Goal: Task Accomplishment & Management: Use online tool/utility

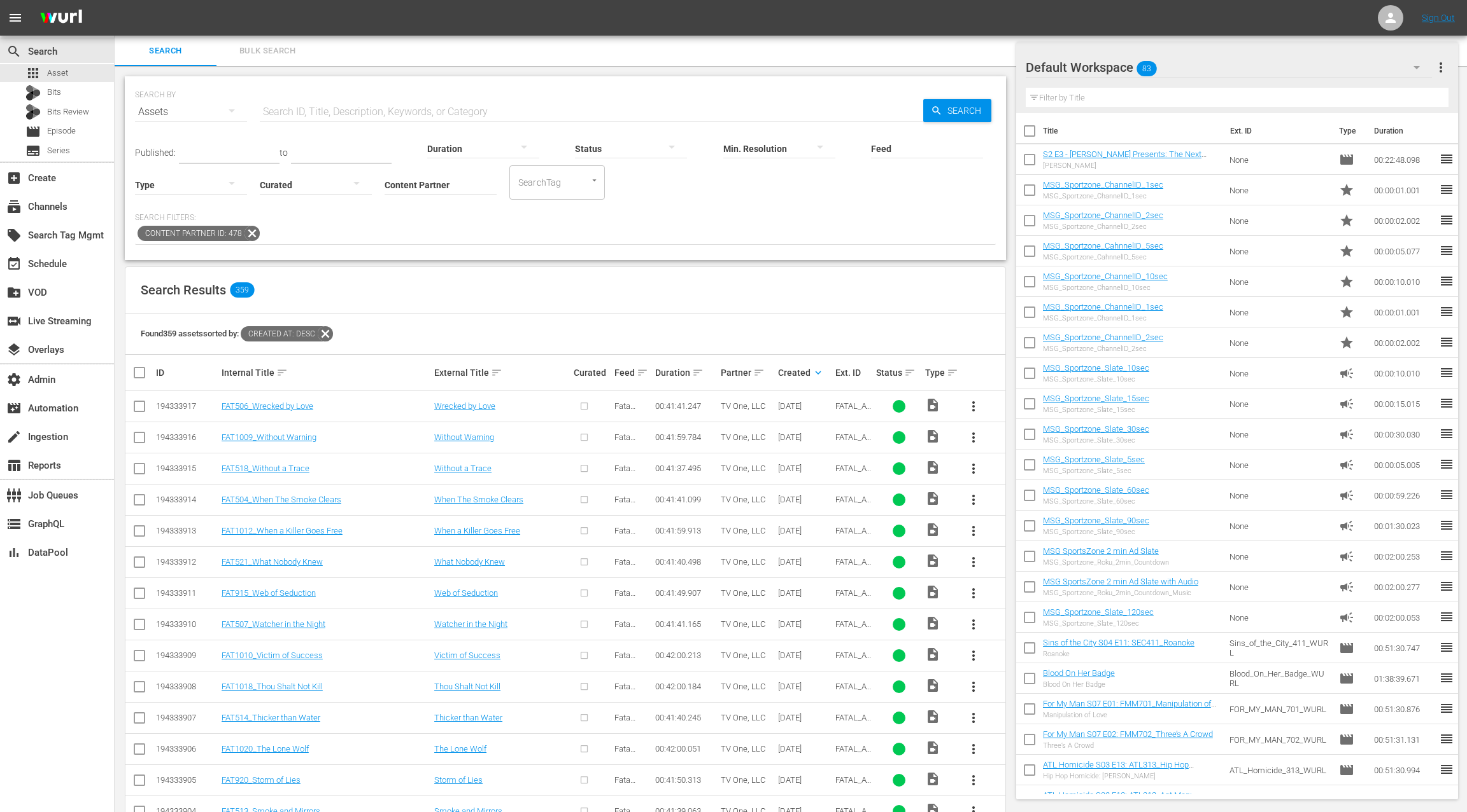
scroll to position [57, 0]
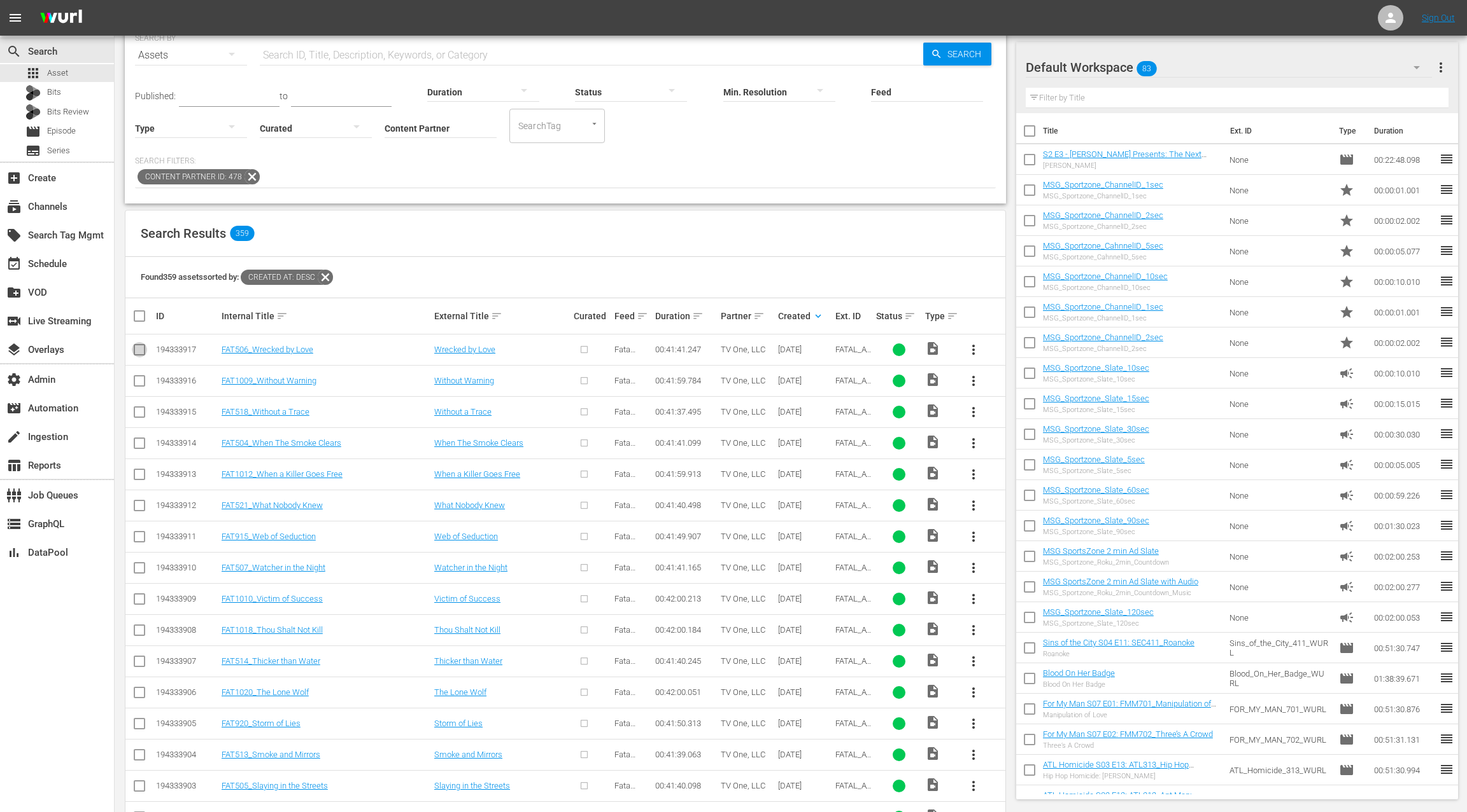
drag, startPoint x: 139, startPoint y: 351, endPoint x: 234, endPoint y: 332, distance: 96.9
click at [138, 351] on input "checkbox" at bounding box center [139, 353] width 15 height 15
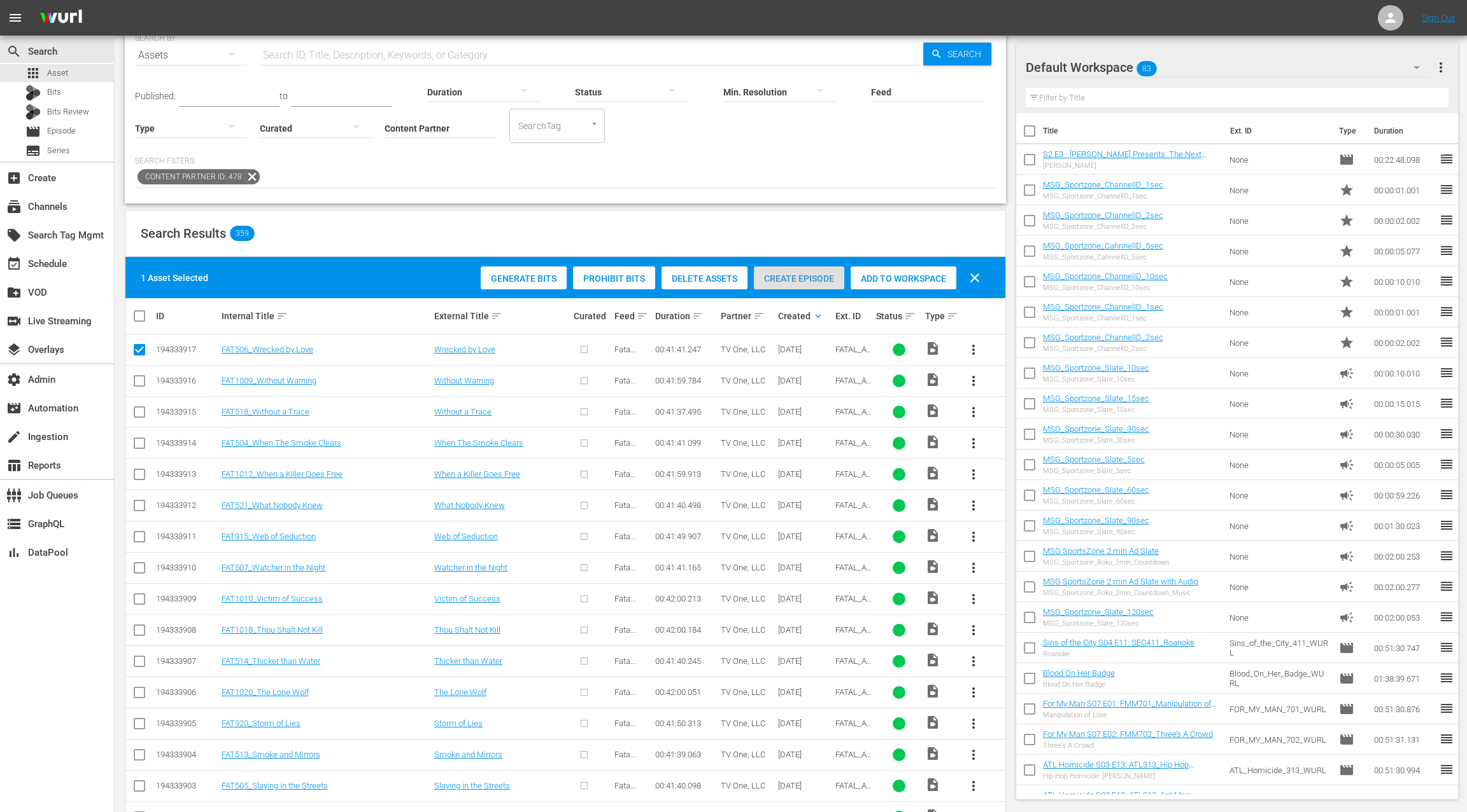
click at [777, 275] on span "Create Episode" at bounding box center [799, 278] width 91 height 10
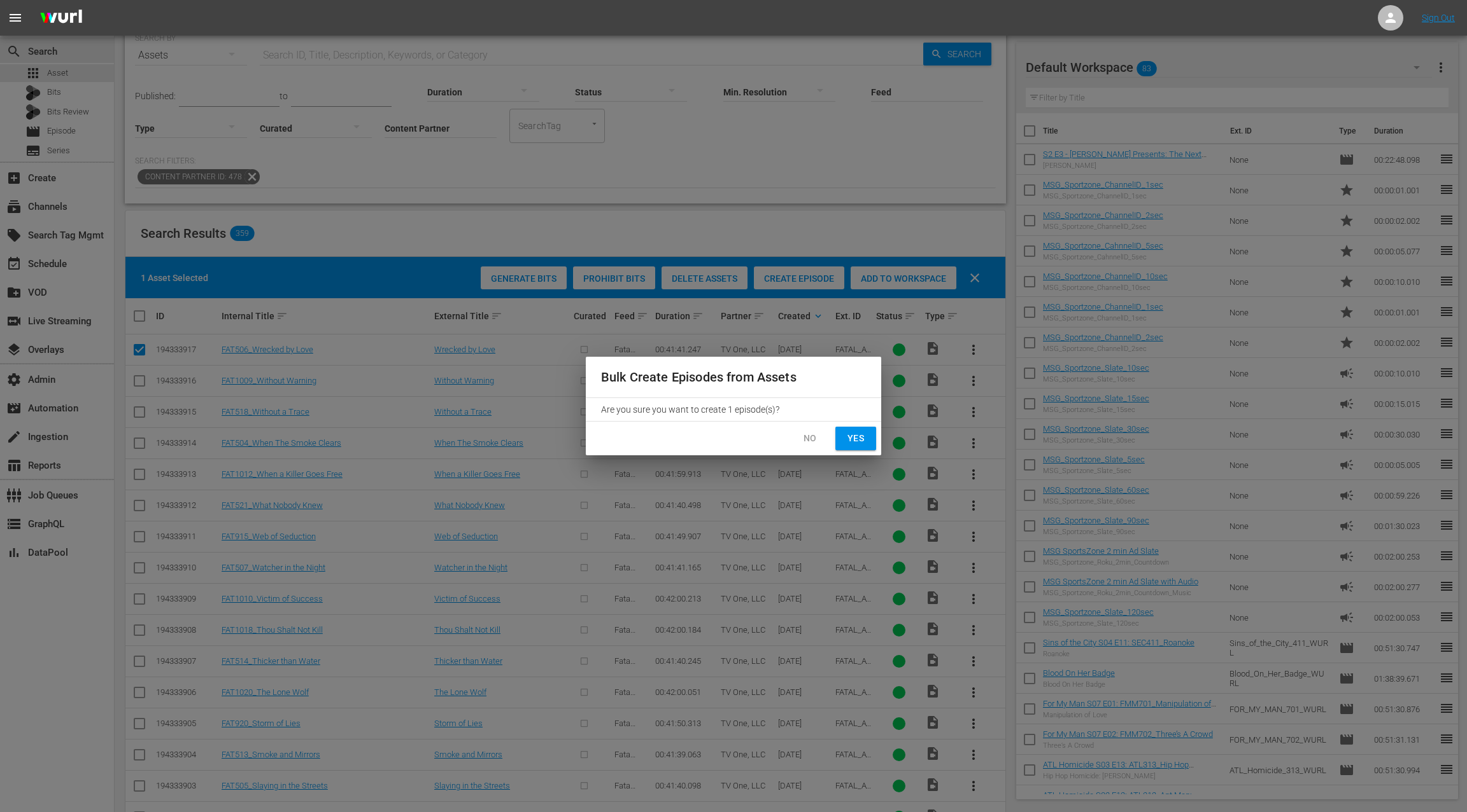
click at [853, 441] on span "Yes" at bounding box center [856, 439] width 21 height 16
checkbox input "false"
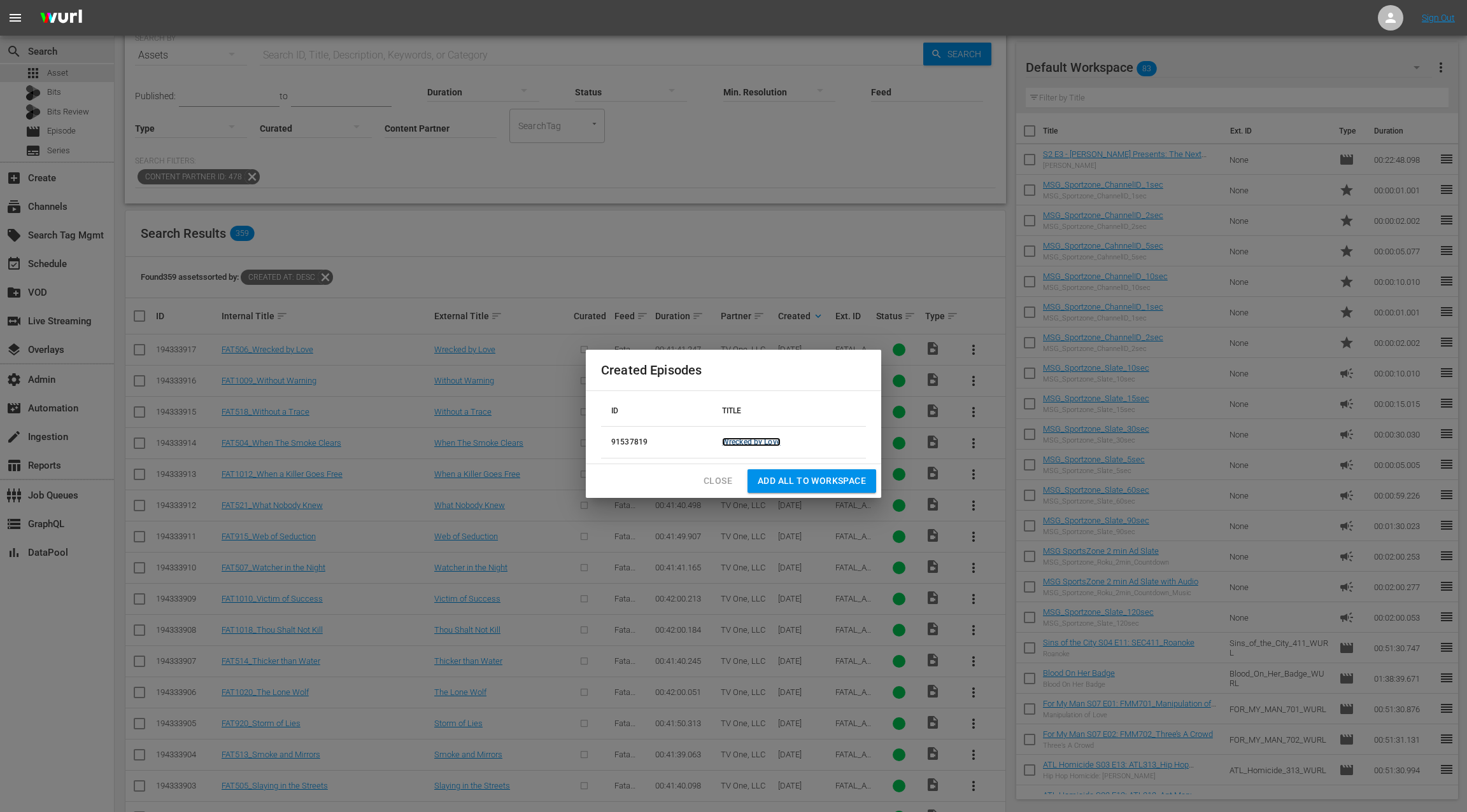
click at [744, 441] on link "Wrecked by Love" at bounding box center [751, 441] width 59 height 9
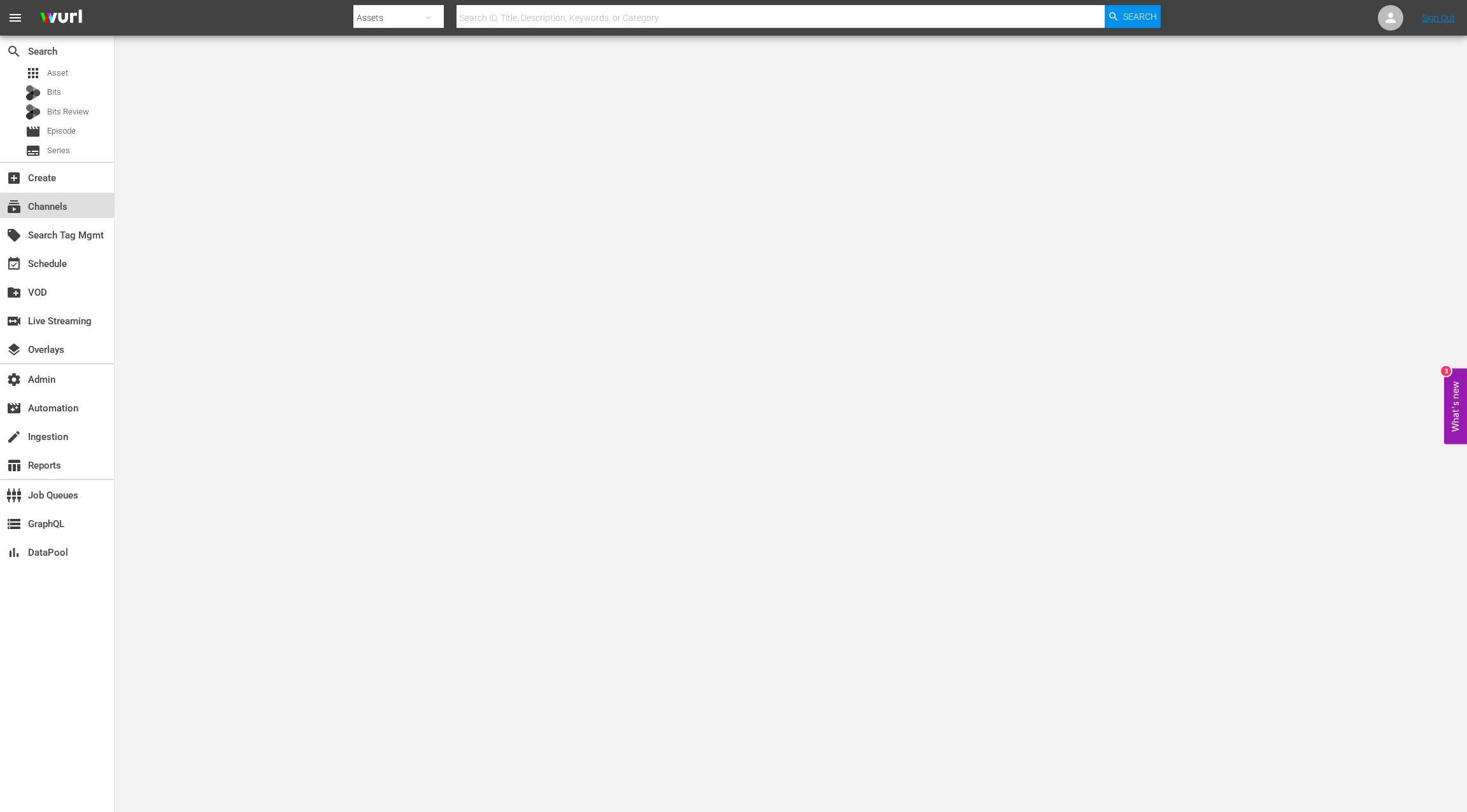
click at [61, 202] on div "subscriptions Channels" at bounding box center [35, 205] width 71 height 11
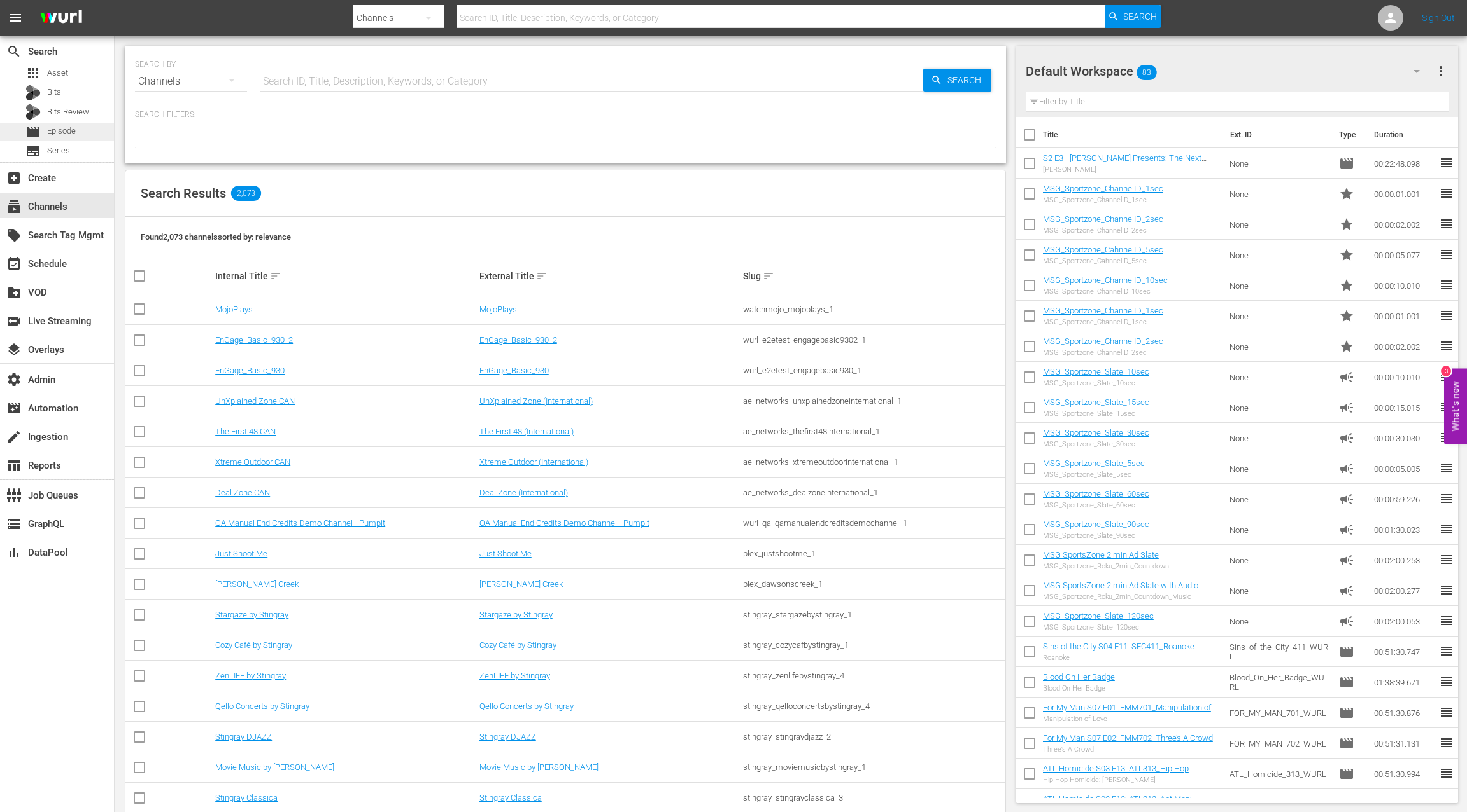
click at [71, 133] on span "Episode" at bounding box center [61, 130] width 28 height 12
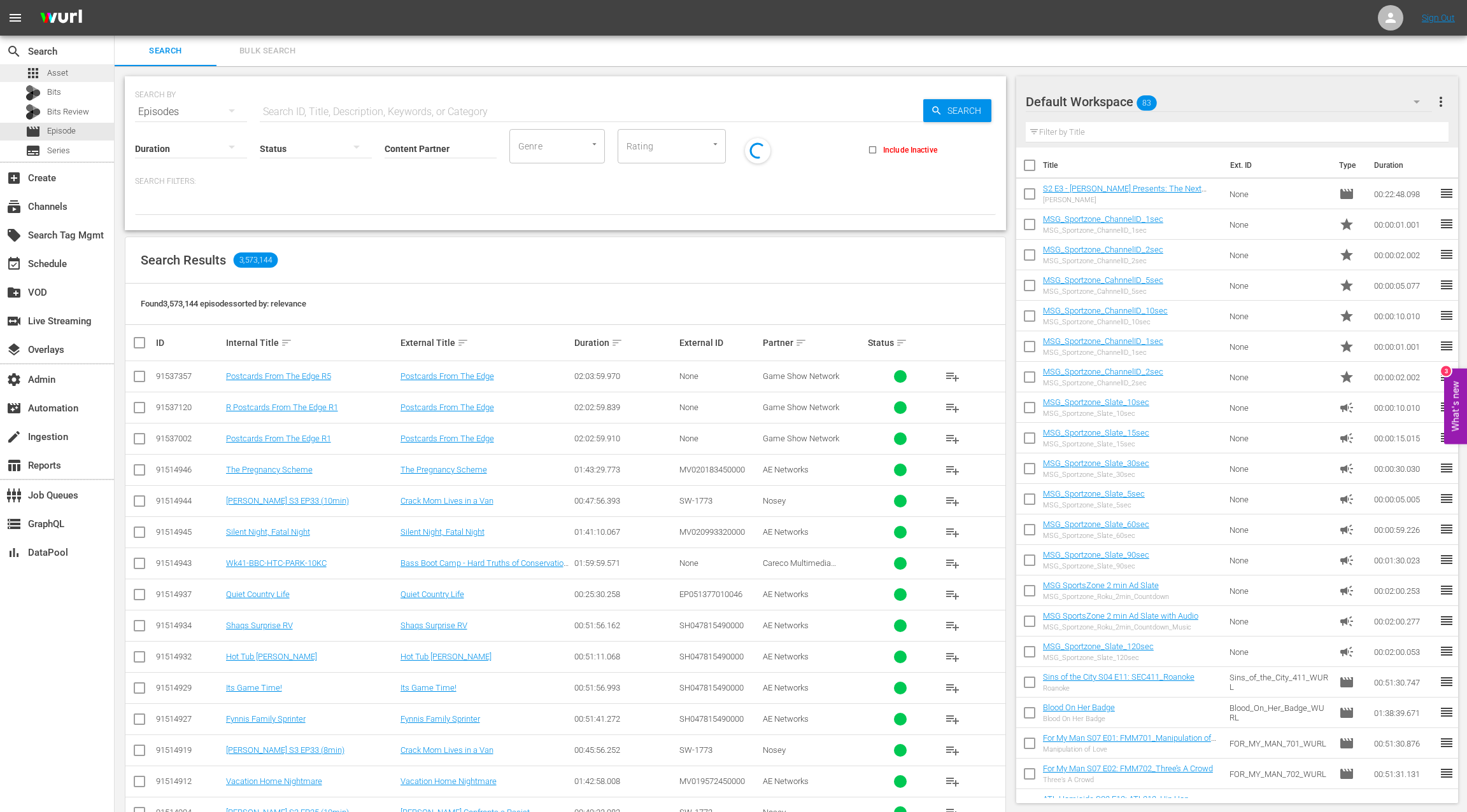
click at [89, 74] on div "apps Asset" at bounding box center [57, 73] width 114 height 18
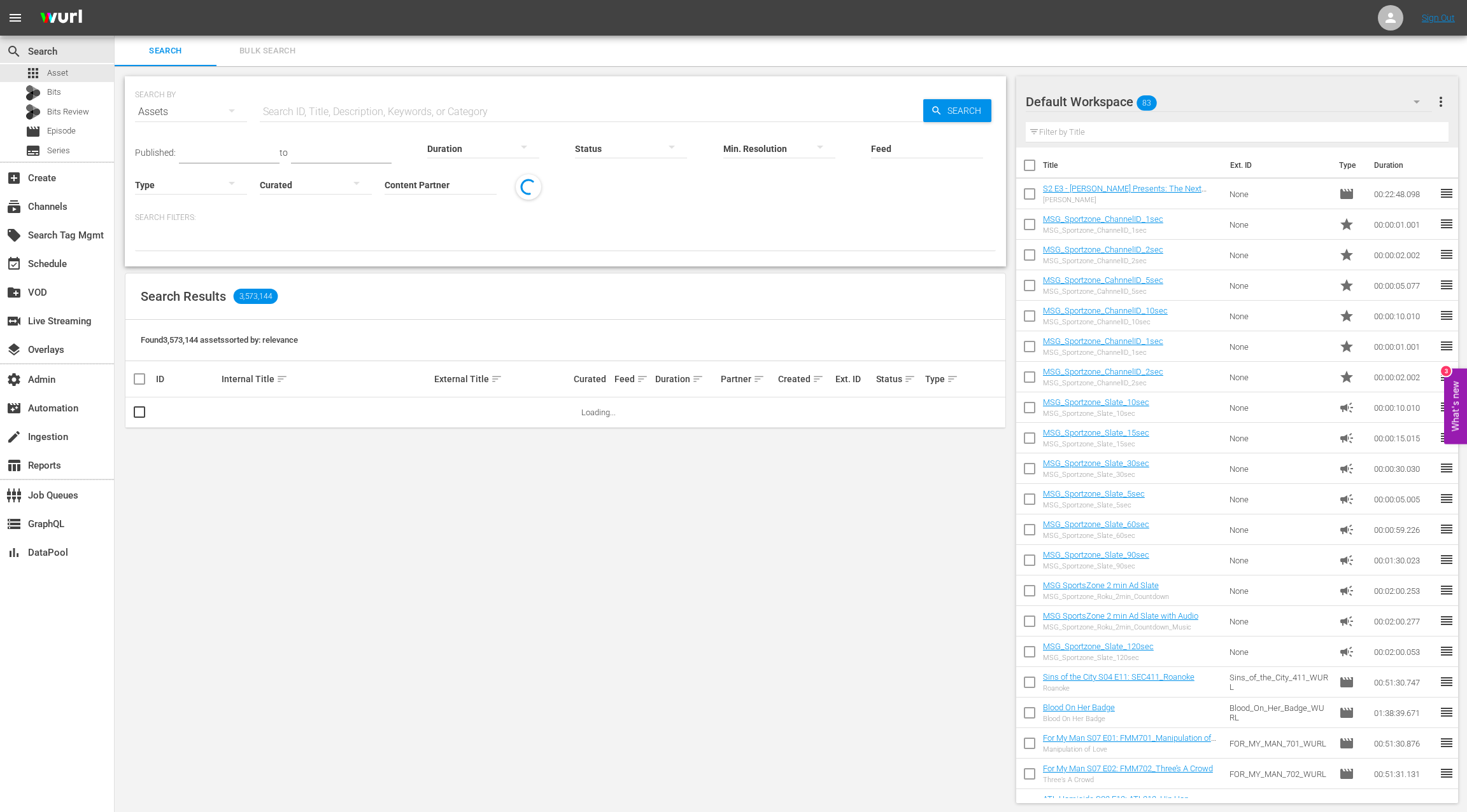
click at [413, 188] on input "Content Partner" at bounding box center [440, 185] width 112 height 45
click at [443, 254] on div "Game Show Network (133)" at bounding box center [487, 251] width 186 height 30
type input "Game Show Network (133)"
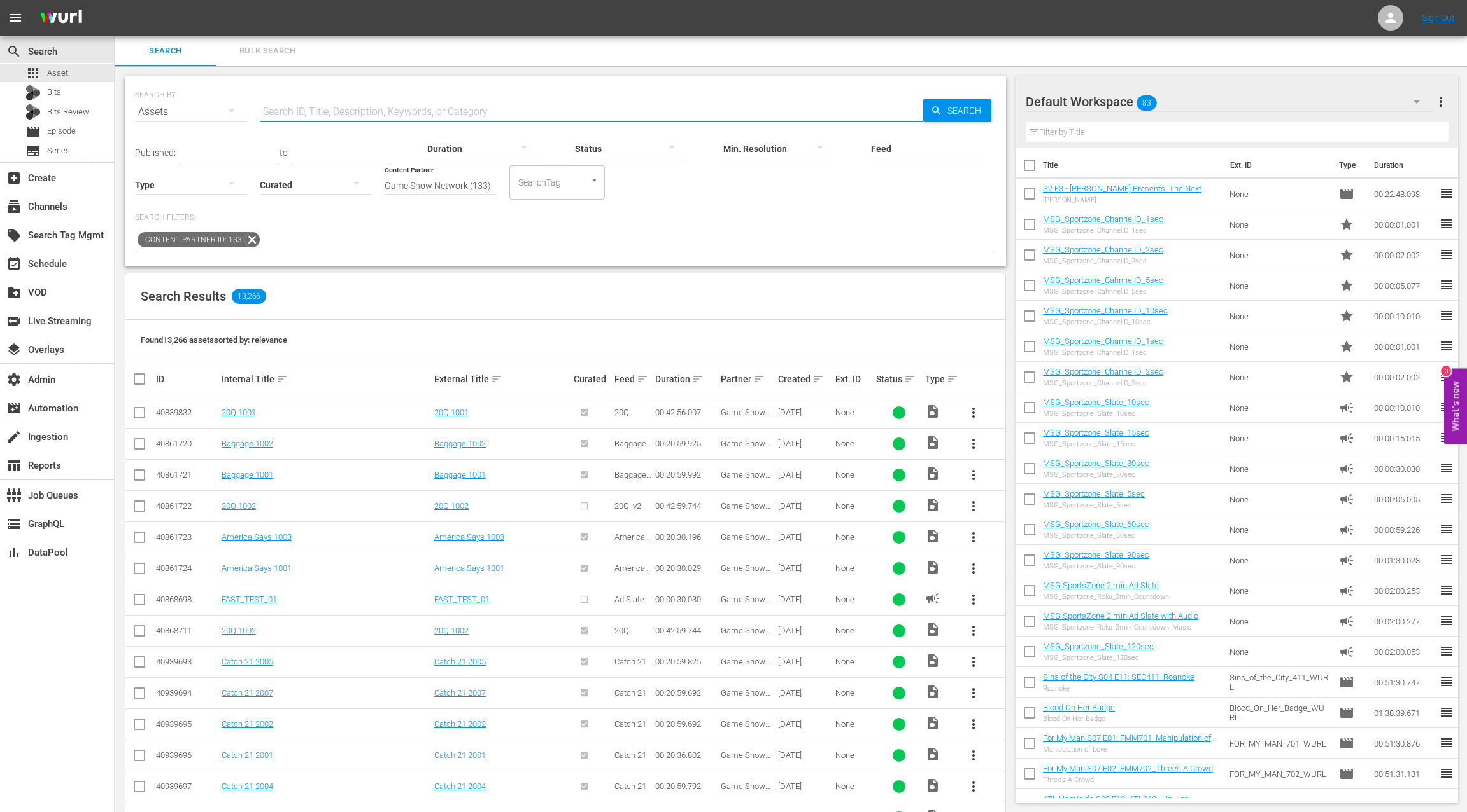
click at [317, 110] on input "text" at bounding box center [591, 112] width 663 height 30
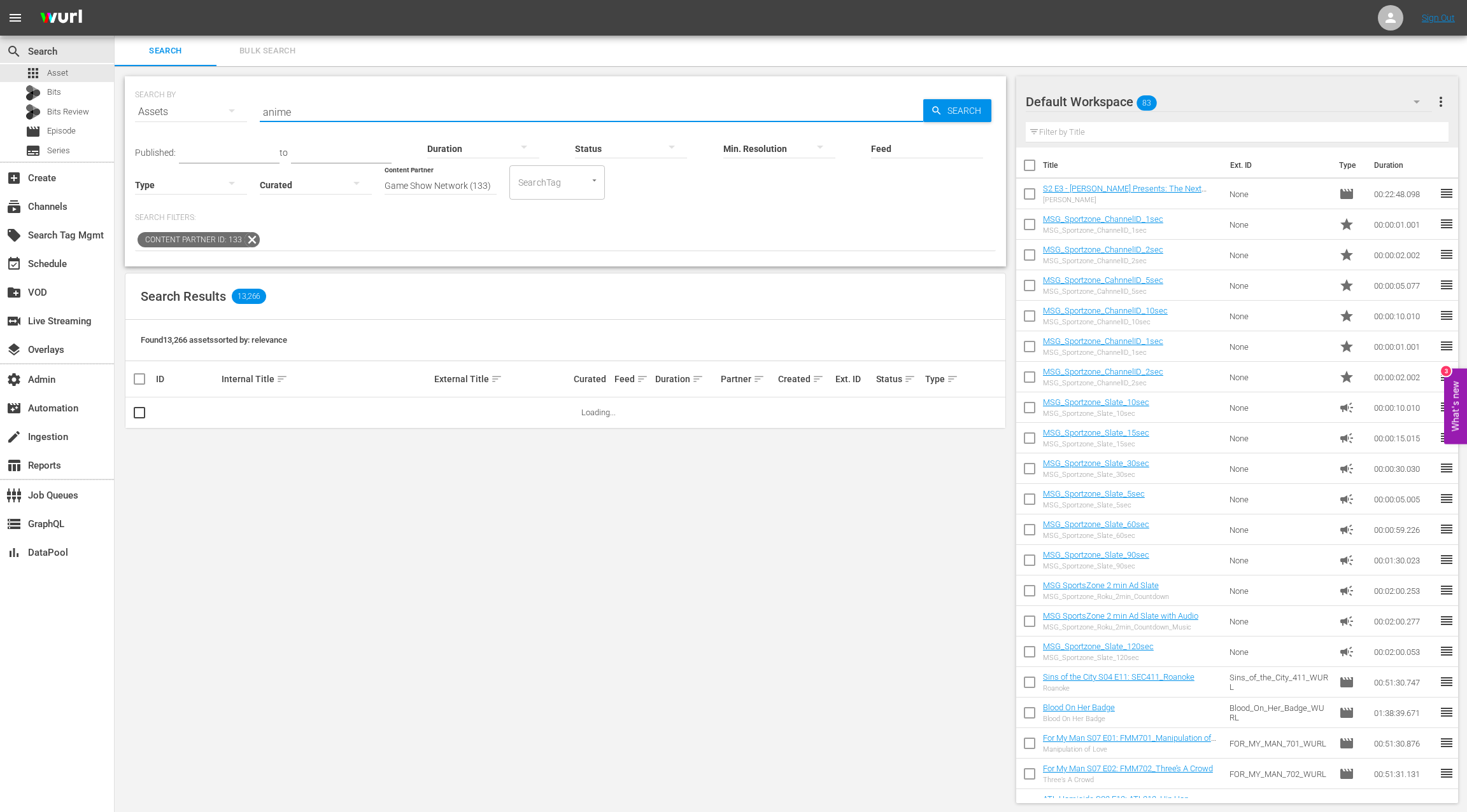
type input "anime effect"
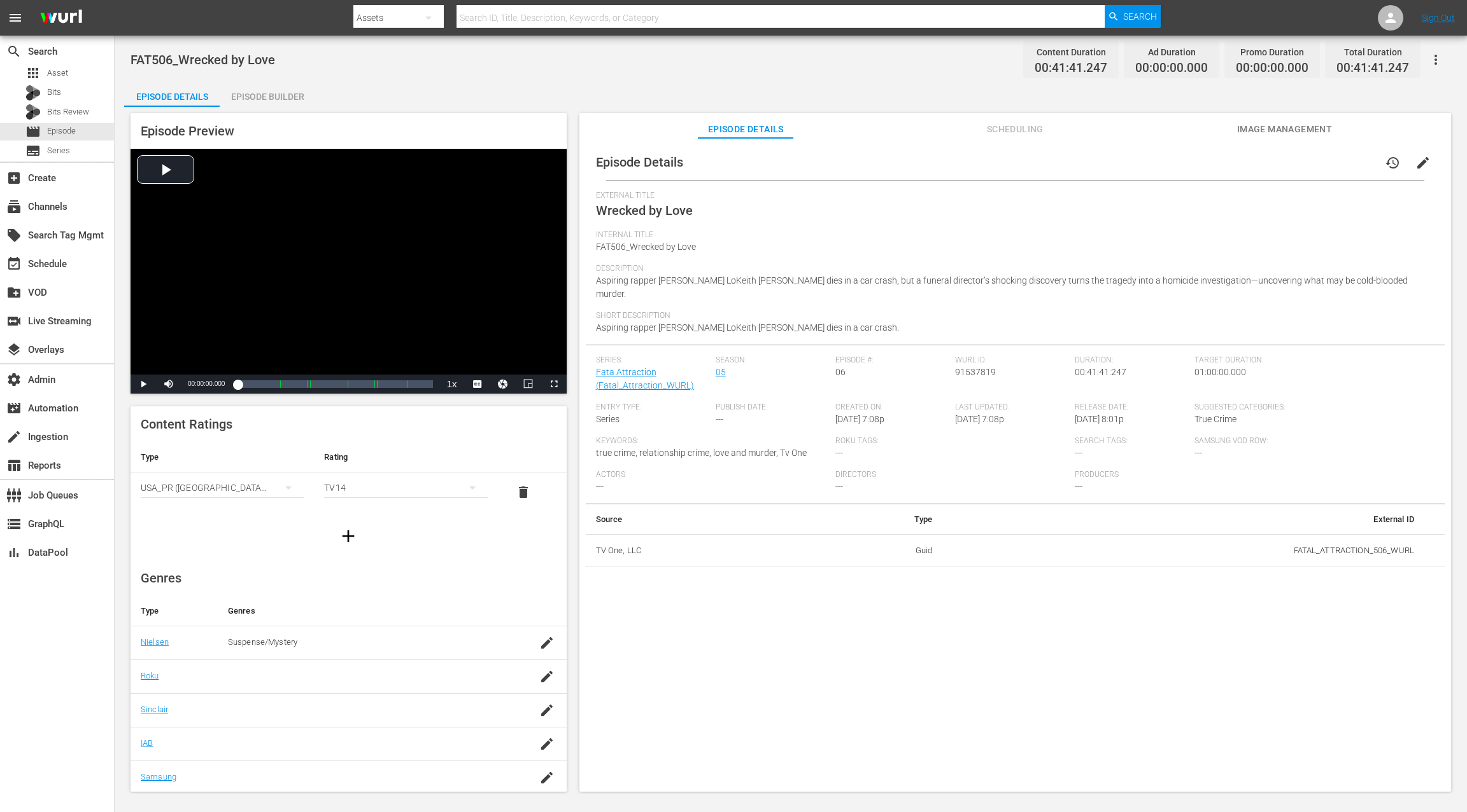
click at [1099, 164] on span "edit" at bounding box center [1423, 163] width 15 height 15
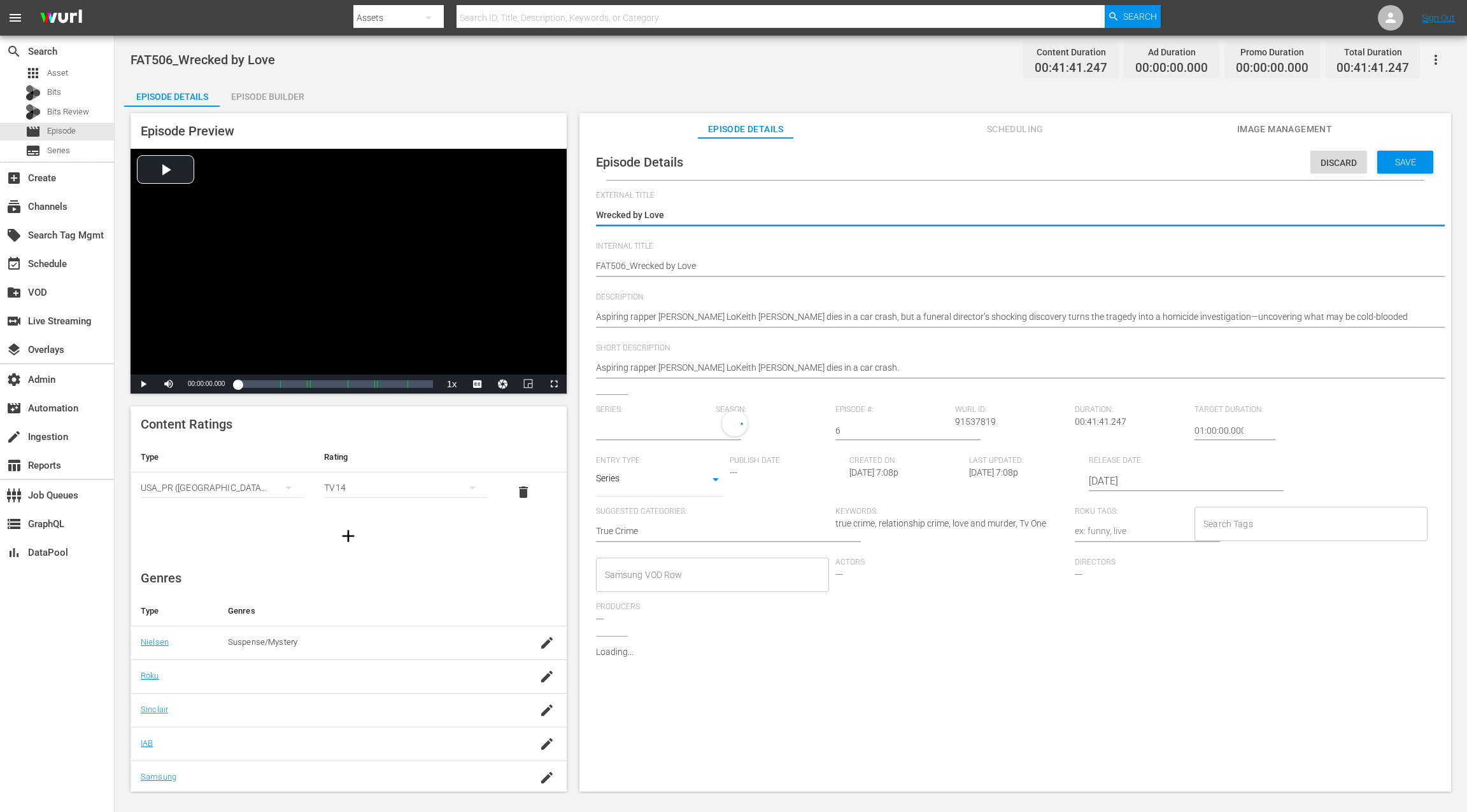
type input "Fata Attraction"
drag, startPoint x: 595, startPoint y: 265, endPoint x: 602, endPoint y: 256, distance: 11.4
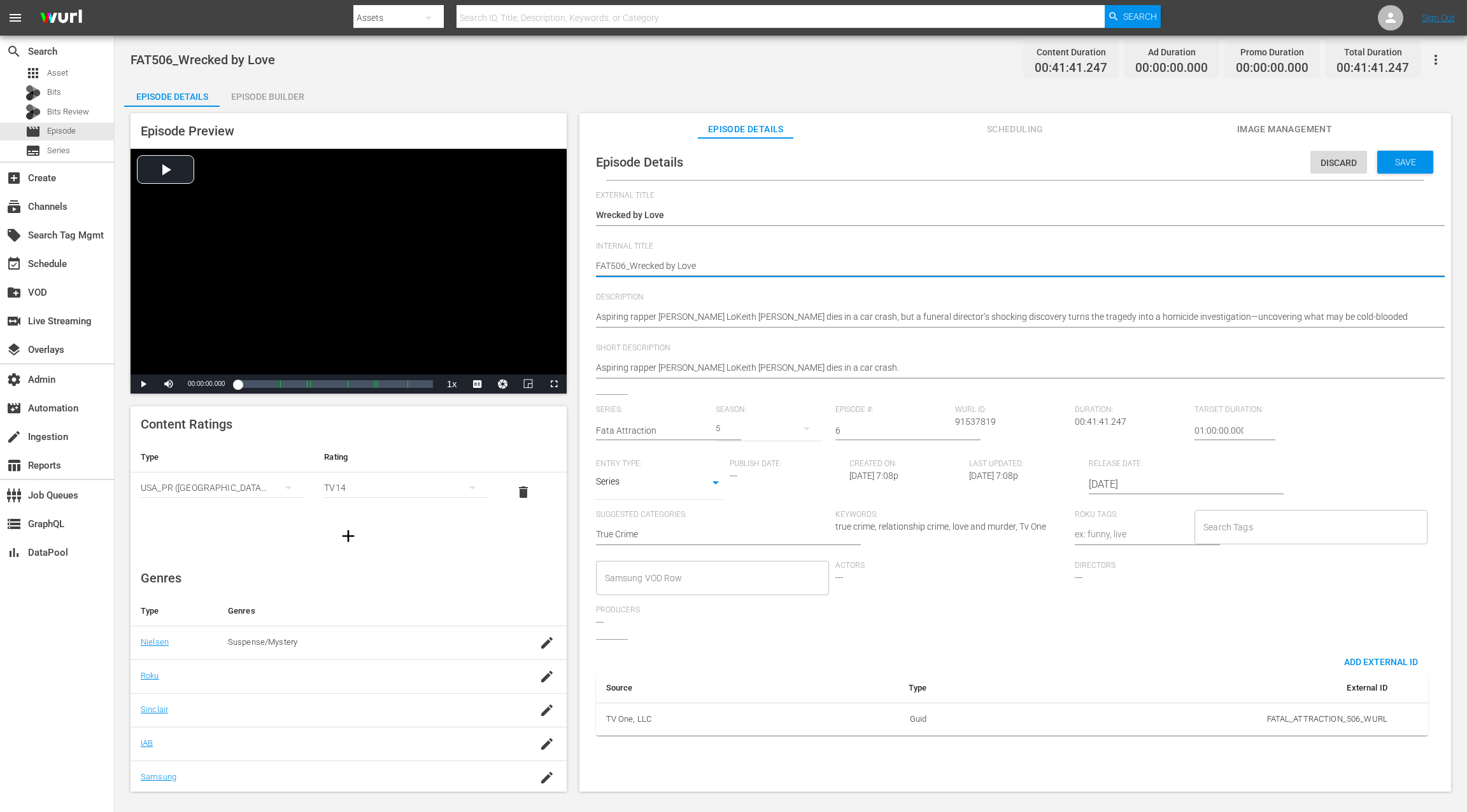
type textarea "FFAT506_Wrecked by Love"
type textarea "FaFAT506_Wrecked by Love"
type textarea "FatFAT506_Wrecked by Love"
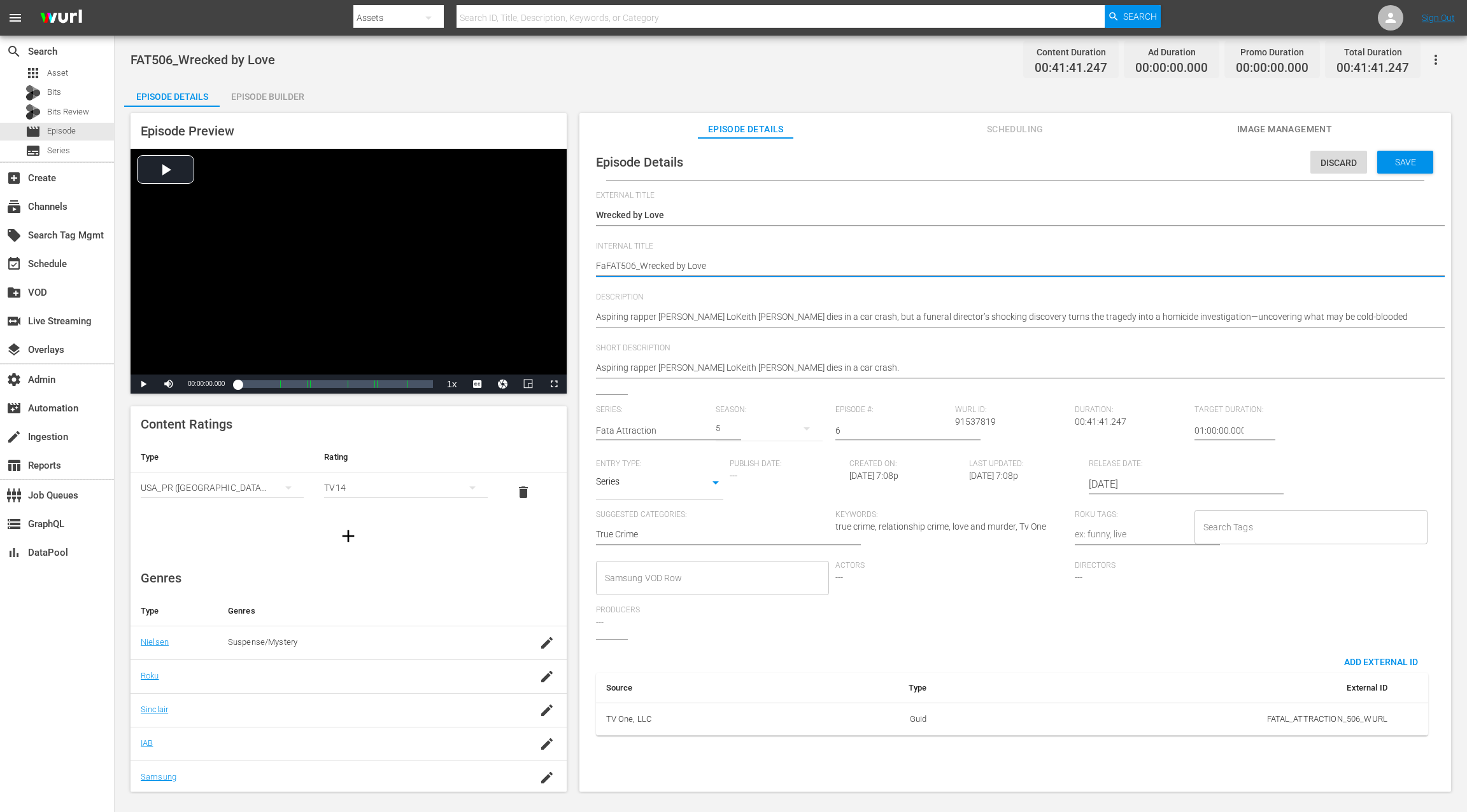
type textarea "FatFAT506_Wrecked by Love"
type textarea "FataFAT506_Wrecked by Love"
type textarea "FatalFAT506_Wrecked by Love"
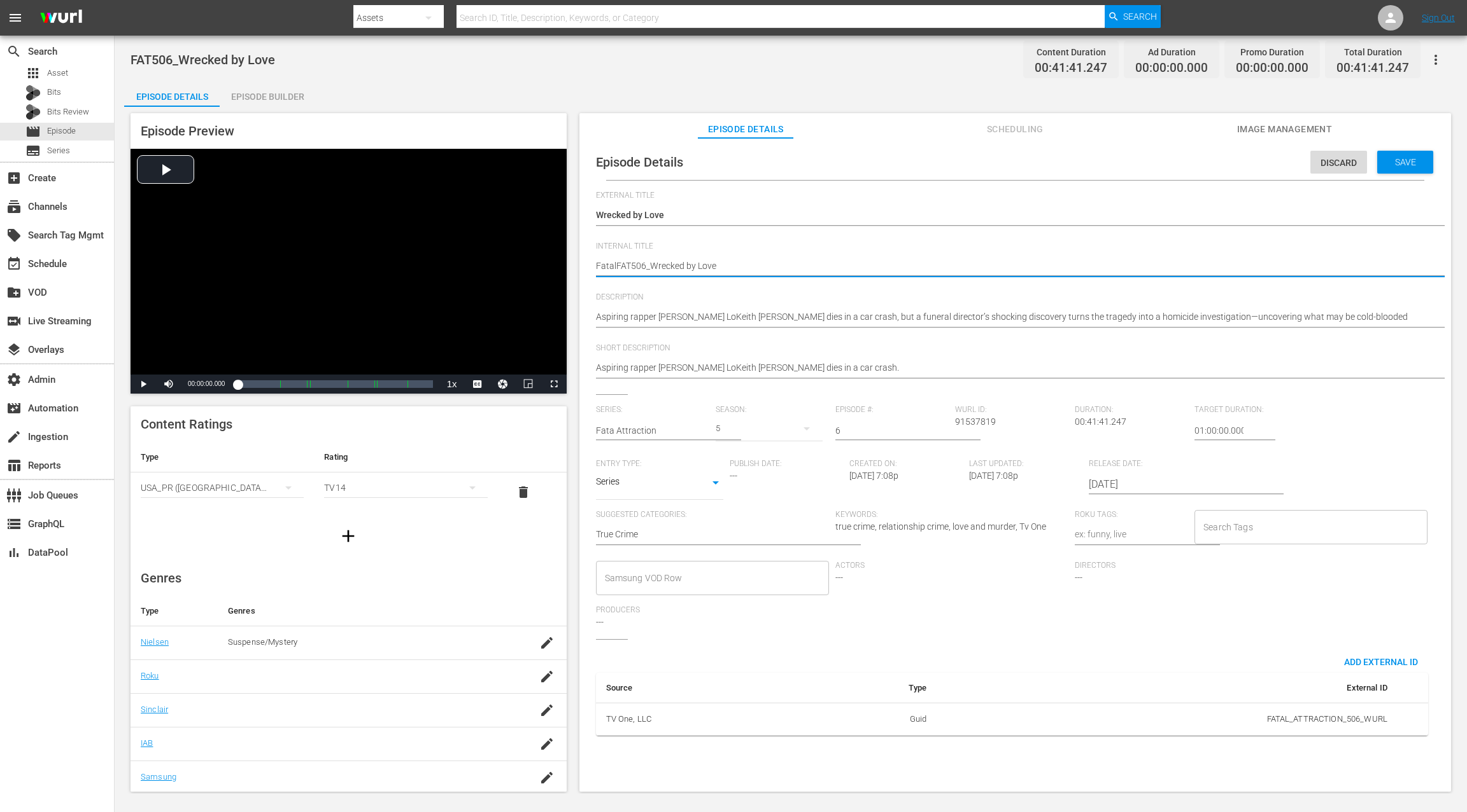
type textarea "Fatal FAT506_Wrecked by Love"
type textarea "Fatal AFAT506_Wrecked by Love"
type textarea "Fatal AtFAT506_Wrecked by Love"
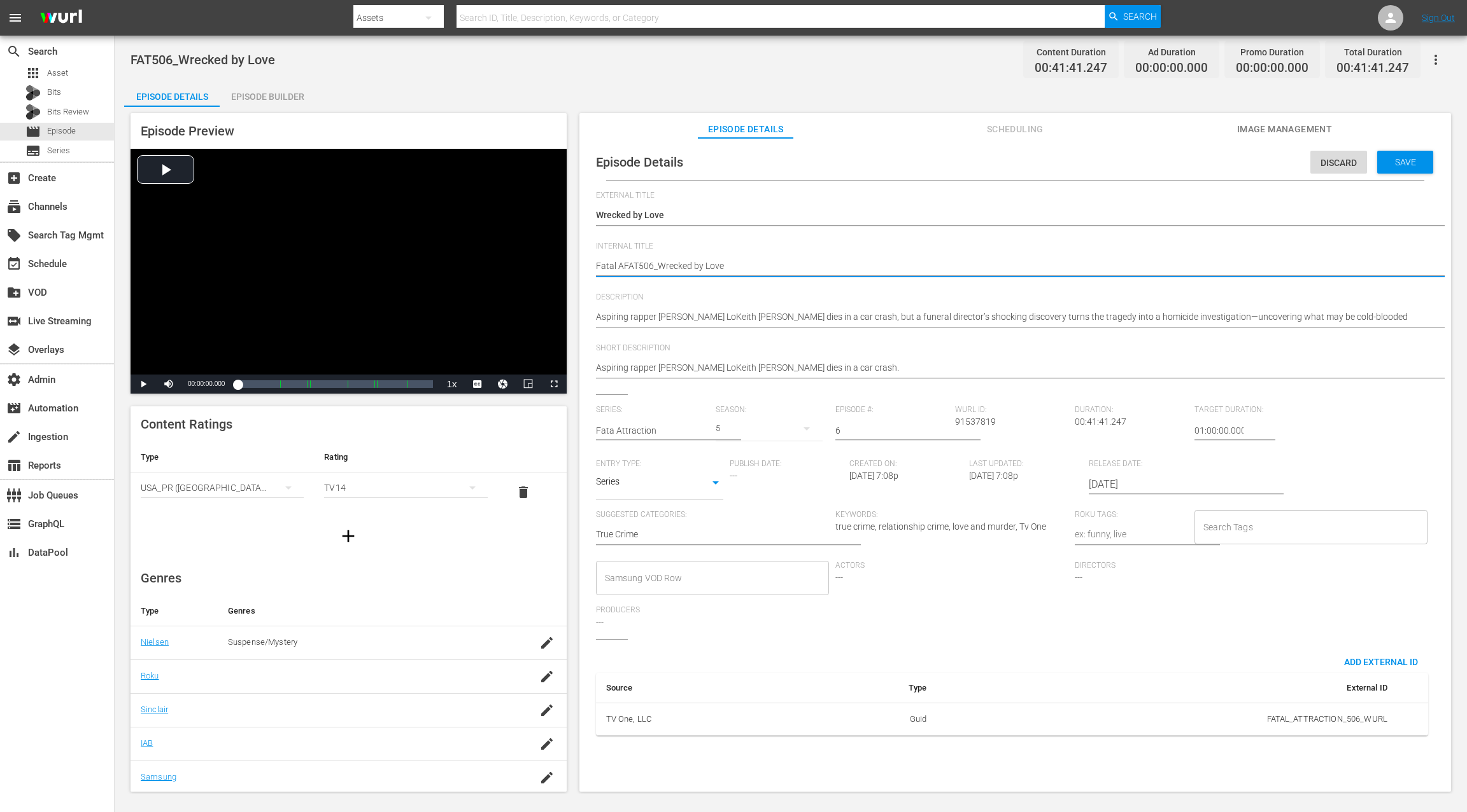
type textarea "Fatal AtFAT506_Wrecked by Love"
type textarea "Fatal AttFAT506_Wrecked by Love"
type textarea "Fatal AttrFAT506_Wrecked by Love"
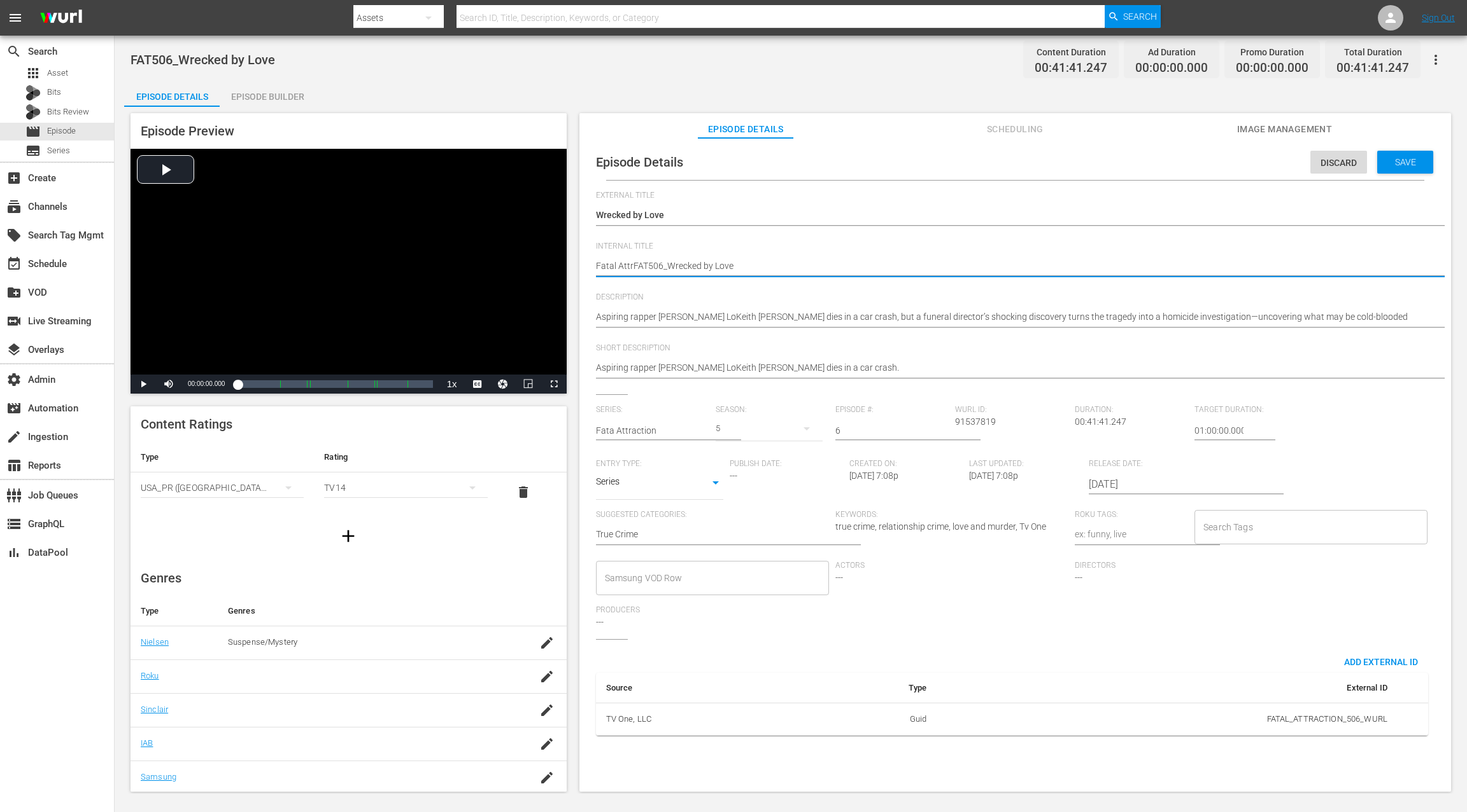
type textarea "Fatal AttraFAT506_Wrecked by Love"
type textarea "Fatal AttracFAT506_Wrecked by Love"
type textarea "Fatal AttractFAT506_Wrecked by Love"
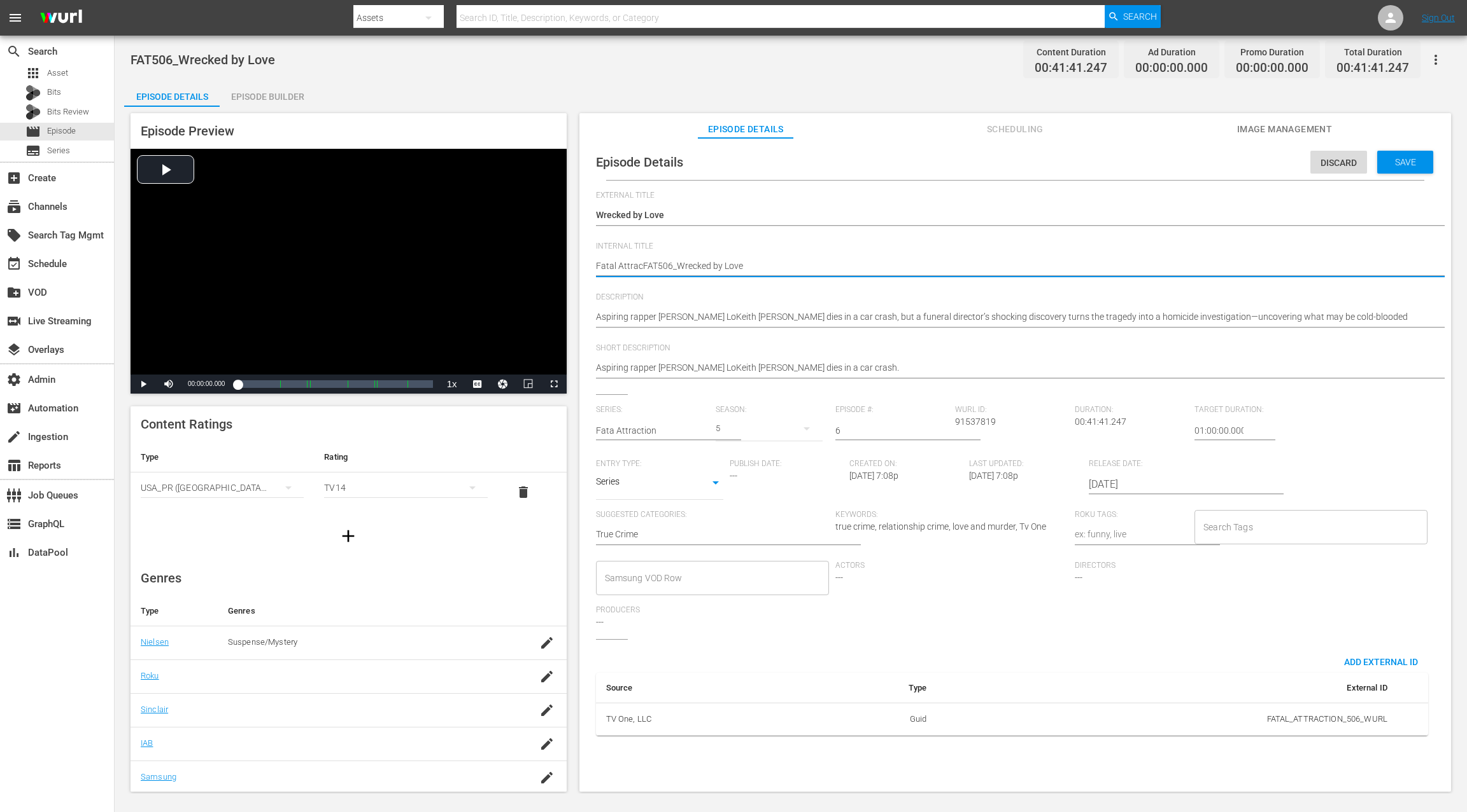
type textarea "Fatal AttractFAT506_Wrecked by Love"
type textarea "Fatal AttractiFAT506_Wrecked by Love"
type textarea "Fatal AttractioFAT506_Wrecked by Love"
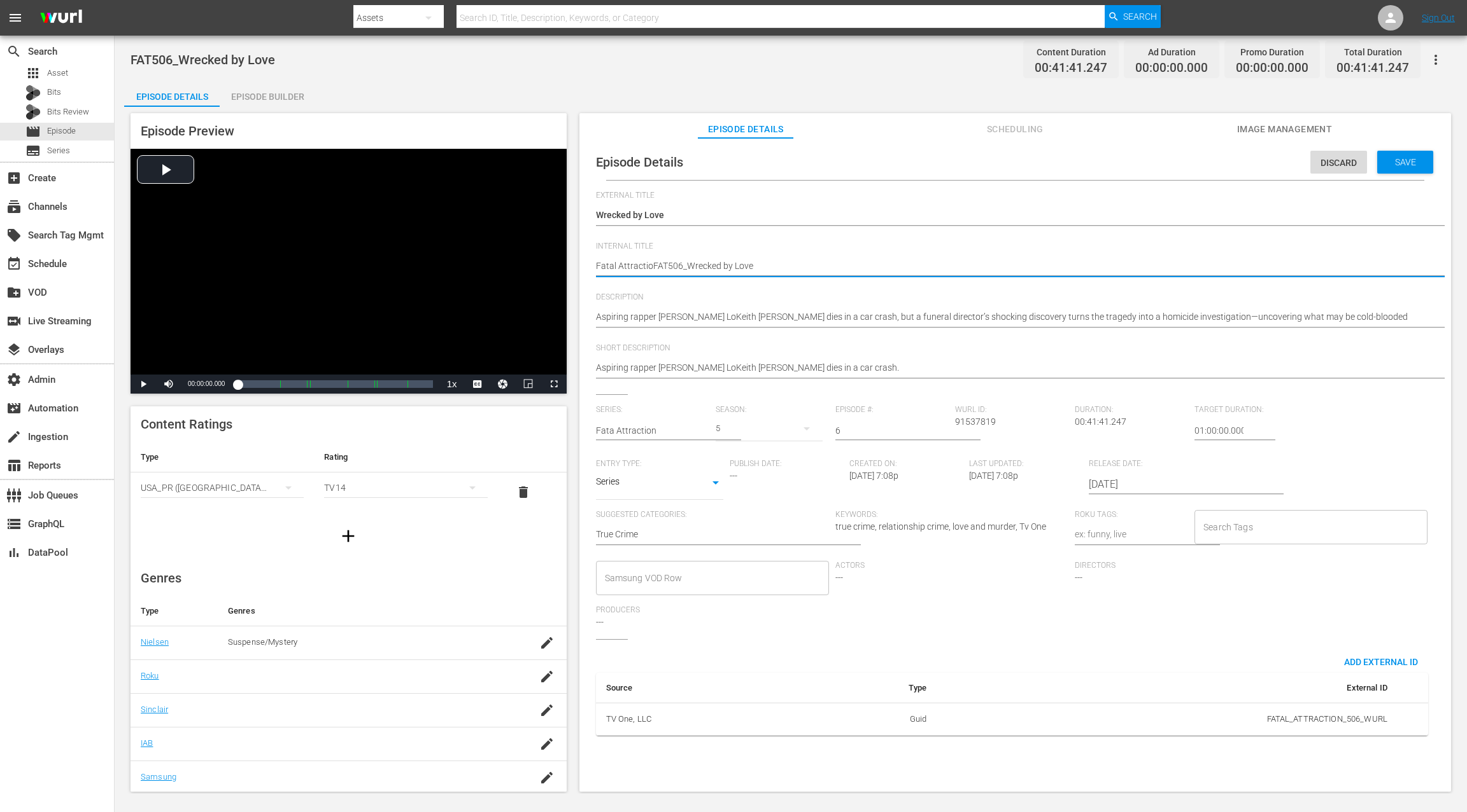
type textarea "Fatal AttractionFAT506_Wrecked by Love"
type textarea "Fatal Attraction FAT506_Wrecked by Love"
type textarea "Fatal Attraction SFAT506_Wrecked by Love"
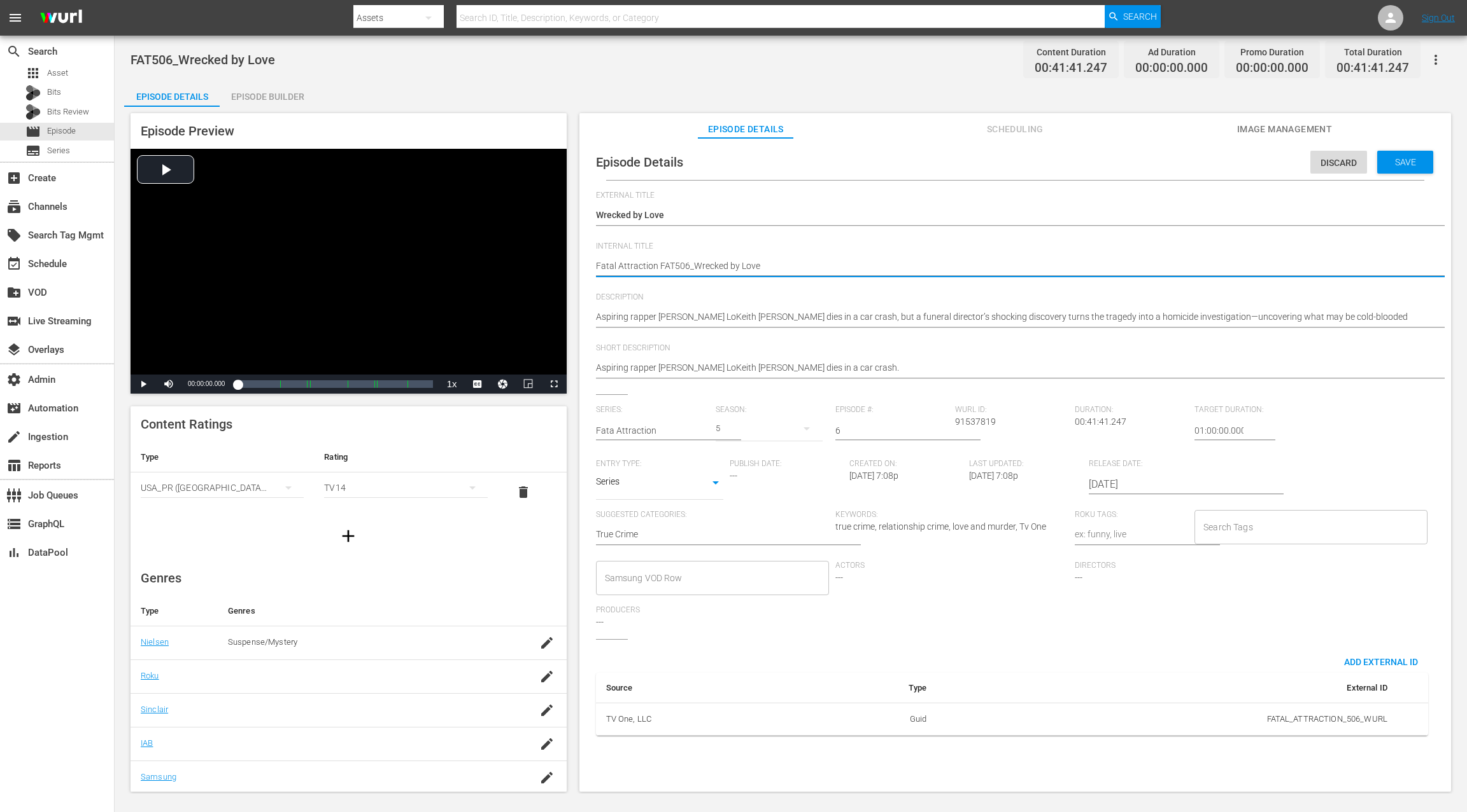
type textarea "Fatal Attraction SFAT506_Wrecked by Love"
type textarea "Fatal Attraction S0FAT506_Wrecked by Love"
type textarea "Fatal Attraction S05FAT506_Wrecked by Love"
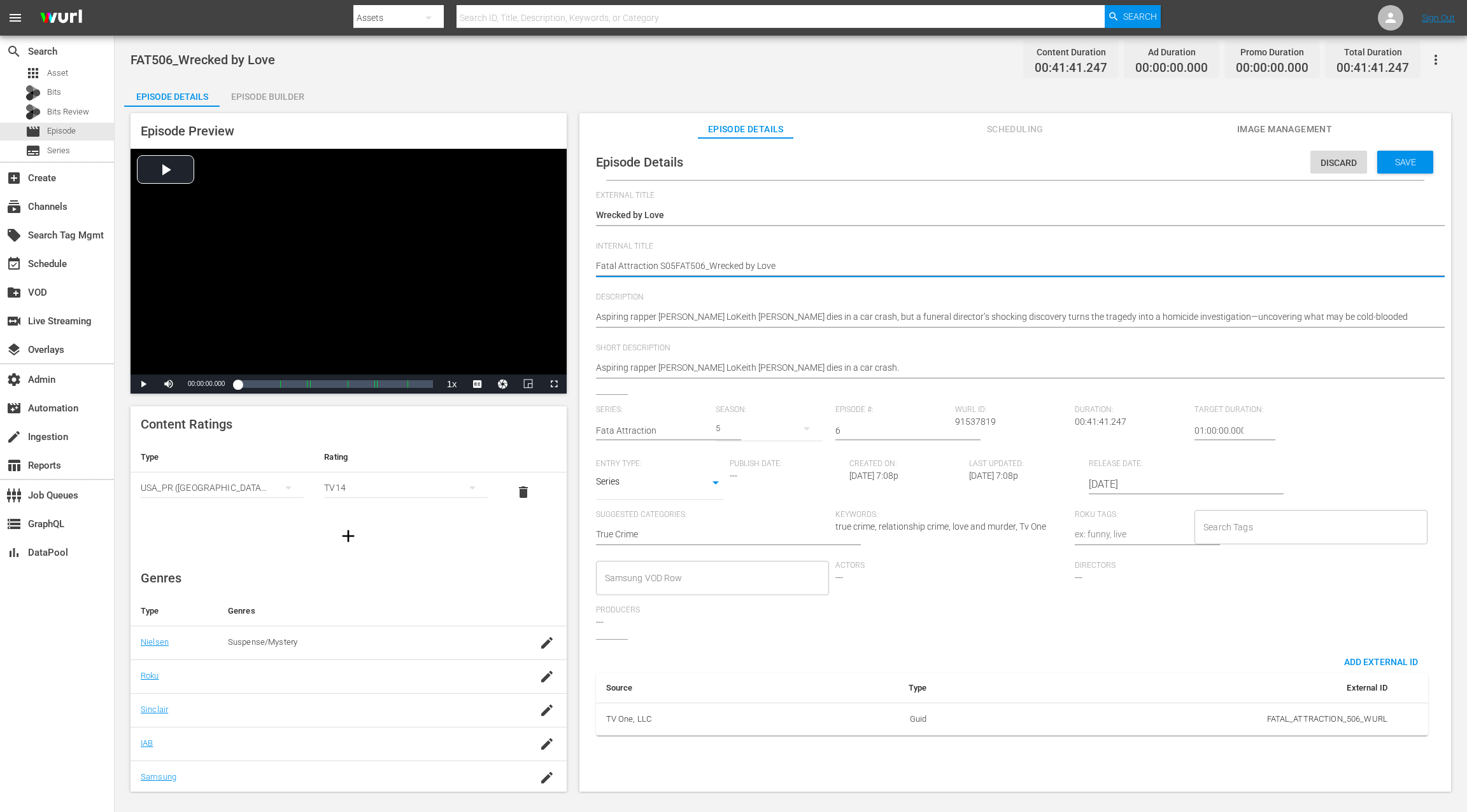
type textarea "Fatal Attraction S05 FAT506_Wrecked by Love"
type textarea "Fatal Attraction S05 EFAT506_Wrecked by Love"
type textarea "Fatal Attraction S05 E0FAT506_Wrecked by Love"
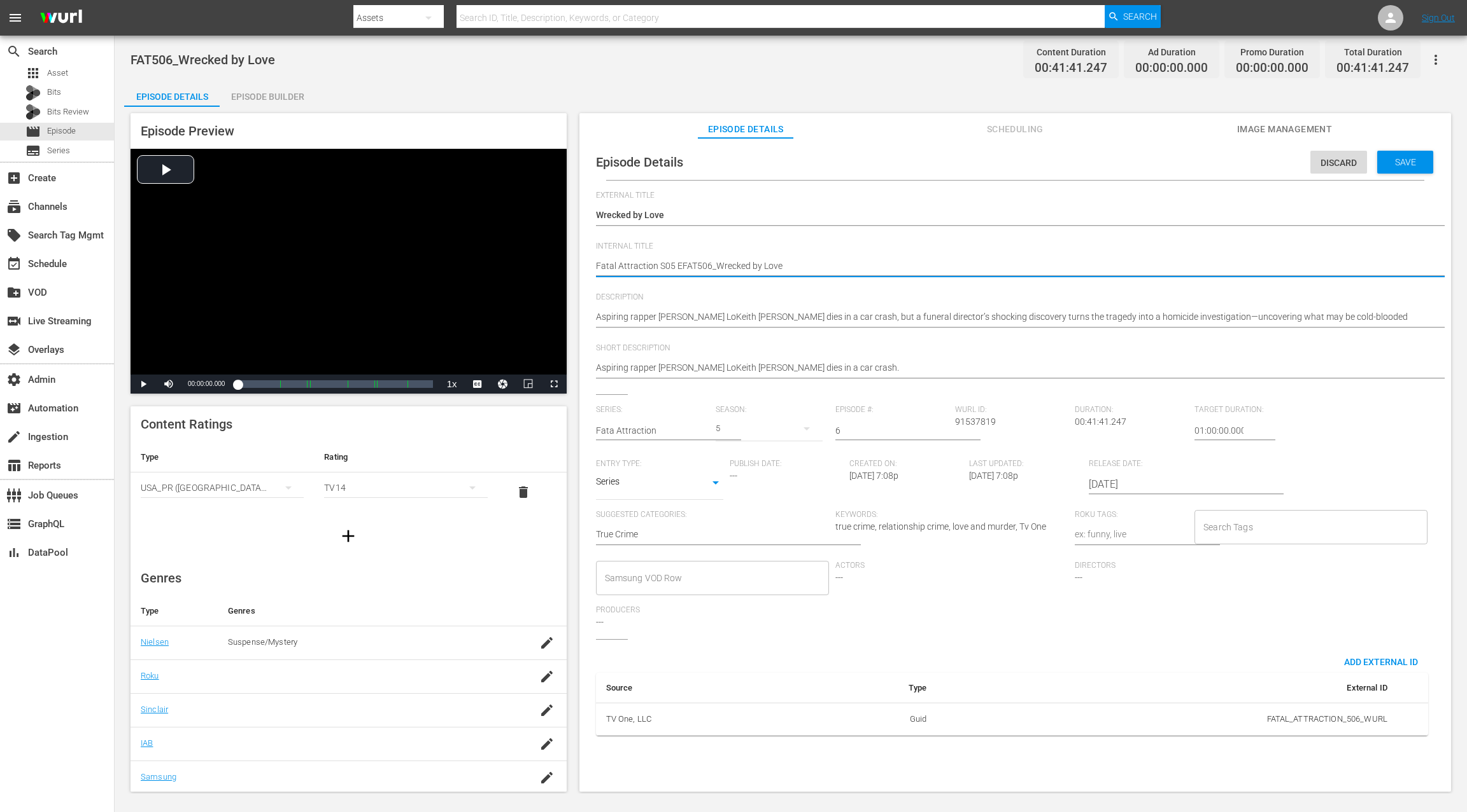
type textarea "Fatal Attraction S05 E0FAT506_Wrecked by Love"
type textarea "Fatal Attraction S05 E06FAT506_Wrecked by Love"
type textarea "Fatal Attraction S05 E06:FAT506_Wrecked by Love"
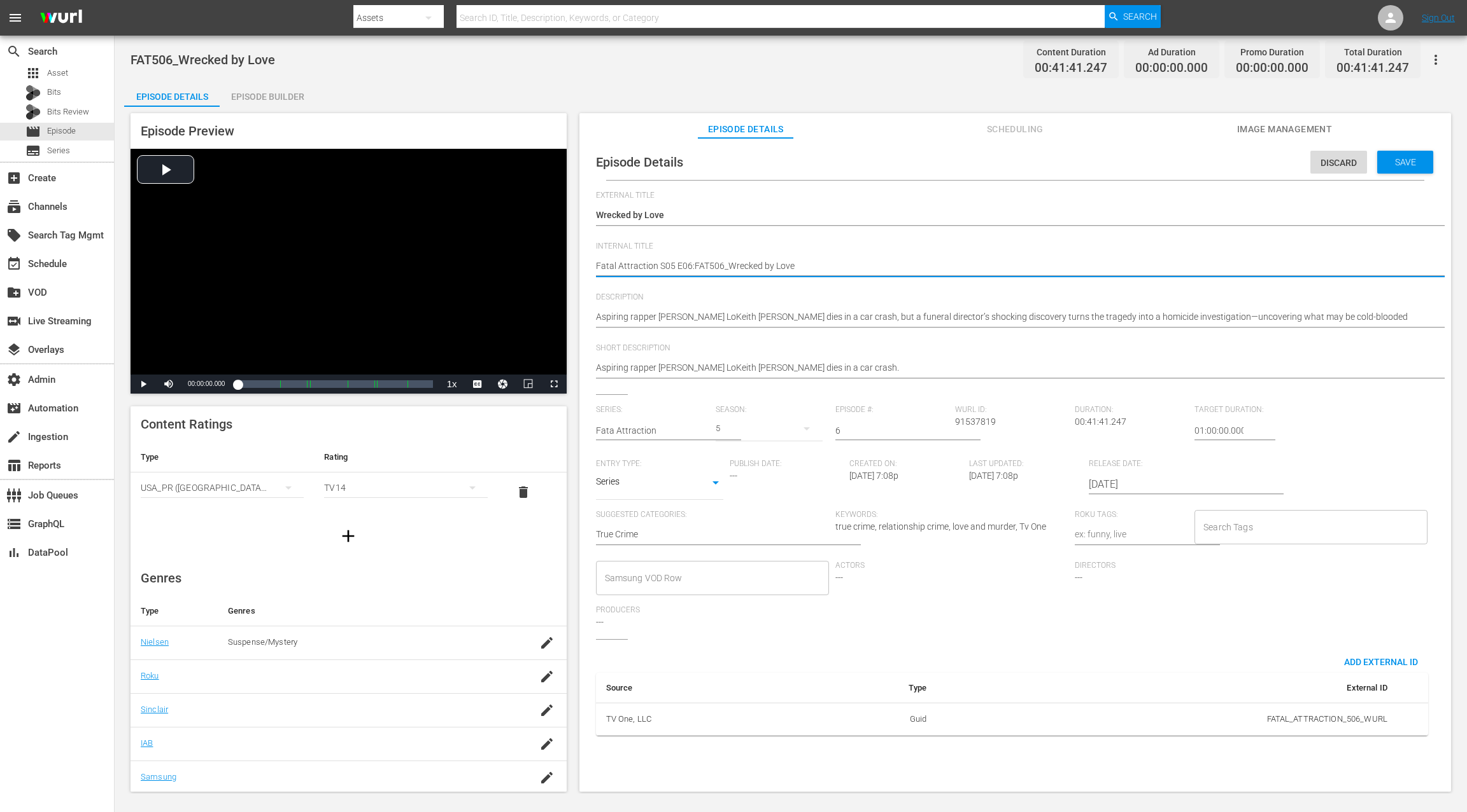
type textarea "Fatal Attraction S05 E06: FAT506_Wrecked by Love"
click at [1099, 169] on div "Save" at bounding box center [1405, 162] width 56 height 23
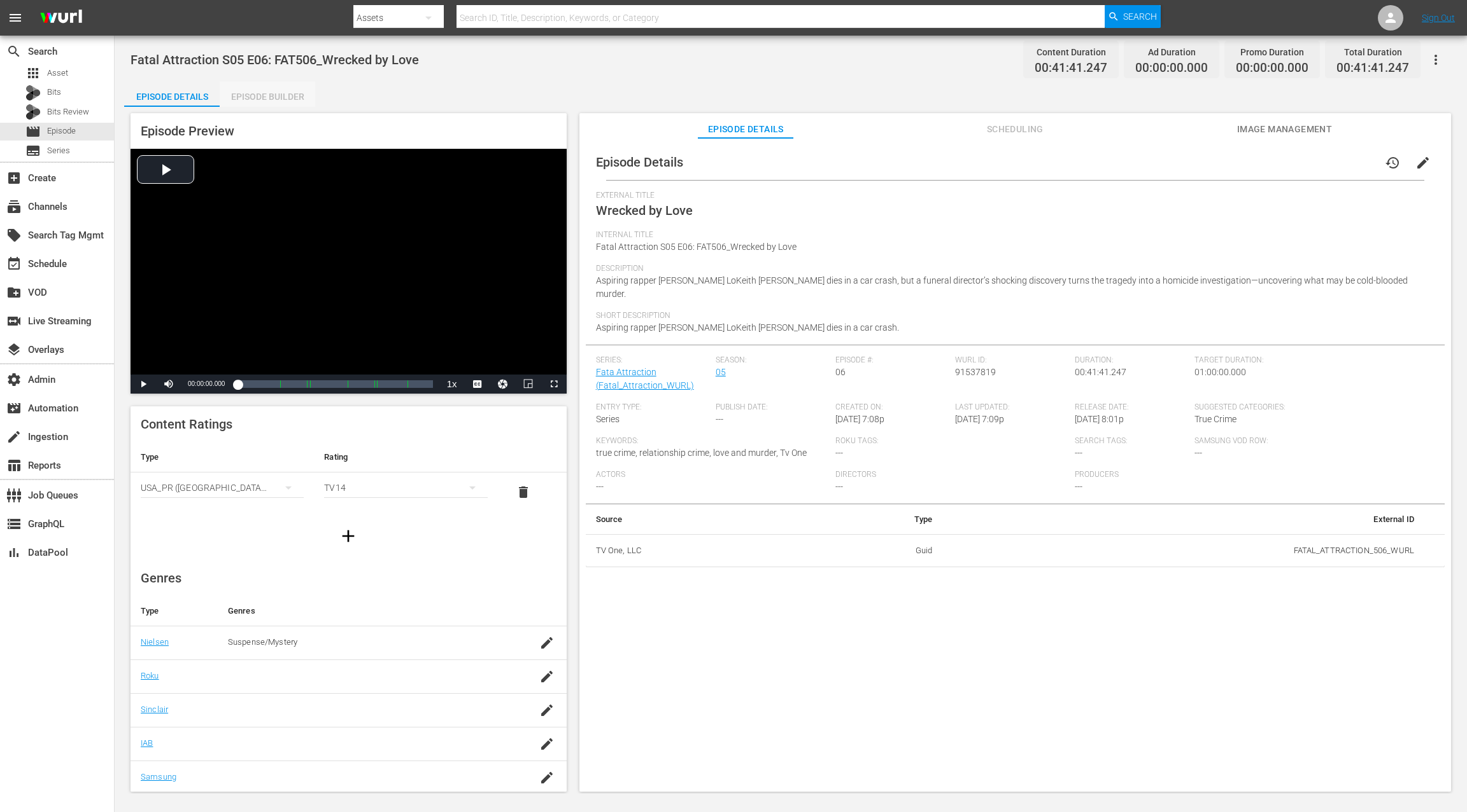
click at [293, 101] on div "Episode Builder" at bounding box center [267, 96] width 96 height 30
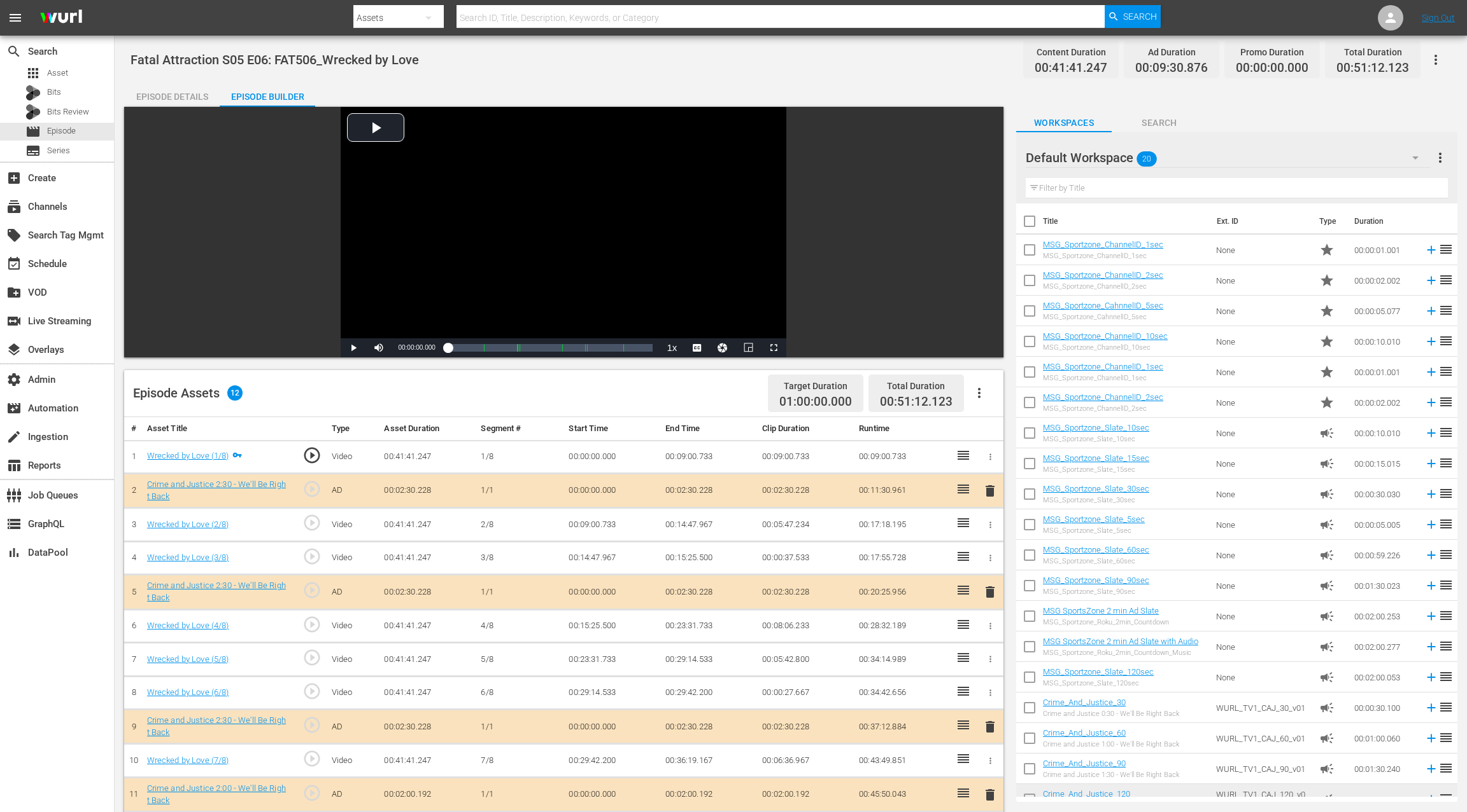
click at [183, 104] on div "Episode Details" at bounding box center [171, 96] width 96 height 30
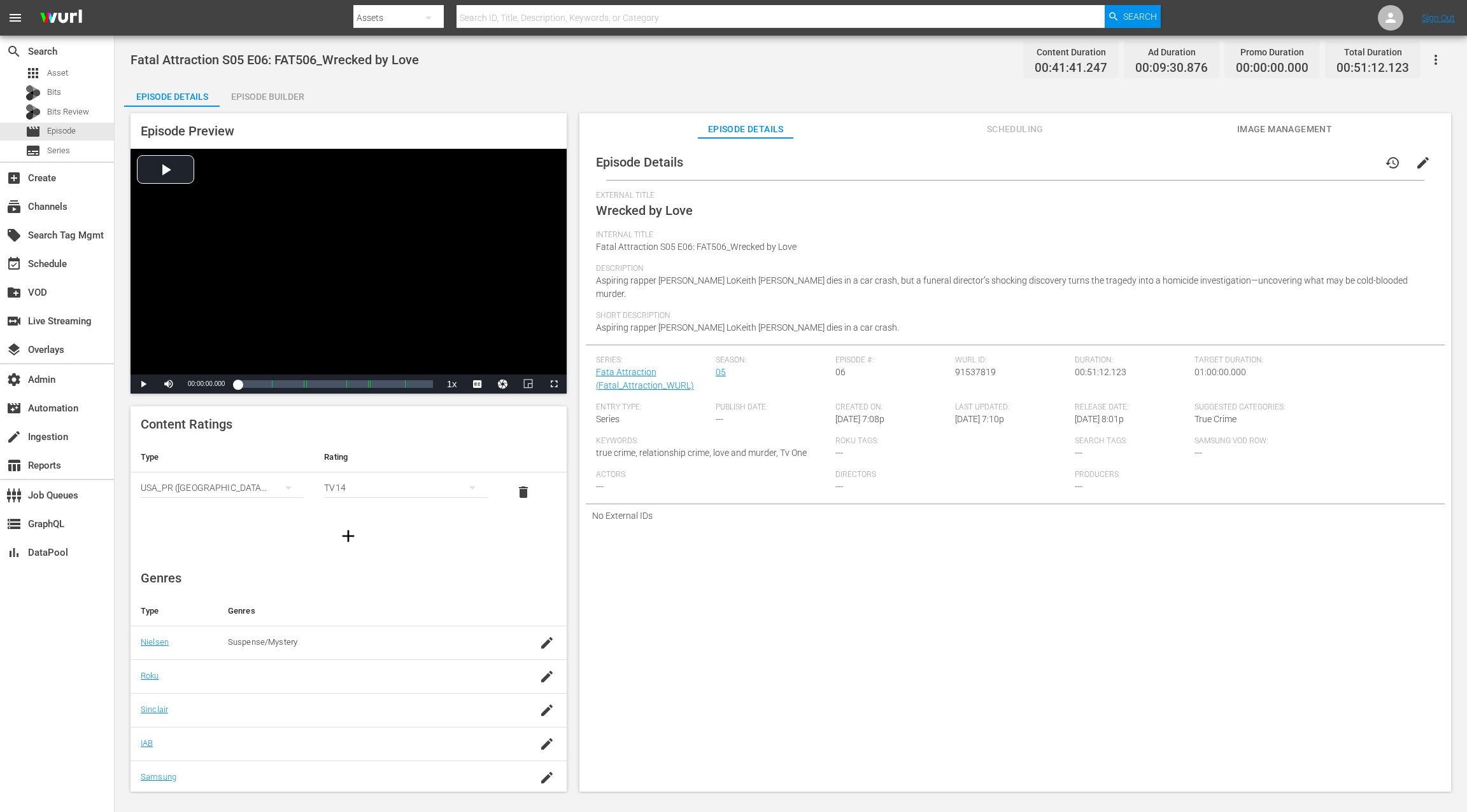
click at [1099, 131] on span "Image Management" at bounding box center [1284, 130] width 96 height 16
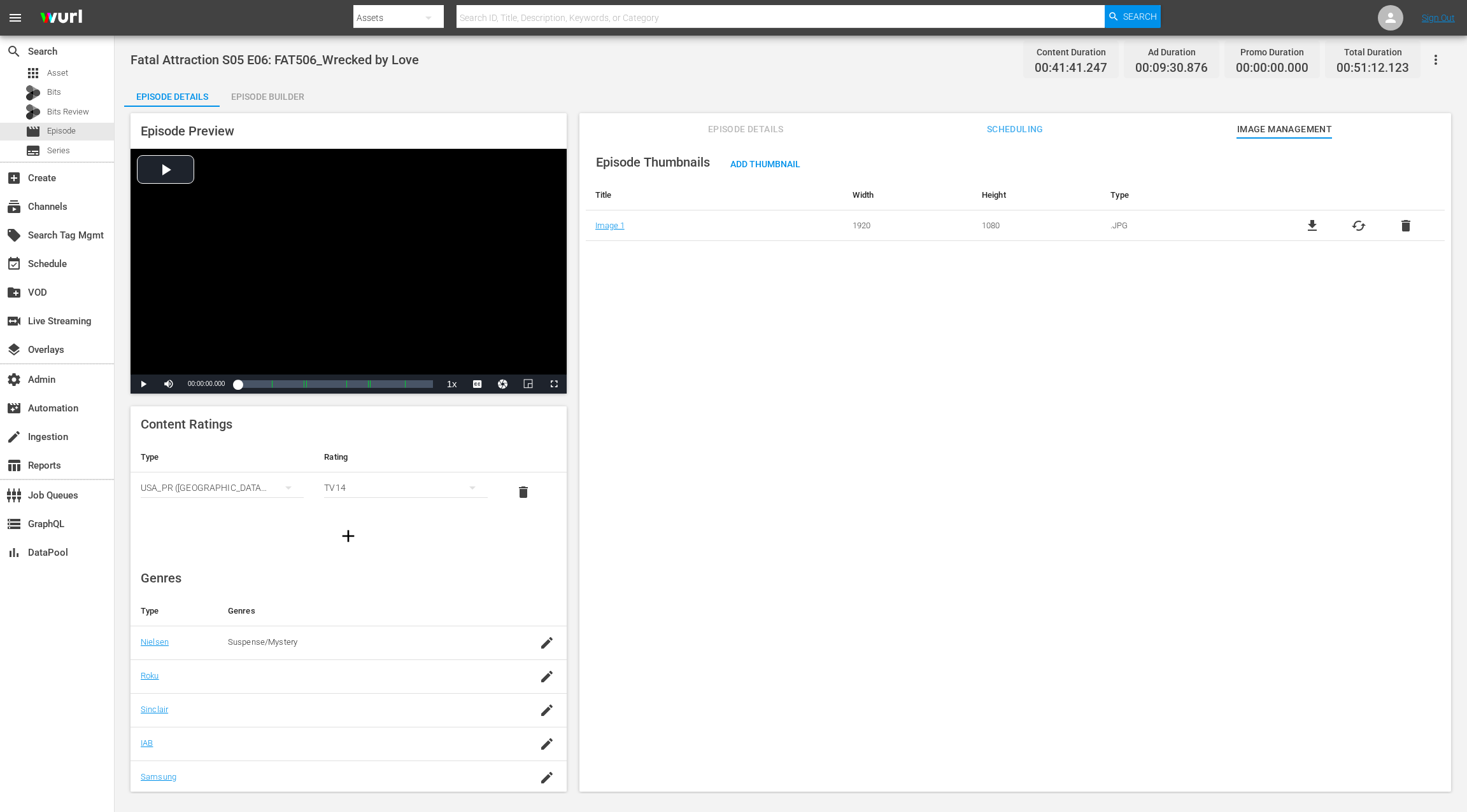
click at [1099, 225] on span "file_download" at bounding box center [1312, 226] width 15 height 15
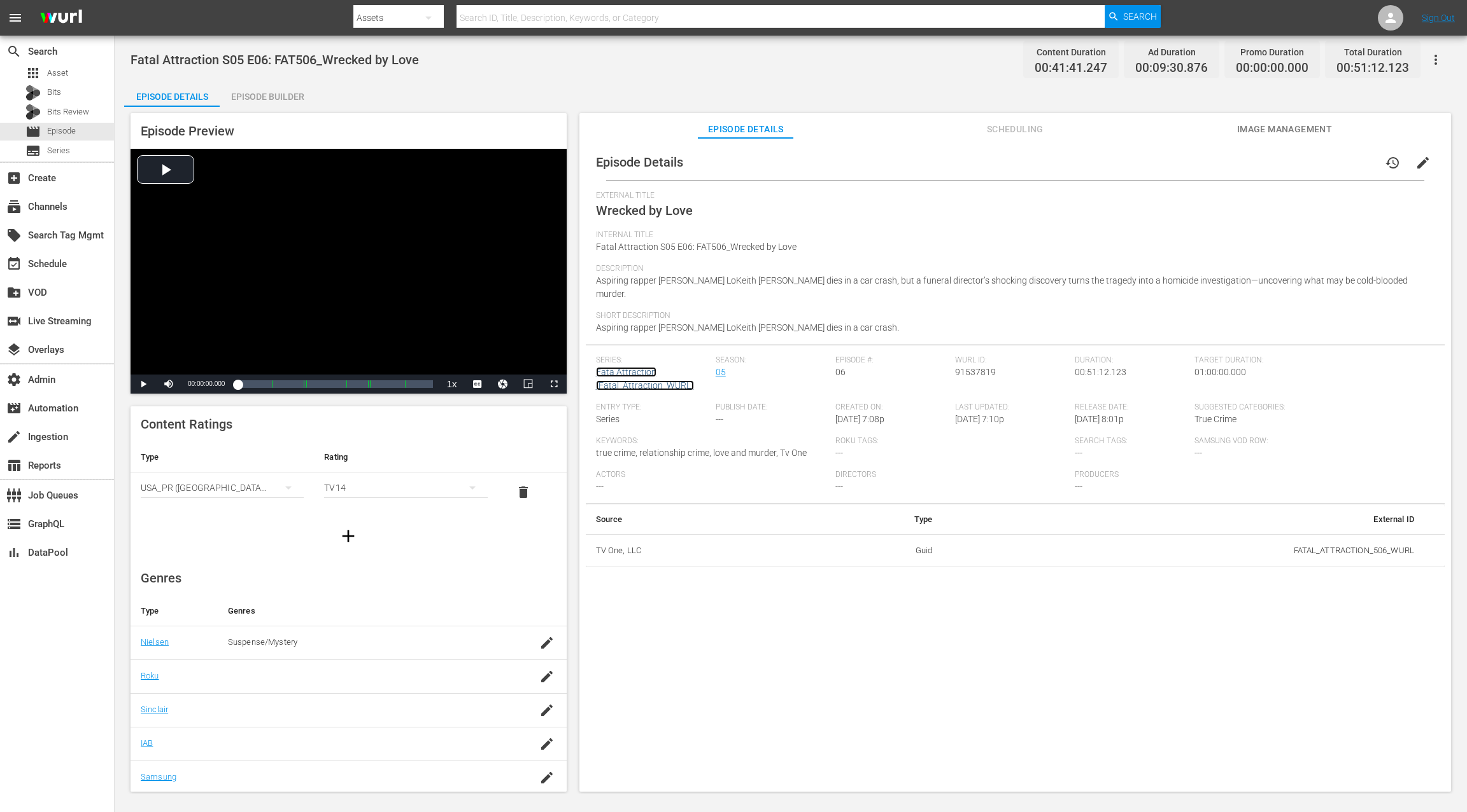
click at [639, 367] on link "Fata Attraction (Fatal_Attraction_WURL)" at bounding box center [645, 378] width 98 height 24
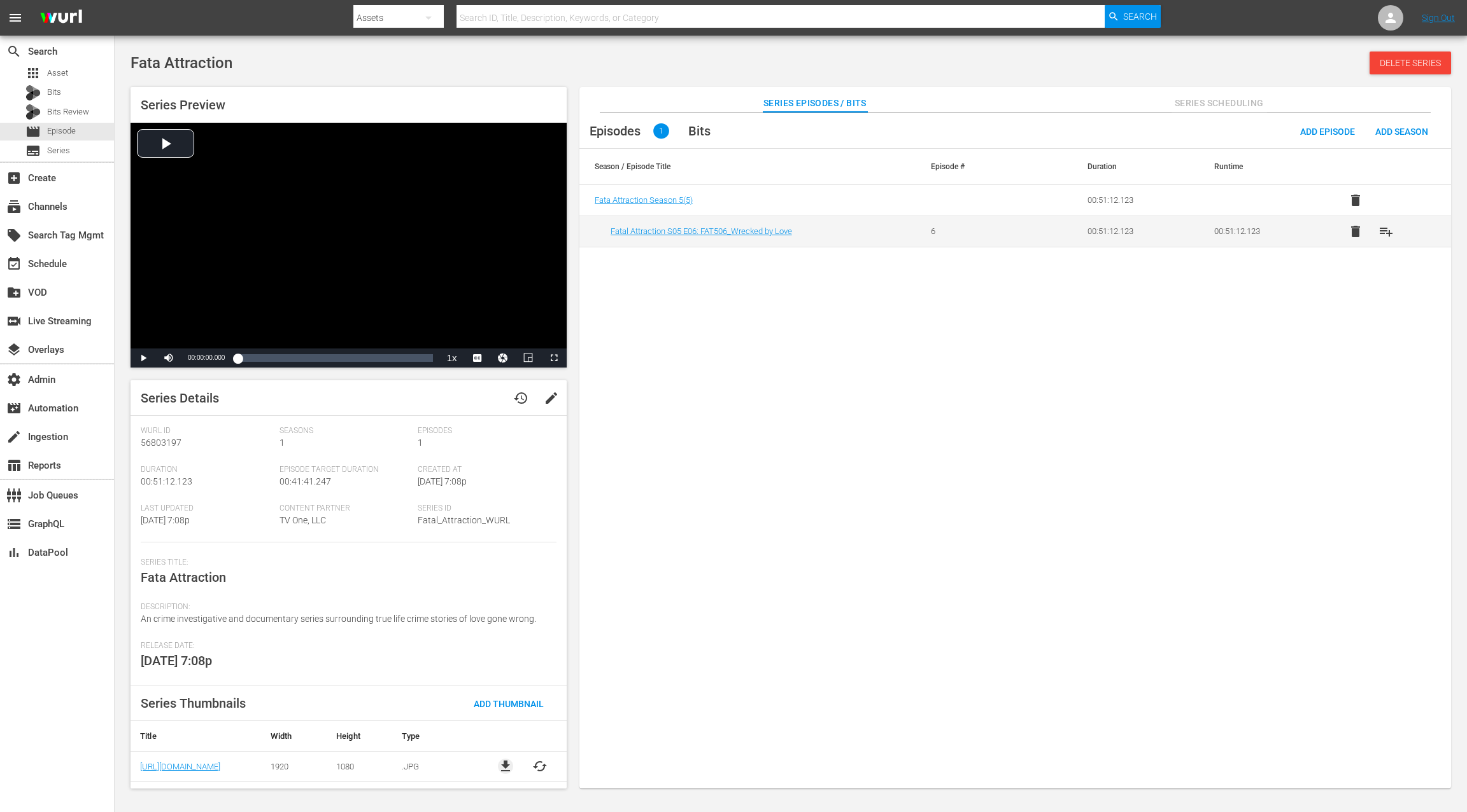
click at [502, 766] on span "file_download" at bounding box center [505, 767] width 15 height 15
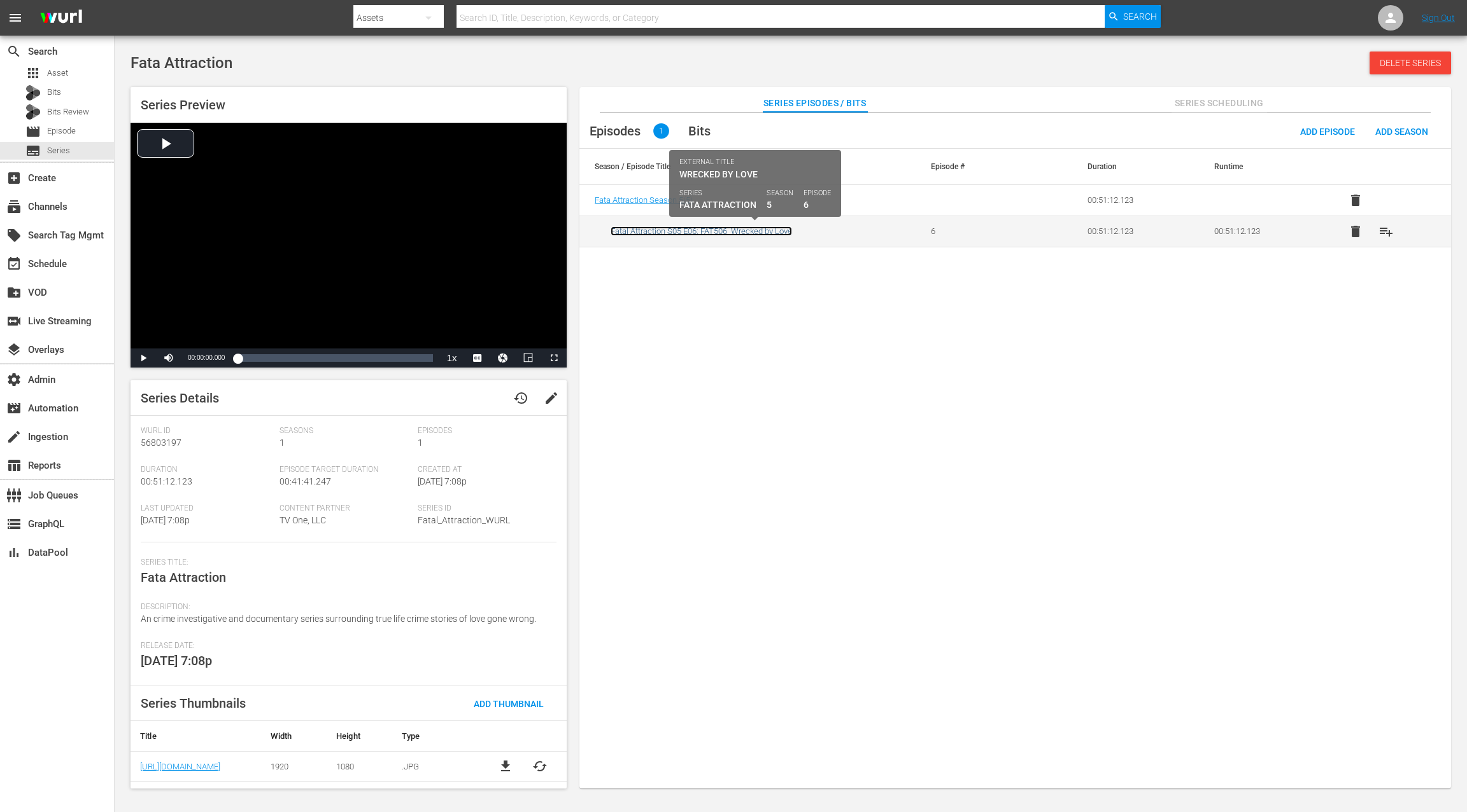
click at [686, 233] on link "Fatal Attraction S05 E06: FAT506_Wrecked by Love" at bounding box center [701, 232] width 182 height 9
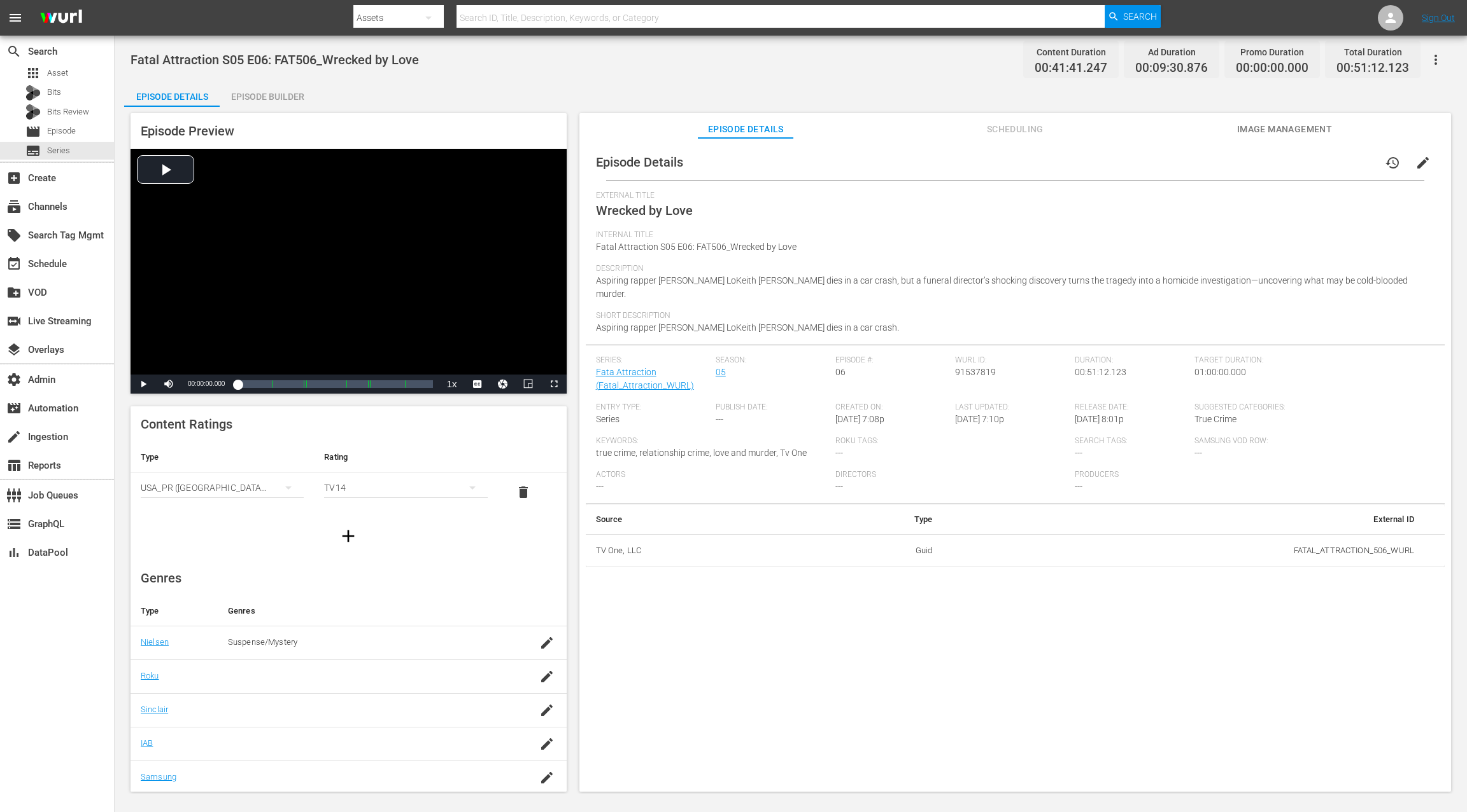
click at [620, 211] on span "Wrecked by Love" at bounding box center [644, 211] width 96 height 15
drag, startPoint x: 620, startPoint y: 211, endPoint x: 700, endPoint y: 213, distance: 80.0
click at [700, 213] on div "External Title Wrecked by Love" at bounding box center [1015, 211] width 838 height 40
copy span "Wrecked by Love"
click at [606, 246] on span "Fatal Attraction S05 E06: FAT506_Wrecked by Love" at bounding box center [696, 247] width 201 height 10
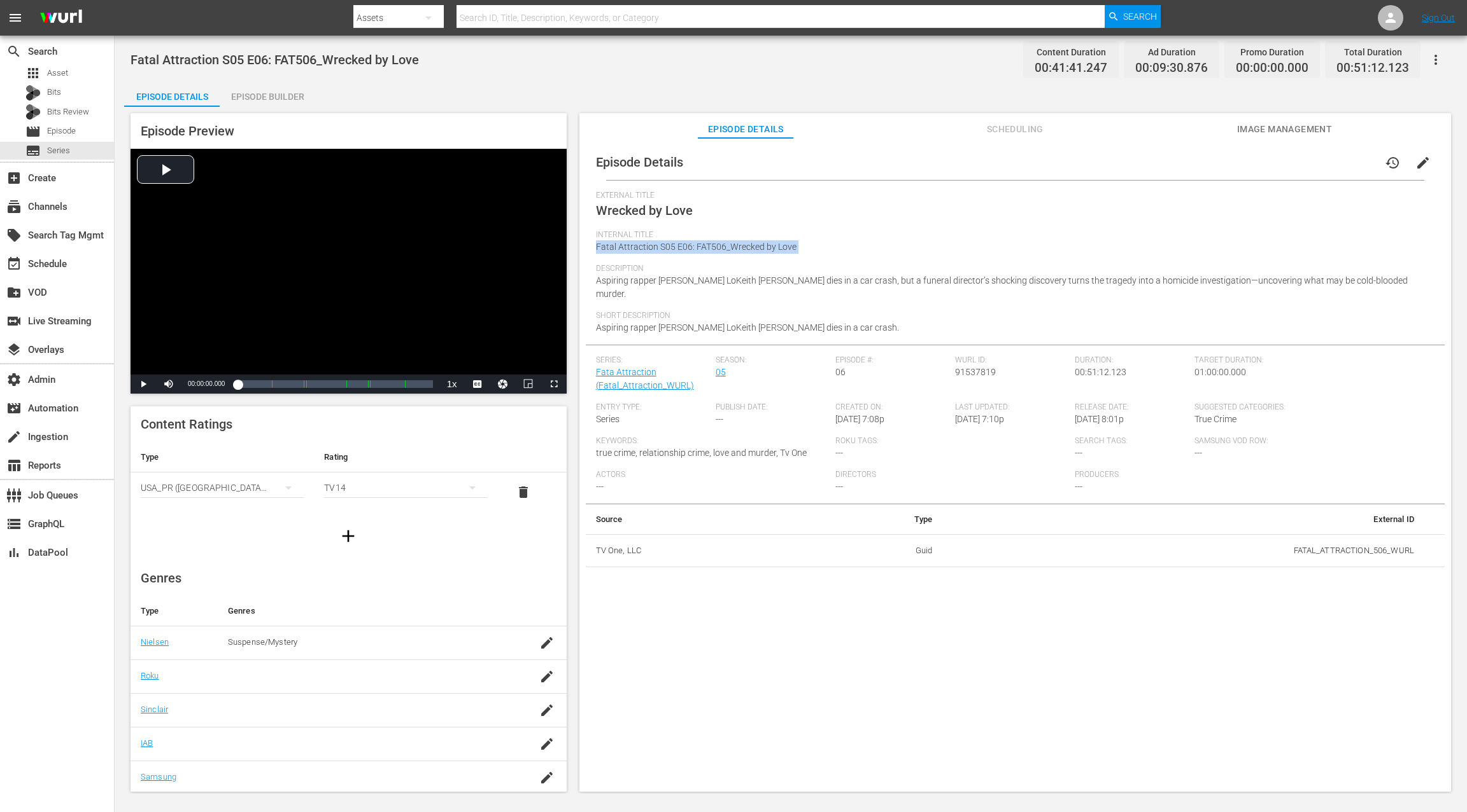
drag, startPoint x: 606, startPoint y: 246, endPoint x: 807, endPoint y: 247, distance: 201.0
click at [807, 247] on div "Internal Title Fatal Attraction S05 E06: FAT506_Wrecked by Love" at bounding box center [1015, 248] width 838 height 34
copy span "Fatal Attraction S05 E06: FAT506_Wrecked by Love"
click at [616, 279] on span "Aspiring rapper [PERSON_NAME] LoKeith [PERSON_NAME] dies in a car crash, but a …" at bounding box center [1002, 286] width 812 height 24
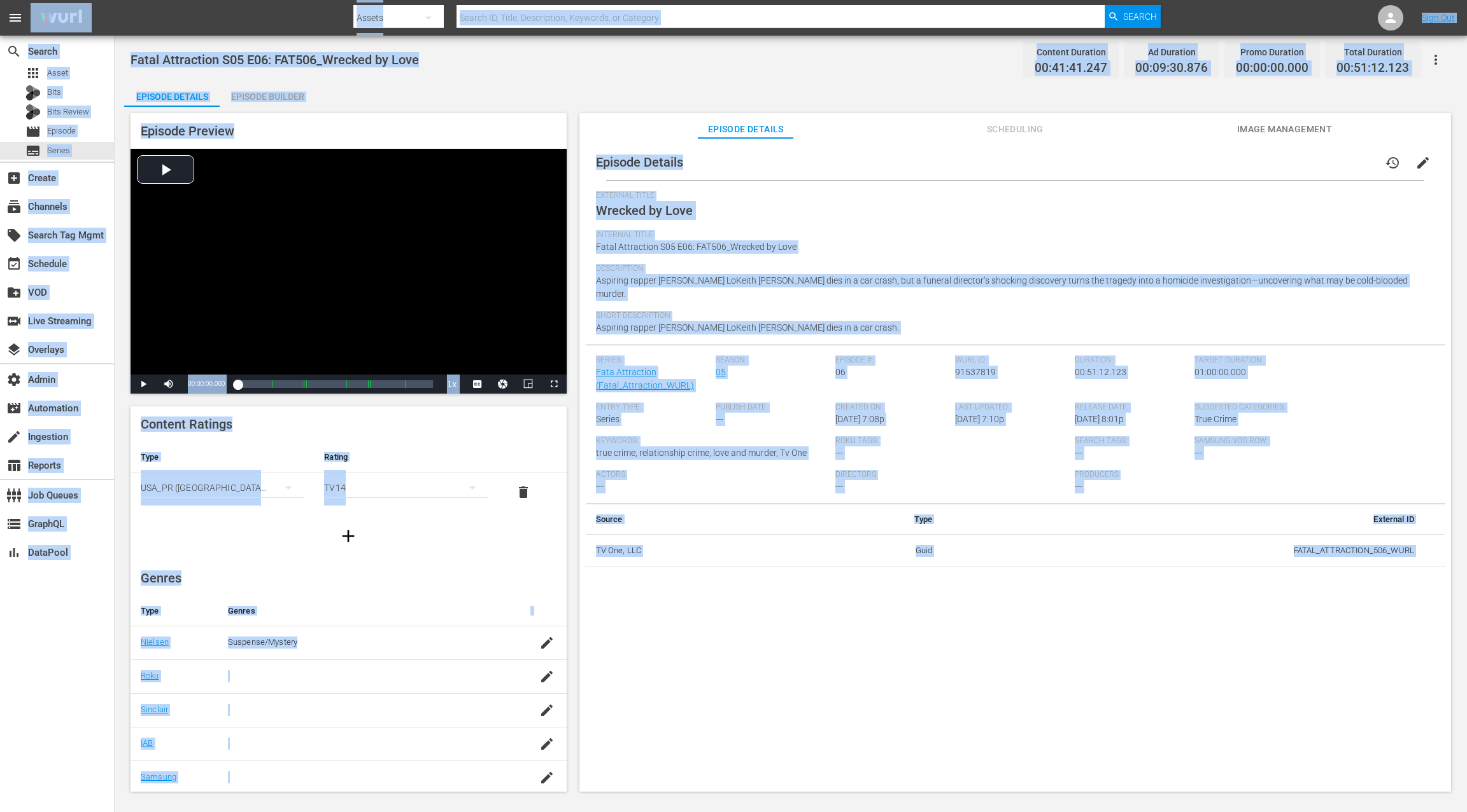
click at [618, 279] on span "Aspiring rapper [PERSON_NAME] LoKeith [PERSON_NAME] dies in a car crash, but a …" at bounding box center [1002, 286] width 812 height 24
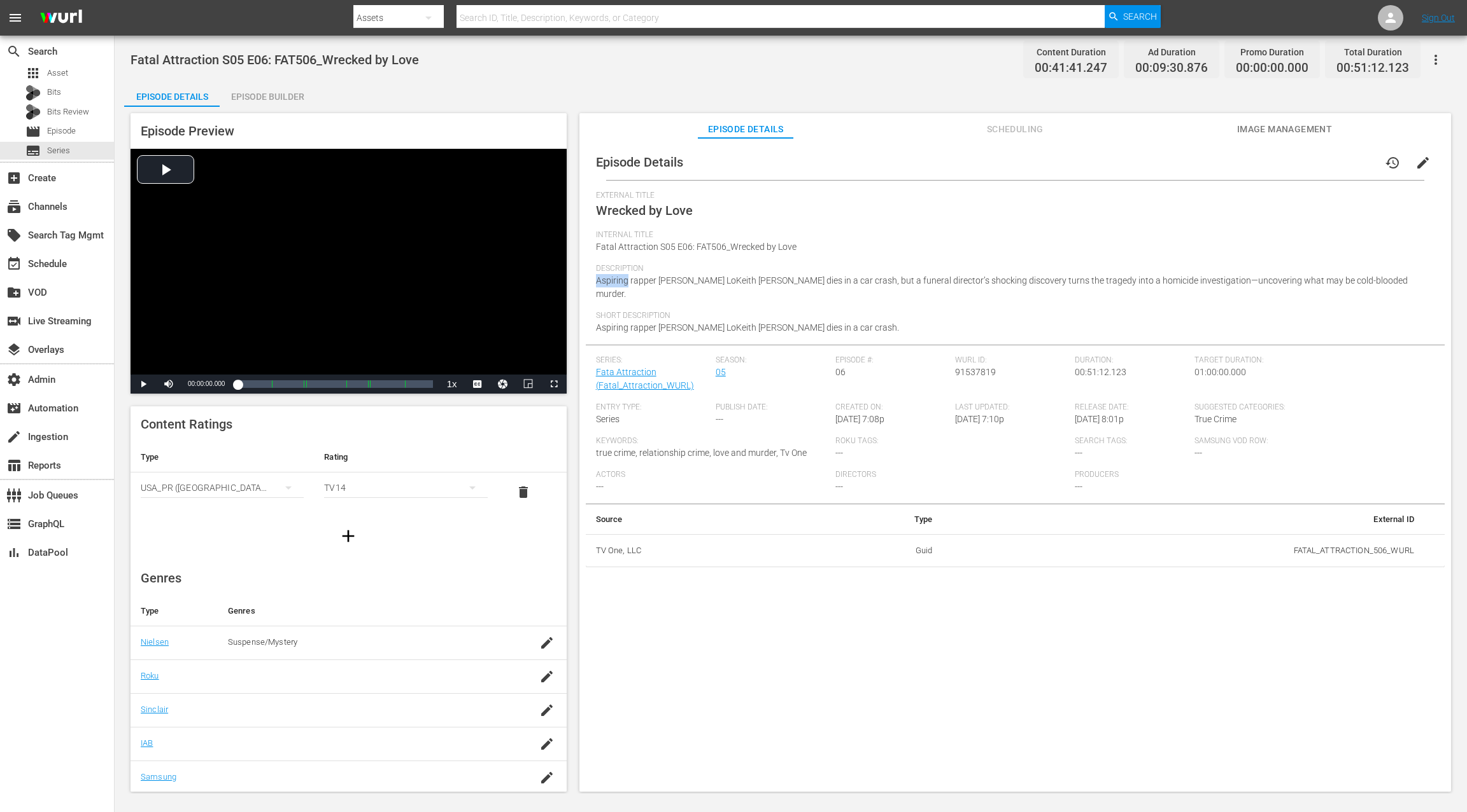
click at [618, 279] on span "Aspiring rapper [PERSON_NAME] LoKeith [PERSON_NAME] dies in a car crash, but a …" at bounding box center [1002, 286] width 812 height 24
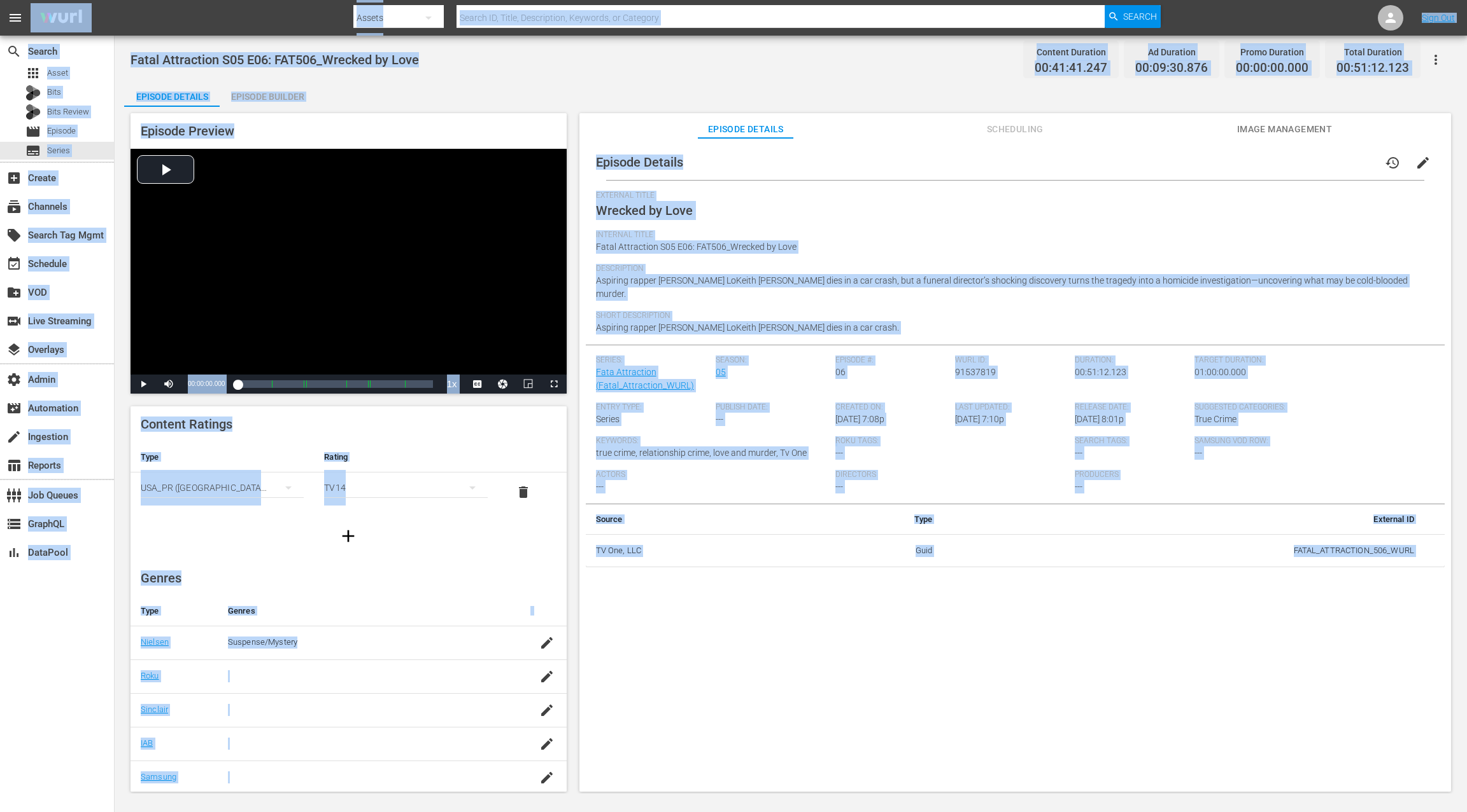
click at [618, 279] on span "Aspiring rapper [PERSON_NAME] LoKeith [PERSON_NAME] dies in a car crash, but a …" at bounding box center [1002, 286] width 812 height 24
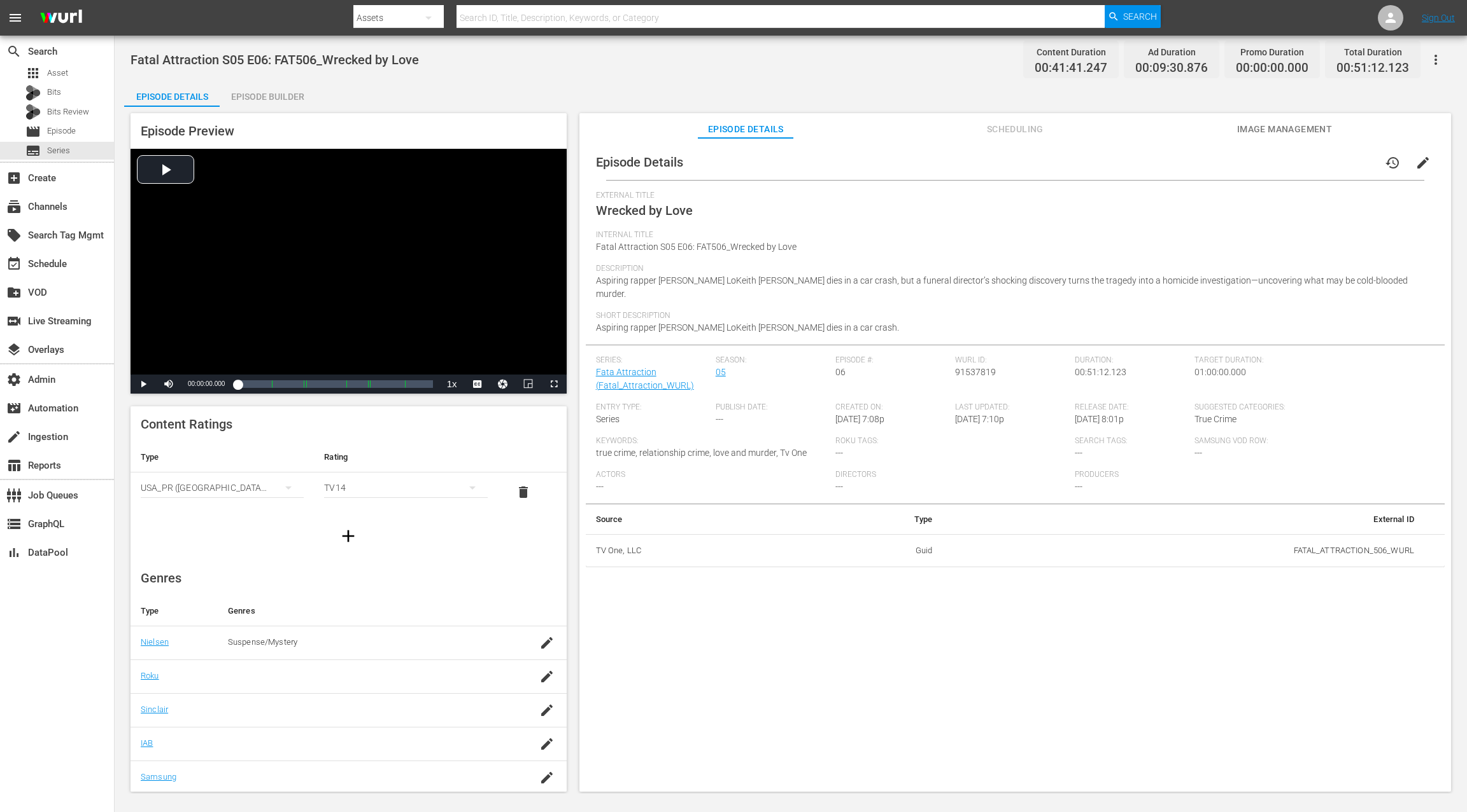
click at [618, 279] on span "Aspiring rapper [PERSON_NAME] LoKeith [PERSON_NAME] dies in a car crash, but a …" at bounding box center [1002, 286] width 812 height 24
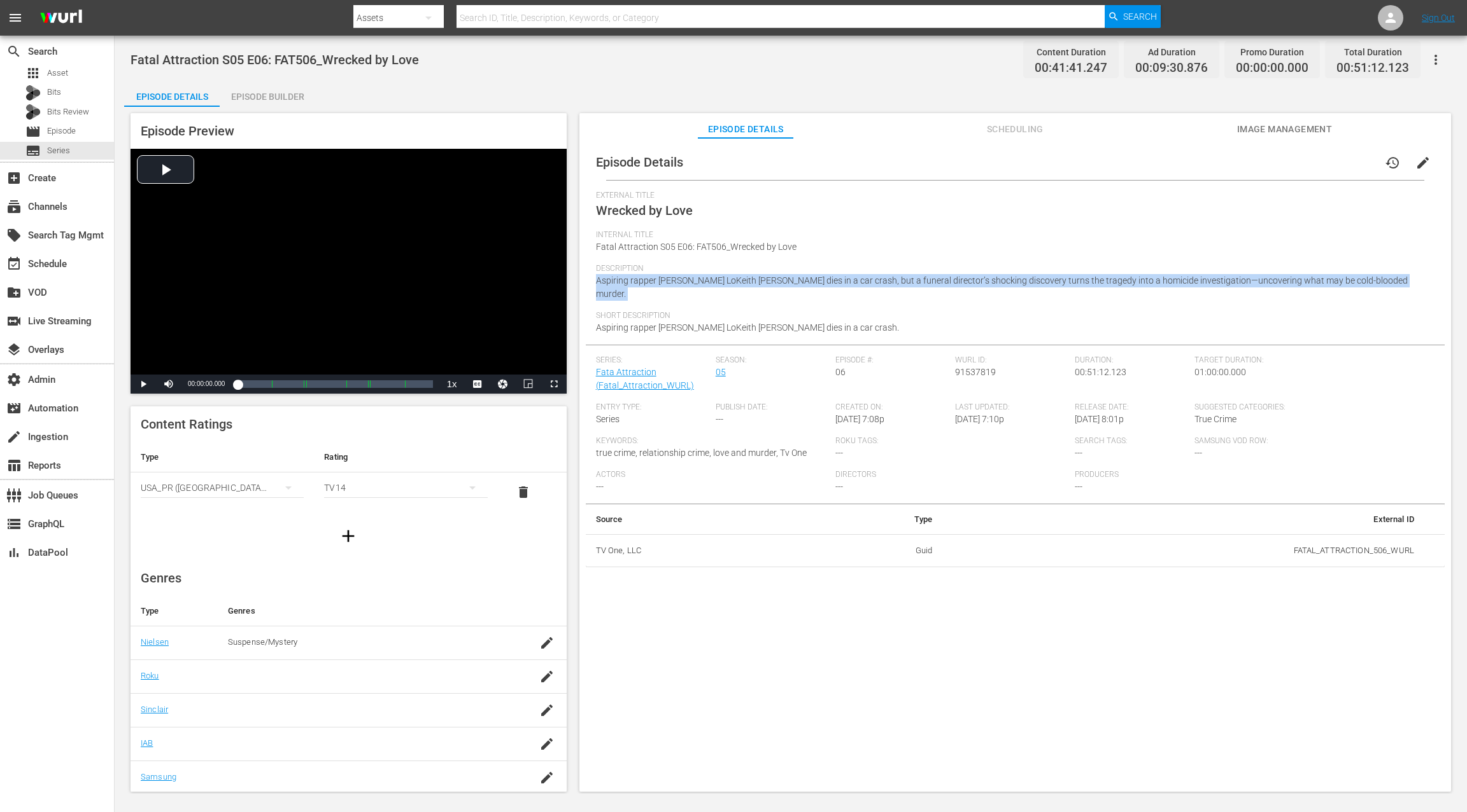
drag, startPoint x: 618, startPoint y: 279, endPoint x: 1357, endPoint y: 279, distance: 739.0
click at [1357, 279] on div "Description Aspiring rapper [PERSON_NAME] LoKeith [PERSON_NAME] dies in a car c…" at bounding box center [1015, 287] width 838 height 47
copy span "Aspiring rapper [PERSON_NAME] LoKeith [PERSON_NAME] dies in a car crash, but a …"
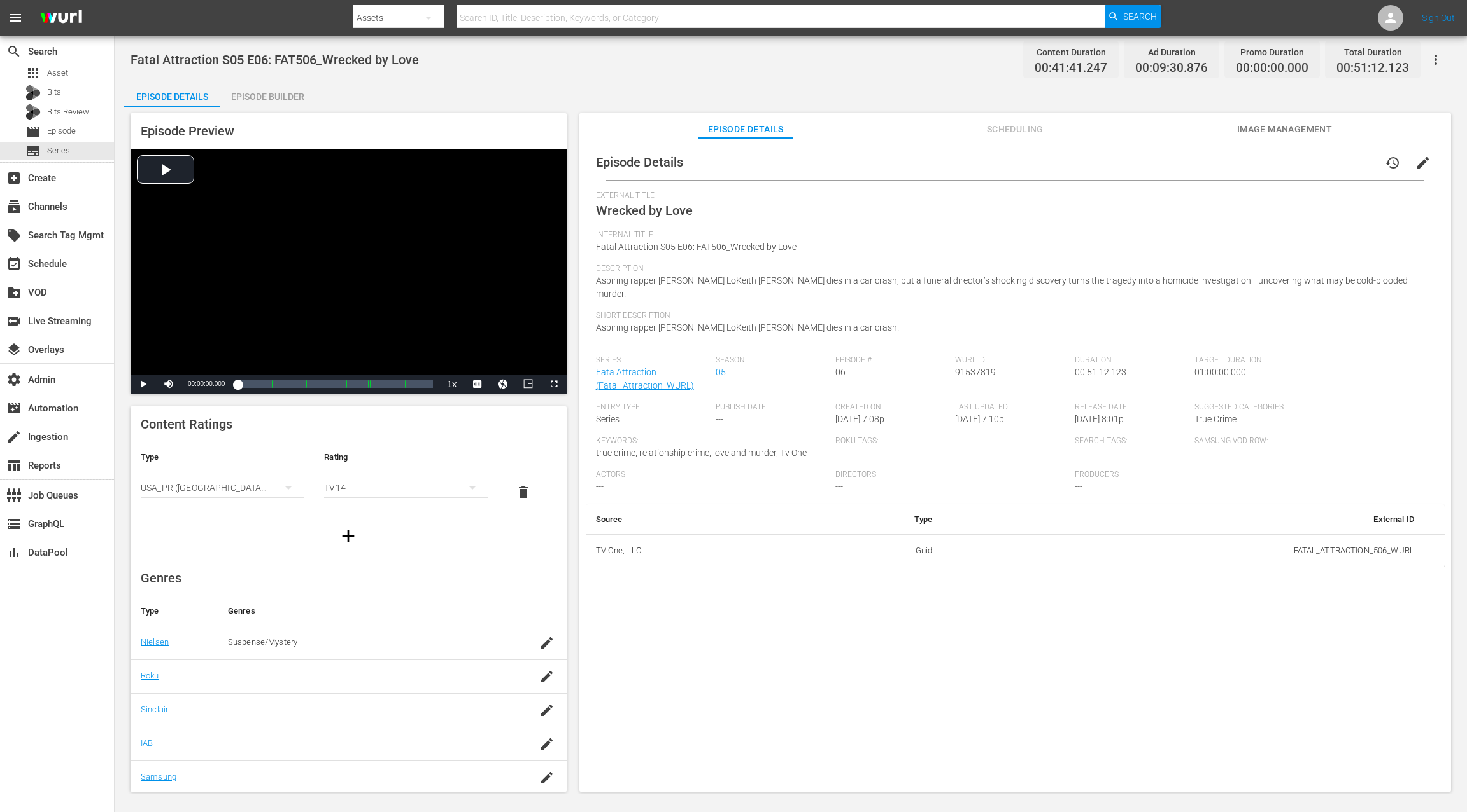
click at [620, 214] on span "Wrecked by Love" at bounding box center [644, 211] width 96 height 15
drag, startPoint x: 620, startPoint y: 214, endPoint x: 683, endPoint y: 213, distance: 63.0
click at [683, 213] on span "Wrecked by Love" at bounding box center [644, 211] width 96 height 15
copy span "Wrecked by Love"
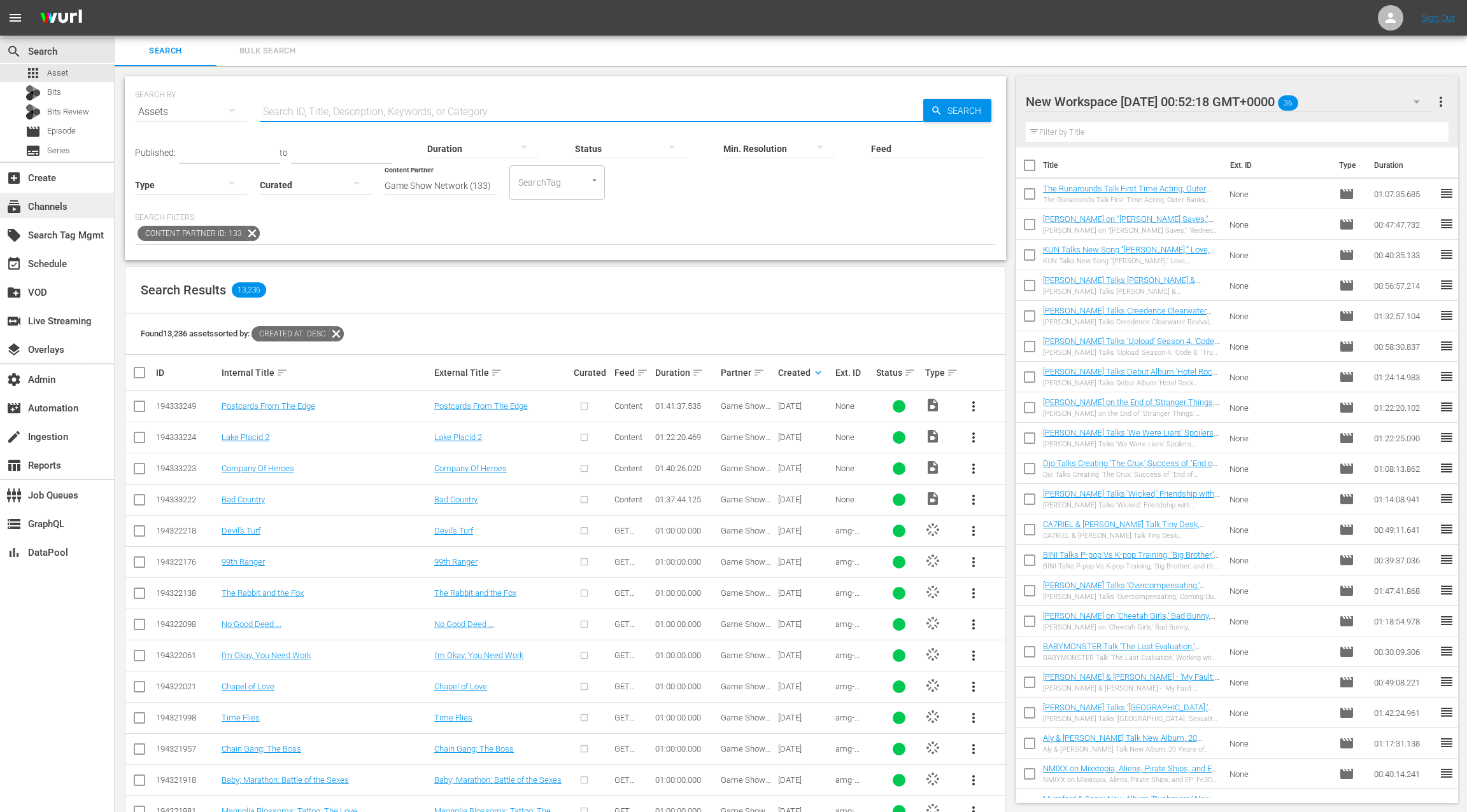
click at [85, 205] on div "subscriptions Channels" at bounding box center [57, 205] width 114 height 26
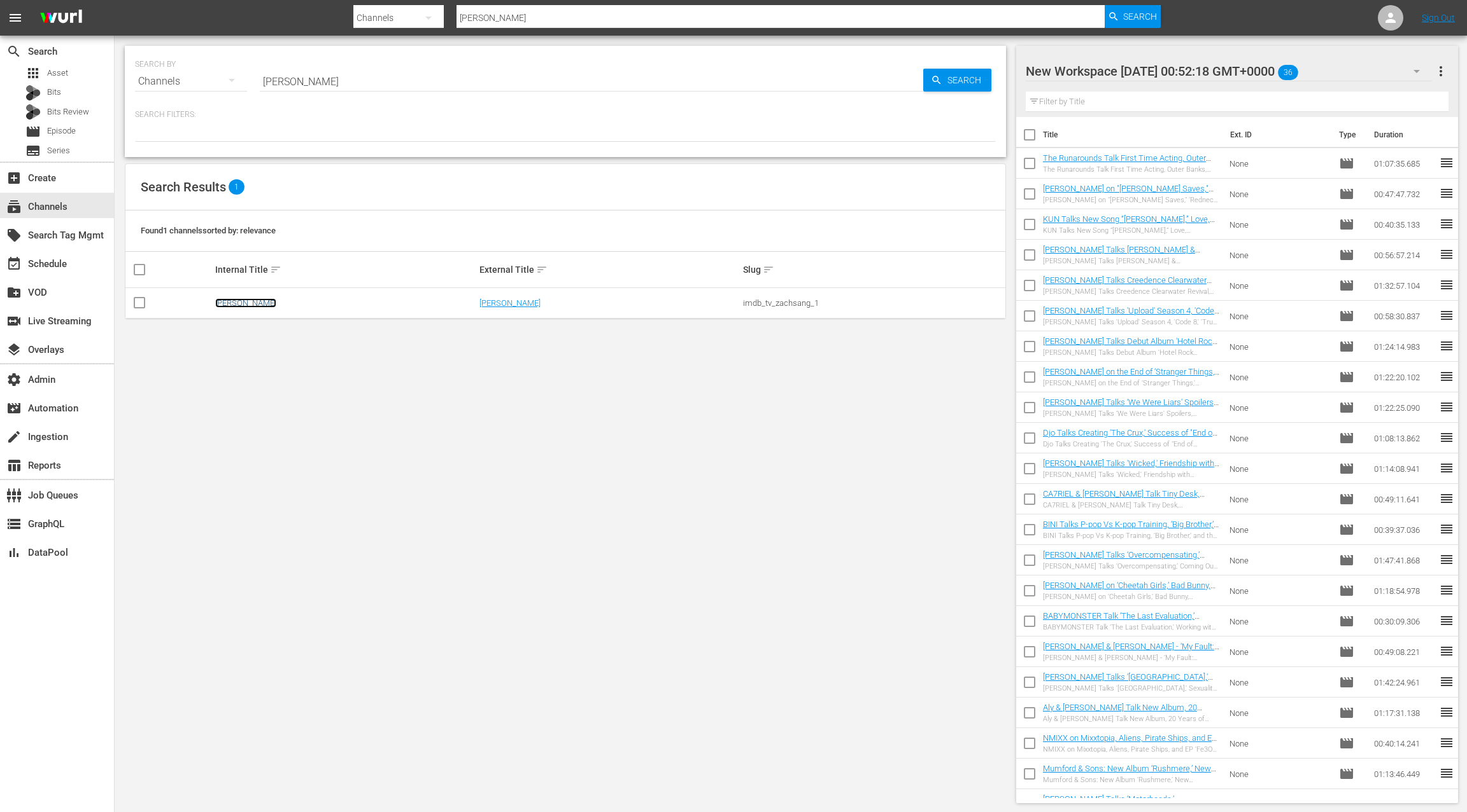
click at [238, 302] on link "[PERSON_NAME]" at bounding box center [245, 303] width 61 height 9
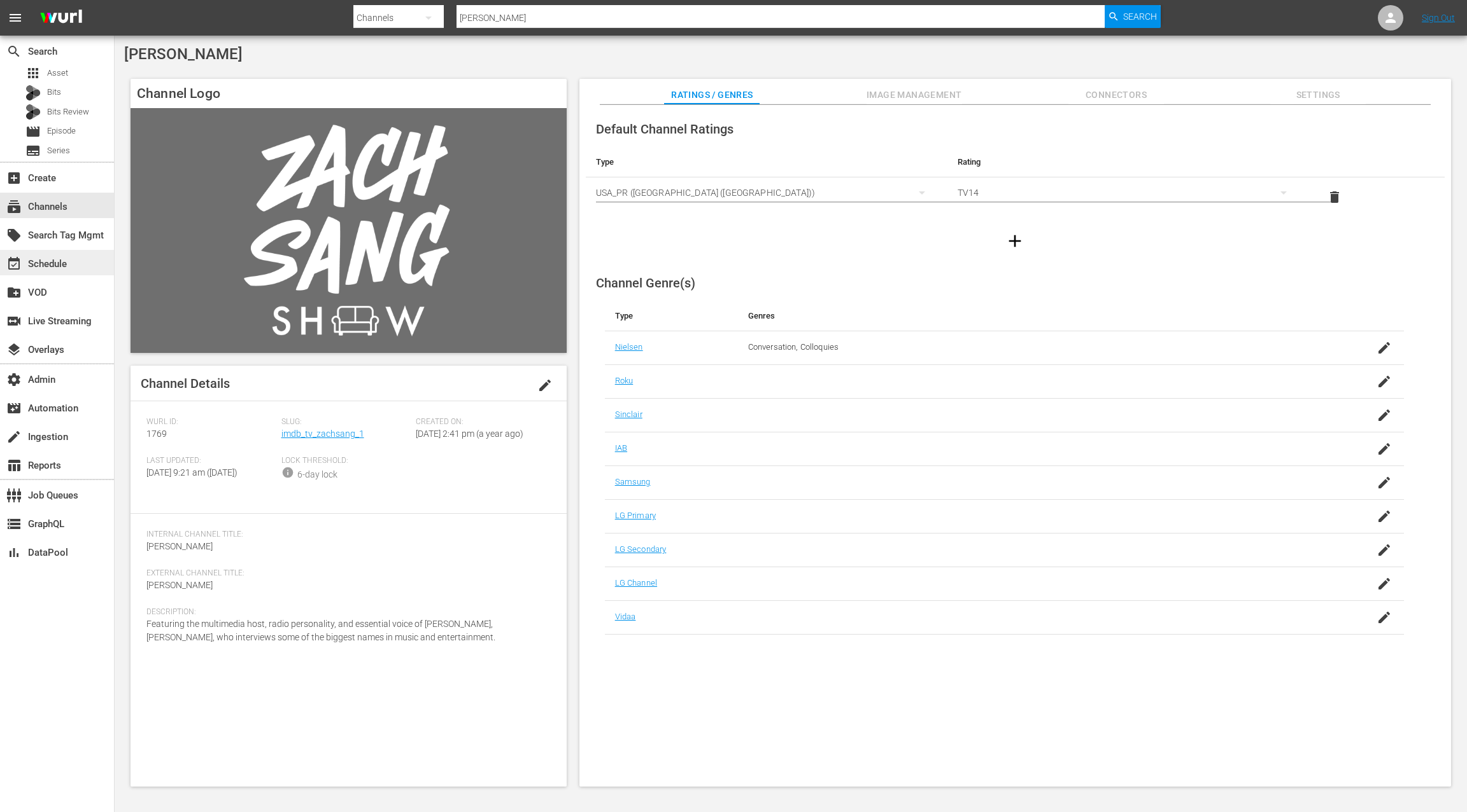
click at [81, 268] on div "event_available Schedule" at bounding box center [57, 262] width 114 height 26
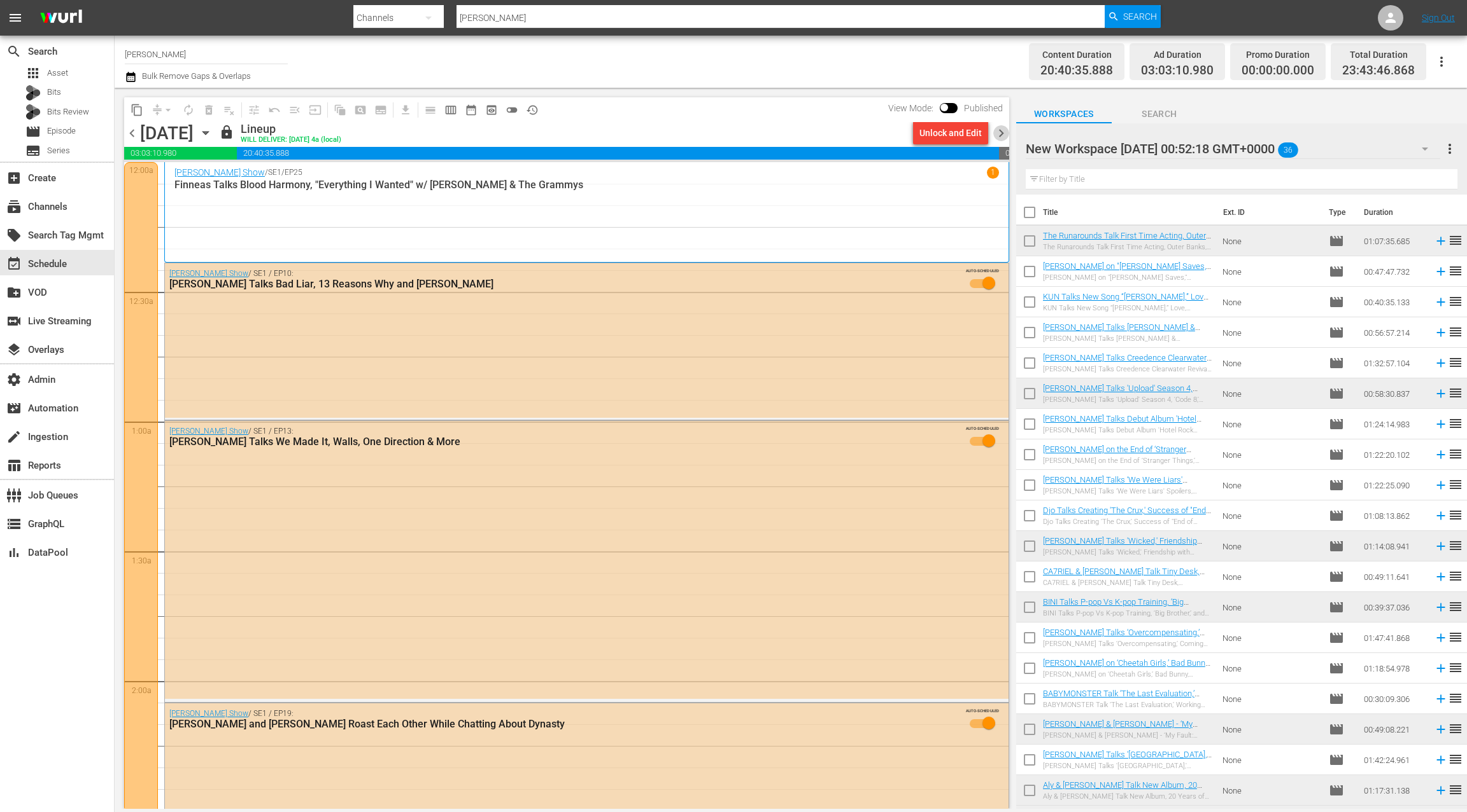
click at [1002, 133] on span "chevron_right" at bounding box center [1001, 133] width 16 height 16
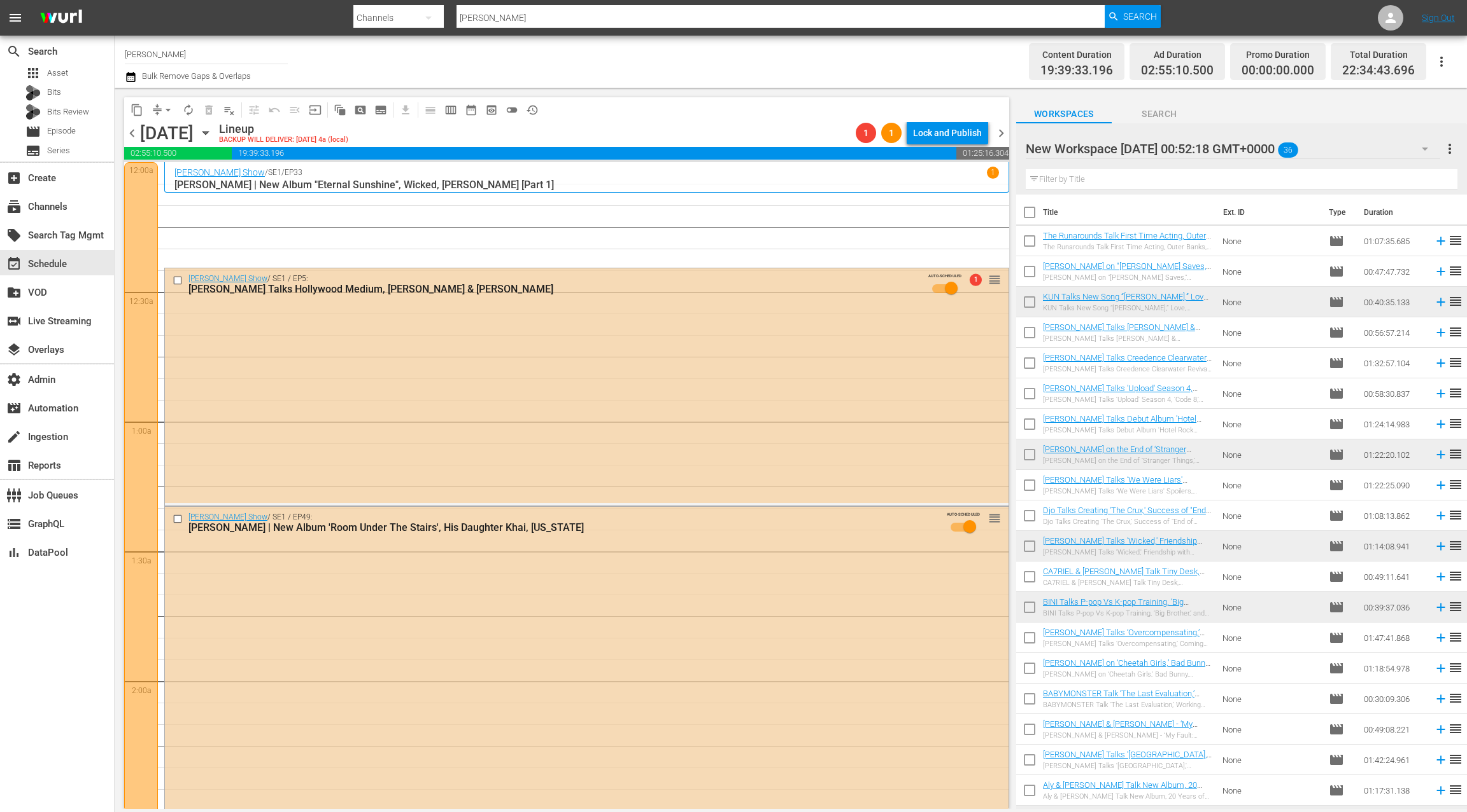
click at [1380, 147] on div "New Workspace Wed Sep 24 2025 00:52:18 GMT+0000 36" at bounding box center [1232, 149] width 414 height 36
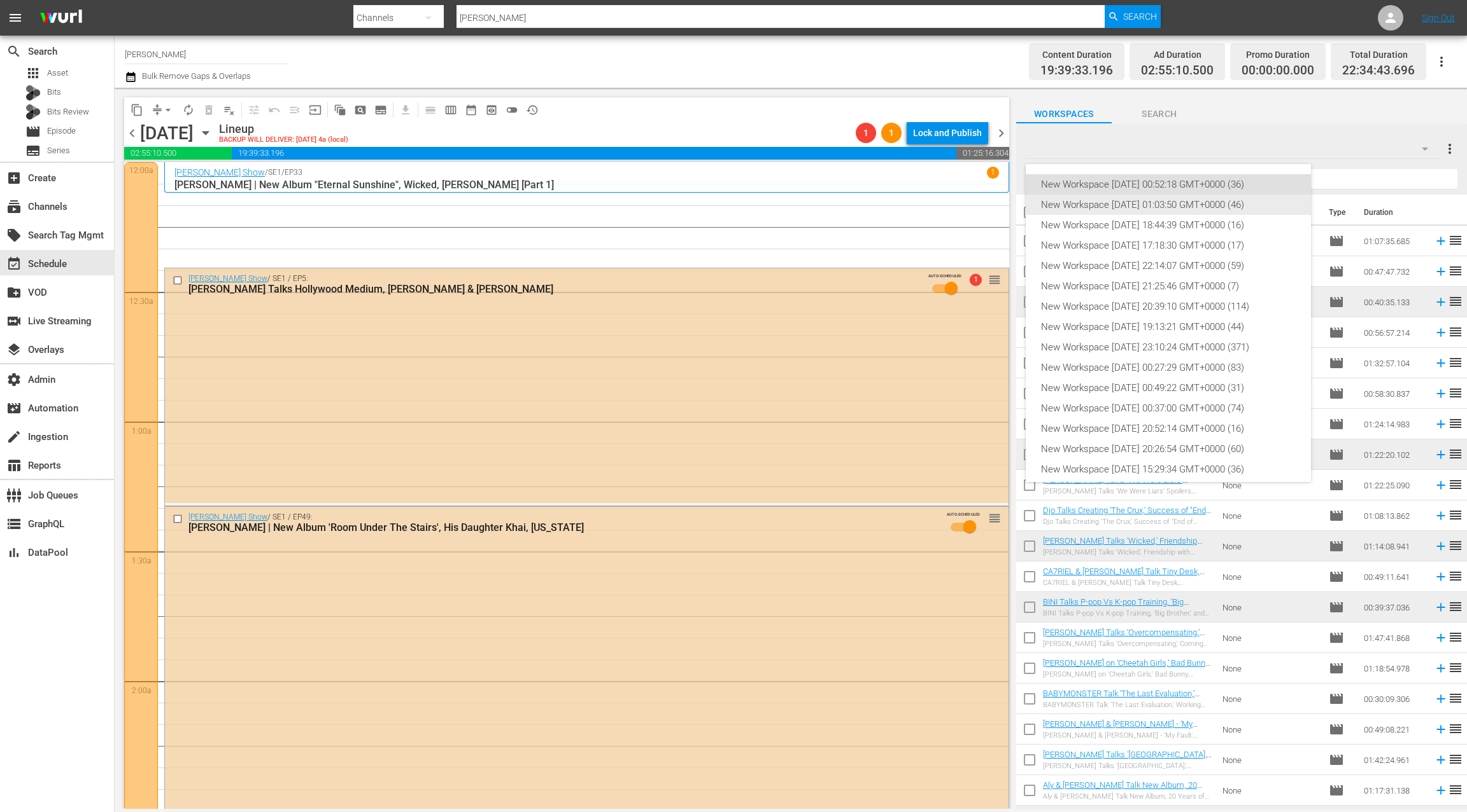
click at [1173, 207] on div "New Workspace Mon Sep 22 2025 01:03:50 GMT+0000 (46)" at bounding box center [1167, 205] width 254 height 21
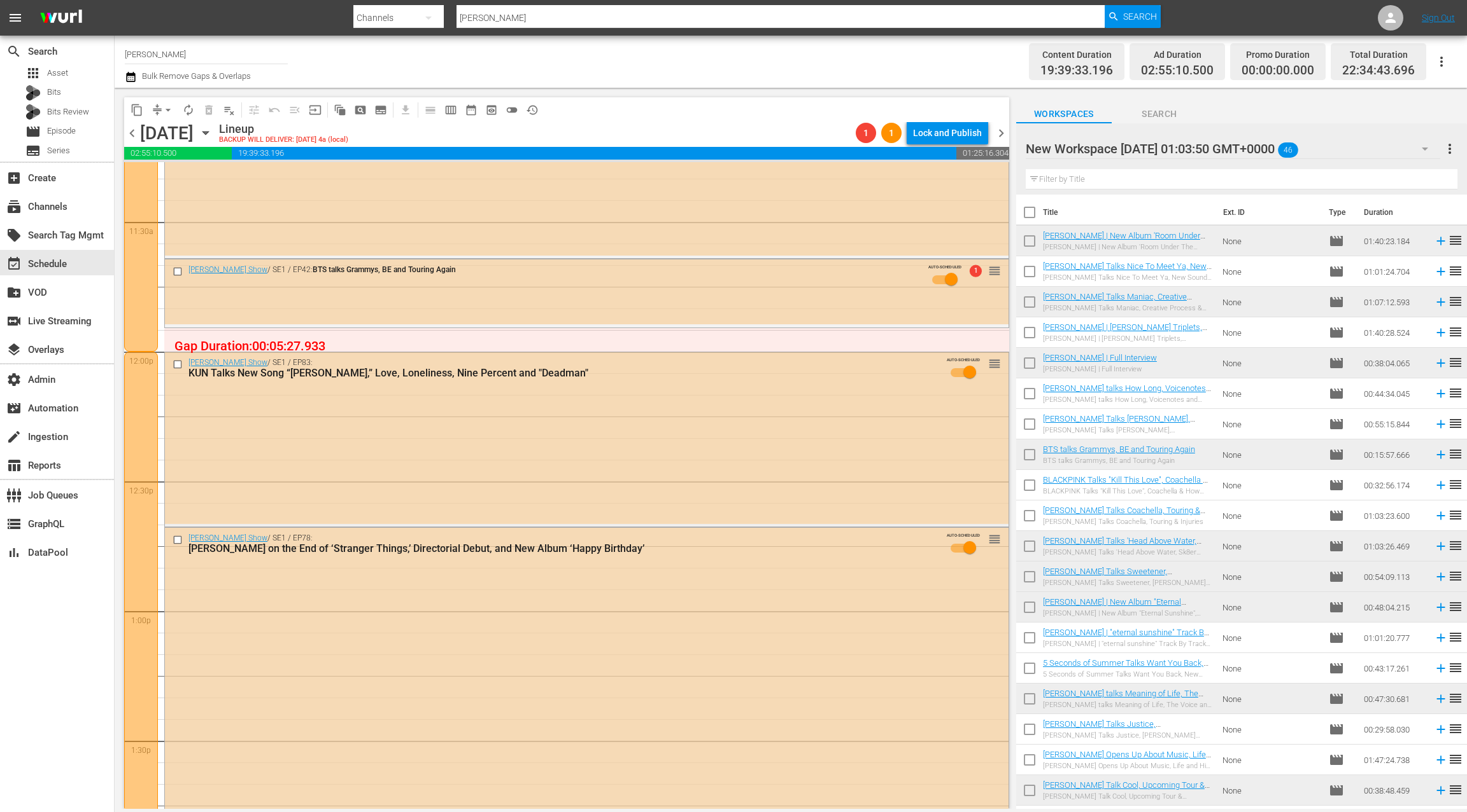
click at [1381, 151] on div "New Workspace Mon Sep 22 2025 01:03:50 GMT+0000 46" at bounding box center [1232, 149] width 414 height 36
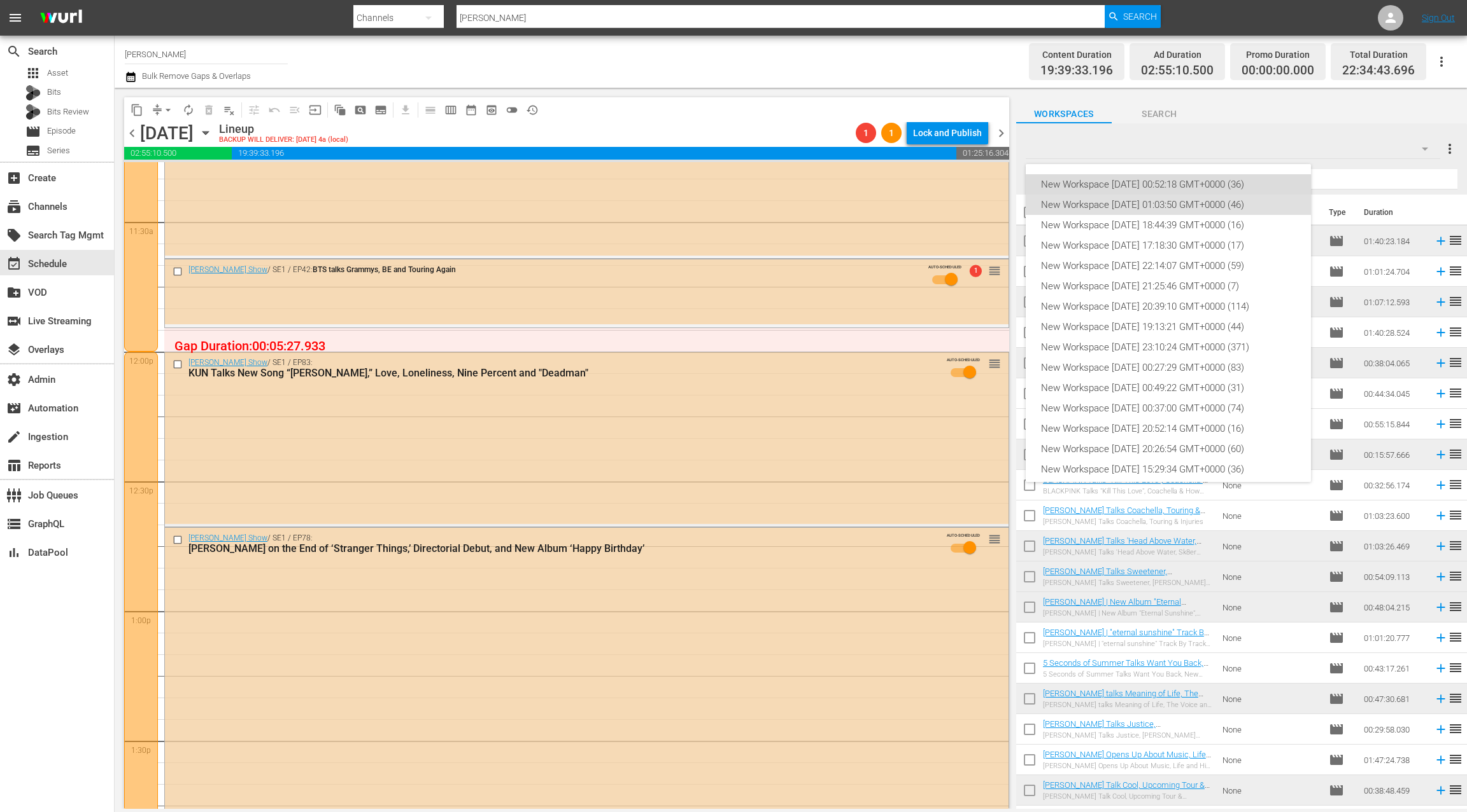
click at [1221, 188] on div "New Workspace Wed Sep 24 2025 00:52:18 GMT+0000 (36)" at bounding box center [1167, 184] width 254 height 21
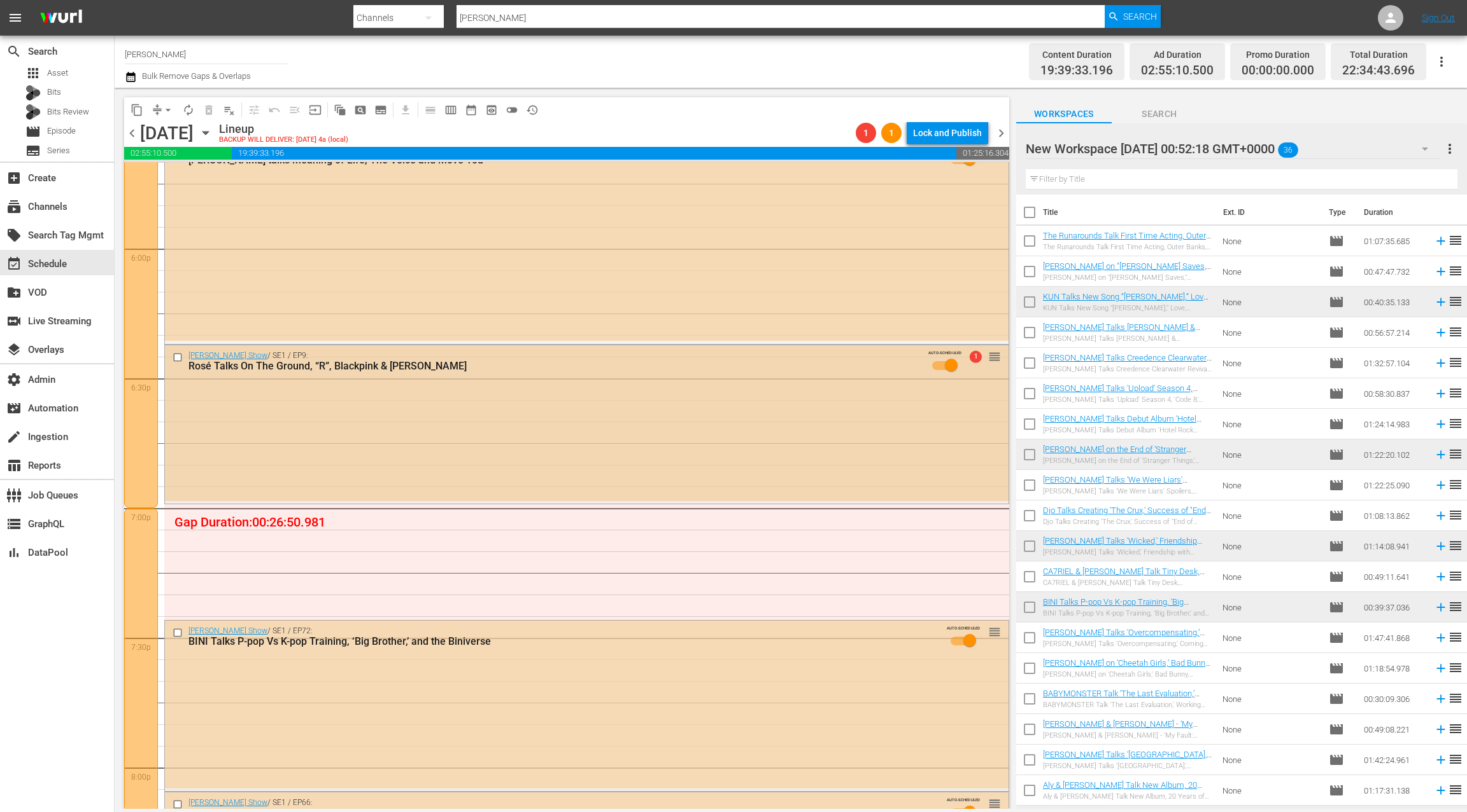
scroll to position [4627, 0]
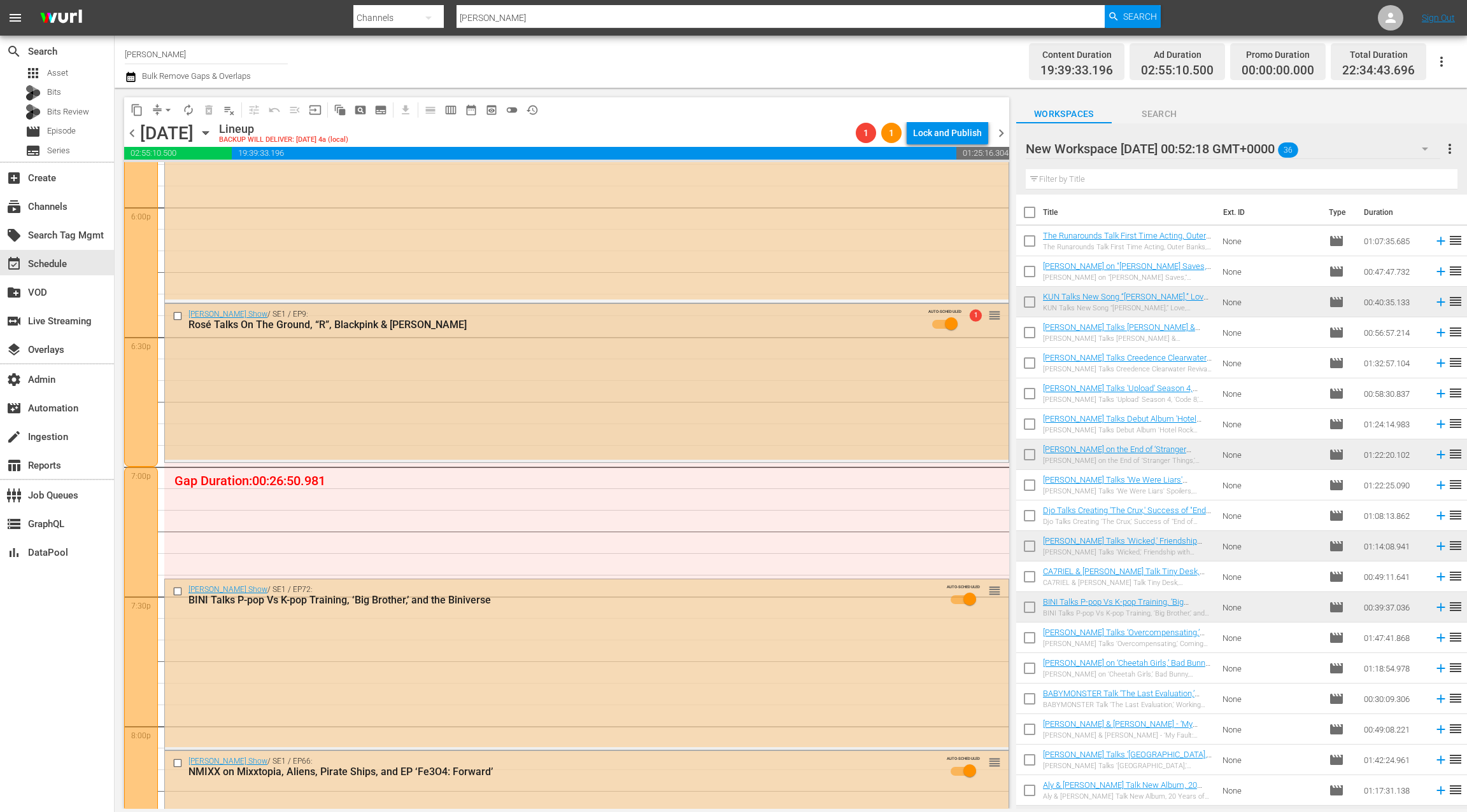
click at [603, 305] on div "Zach Sang Show / SE1 / EP9: Rosé Talks On The Ground, “R”, Blackpink & Hank AUT…" at bounding box center [586, 323] width 844 height 38
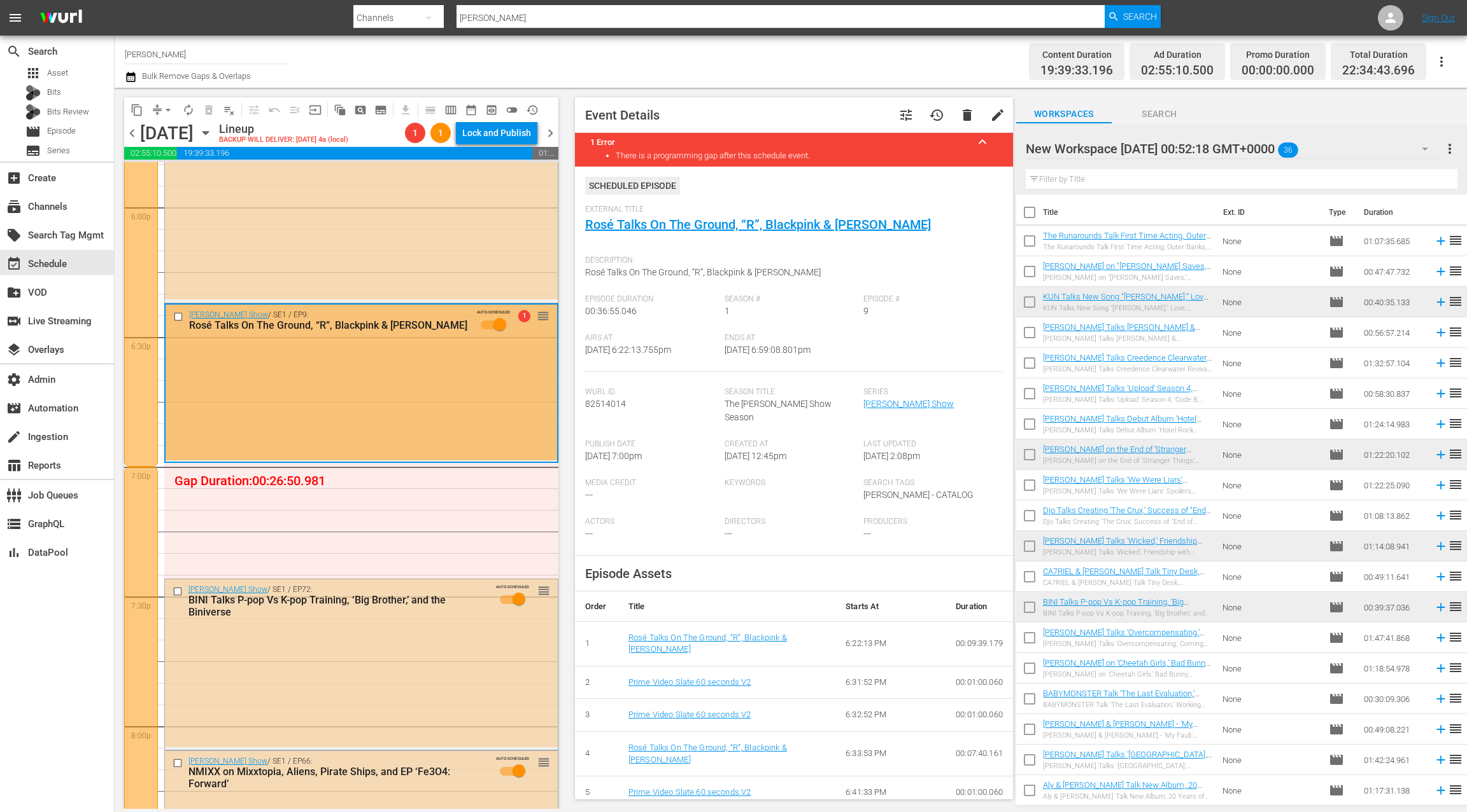
scroll to position [1, 0]
click at [1383, 149] on div "New Workspace Wed Sep 24 2025 00:52:18 GMT+0000 36" at bounding box center [1232, 149] width 414 height 36
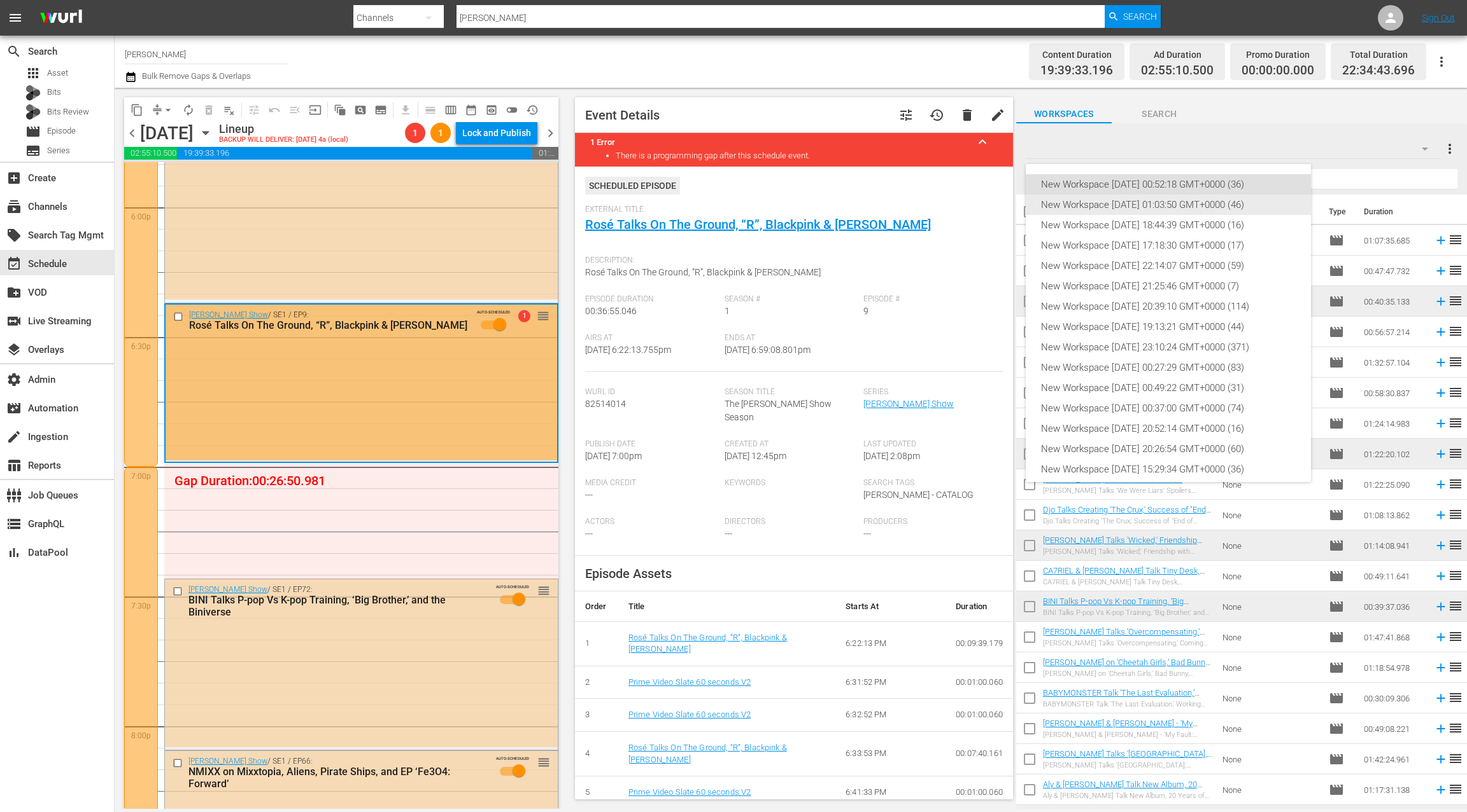
click at [1259, 205] on div "New Workspace Mon Sep 22 2025 01:03:50 GMT+0000 (46)" at bounding box center [1167, 205] width 254 height 21
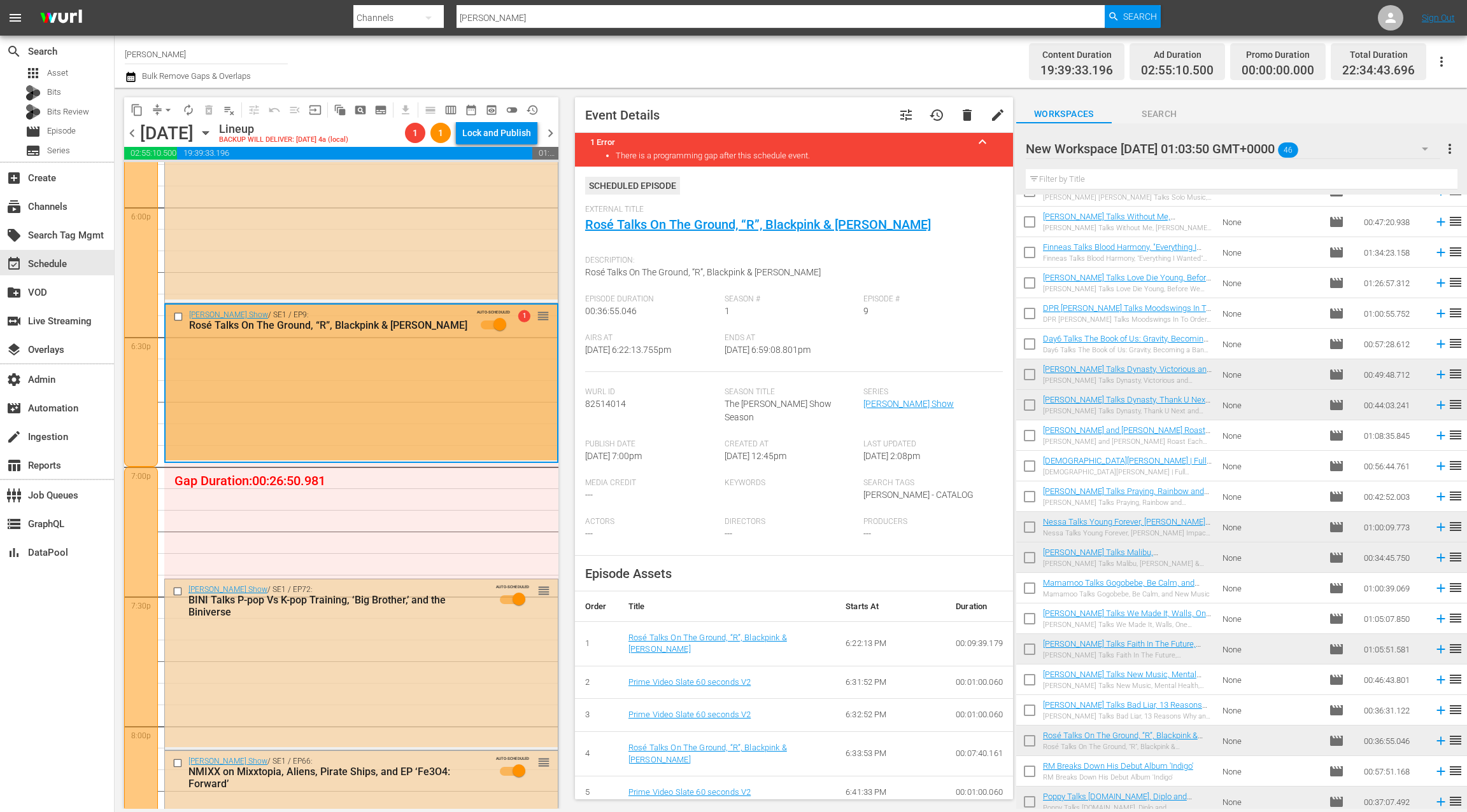
scroll to position [819, 0]
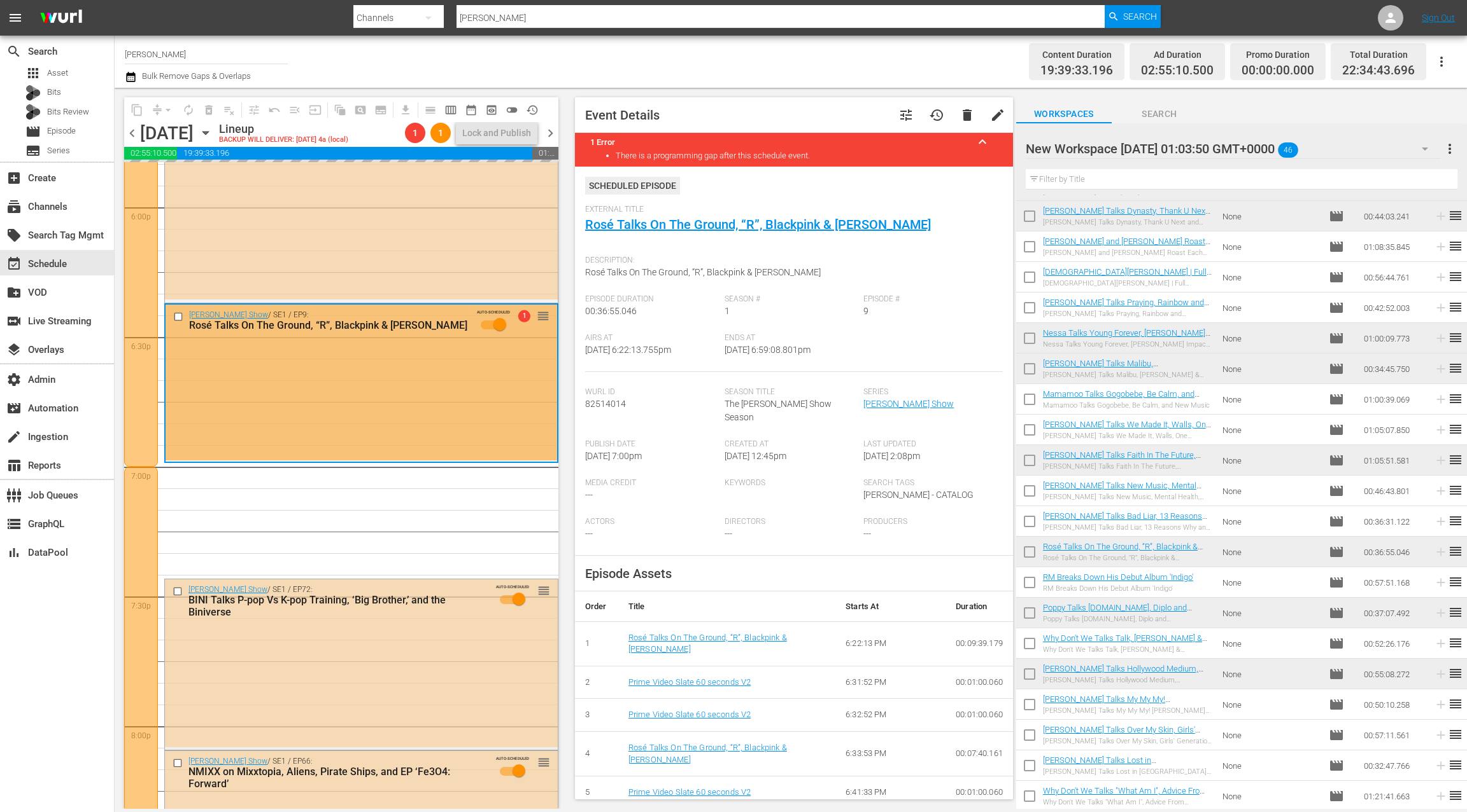
click at [553, 133] on span "chevron_right" at bounding box center [550, 133] width 16 height 16
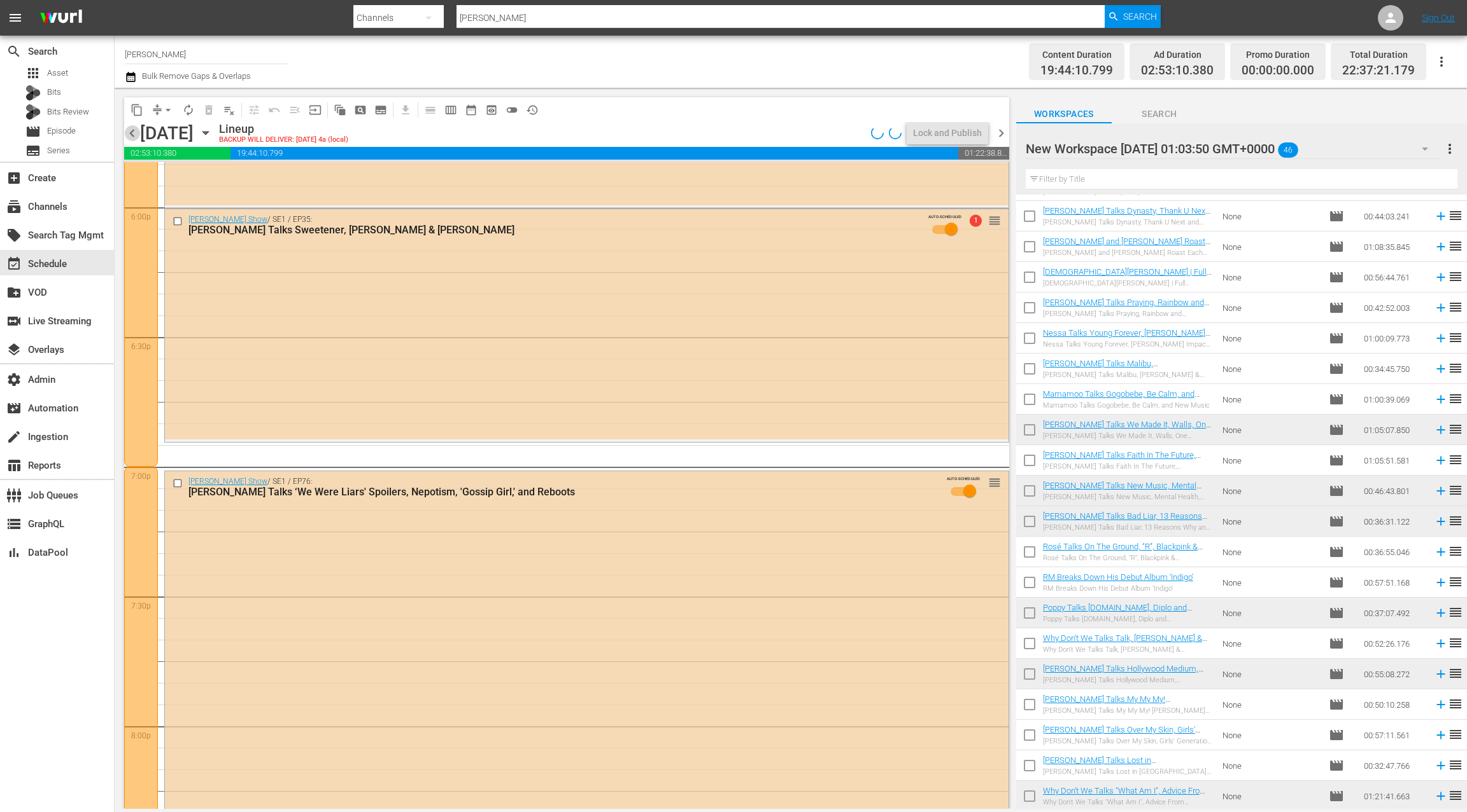
click at [131, 135] on span "chevron_left" at bounding box center [131, 133] width 16 height 16
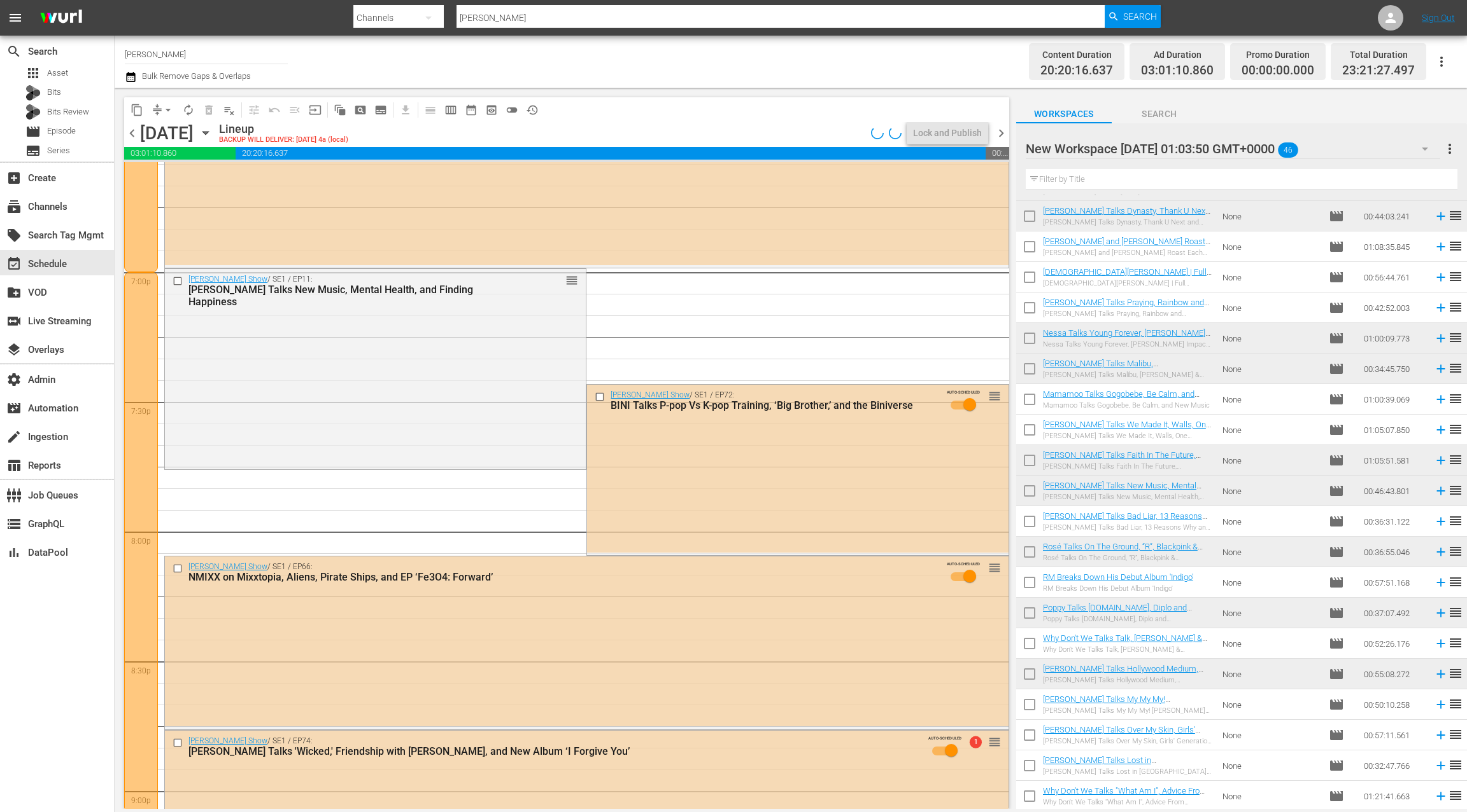
scroll to position [4627, 0]
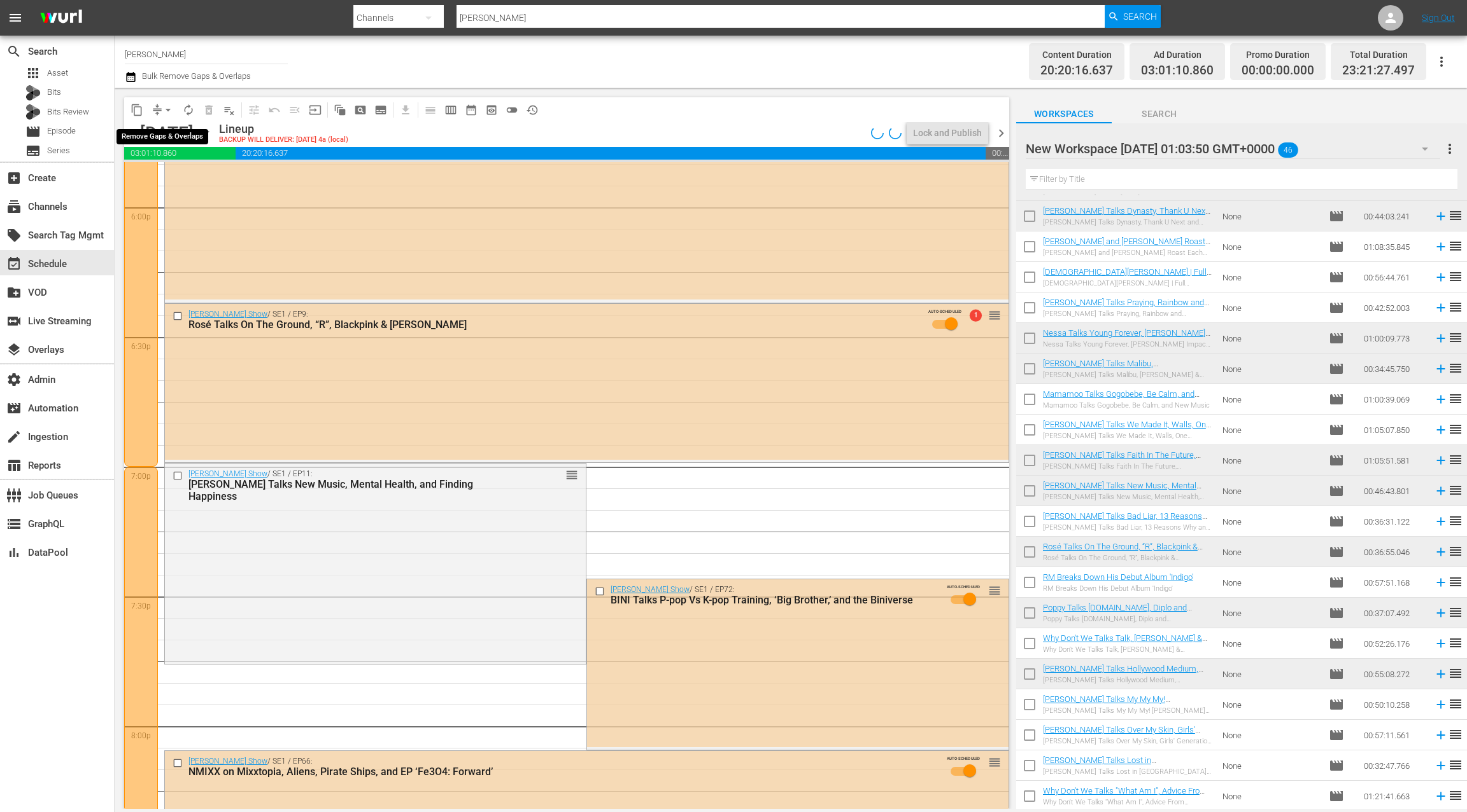
click at [172, 109] on span "arrow_drop_down" at bounding box center [167, 110] width 12 height 12
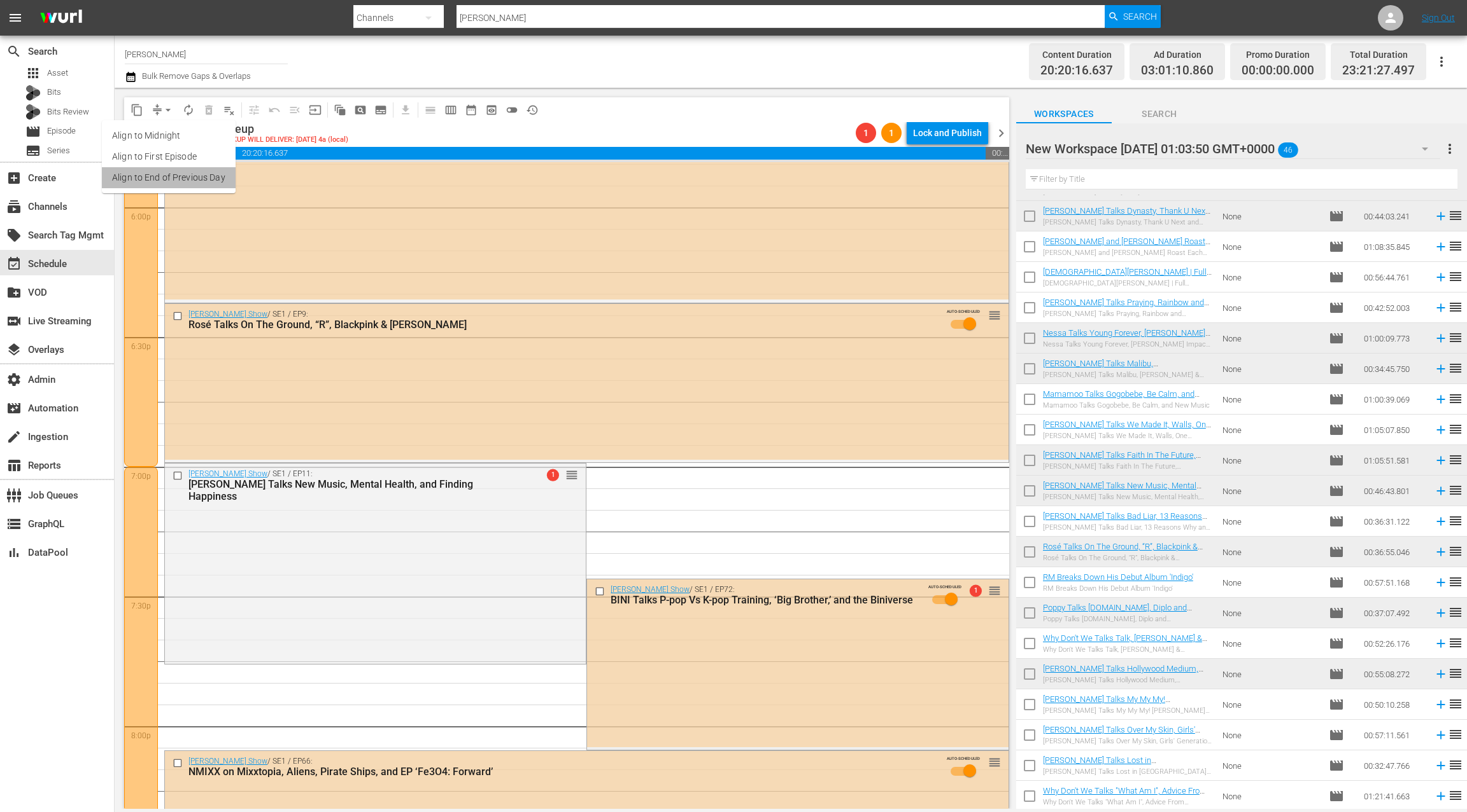
click at [187, 179] on li "Align to End of Previous Day" at bounding box center [168, 178] width 133 height 21
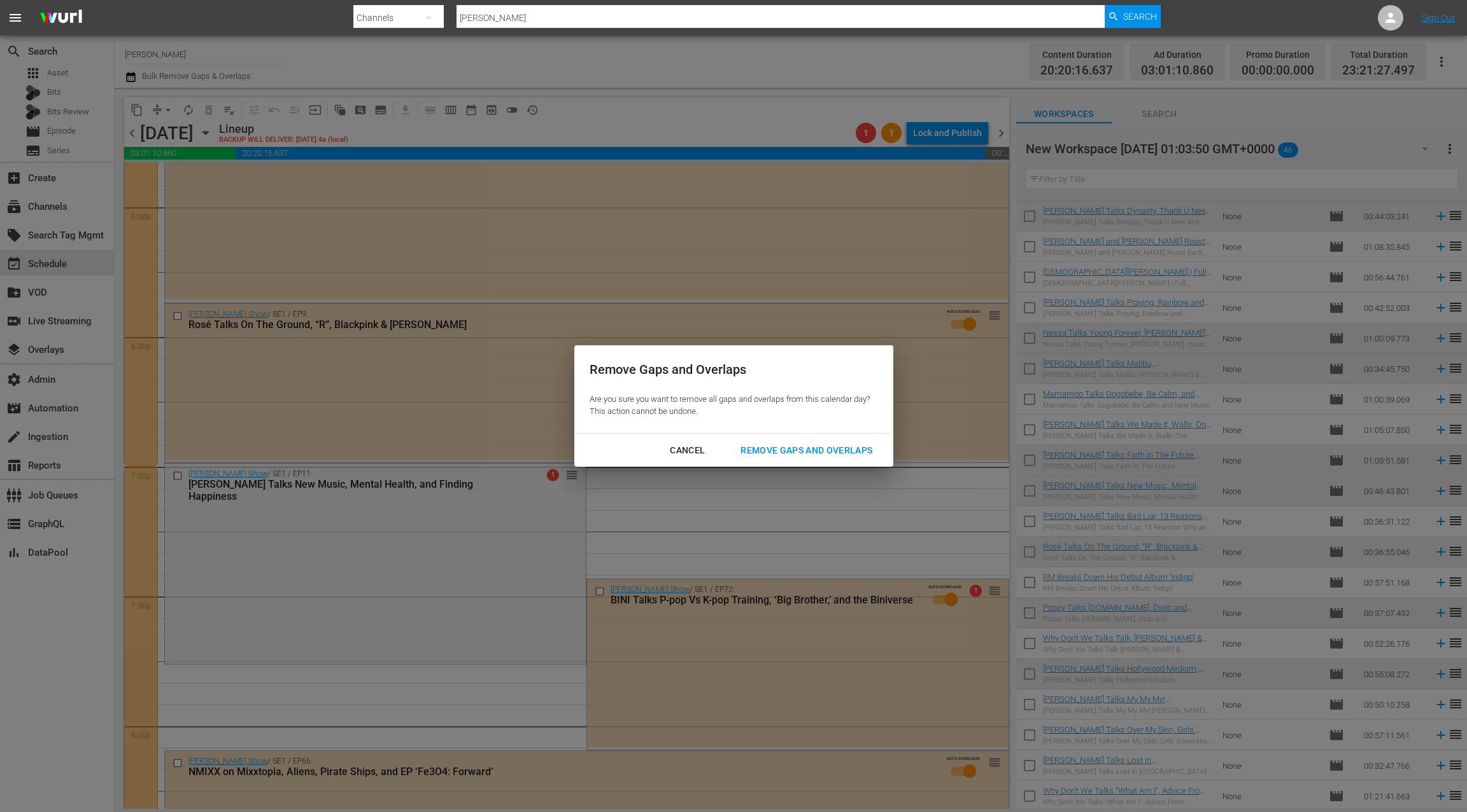
click at [764, 452] on div "Remove Gaps and Overlaps" at bounding box center [806, 450] width 152 height 16
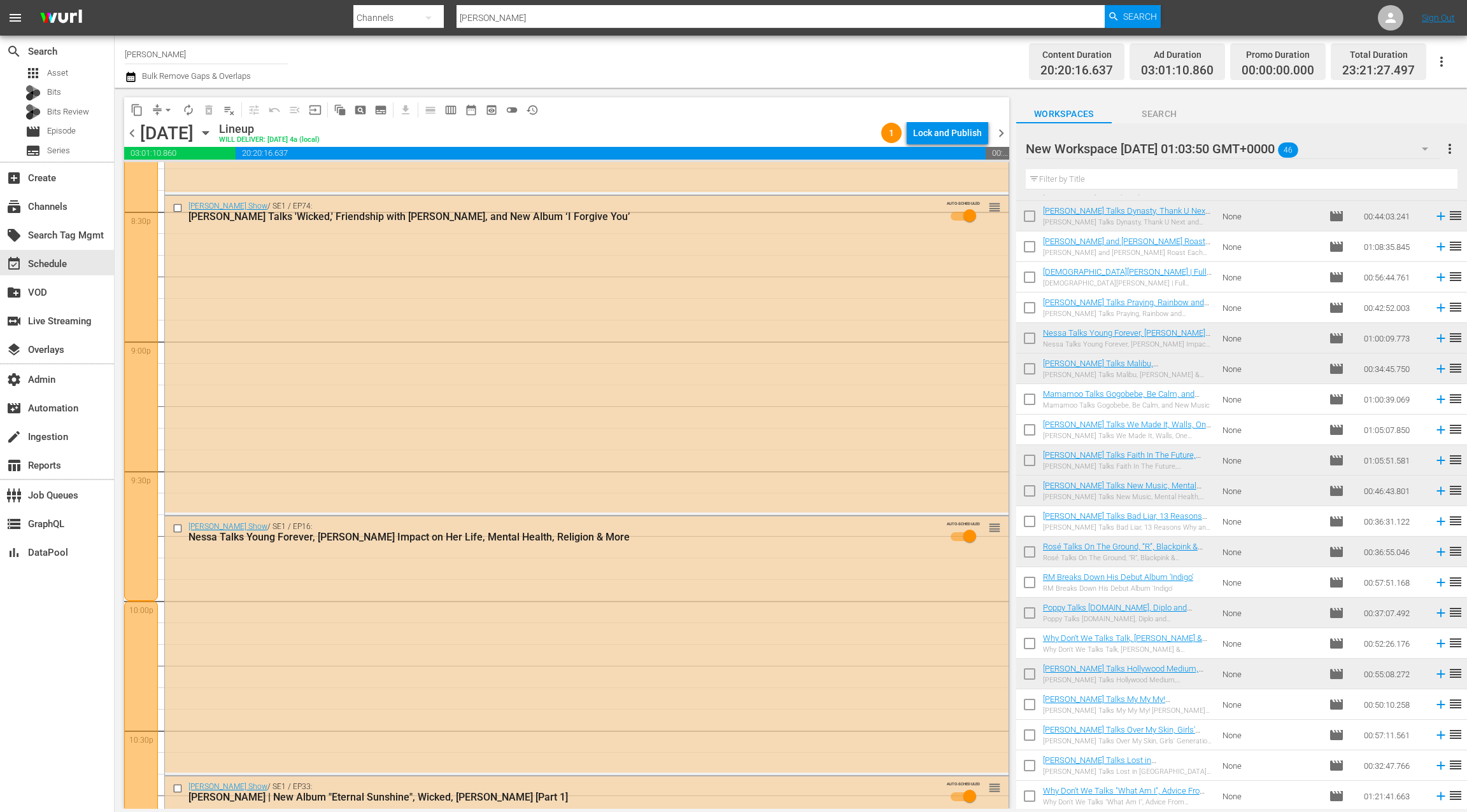
scroll to position [5582, 0]
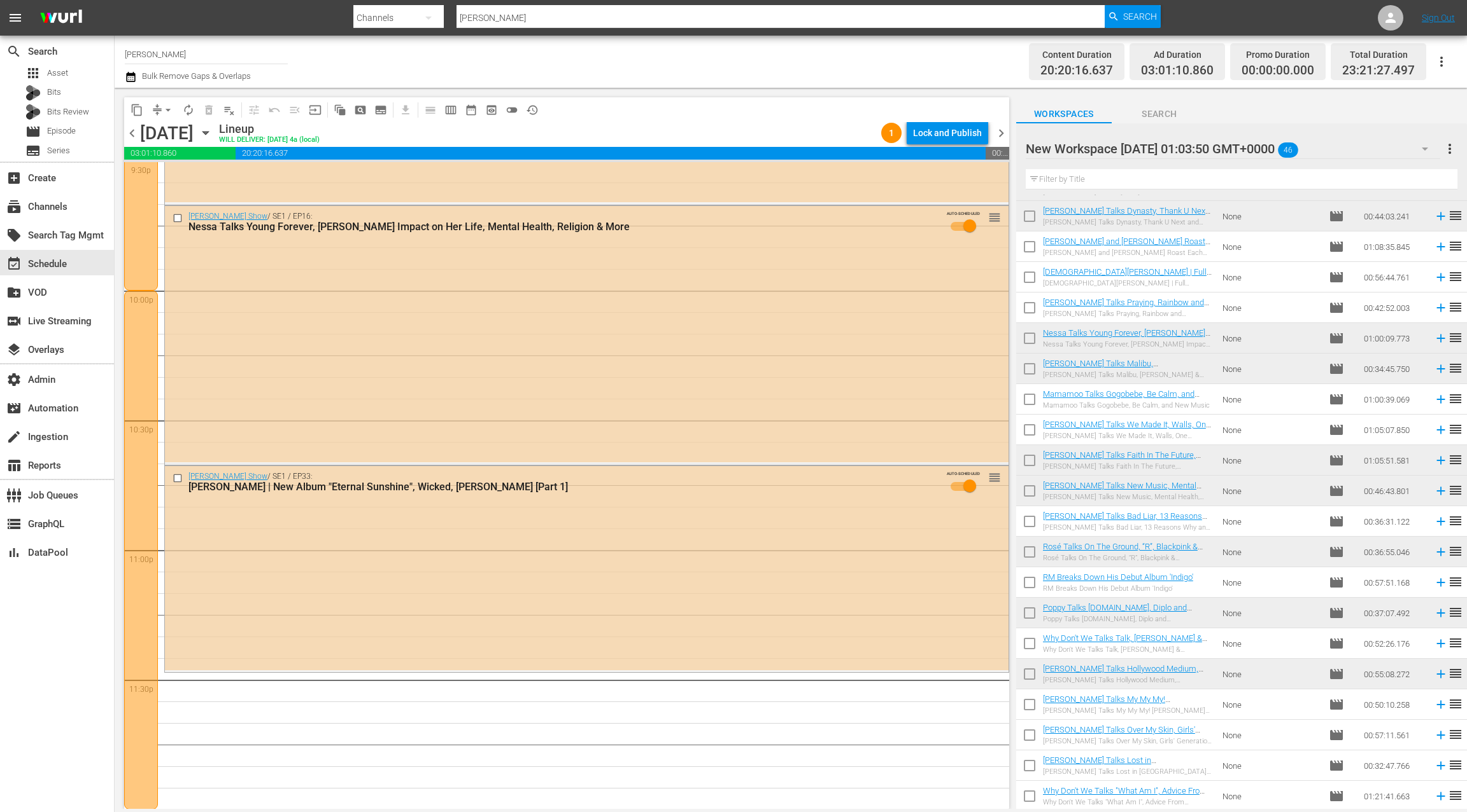
click at [860, 624] on div "Zach Sang Show / SE1 / EP33: Ariana Grande | New Album "Eternal Sunshine", Wick…" at bounding box center [586, 568] width 844 height 204
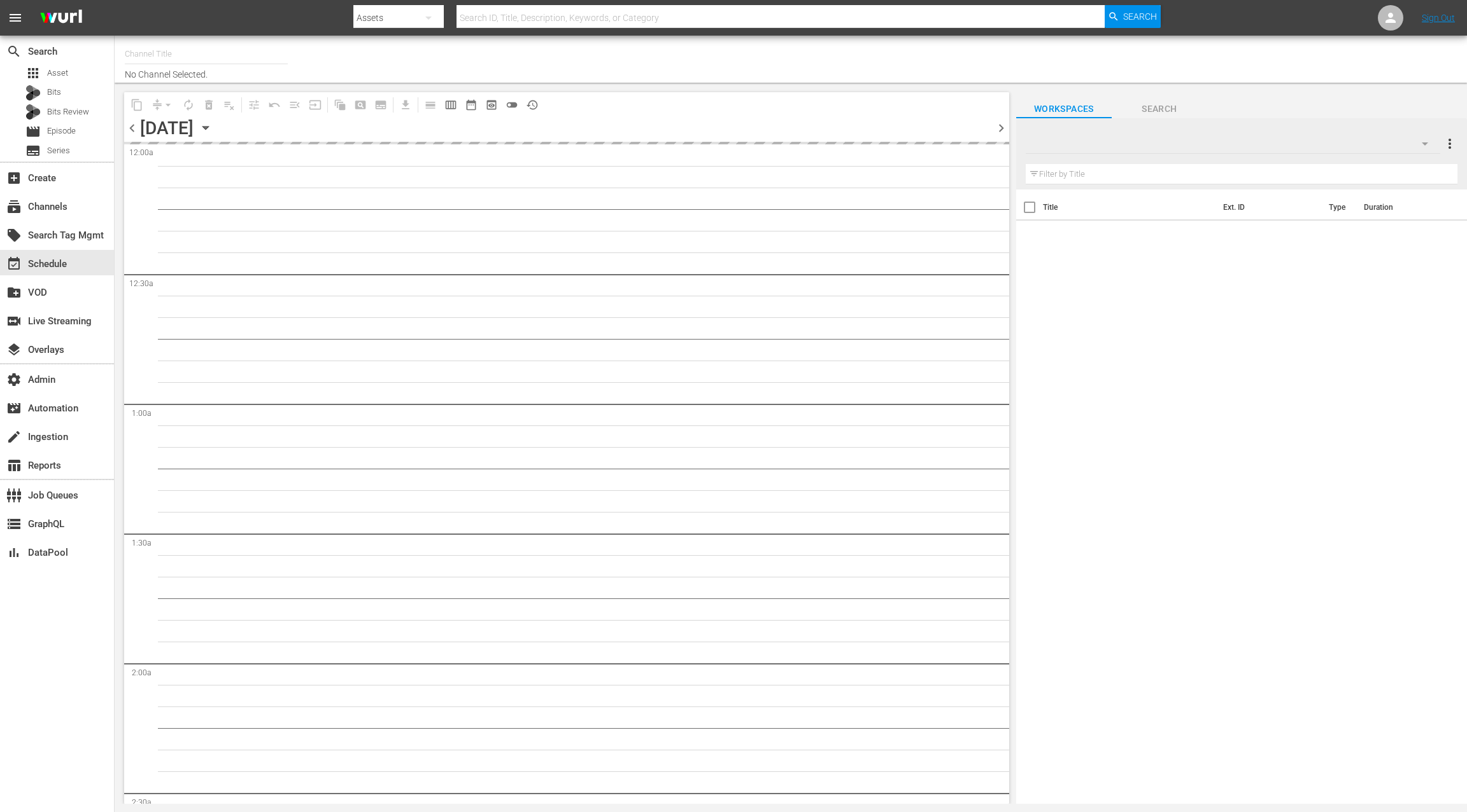
type input "[PERSON_NAME] (1769)"
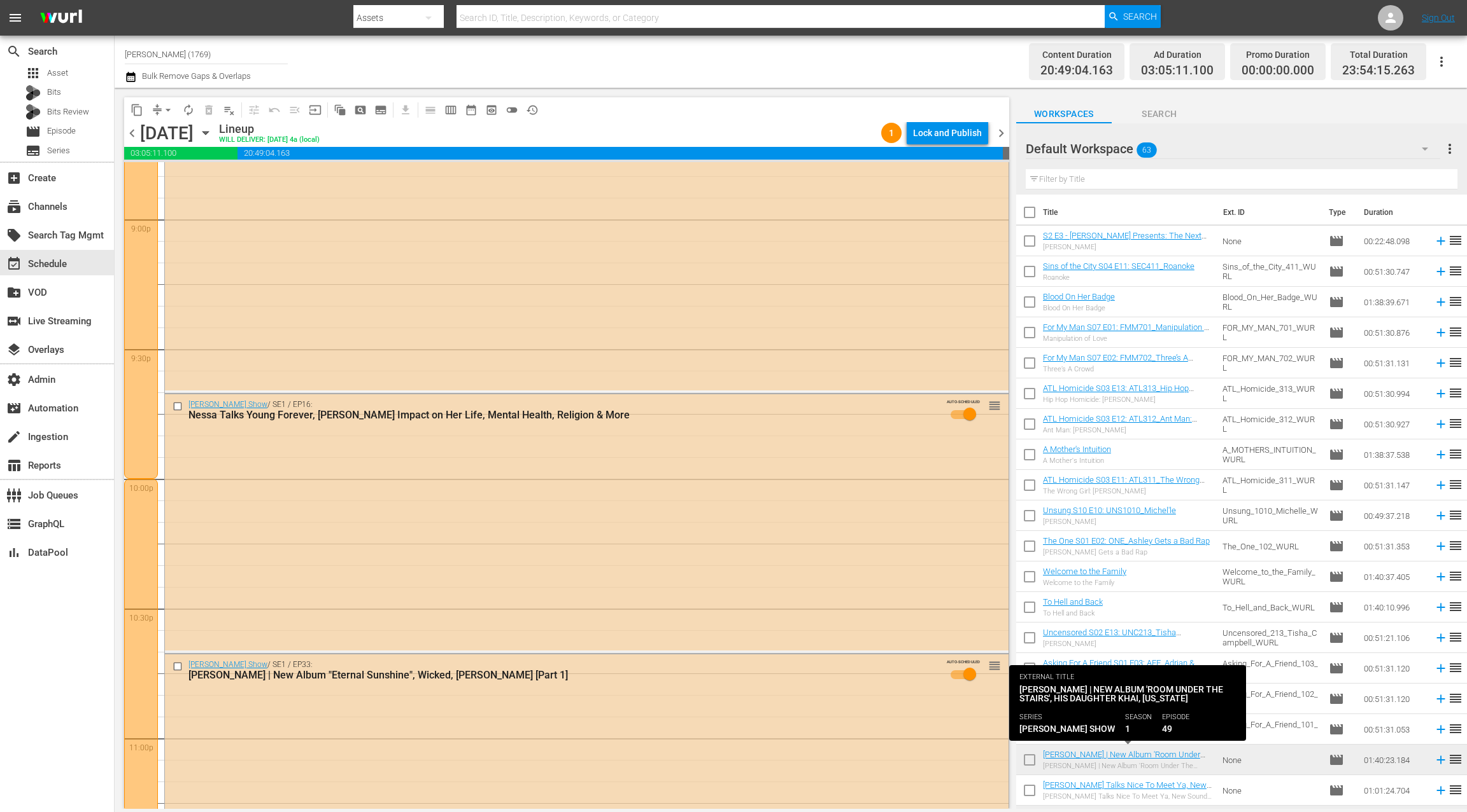
scroll to position [5587, 0]
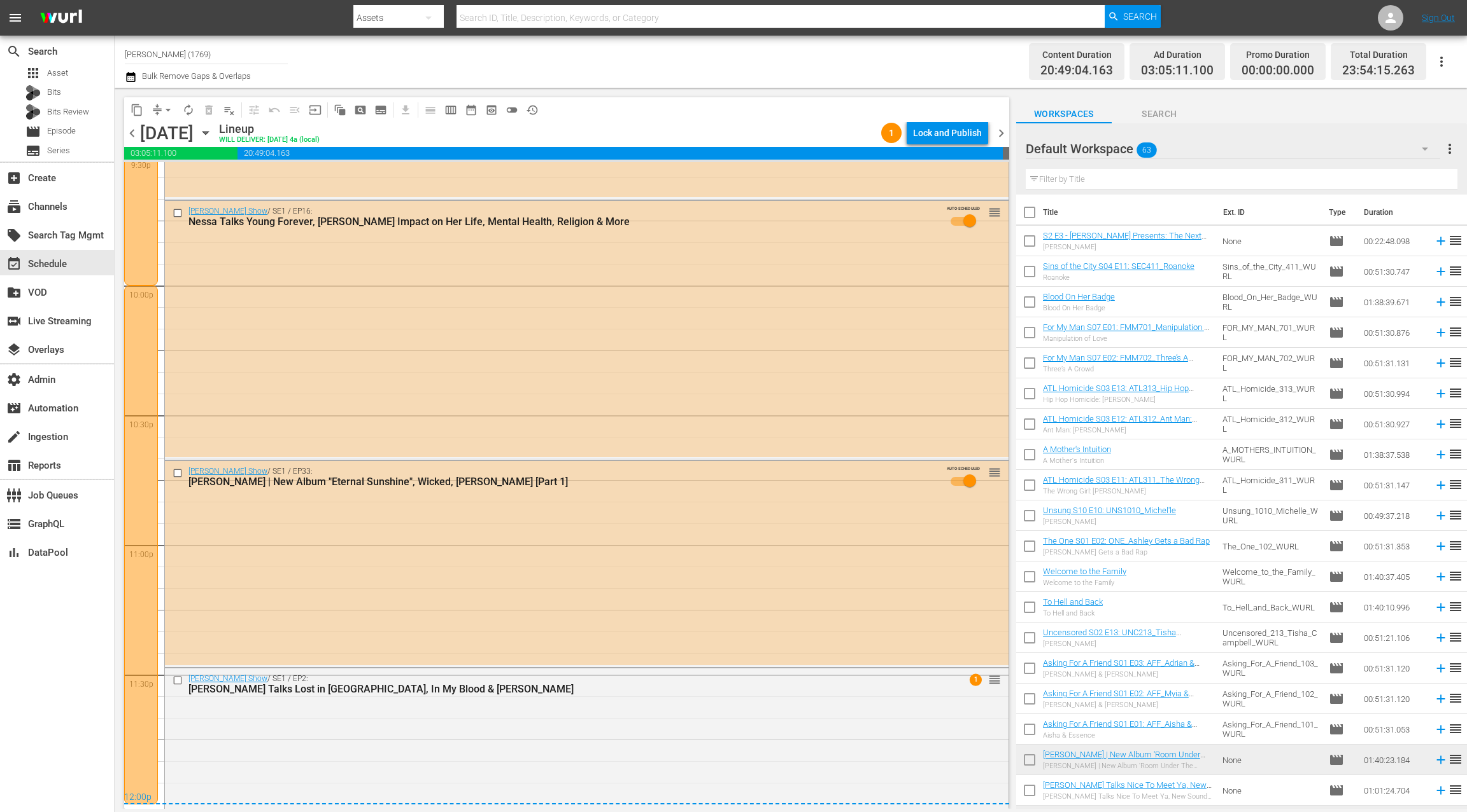
click at [1000, 134] on span "chevron_right" at bounding box center [1001, 133] width 16 height 16
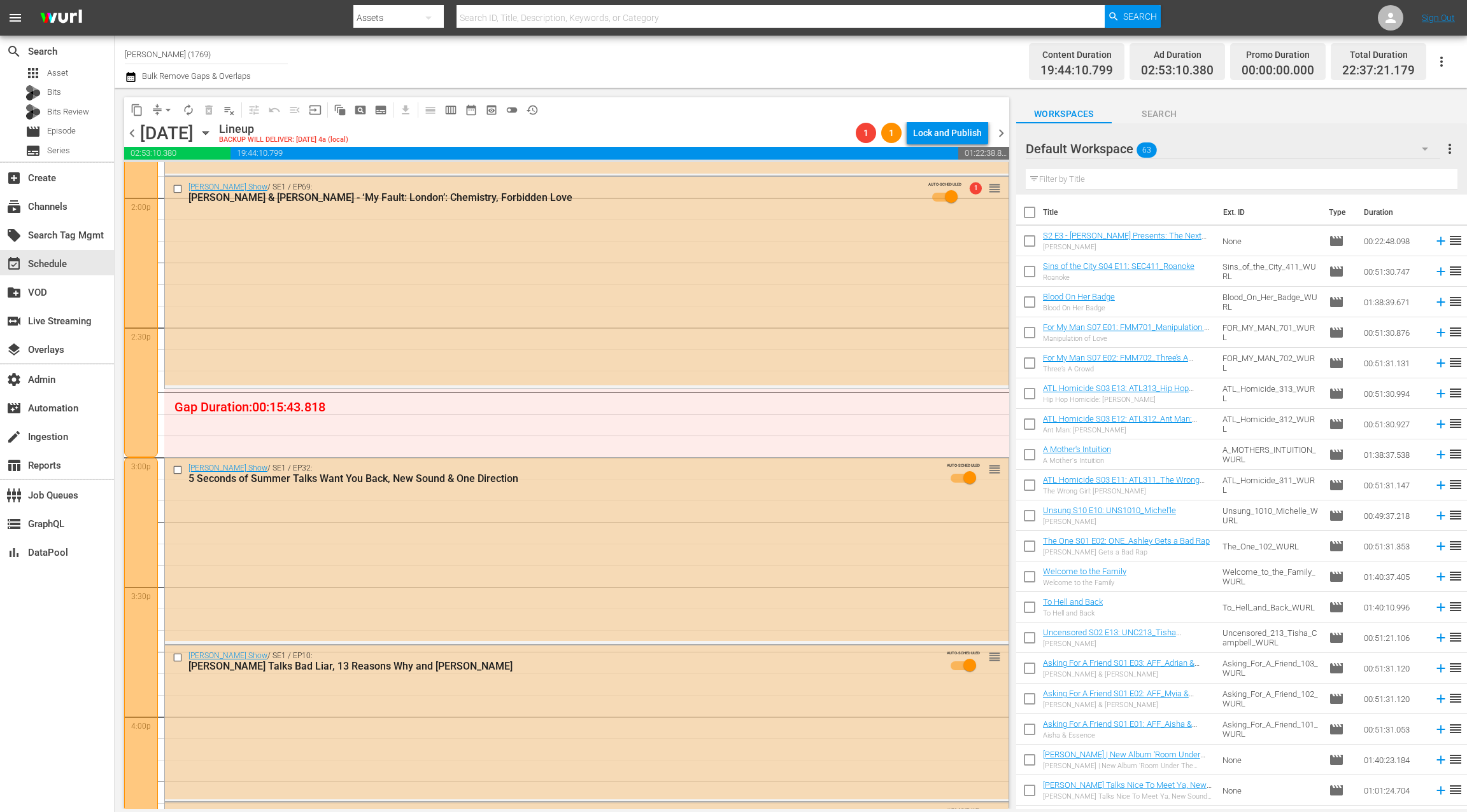
scroll to position [3771, 0]
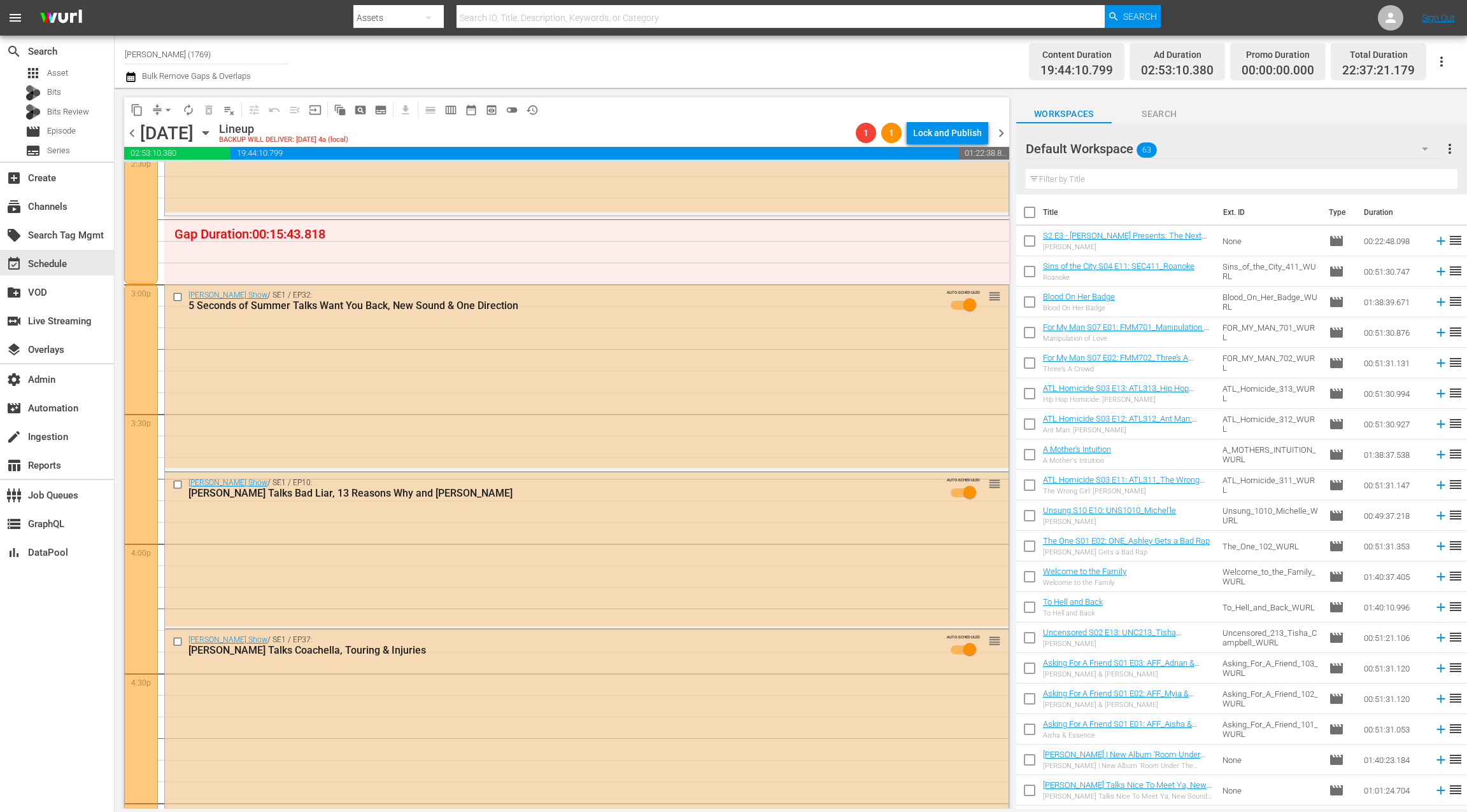
click at [1260, 152] on div "Default Workspace 63" at bounding box center [1232, 149] width 414 height 36
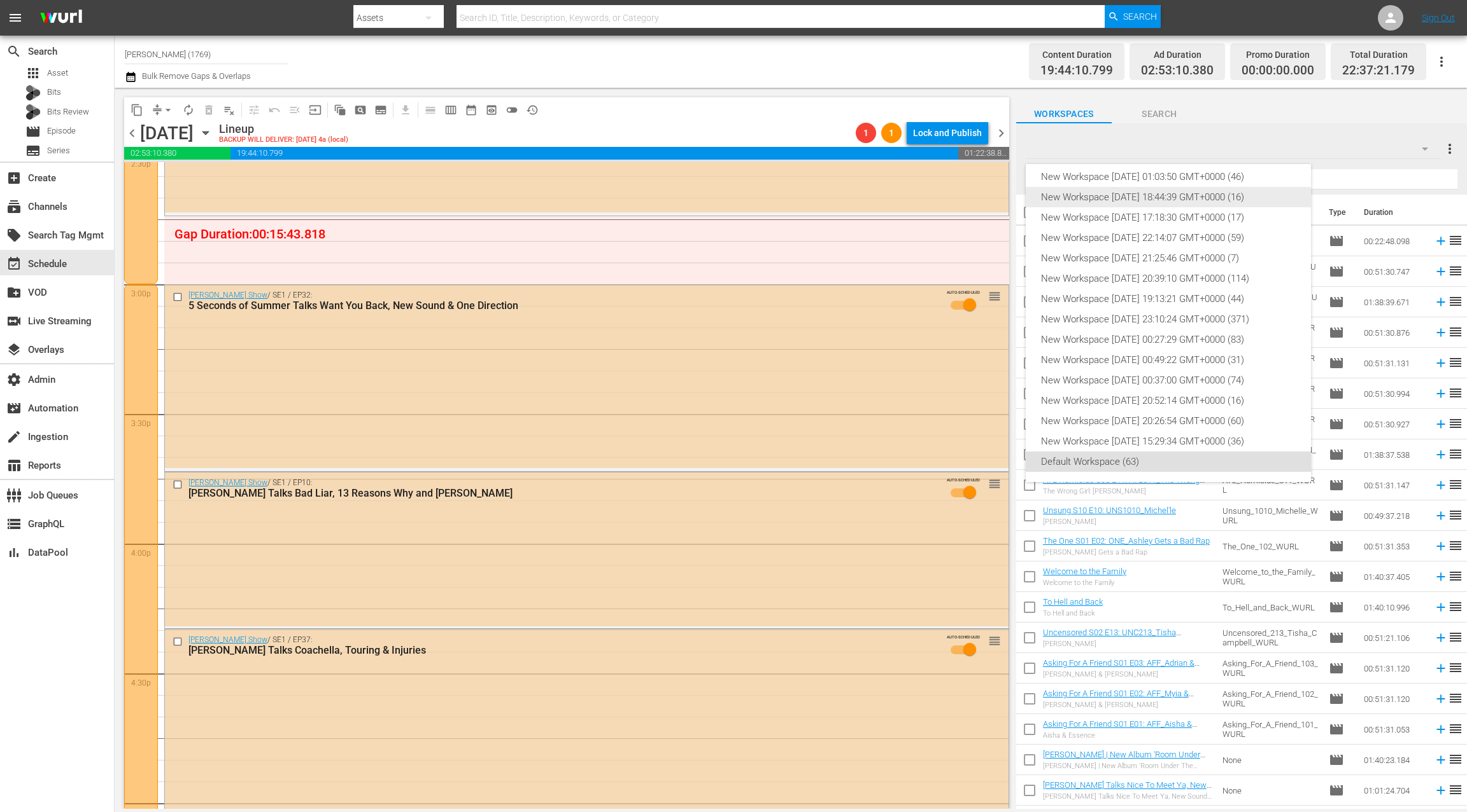
scroll to position [0, 0]
click at [1193, 178] on div "New Workspace [DATE] 00:52:18 GMT+0000 (36)" at bounding box center [1167, 184] width 254 height 21
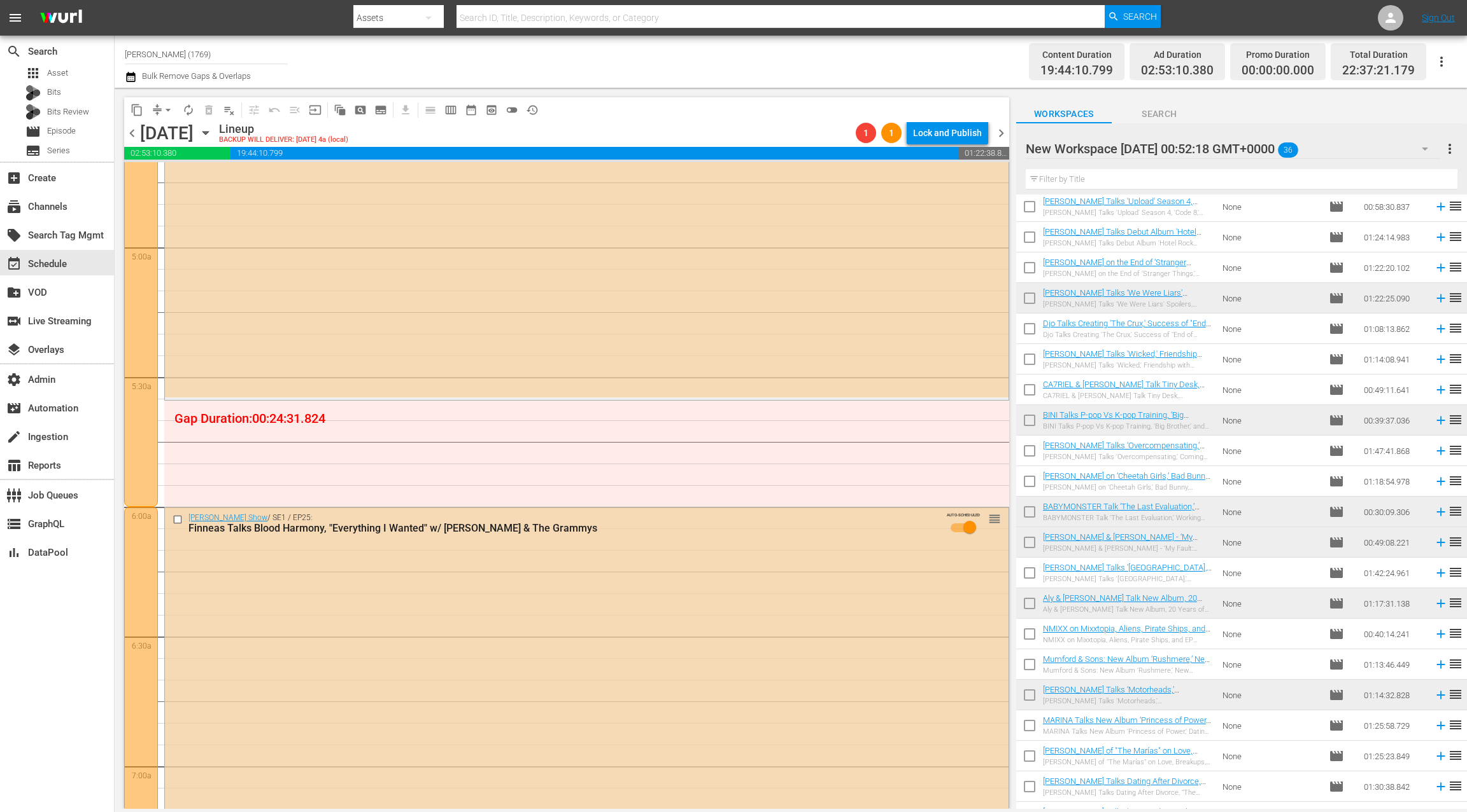
scroll to position [231, 0]
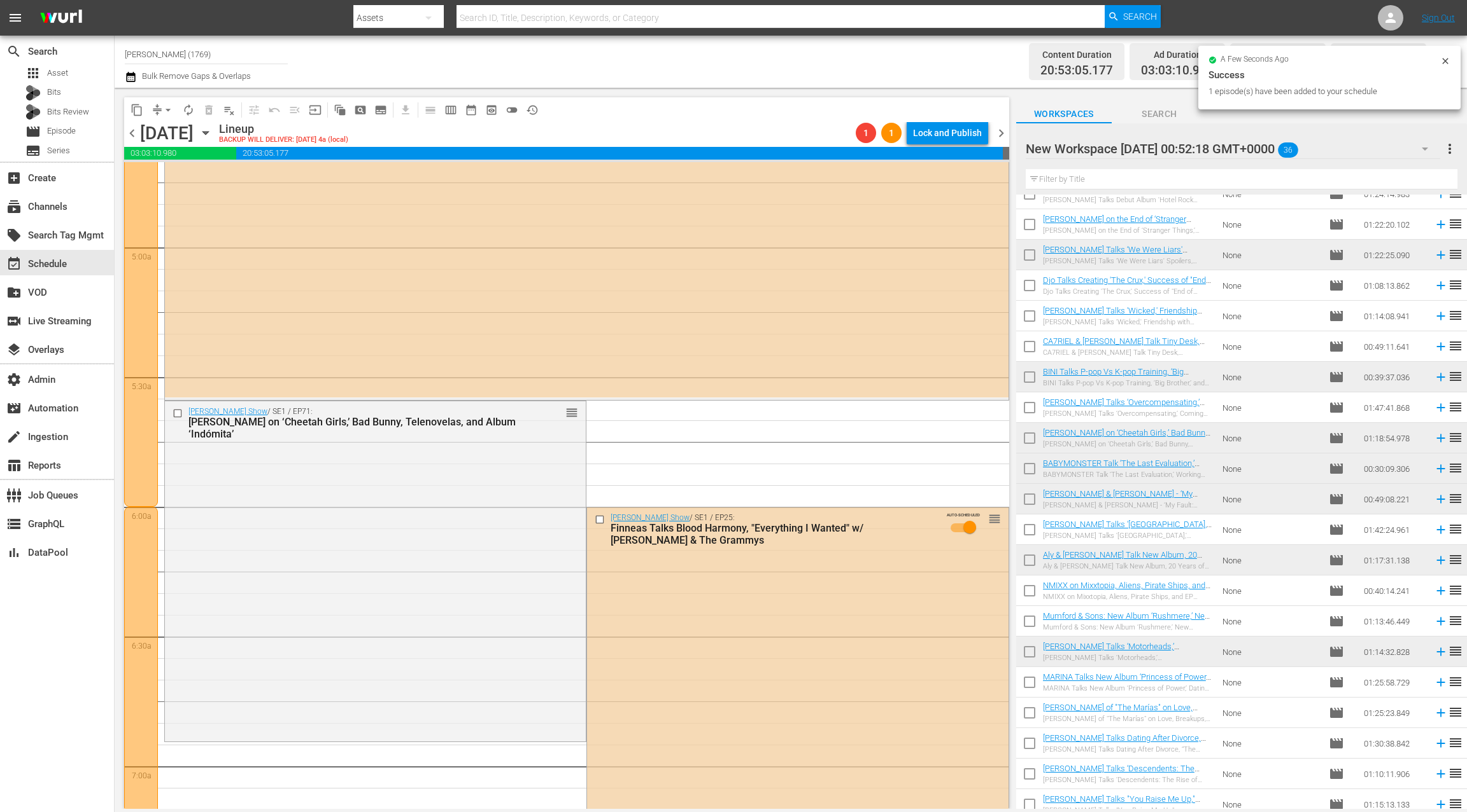
drag, startPoint x: 1099, startPoint y: 429, endPoint x: 494, endPoint y: 1, distance: 741.1
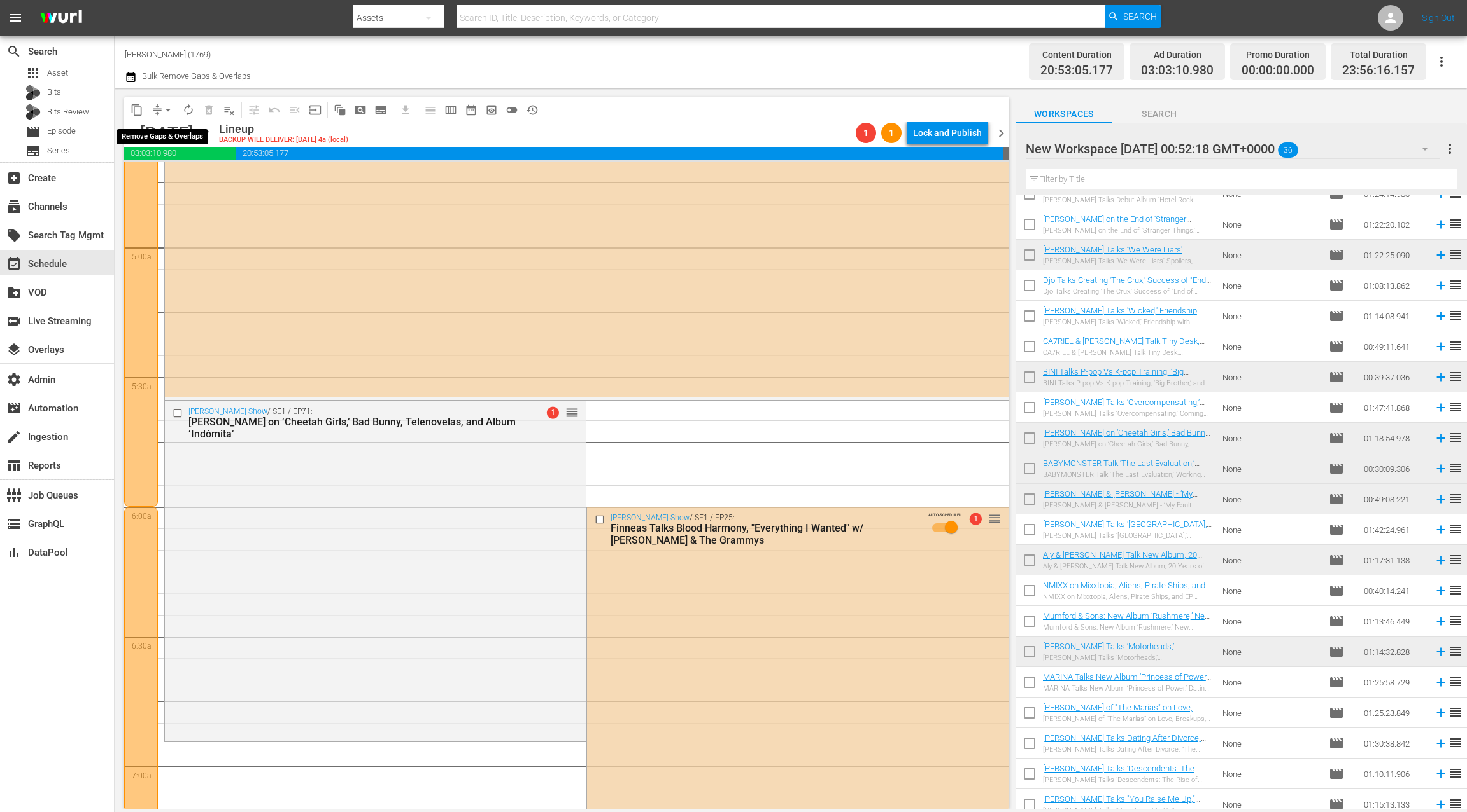
click at [163, 110] on span "arrow_drop_down" at bounding box center [167, 110] width 12 height 12
click at [180, 175] on li "Align to End of Previous Day" at bounding box center [168, 178] width 133 height 21
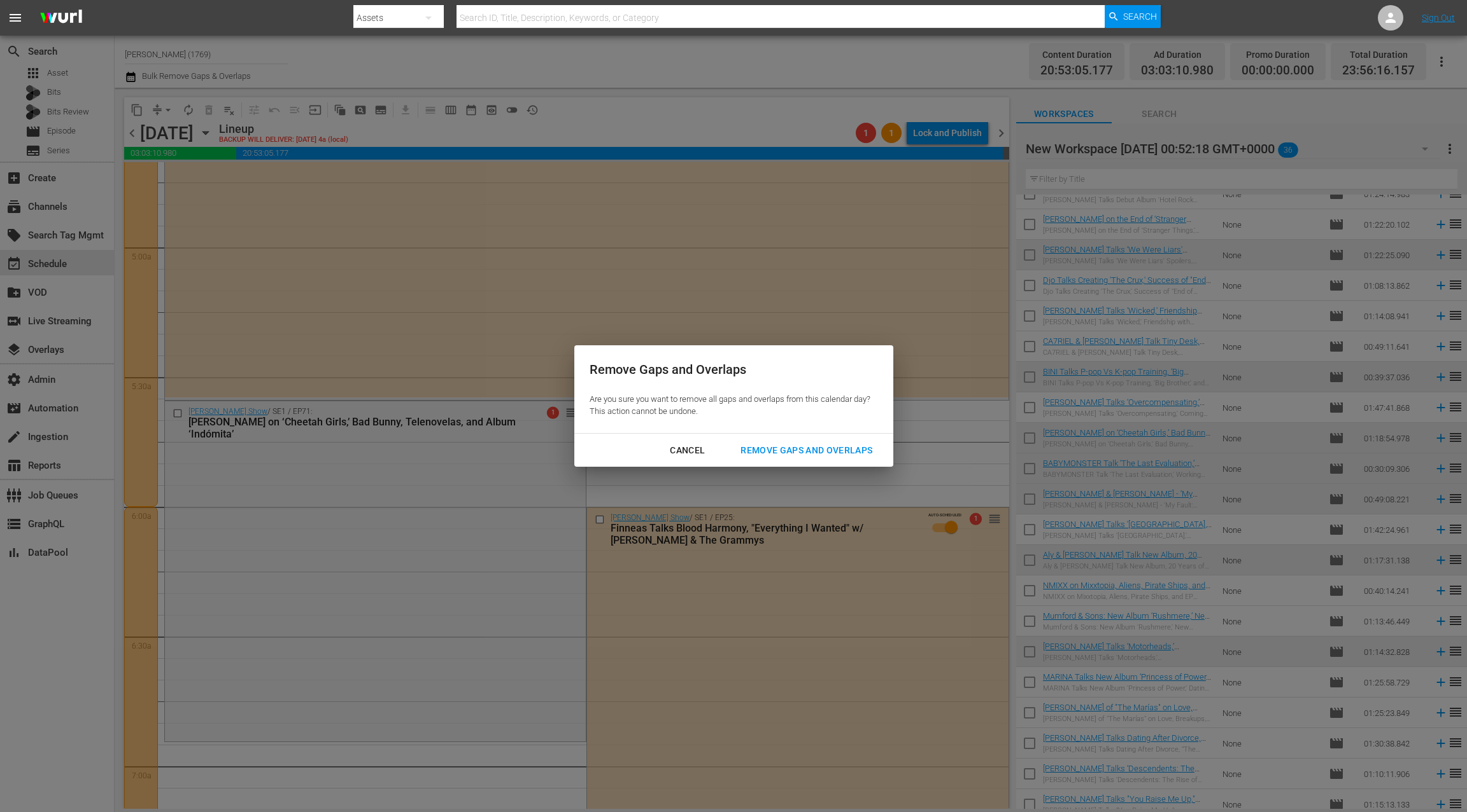
drag, startPoint x: 791, startPoint y: 450, endPoint x: 784, endPoint y: 437, distance: 14.8
click at [791, 450] on div "Remove Gaps and Overlaps" at bounding box center [806, 450] width 152 height 16
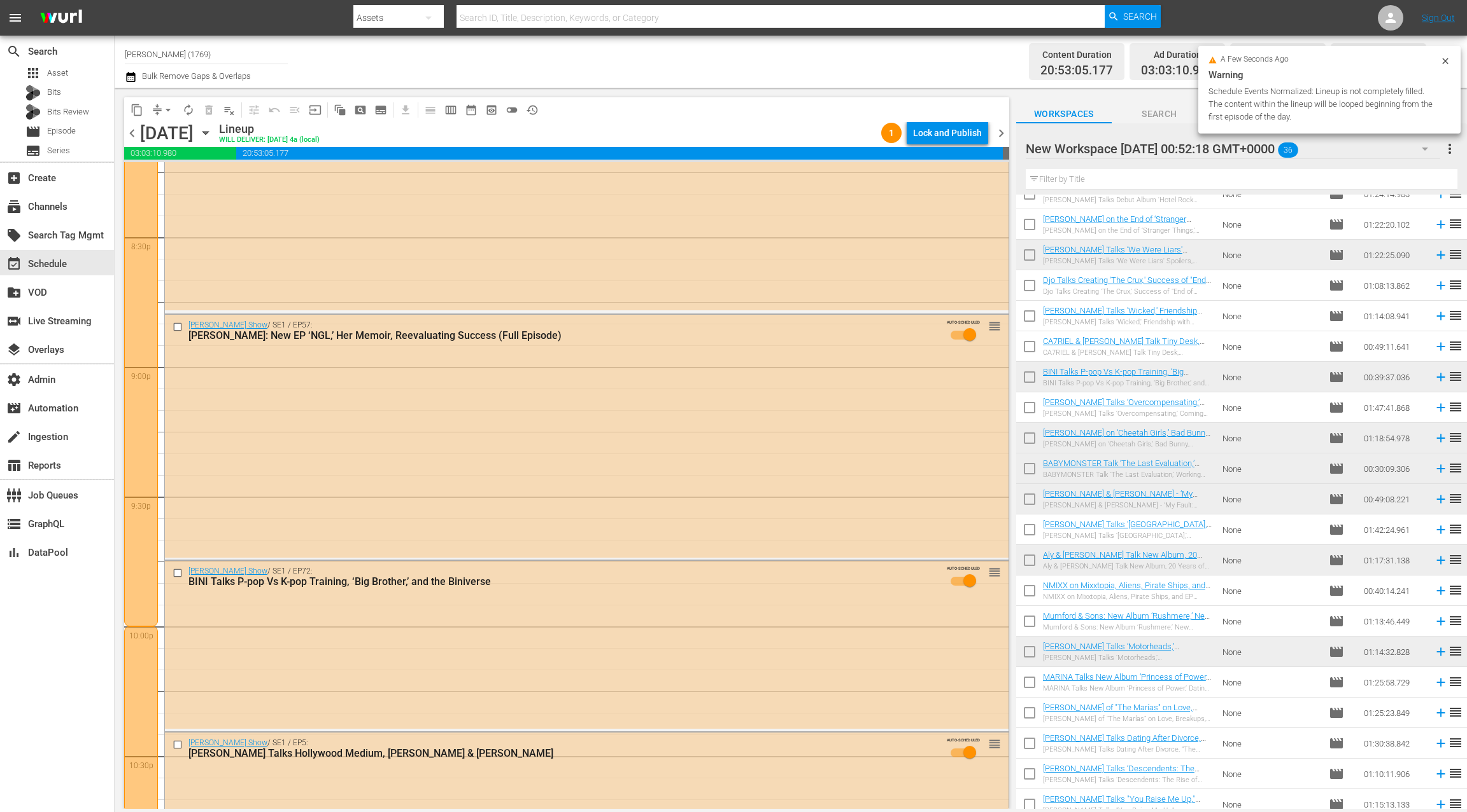
scroll to position [5582, 0]
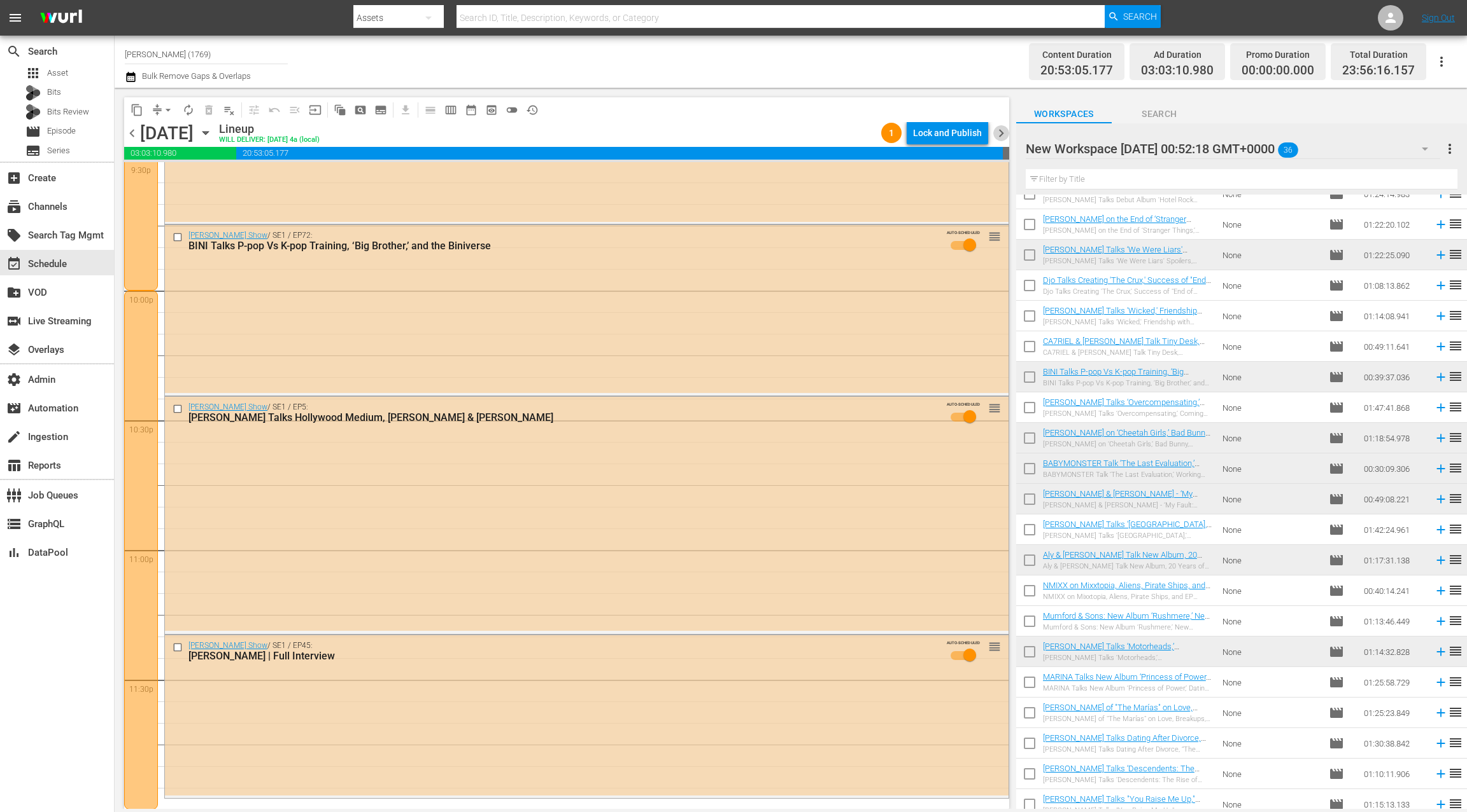
click at [1000, 132] on span "chevron_right" at bounding box center [1001, 133] width 16 height 16
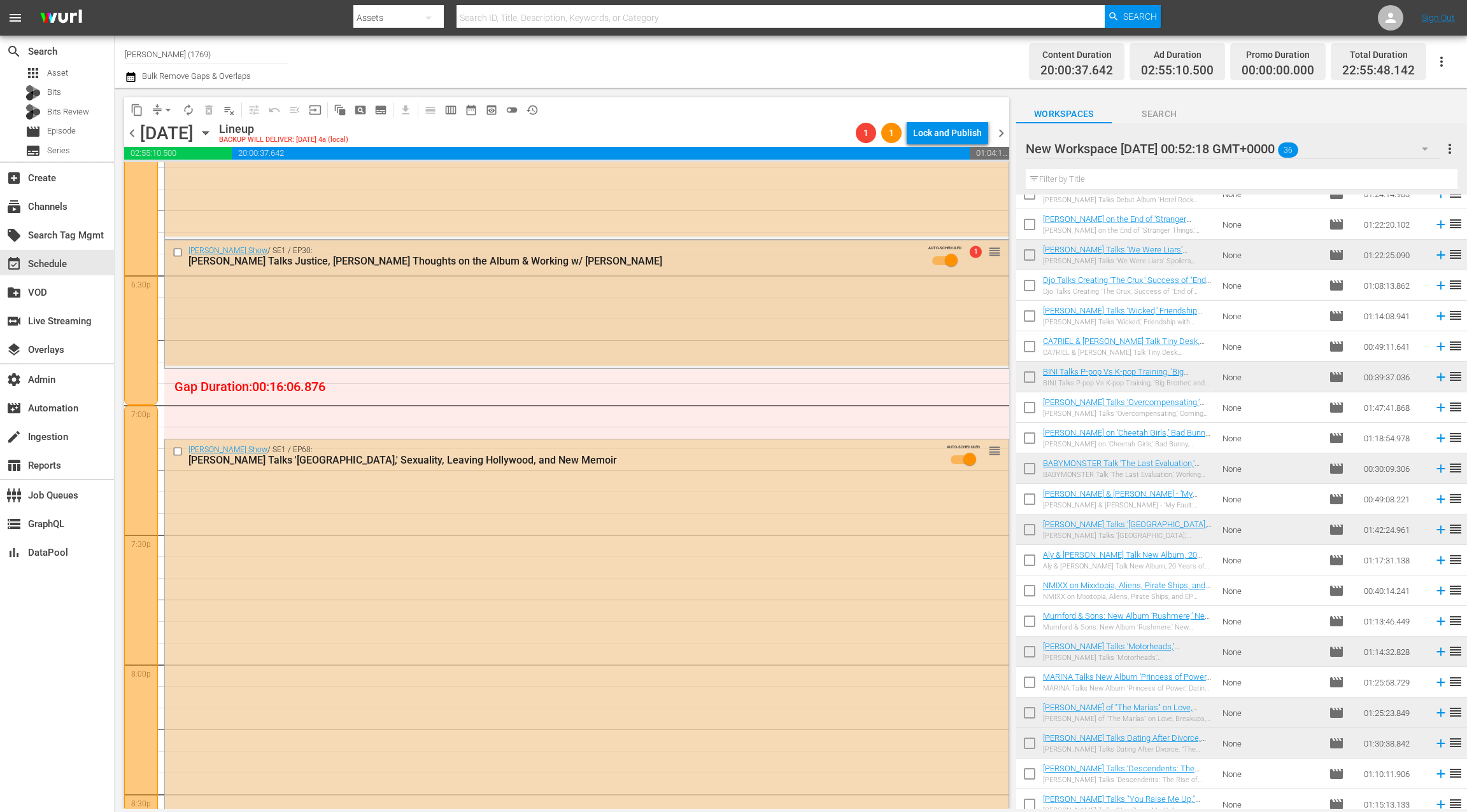
scroll to position [4707, 0]
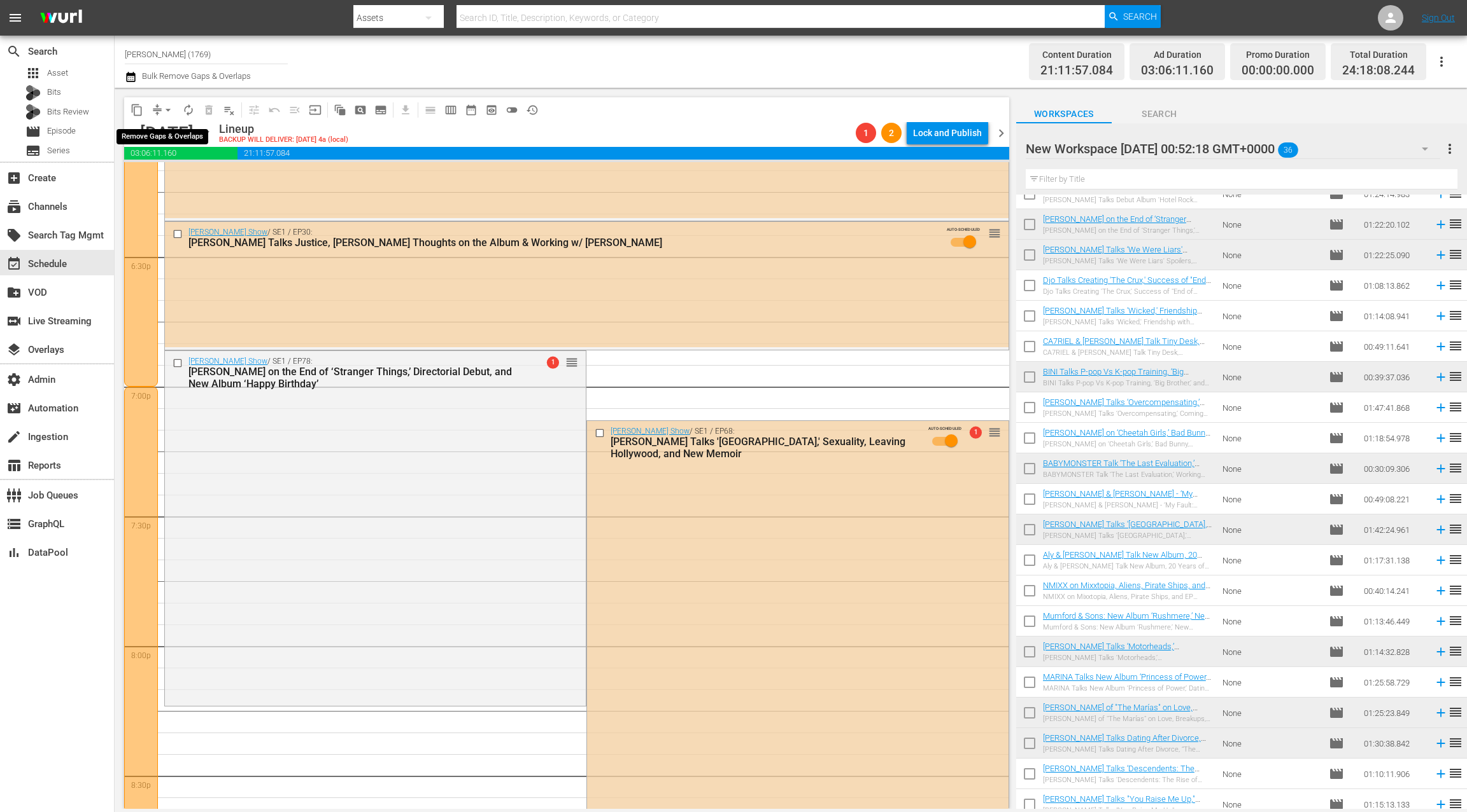
click at [159, 109] on button "arrow_drop_down" at bounding box center [168, 111] width 21 height 21
click at [185, 137] on li "Align to Midnight" at bounding box center [167, 136] width 105 height 21
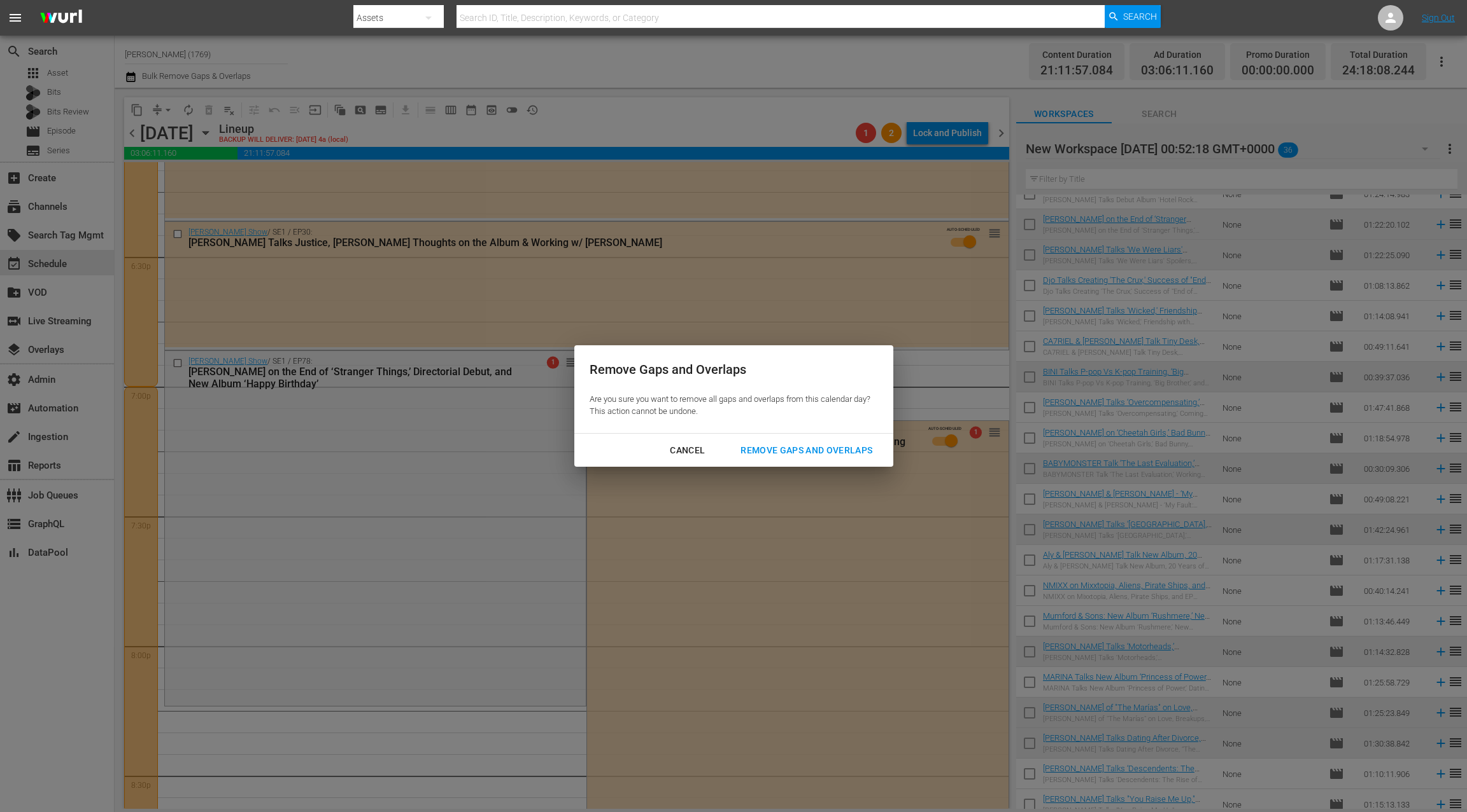
click at [789, 452] on div "Remove Gaps and Overlaps" at bounding box center [806, 450] width 152 height 16
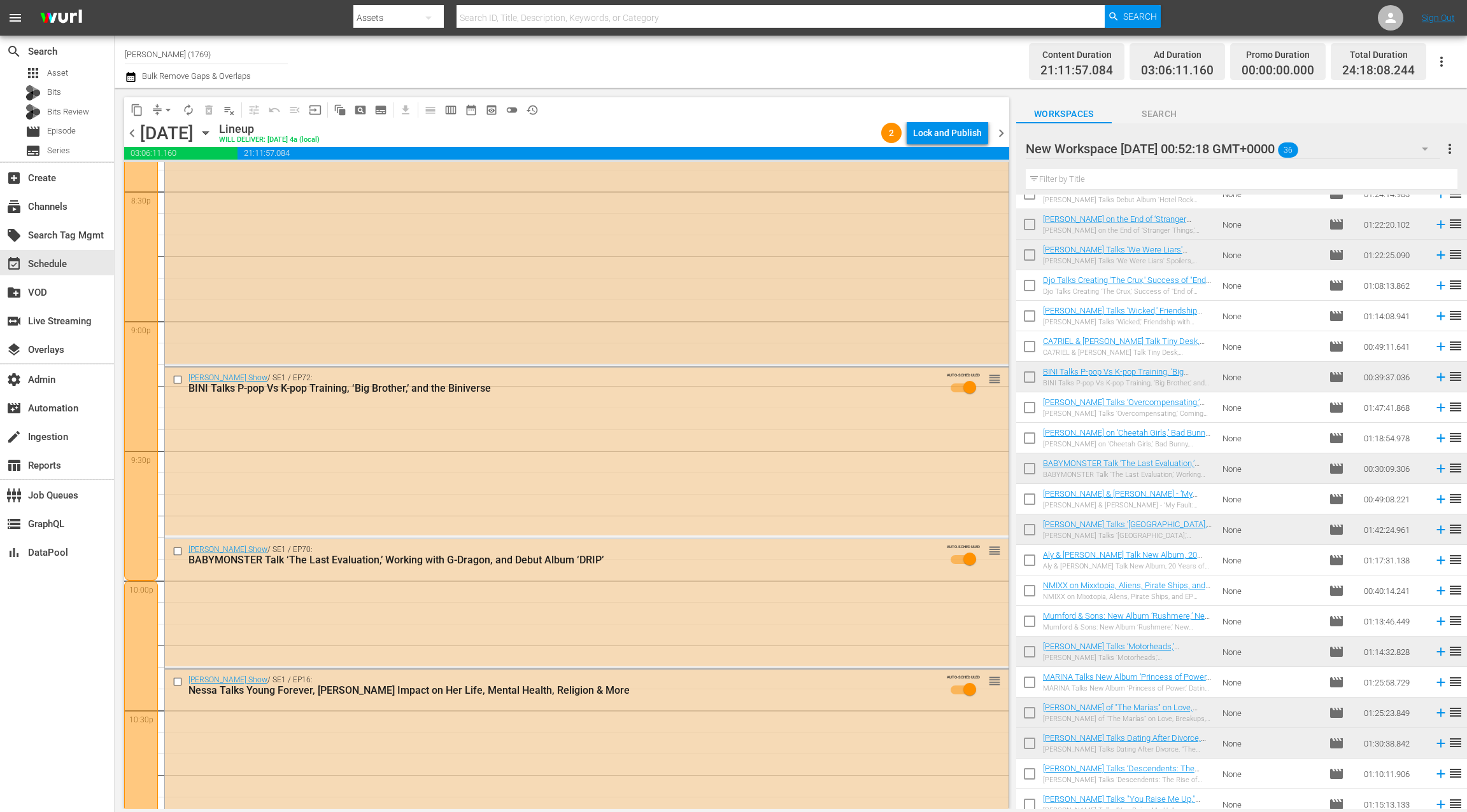
scroll to position [5659, 0]
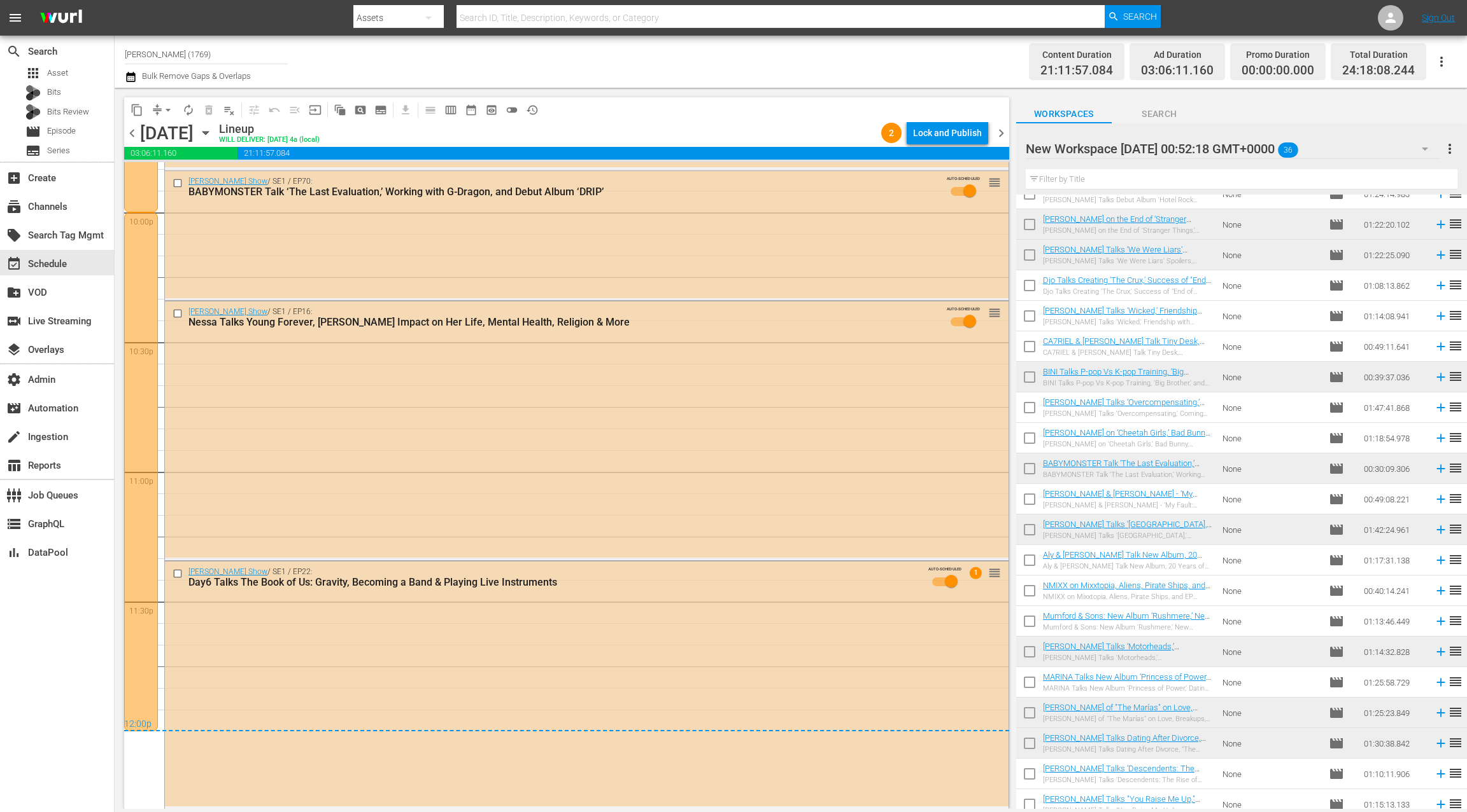
click at [134, 78] on icon "button" at bounding box center [130, 77] width 9 height 10
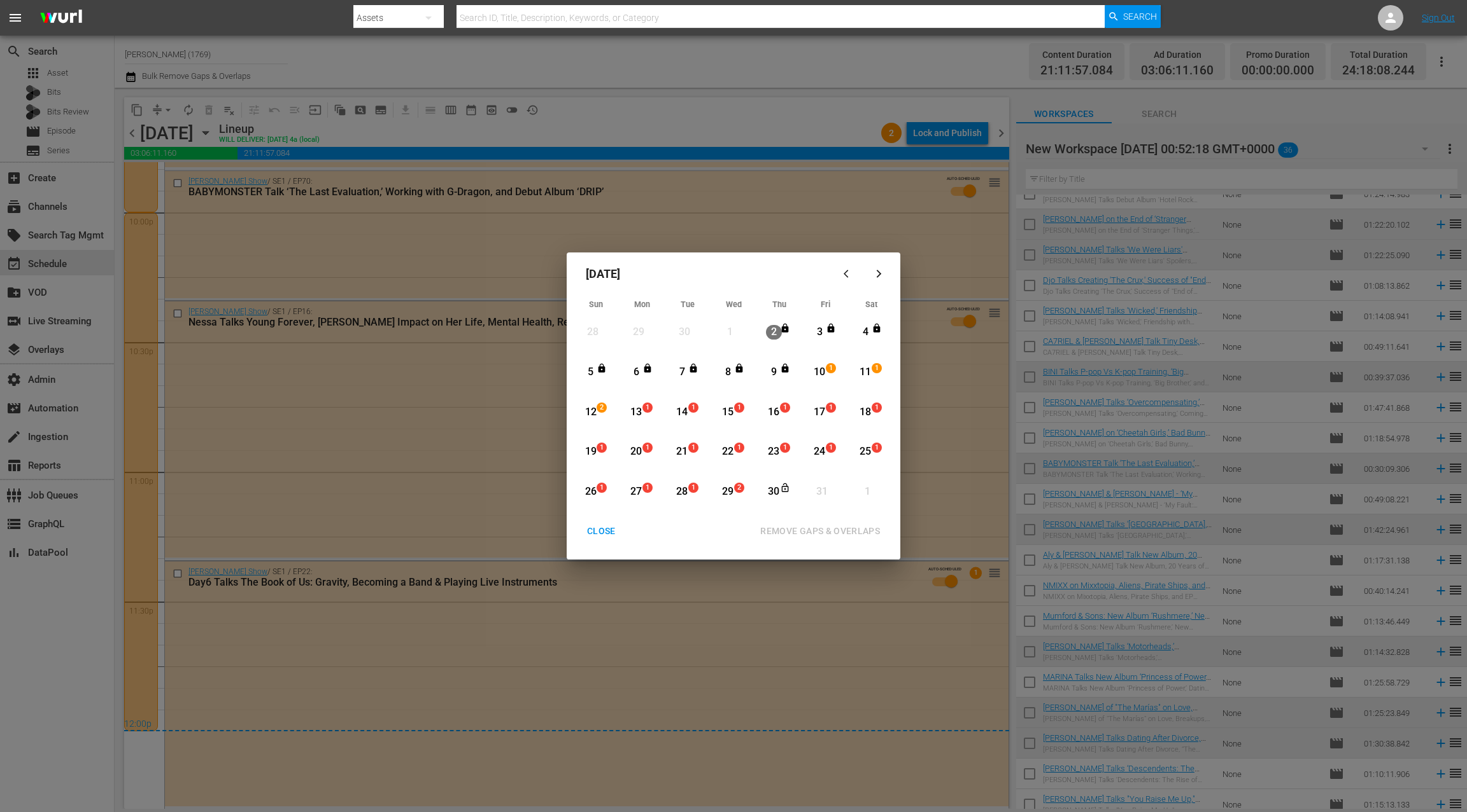
drag, startPoint x: 865, startPoint y: 371, endPoint x: 769, endPoint y: 380, distance: 96.4
click at [864, 371] on div "11" at bounding box center [864, 371] width 16 height 14
click at [585, 409] on div "12" at bounding box center [590, 412] width 16 height 14
click at [821, 532] on div "REMOVE GAPS & OVERLAPS" at bounding box center [820, 531] width 140 height 16
click at [608, 528] on div "CLOSE" at bounding box center [602, 531] width 49 height 16
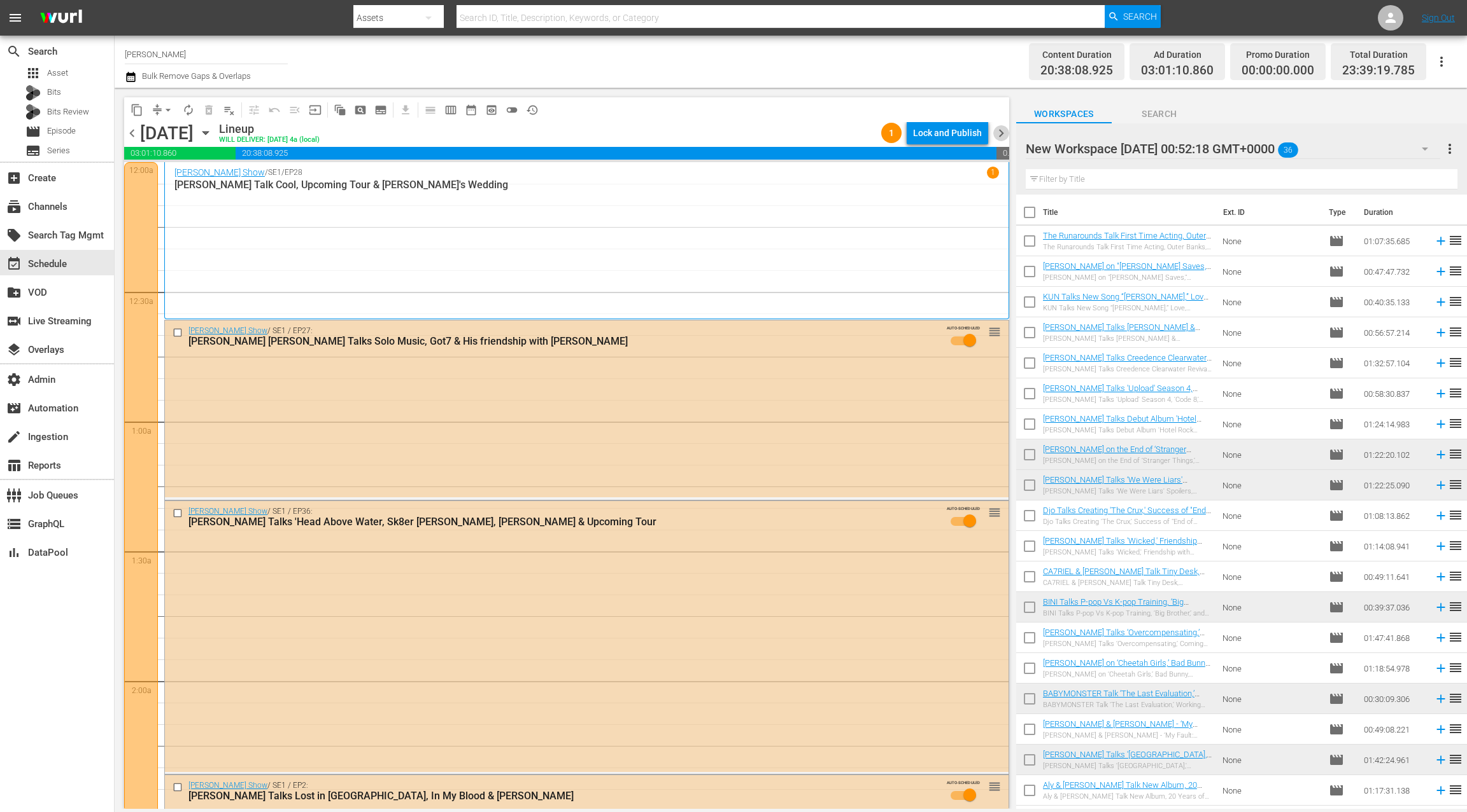
click at [1005, 135] on span "chevron_right" at bounding box center [1001, 133] width 16 height 16
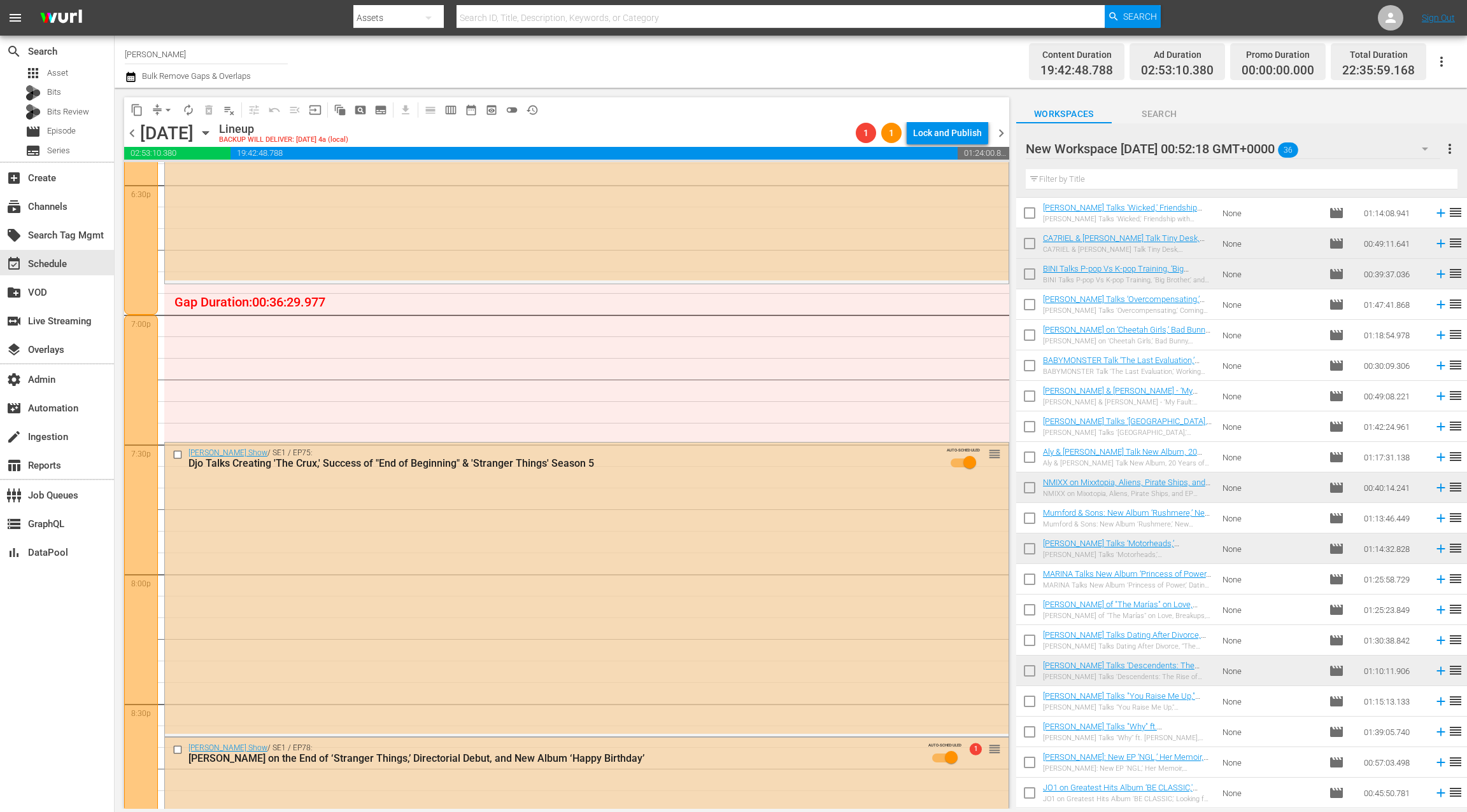
scroll to position [361, 0]
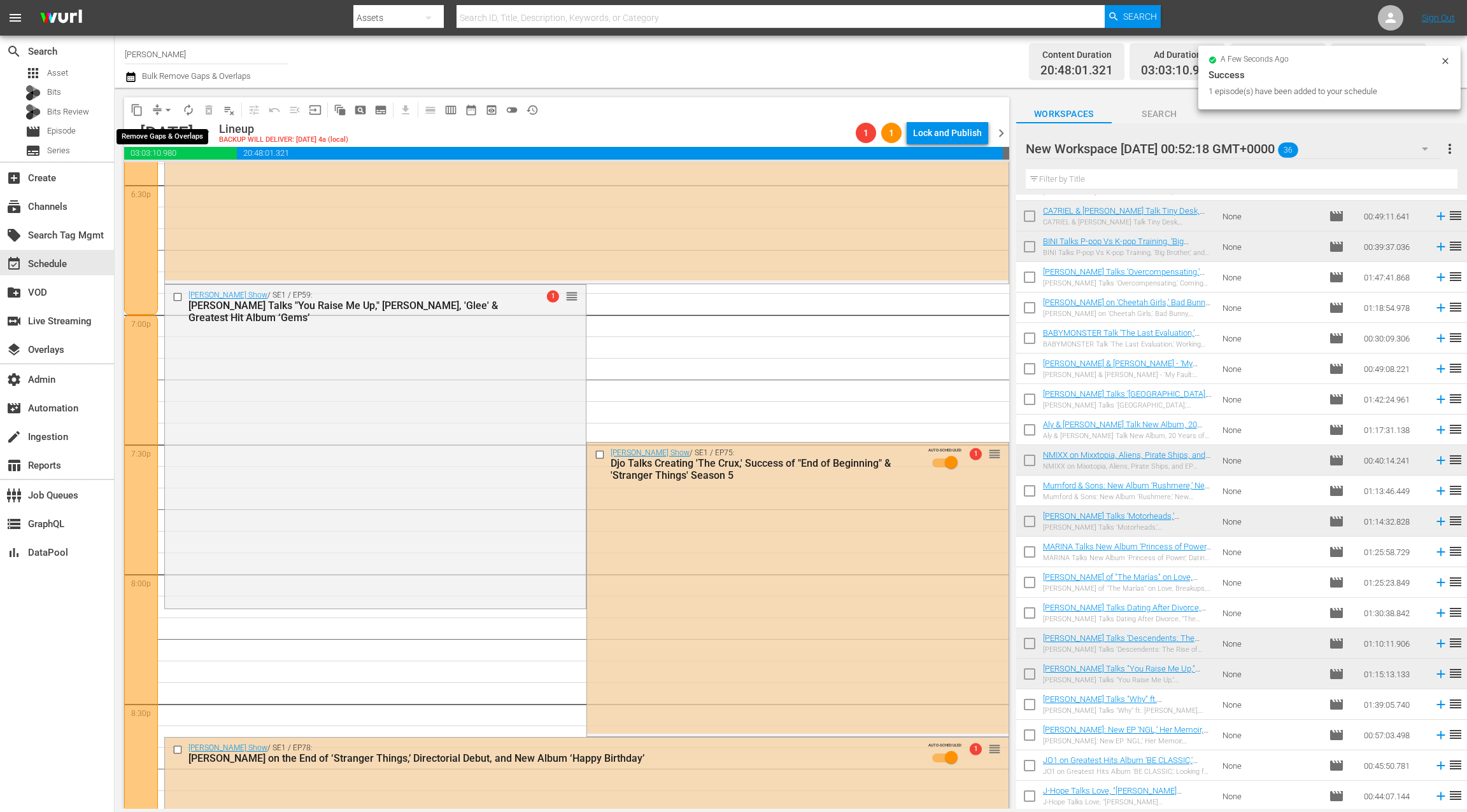
click at [166, 108] on span "arrow_drop_down" at bounding box center [167, 110] width 12 height 12
click at [182, 175] on li "Align to End of Previous Day" at bounding box center [168, 178] width 133 height 21
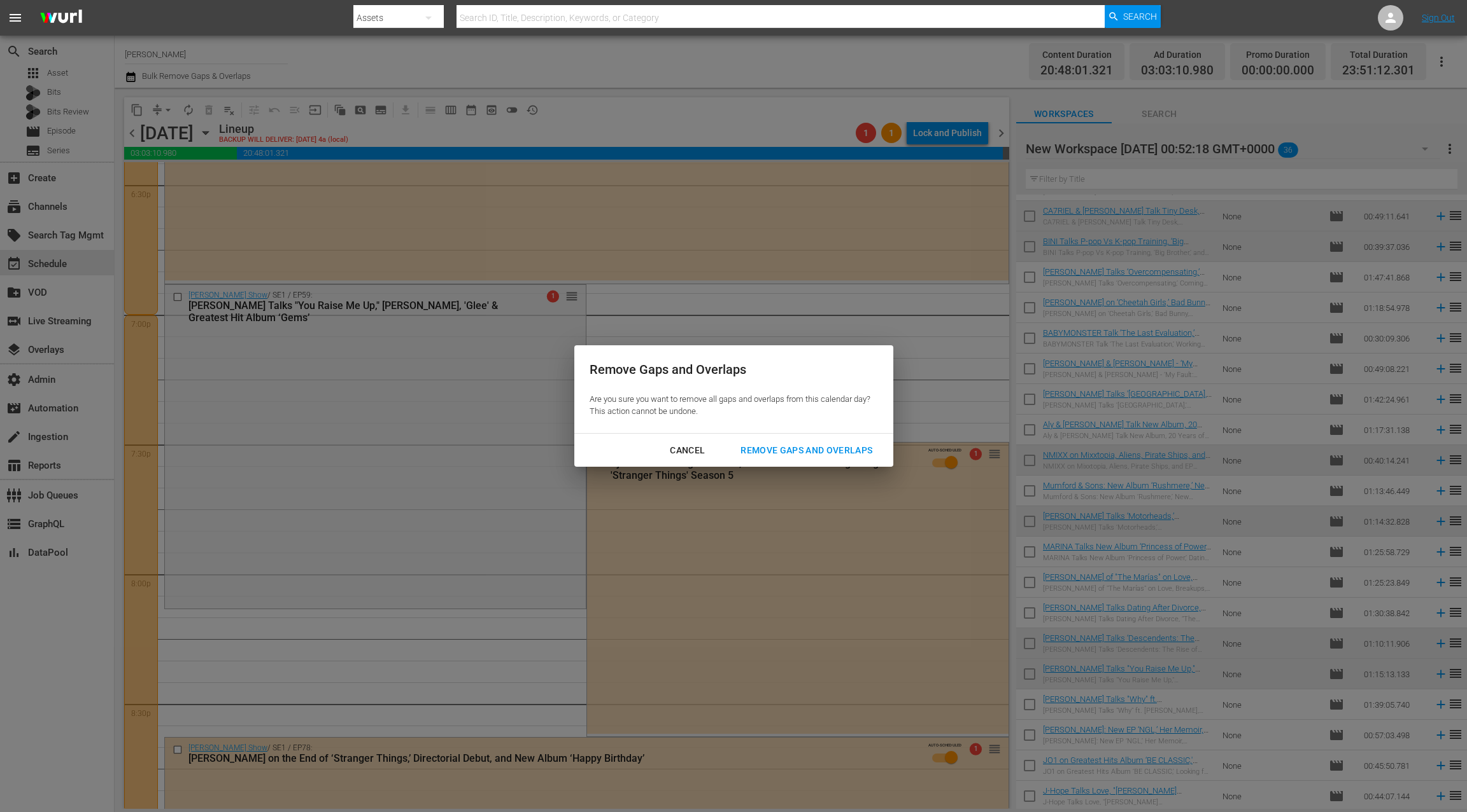
click at [811, 453] on div "Remove Gaps and Overlaps" at bounding box center [806, 450] width 152 height 16
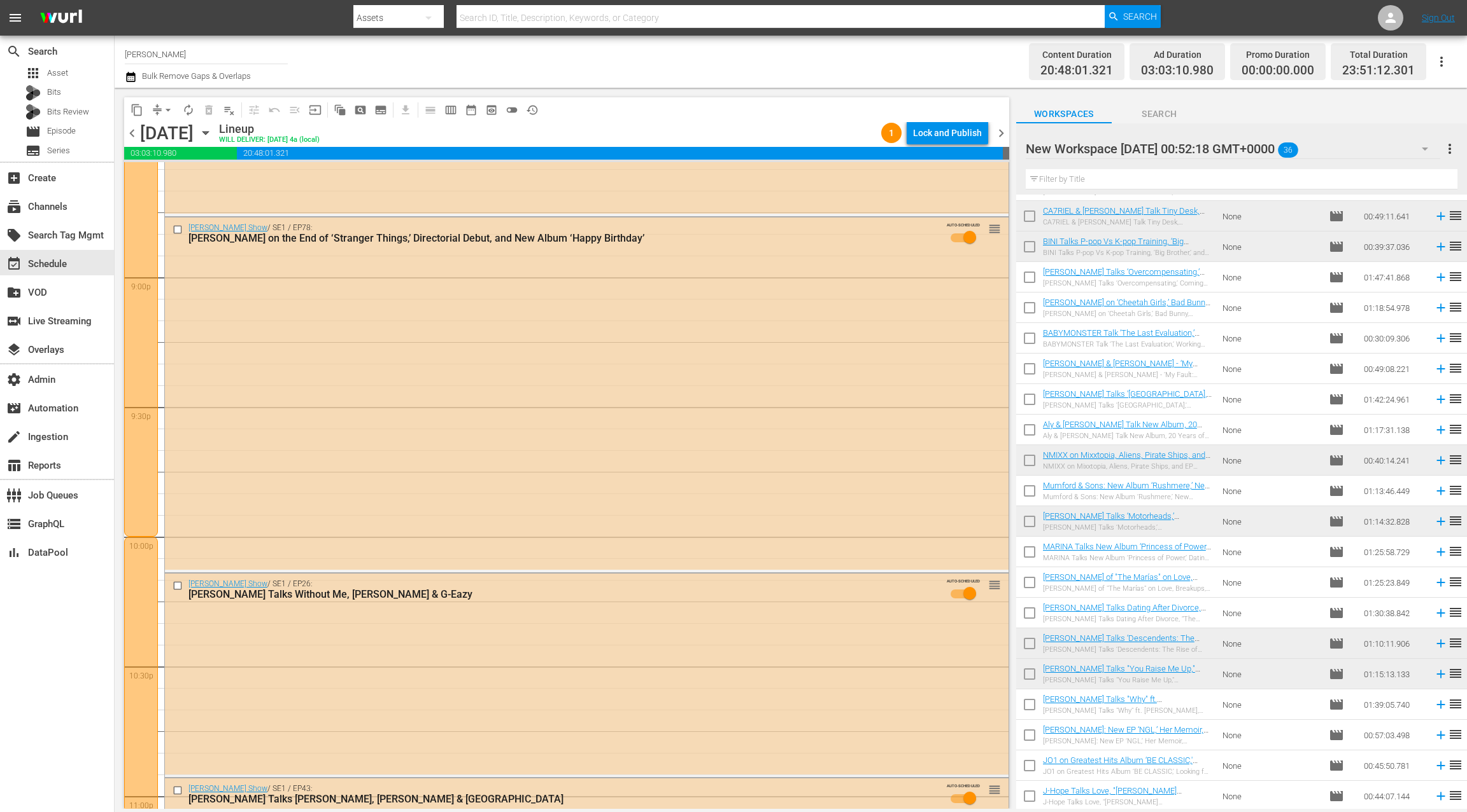
scroll to position [5611, 0]
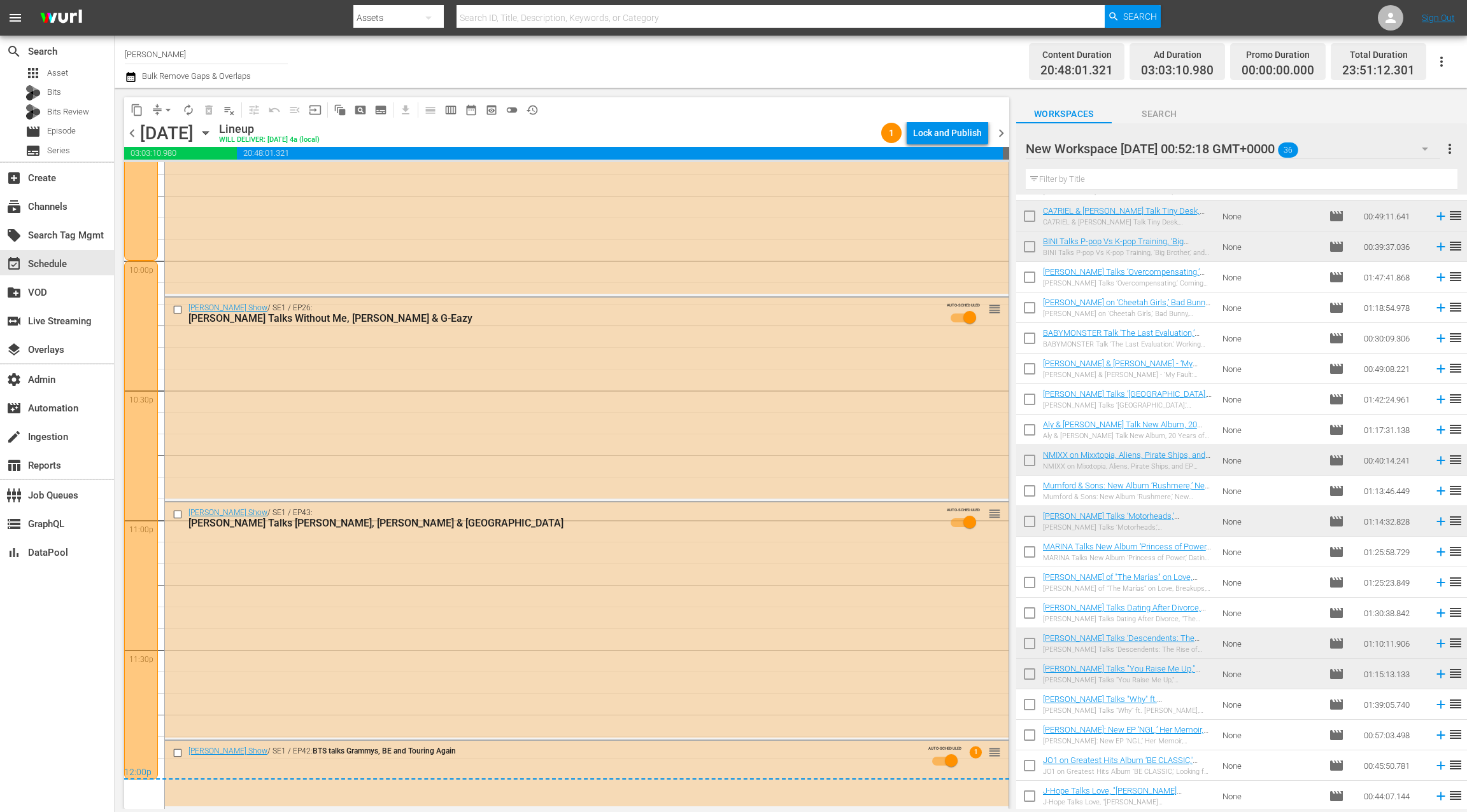
click at [1002, 133] on span "chevron_right" at bounding box center [1001, 133] width 16 height 16
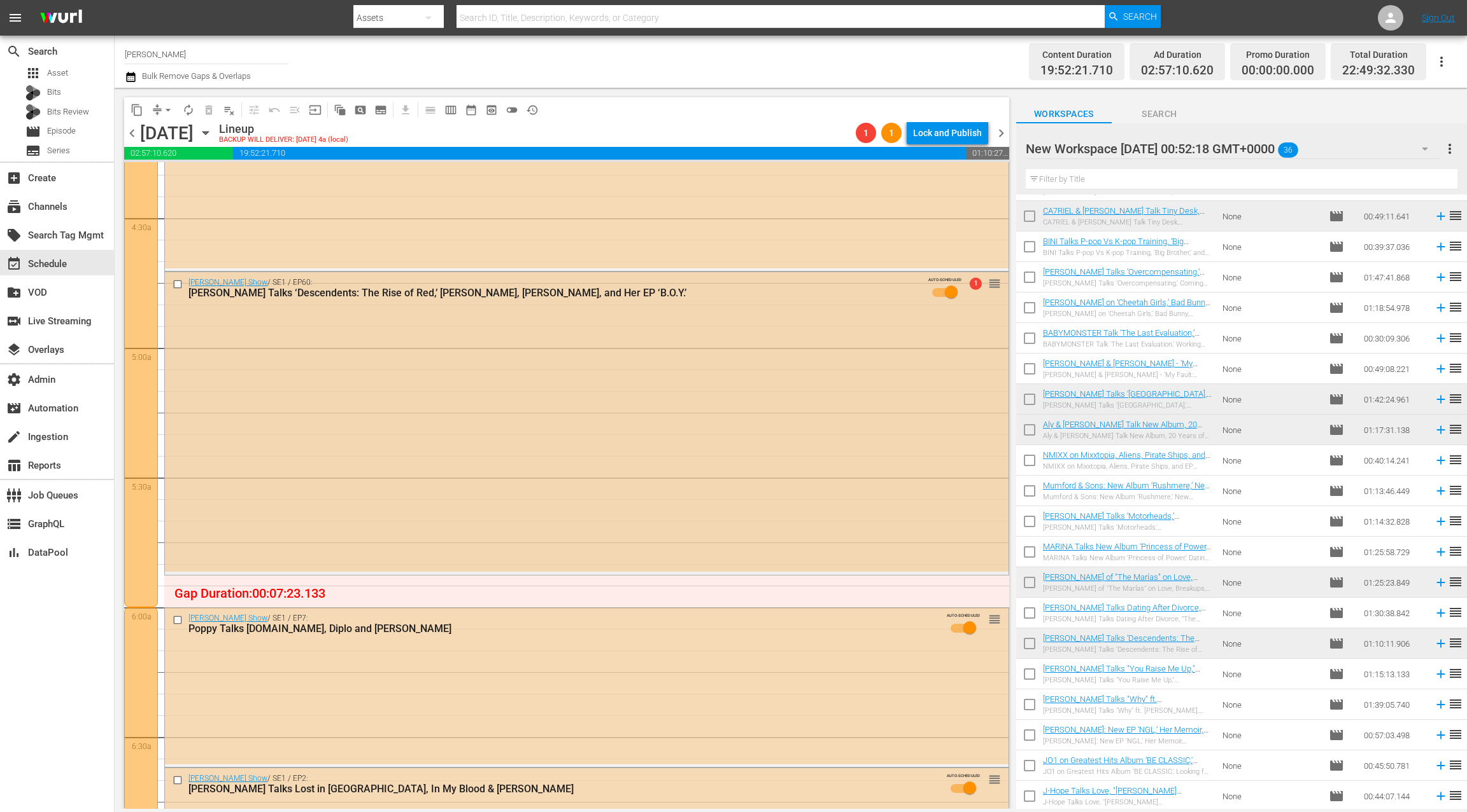
scroll to position [1170, 0]
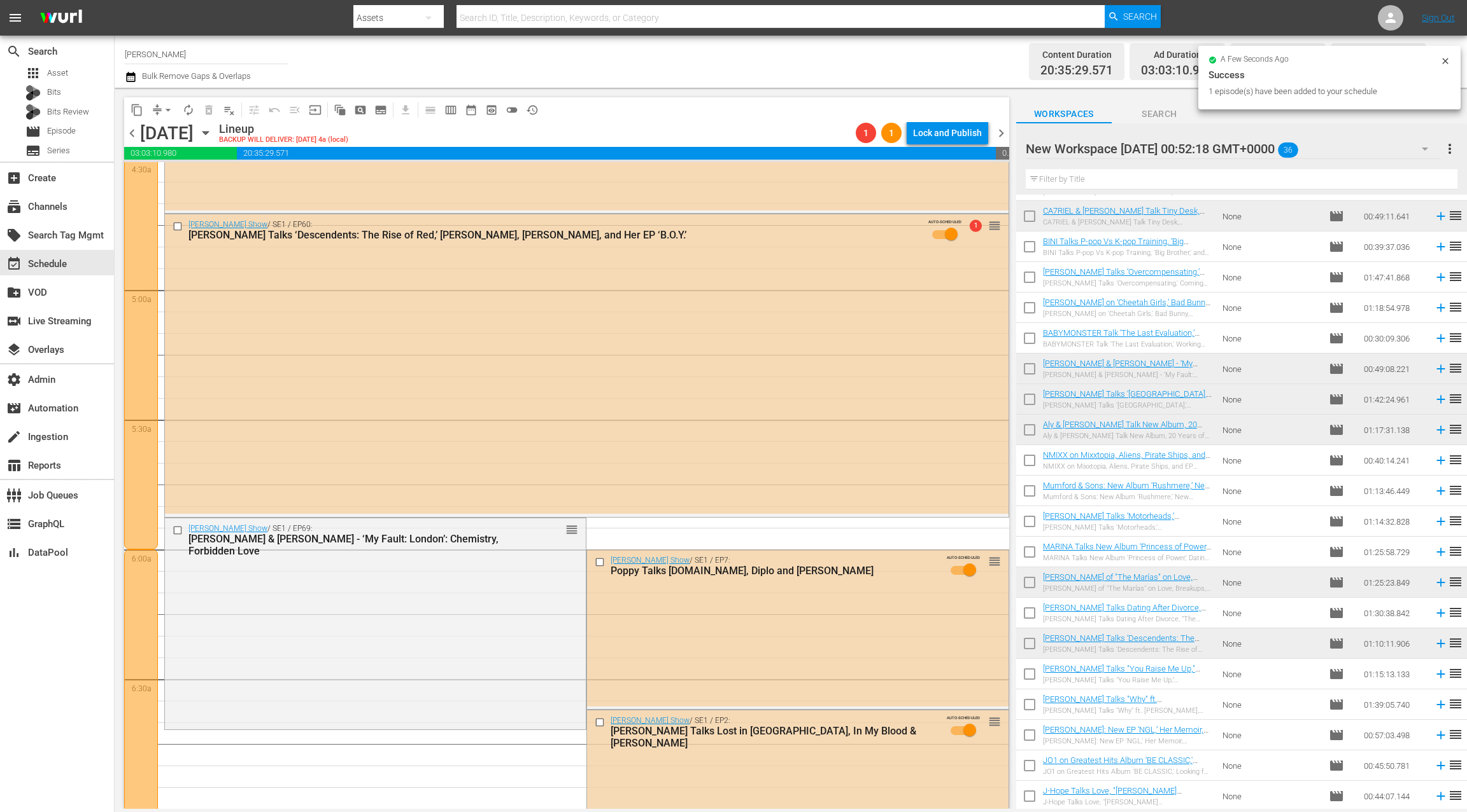
click at [162, 109] on span "arrow_drop_down" at bounding box center [167, 110] width 12 height 12
click at [192, 183] on li "Align to End of Previous Day" at bounding box center [168, 178] width 133 height 21
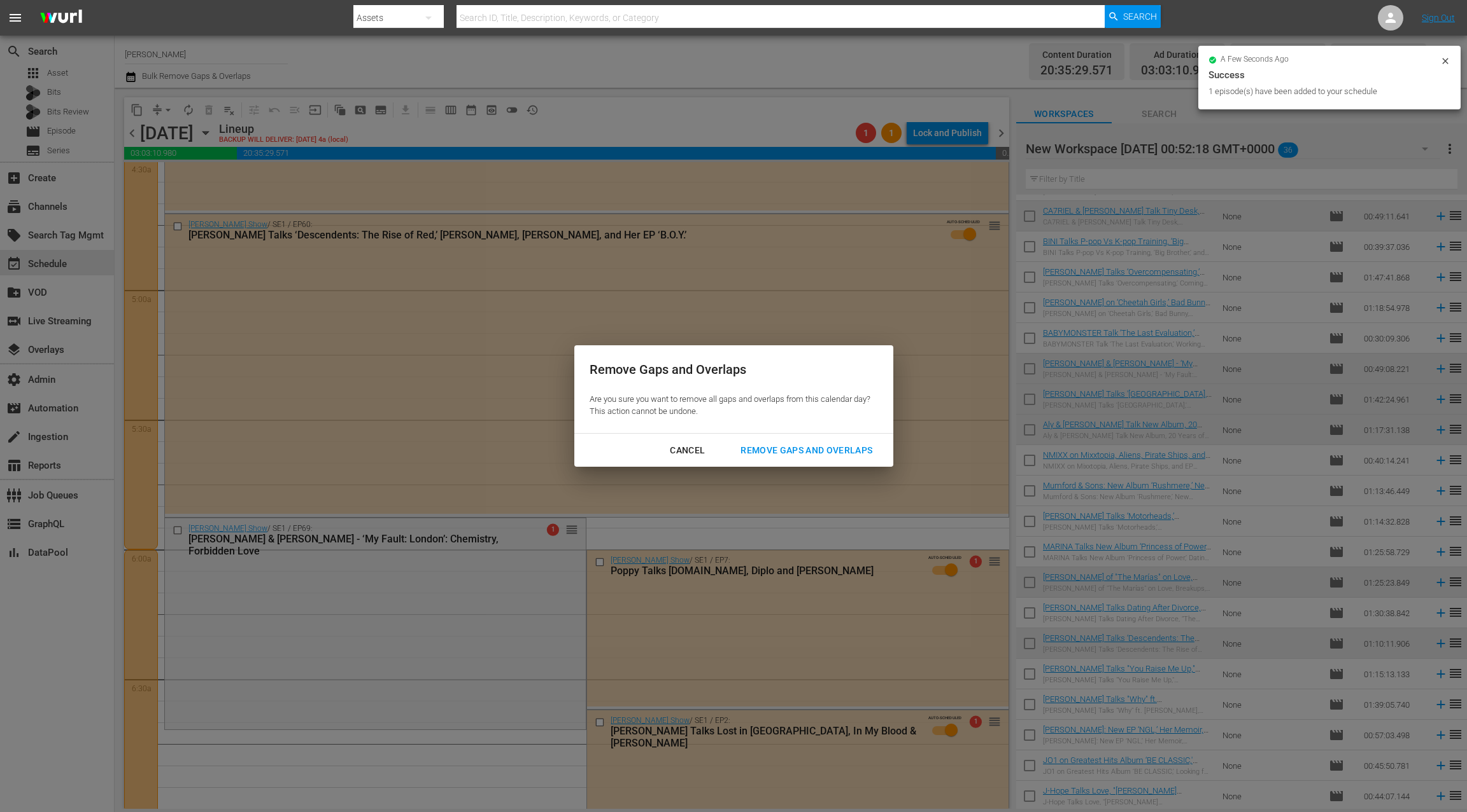
click at [803, 446] on div "Remove Gaps and Overlaps" at bounding box center [806, 450] width 152 height 16
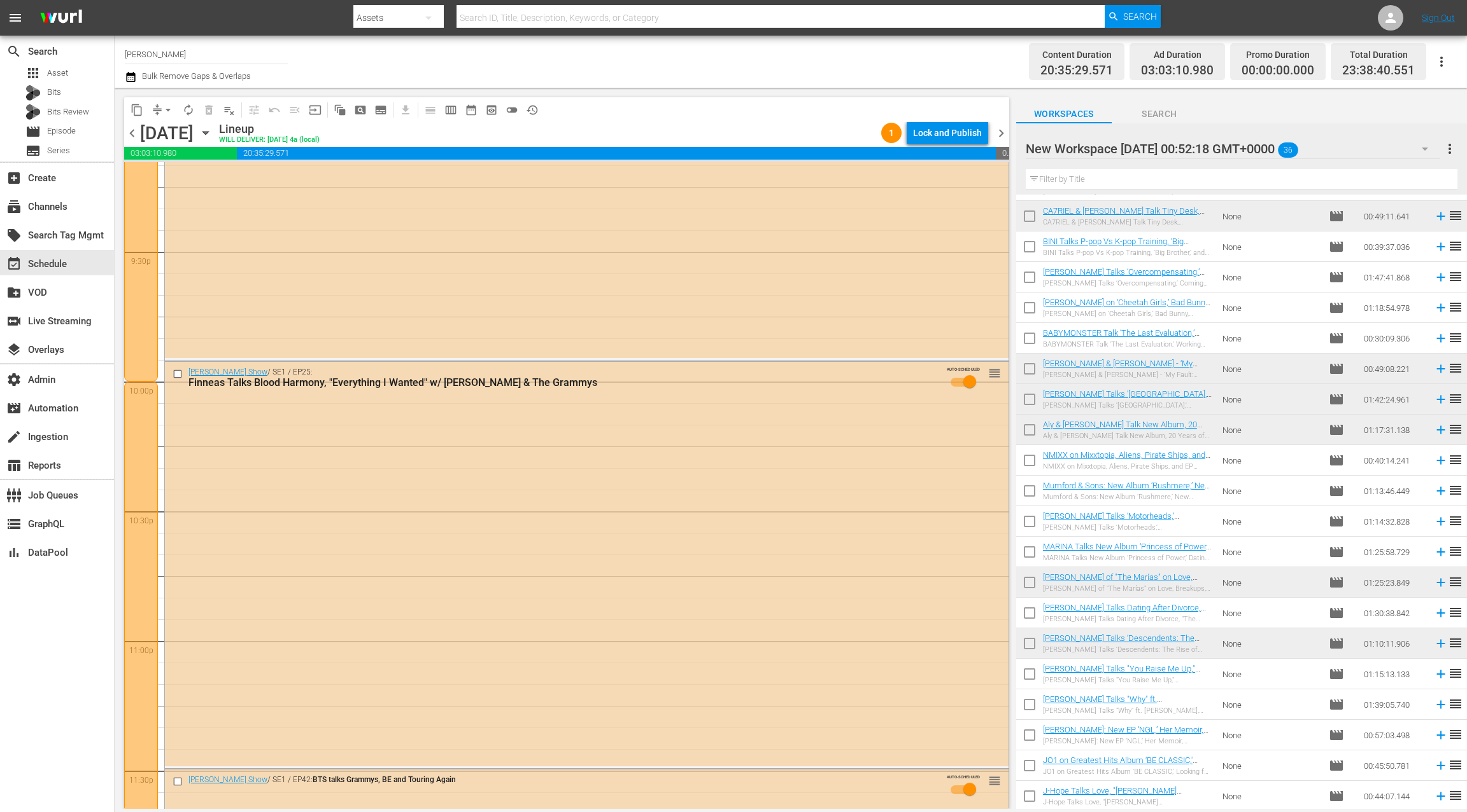
scroll to position [5582, 0]
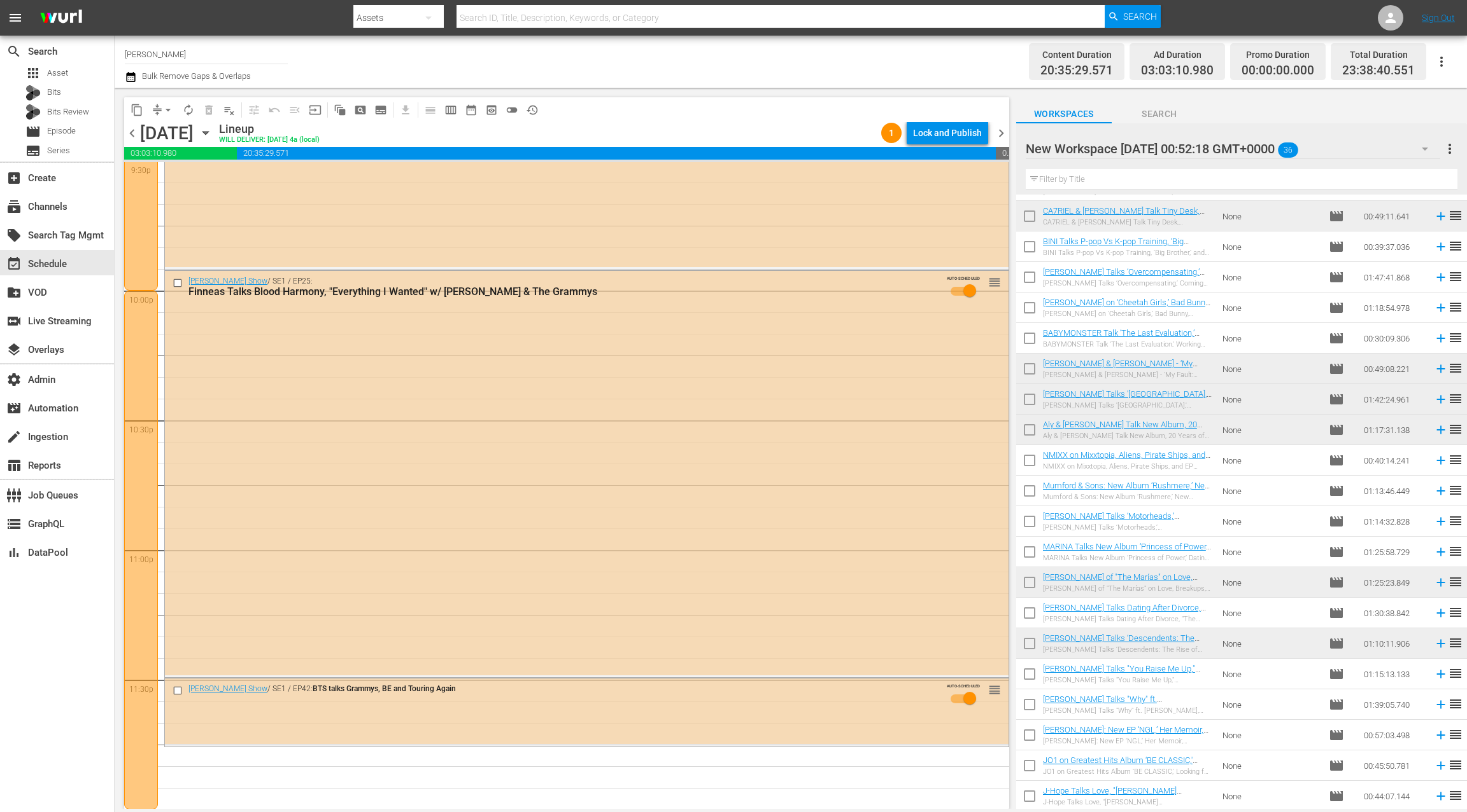
click at [1388, 157] on div "New Workspace Wed Sep 24 2025 00:52:18 GMT+0000 36" at bounding box center [1232, 149] width 414 height 36
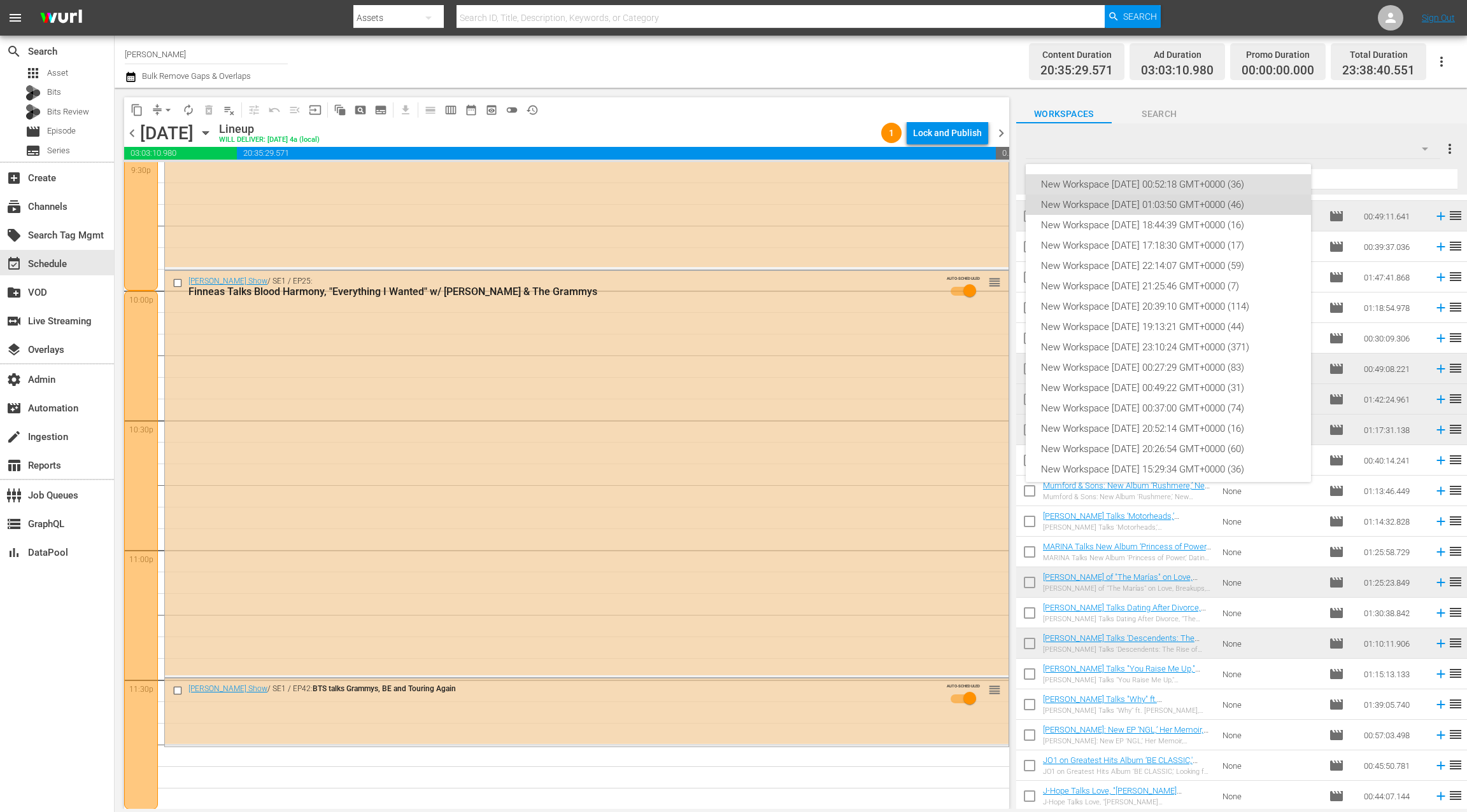
click at [1233, 205] on div "New Workspace Mon Sep 22 2025 01:03:50 GMT+0000 (46)" at bounding box center [1167, 205] width 254 height 21
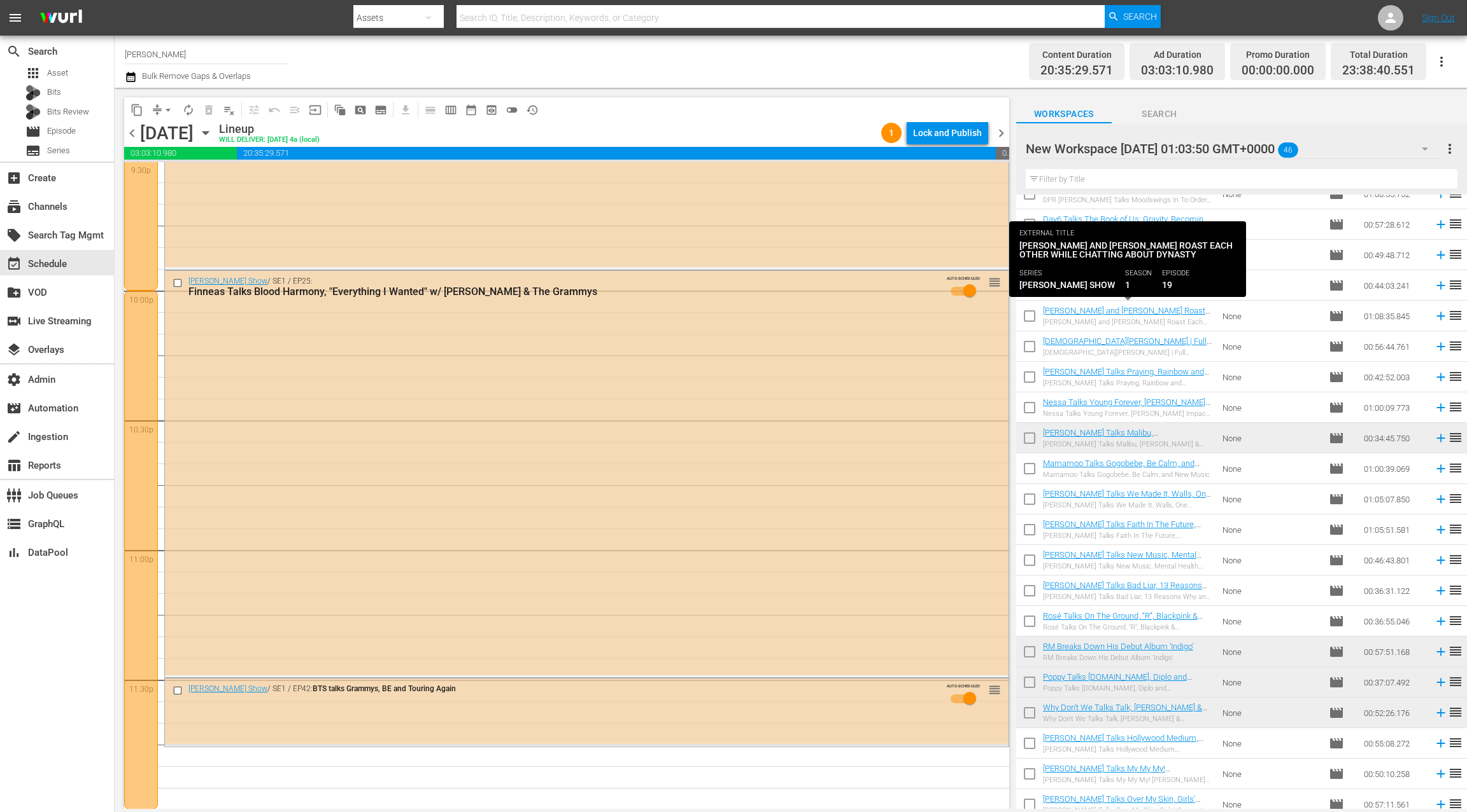
scroll to position [819, 0]
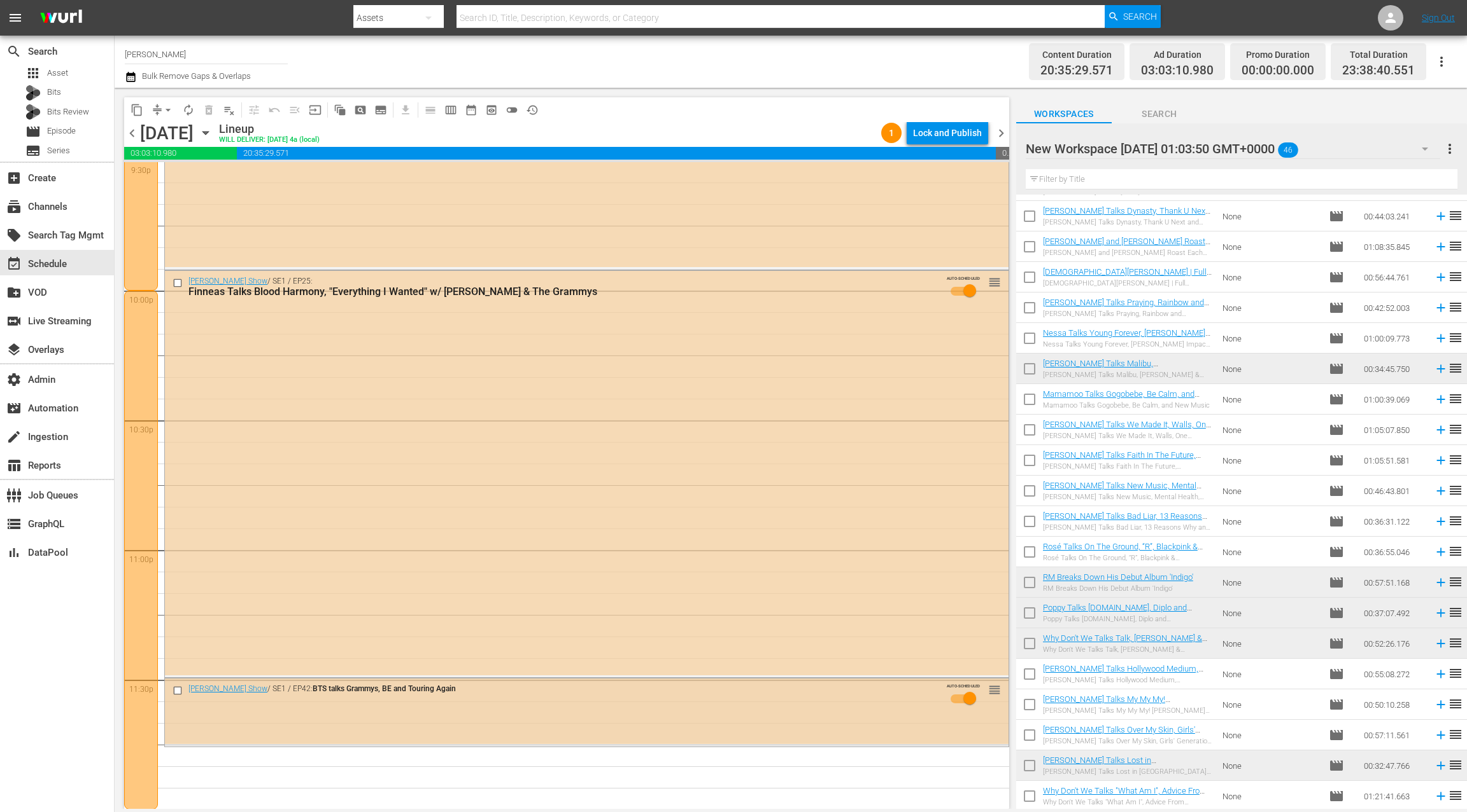
click at [811, 707] on div "Zach Sang Show / SE1 / EP42: BTS talks Grammys, BE and Touring Again AUTO-SCHED…" at bounding box center [586, 698] width 844 height 38
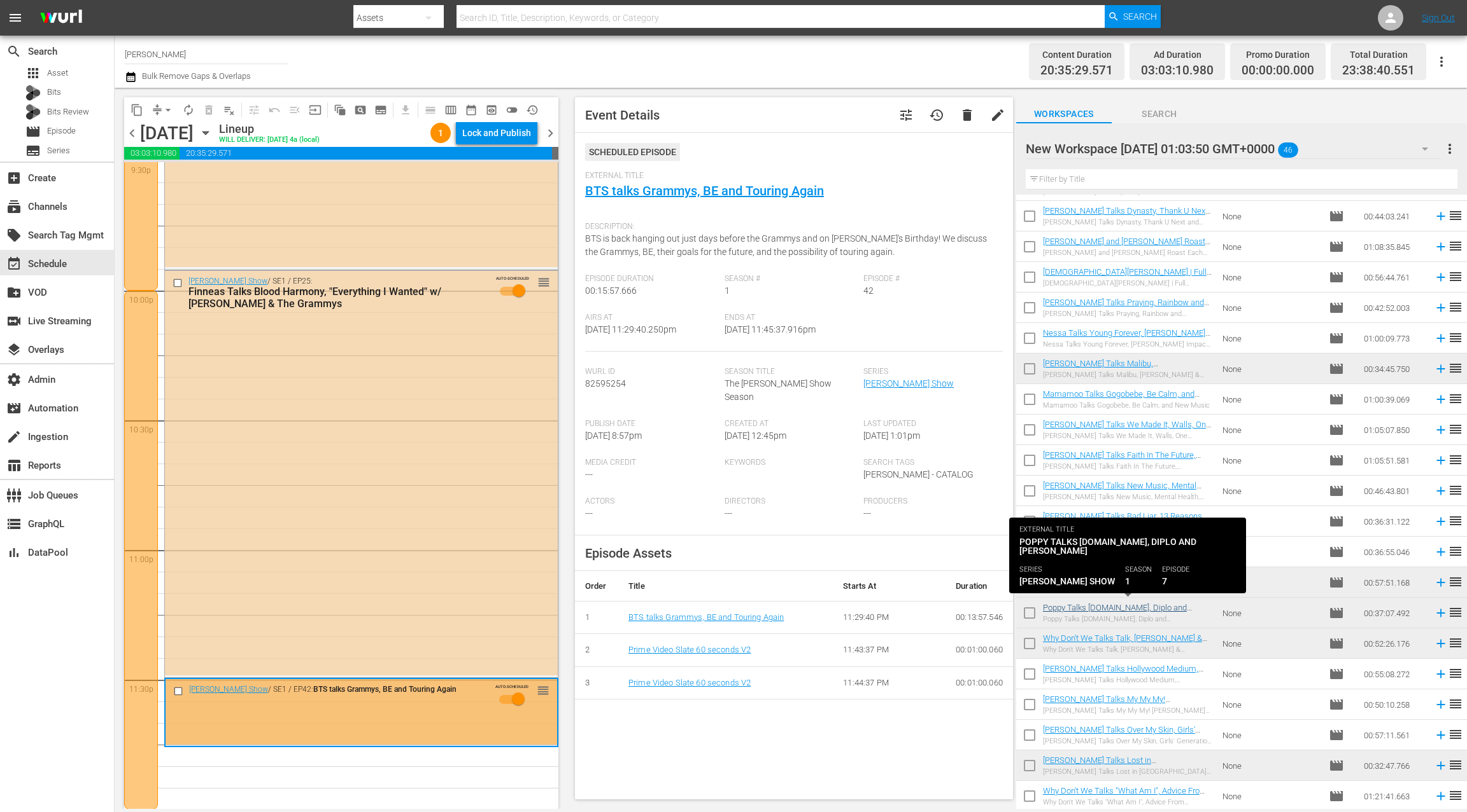
scroll to position [818, 0]
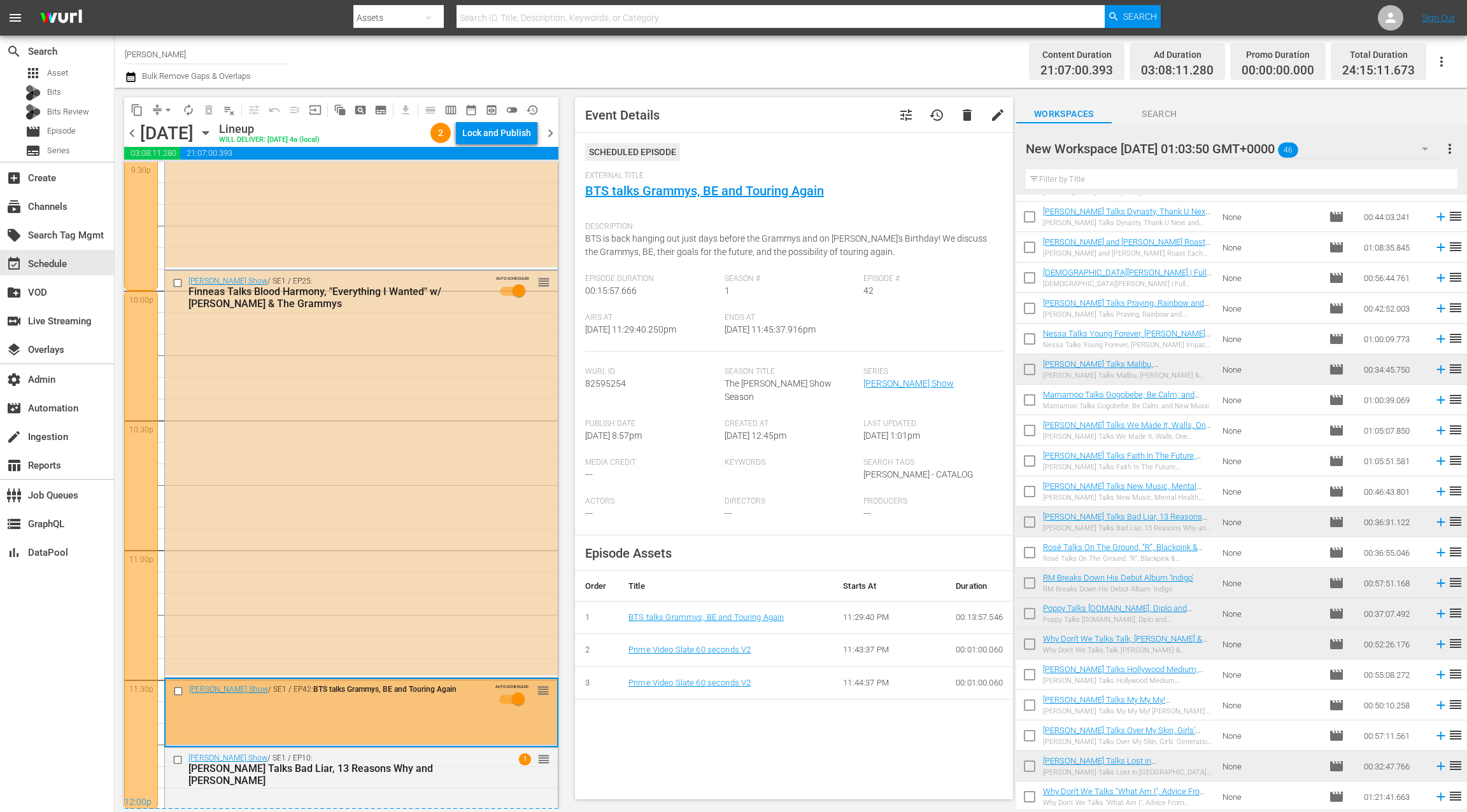
click at [131, 76] on icon "button" at bounding box center [131, 77] width 12 height 15
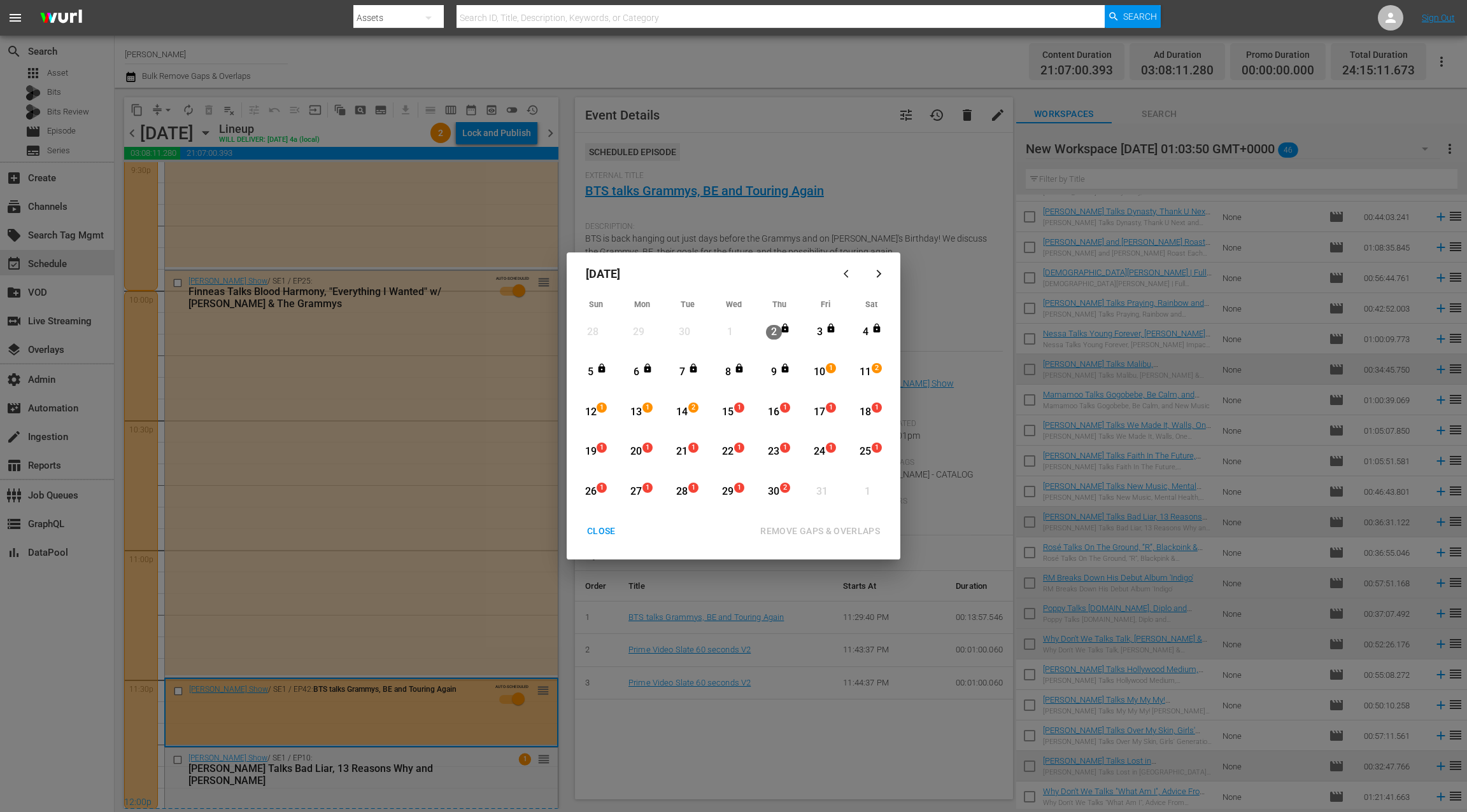
drag, startPoint x: 825, startPoint y: 367, endPoint x: 760, endPoint y: 394, distance: 70.4
click at [824, 367] on div "10" at bounding box center [819, 371] width 16 height 14
click at [686, 413] on div "14" at bounding box center [682, 412] width 16 height 14
click at [795, 527] on div "REMOVE GAPS & OVERLAPS" at bounding box center [820, 531] width 140 height 16
click at [601, 529] on div "CLOSE" at bounding box center [602, 531] width 49 height 16
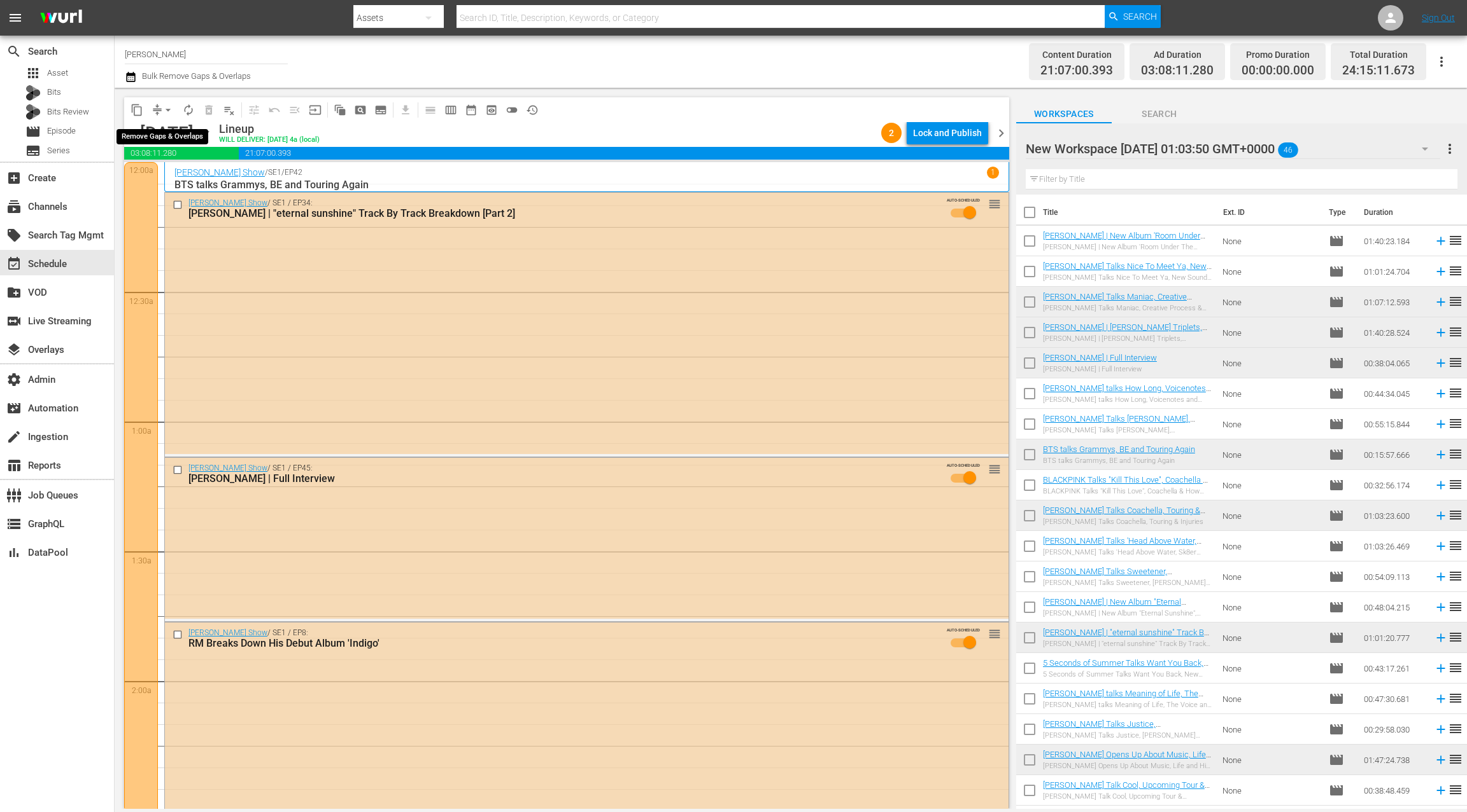
click at [170, 112] on span "arrow_drop_down" at bounding box center [167, 110] width 12 height 12
click at [374, 213] on div "Ariana Grande | "eternal sunshine" Track By Track Breakdown [Part 2]" at bounding box center [562, 213] width 748 height 12
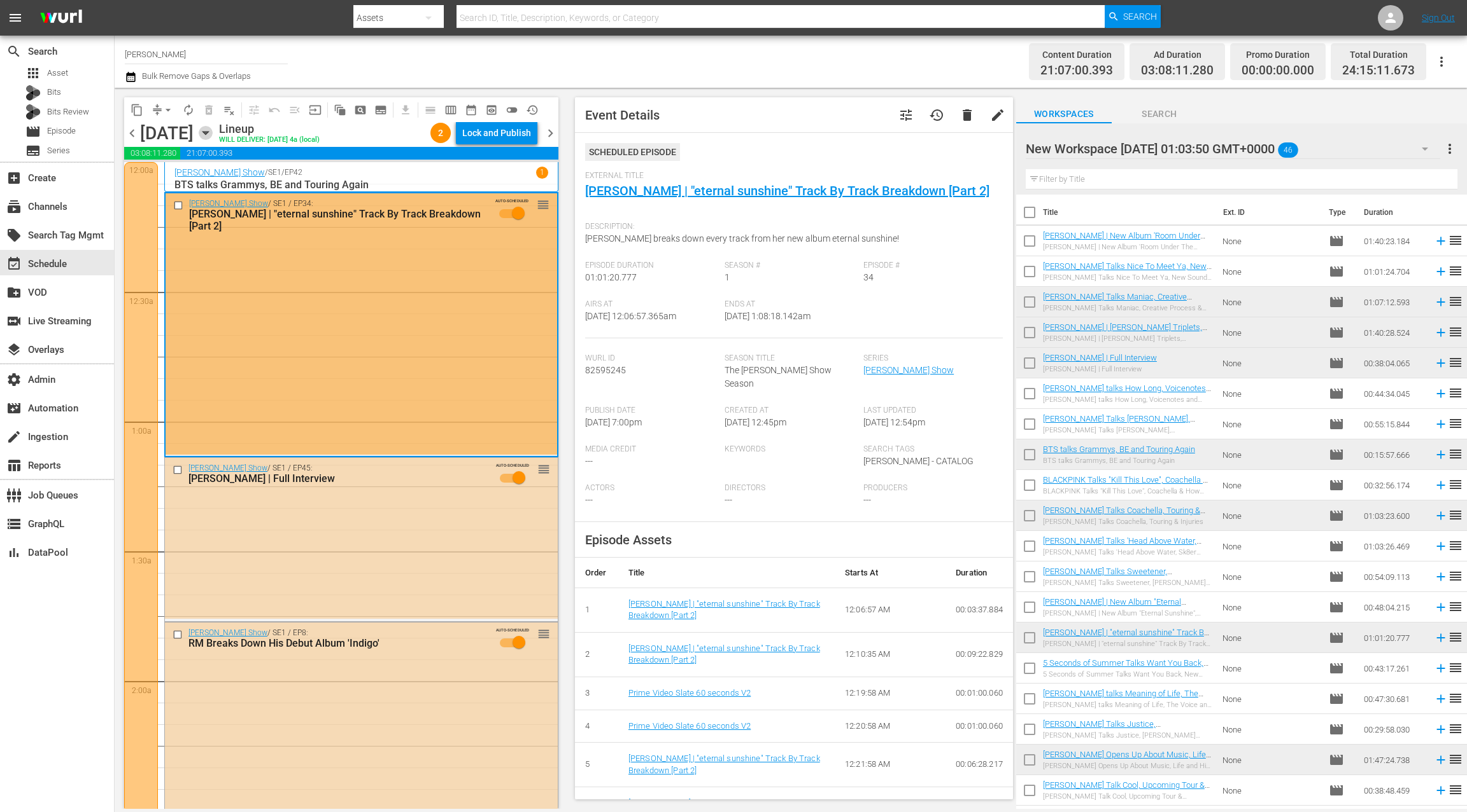
click at [208, 131] on icon "button" at bounding box center [205, 132] width 6 height 3
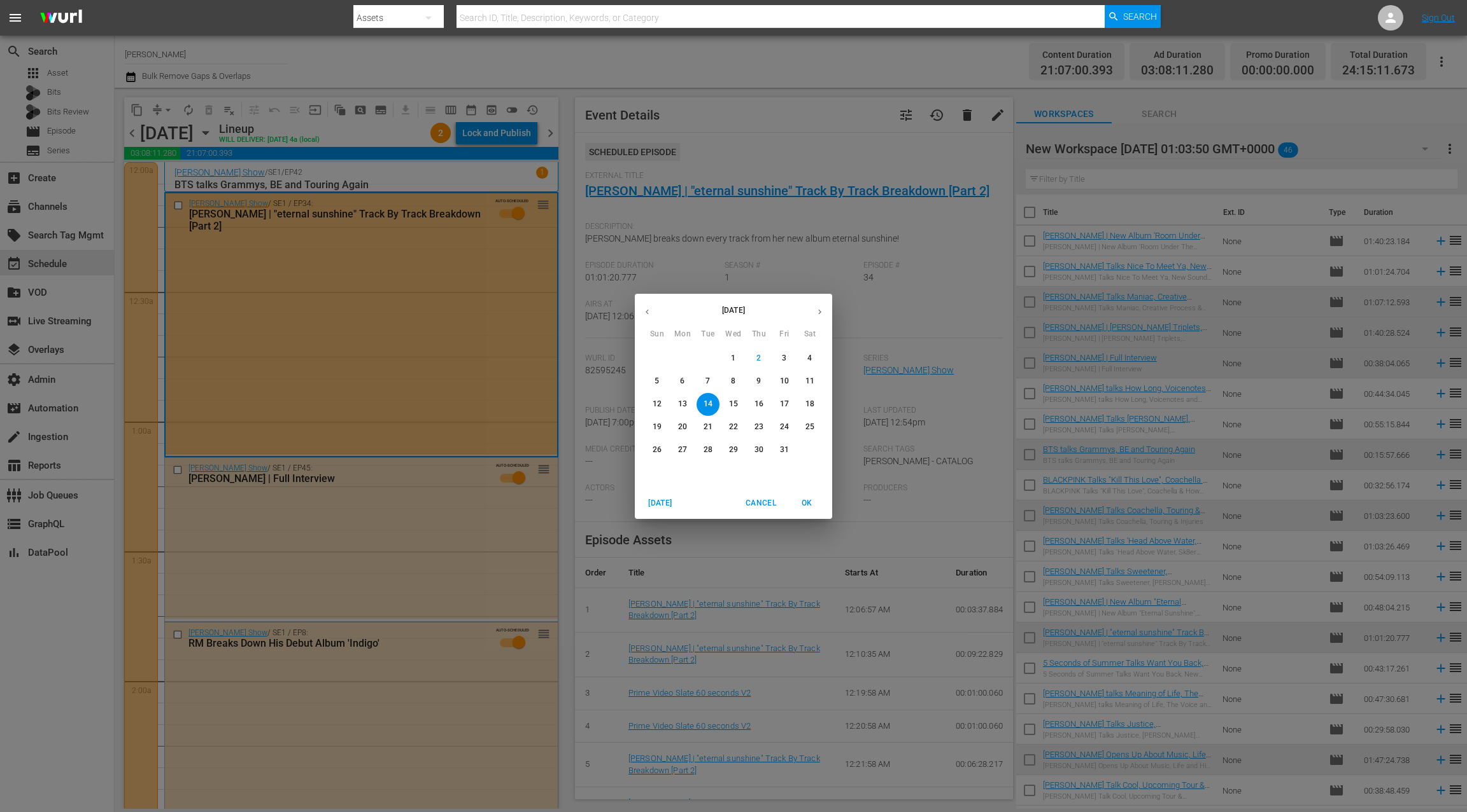
click at [783, 380] on p "10" at bounding box center [783, 381] width 9 height 10
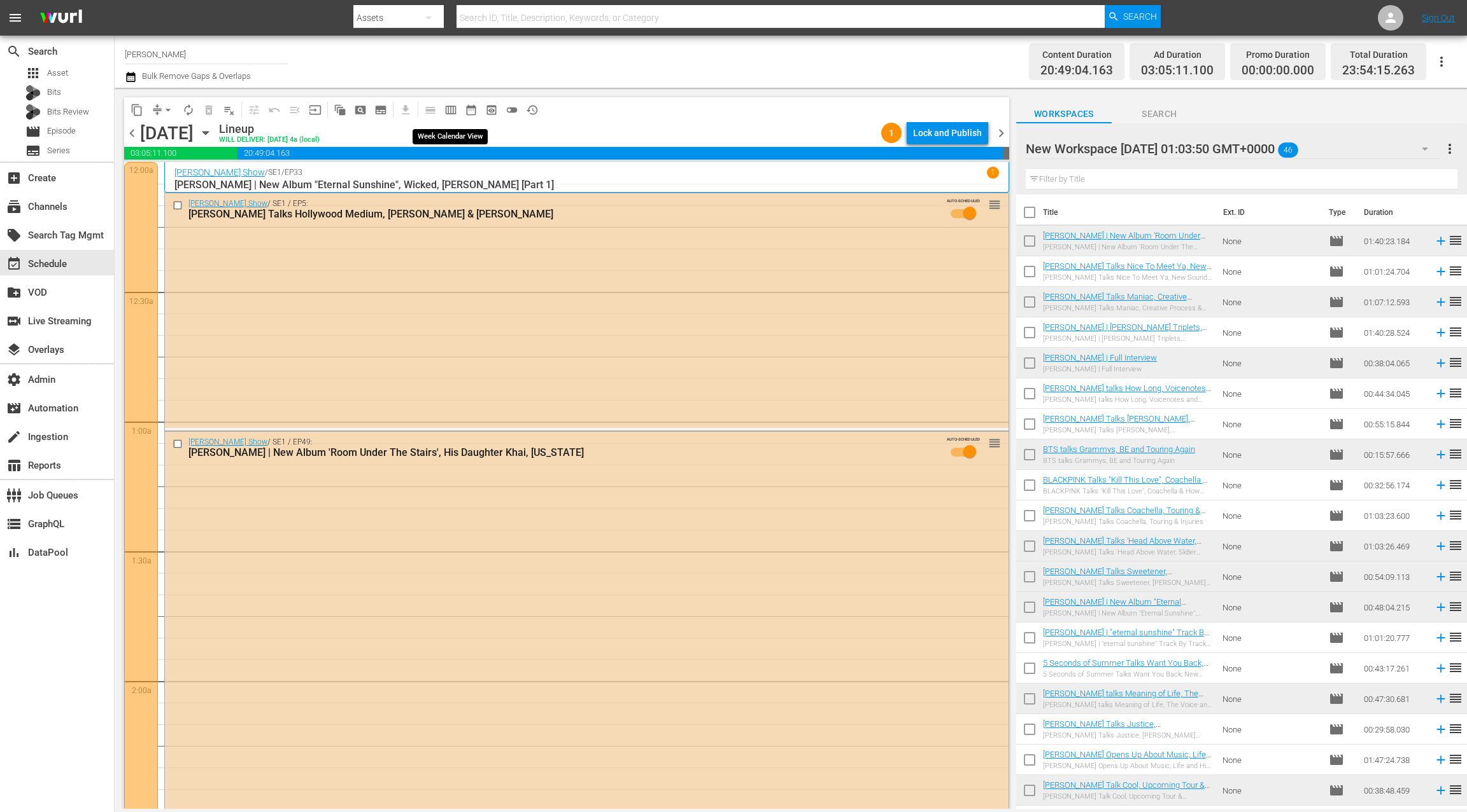
click at [450, 112] on span "calendar_view_week_outlined" at bounding box center [450, 110] width 12 height 12
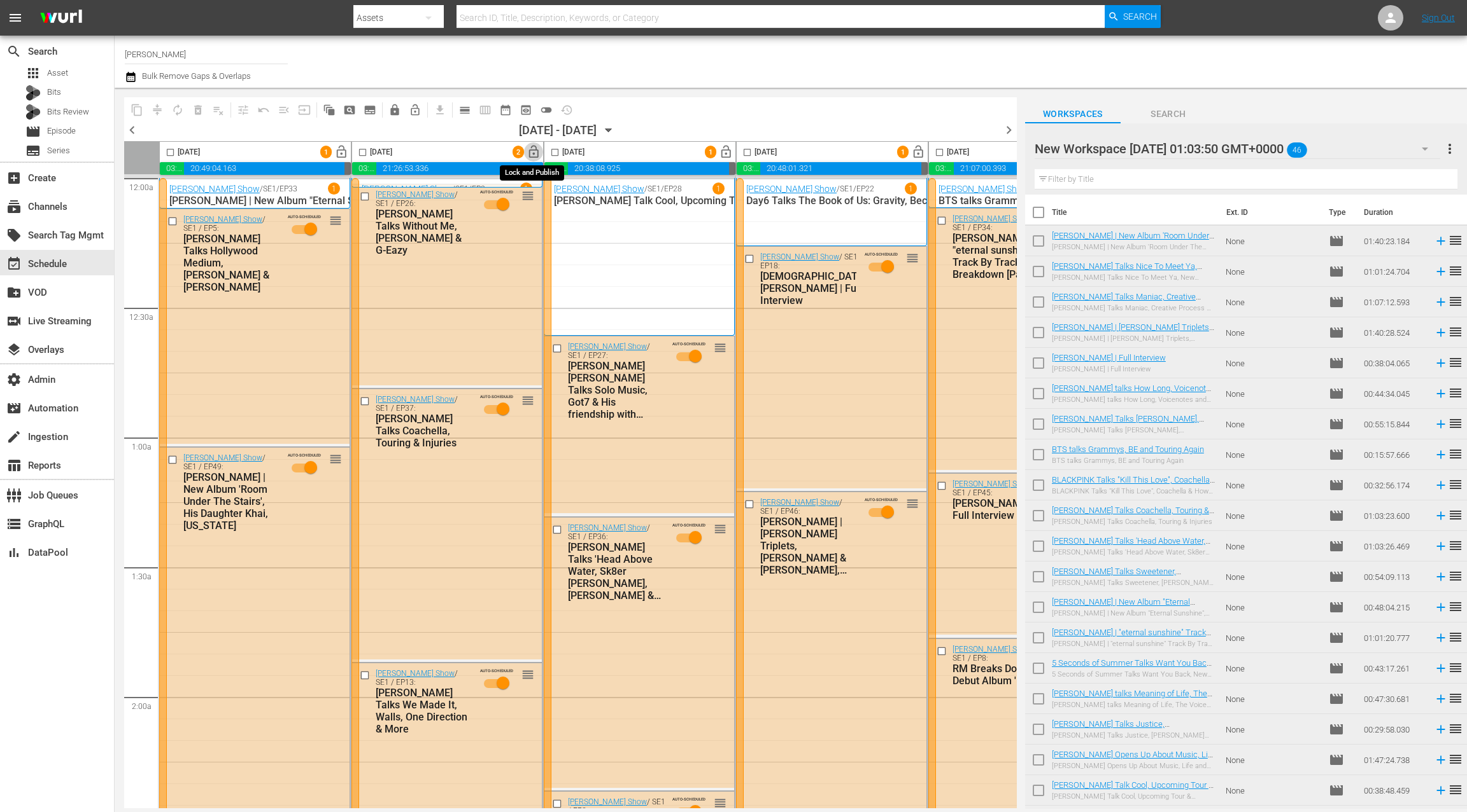
click at [533, 155] on span "lock_open" at bounding box center [533, 151] width 14 height 14
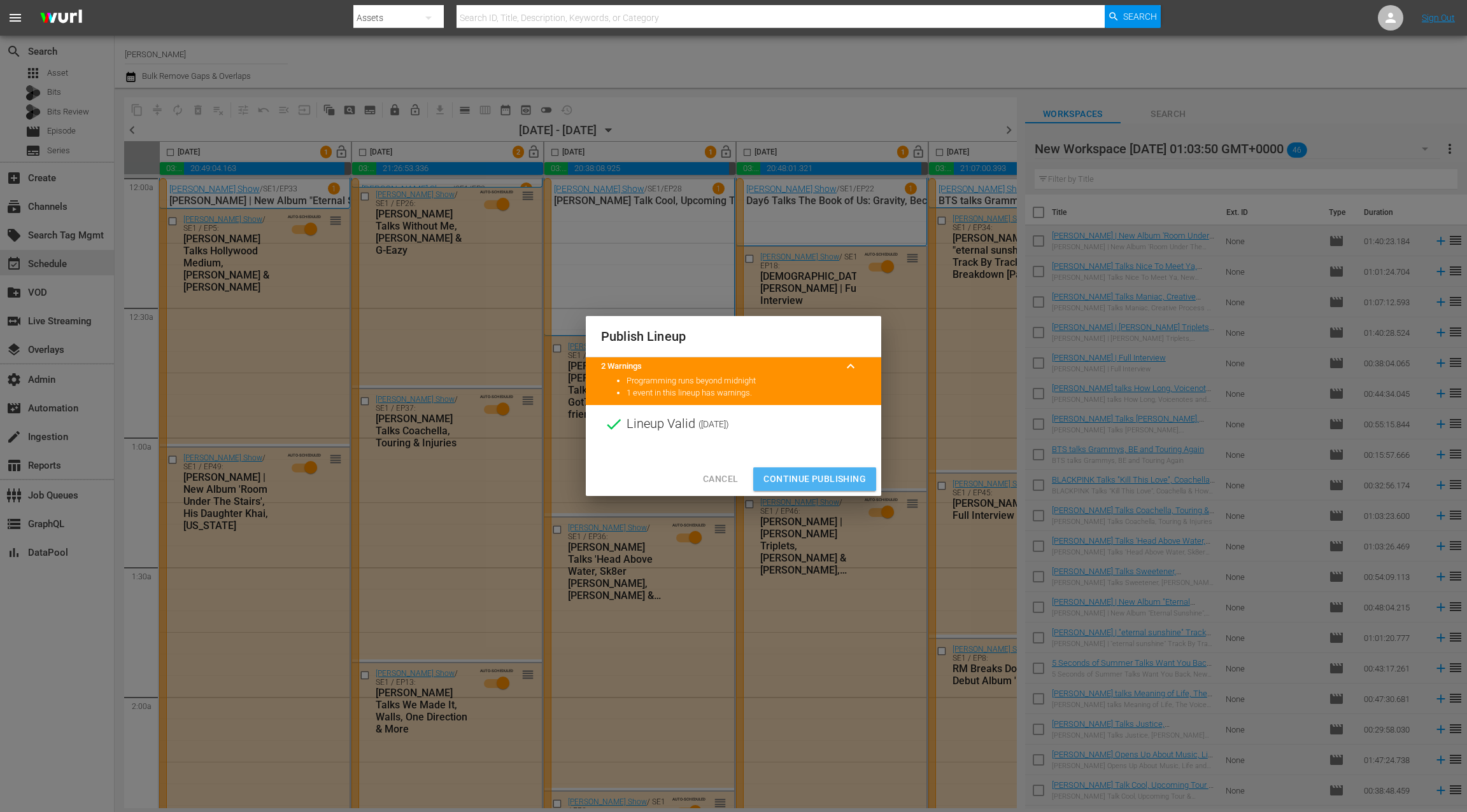
drag, startPoint x: 792, startPoint y: 478, endPoint x: 786, endPoint y: 459, distance: 19.9
click at [792, 478] on span "Continue Publishing" at bounding box center [814, 479] width 102 height 16
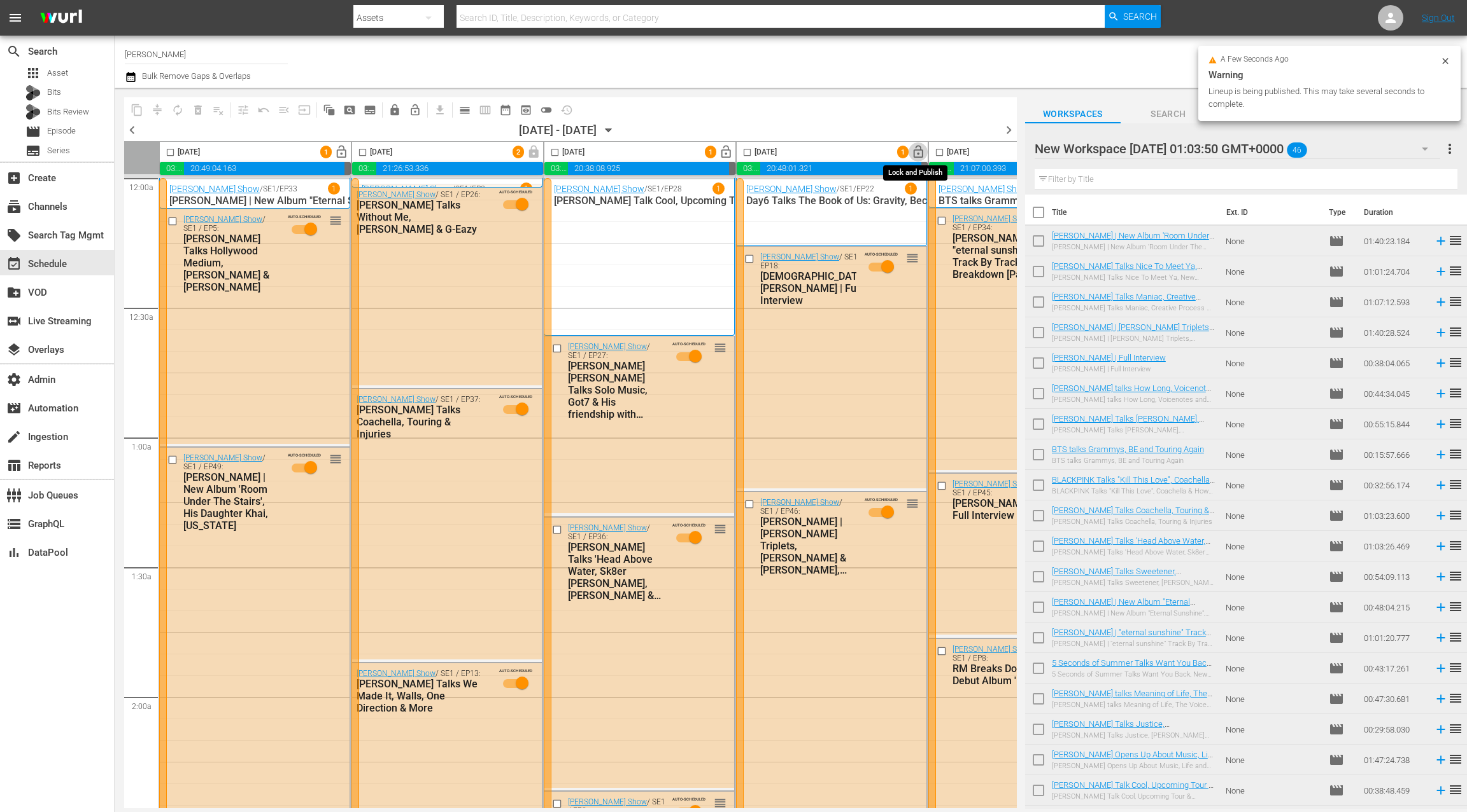
click at [918, 152] on span "lock_open" at bounding box center [917, 151] width 14 height 14
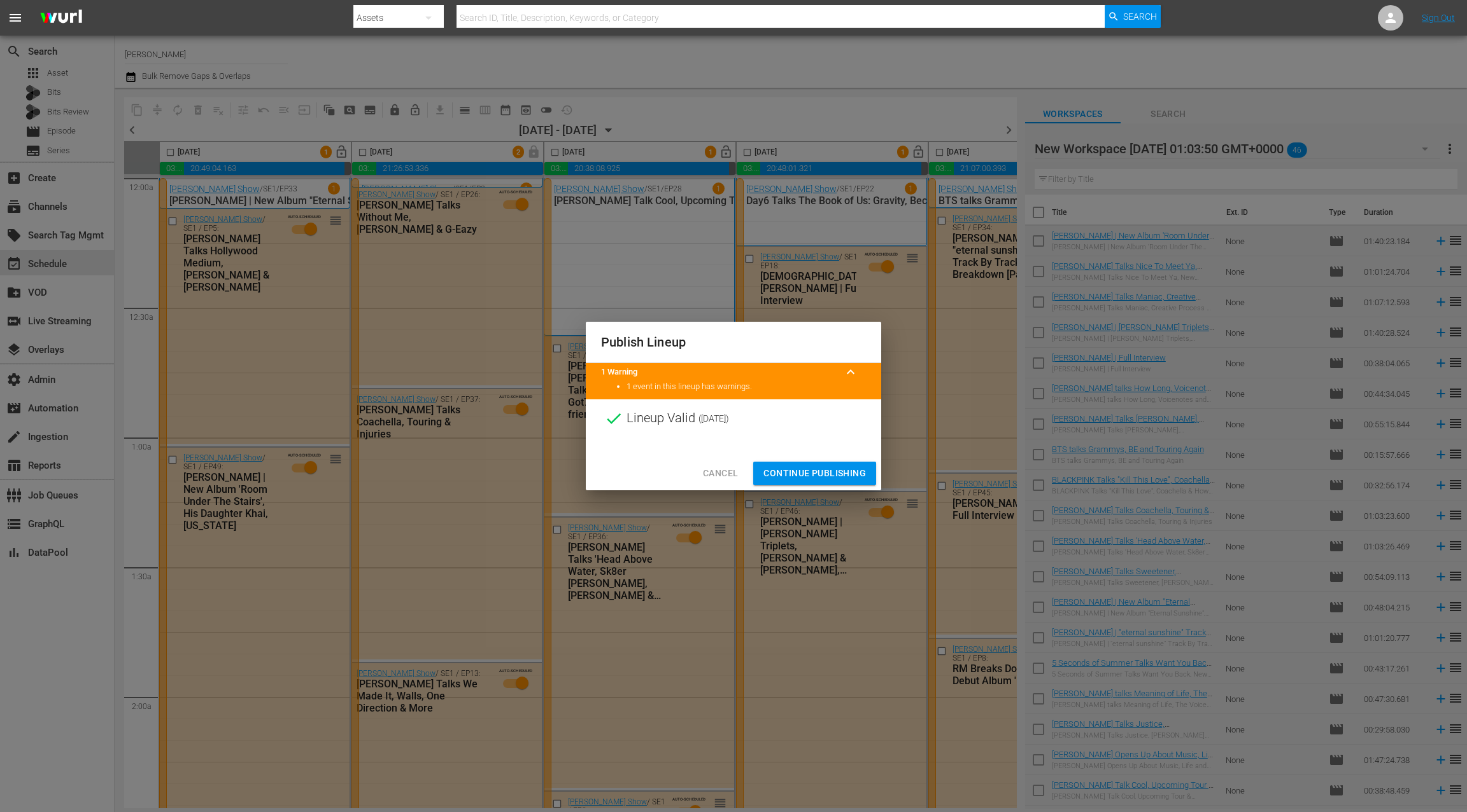
drag, startPoint x: 812, startPoint y: 475, endPoint x: 382, endPoint y: 242, distance: 489.1
click at [812, 475] on span "Continue Publishing" at bounding box center [814, 474] width 102 height 16
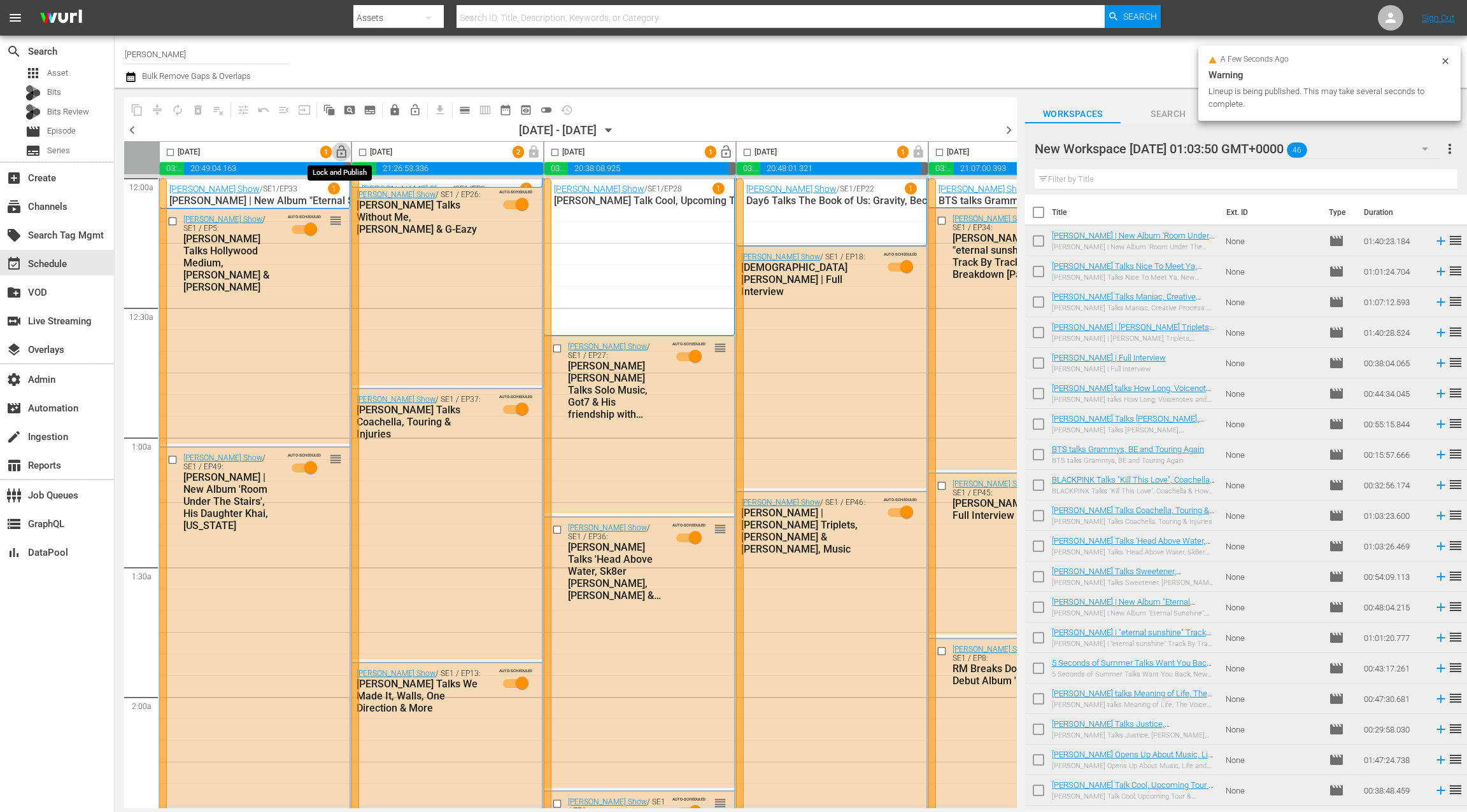
click at [337, 153] on span "lock_open" at bounding box center [341, 151] width 14 height 14
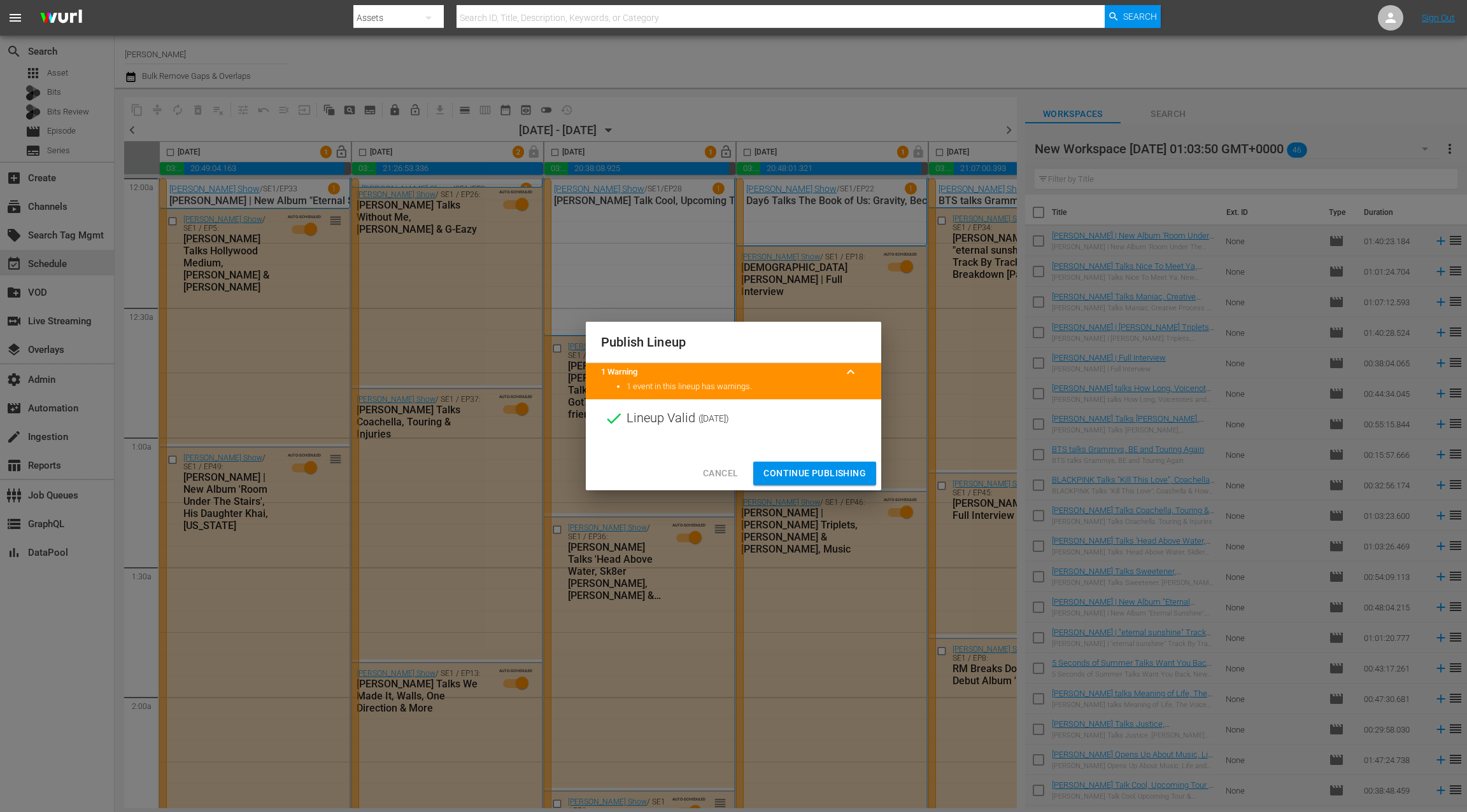
click at [812, 476] on span "Continue Publishing" at bounding box center [814, 474] width 102 height 16
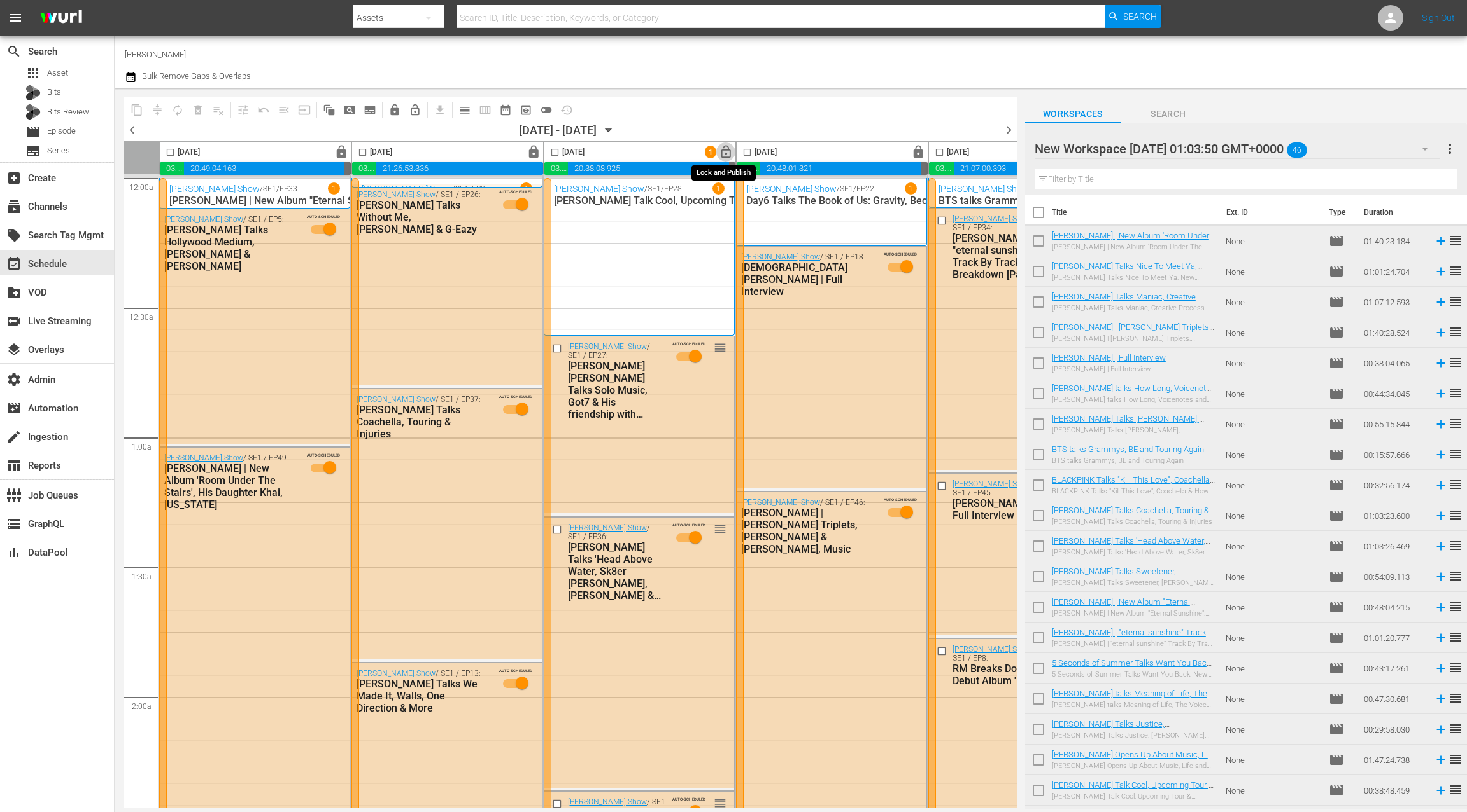
click at [722, 154] on span "lock_open" at bounding box center [725, 151] width 14 height 14
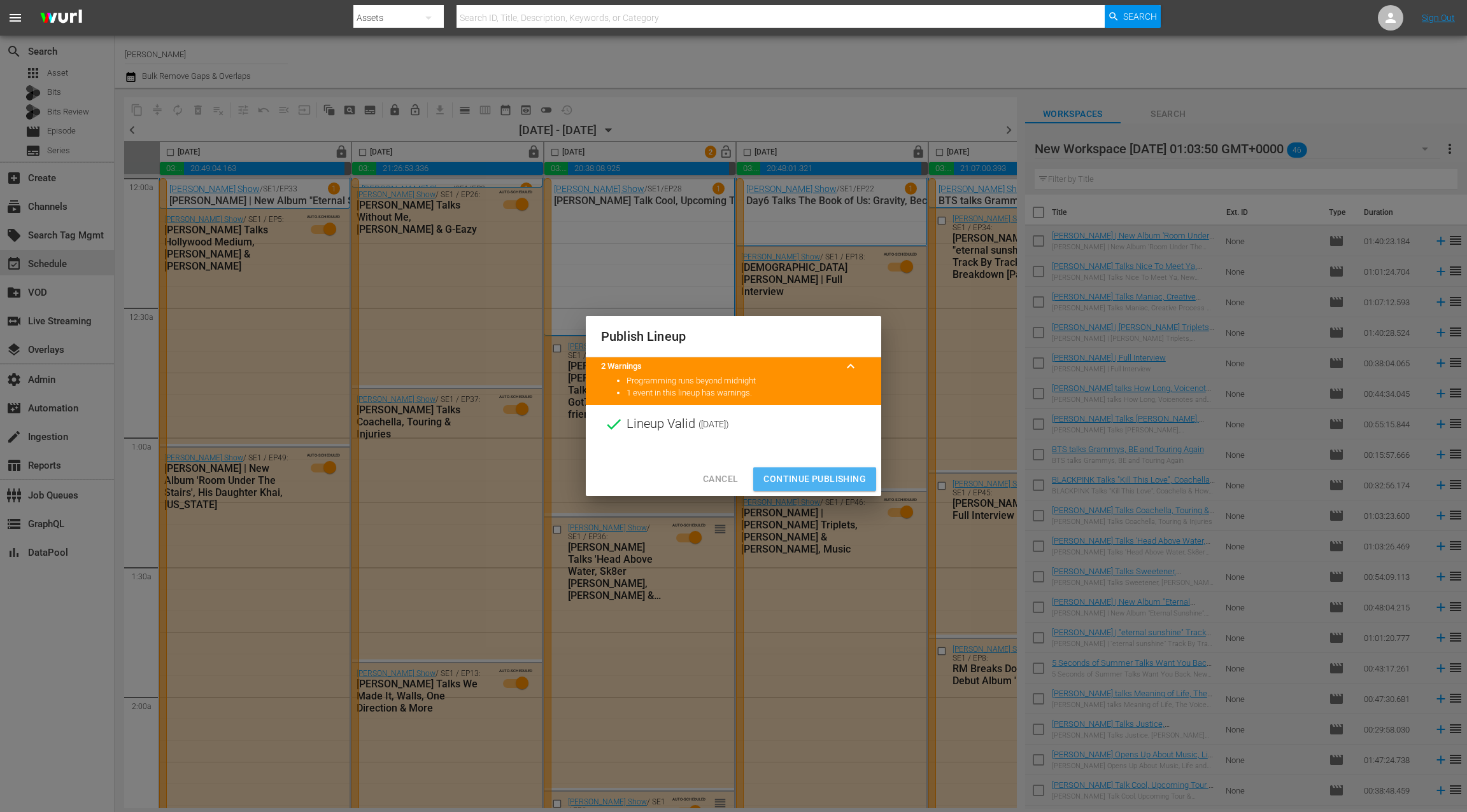
click at [844, 479] on span "Continue Publishing" at bounding box center [814, 479] width 102 height 16
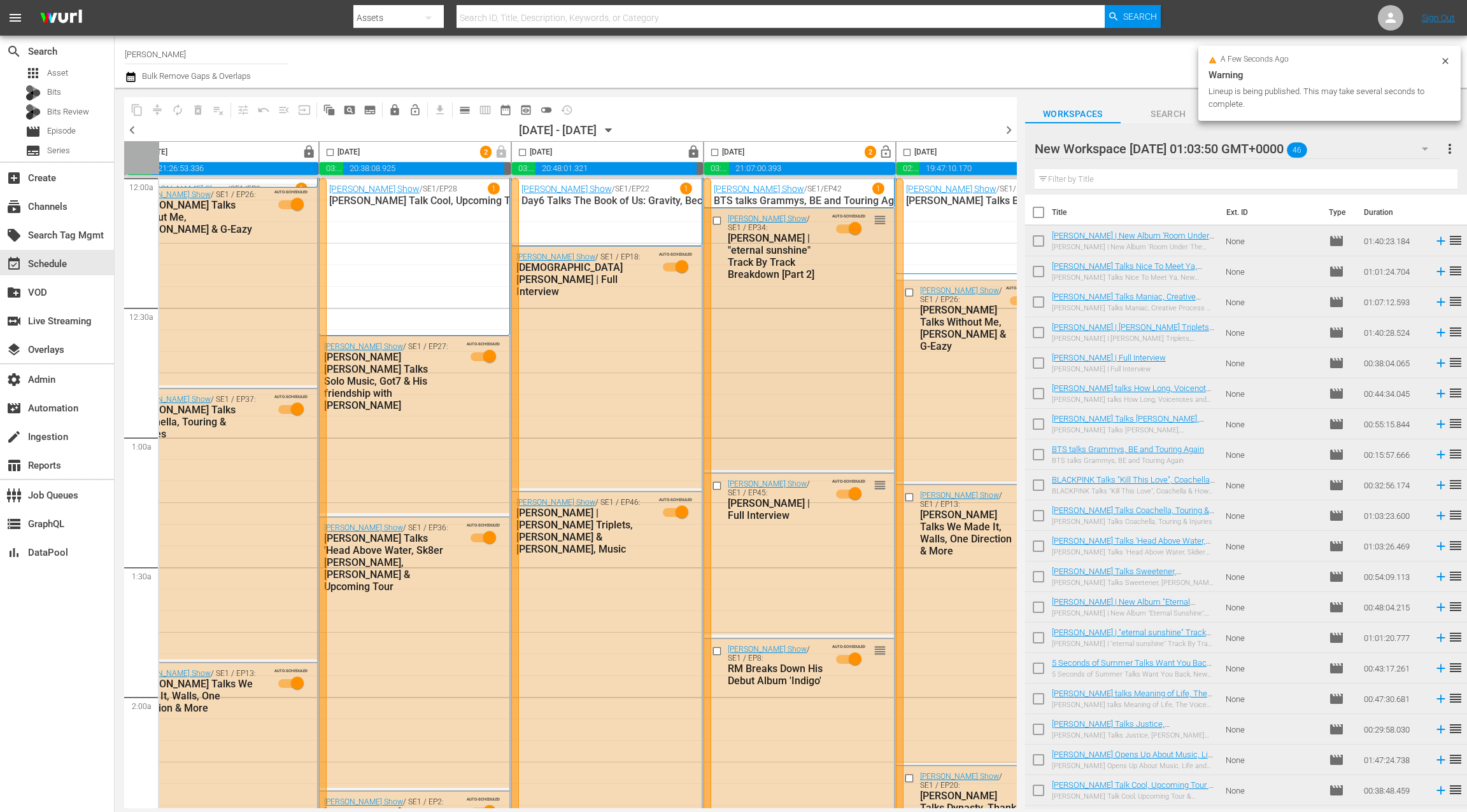
scroll to position [0, 284]
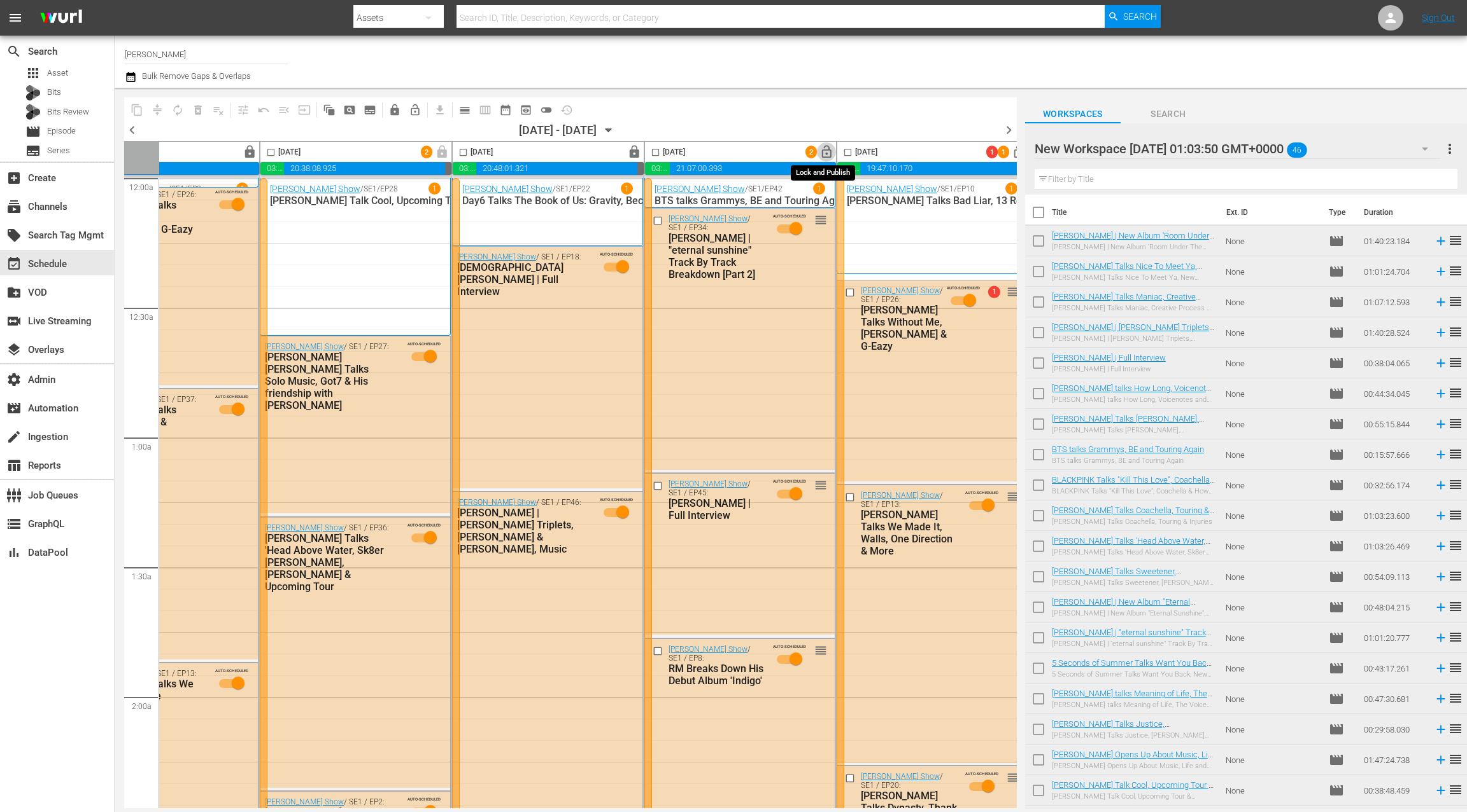
click at [821, 150] on span "lock_open" at bounding box center [826, 151] width 14 height 14
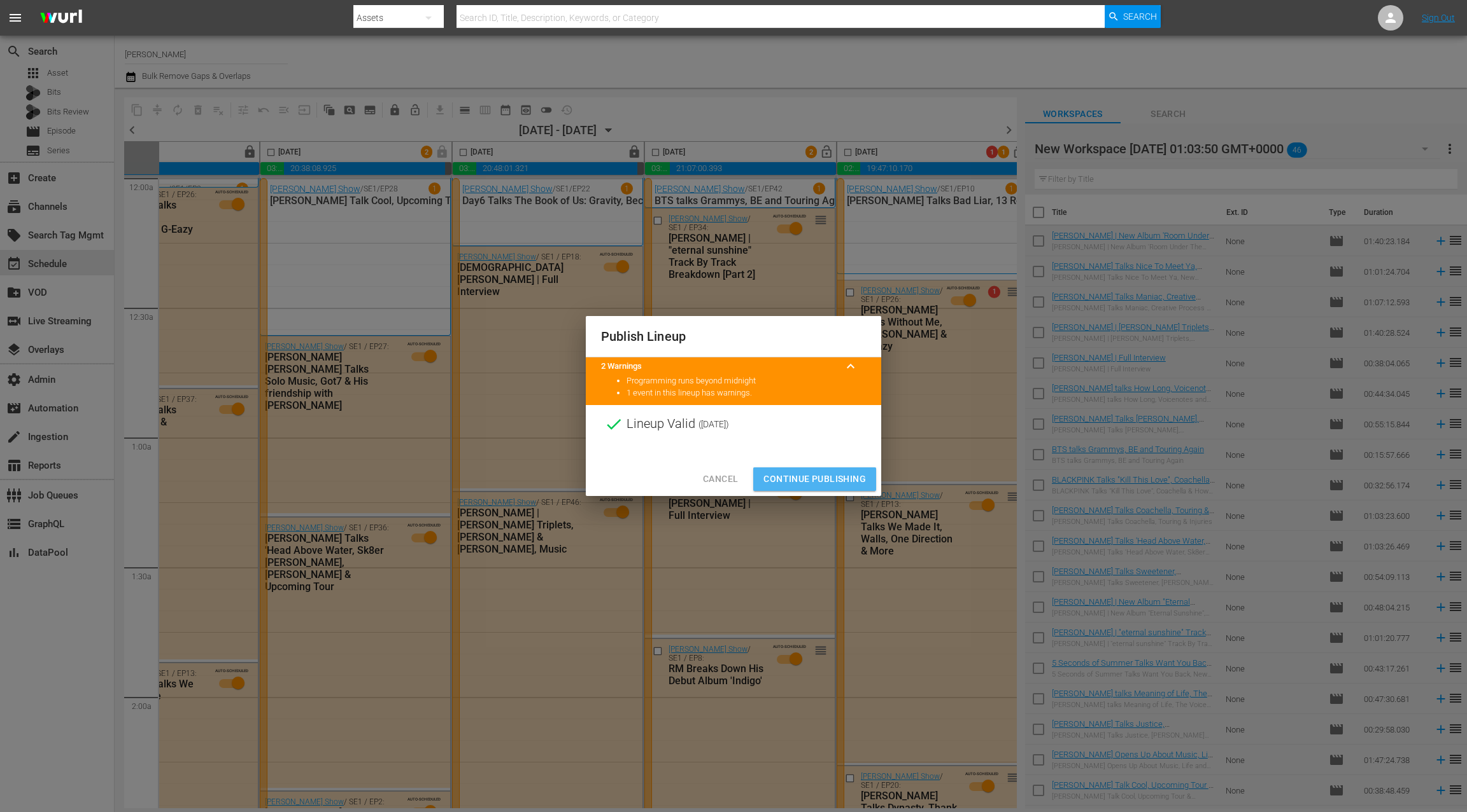
drag, startPoint x: 834, startPoint y: 477, endPoint x: 599, endPoint y: 244, distance: 330.9
click at [833, 477] on span "Continue Publishing" at bounding box center [814, 479] width 102 height 16
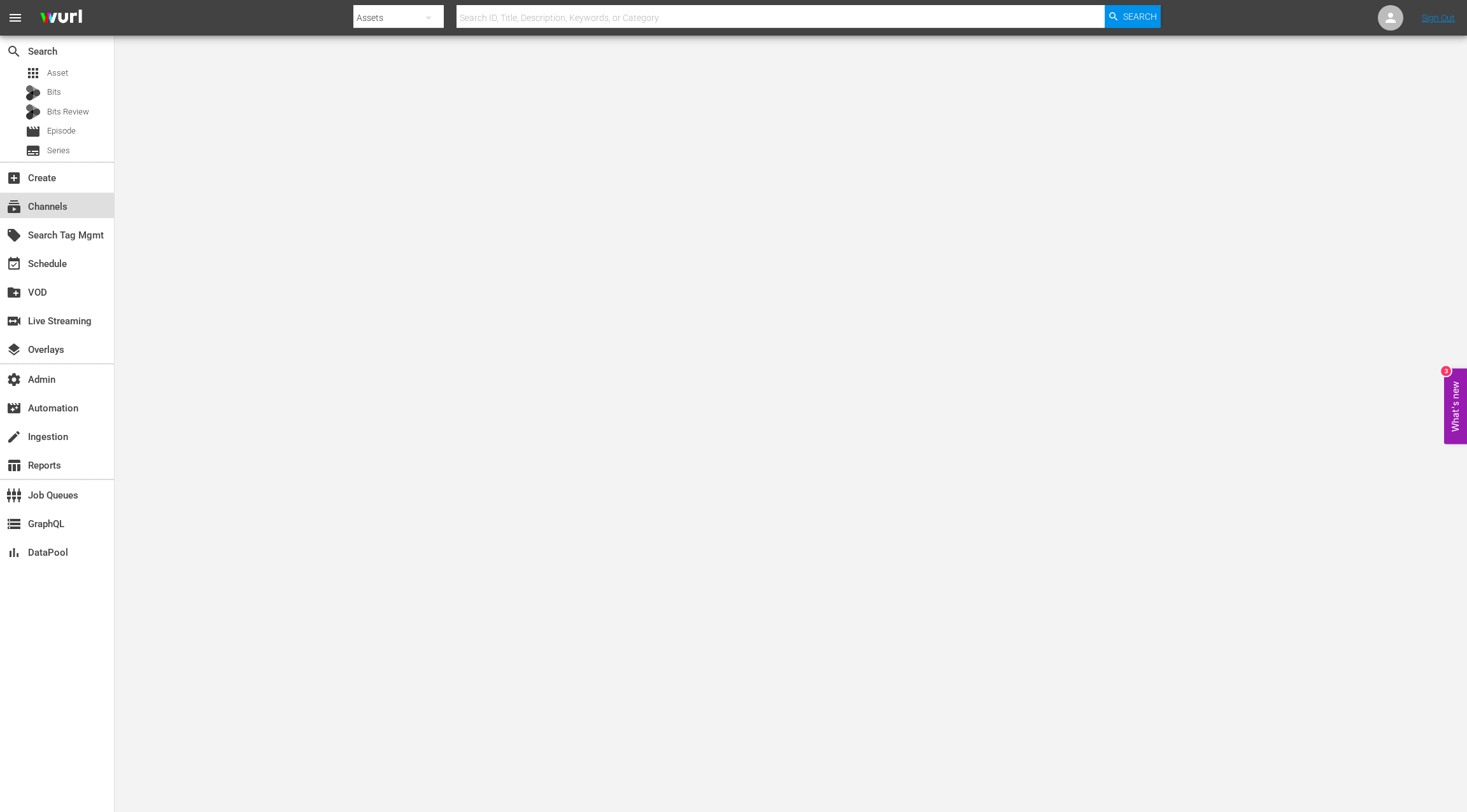
click at [88, 199] on div "subscriptions Channels" at bounding box center [57, 205] width 114 height 26
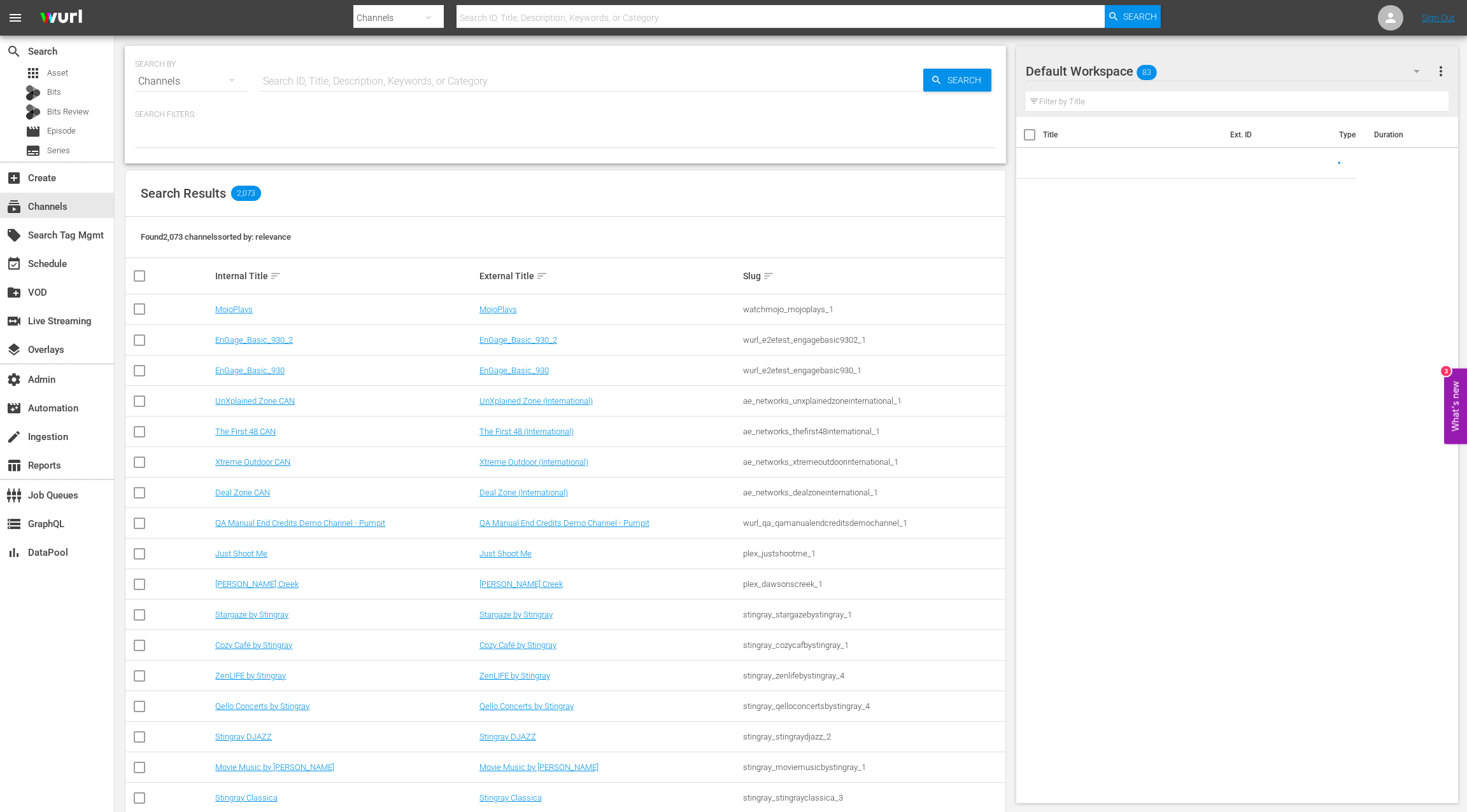
click at [291, 82] on input "text" at bounding box center [591, 81] width 663 height 30
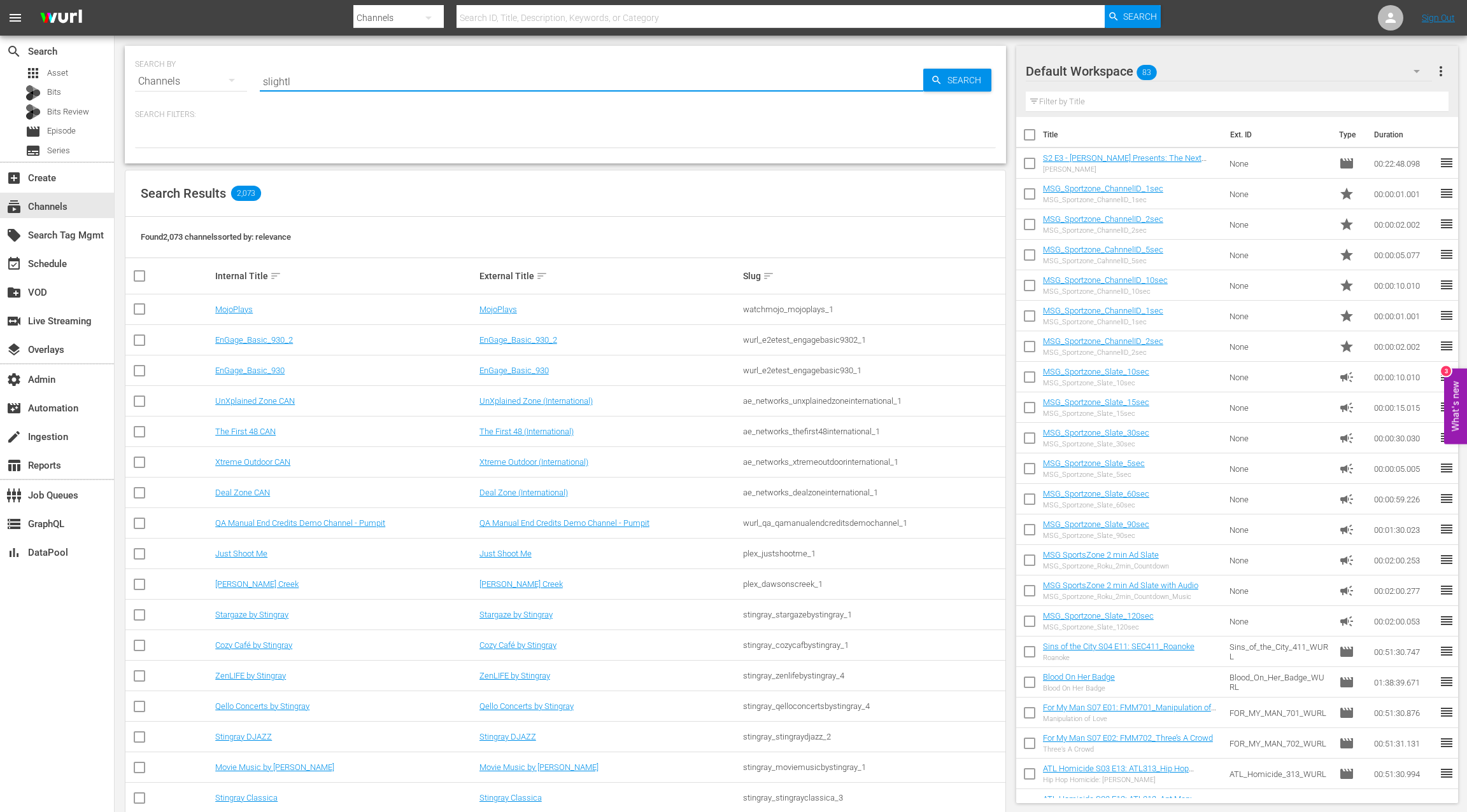
type input "slightly"
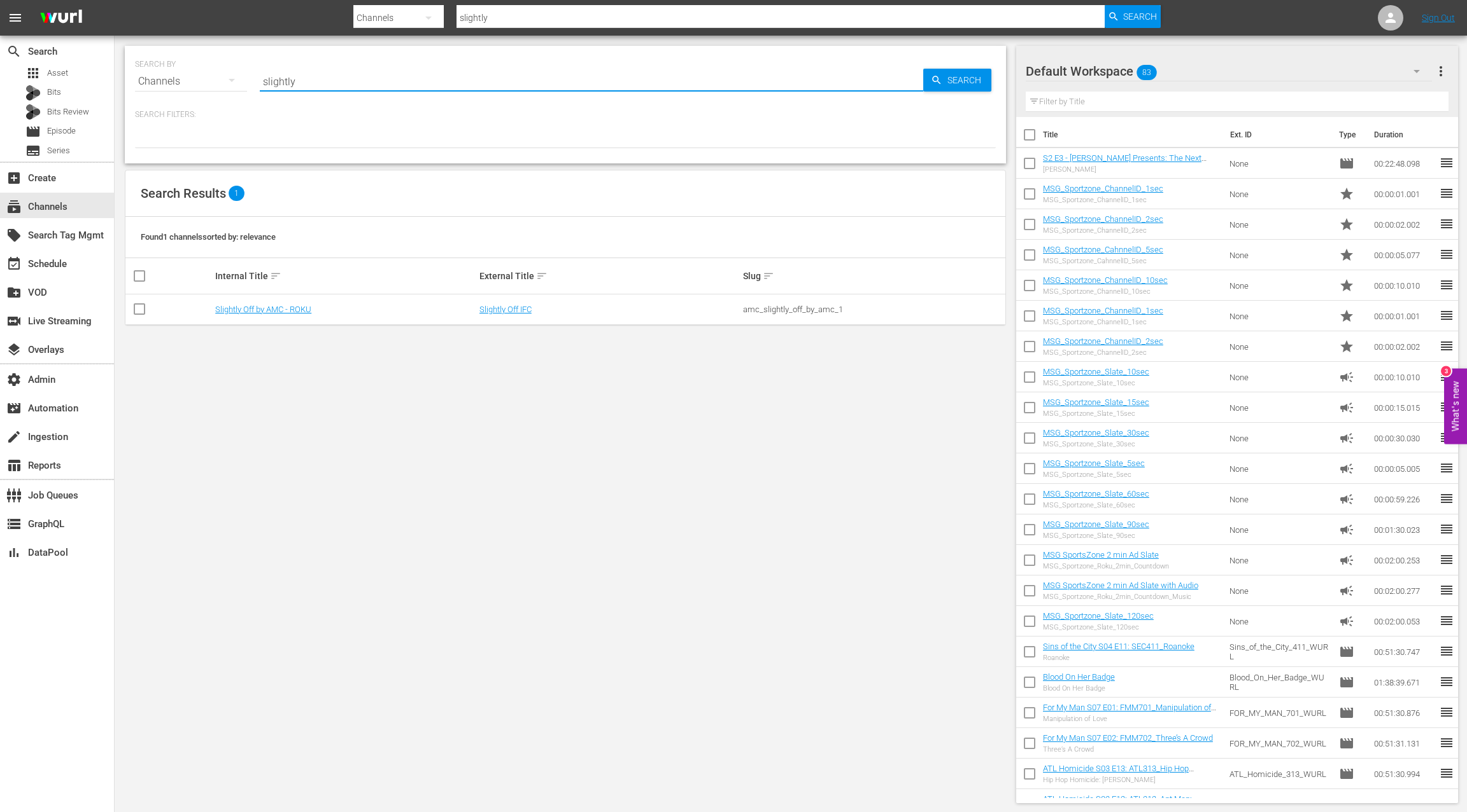
type input "slightly off"
click at [256, 308] on link "Slightly Off by AMC - ROKU" at bounding box center [263, 309] width 96 height 9
type input "slightly off"
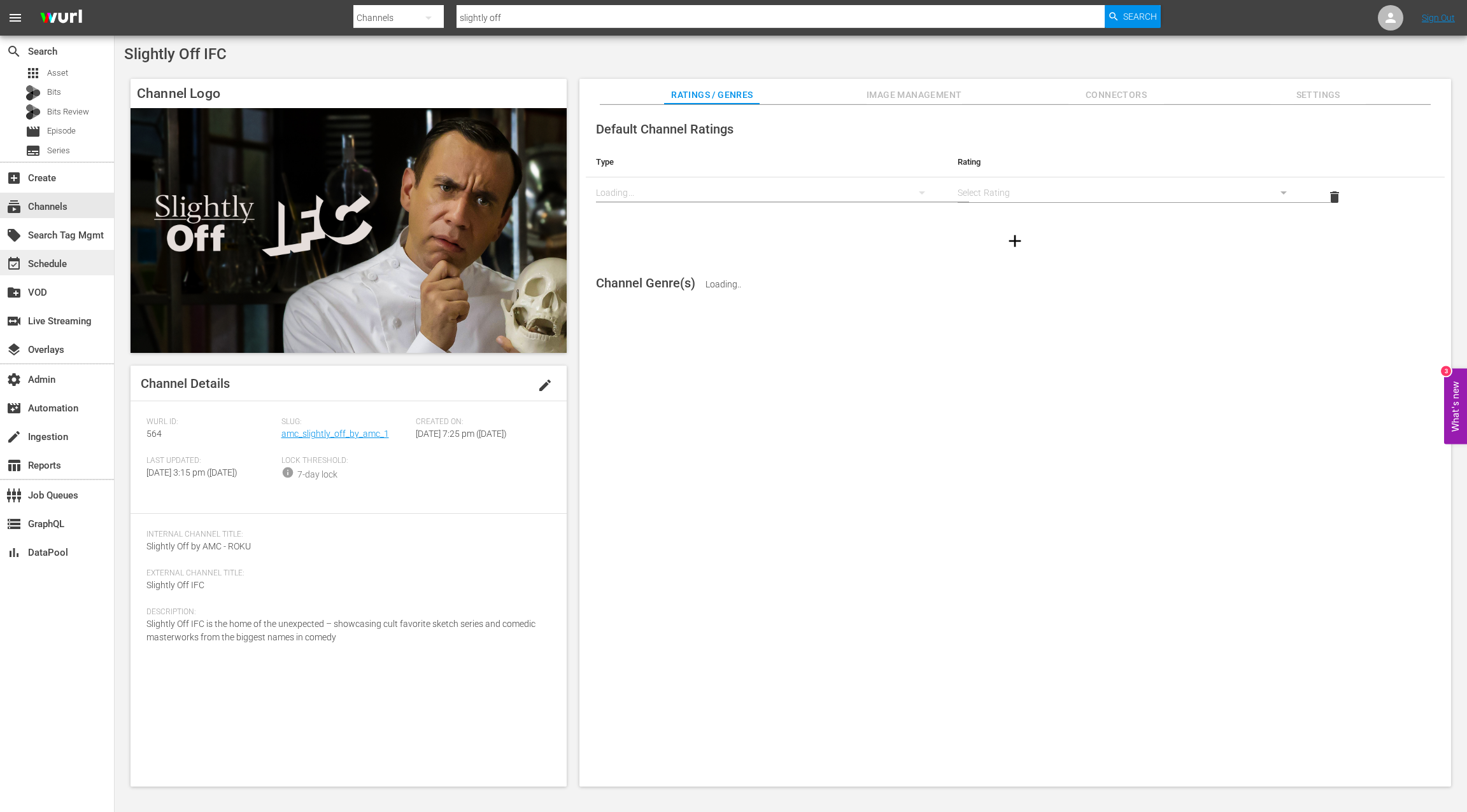
click at [72, 267] on div "event_available Schedule" at bounding box center [57, 262] width 114 height 26
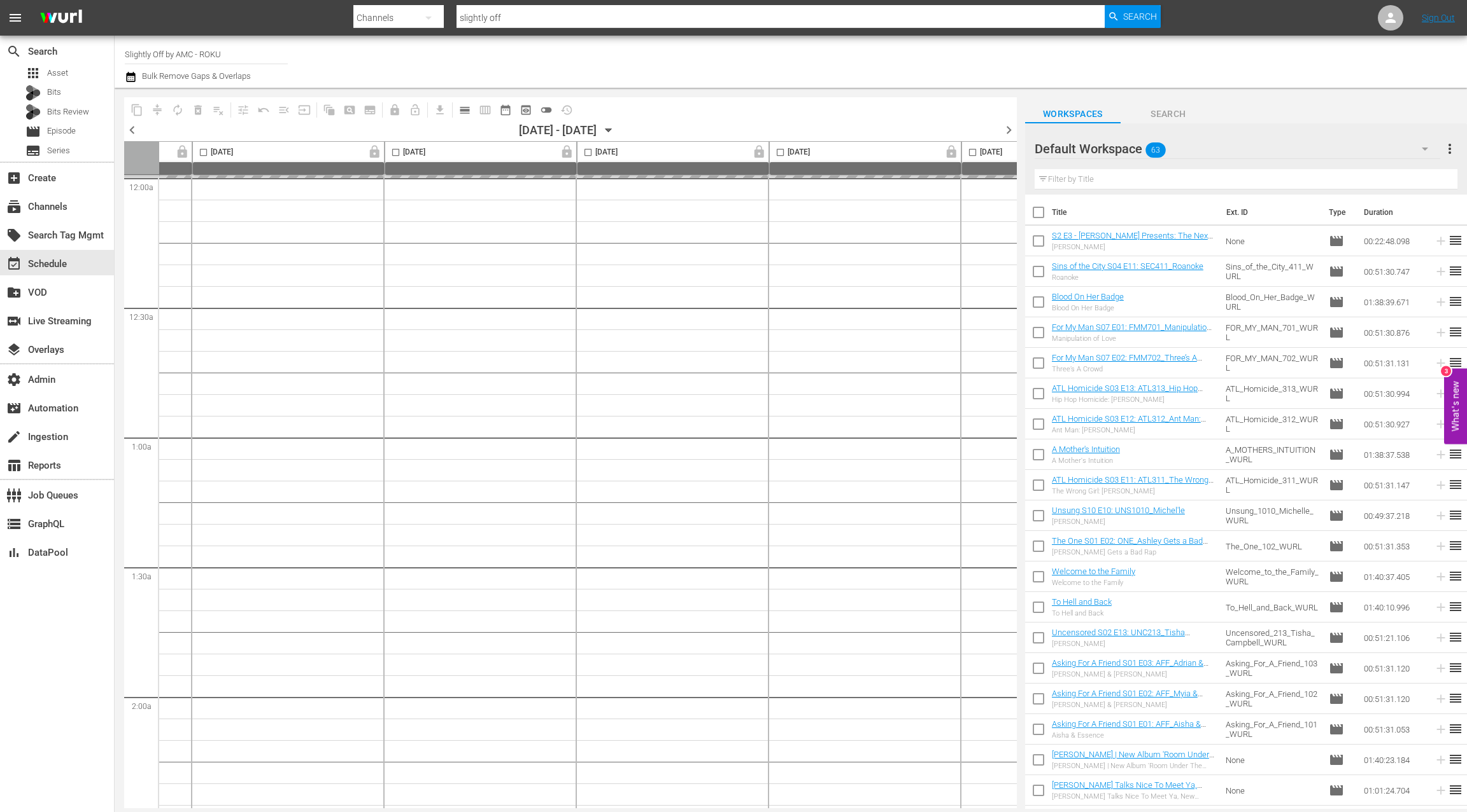
scroll to position [0, 494]
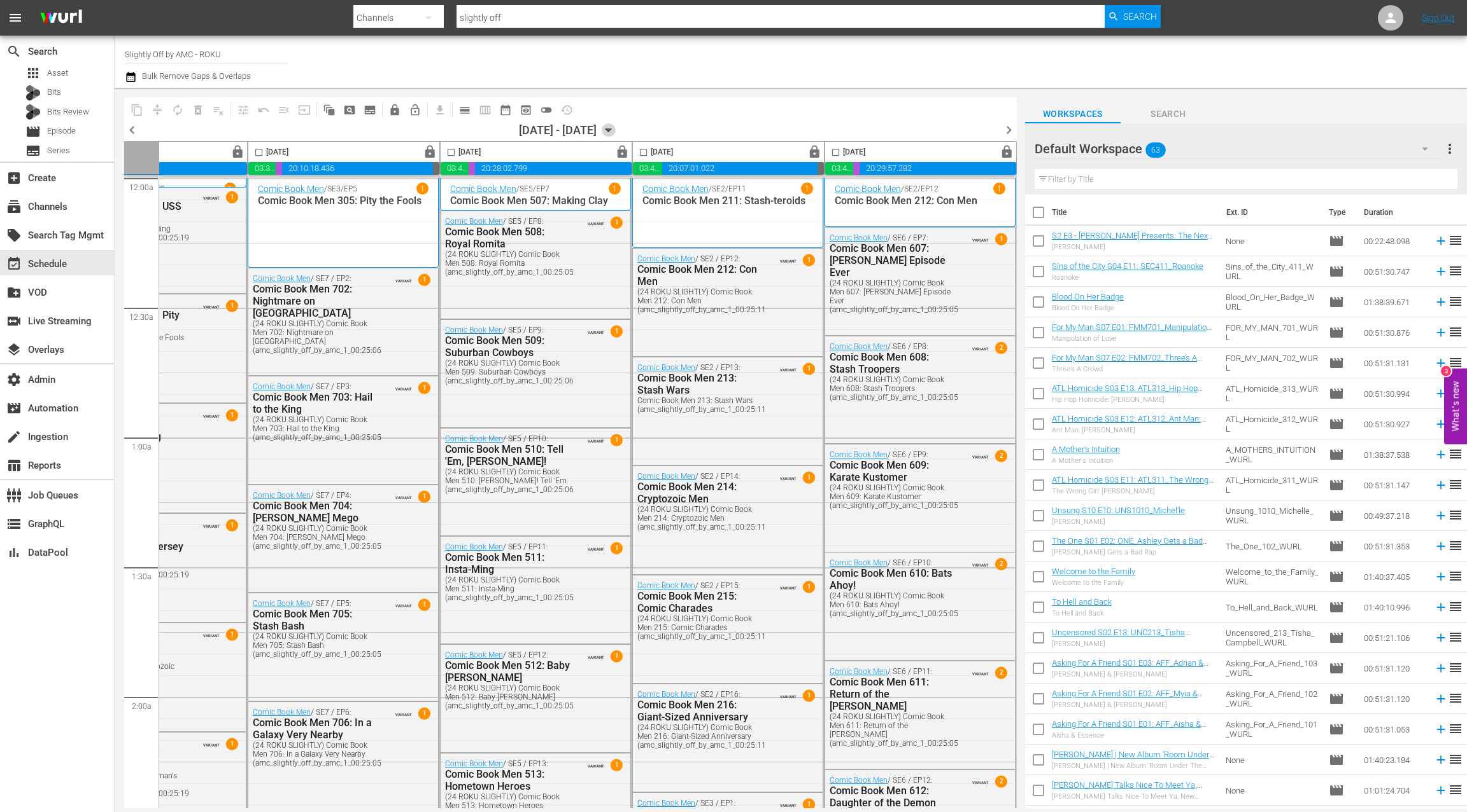
click at [616, 127] on icon "button" at bounding box center [608, 130] width 14 height 14
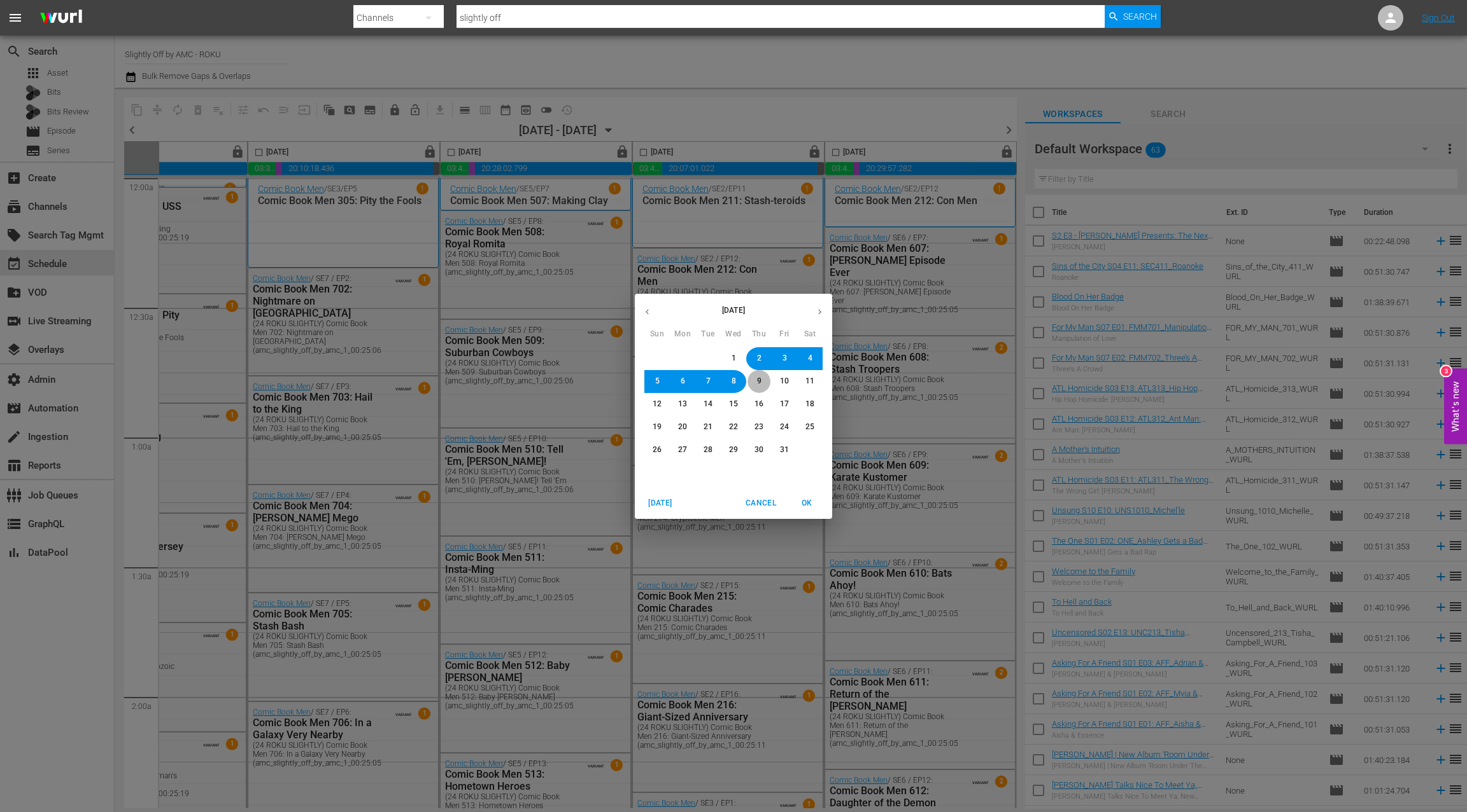
click at [764, 384] on button "9" at bounding box center [759, 382] width 23 height 23
click at [812, 506] on span "OK" at bounding box center [807, 504] width 30 height 13
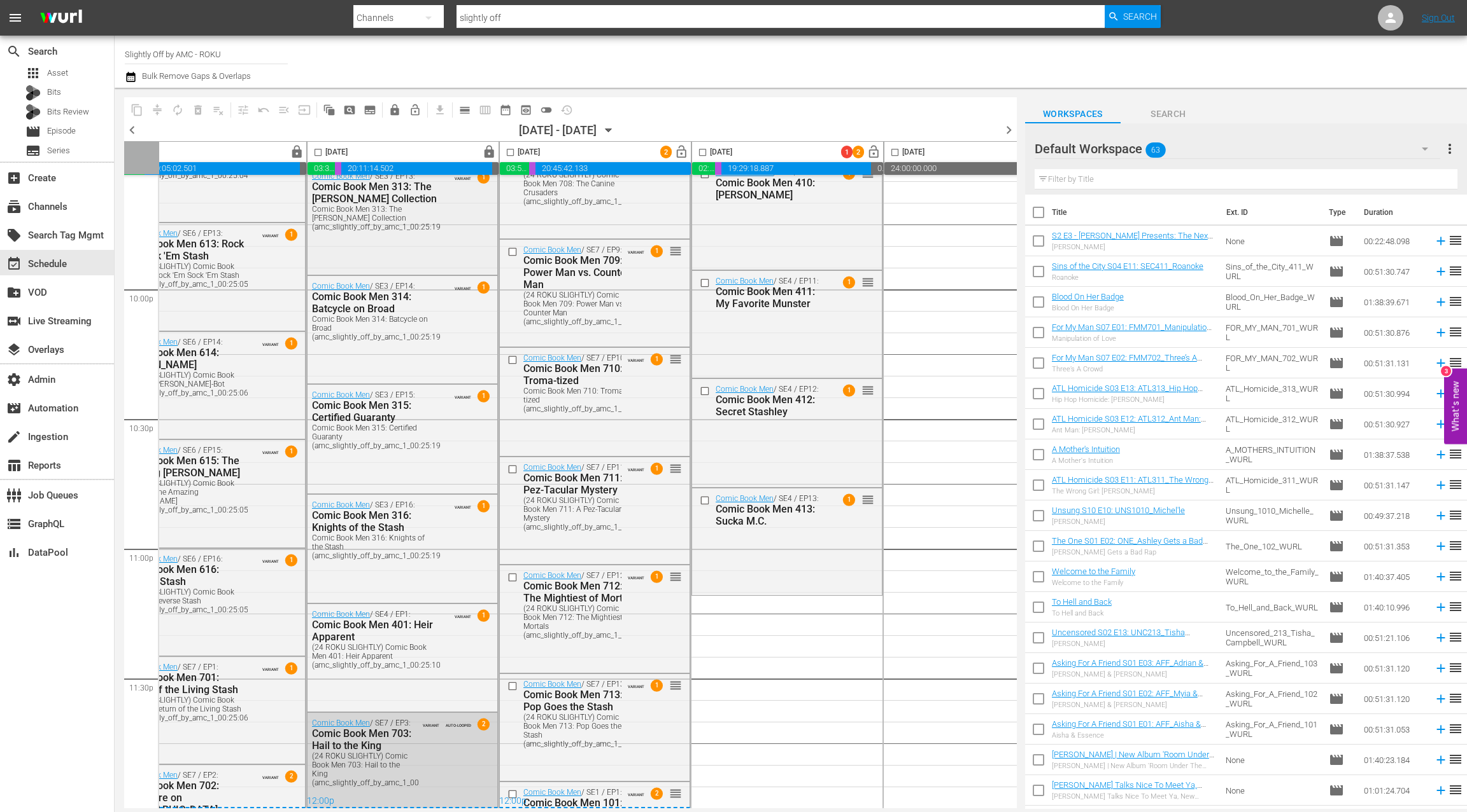
scroll to position [5604, 0]
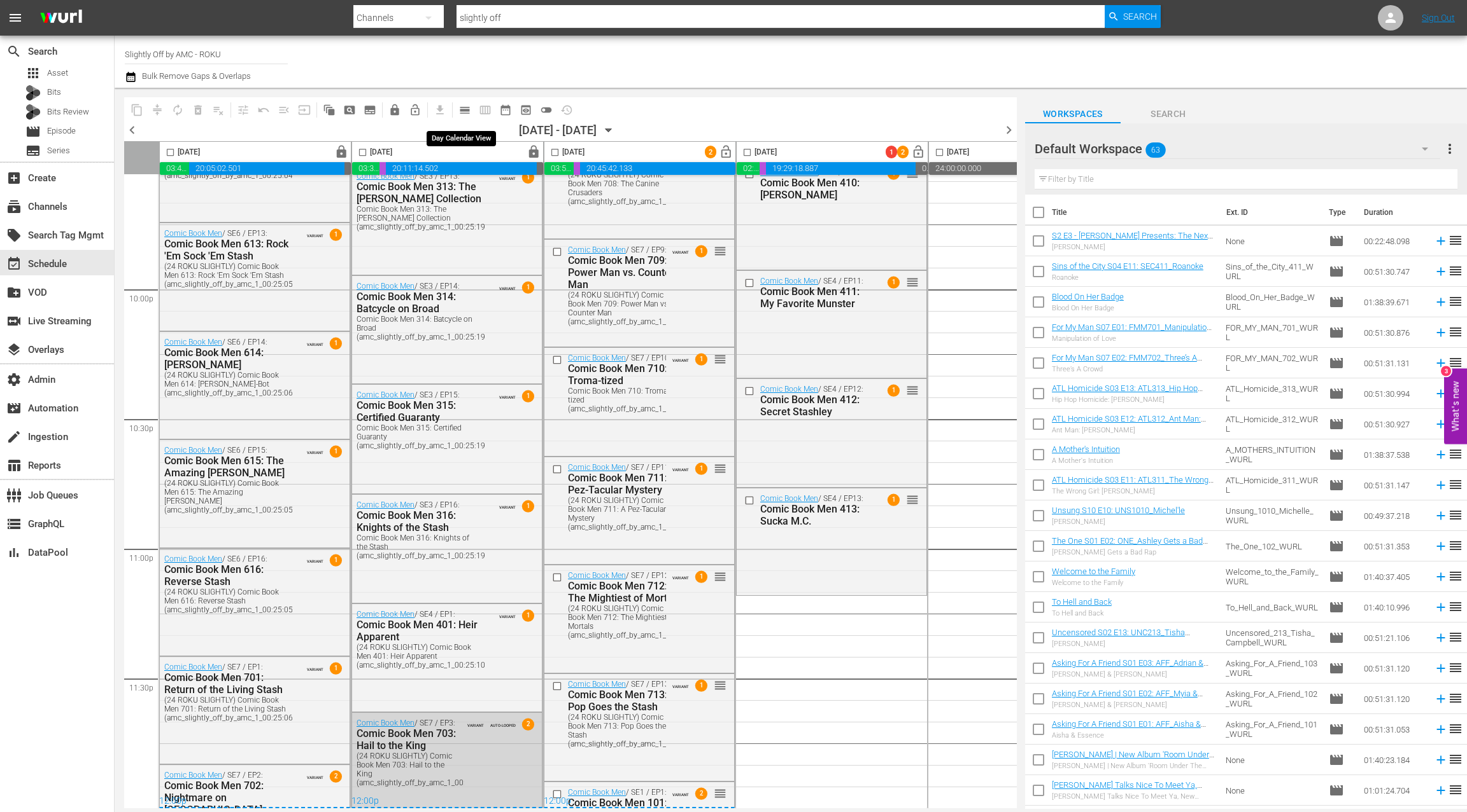
click at [464, 114] on span "calendar_view_day_outlined" at bounding box center [464, 110] width 12 height 12
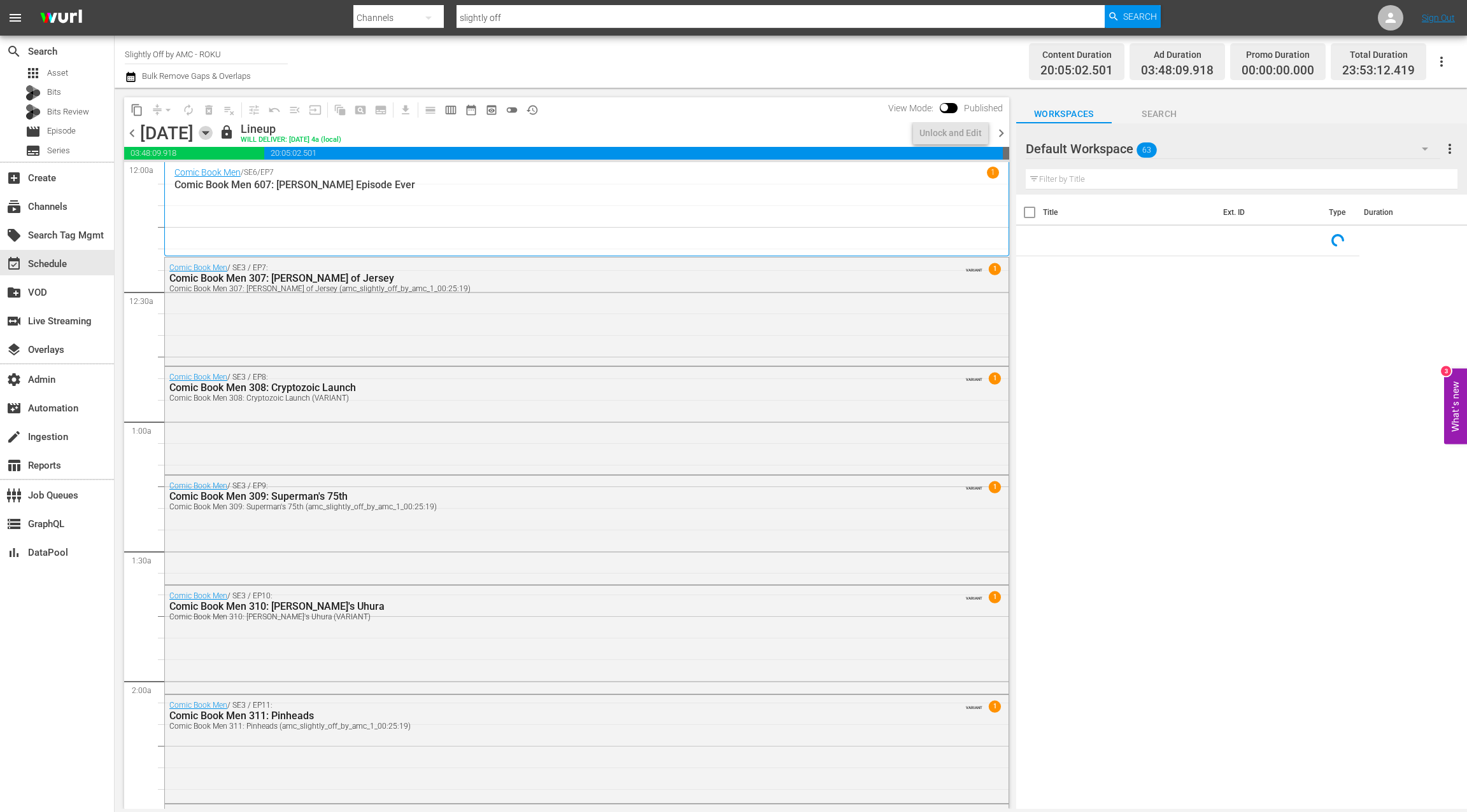
click at [213, 135] on icon "button" at bounding box center [205, 132] width 14 height 14
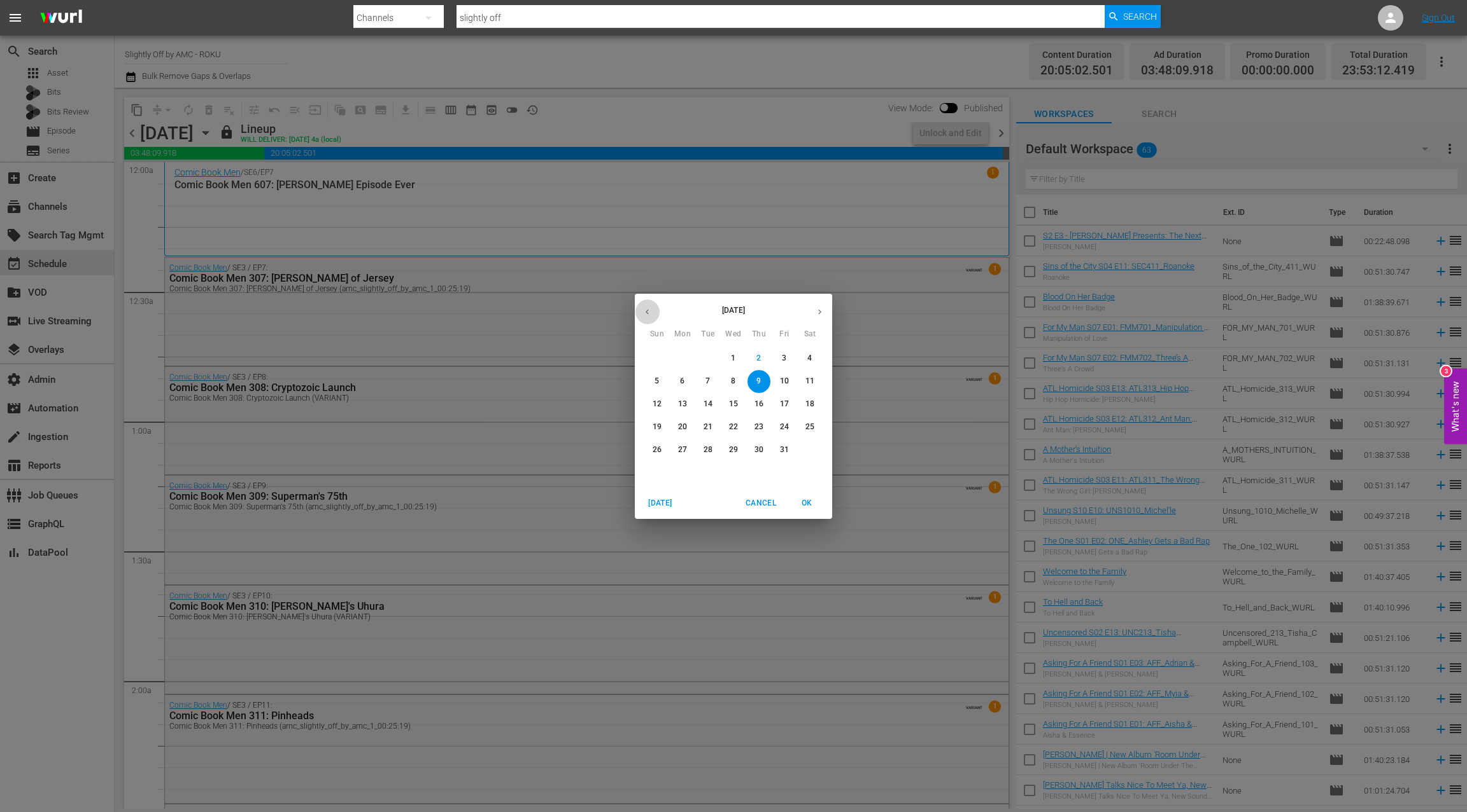
drag, startPoint x: 648, startPoint y: 310, endPoint x: 655, endPoint y: 304, distance: 9.2
click at [647, 310] on icon "button" at bounding box center [647, 312] width 9 height 9
click at [711, 380] on span "9" at bounding box center [707, 381] width 23 height 10
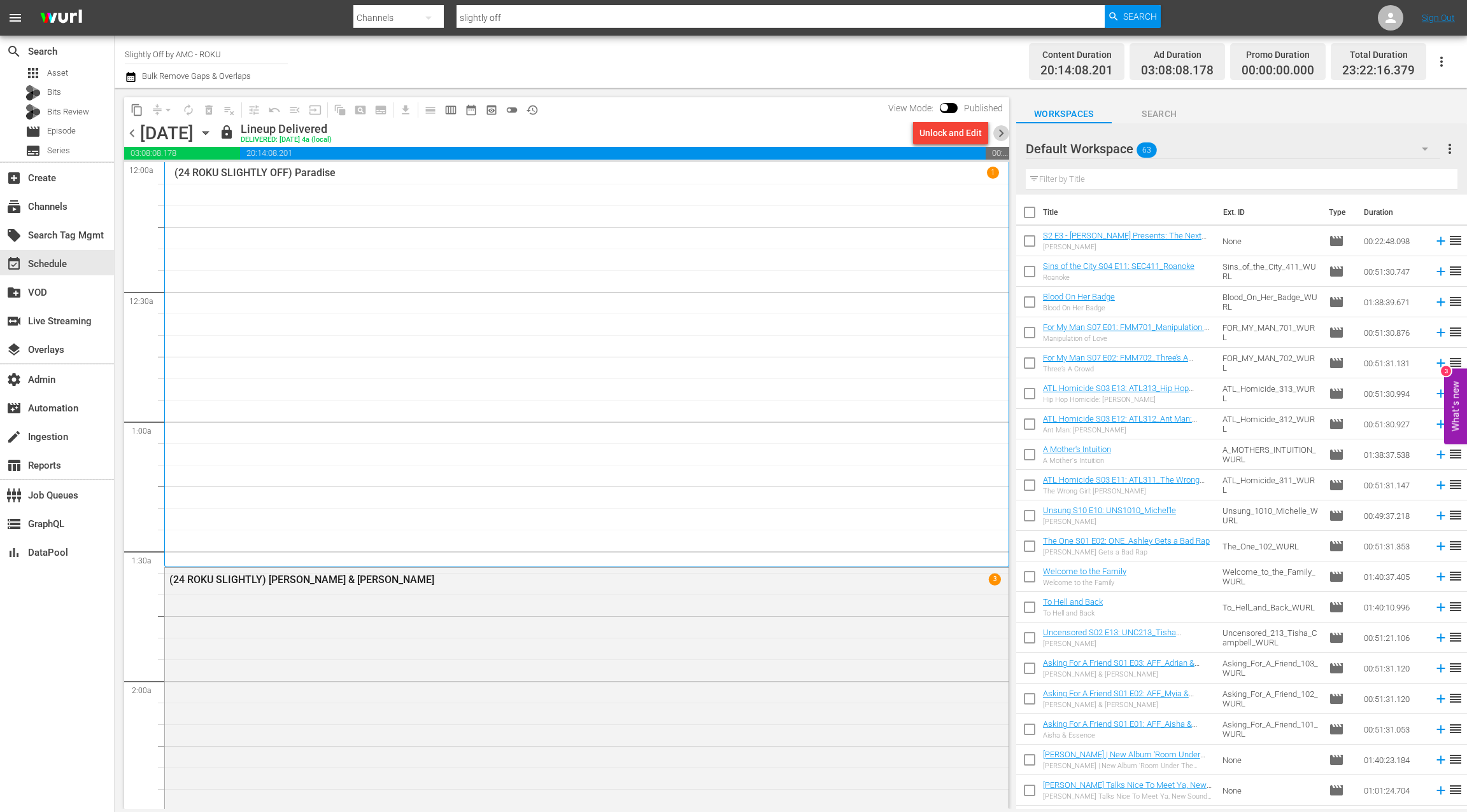
click at [1004, 133] on span "chevron_right" at bounding box center [1001, 133] width 16 height 16
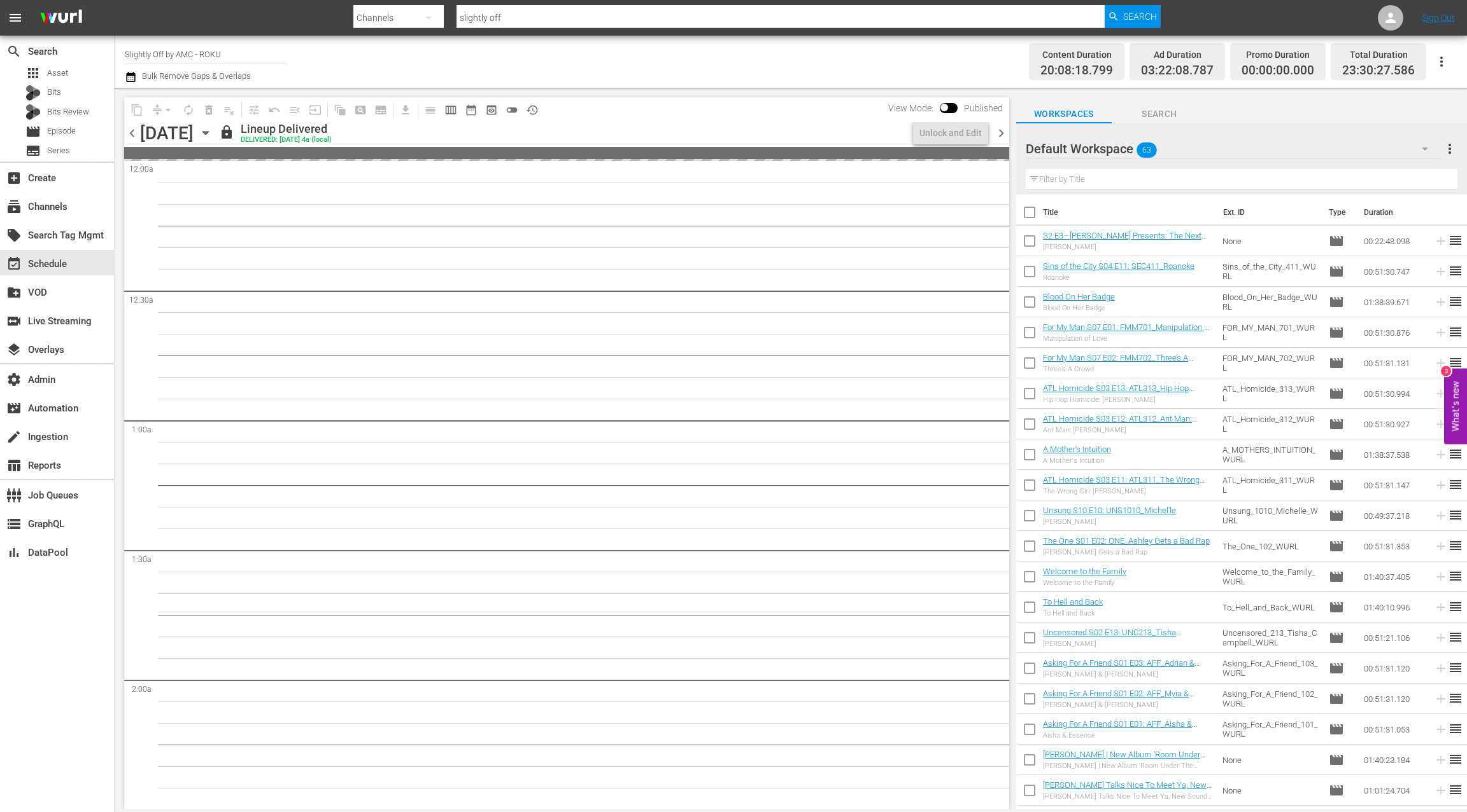
click at [1004, 133] on span "chevron_right" at bounding box center [1001, 133] width 16 height 16
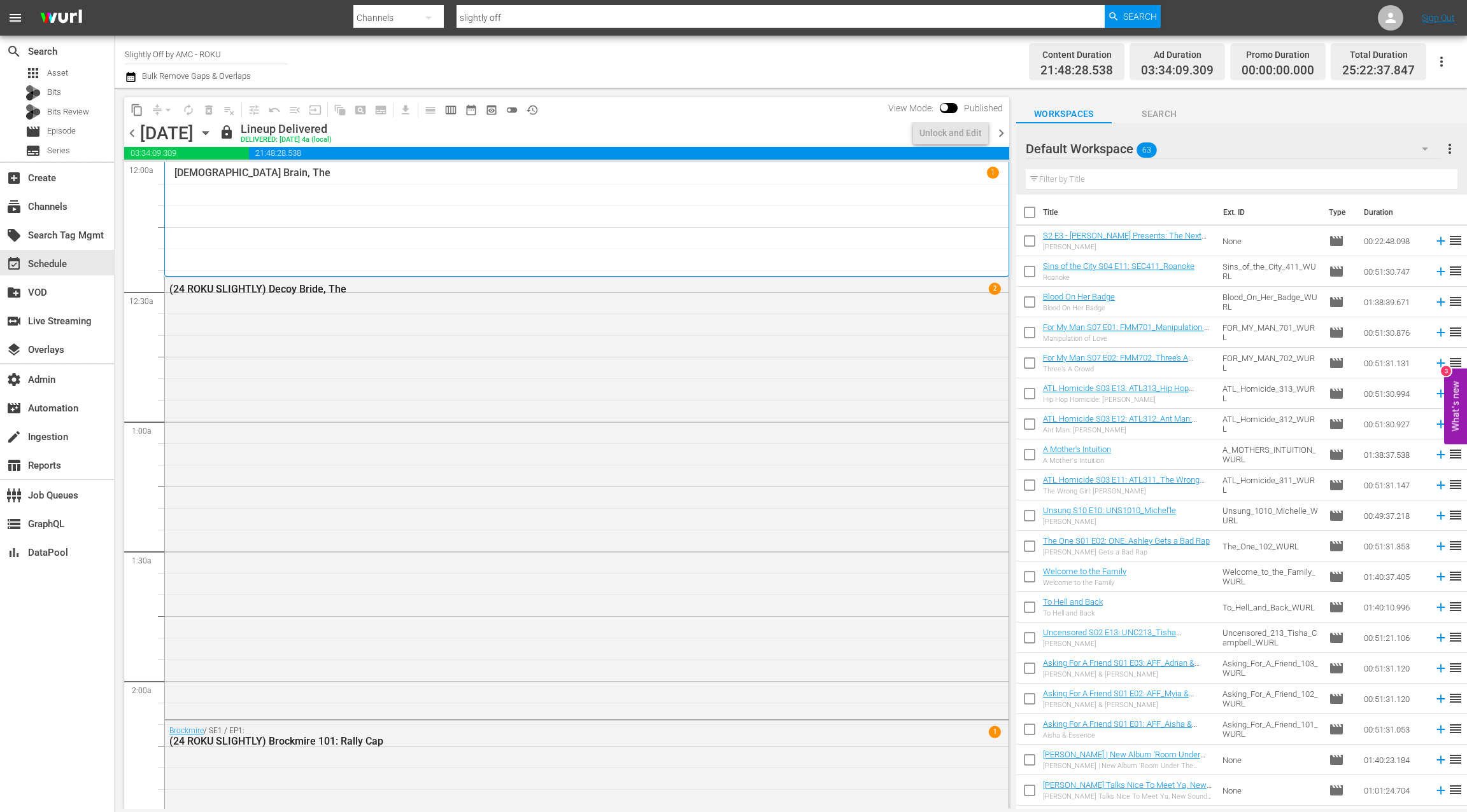
click at [1004, 133] on span "chevron_right" at bounding box center [1001, 133] width 16 height 16
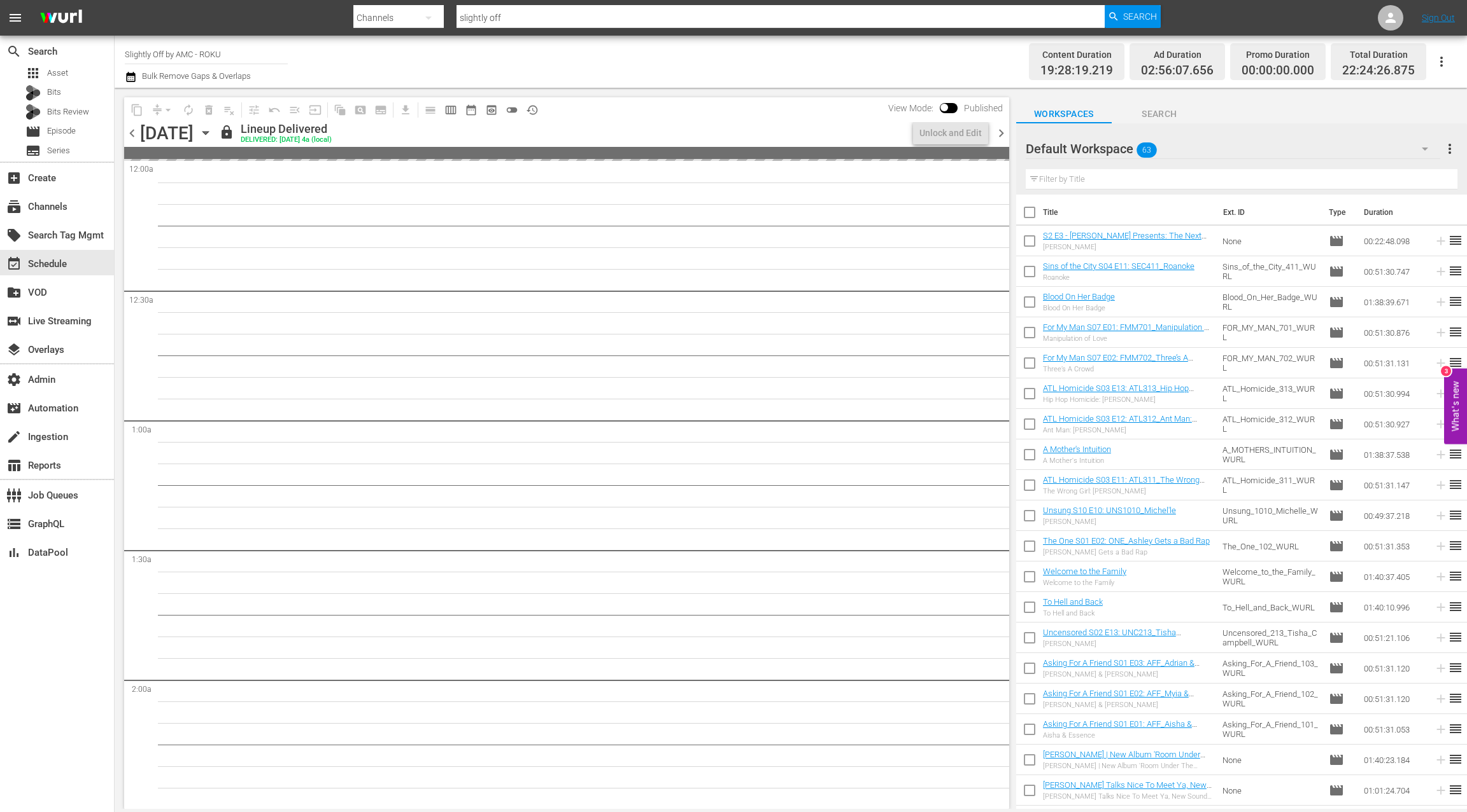
click at [1004, 133] on span "chevron_right" at bounding box center [1001, 133] width 16 height 16
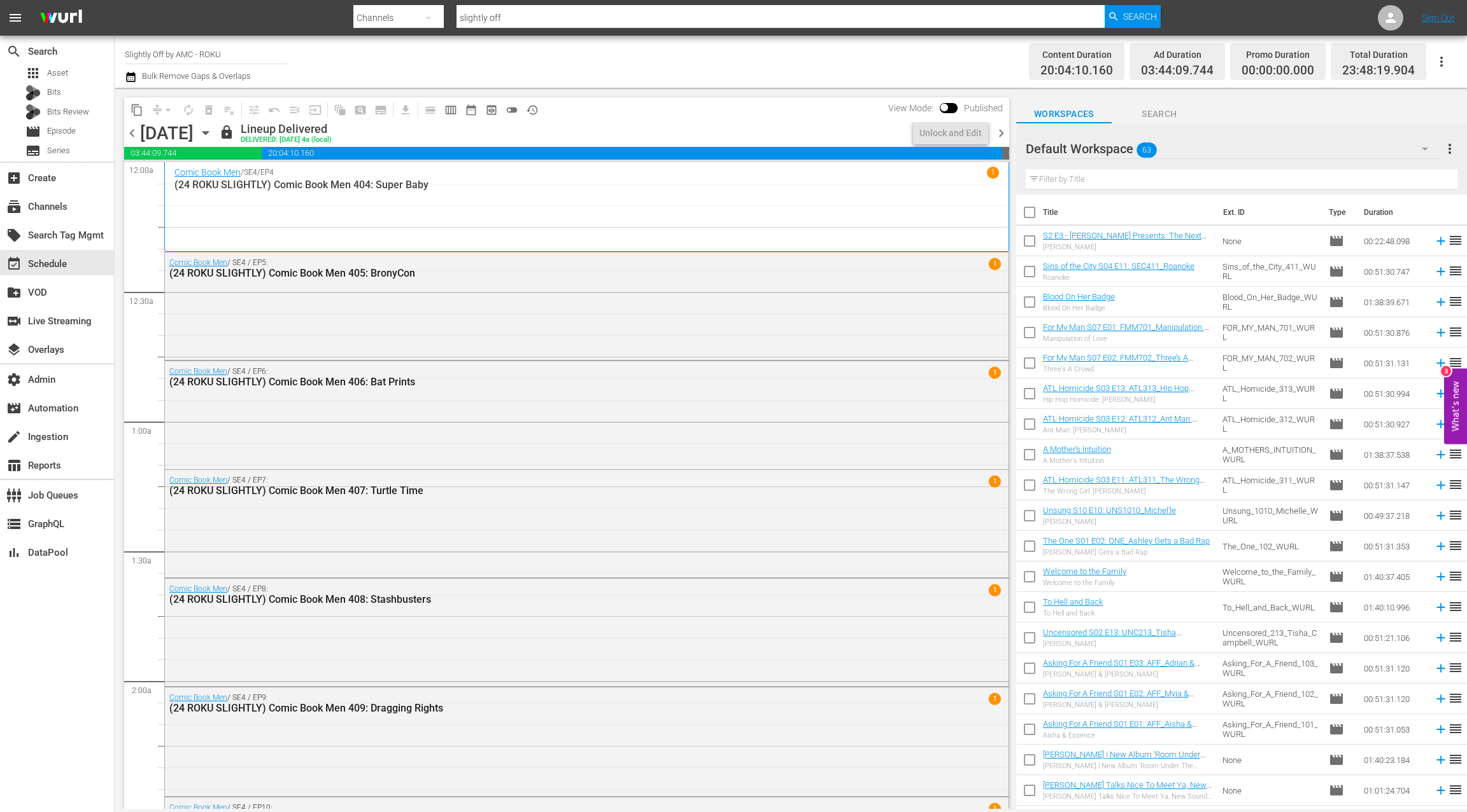
click at [1004, 133] on span "chevron_right" at bounding box center [1001, 133] width 16 height 16
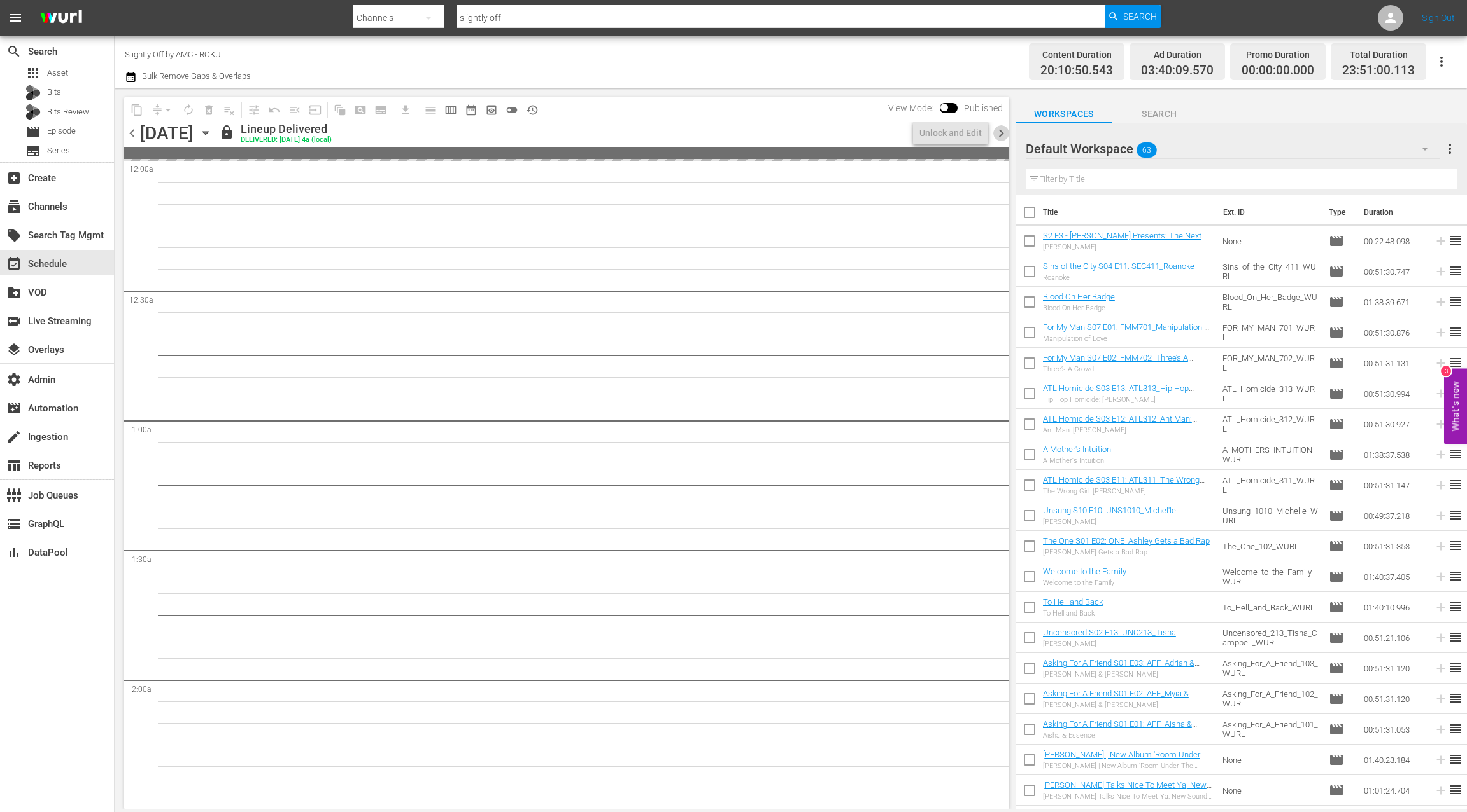
click at [1004, 133] on span "chevron_right" at bounding box center [1001, 133] width 16 height 16
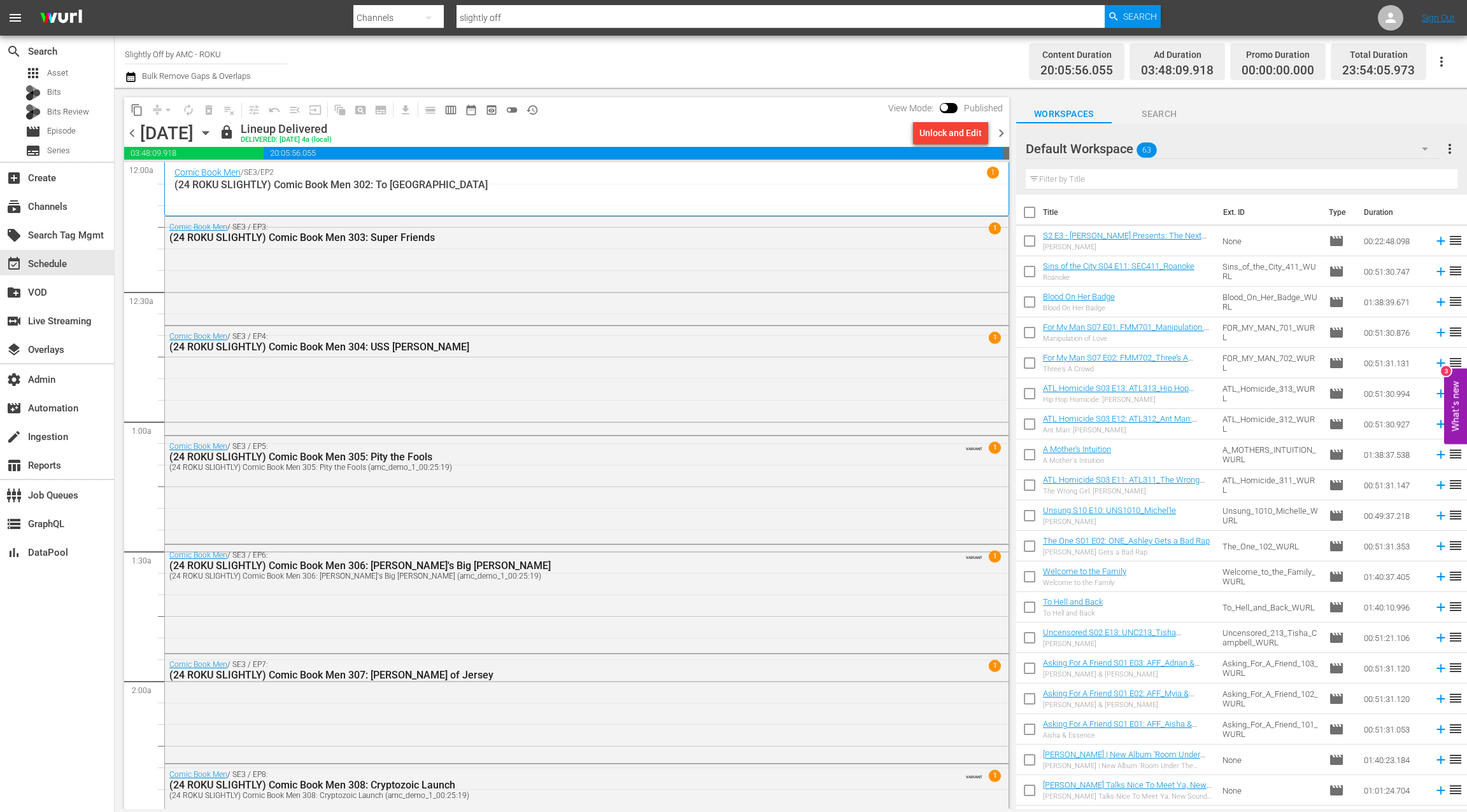
click at [213, 133] on icon "button" at bounding box center [205, 132] width 14 height 14
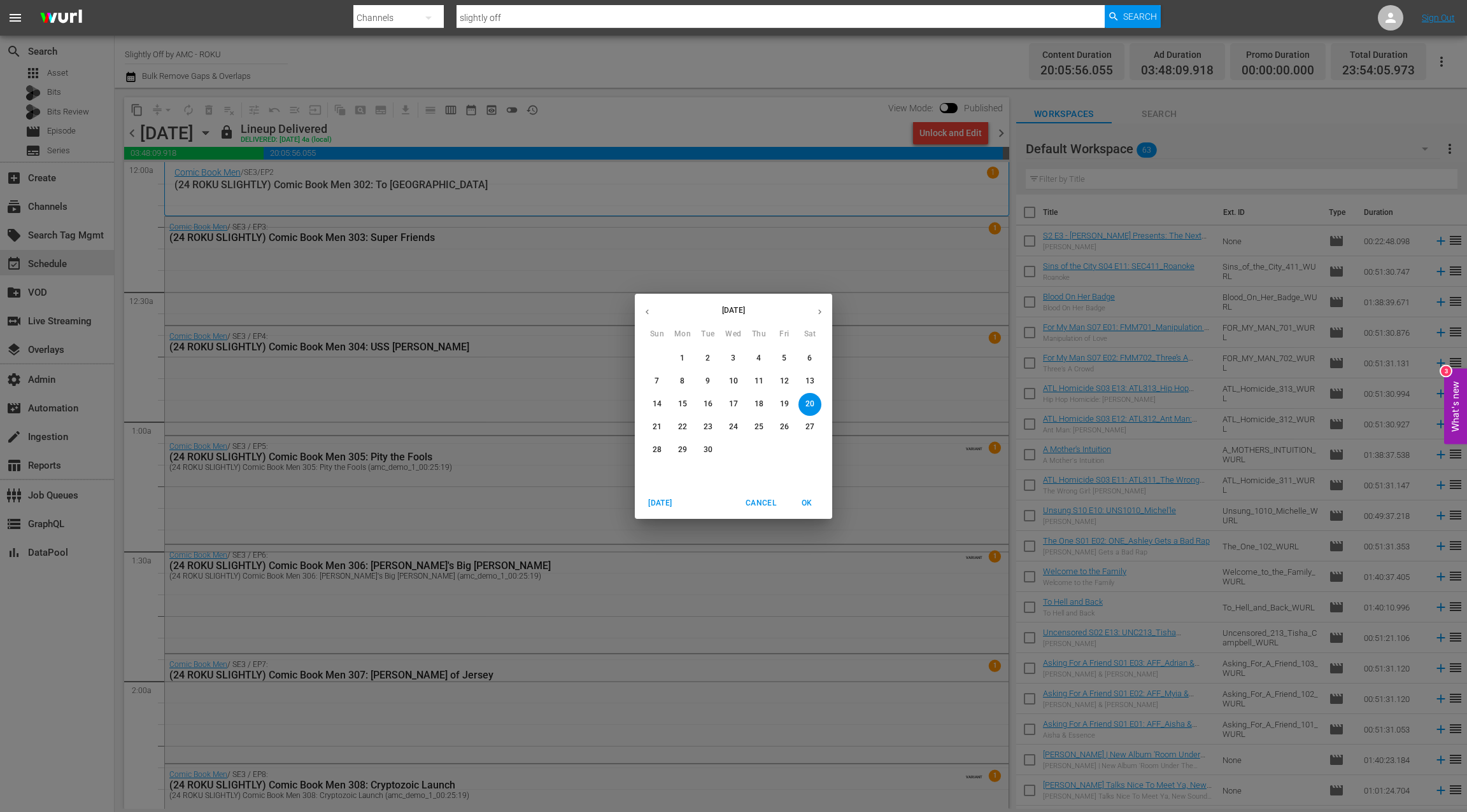
click at [818, 313] on icon "button" at bounding box center [819, 312] width 9 height 9
click at [682, 385] on p "6" at bounding box center [682, 381] width 5 height 10
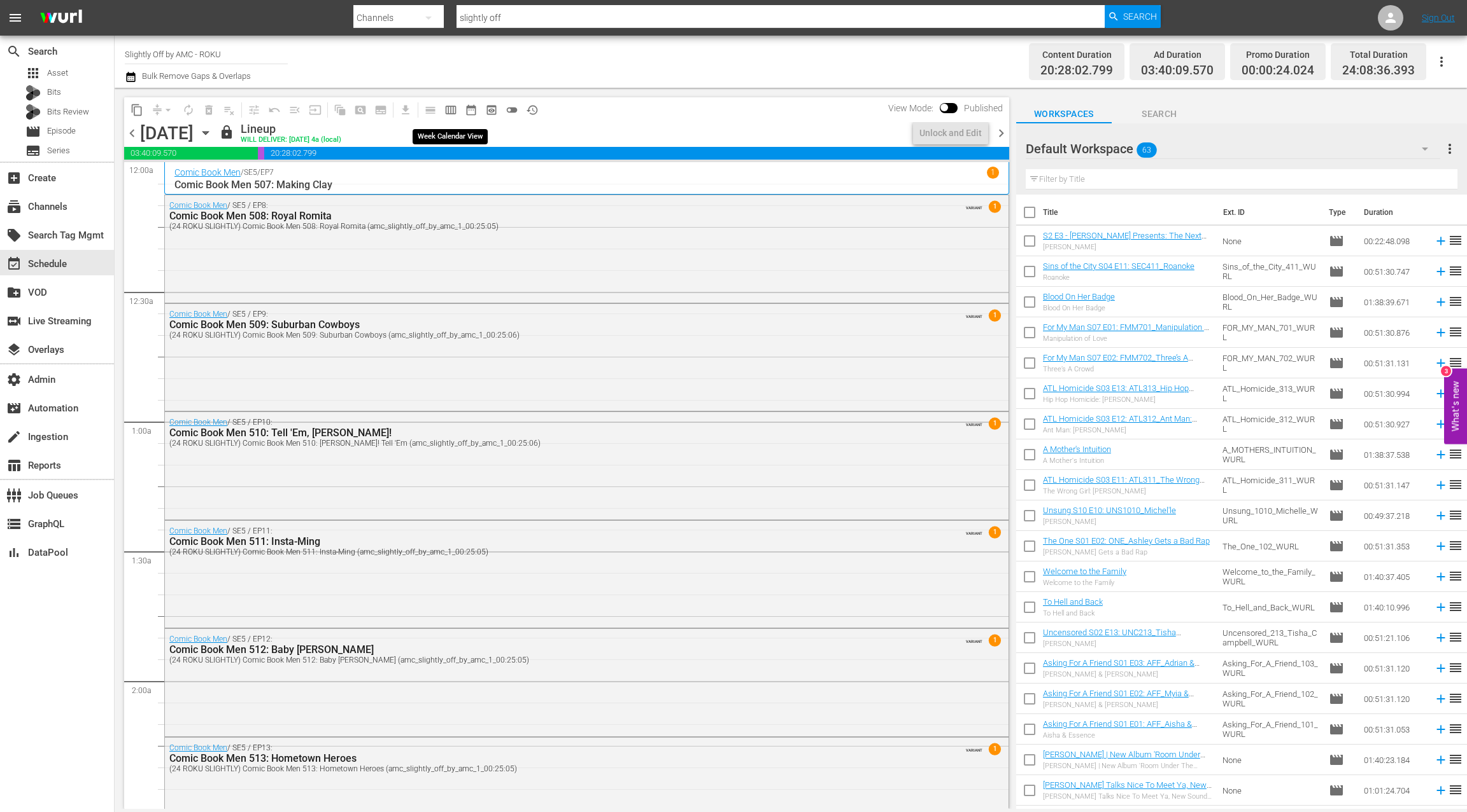
click at [452, 109] on span "calendar_view_week_outlined" at bounding box center [450, 110] width 12 height 12
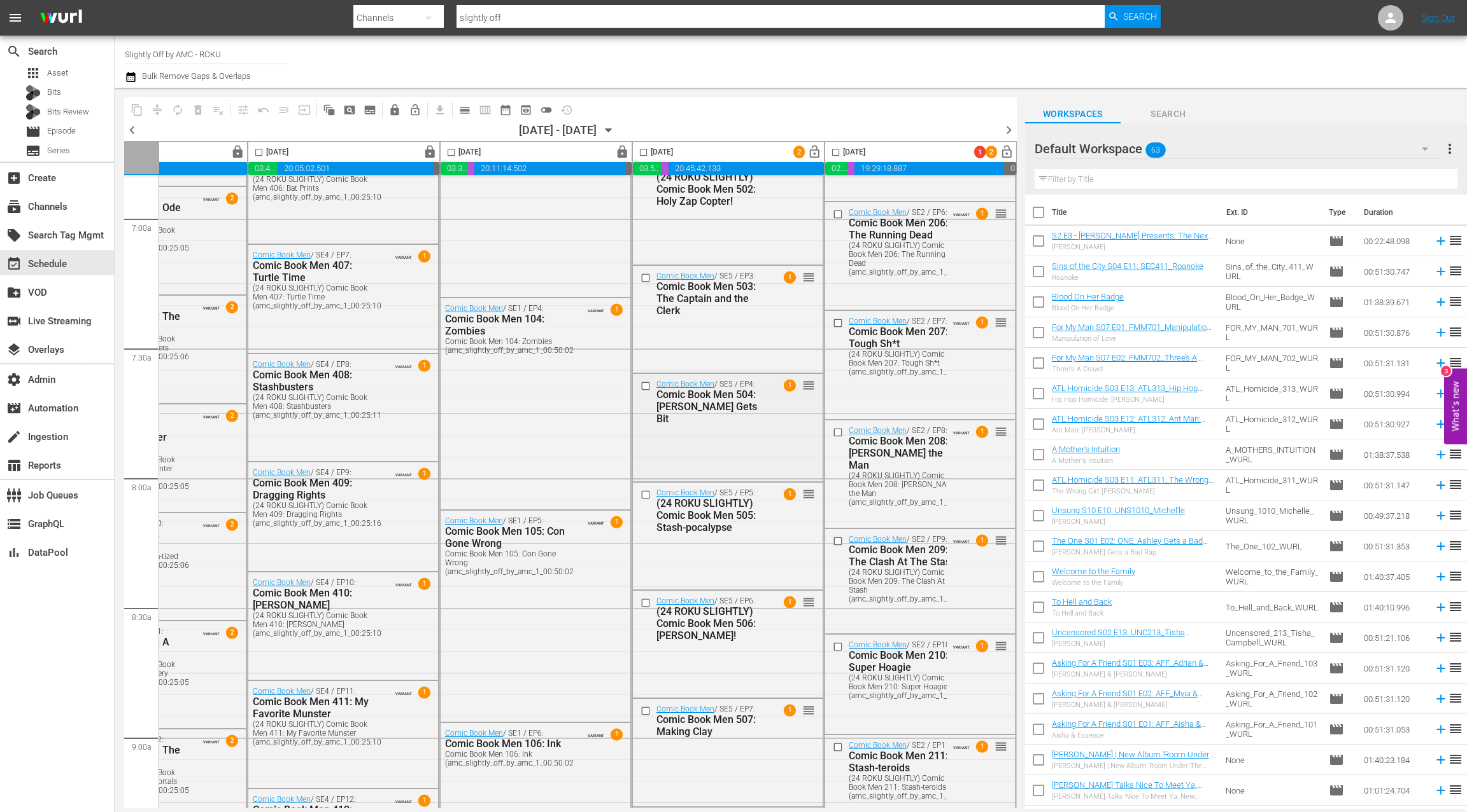
scroll to position [1866, 494]
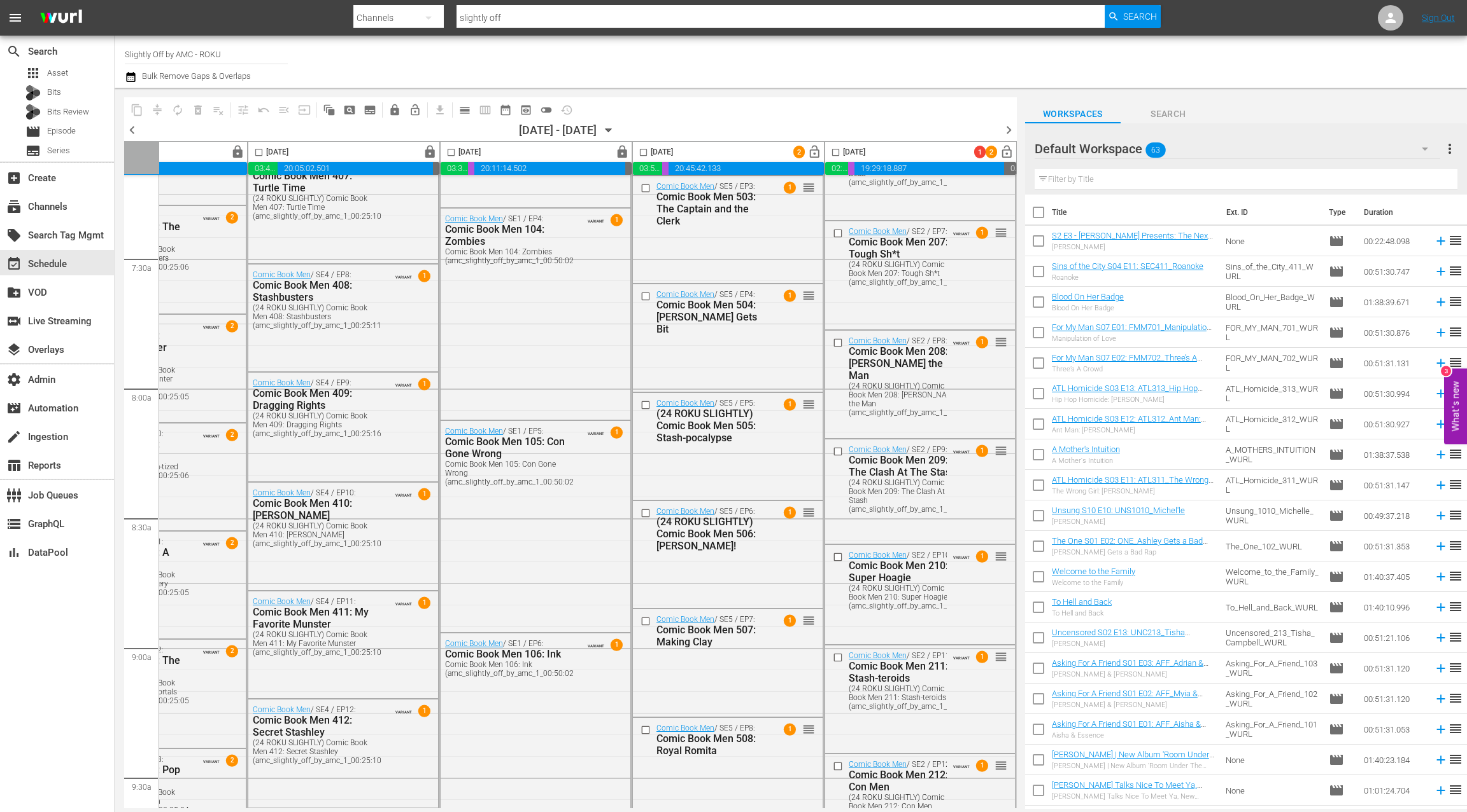
click at [616, 131] on icon "button" at bounding box center [608, 130] width 14 height 14
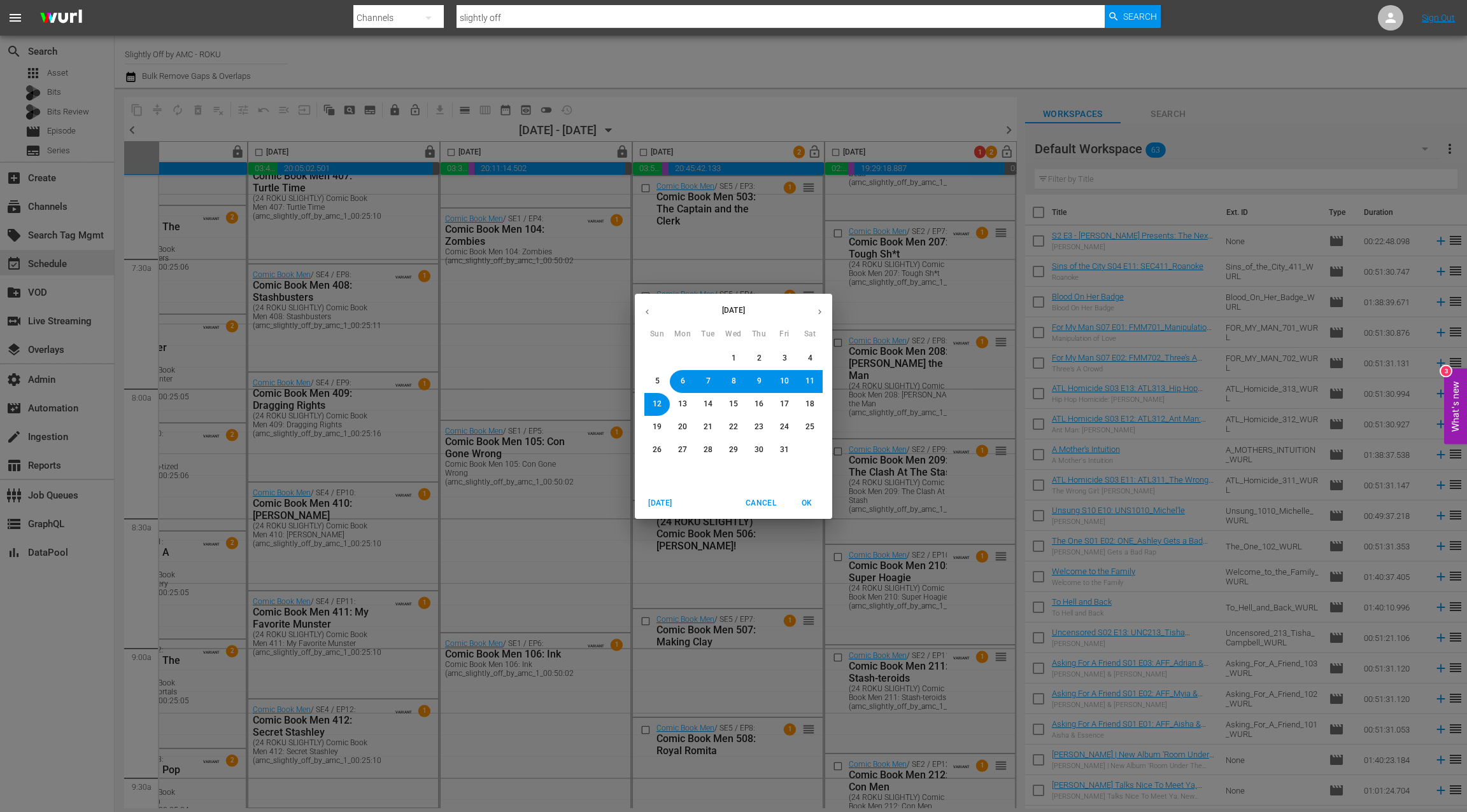
click at [659, 406] on span "12" at bounding box center [656, 404] width 9 height 10
click at [812, 507] on span "OK" at bounding box center [807, 504] width 30 height 13
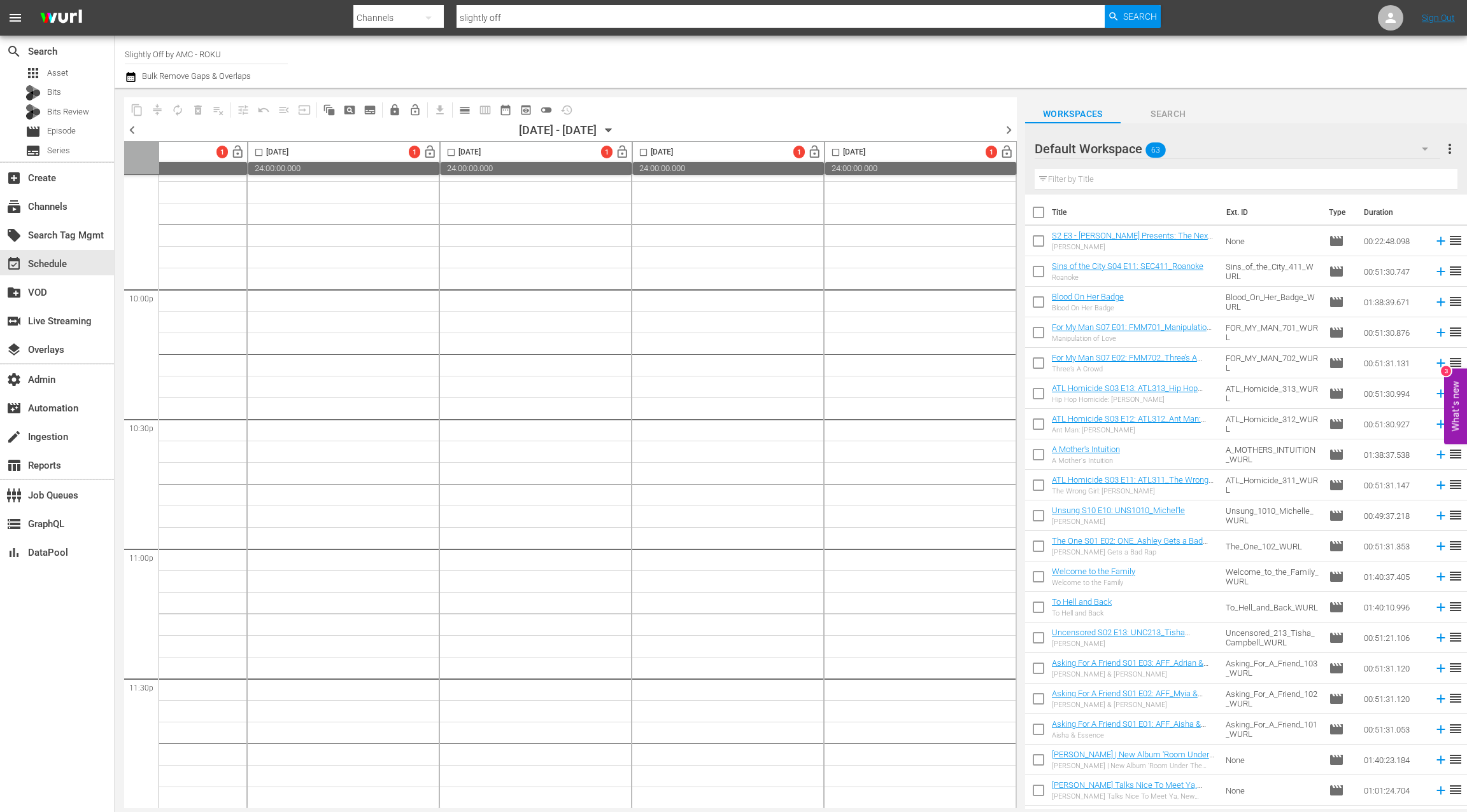
scroll to position [2233, 494]
click at [1099, 145] on div "Default Workspace 63" at bounding box center [1237, 149] width 406 height 36
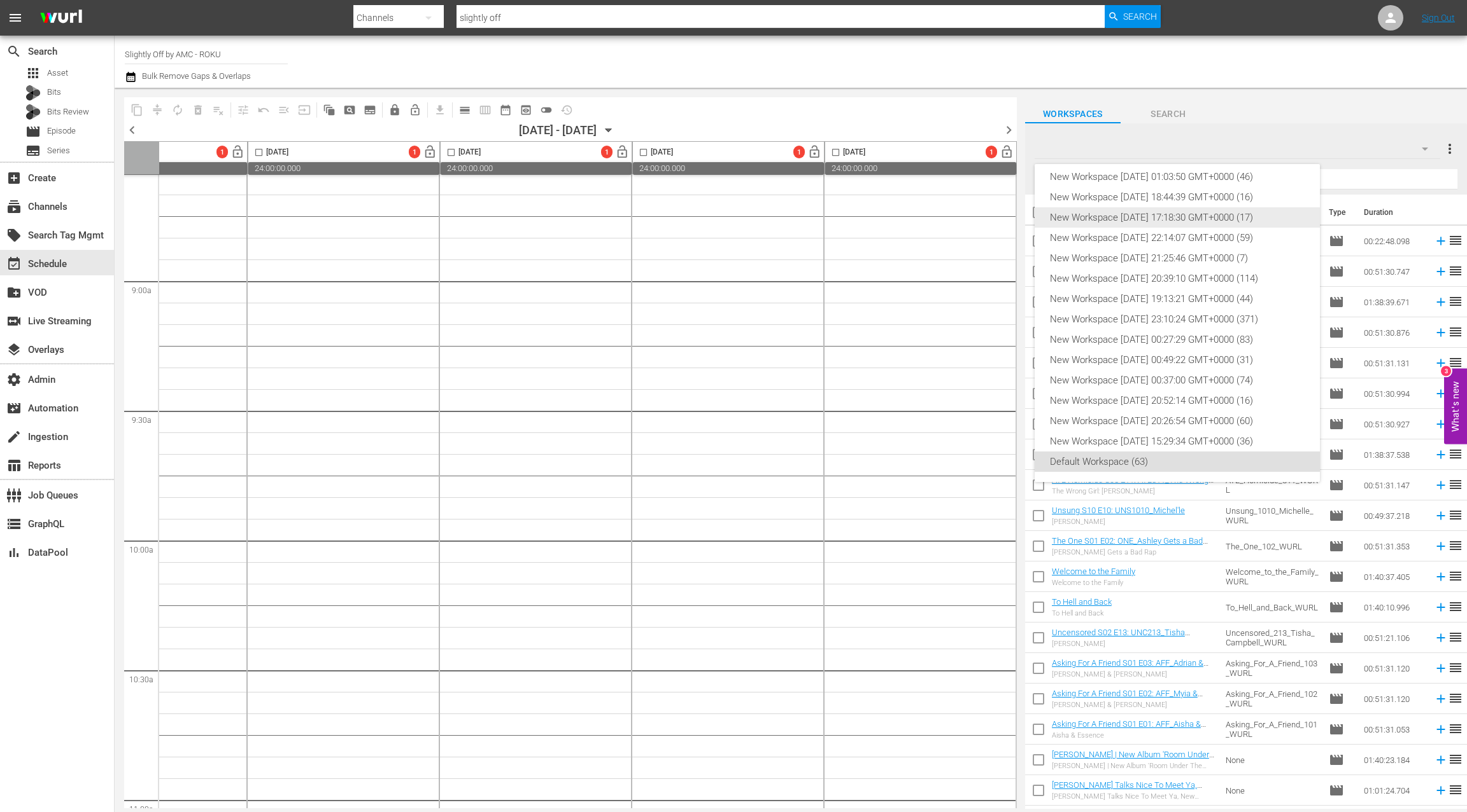
scroll to position [0, 0]
click at [1099, 227] on div "New Workspace Sat Sep 06 2025 18:44:39 GMT+0000 (16)" at bounding box center [1177, 225] width 254 height 21
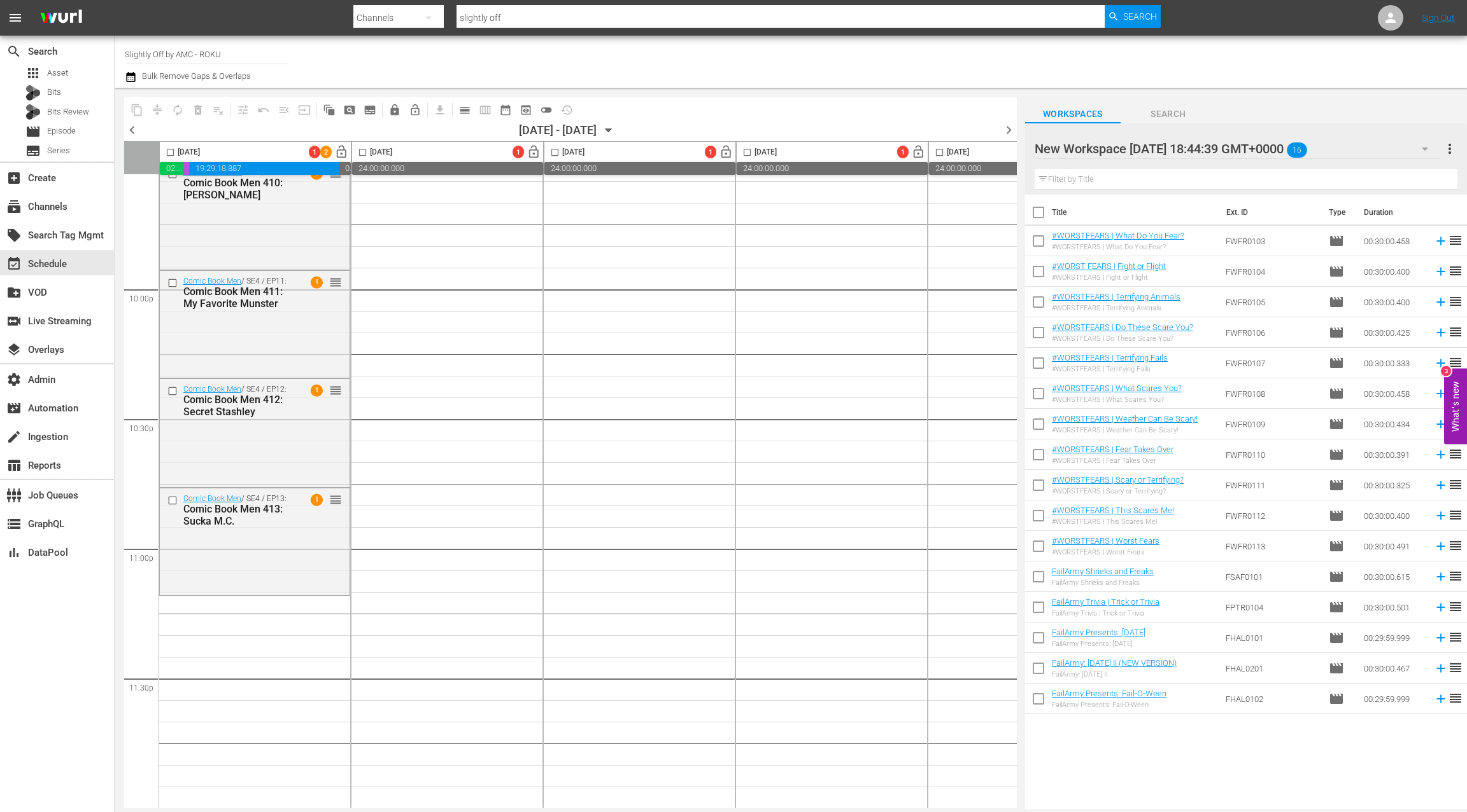
scroll to position [5604, 1]
click at [611, 131] on icon "button" at bounding box center [608, 130] width 6 height 3
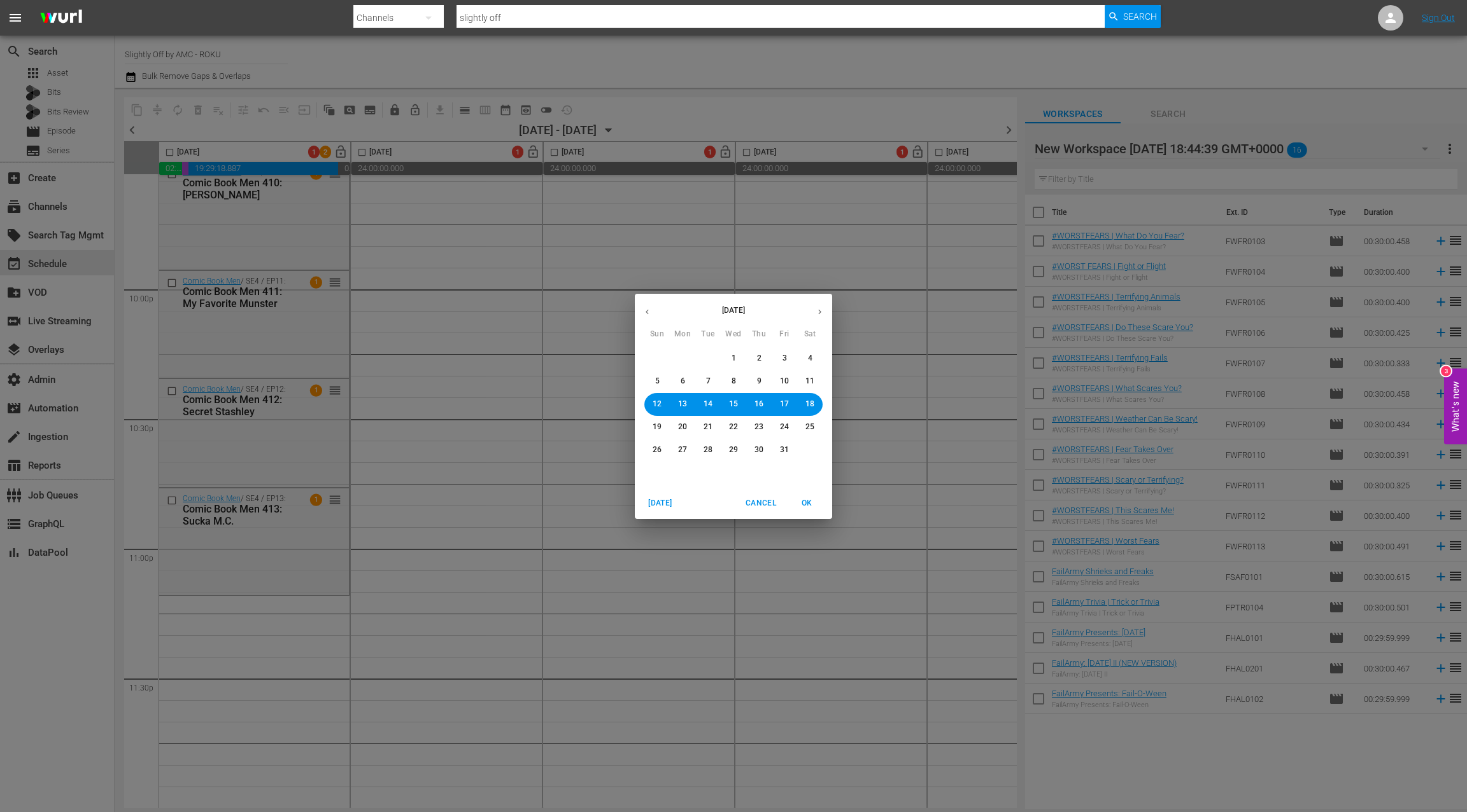
click at [760, 382] on span "9" at bounding box center [759, 381] width 5 height 10
click at [806, 501] on span "OK" at bounding box center [807, 504] width 30 height 13
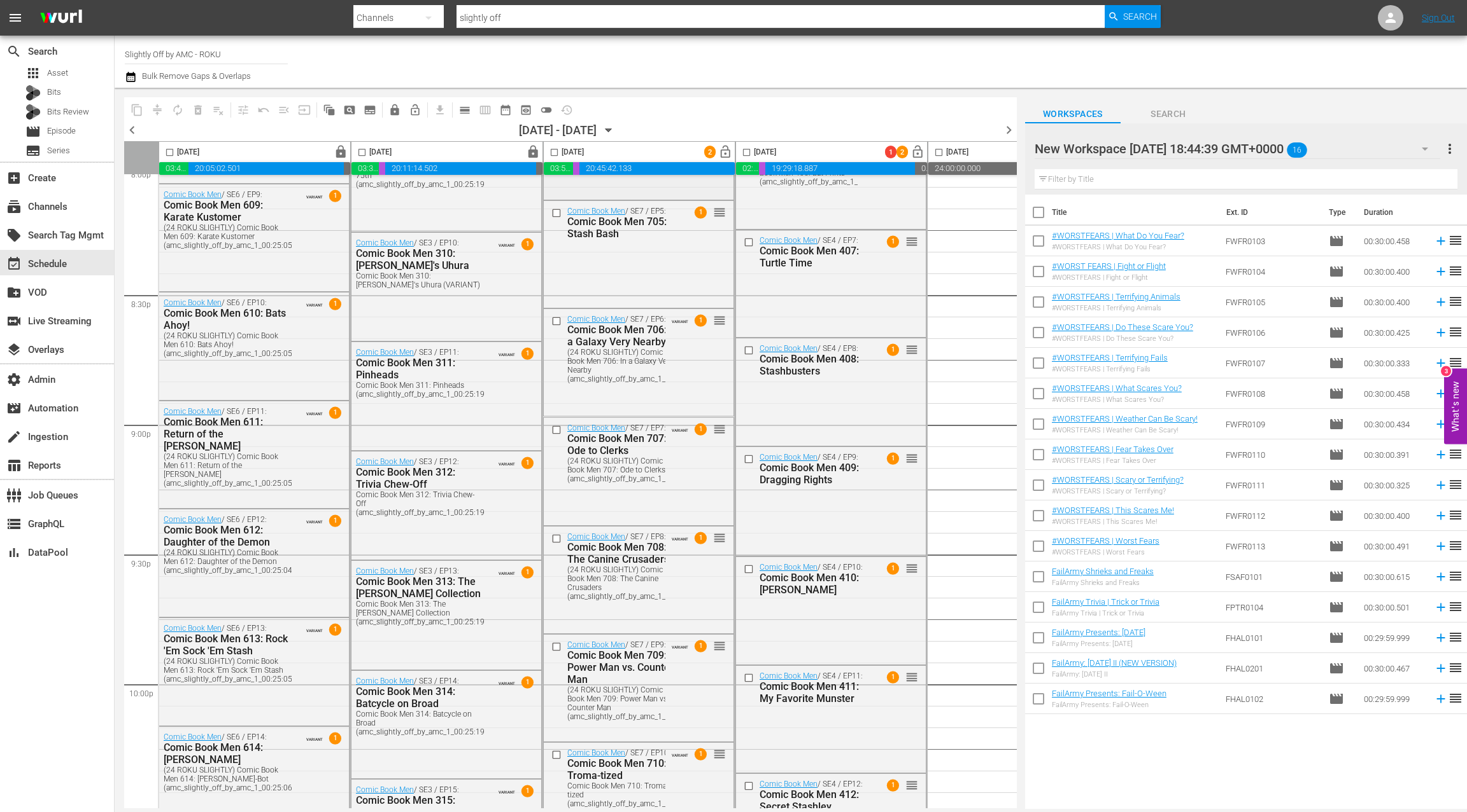
scroll to position [5204, 3]
click at [720, 150] on span "lock_open" at bounding box center [722, 151] width 14 height 14
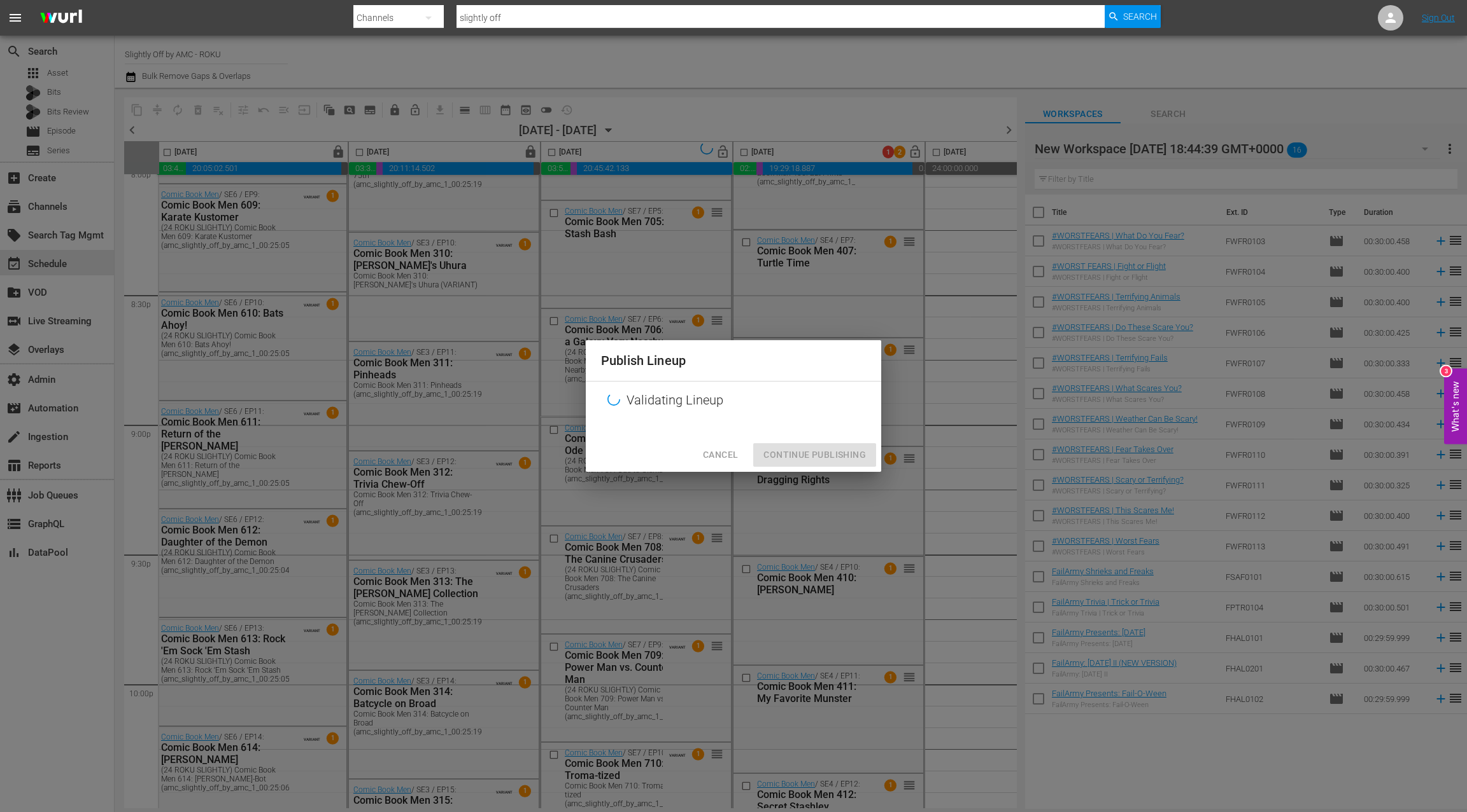
scroll to position [5199, 3]
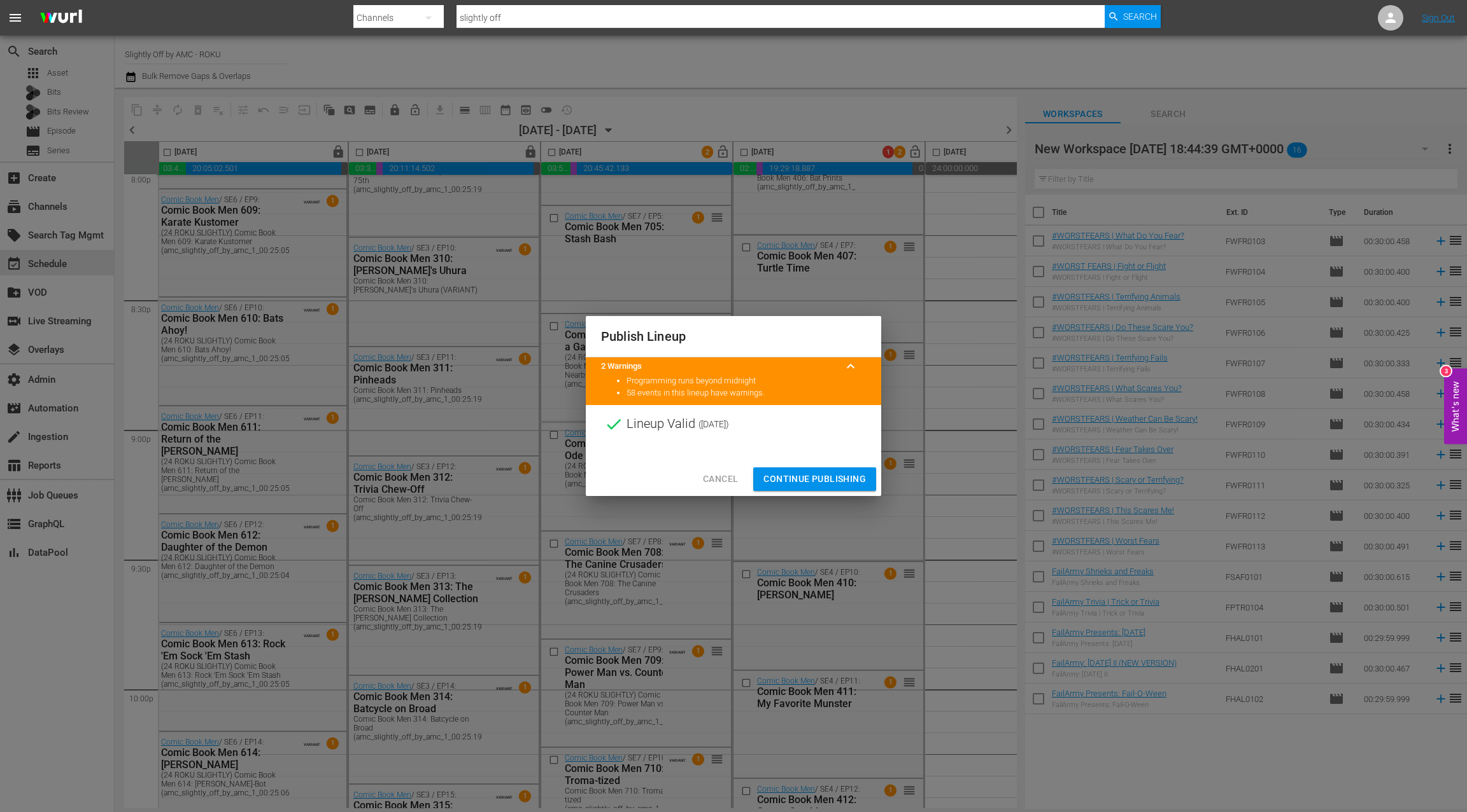
click at [795, 475] on span "Continue Publishing" at bounding box center [814, 479] width 102 height 16
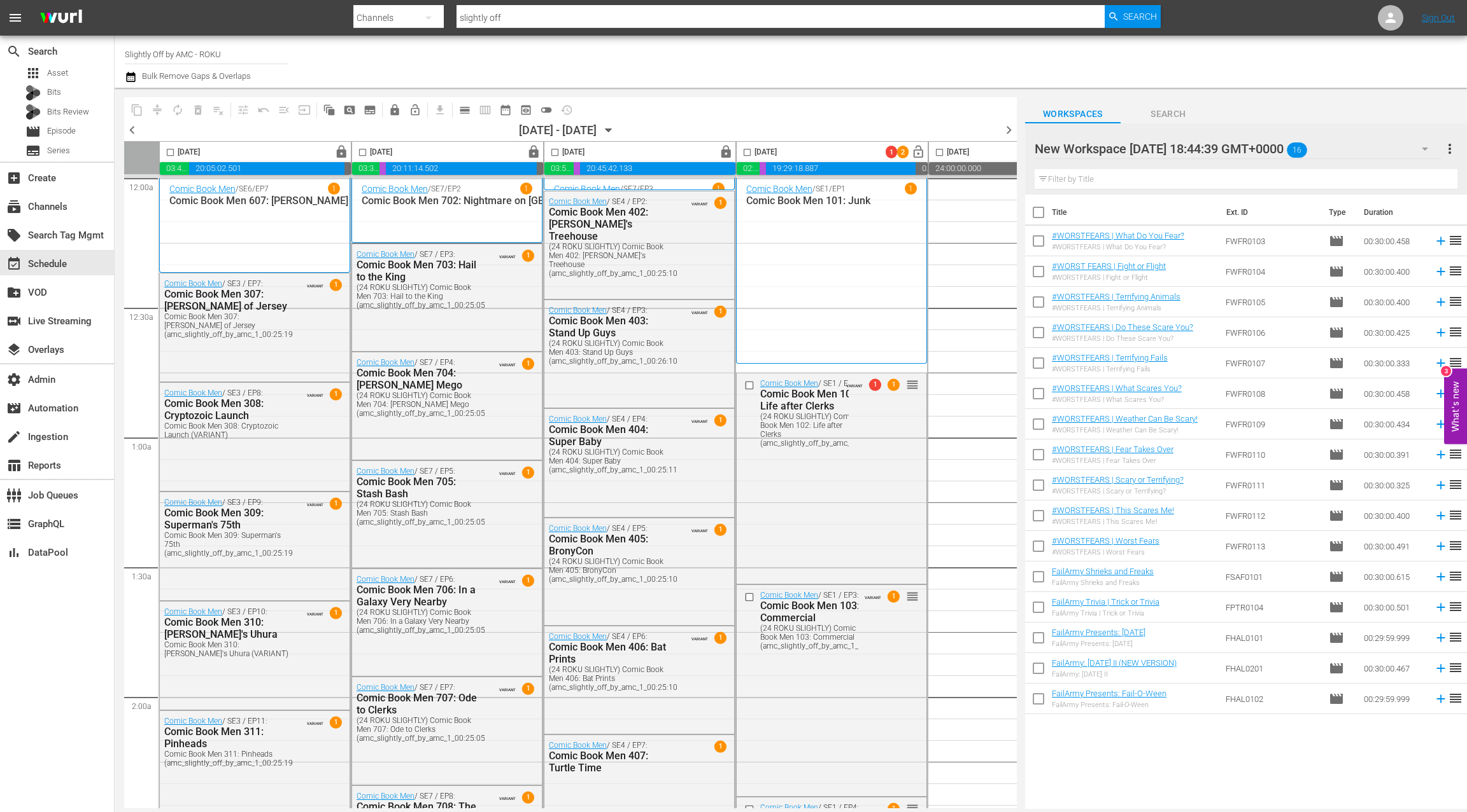
scroll to position [5199, 3]
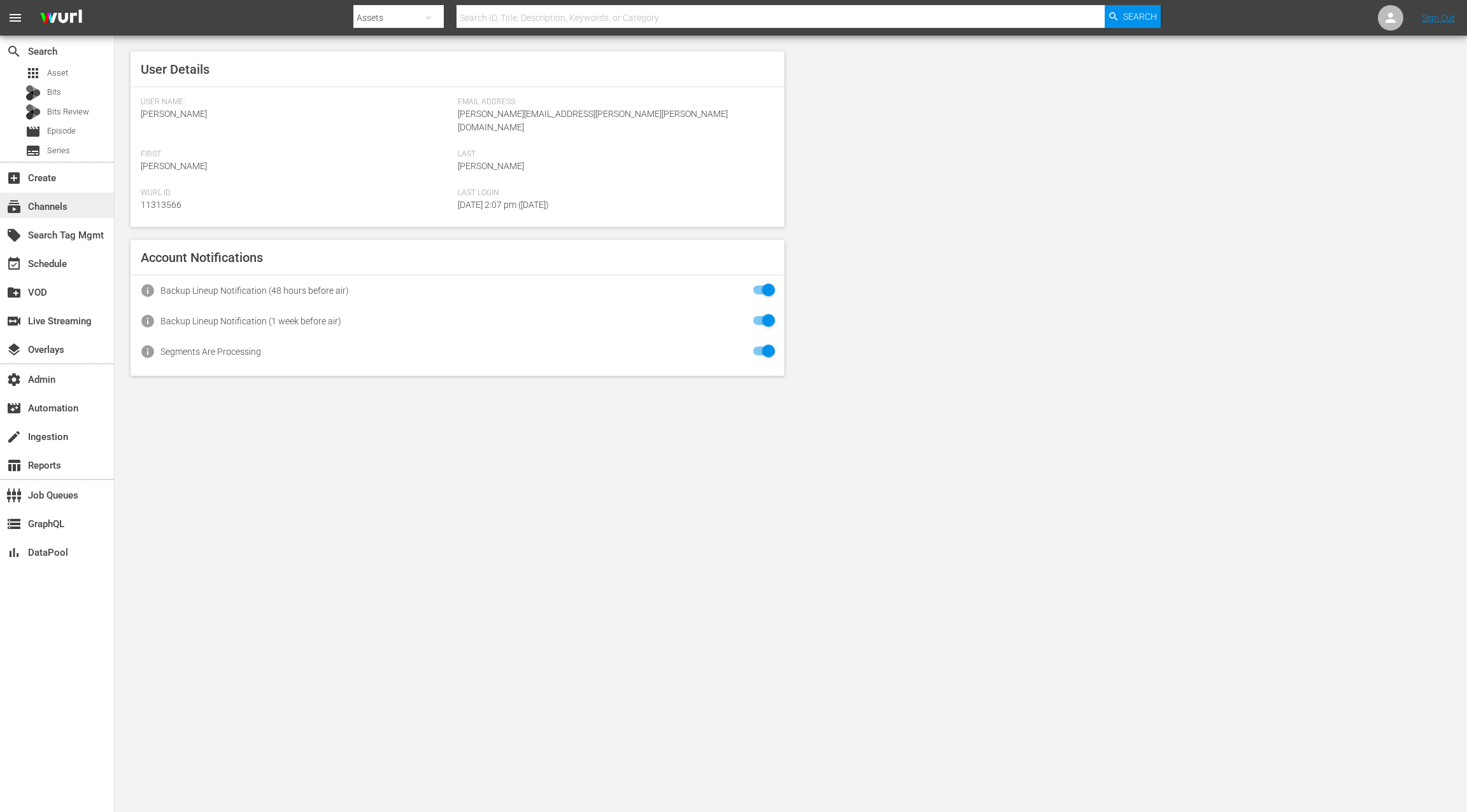
click at [90, 207] on div "subscriptions Channels" at bounding box center [57, 205] width 114 height 26
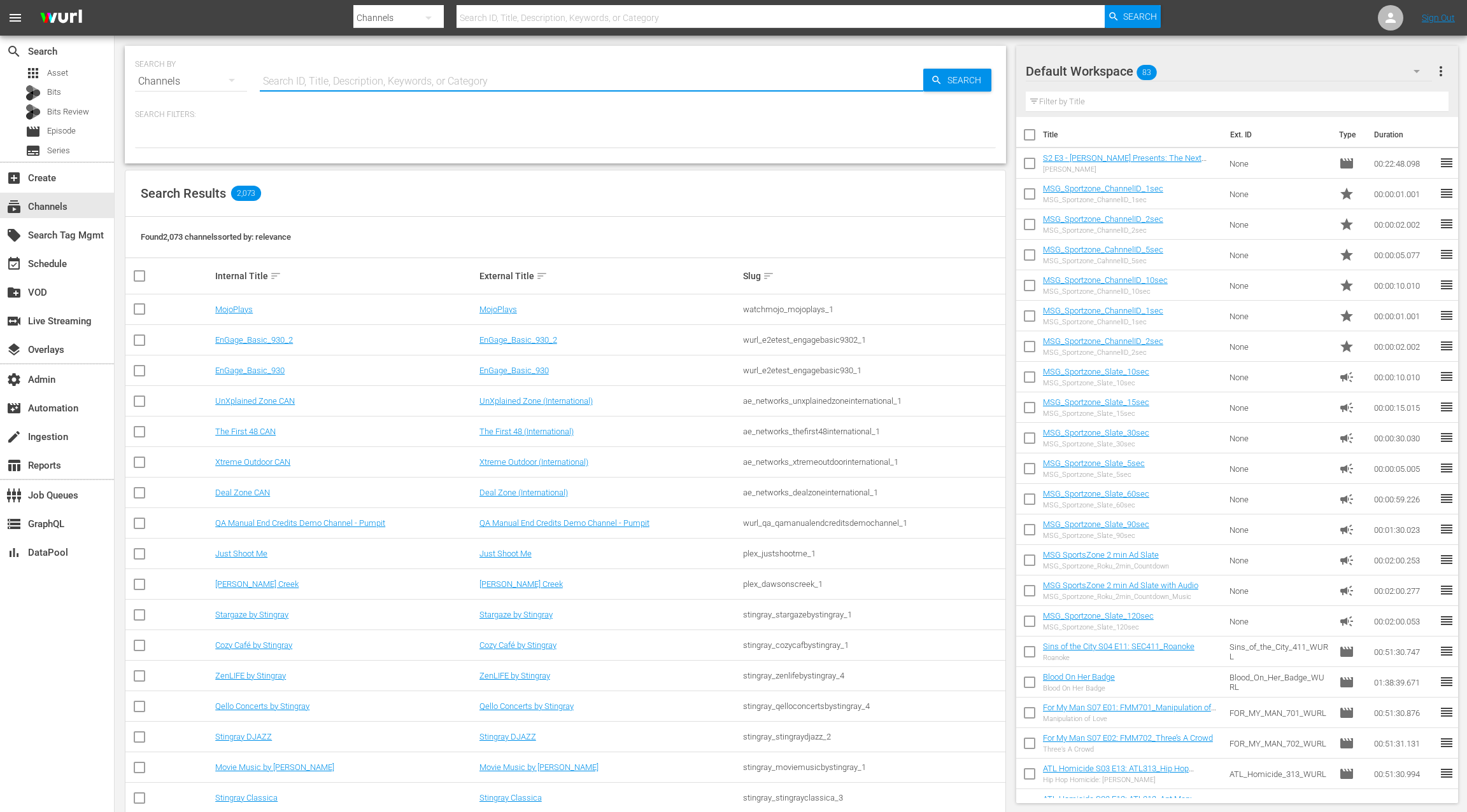
click at [314, 87] on input "text" at bounding box center [591, 81] width 663 height 30
type input "weatherspy"
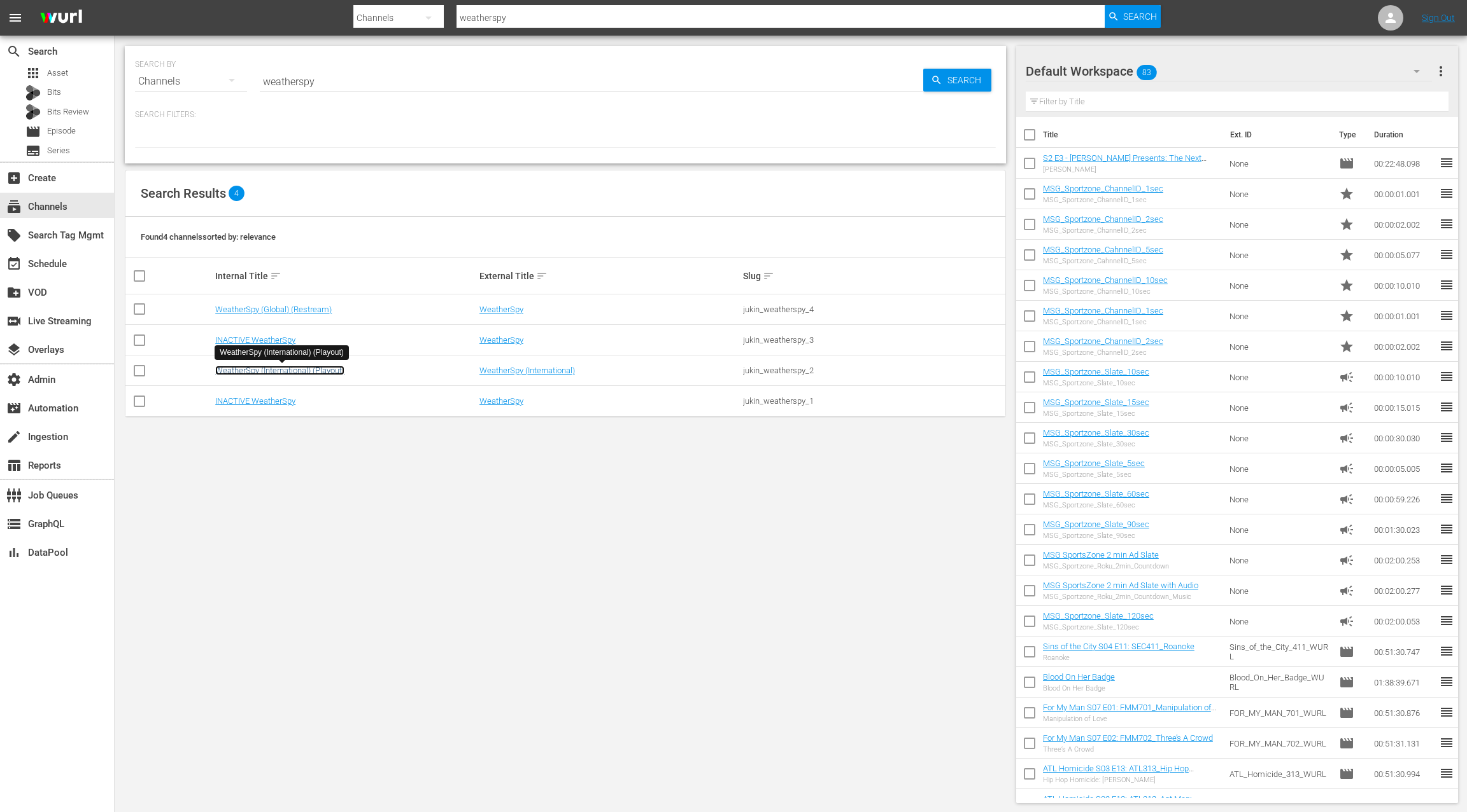
click at [317, 371] on link "WeatherSpy (International) (Playout)" at bounding box center [279, 371] width 130 height 9
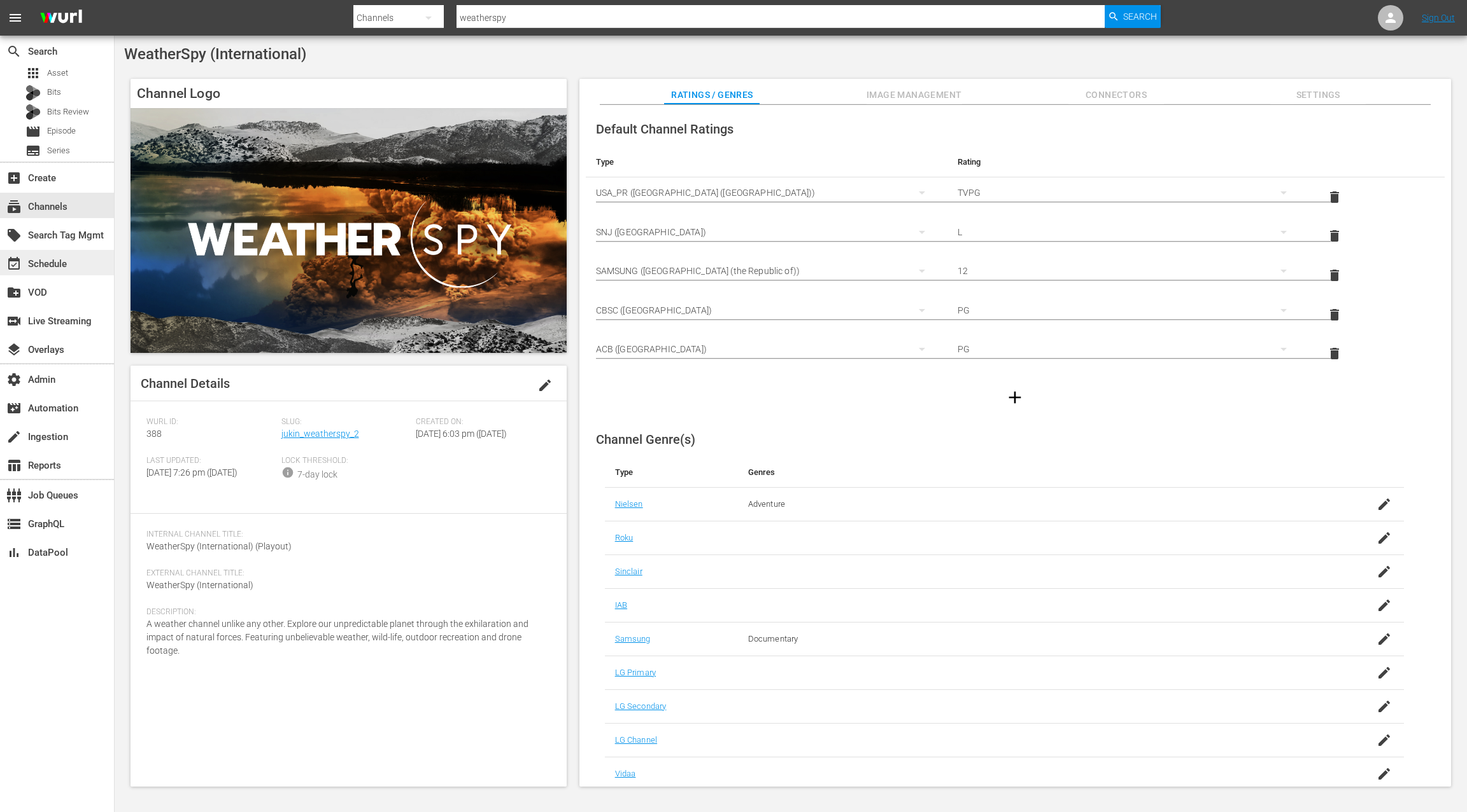
click at [79, 258] on div "event_available Schedule" at bounding box center [57, 262] width 114 height 26
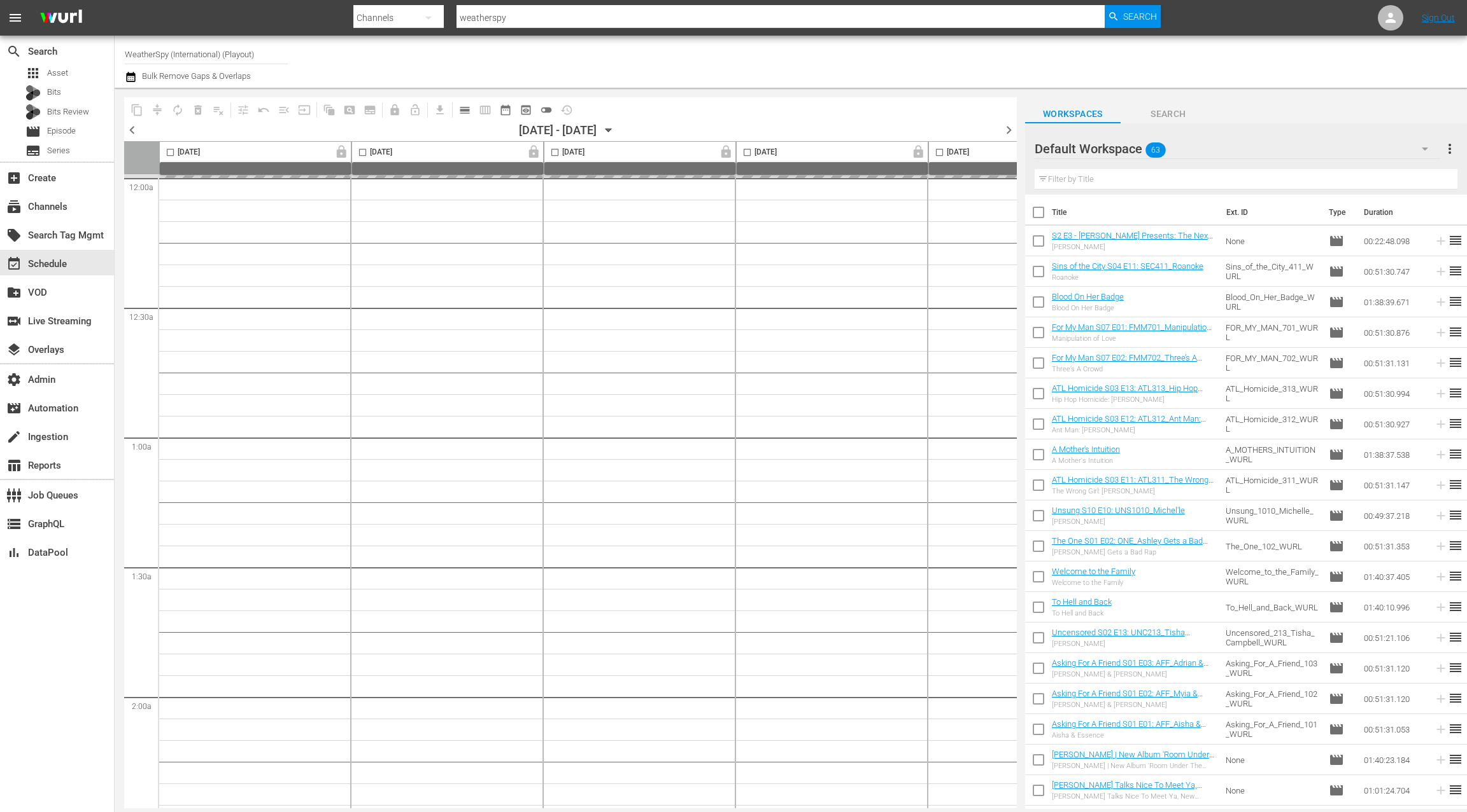
click at [131, 76] on icon "button" at bounding box center [131, 77] width 12 height 15
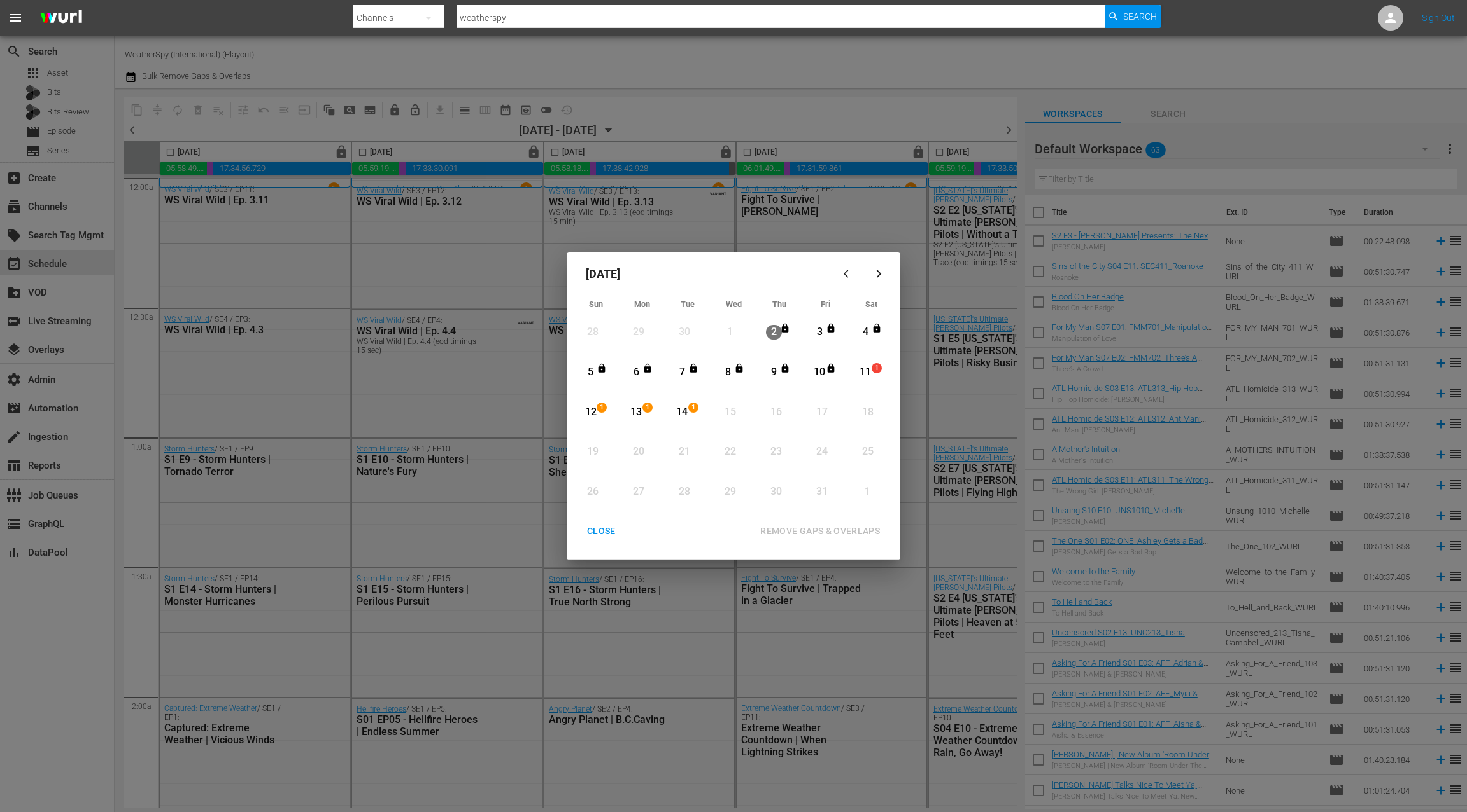
click at [614, 532] on div "CLOSE" at bounding box center [602, 531] width 49 height 16
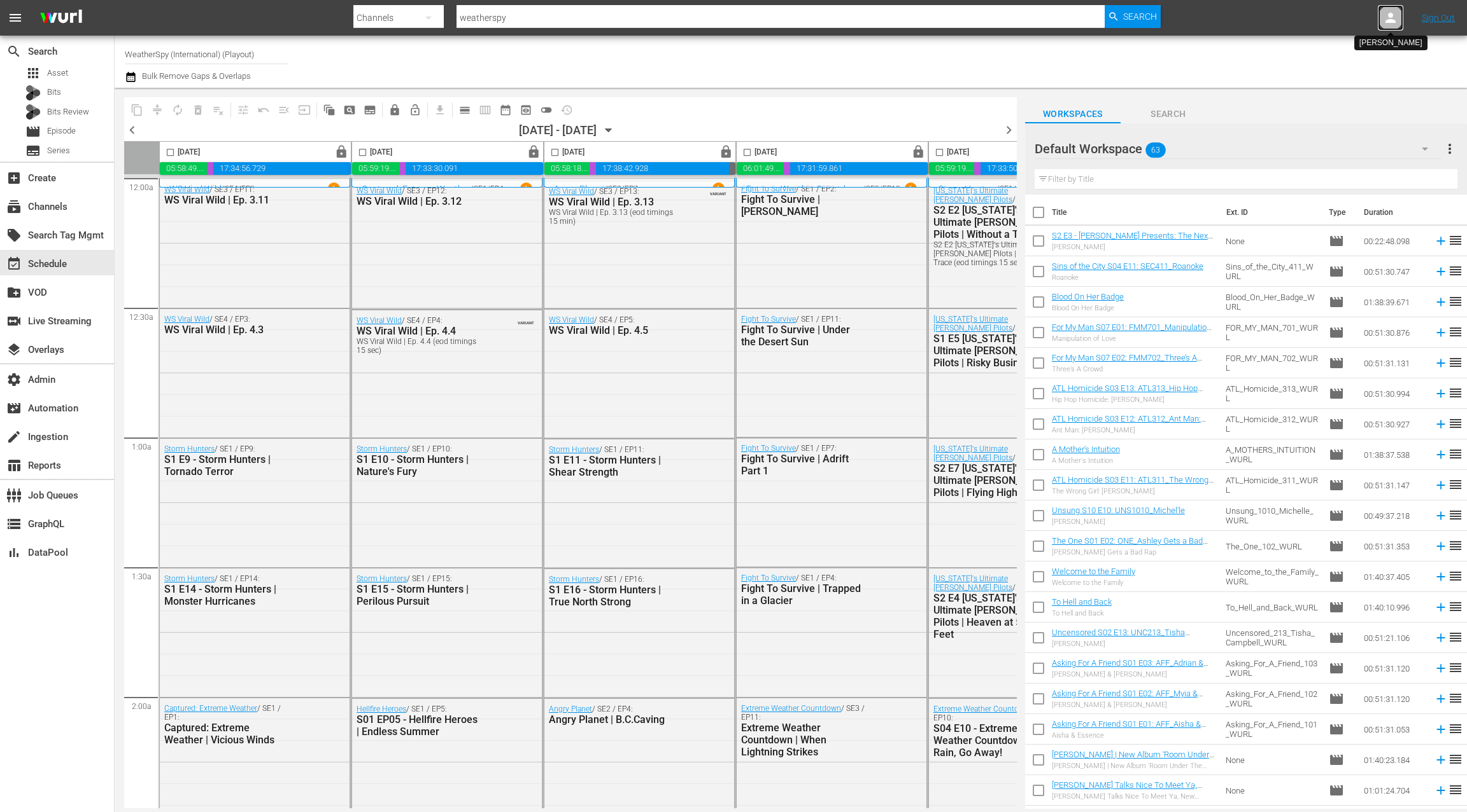
click at [1394, 23] on icon at bounding box center [1390, 18] width 15 height 15
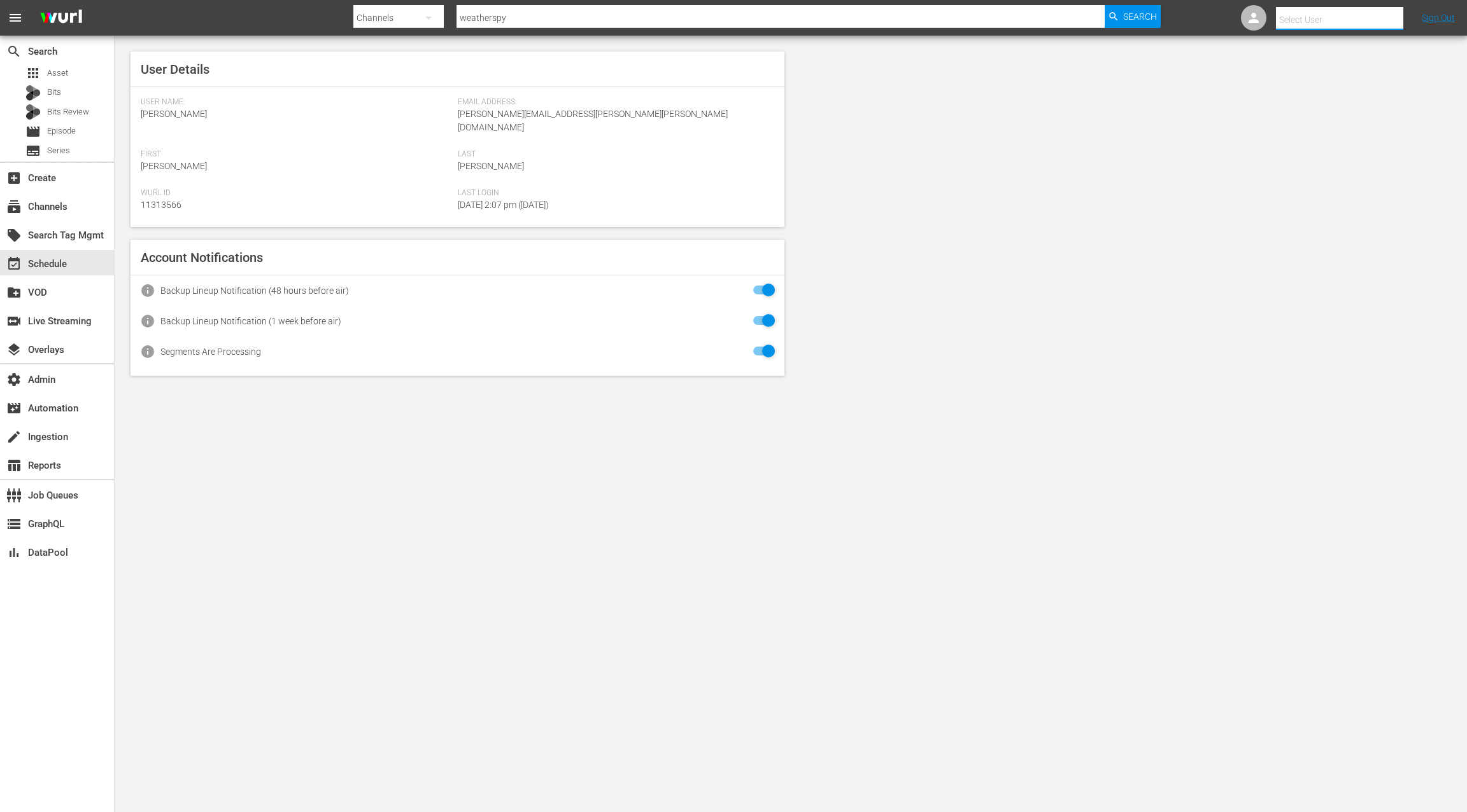
click at [1316, 21] on input "text" at bounding box center [1357, 20] width 163 height 30
click at [1298, 155] on div "Weatherspy Jukin <weatherspy_jukin@wurl.com>" at bounding box center [1329, 147] width 199 height 30
type input "Weatherspy Jukin (11313864)"
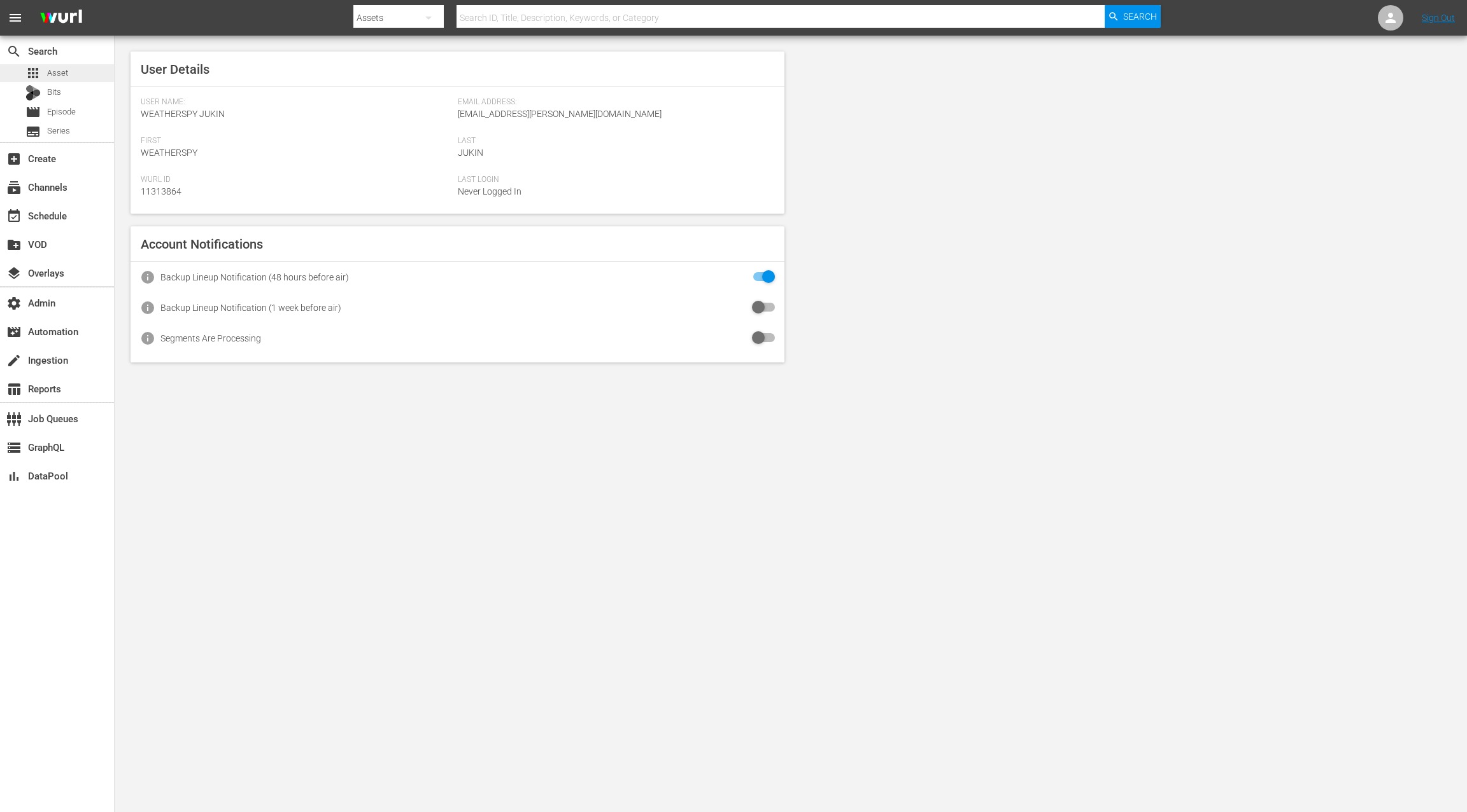
click at [71, 76] on div "apps Asset" at bounding box center [57, 73] width 114 height 18
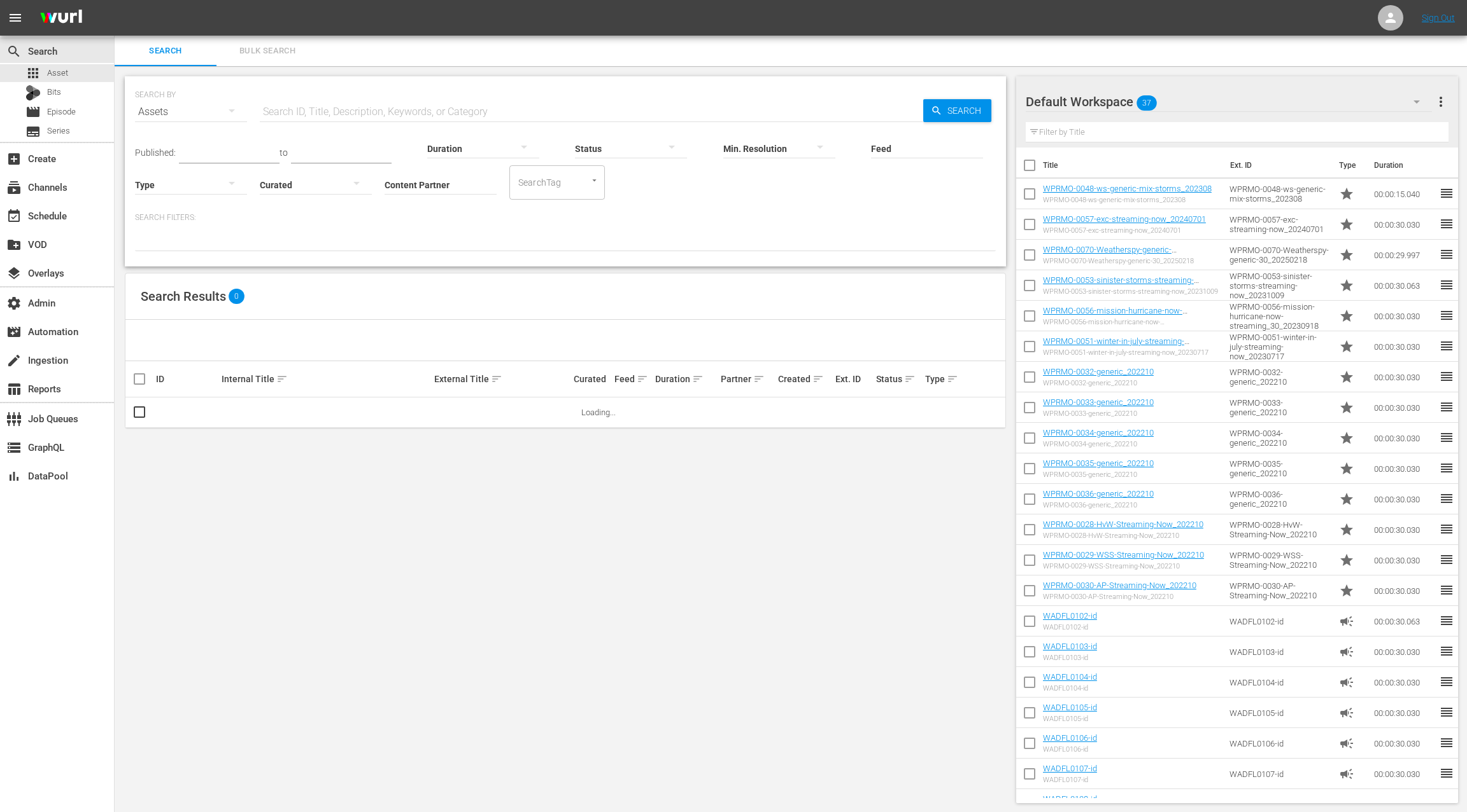
click at [373, 108] on input "text" at bounding box center [591, 112] width 663 height 30
type input "wprmo"
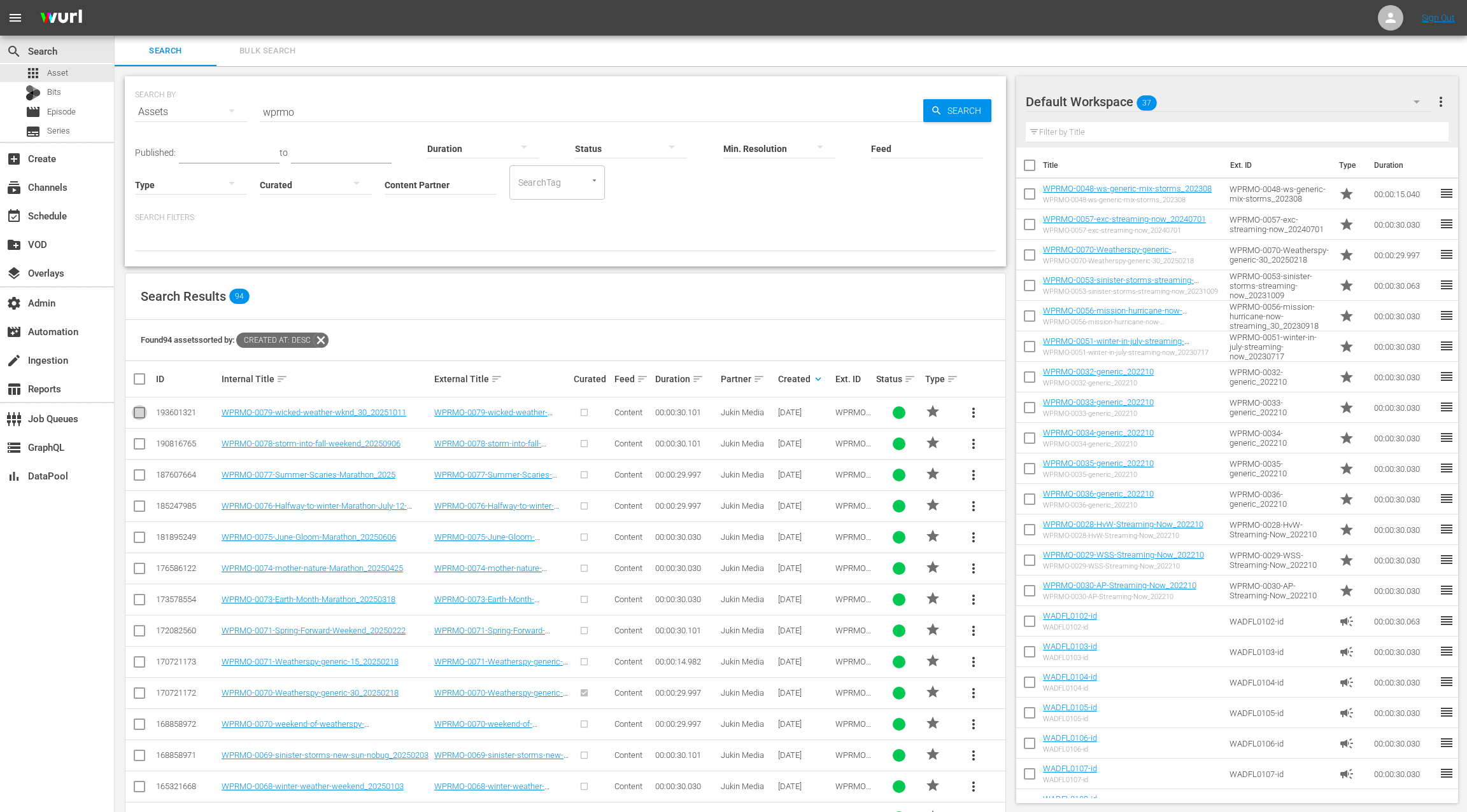
click at [141, 412] on input "checkbox" at bounding box center [139, 415] width 15 height 15
checkbox input "true"
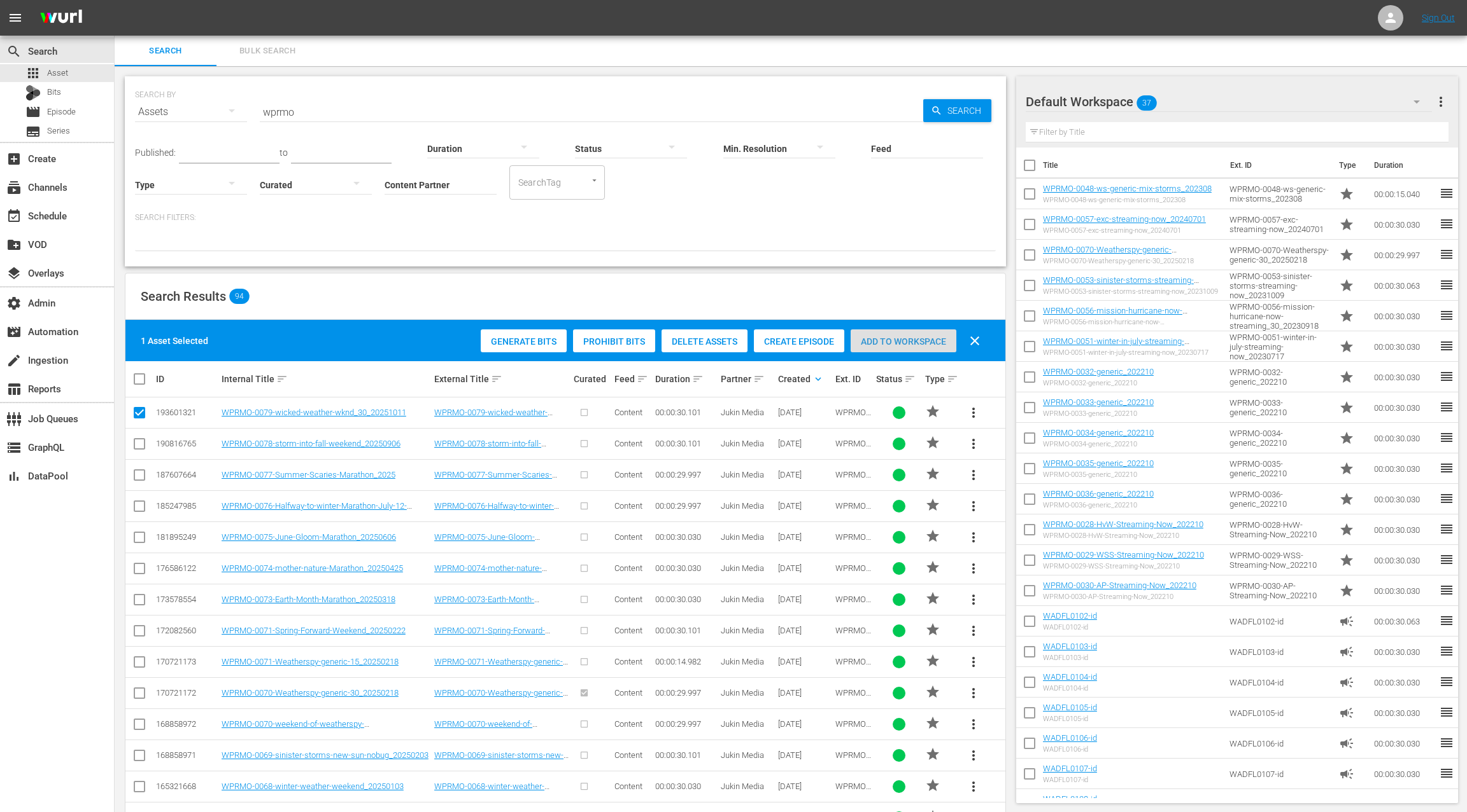
click at [895, 349] on div "Add to Workspace" at bounding box center [903, 342] width 106 height 25
click at [1132, 283] on link "WPRMO-0070-Weatherspy-generic-30_20250218" at bounding box center [1107, 285] width 129 height 19
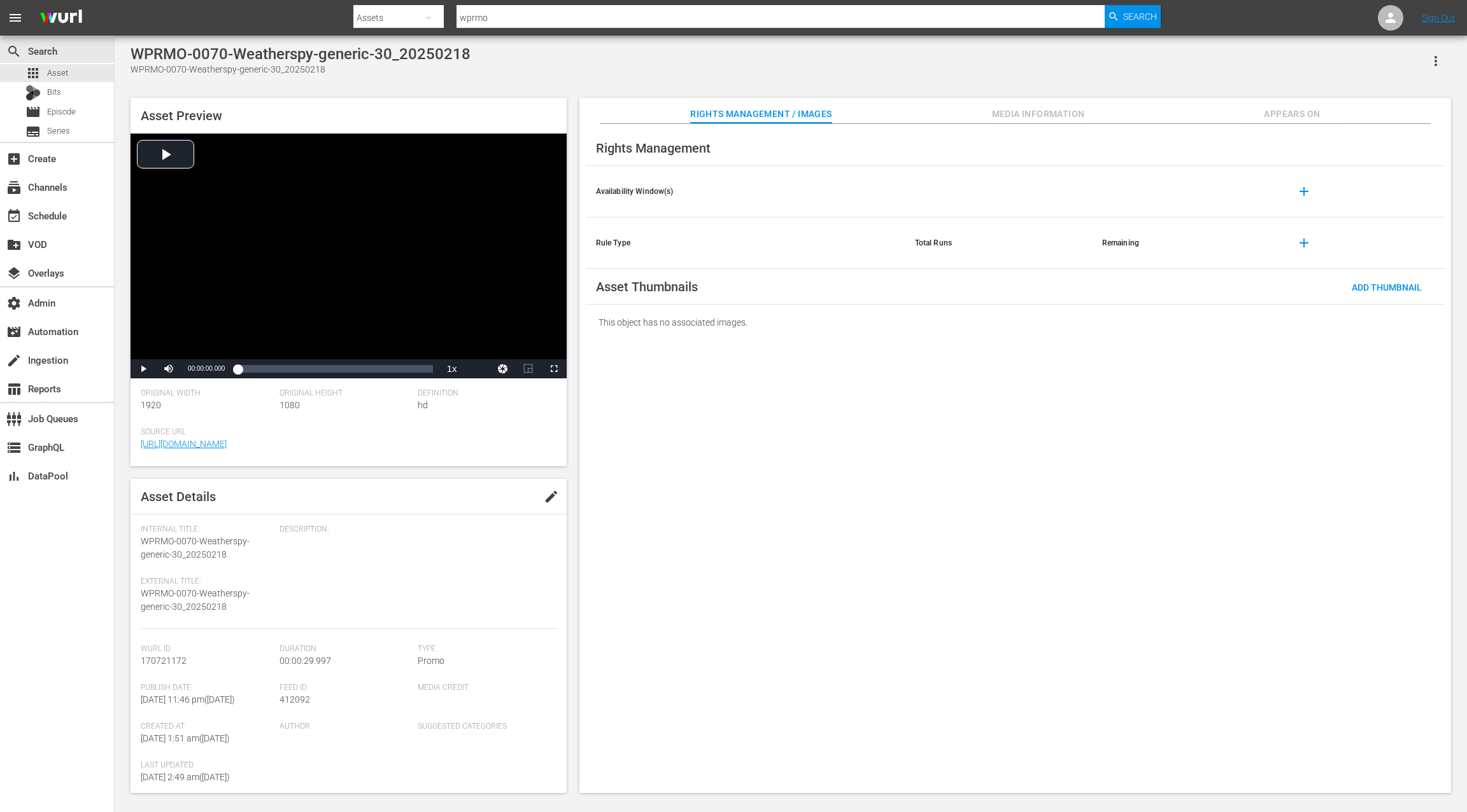
click at [1298, 112] on span "Appears On" at bounding box center [1291, 113] width 96 height 16
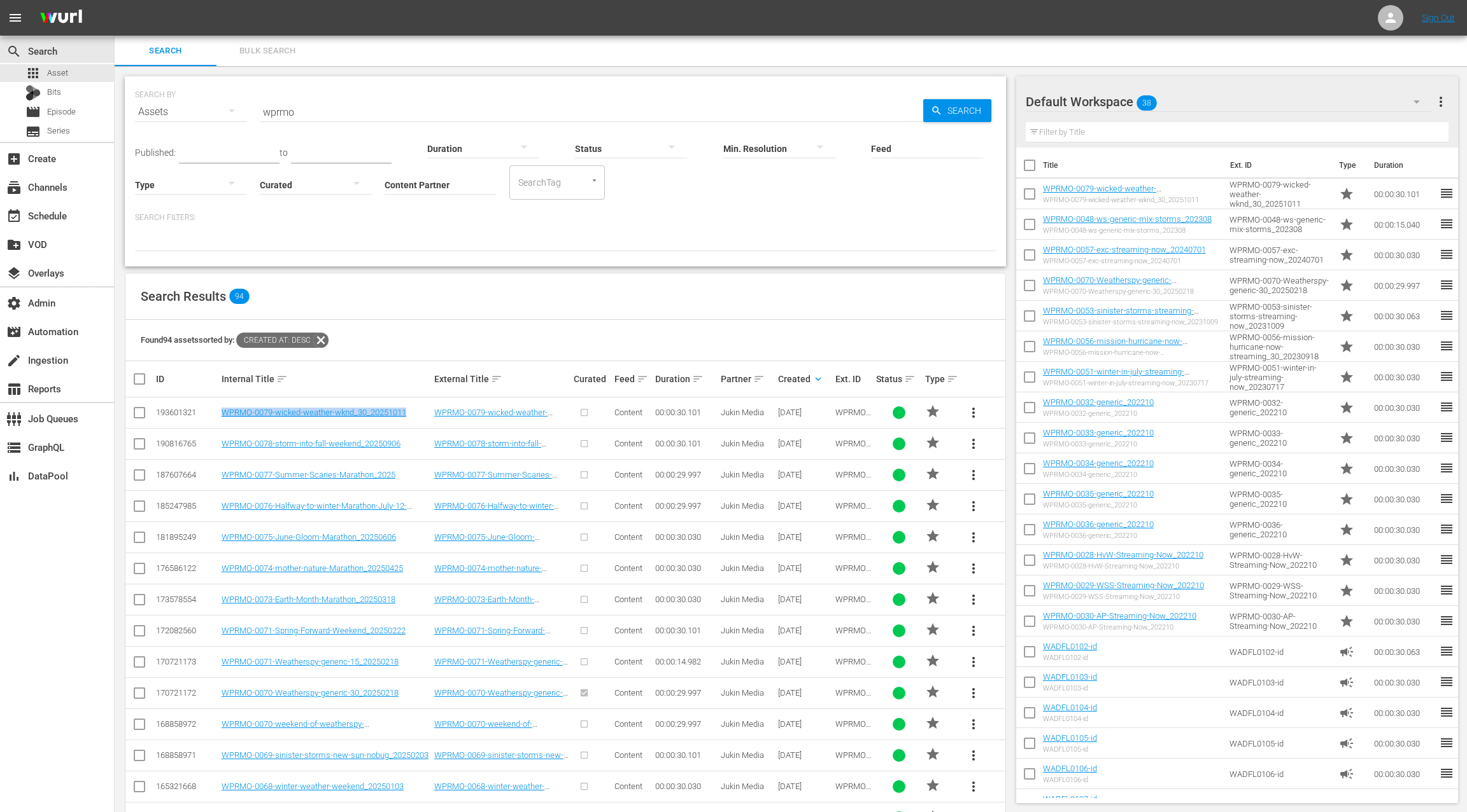
drag, startPoint x: 408, startPoint y: 411, endPoint x: 217, endPoint y: 412, distance: 191.0
click at [217, 412] on tr "193601321 WPRMO-0079-wicked-weather-wknd_30_20251011 WPRMO-0079-wicked-weather-…" at bounding box center [566, 413] width 880 height 31
copy tr "WPRMO-0079-wicked-weather-wknd_30_20251011"
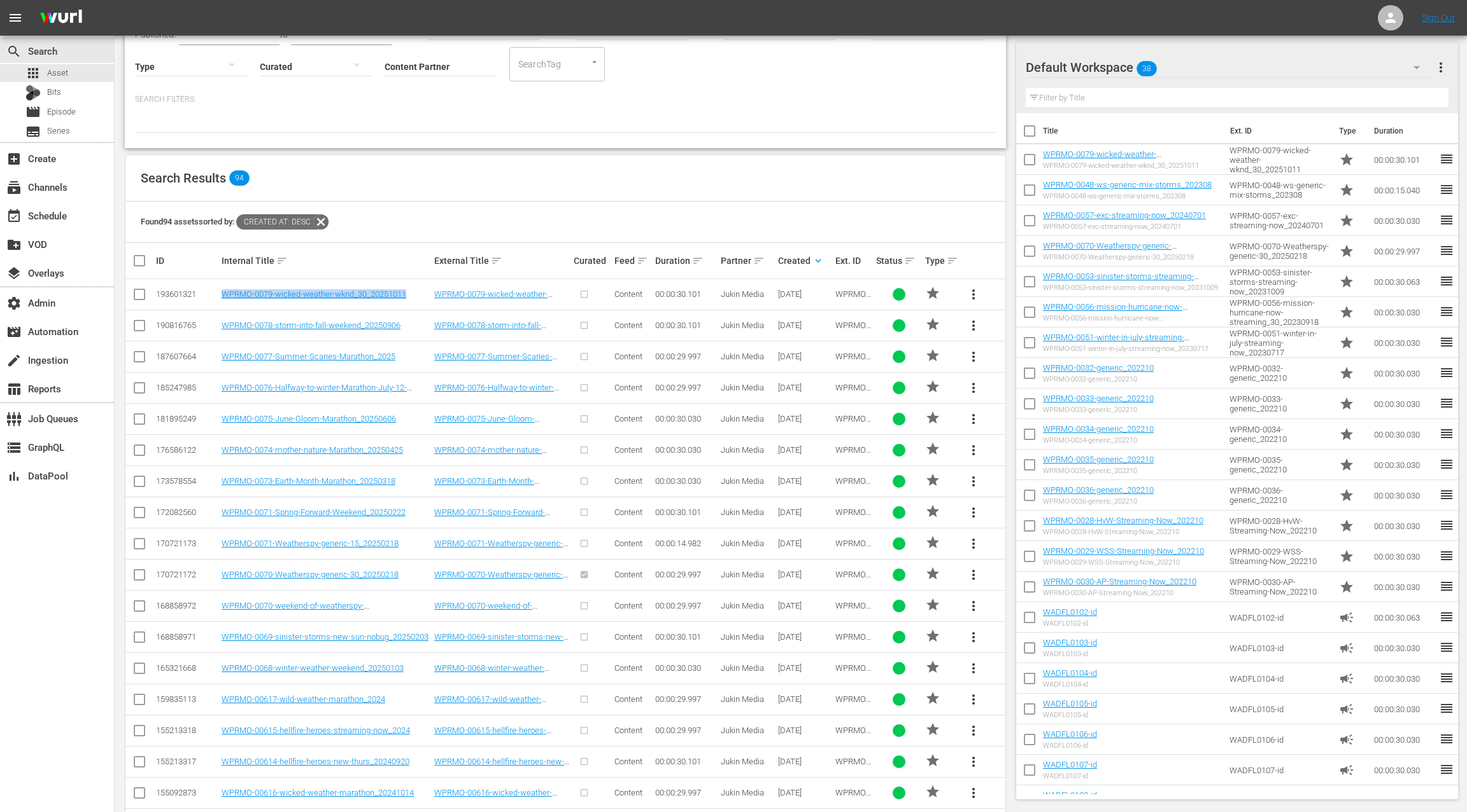
scroll to position [129, 0]
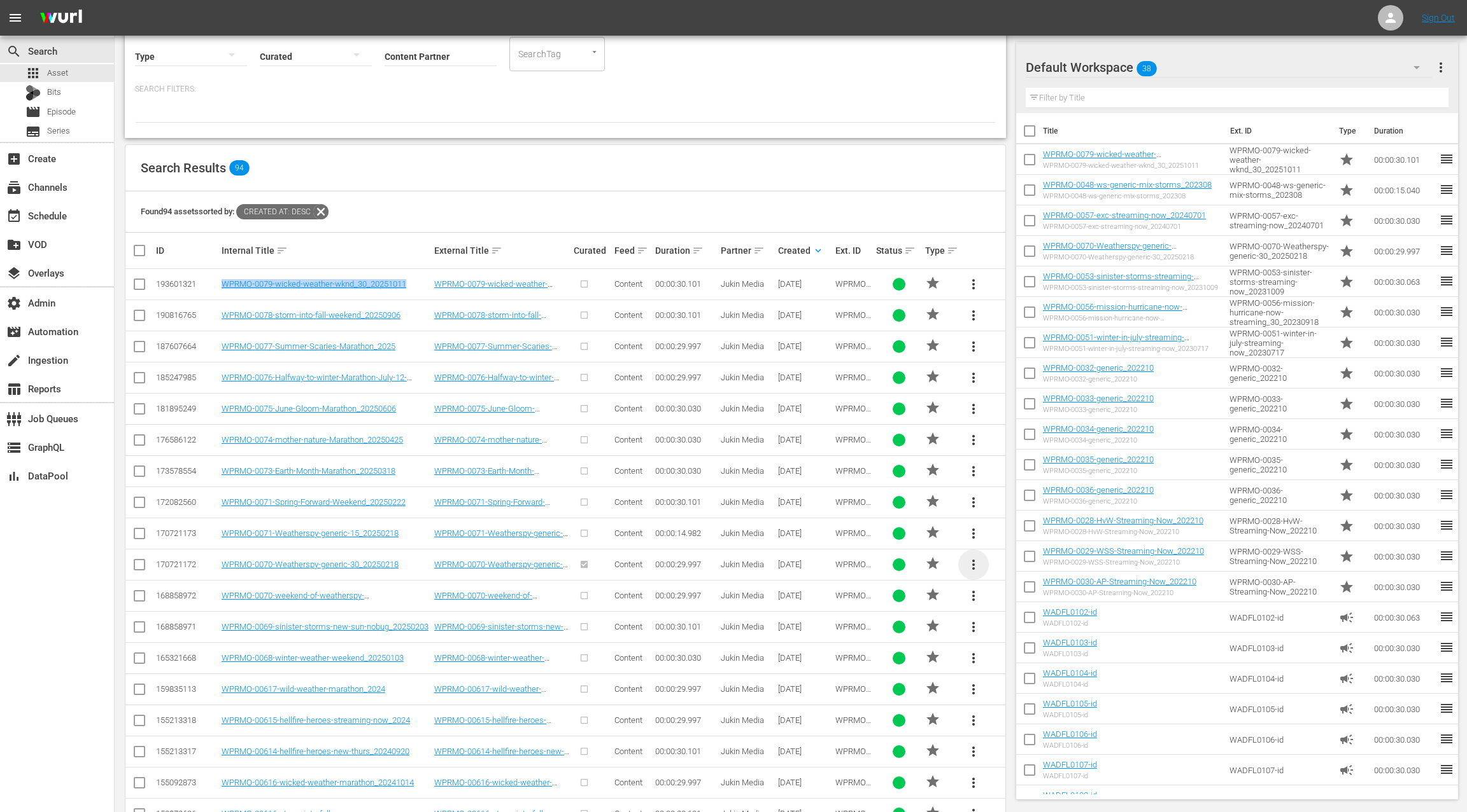
click at [975, 566] on span "more_vert" at bounding box center [973, 565] width 15 height 15
click at [1041, 661] on div "Replace within all episodes" at bounding box center [1059, 659] width 122 height 30
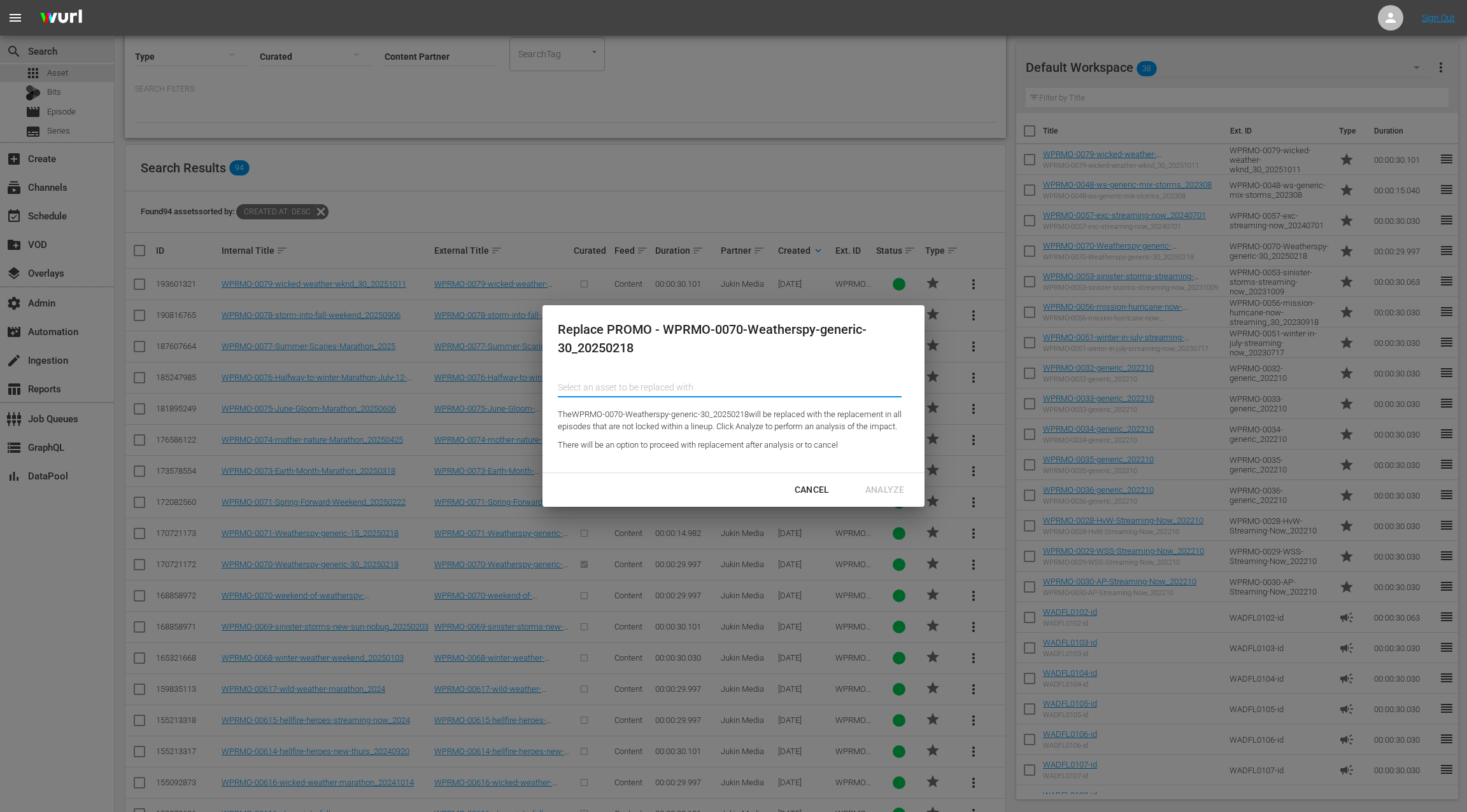
click at [621, 379] on input "Content Partner" at bounding box center [729, 388] width 343 height 30
paste input "WPRMO-0079-wicked-weather-wknd_30_20251011"
click at [640, 421] on div "WPRMO-0079-wicked-weather-wknd_30_20251011 (193601321)" at bounding box center [660, 417] width 186 height 30
type input "WPRMO-0079-wicked-weather-wknd_30_20251011 (193601321)"
click at [888, 496] on div "Analyze" at bounding box center [884, 490] width 60 height 16
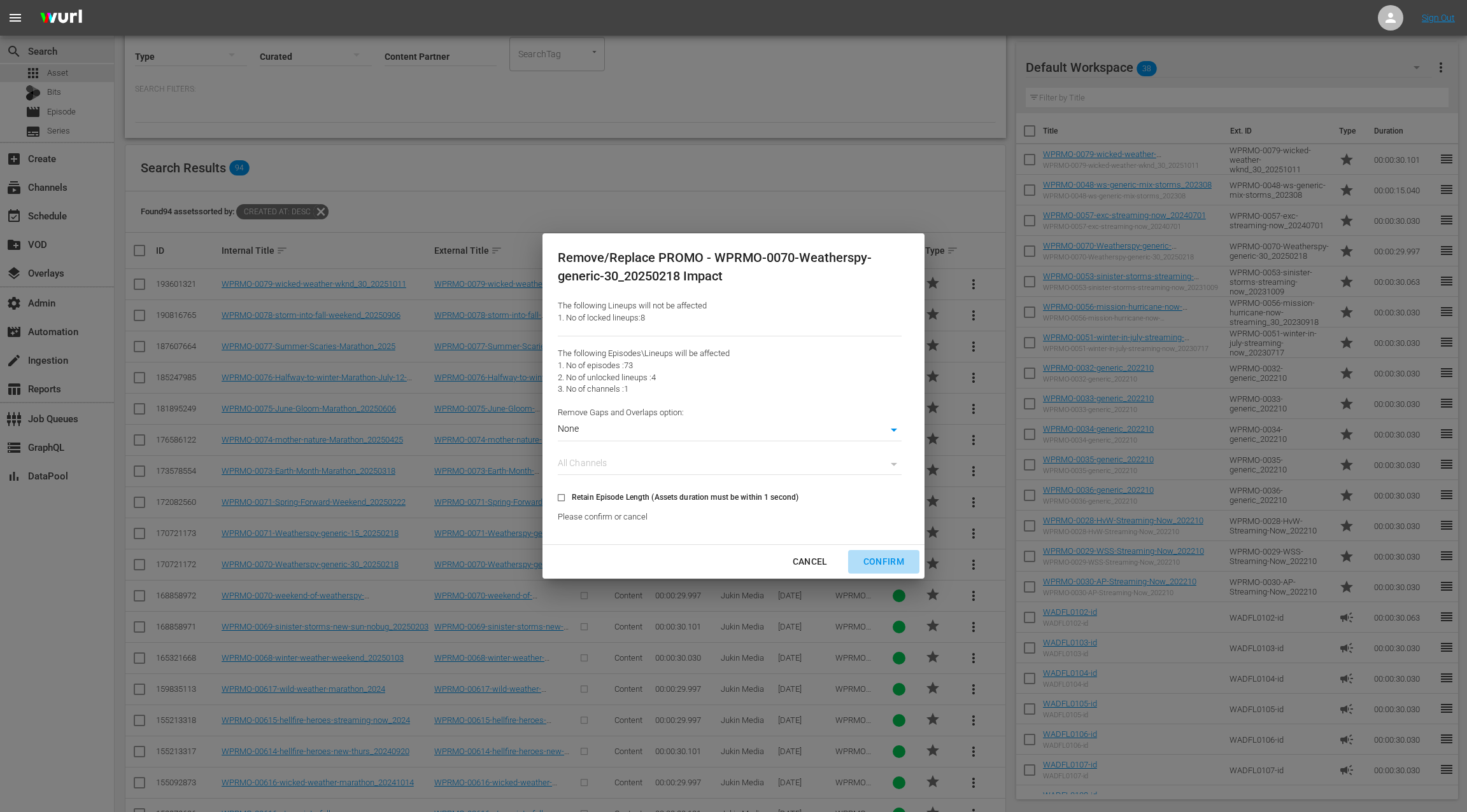
click at [881, 561] on div "Confirm" at bounding box center [883, 561] width 61 height 16
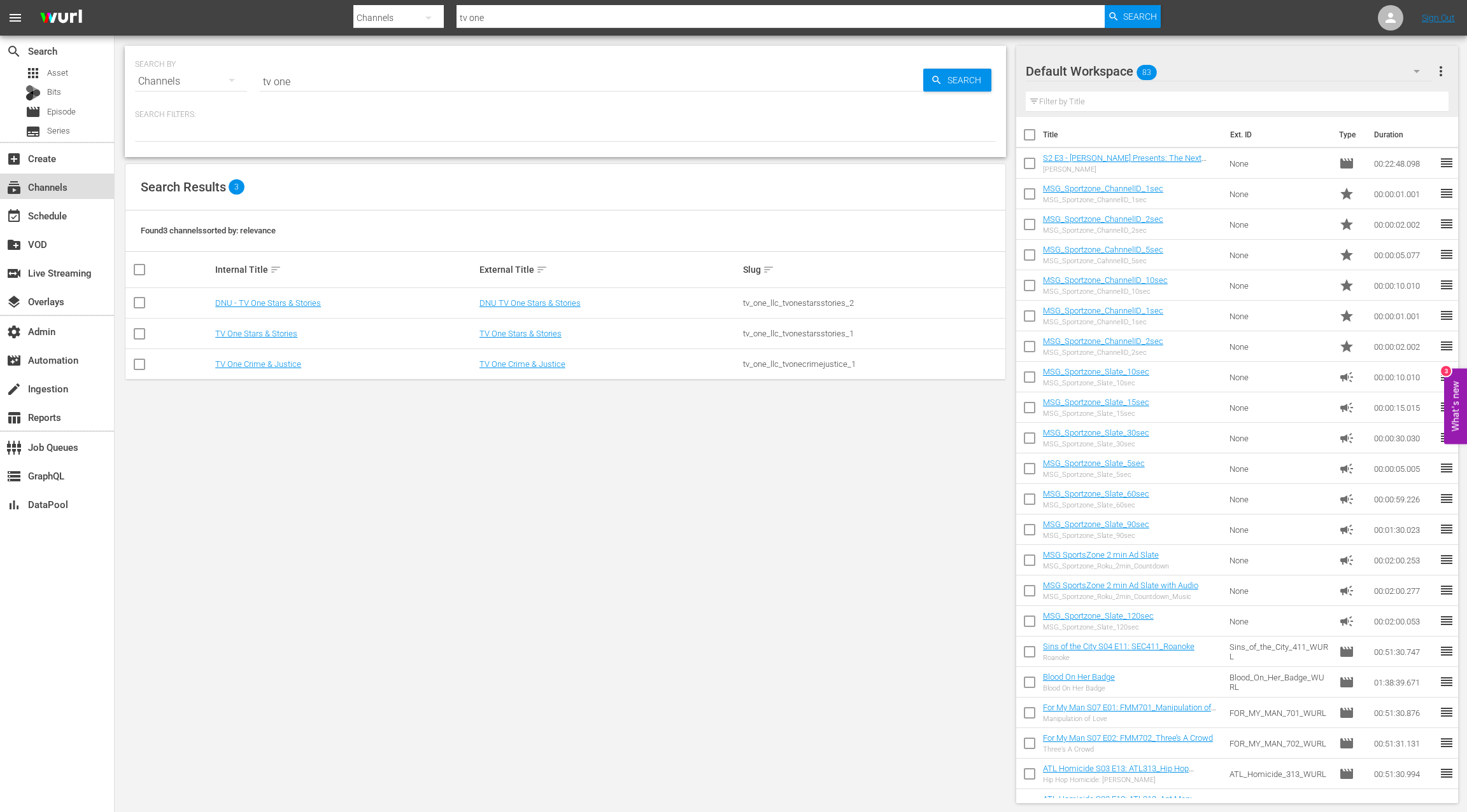
click at [73, 186] on div "subscriptions Channels" at bounding box center [57, 186] width 114 height 26
click at [98, 110] on div "movie Episode" at bounding box center [57, 112] width 114 height 18
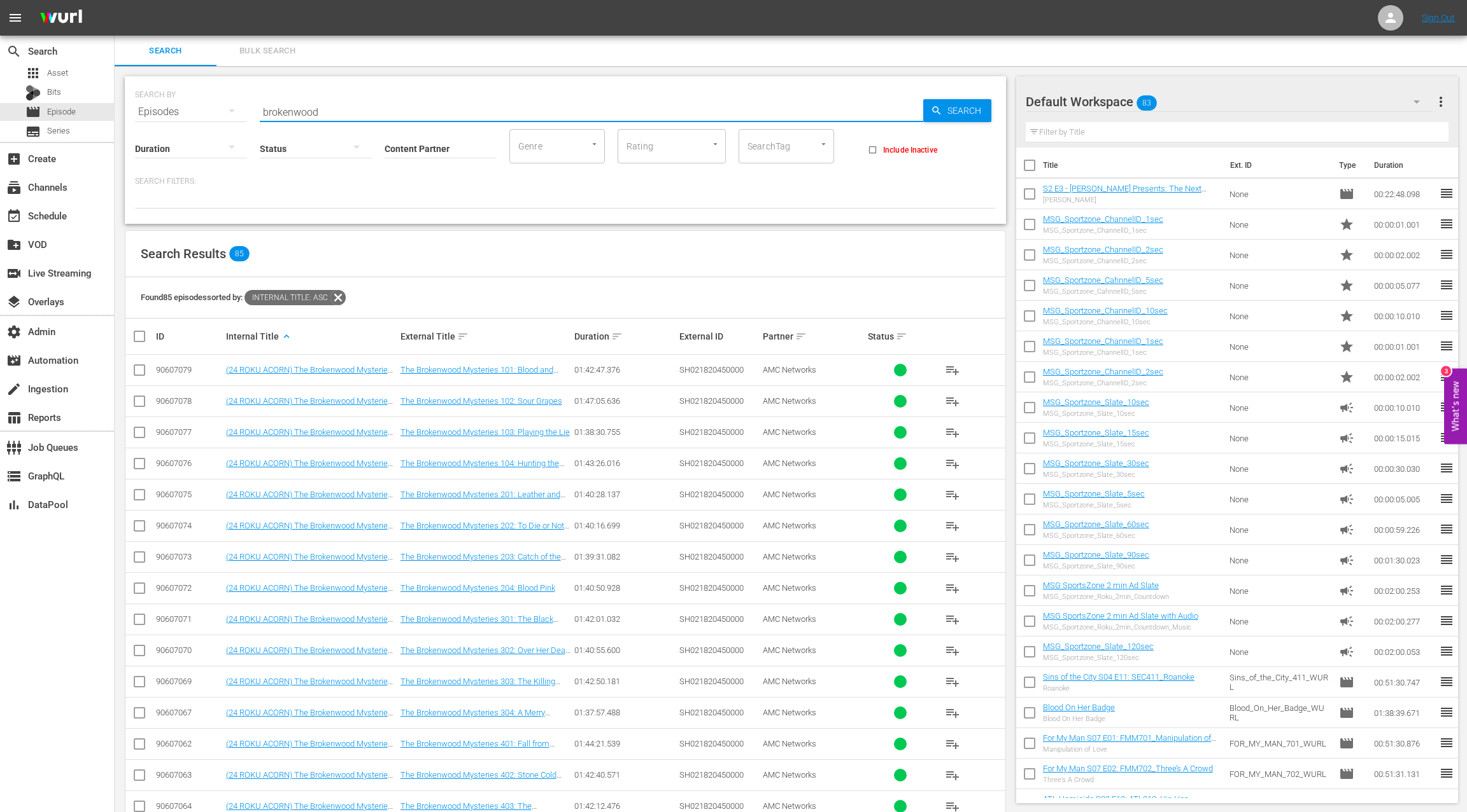
click at [297, 112] on input "brokenwood" at bounding box center [591, 112] width 663 height 30
click at [405, 144] on input "Content Partner" at bounding box center [440, 149] width 112 height 45
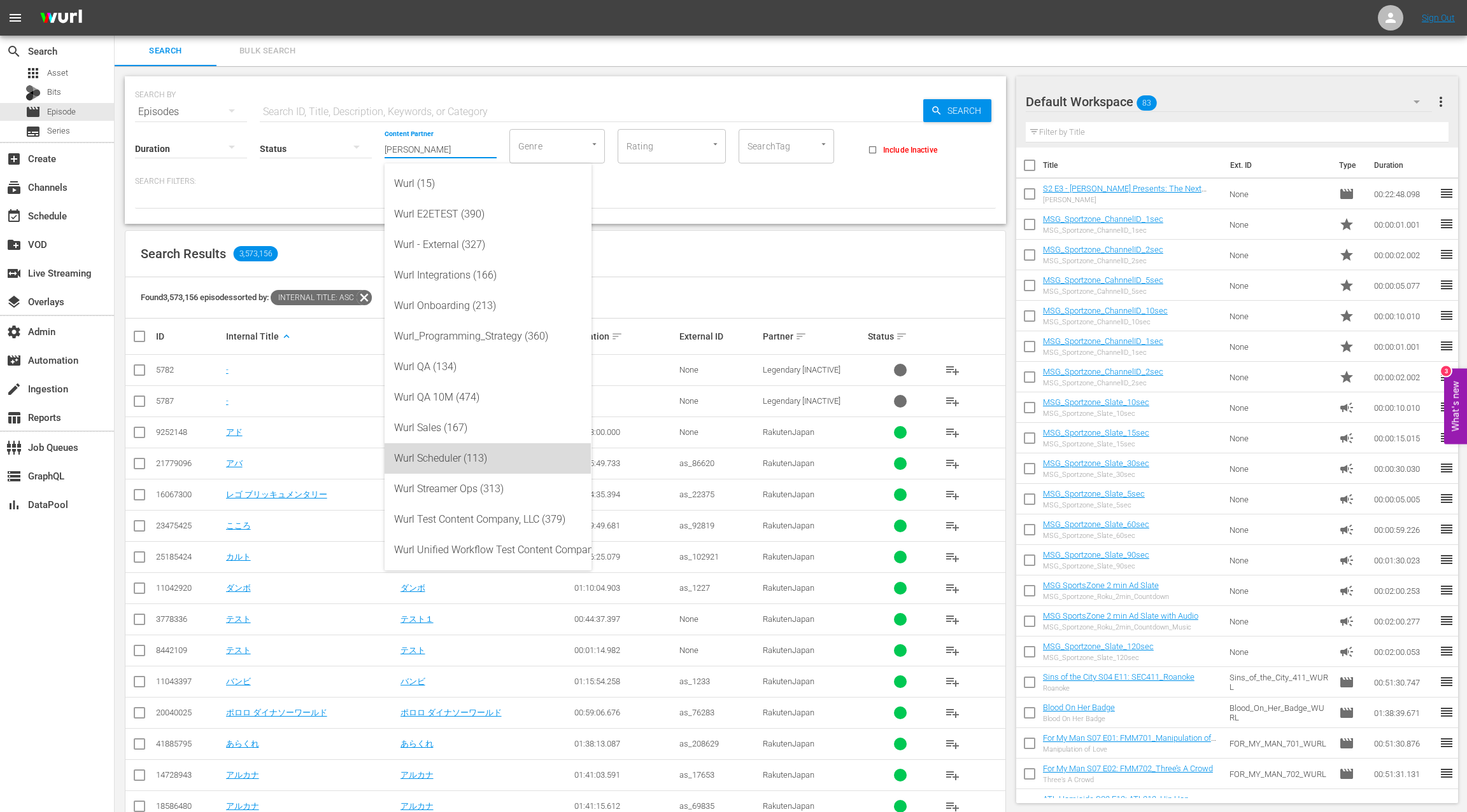
click at [470, 457] on div "Wurl Scheduler (113)" at bounding box center [487, 458] width 186 height 30
type input "Wurl Scheduler (113)"
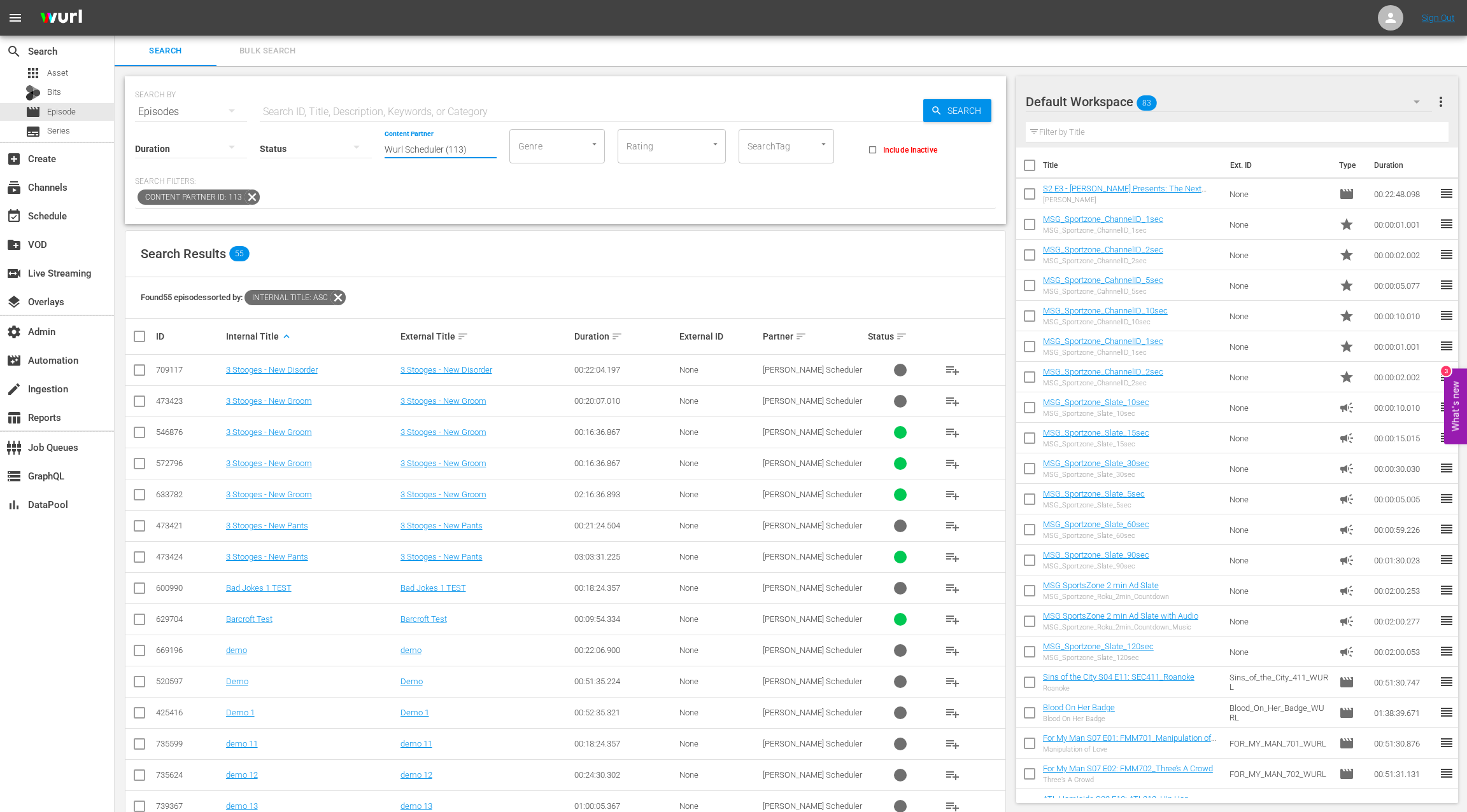
drag, startPoint x: 413, startPoint y: 145, endPoint x: 359, endPoint y: 144, distance: 54.0
click at [359, 144] on div "Duration Status Content Partner Enter Search Term Wurl Scheduler (113) Genre Ge…" at bounding box center [566, 146] width 861 height 36
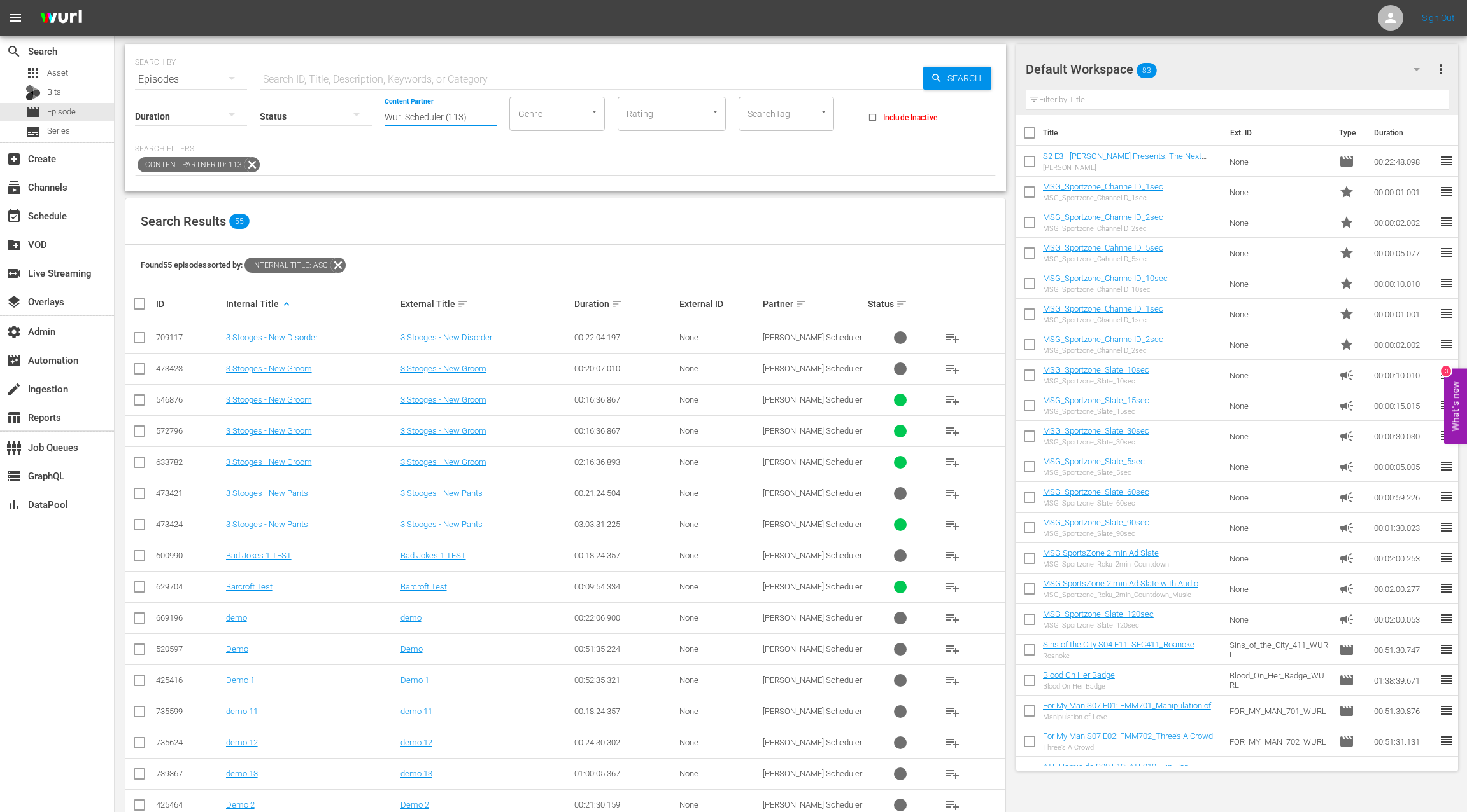
scroll to position [34, 0]
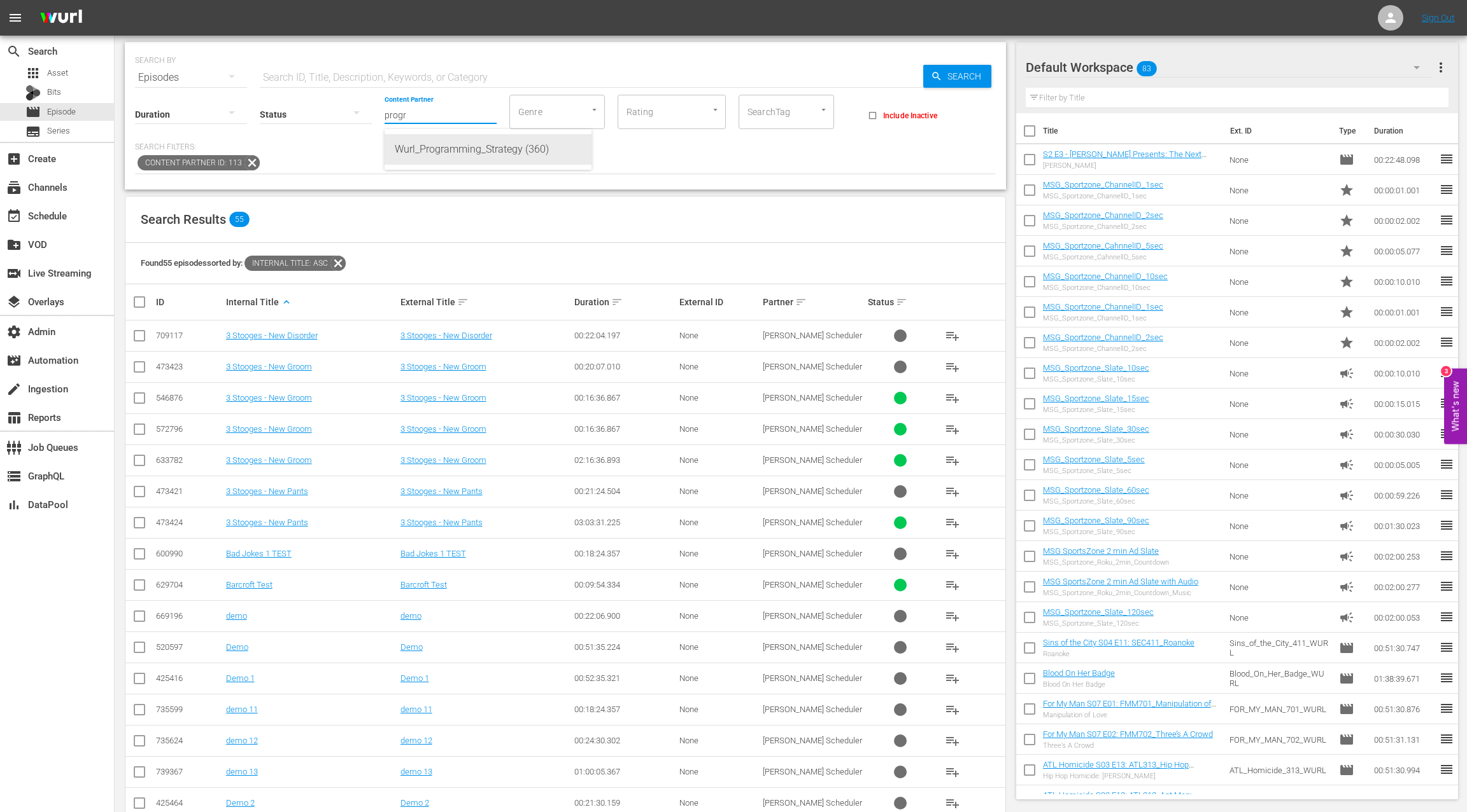
click at [452, 152] on div "Wurl_Programming_Strategy (360)" at bounding box center [487, 149] width 186 height 30
type input "Wurl_Programming_Strategy (360)"
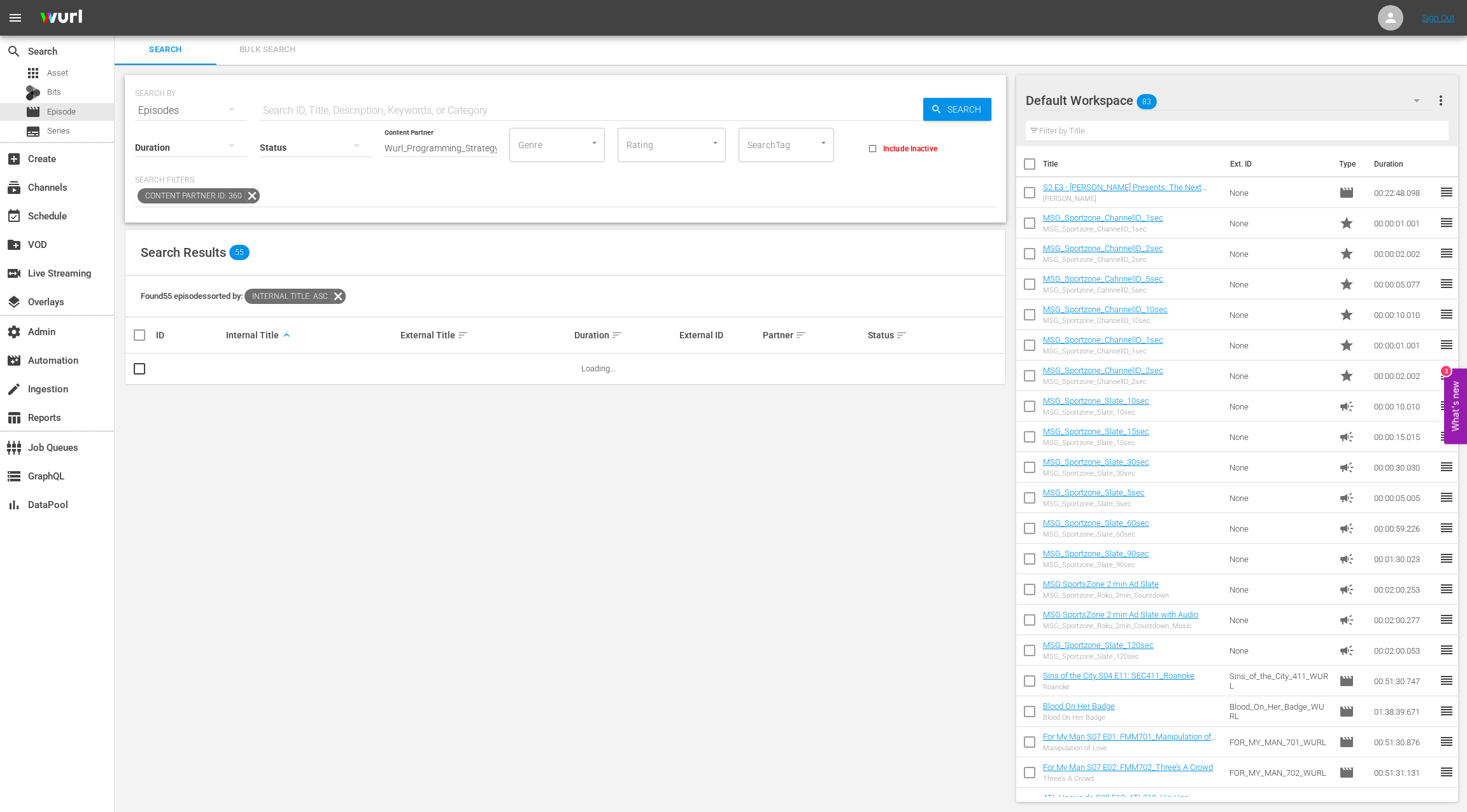
scroll to position [0, 0]
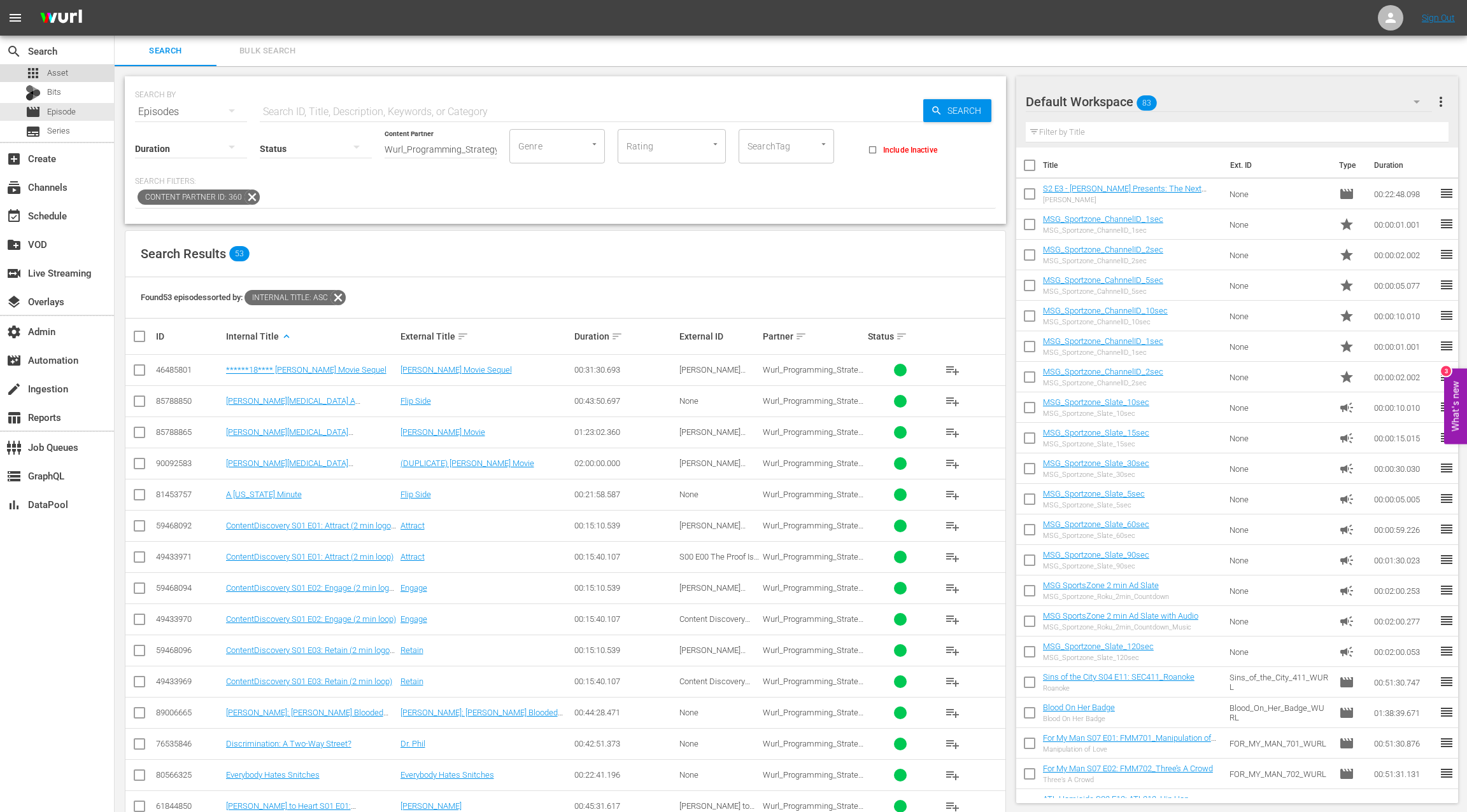
click at [79, 78] on div "apps Asset" at bounding box center [57, 73] width 114 height 18
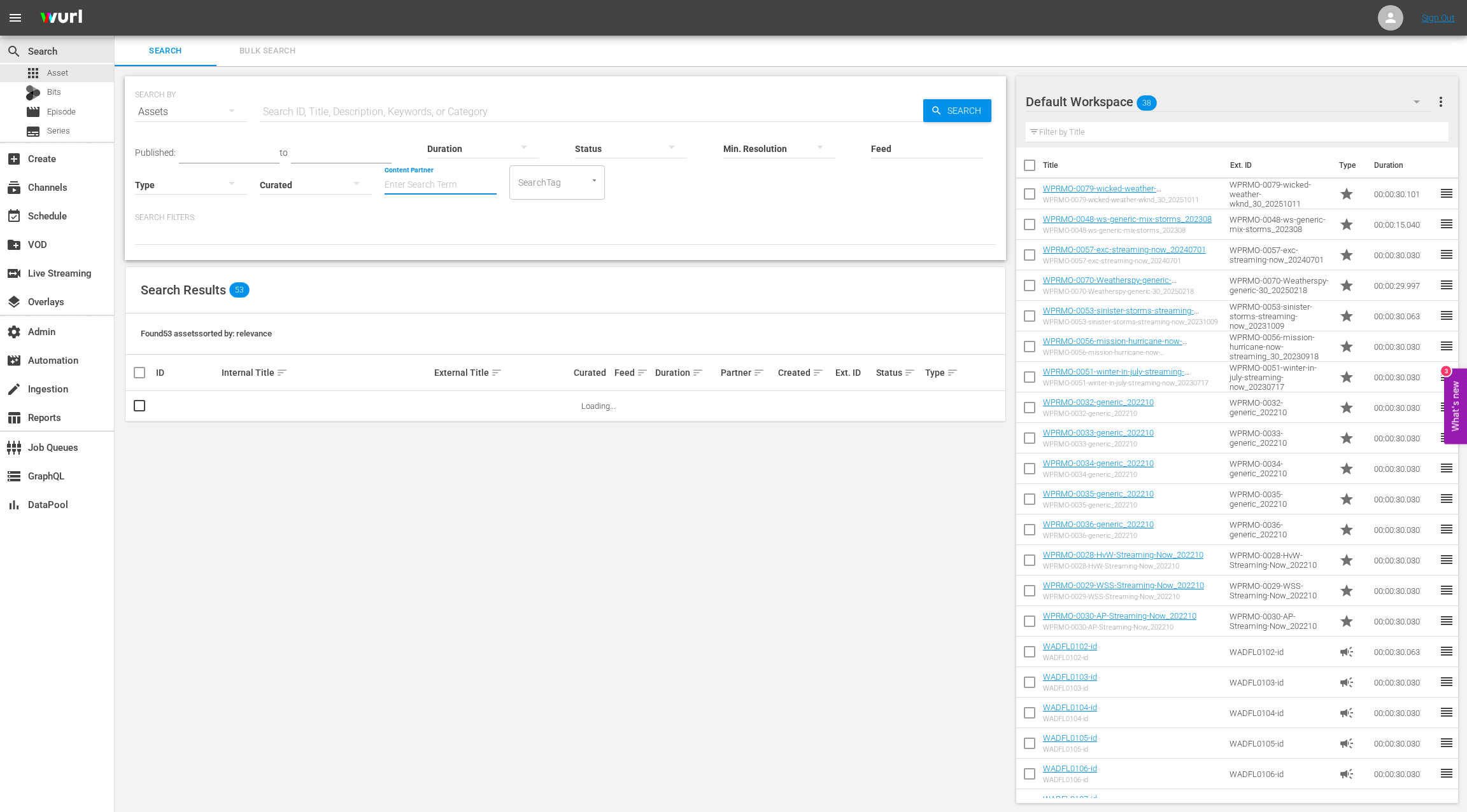
click at [399, 181] on input "Content Partner" at bounding box center [440, 185] width 112 height 45
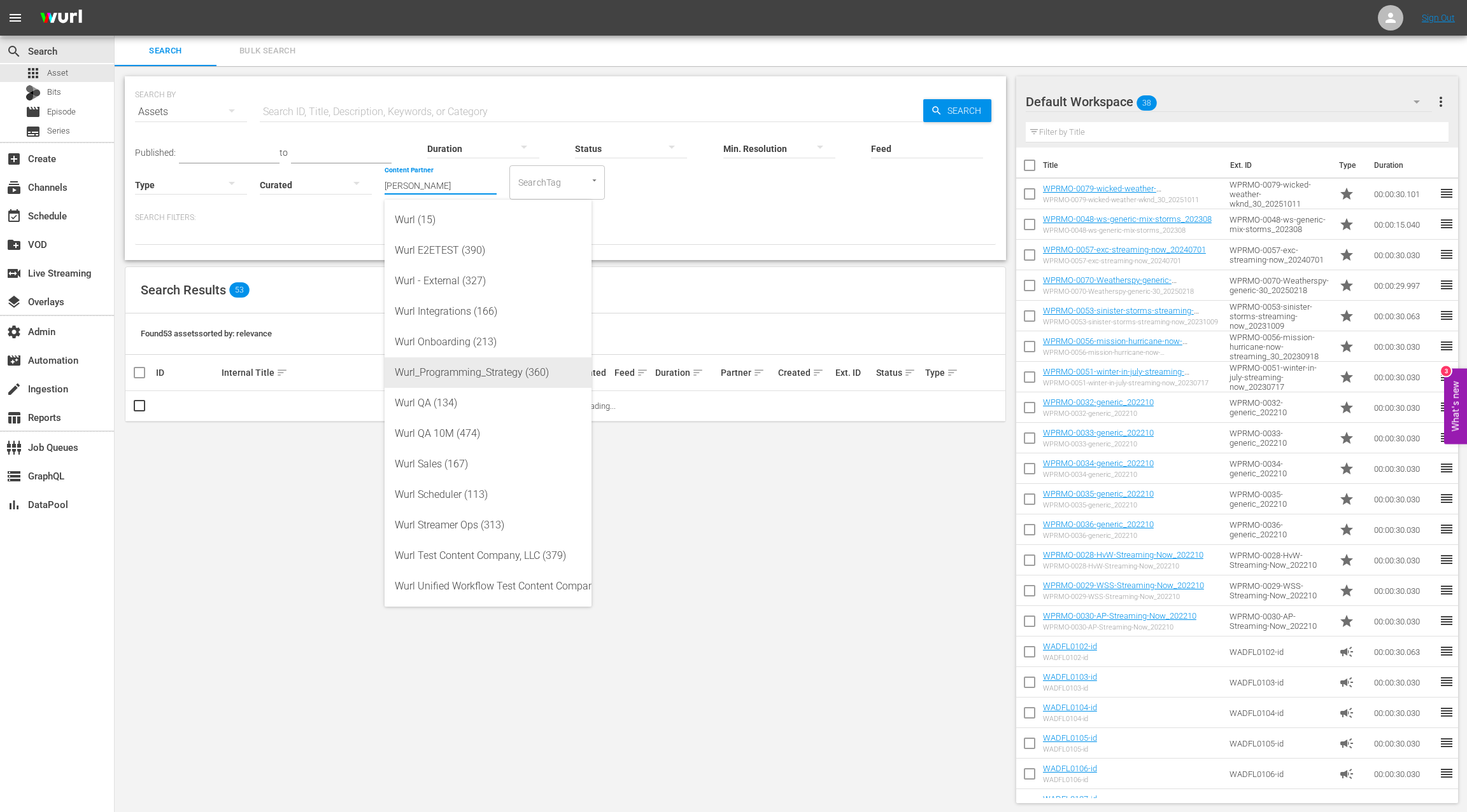
click at [496, 374] on div "Wurl_Programming_Strategy (360)" at bounding box center [487, 372] width 186 height 30
type input "Wurl_Programming_Strategy (360)"
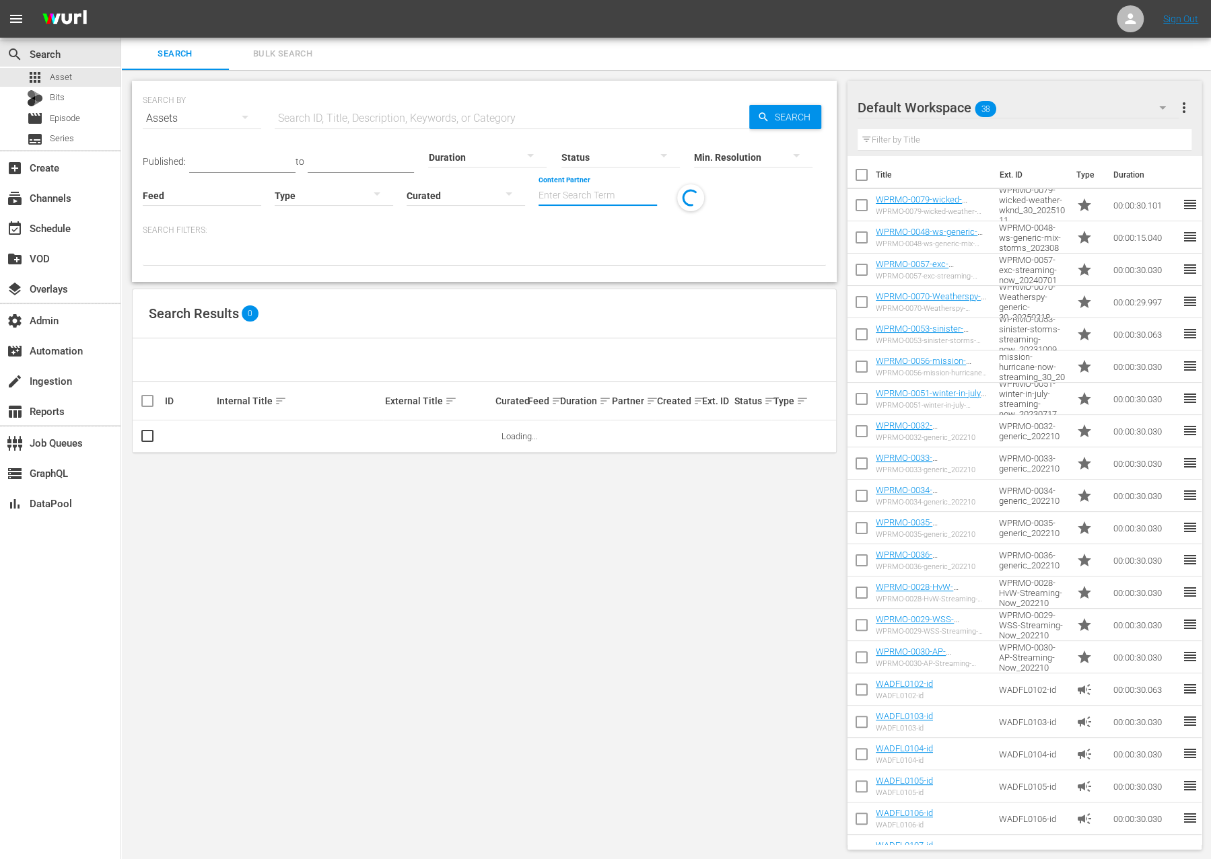
click at [553, 192] on input "Content Partner" at bounding box center [597, 196] width 118 height 48
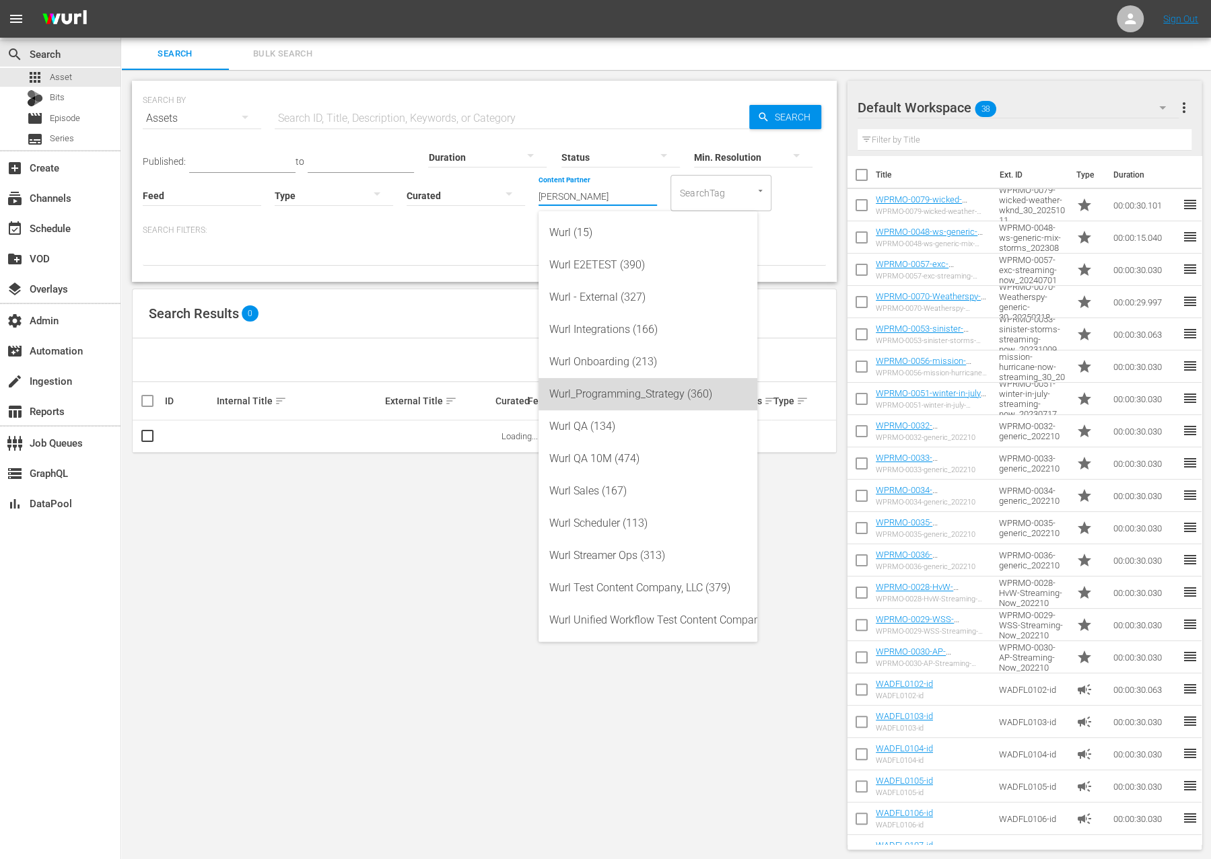
click at [626, 398] on div "Wurl_Programming_Strategy (360)" at bounding box center [647, 394] width 197 height 32
type input "Wurl_Programming_Strategy (360)"
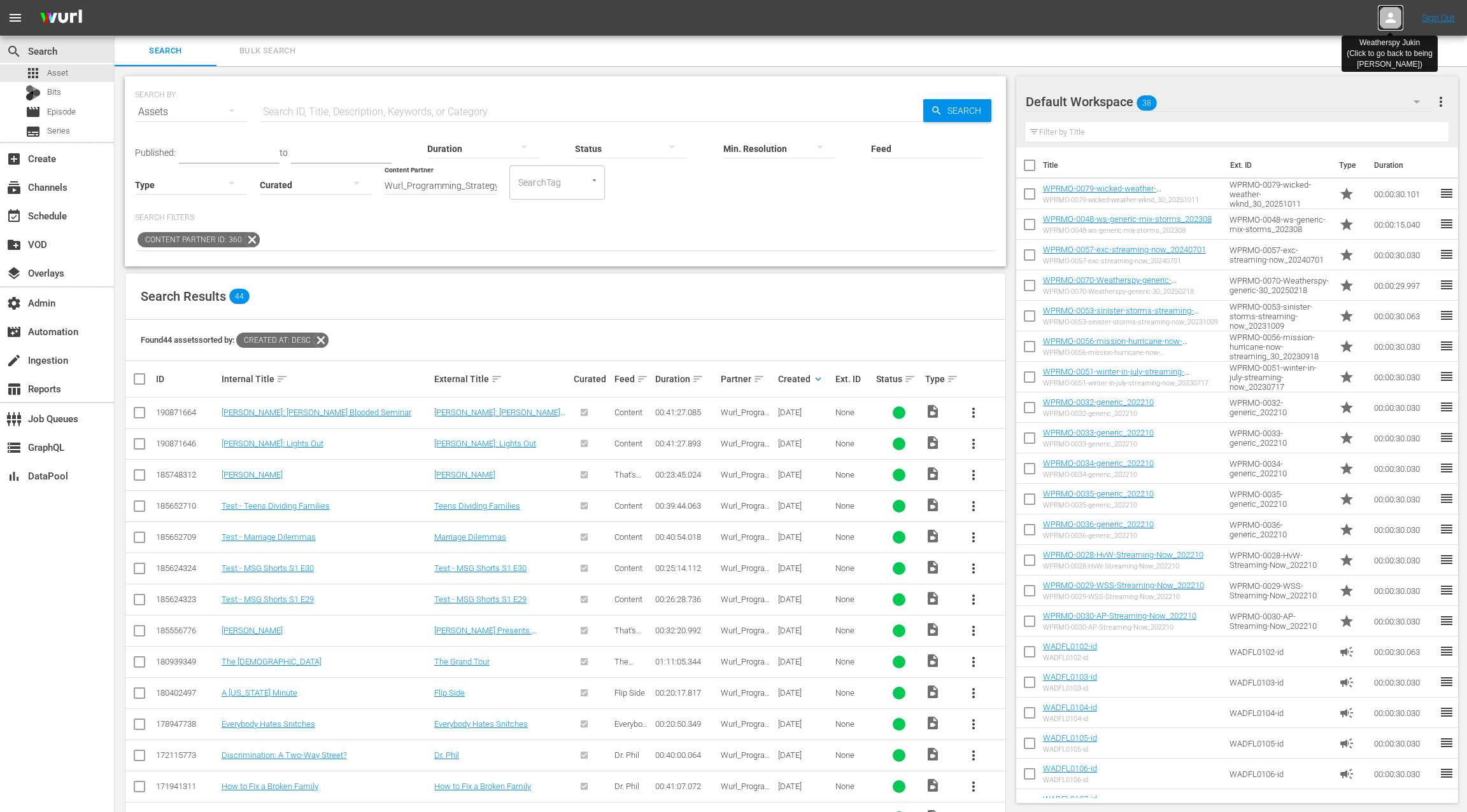
click at [1144, 23] on icon at bounding box center [1390, 18] width 15 height 15
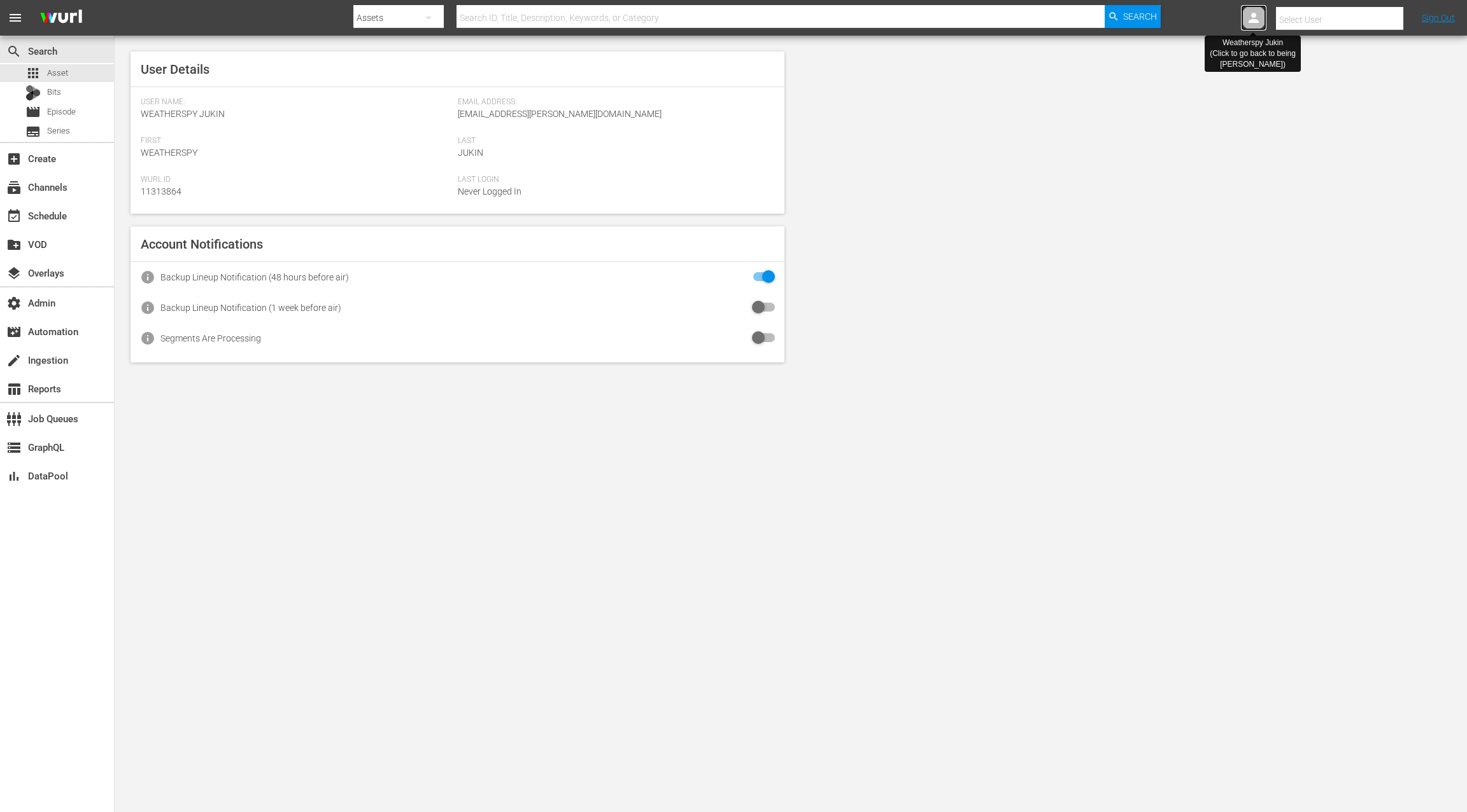
click at [1144, 19] on icon at bounding box center [1253, 18] width 15 height 15
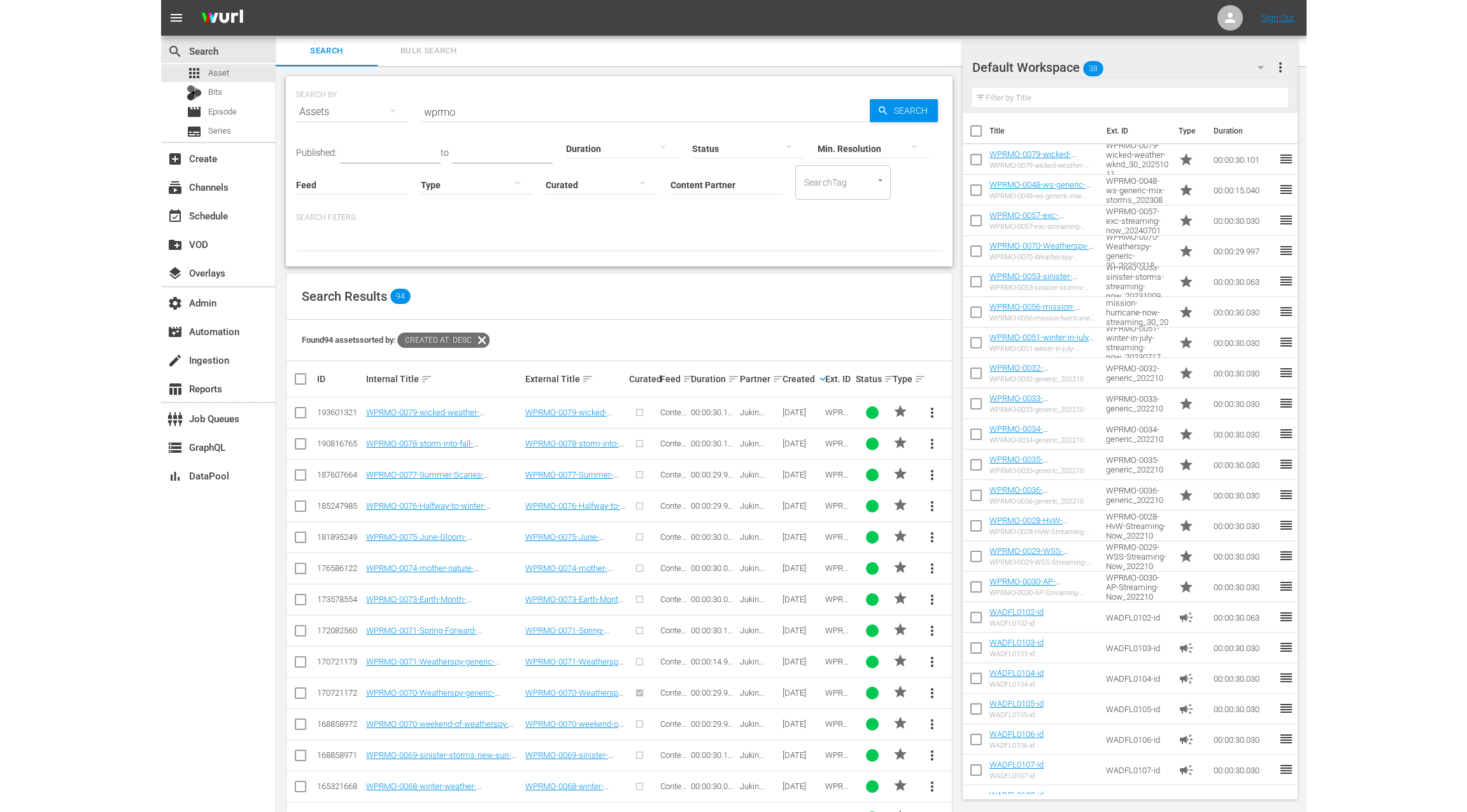
scroll to position [129, 0]
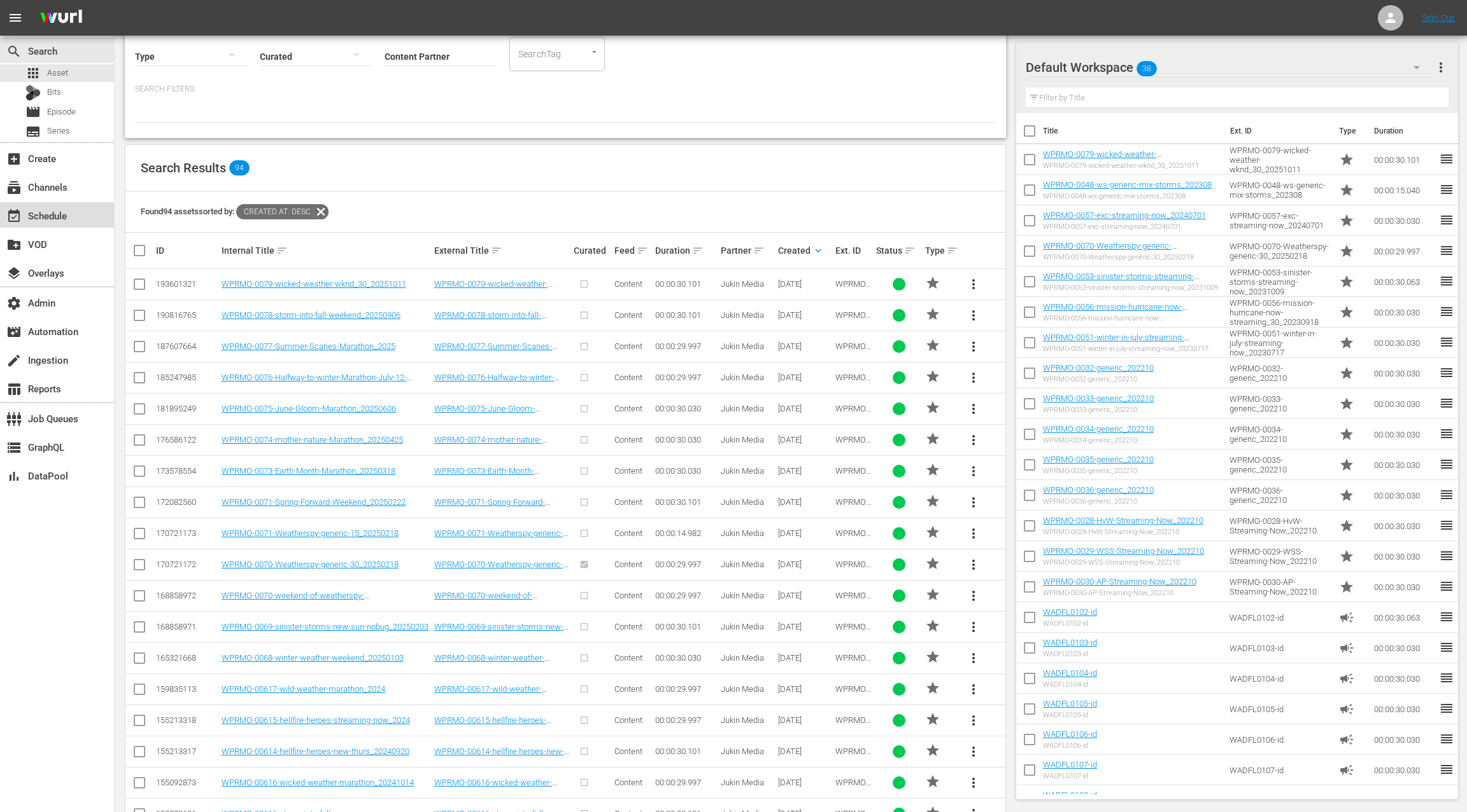
click at [59, 213] on div "event_available Schedule" at bounding box center [35, 214] width 71 height 11
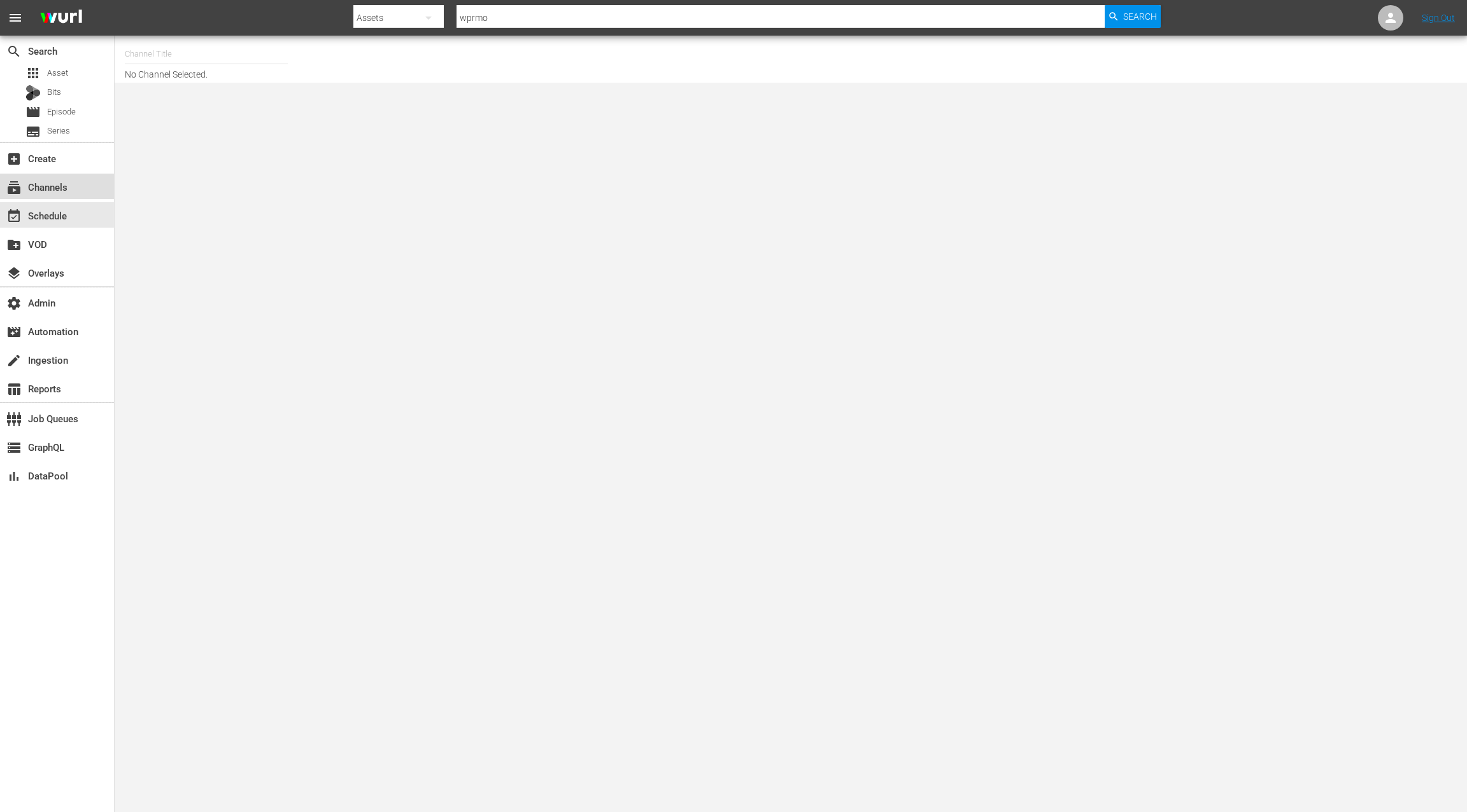
click at [62, 190] on div "subscriptions Channels" at bounding box center [35, 185] width 71 height 11
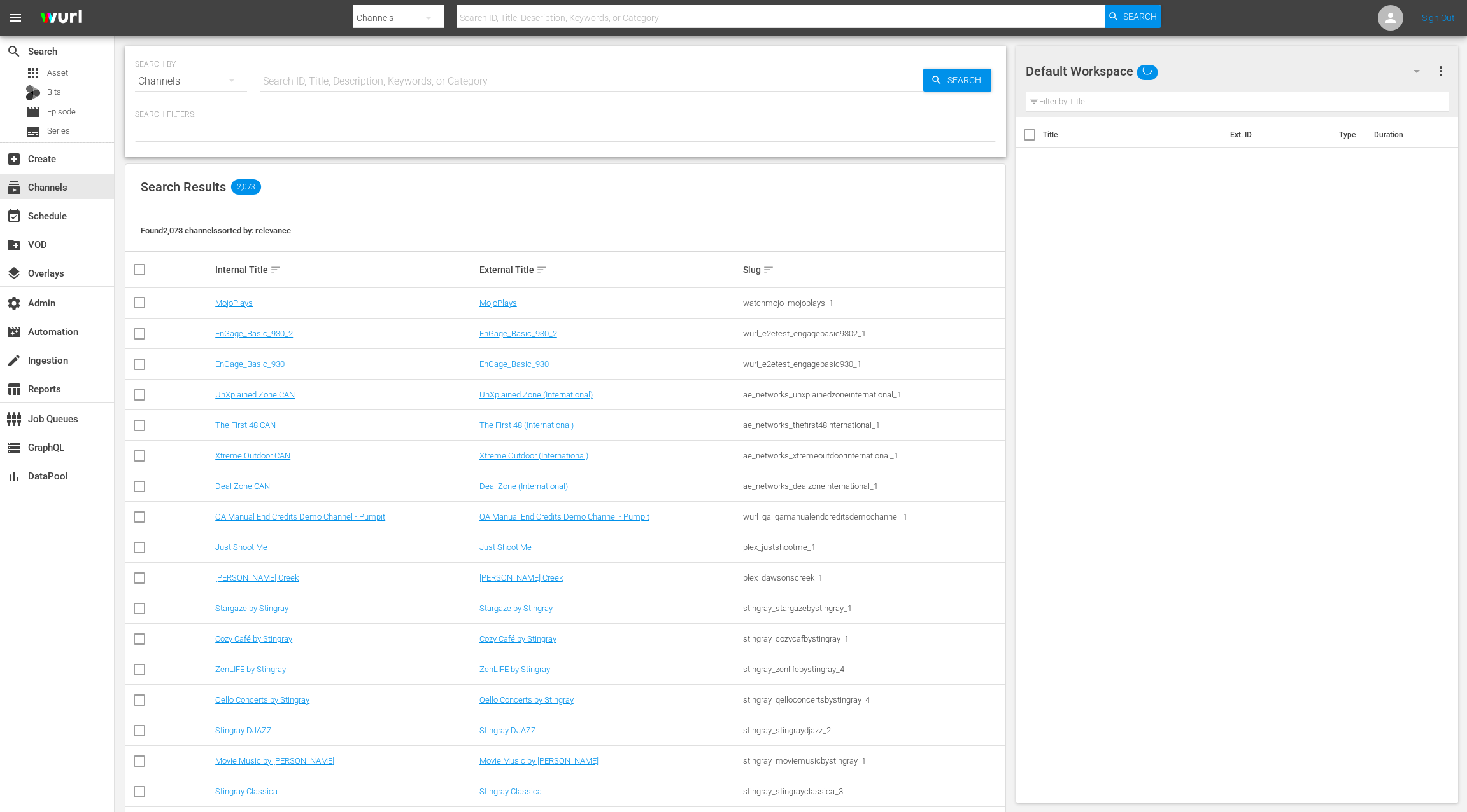
click at [279, 82] on input "text" at bounding box center [591, 81] width 663 height 30
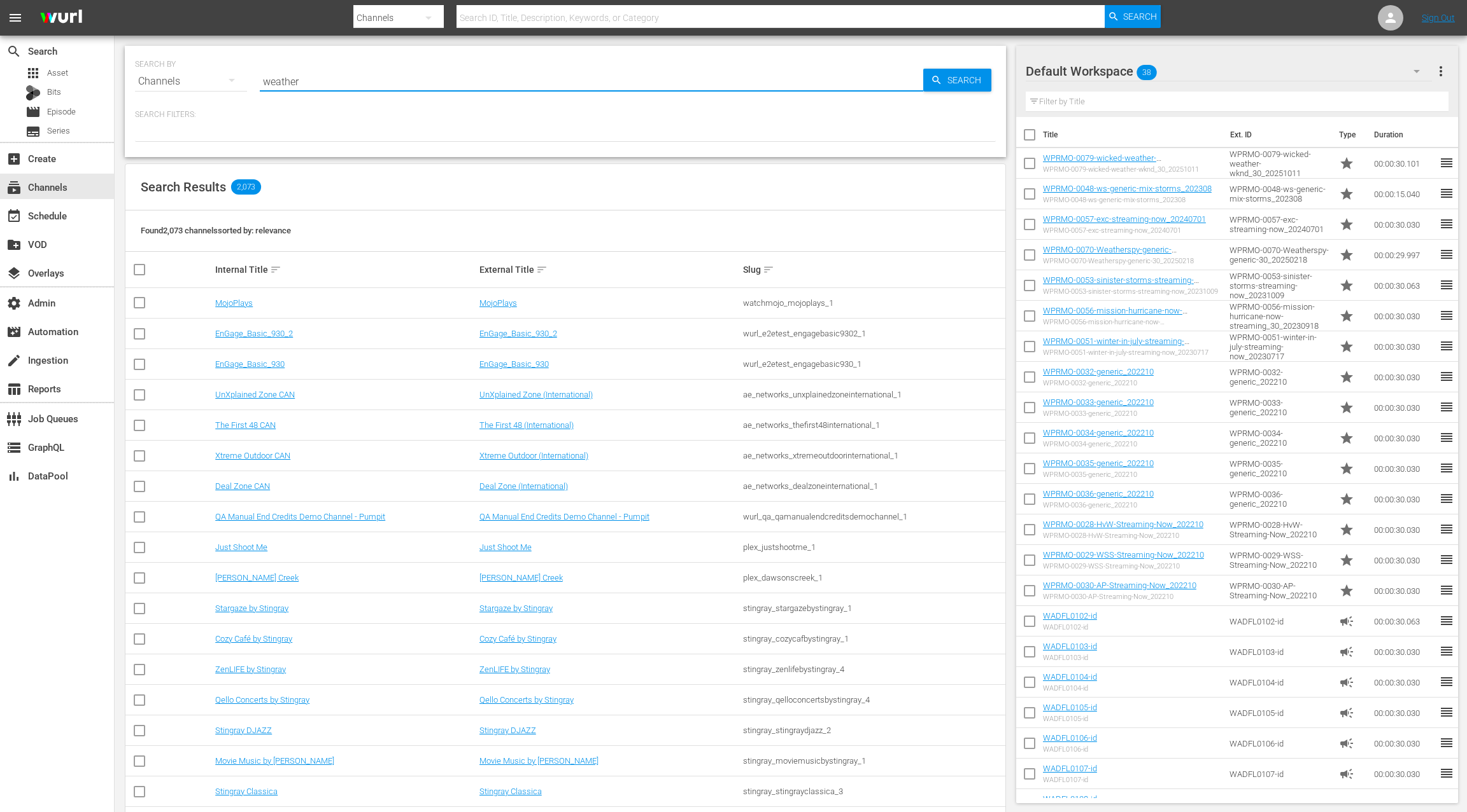
type input "weatherspy"
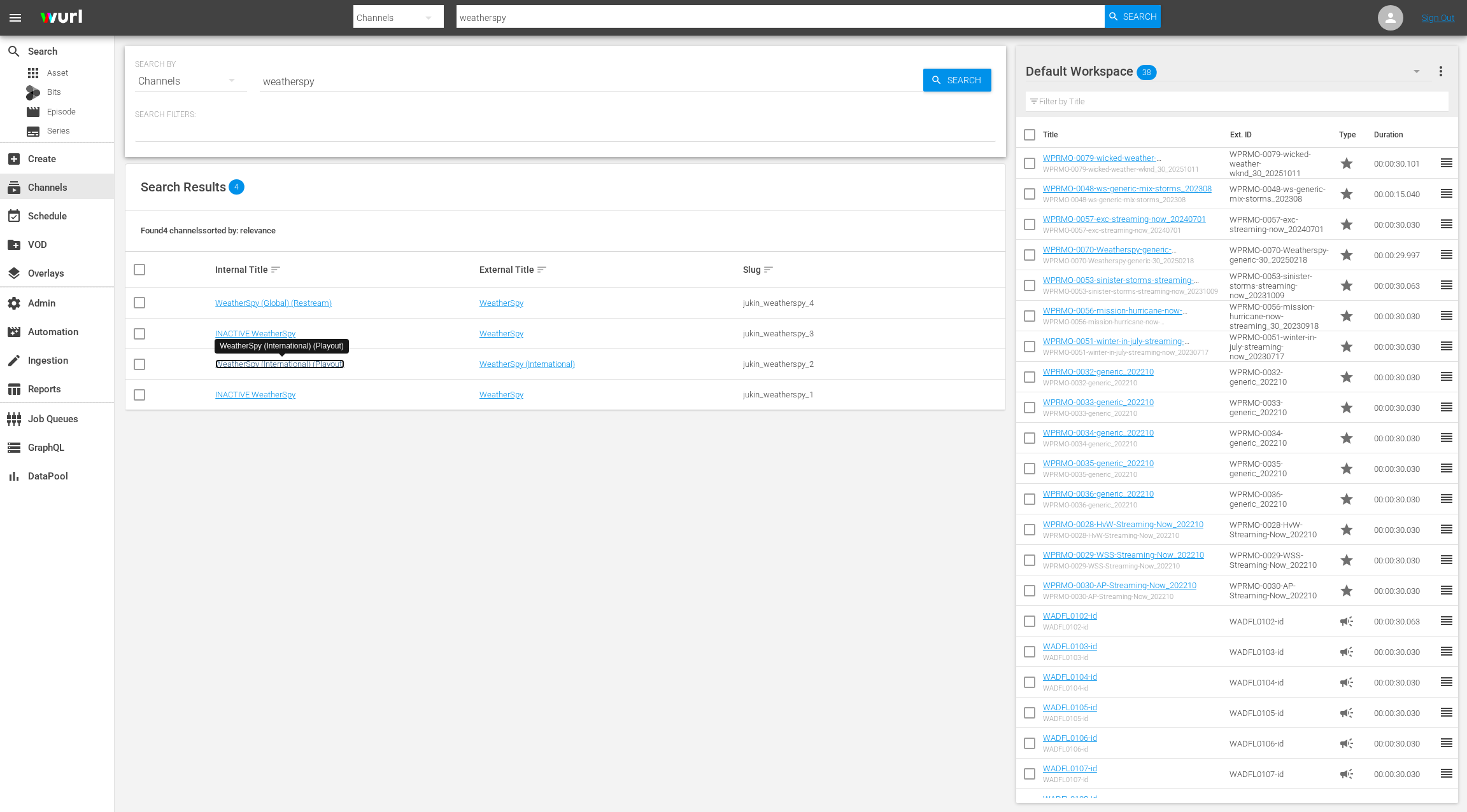
click at [237, 364] on link "WeatherSpy (International) (Playout)" at bounding box center [279, 364] width 130 height 9
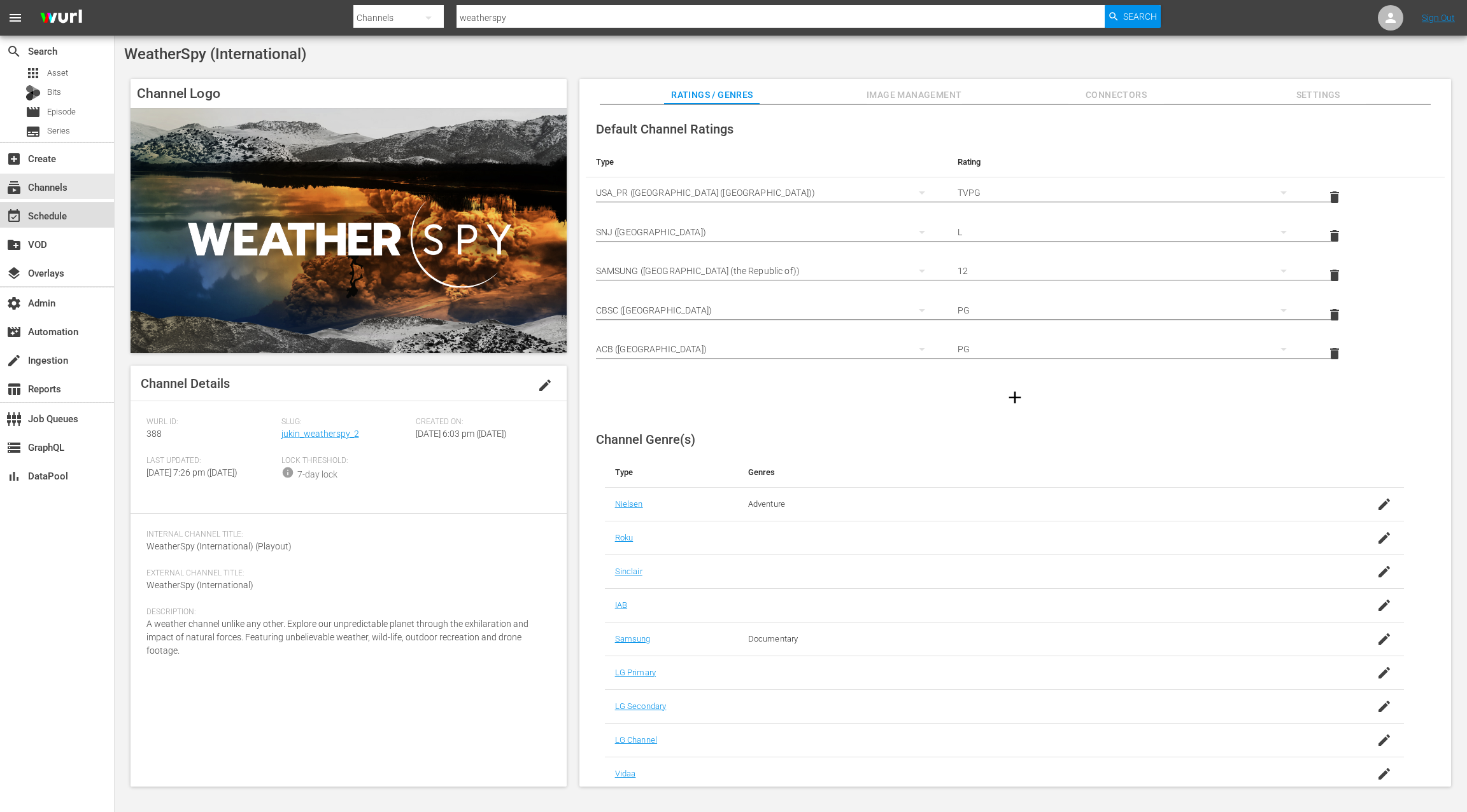
click at [80, 220] on div "event_available Schedule" at bounding box center [57, 215] width 114 height 26
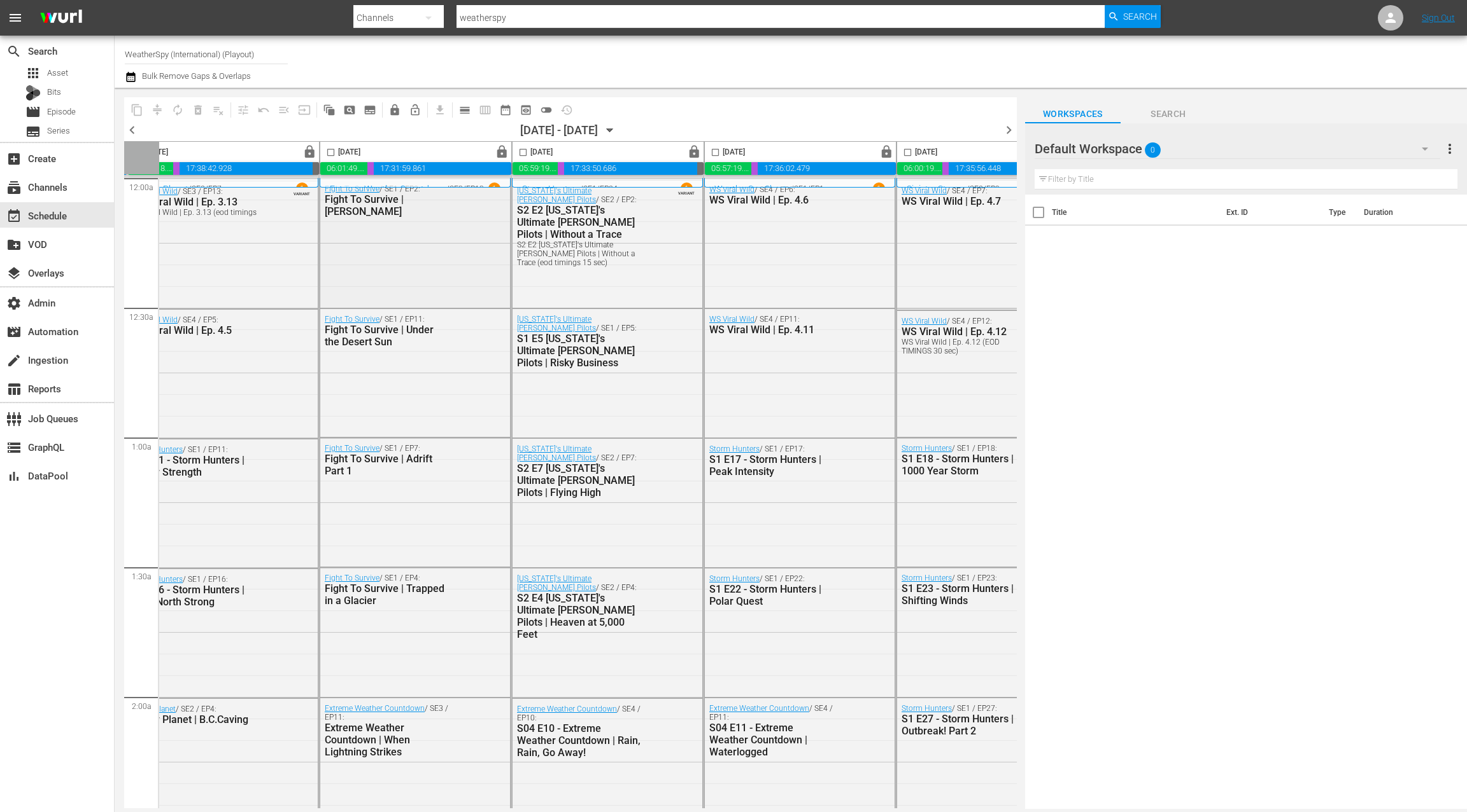
scroll to position [0, 494]
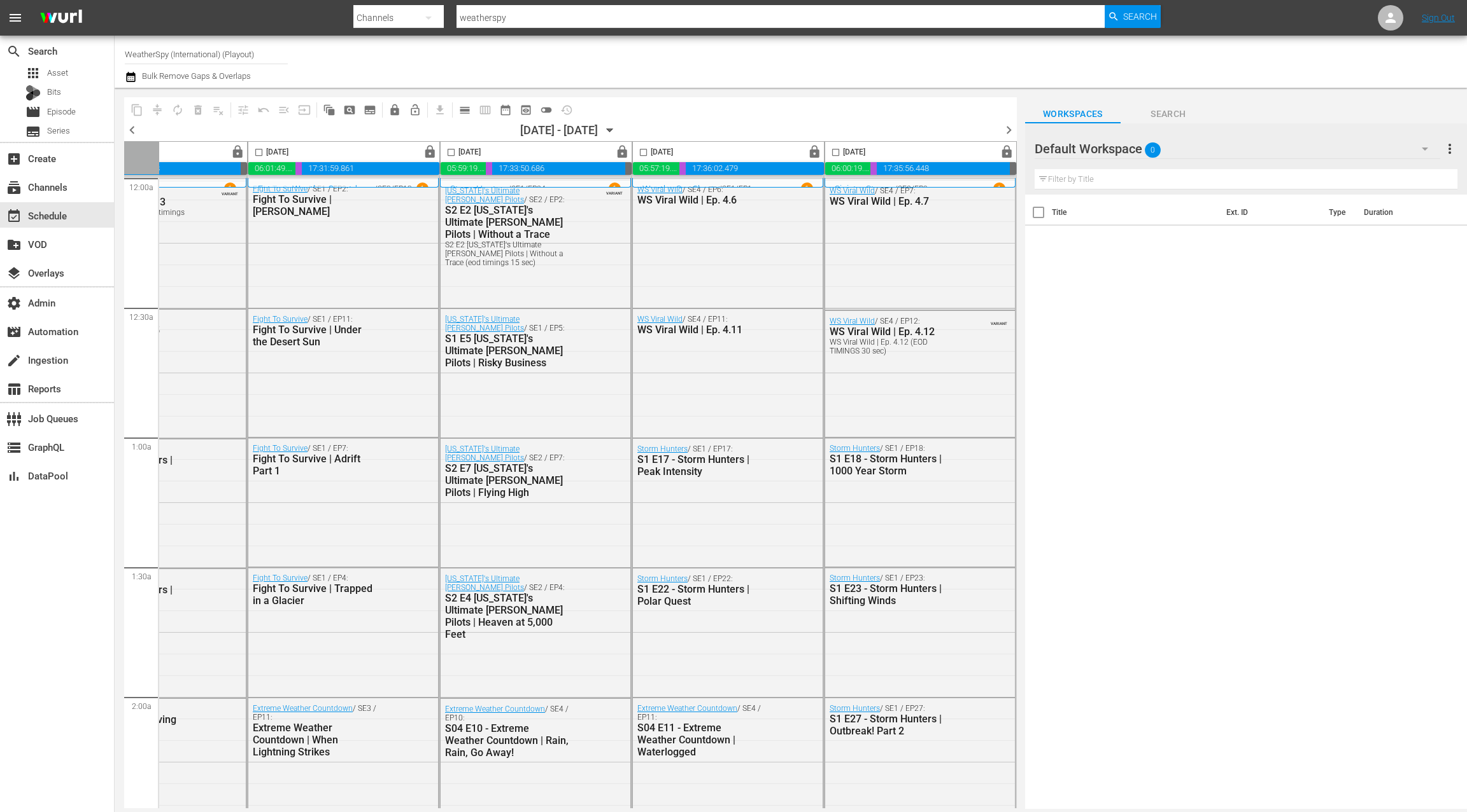
click at [1008, 130] on span "chevron_right" at bounding box center [1008, 130] width 16 height 16
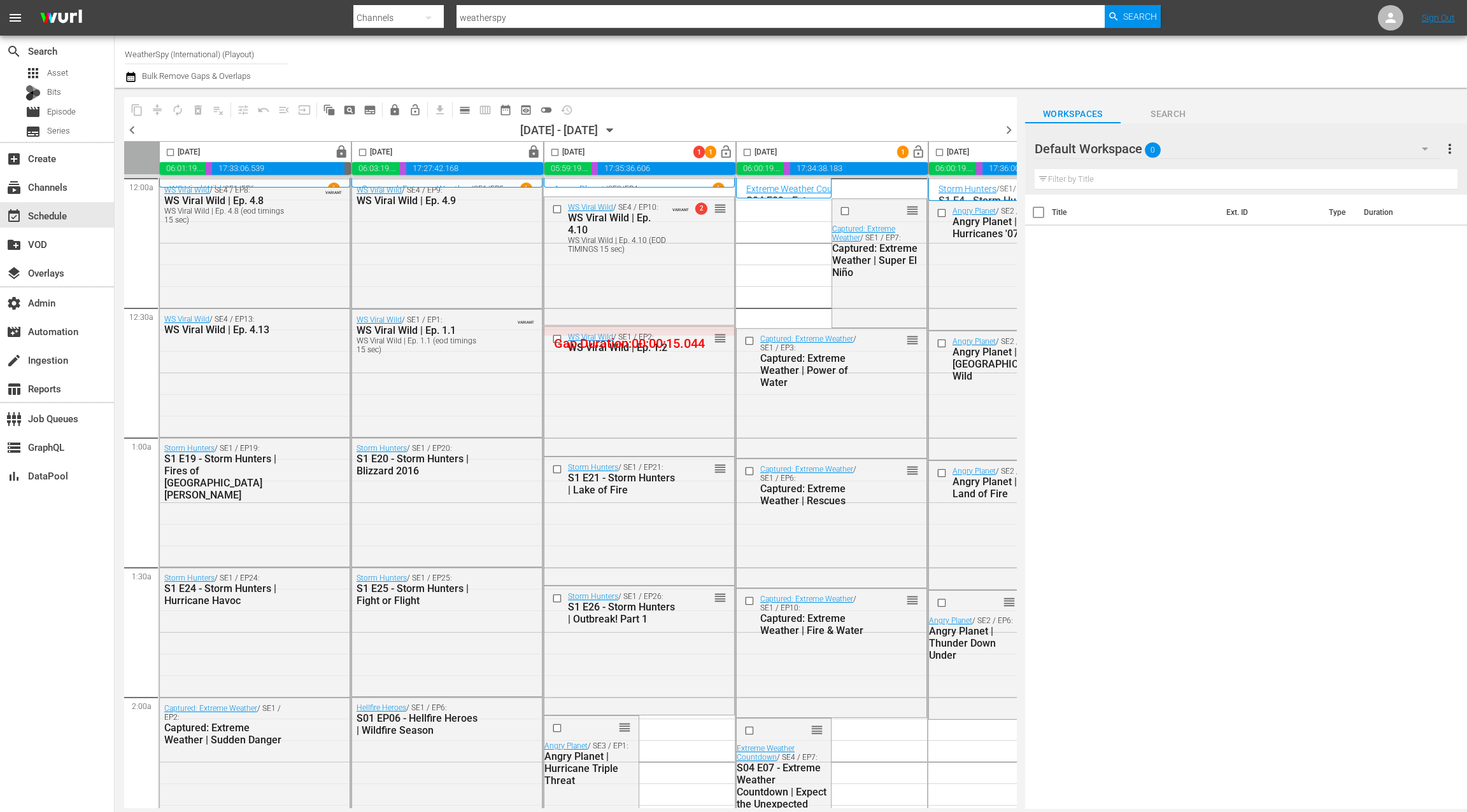
click at [136, 78] on icon "button" at bounding box center [131, 77] width 12 height 15
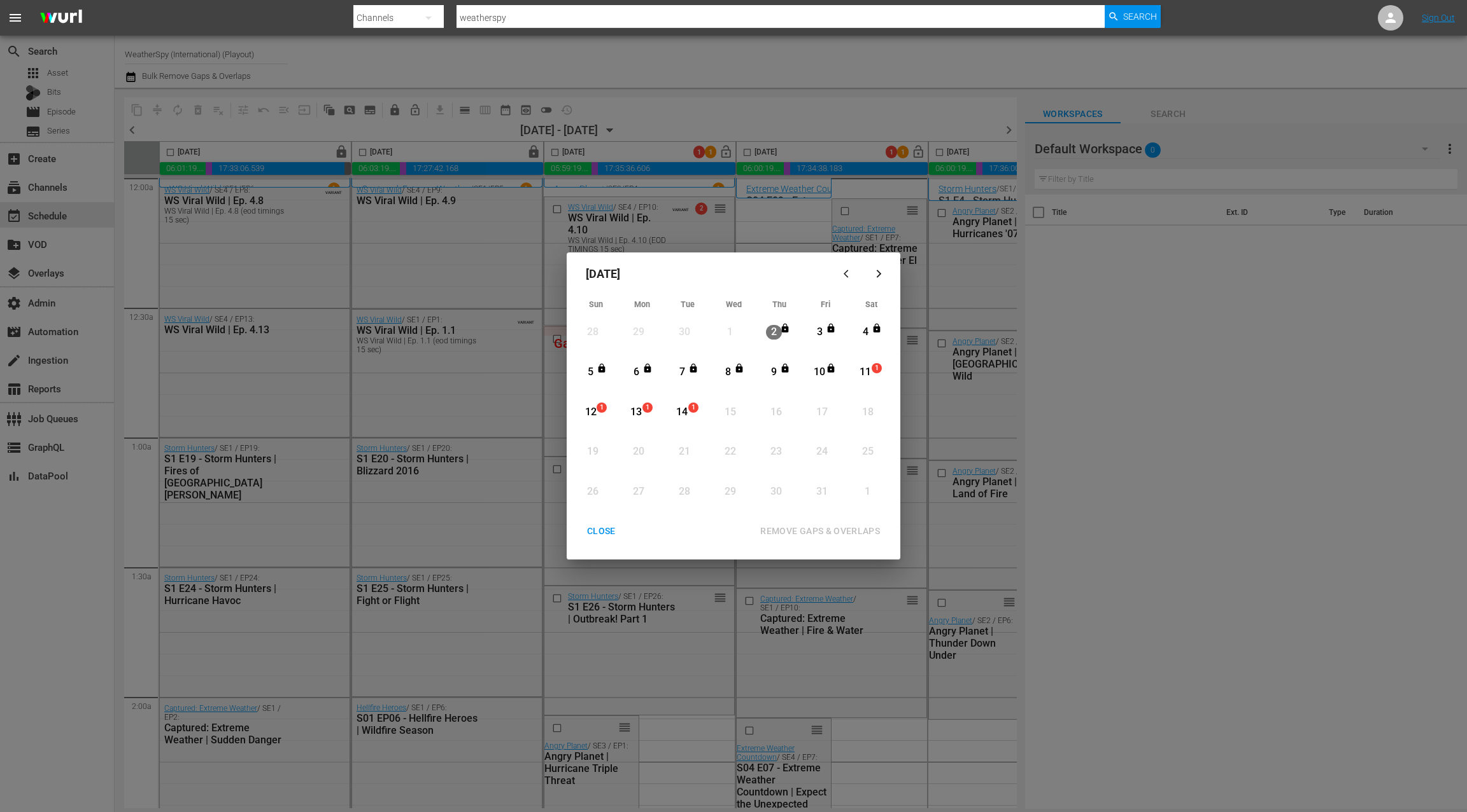
drag, startPoint x: 870, startPoint y: 374, endPoint x: 686, endPoint y: 411, distance: 187.7
click at [870, 374] on div "11" at bounding box center [864, 371] width 16 height 14
drag, startPoint x: 686, startPoint y: 411, endPoint x: 709, endPoint y: 422, distance: 25.5
click at [686, 411] on div "14" at bounding box center [682, 412] width 16 height 14
click at [829, 529] on div "REMOVE GAPS & OVERLAPS" at bounding box center [820, 531] width 140 height 16
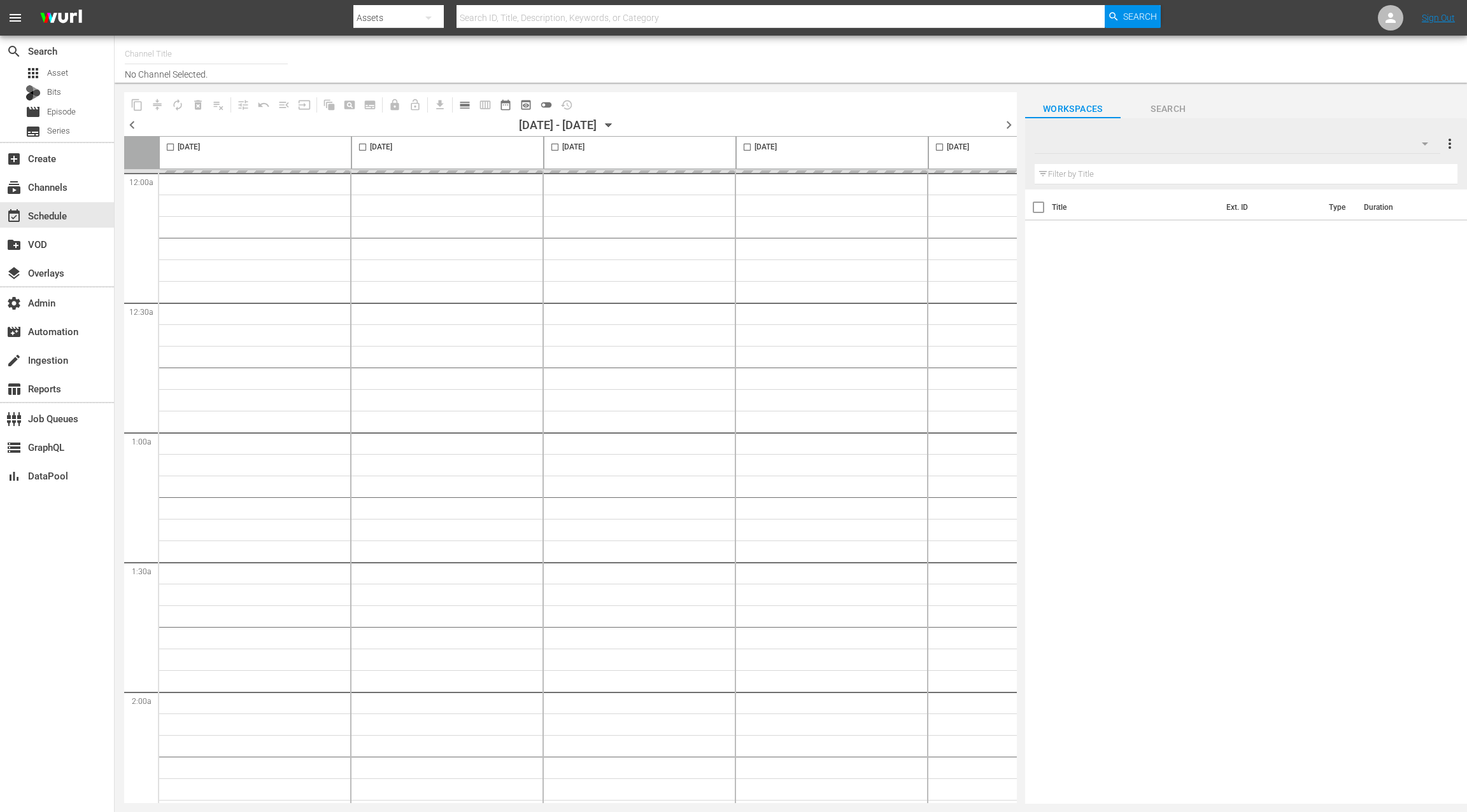
type input "WeatherSpy (International) (Playout) (388)"
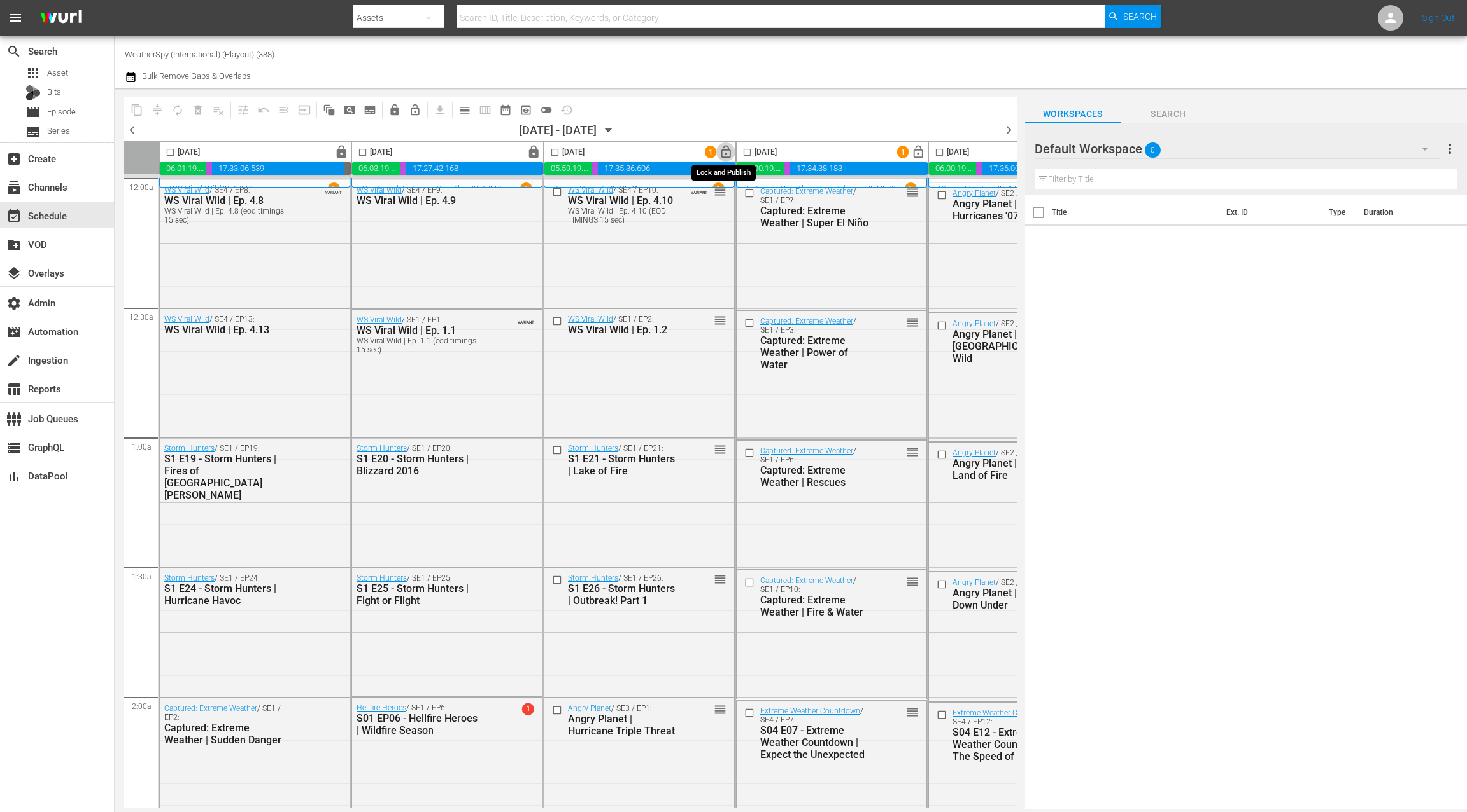
click at [727, 153] on span "lock_open" at bounding box center [725, 151] width 14 height 14
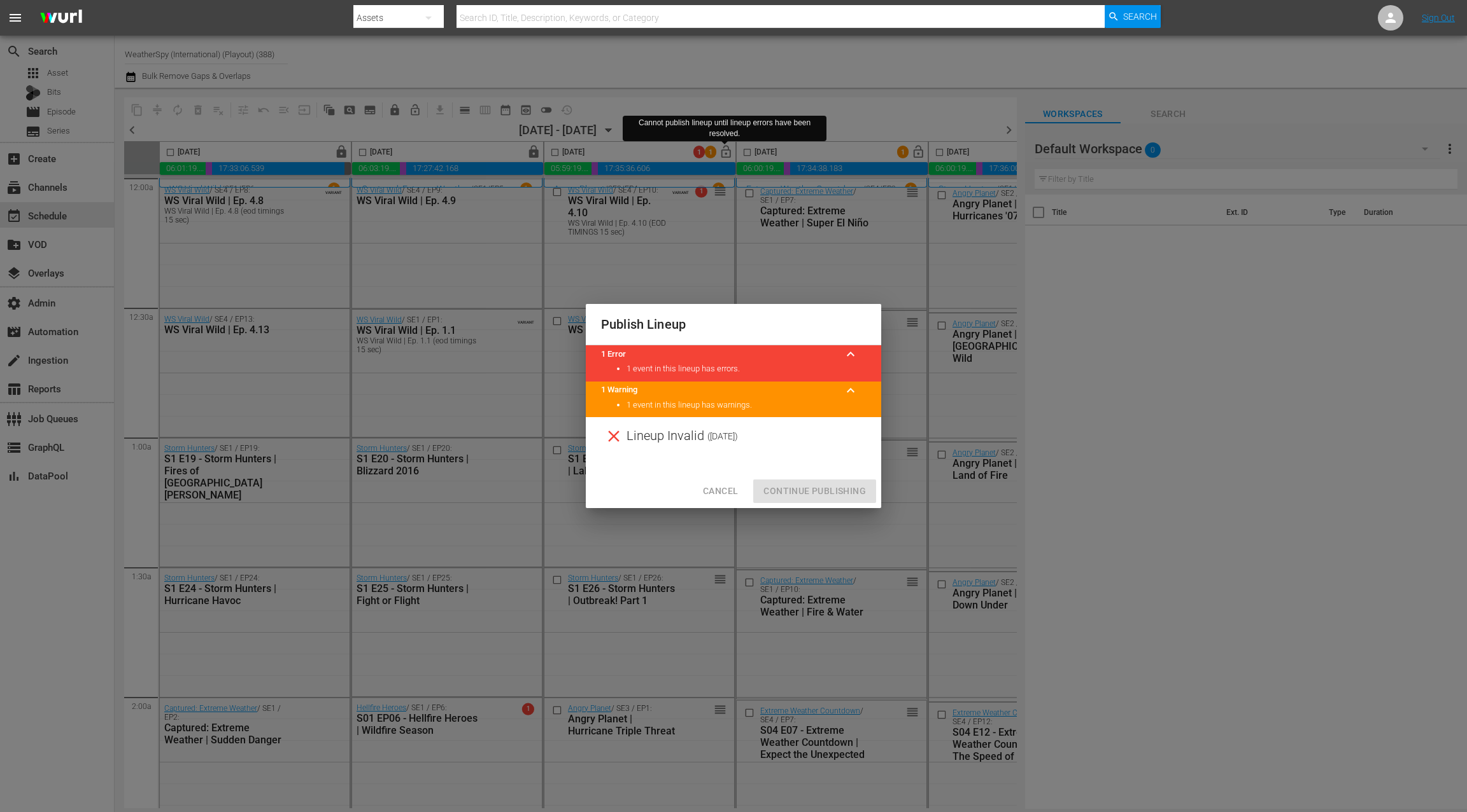
click at [724, 490] on span "Cancel" at bounding box center [720, 491] width 35 height 16
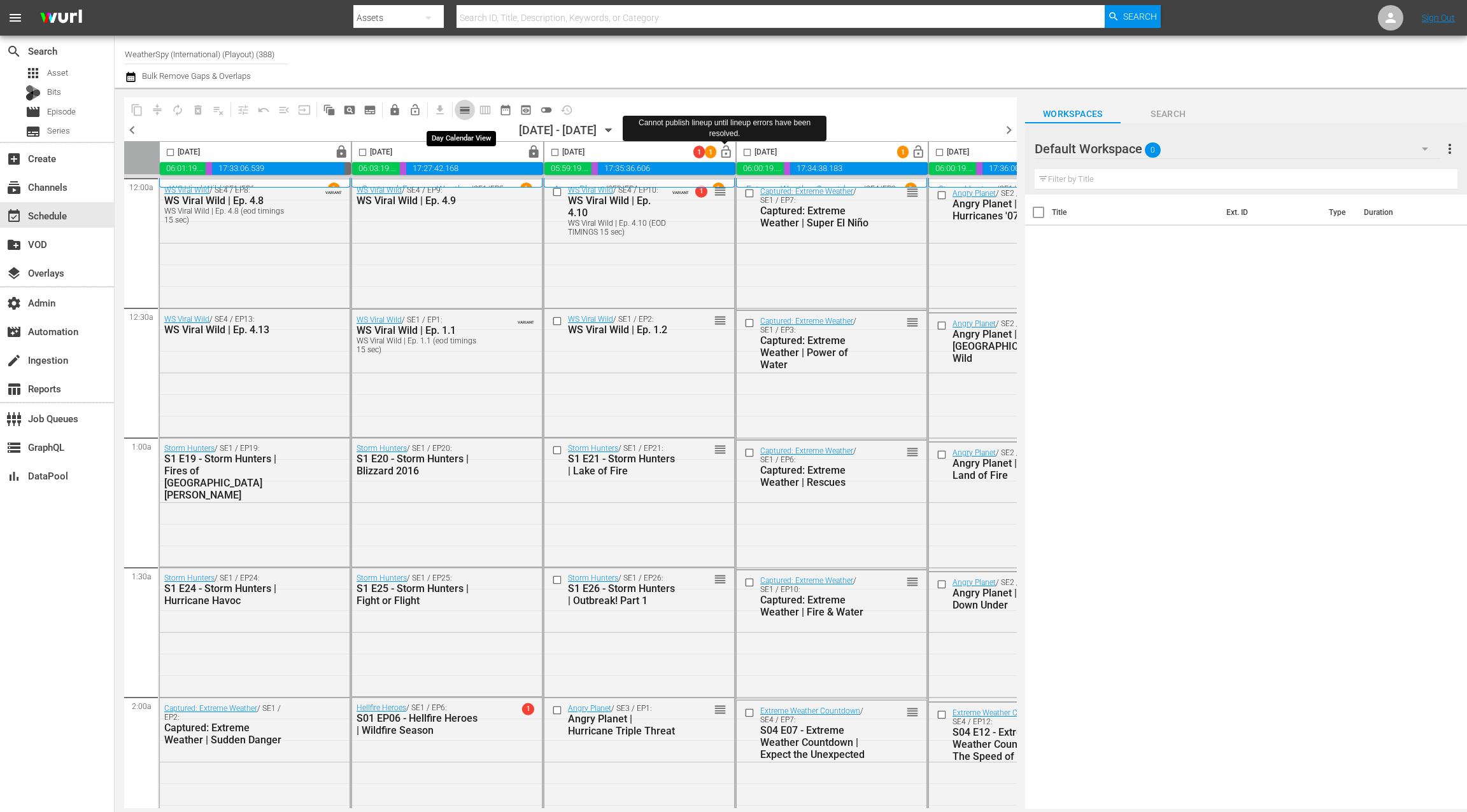
click at [470, 110] on span "calendar_view_day_outlined" at bounding box center [464, 110] width 12 height 12
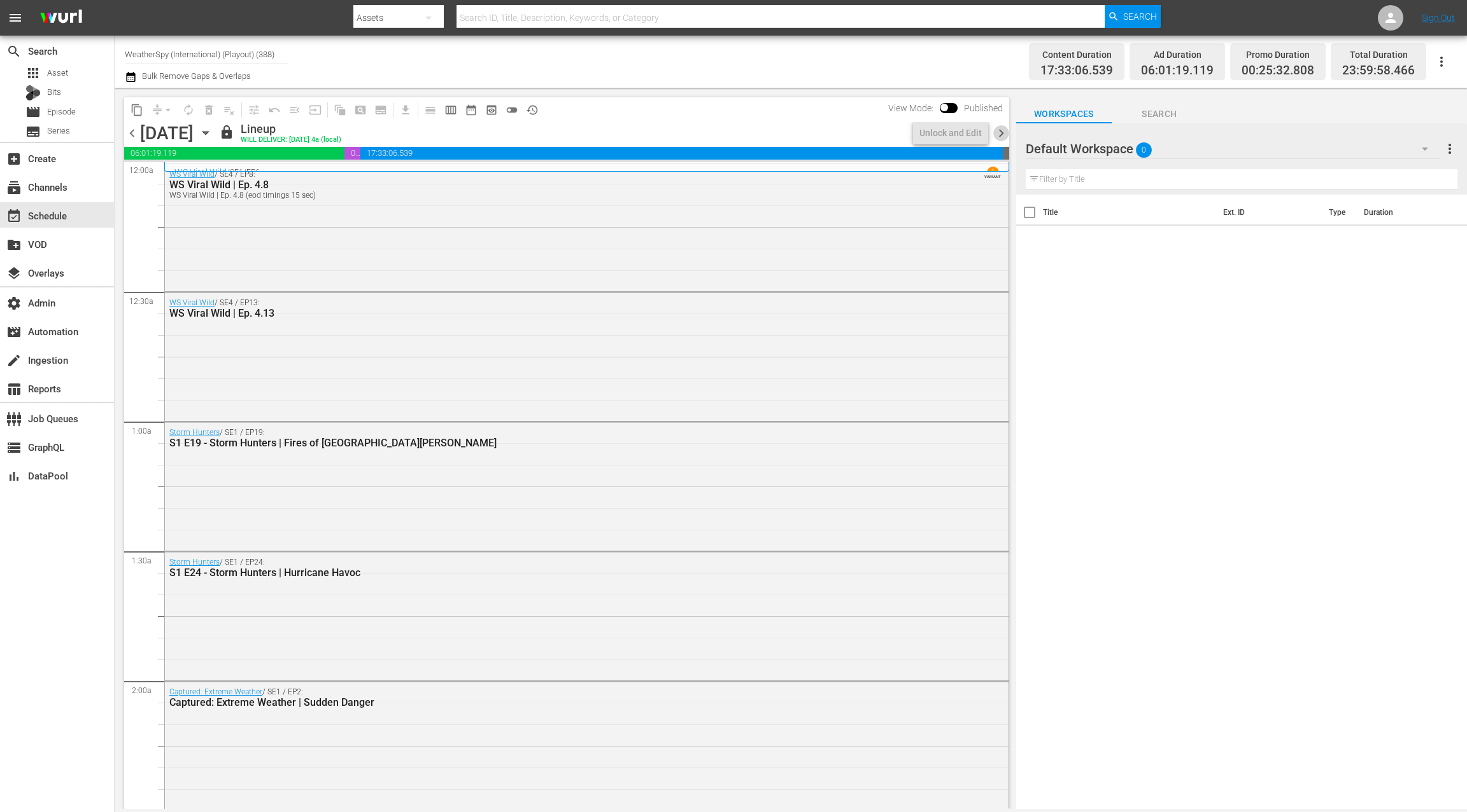
click at [1002, 135] on span "chevron_right" at bounding box center [1001, 133] width 16 height 16
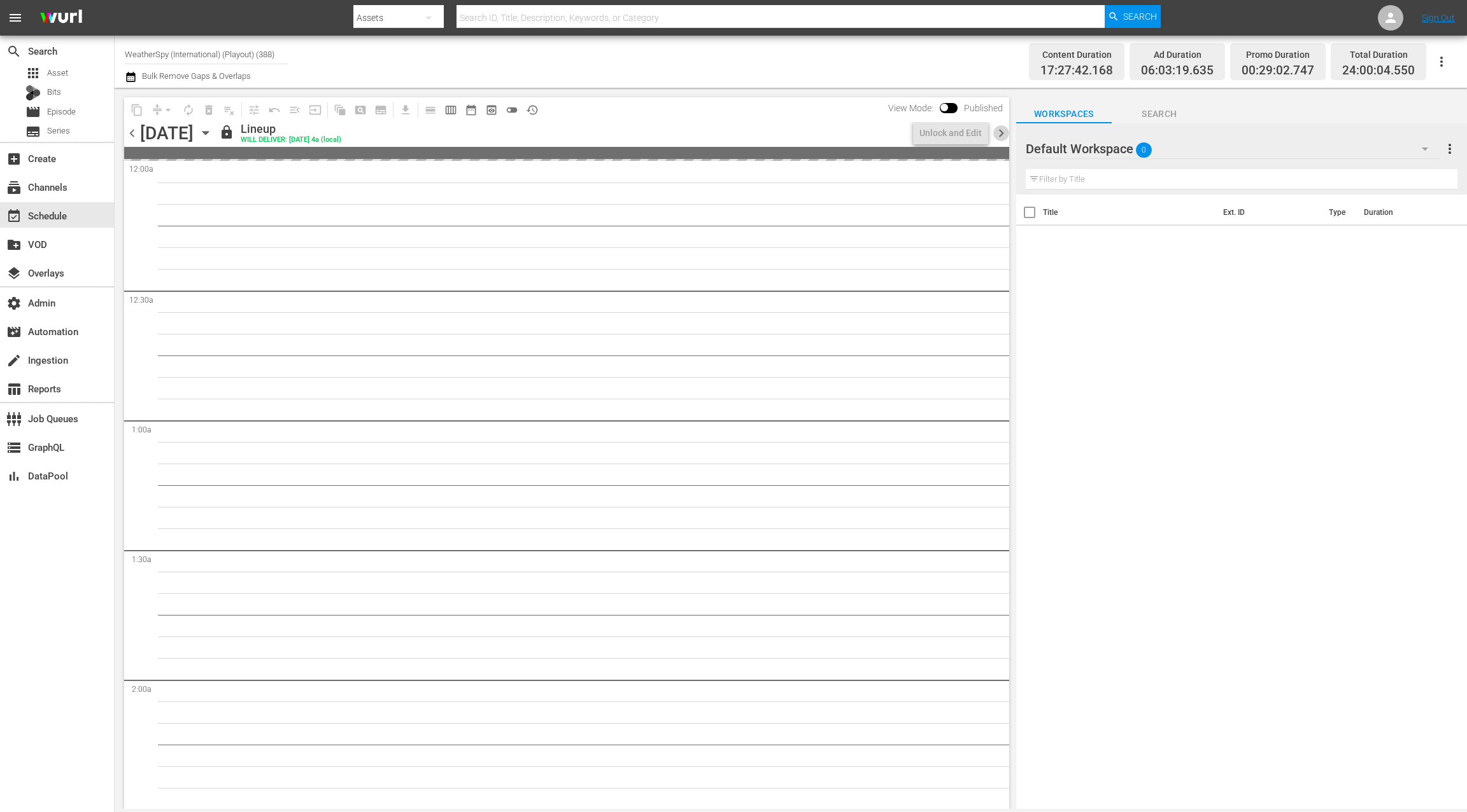
click at [1002, 135] on span "chevron_right" at bounding box center [1001, 133] width 16 height 16
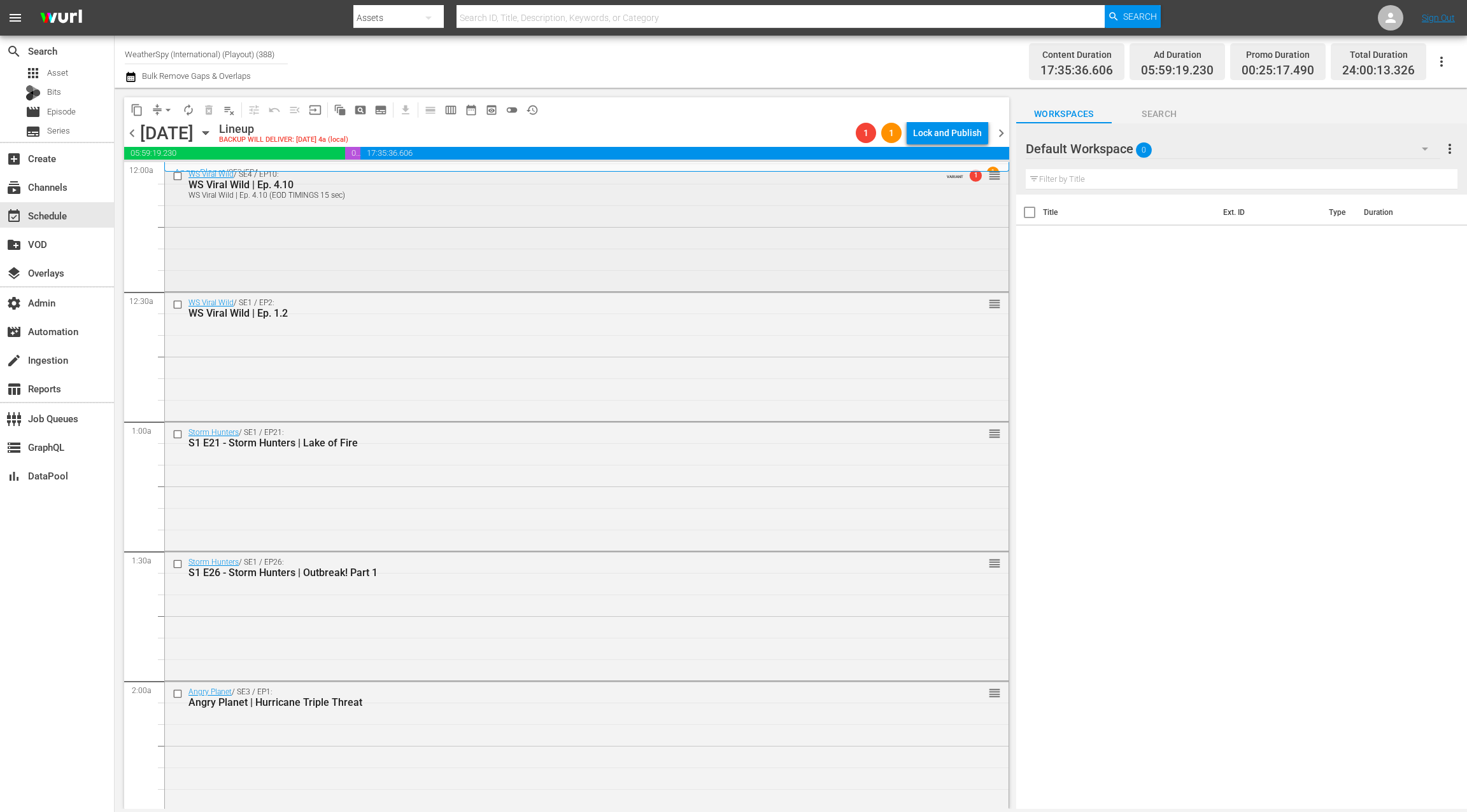
click at [782, 262] on div "WS Viral Wild / SE4 / EP10: WS Viral Wild | Ep. 4.10 WS Viral Wild | Ep. 4.10 (…" at bounding box center [586, 227] width 844 height 125
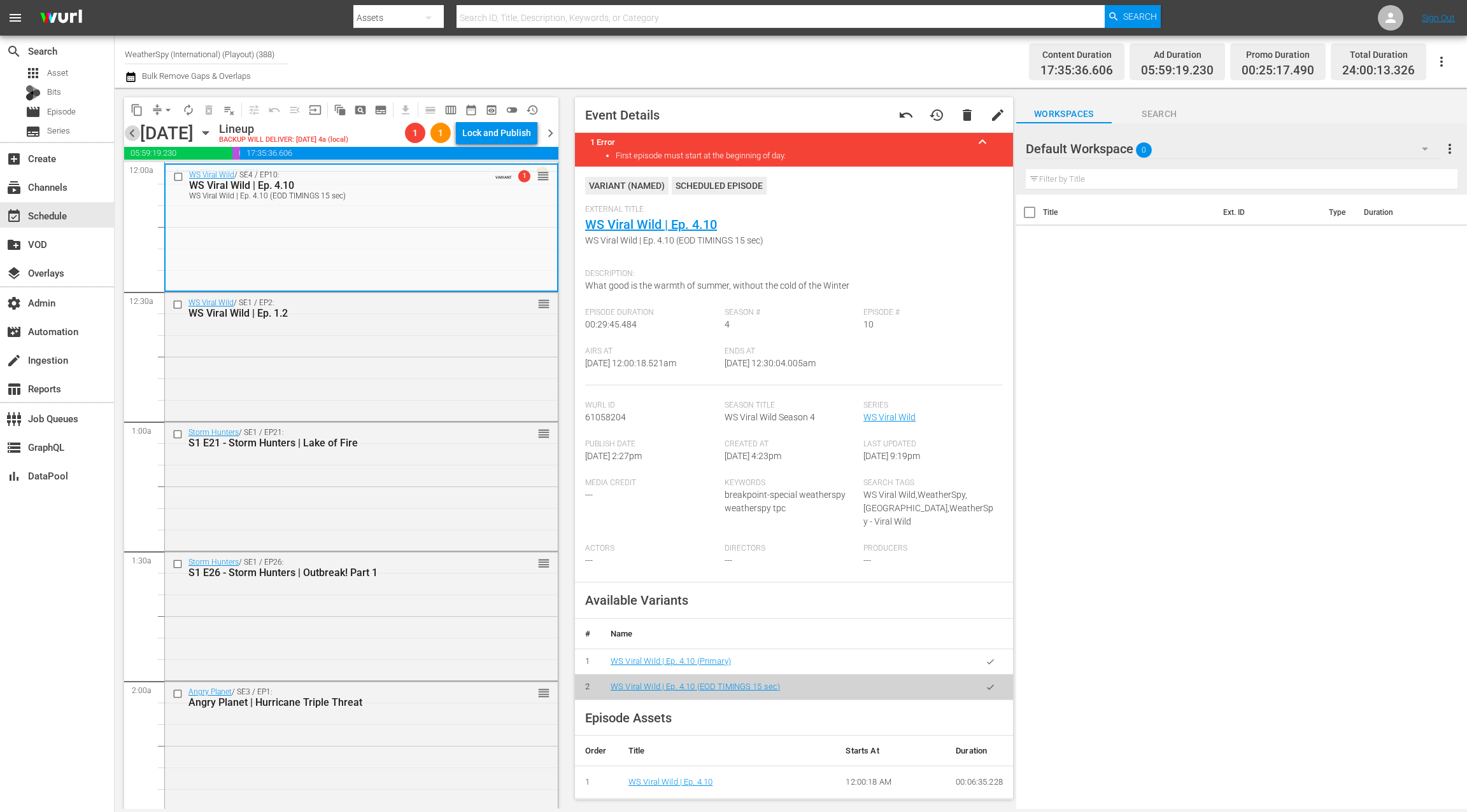
click at [135, 136] on span "chevron_left" at bounding box center [131, 133] width 16 height 16
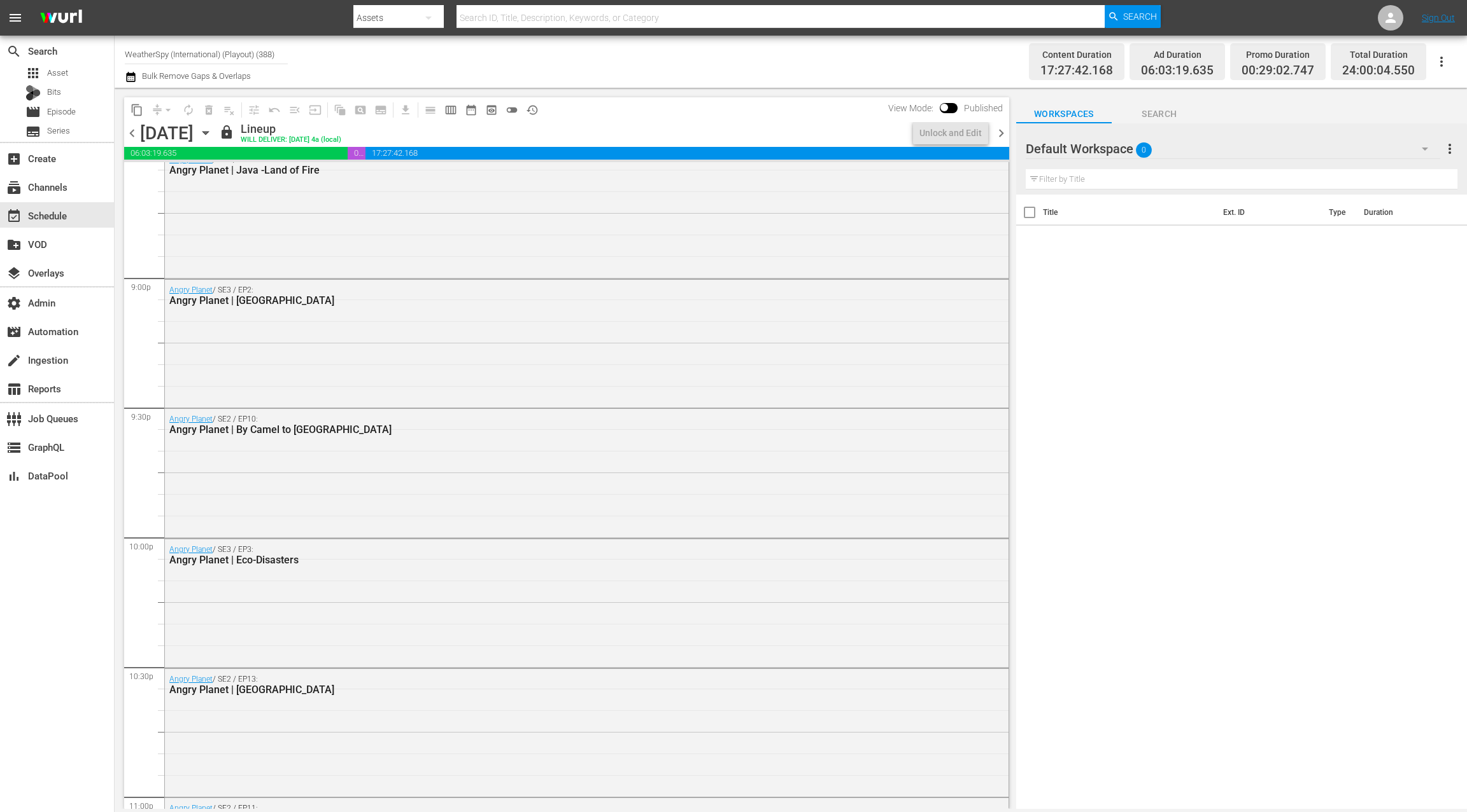
scroll to position [5583, 0]
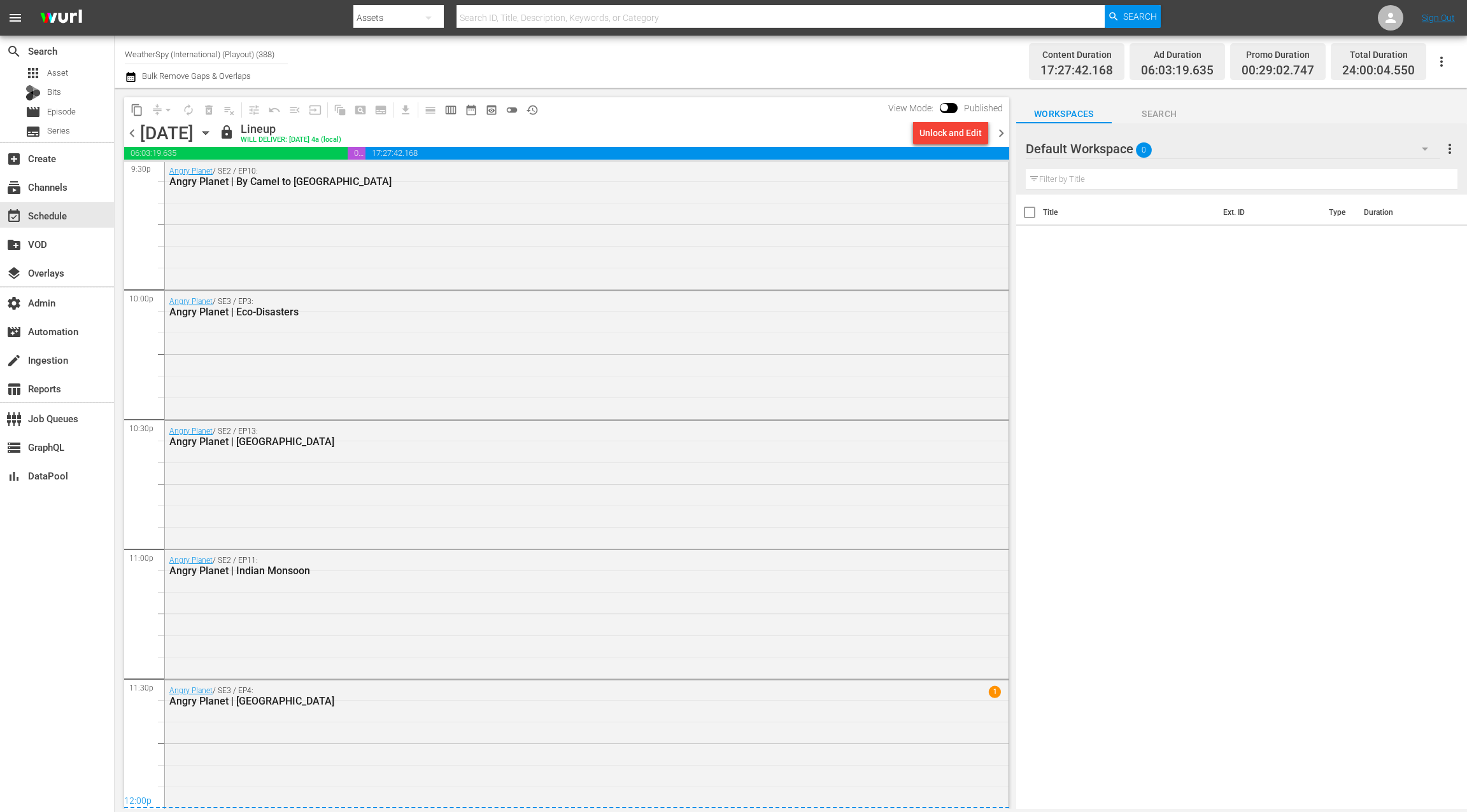
drag, startPoint x: 1004, startPoint y: 138, endPoint x: 997, endPoint y: 134, distance: 8.1
click at [1004, 138] on span "chevron_right" at bounding box center [1001, 133] width 16 height 16
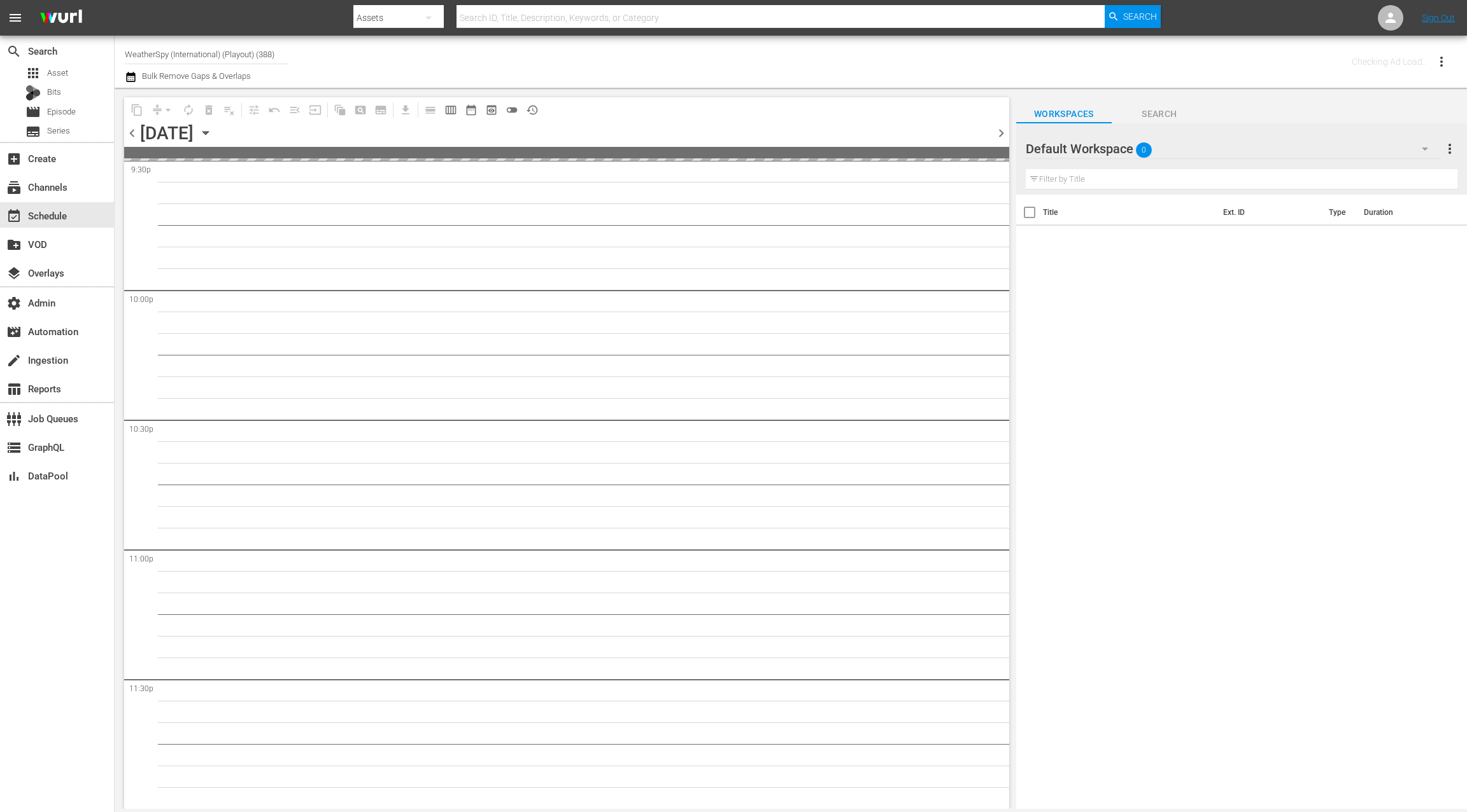
scroll to position [5580, 0]
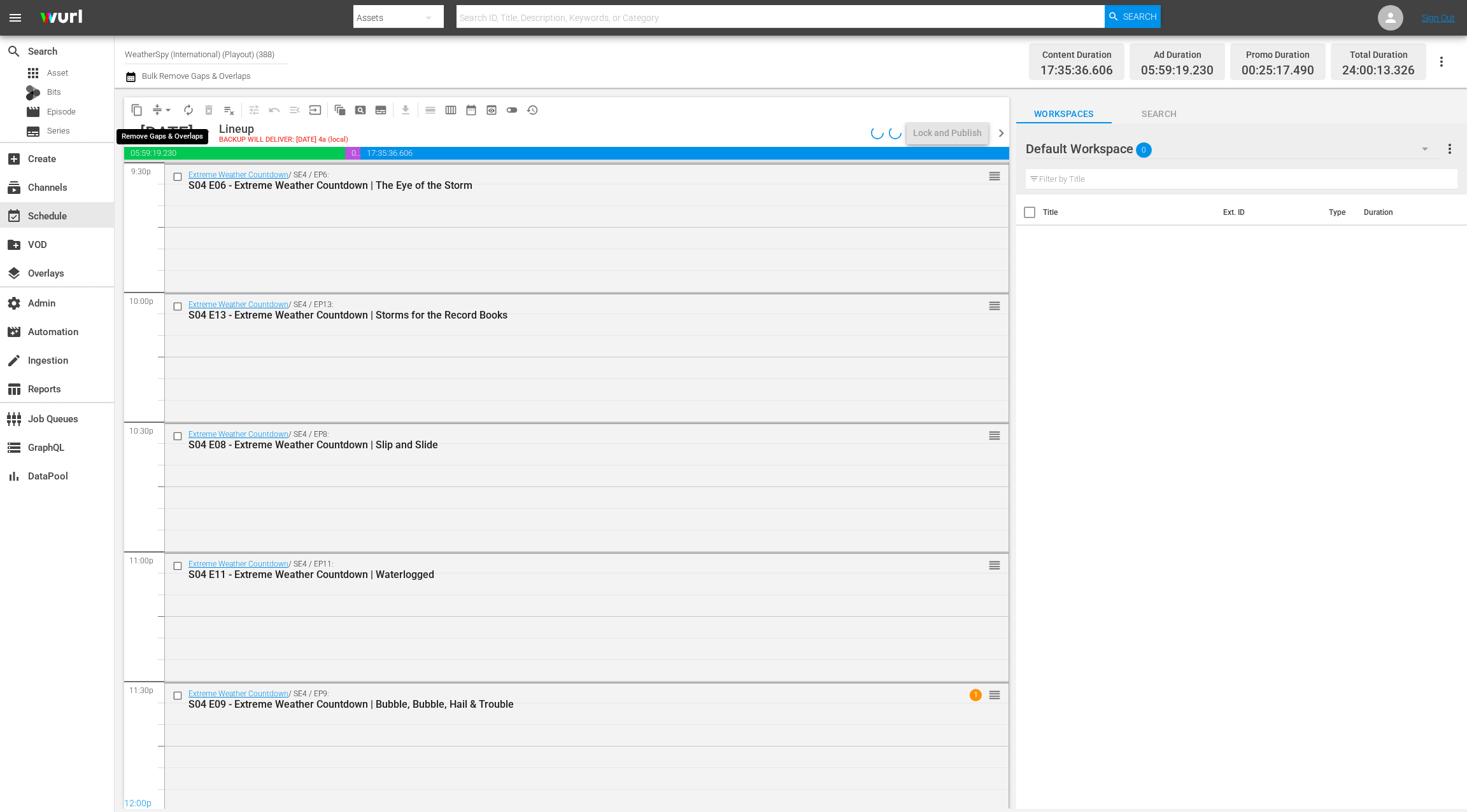
click at [164, 114] on span "arrow_drop_down" at bounding box center [167, 110] width 12 height 12
click at [180, 179] on li "Align to End of Previous Day" at bounding box center [168, 178] width 133 height 21
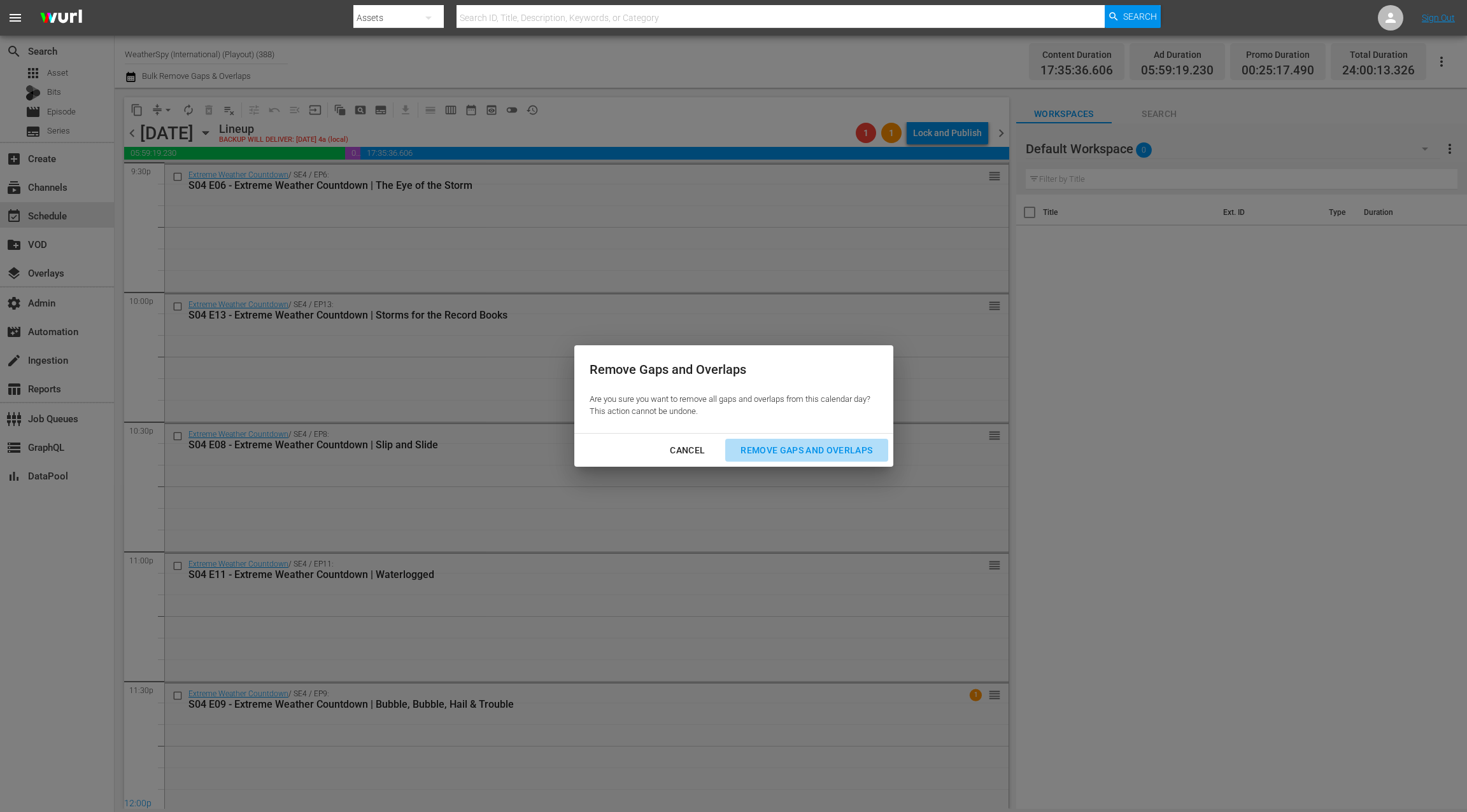
click at [796, 454] on div "Remove Gaps and Overlaps" at bounding box center [806, 450] width 152 height 16
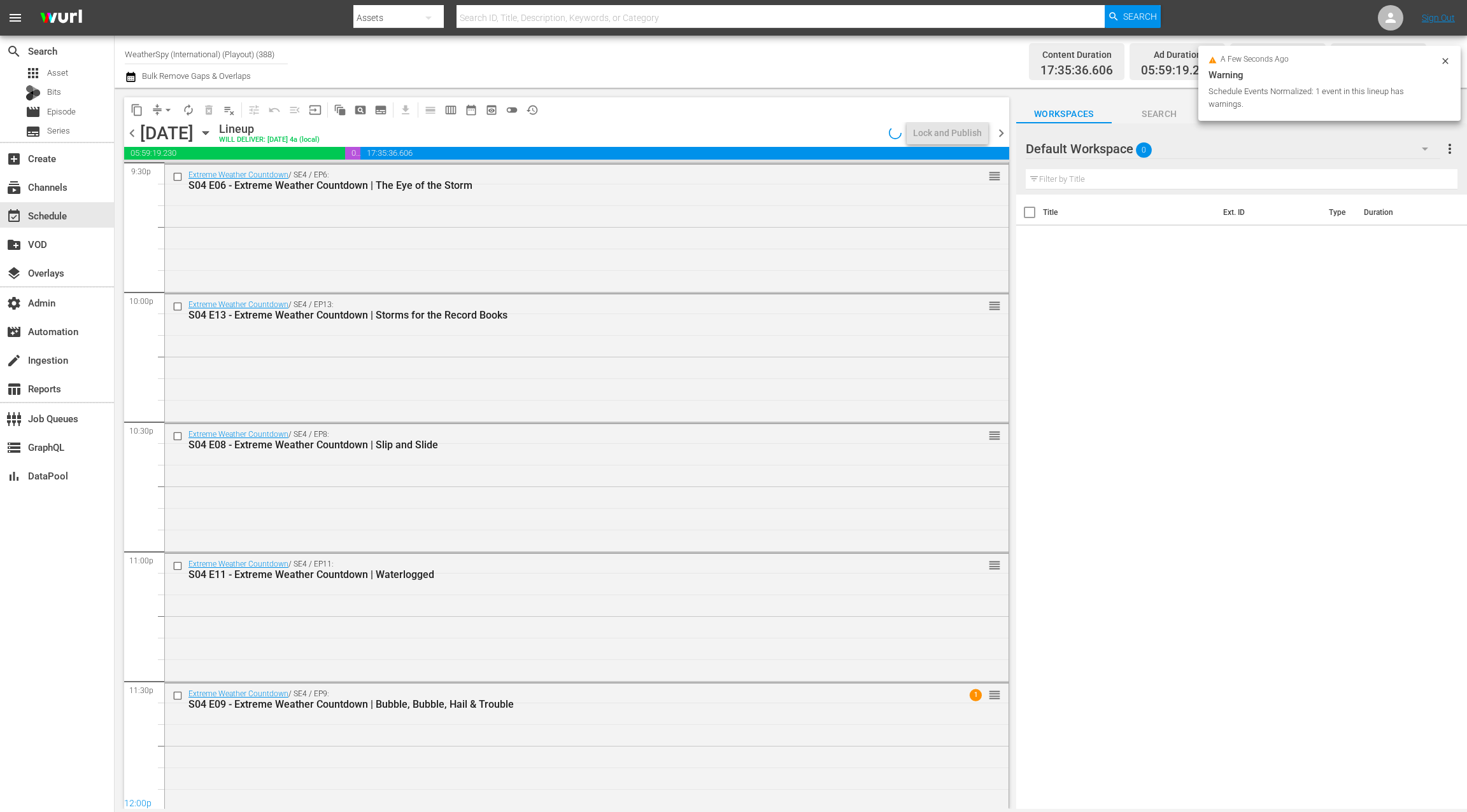
scroll to position [5584, 0]
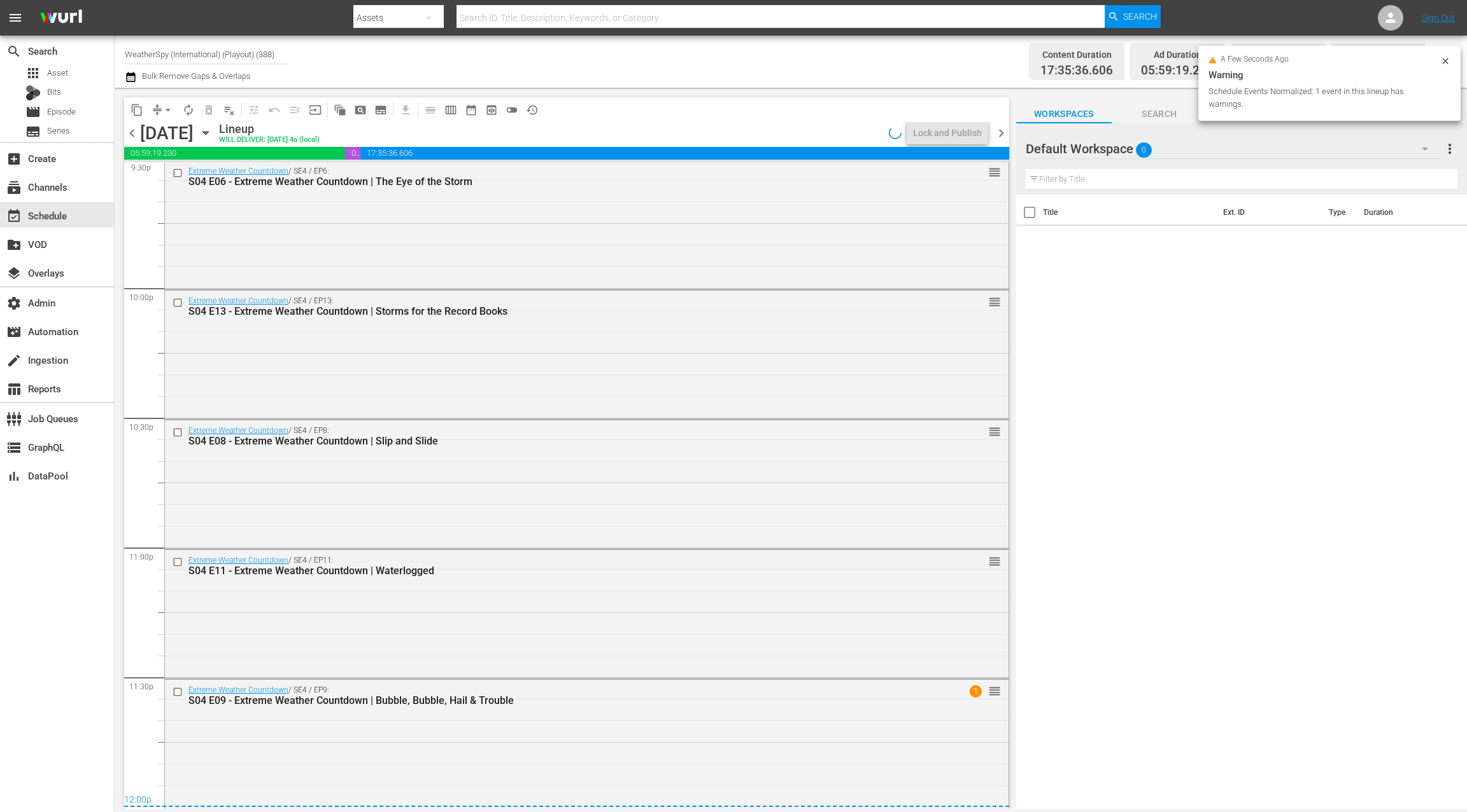
click at [695, 715] on div "Extreme Weather Countdown / SE4 / EP9: S04 E09 - Extreme Weather Countdown | Bu…" at bounding box center [586, 742] width 844 height 126
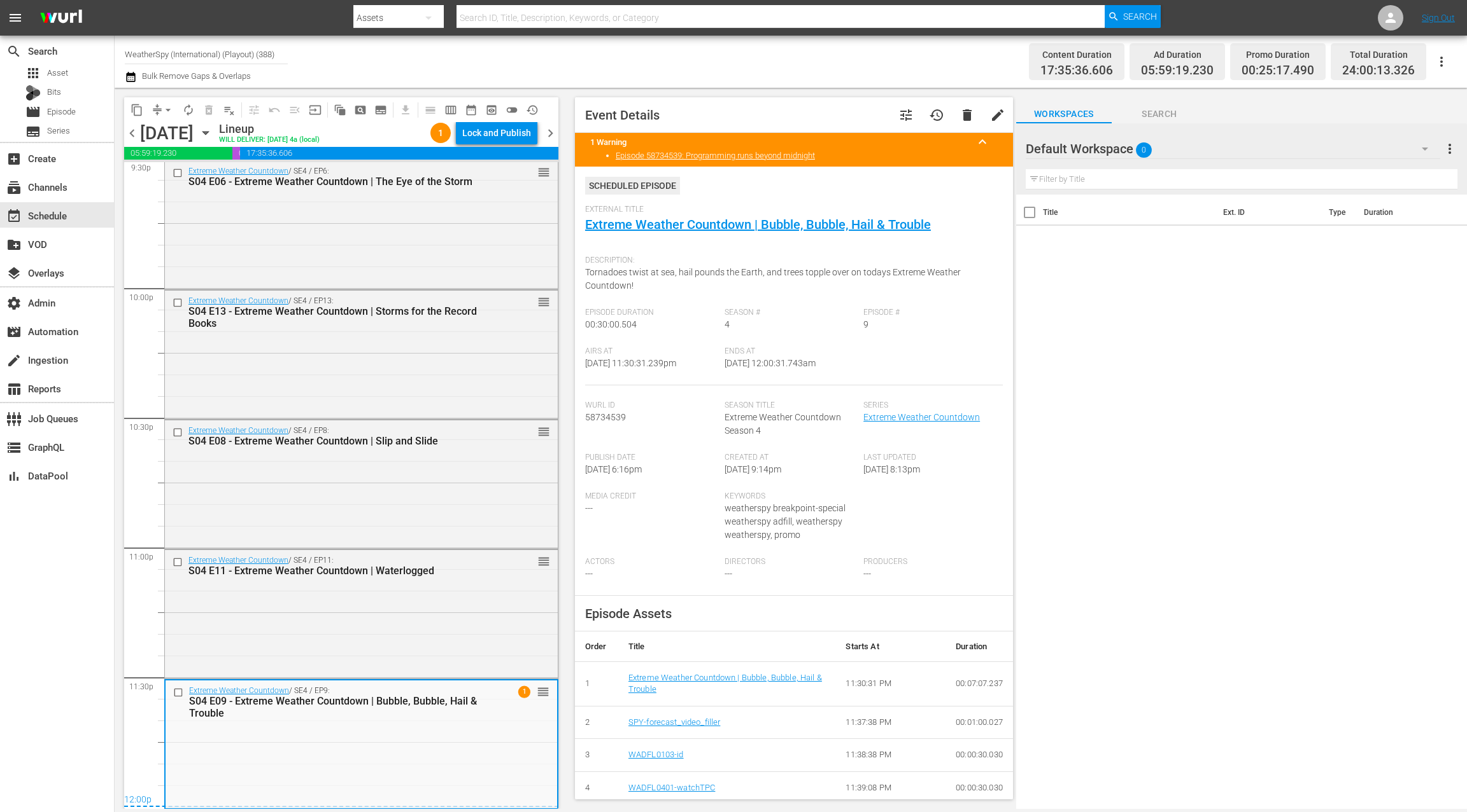
click at [547, 128] on span "chevron_right" at bounding box center [550, 133] width 16 height 16
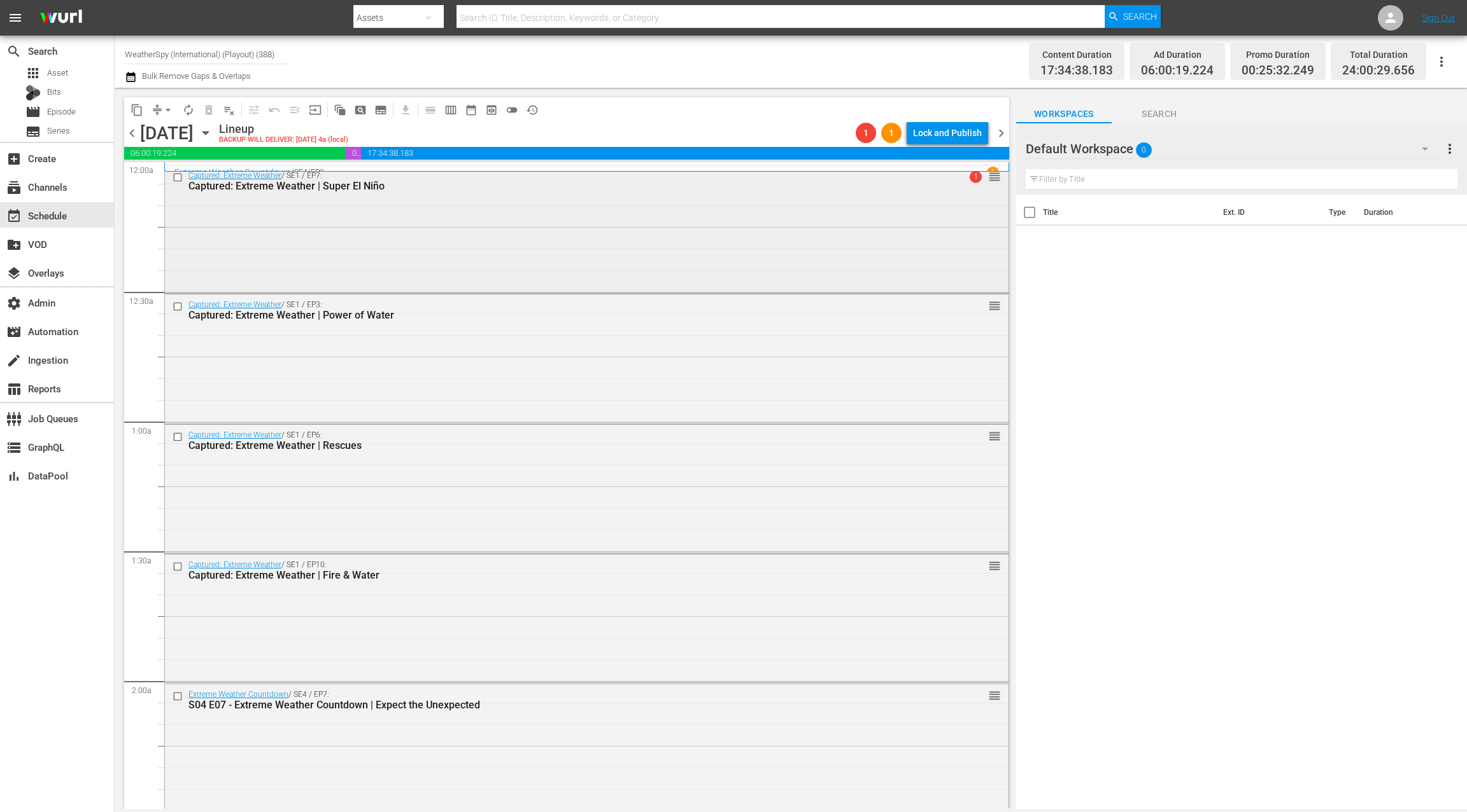
click at [686, 233] on div "Captured: Extreme Weather / SE1 / EP7: Captured: Extreme Weather | Super El Niñ…" at bounding box center [586, 228] width 844 height 126
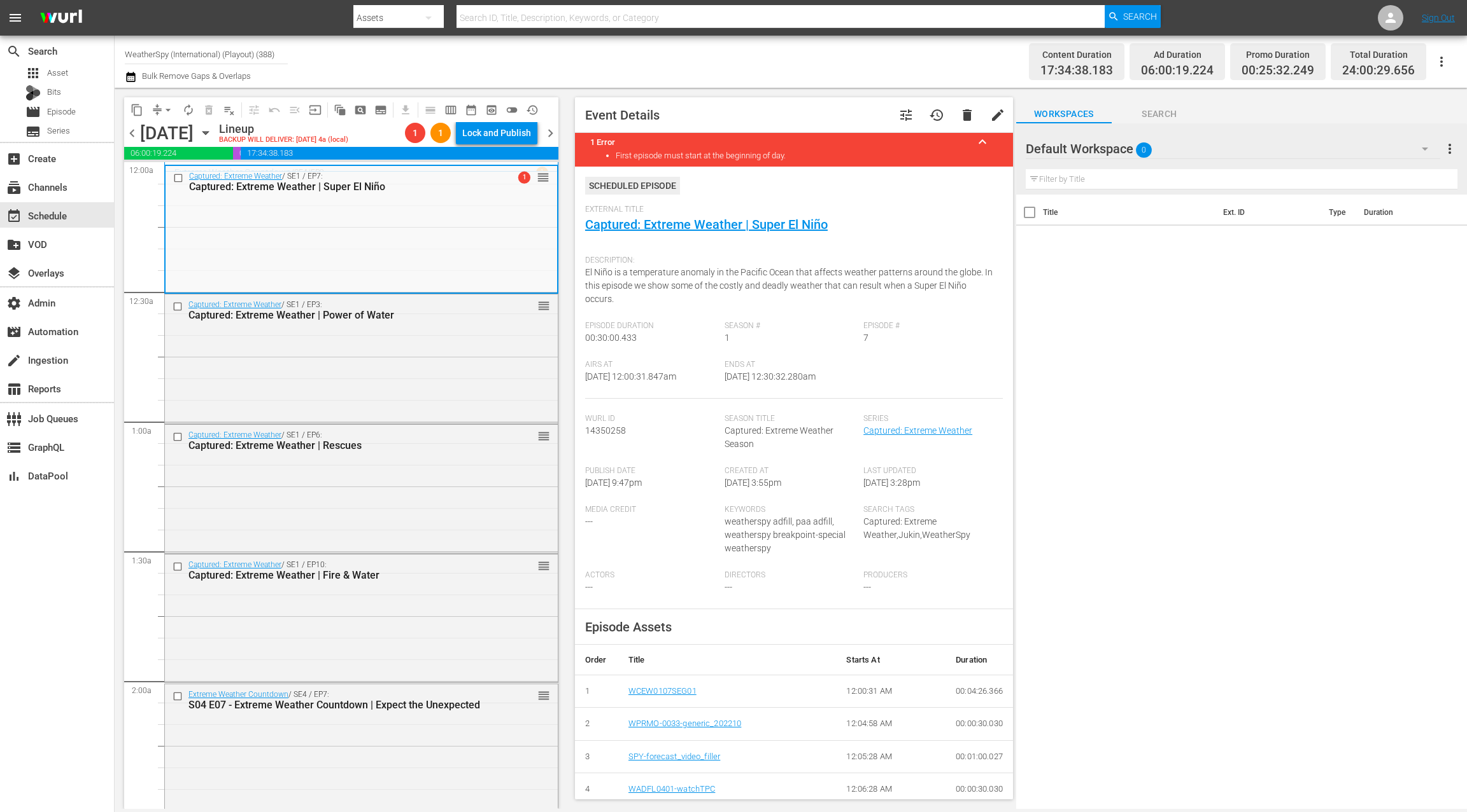
click at [134, 133] on span "chevron_left" at bounding box center [131, 133] width 16 height 16
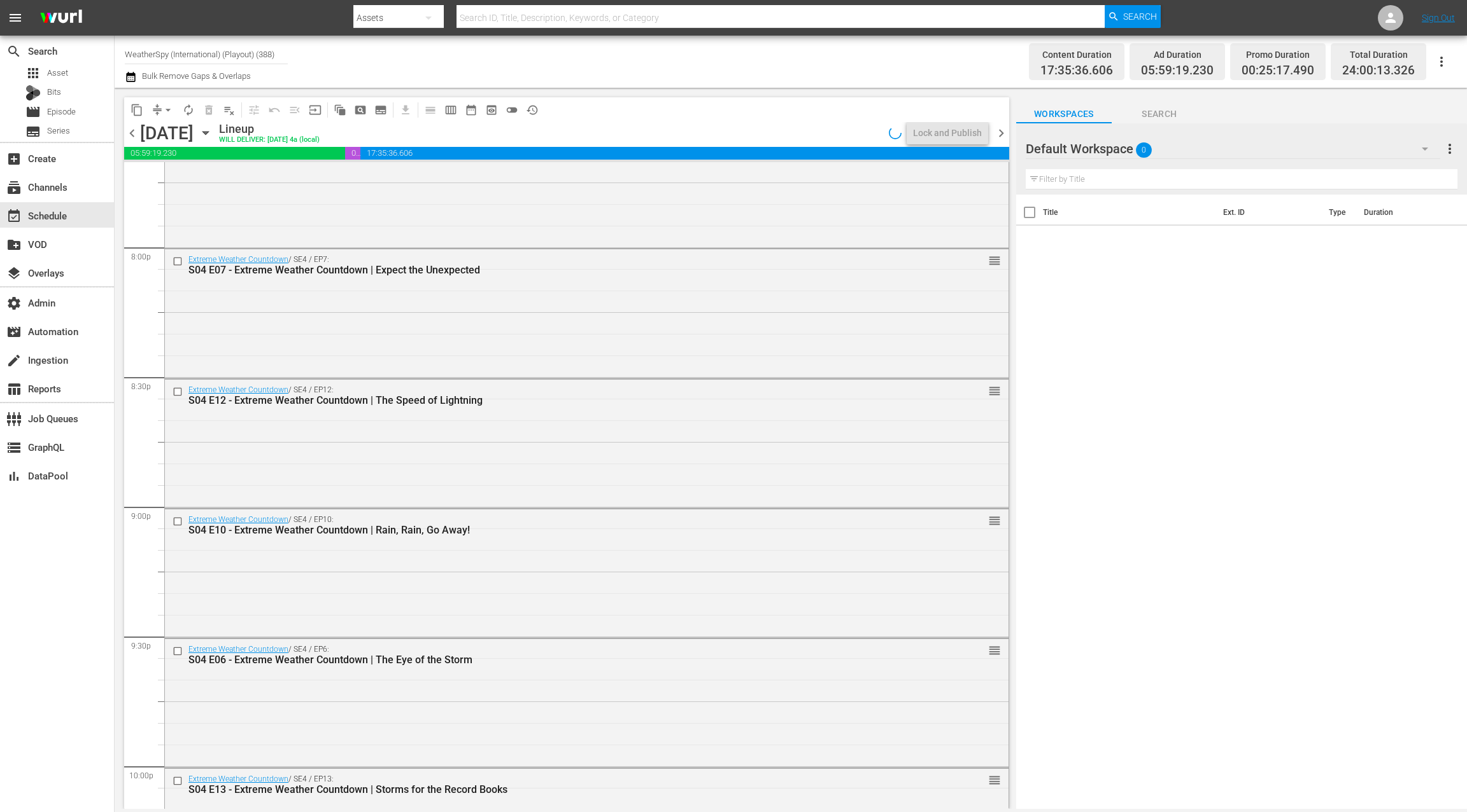
scroll to position [5584, 0]
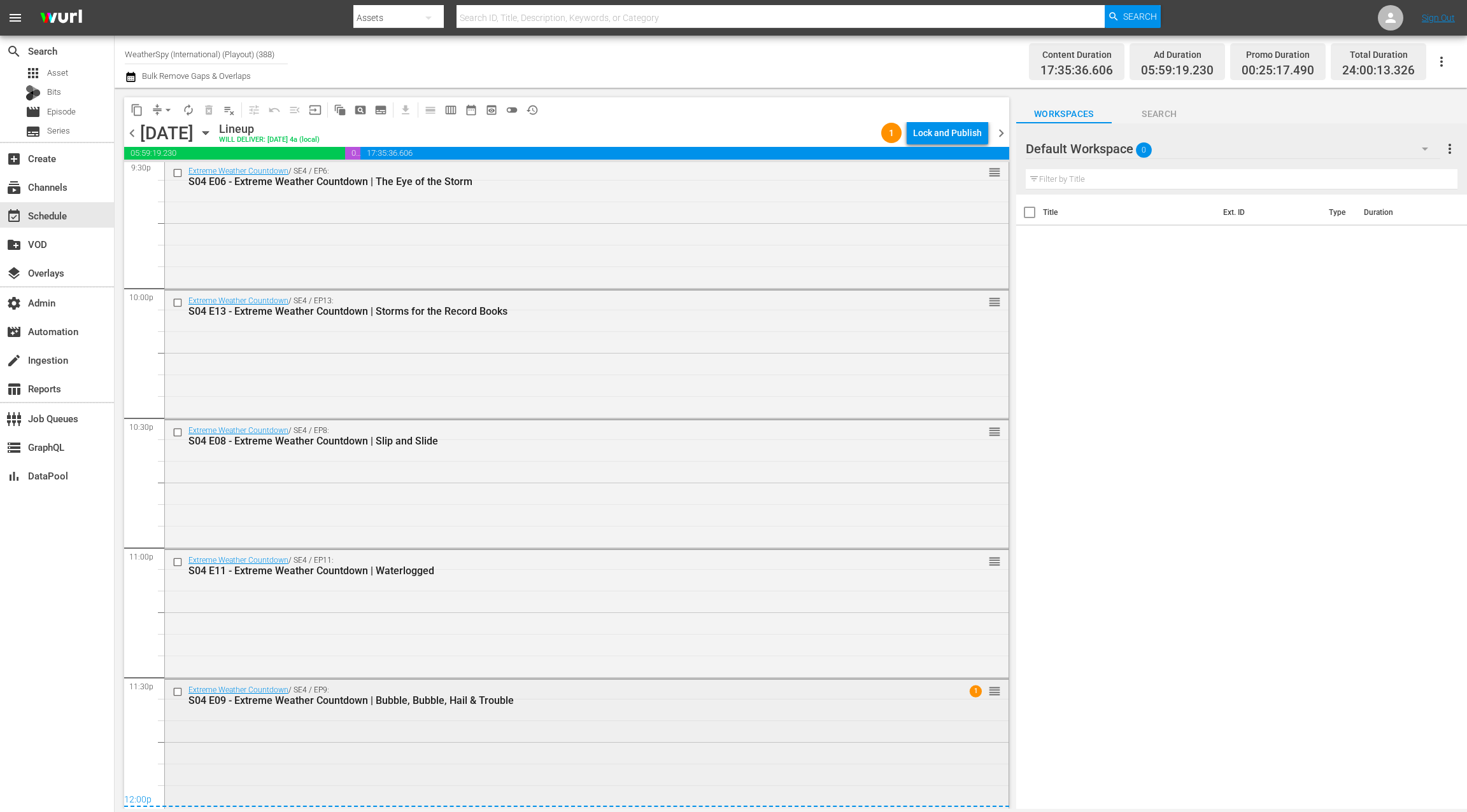
click at [420, 733] on div "Extreme Weather Countdown / SE4 / EP9: S04 E09 - Extreme Weather Countdown | Bu…" at bounding box center [586, 742] width 844 height 126
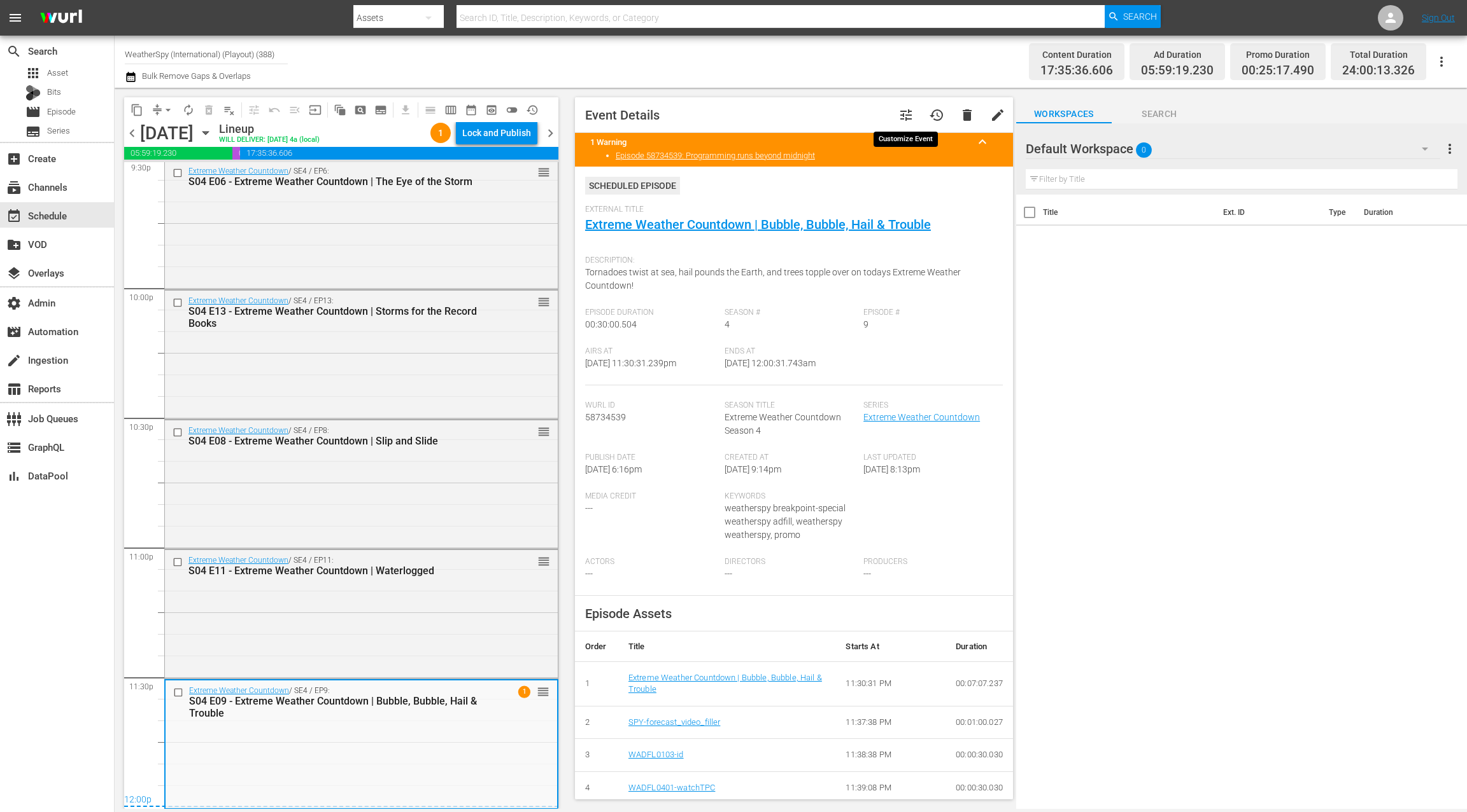
click at [904, 116] on span "tune" at bounding box center [906, 115] width 15 height 15
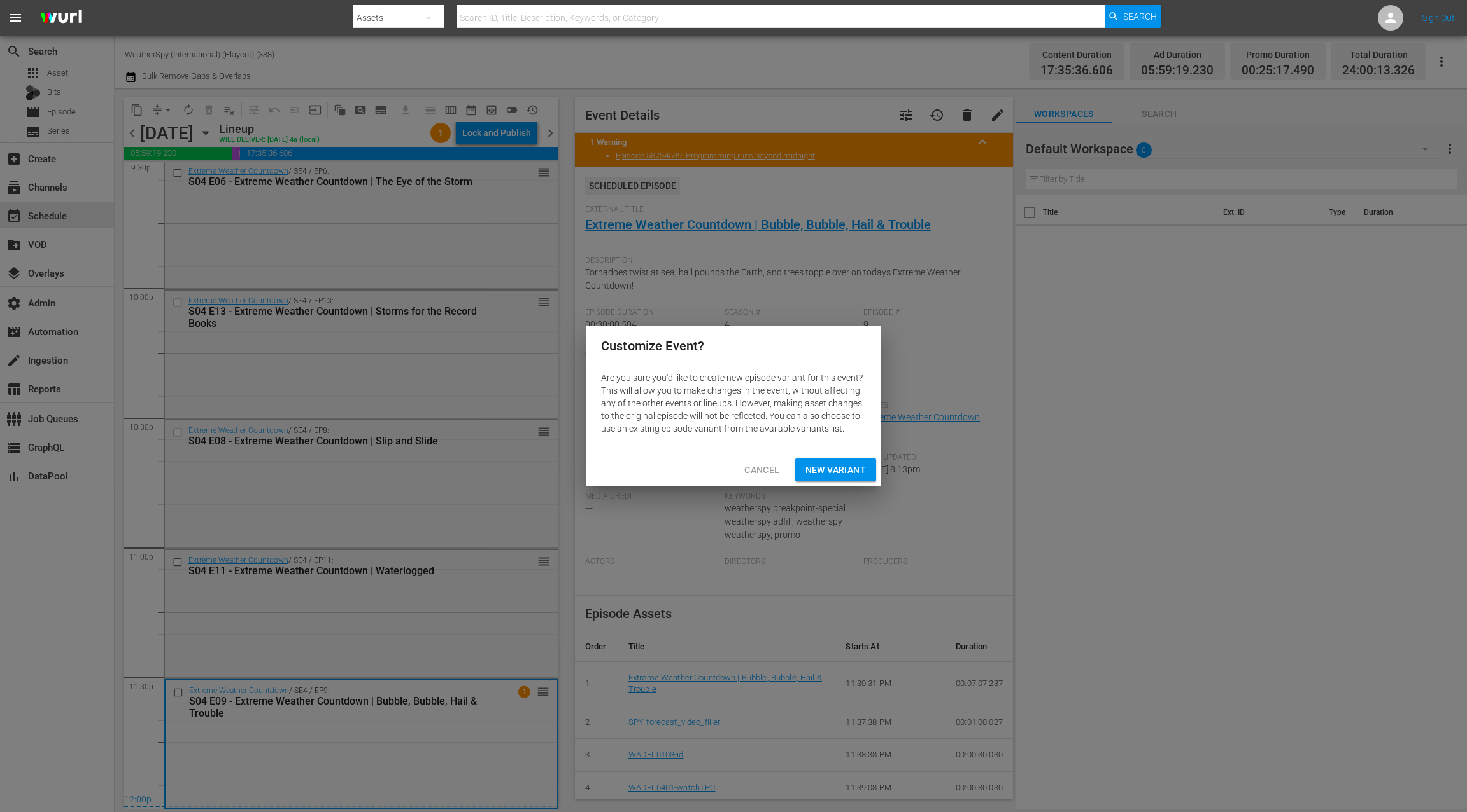
click at [826, 468] on span "New Variant" at bounding box center [835, 470] width 61 height 16
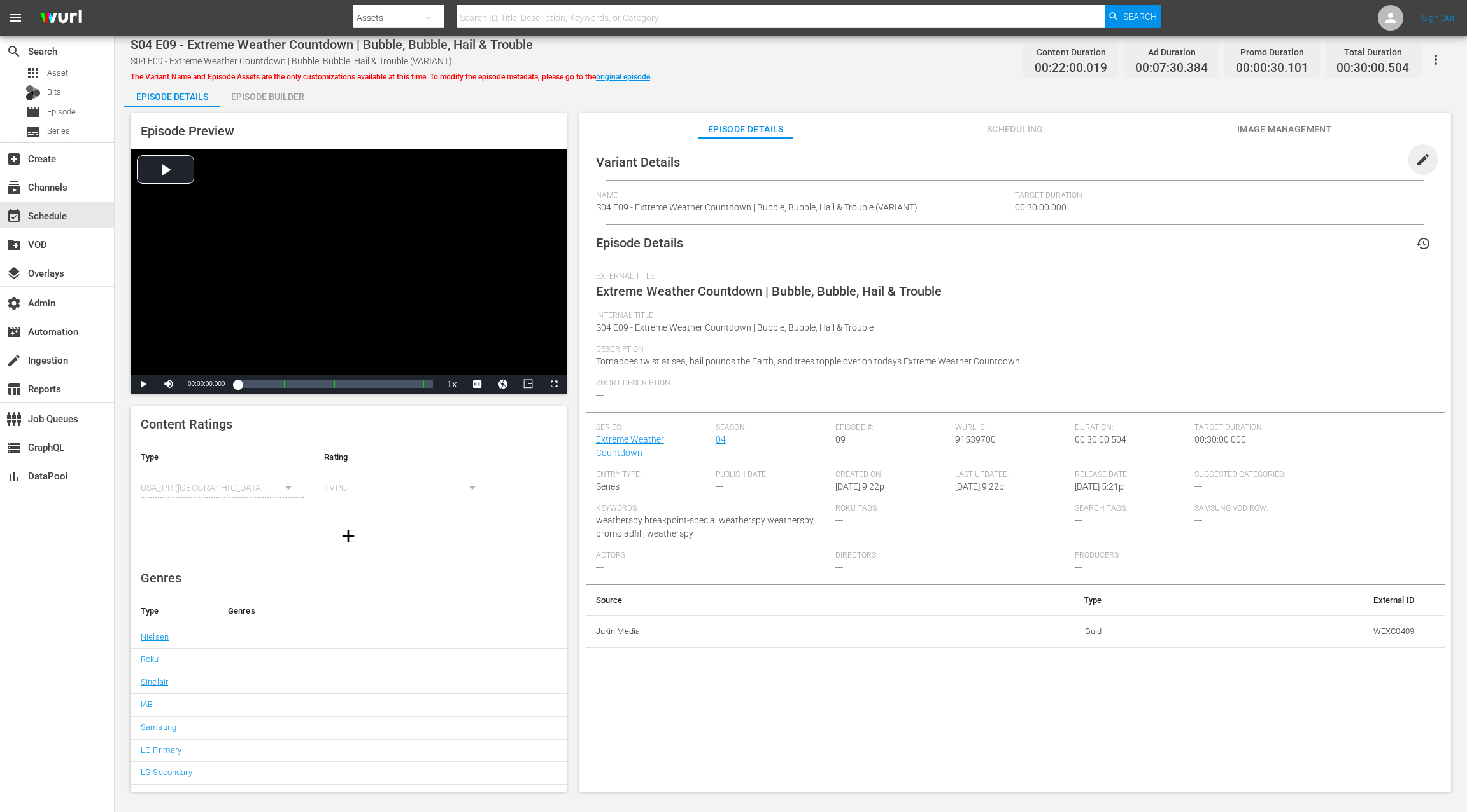
click at [1415, 161] on span "edit" at bounding box center [1423, 160] width 15 height 15
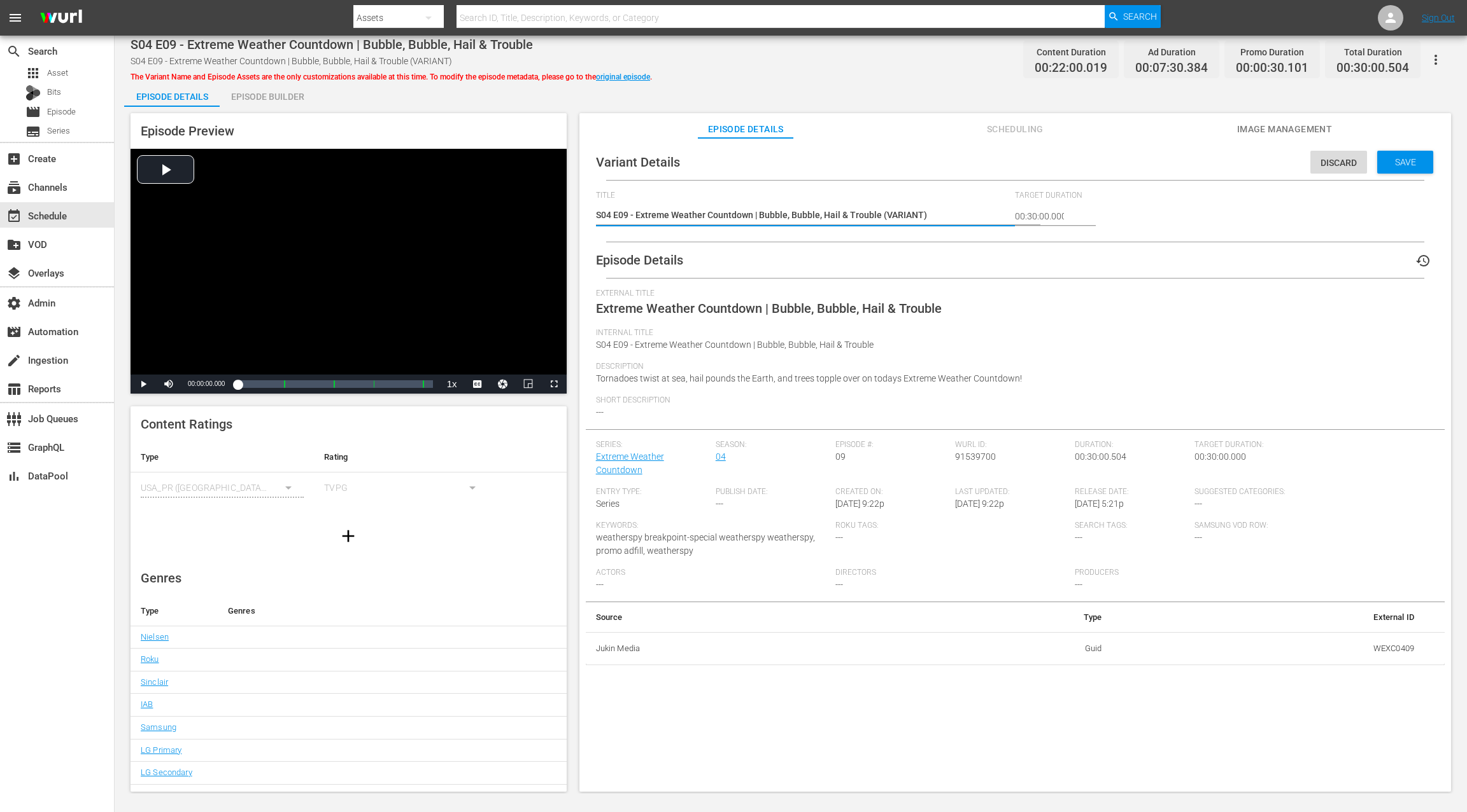
click at [902, 214] on textarea "S04 E09 - Extreme Weather Countdown | Bubble, Bubble, Hail & Trouble (VARIANT)" at bounding box center [802, 216] width 413 height 15
type textarea "S04 E09 - Extreme Weather Countdown | Bubble, Bubble, Hail & Trouble (E)"
type textarea "S04 E09 - Extreme Weather Countdown | Bubble, Bubble, Hail & Trouble (EO)"
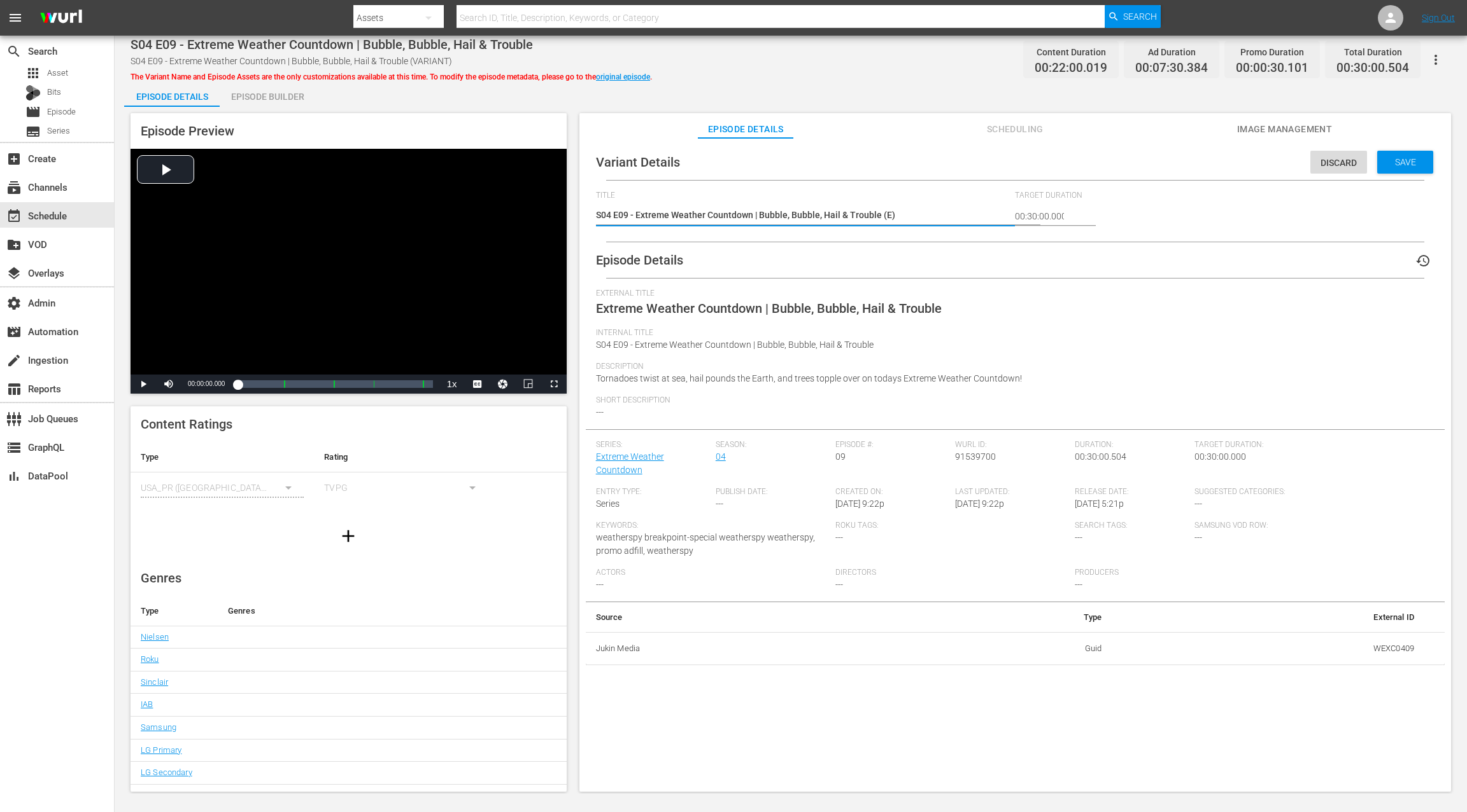
type textarea "S04 E09 - Extreme Weather Countdown | Bubble, Bubble, Hail & Trouble (EO)"
type textarea "S04 E09 - Extreme Weather Countdown | Bubble, Bubble, Hail & Trouble (EOD)"
type textarea "S04 E09 - Extreme Weather Countdown | Bubble, Bubble, Hail & Trouble (EOD )"
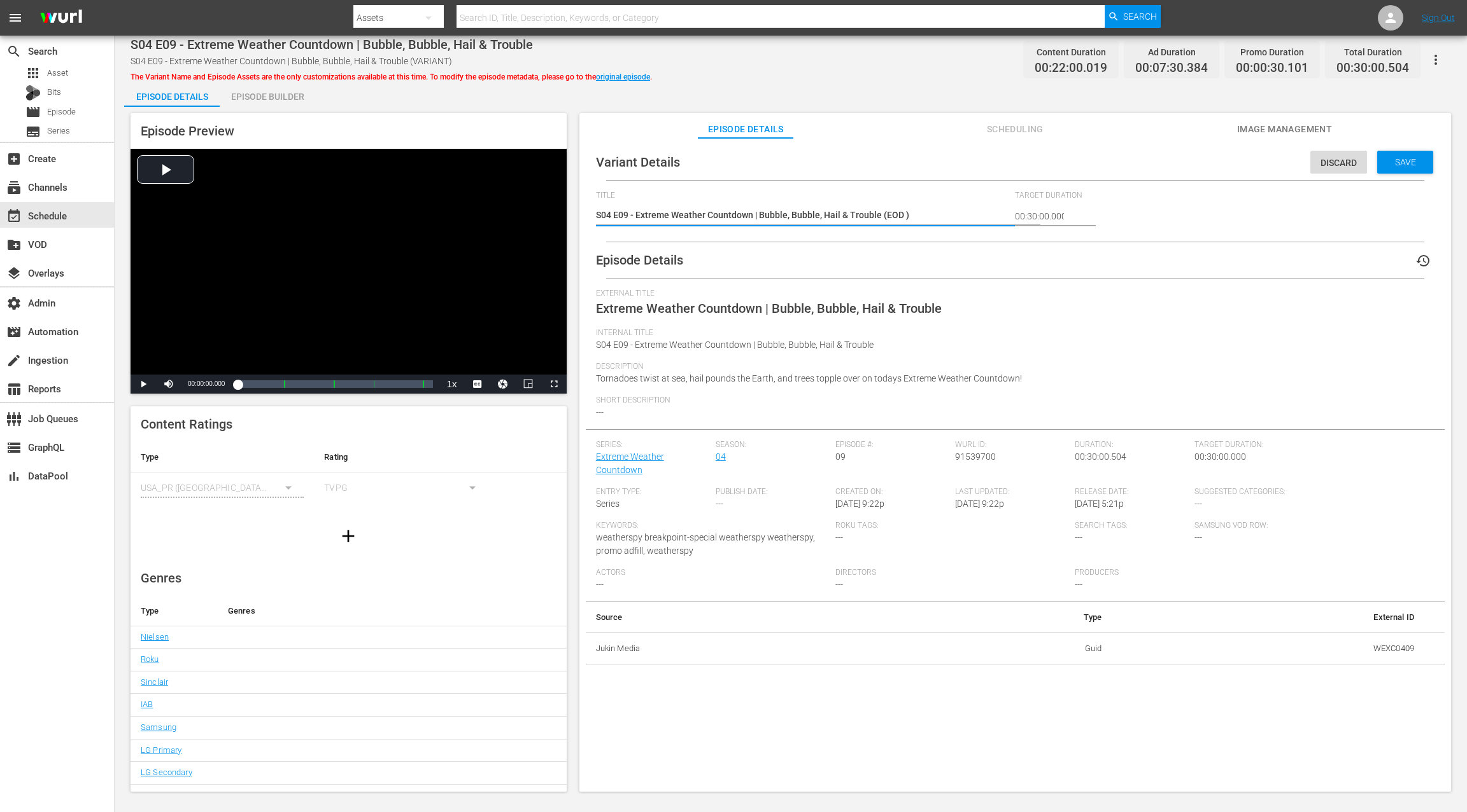
type textarea "S04 E09 - Extreme Weather Countdown | Bubble, Bubble, Hail & Trouble (EOD :)"
type textarea "S04 E09 - Extreme Weather Countdown | Bubble, Bubble, Hail & Trouble (EOD :3)"
type textarea "S04 E09 - Extreme Weather Countdown | Bubble, Bubble, Hail & Trouble (EOD :30)"
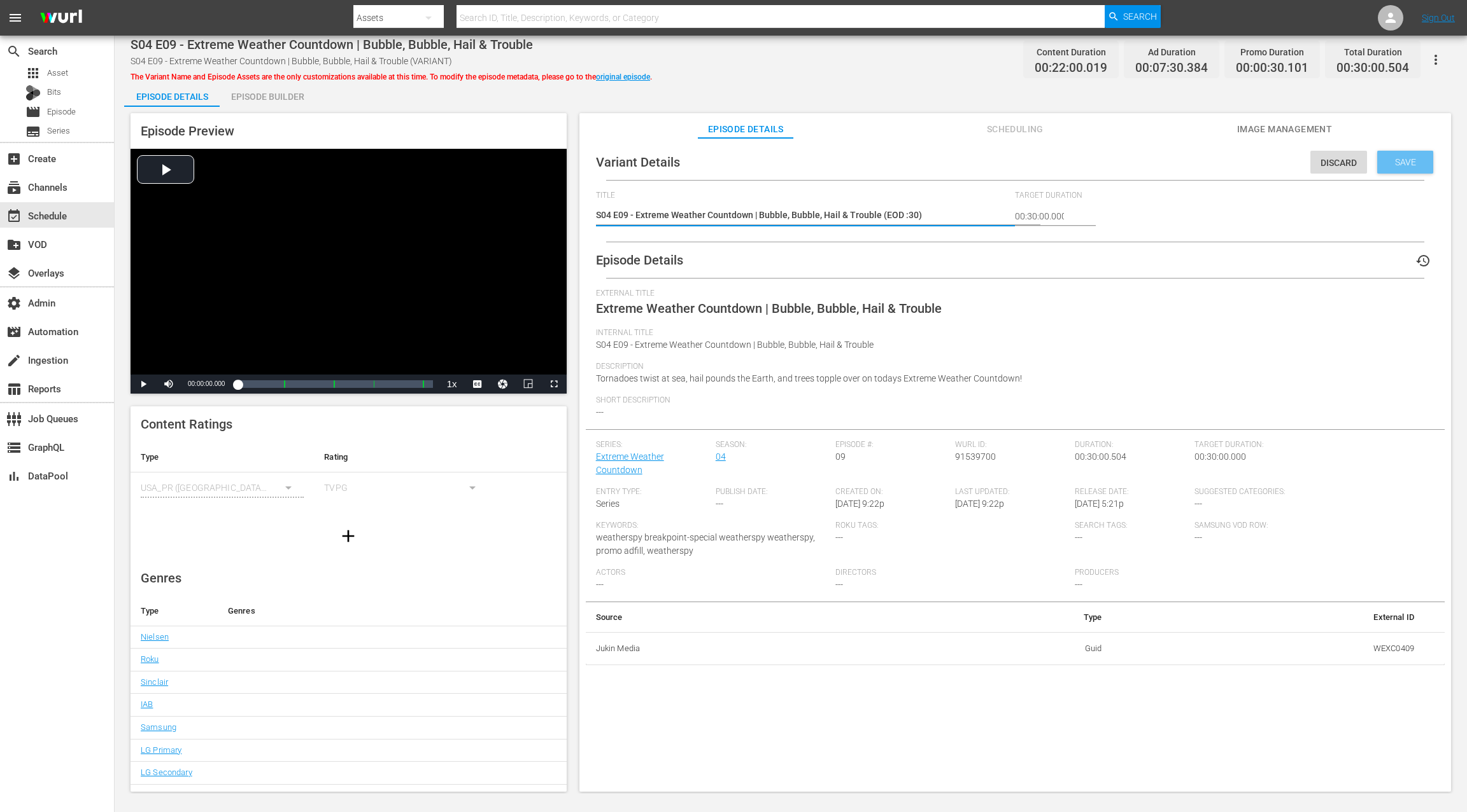
type textarea "S04 E09 - Extreme Weather Countdown | Bubble, Bubble, Hail & Trouble (EOD :30)"
click at [1390, 166] on span "Save" at bounding box center [1406, 162] width 42 height 10
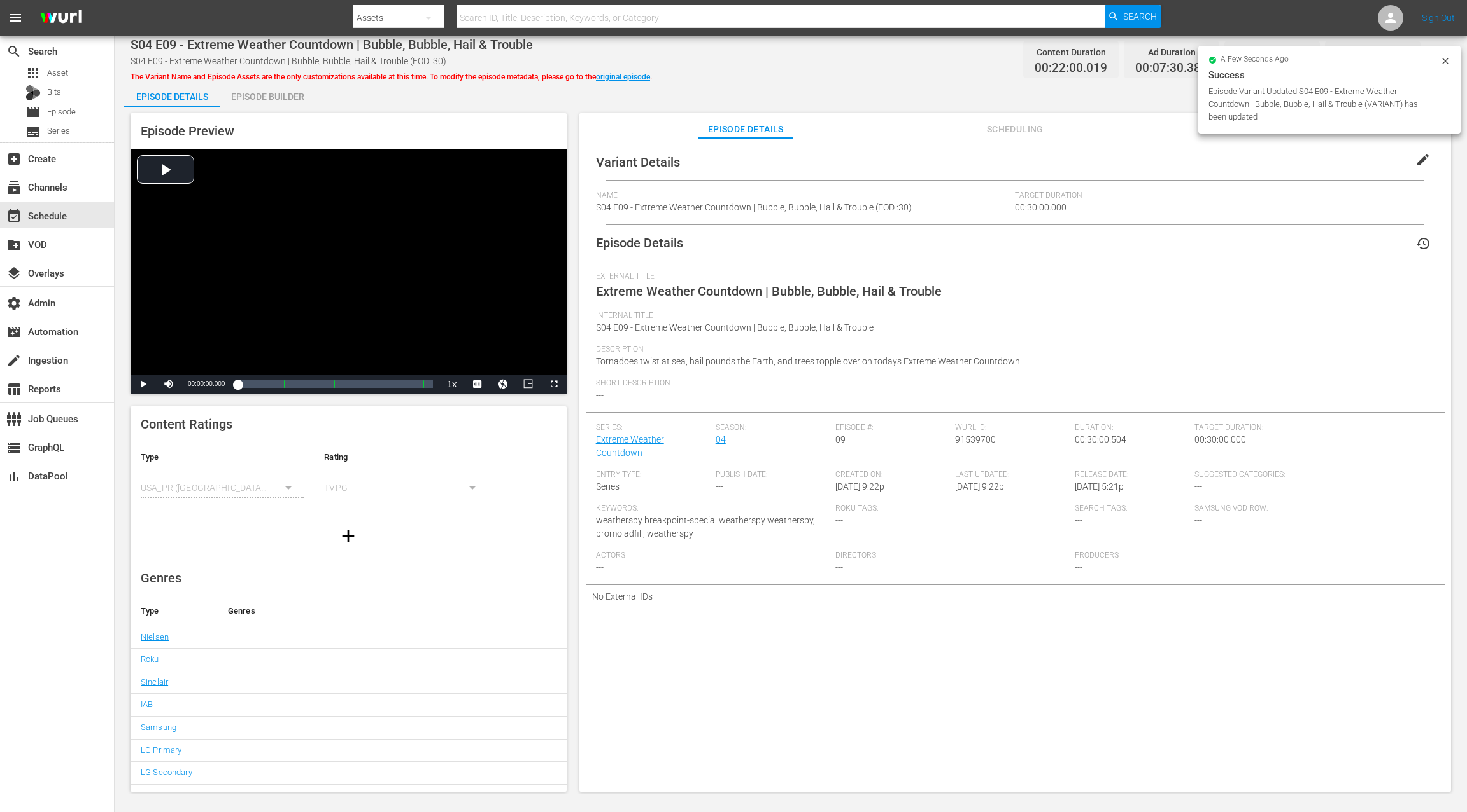
click at [275, 100] on div "Episode Builder" at bounding box center [267, 96] width 96 height 30
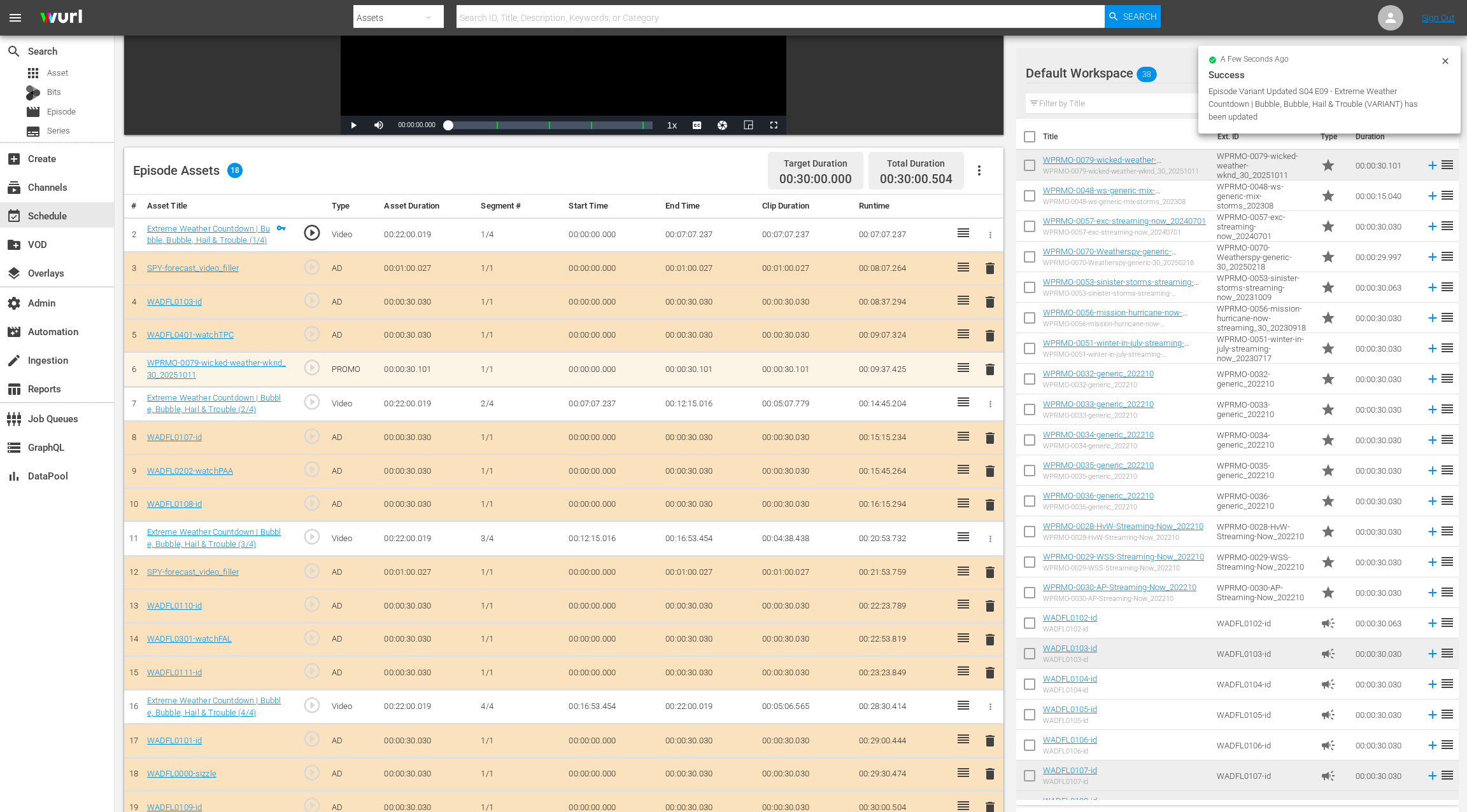
scroll to position [233, 0]
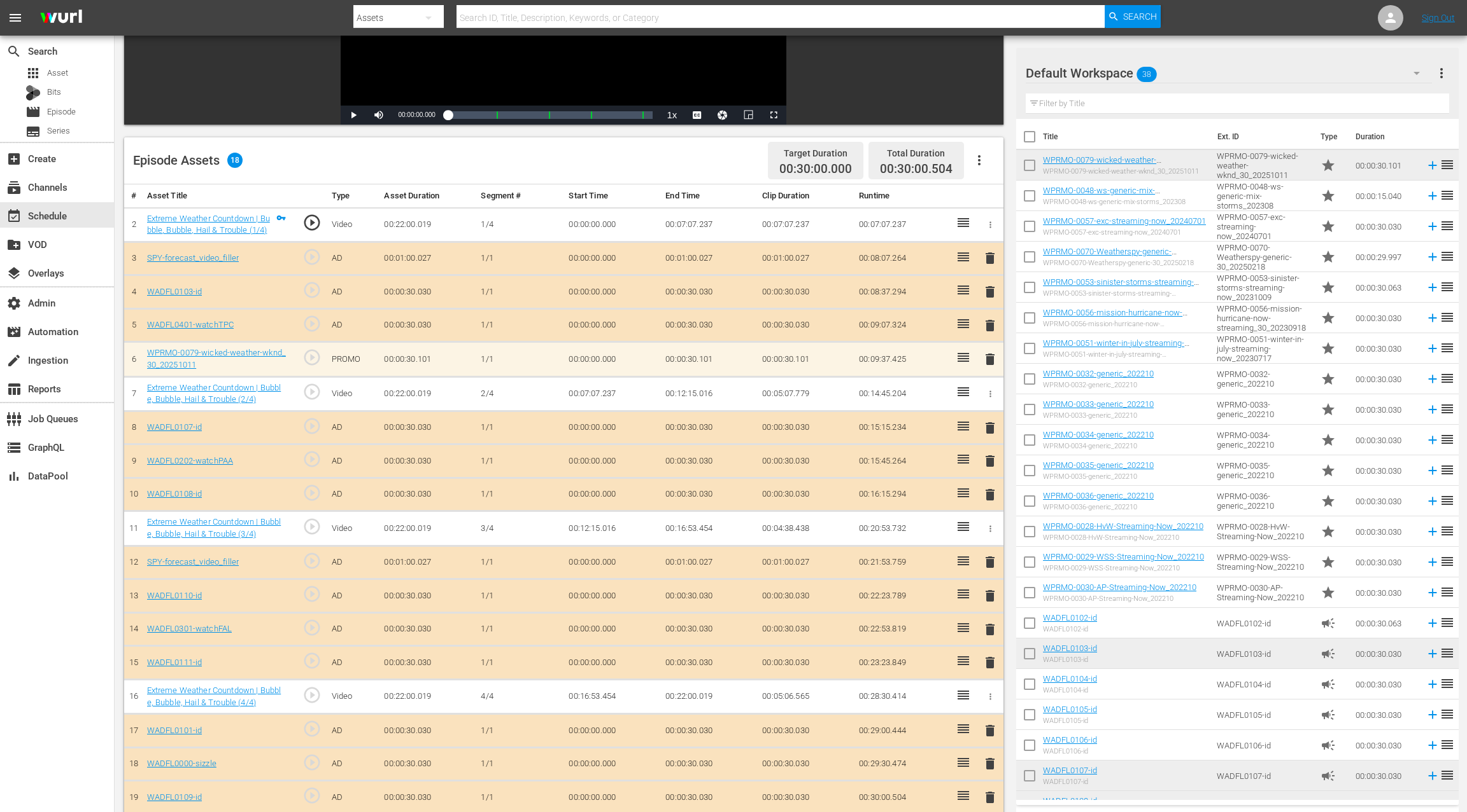
click at [989, 360] on span "delete" at bounding box center [989, 359] width 15 height 15
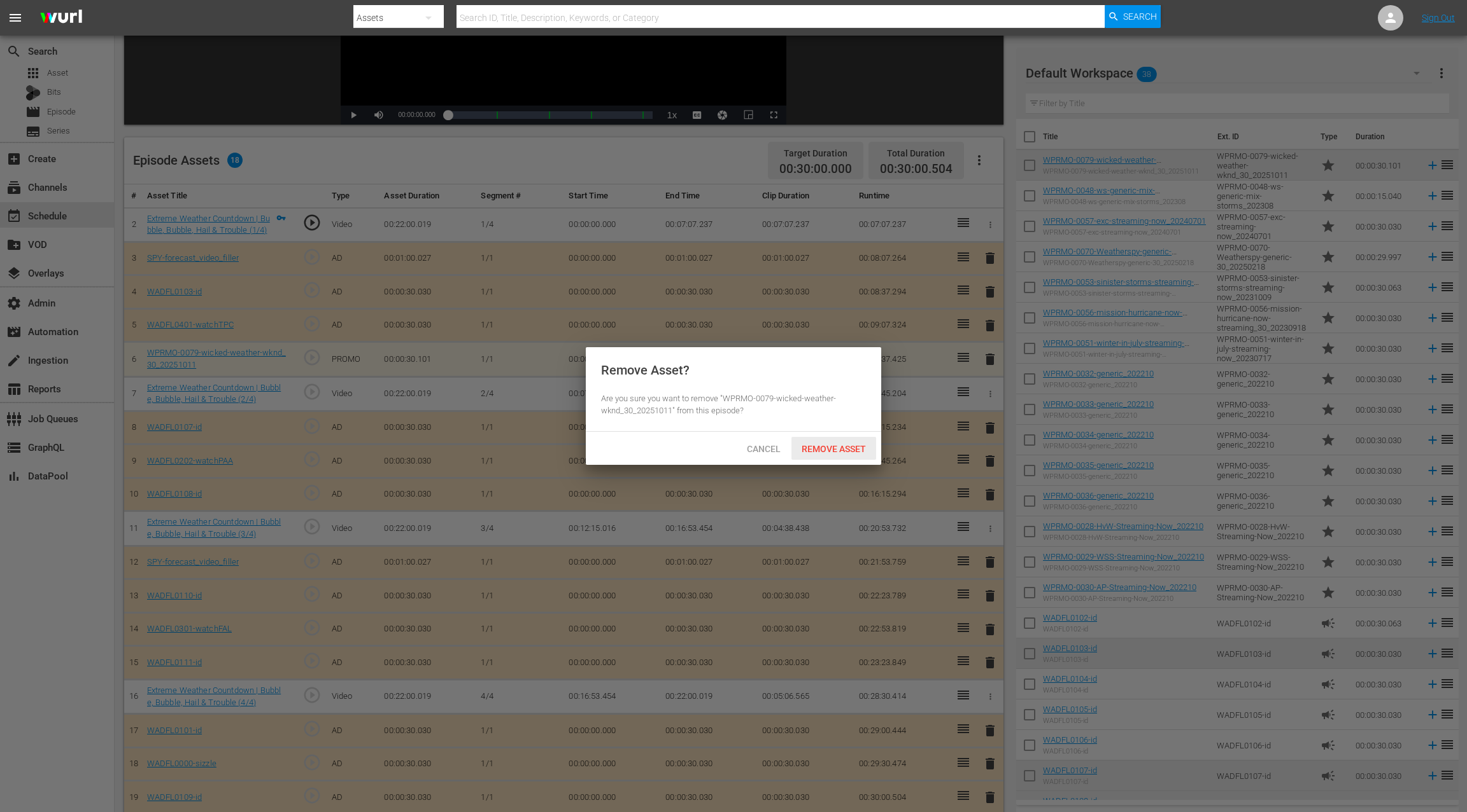
click at [851, 448] on span "Remove Asset" at bounding box center [834, 449] width 85 height 10
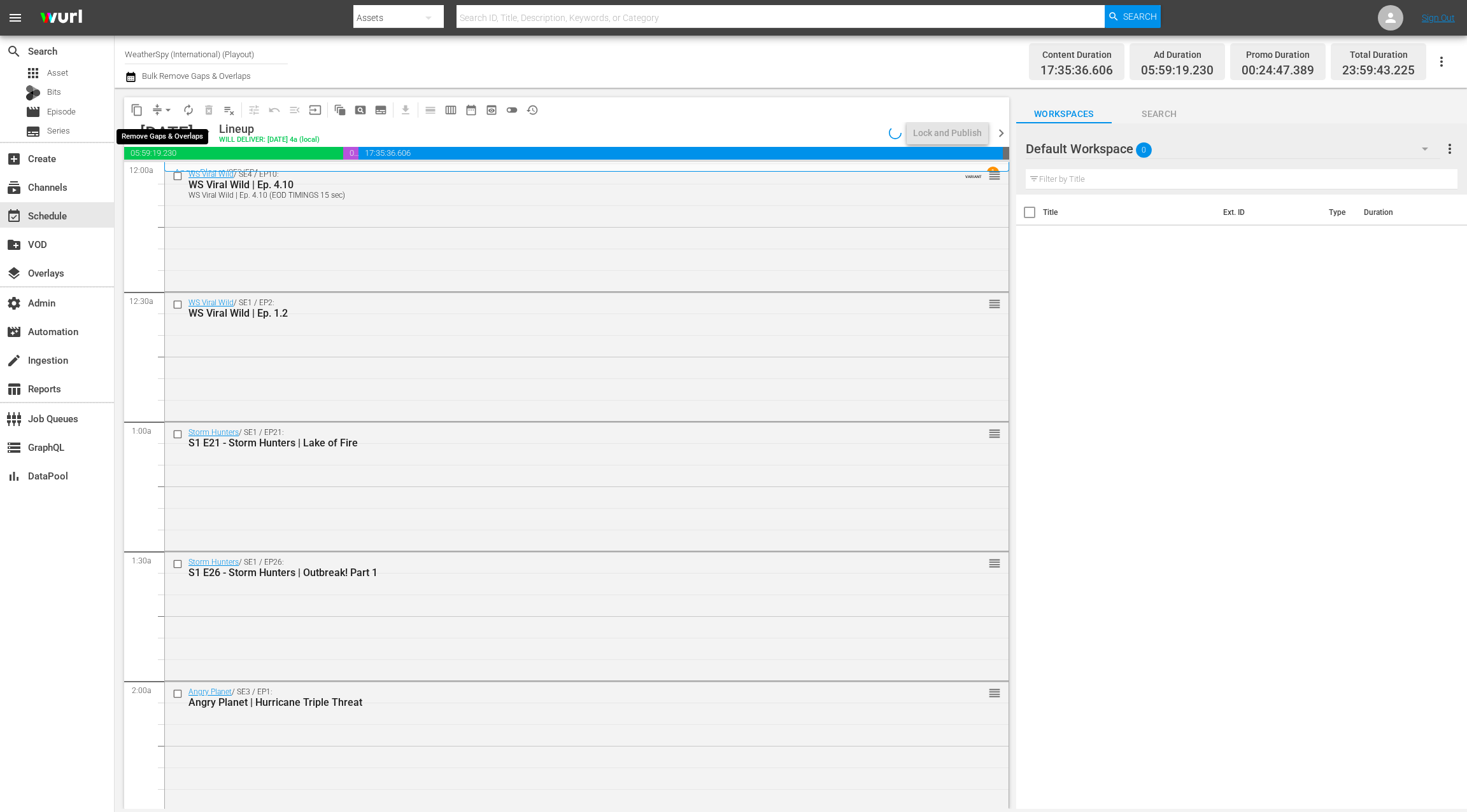
click at [165, 113] on span "arrow_drop_down" at bounding box center [167, 110] width 12 height 12
click at [186, 175] on li "Align to End of Previous Day" at bounding box center [168, 178] width 133 height 21
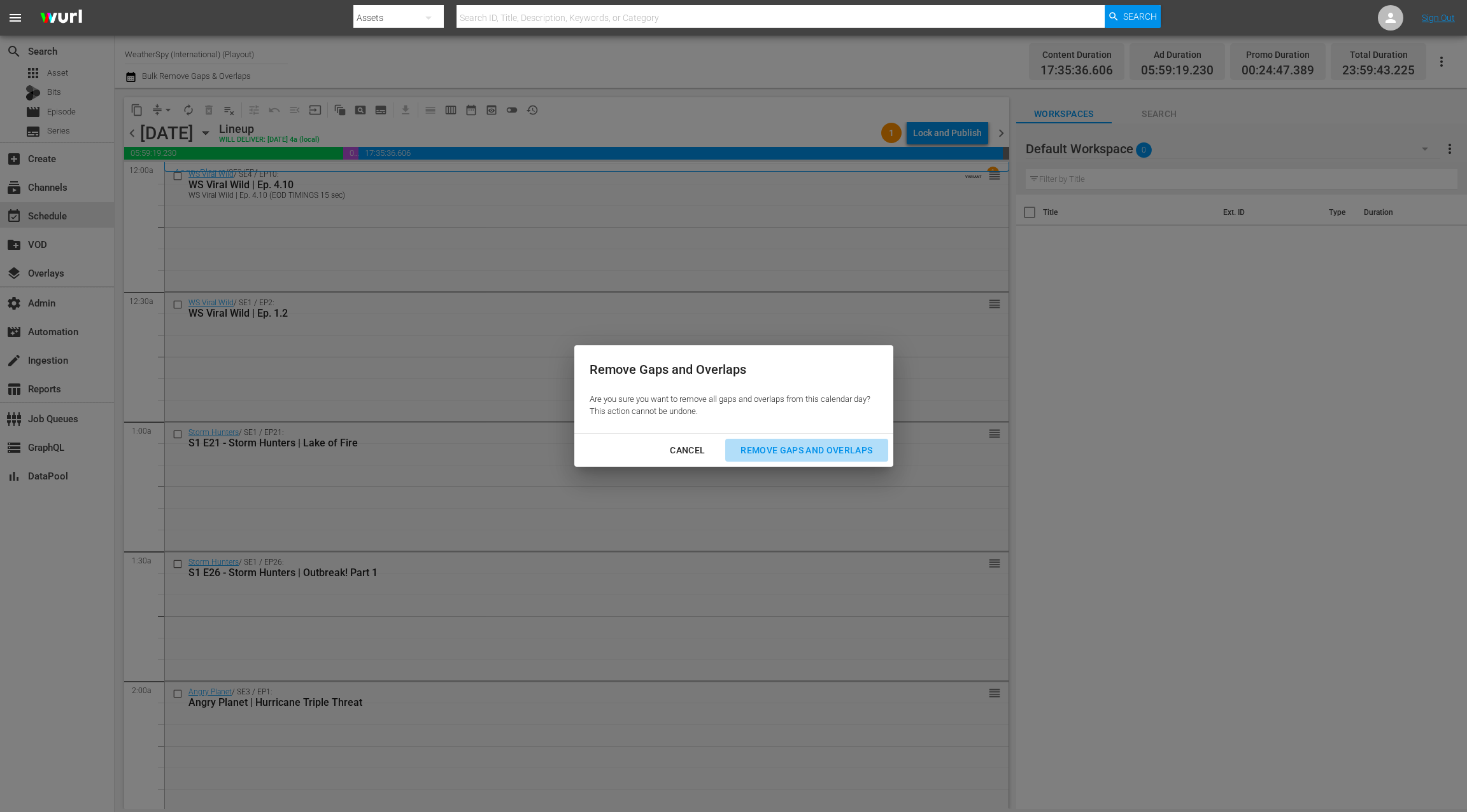
click at [772, 446] on div "Remove Gaps and Overlaps" at bounding box center [806, 450] width 152 height 16
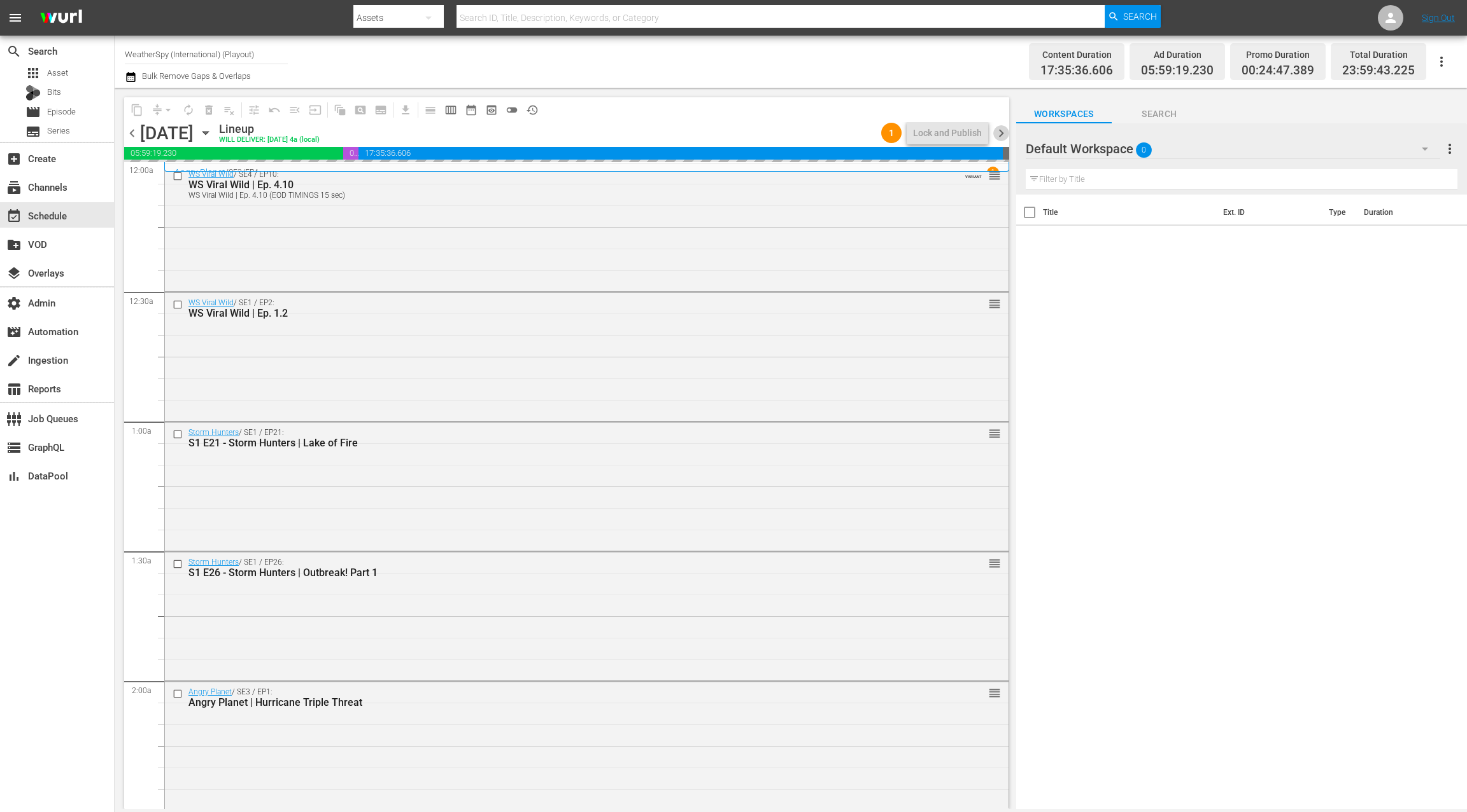
click at [1006, 134] on span "chevron_right" at bounding box center [1001, 133] width 16 height 16
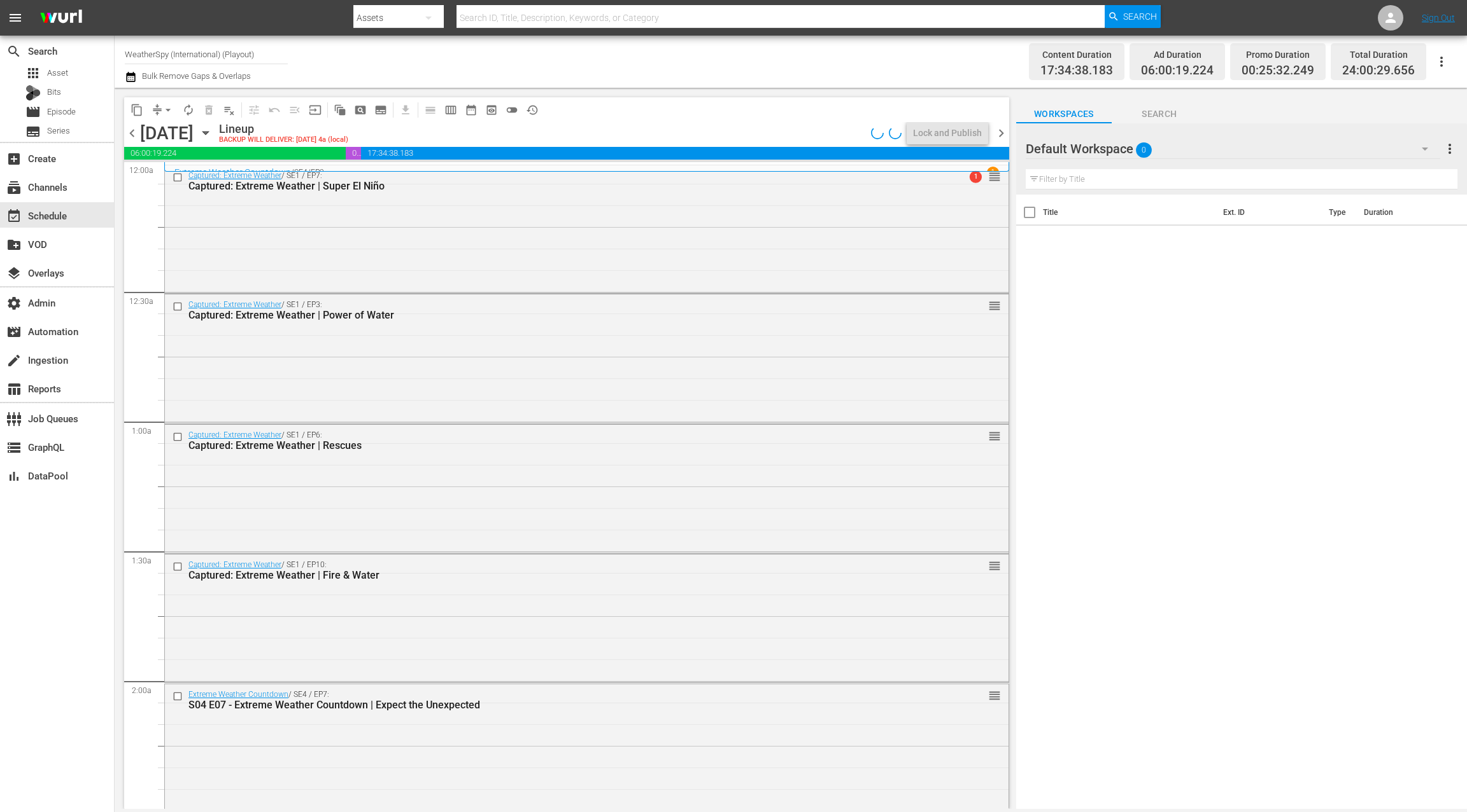
click at [167, 113] on span "arrow_drop_down" at bounding box center [167, 110] width 12 height 12
click at [181, 178] on li "Align to End of Previous Day" at bounding box center [168, 178] width 133 height 21
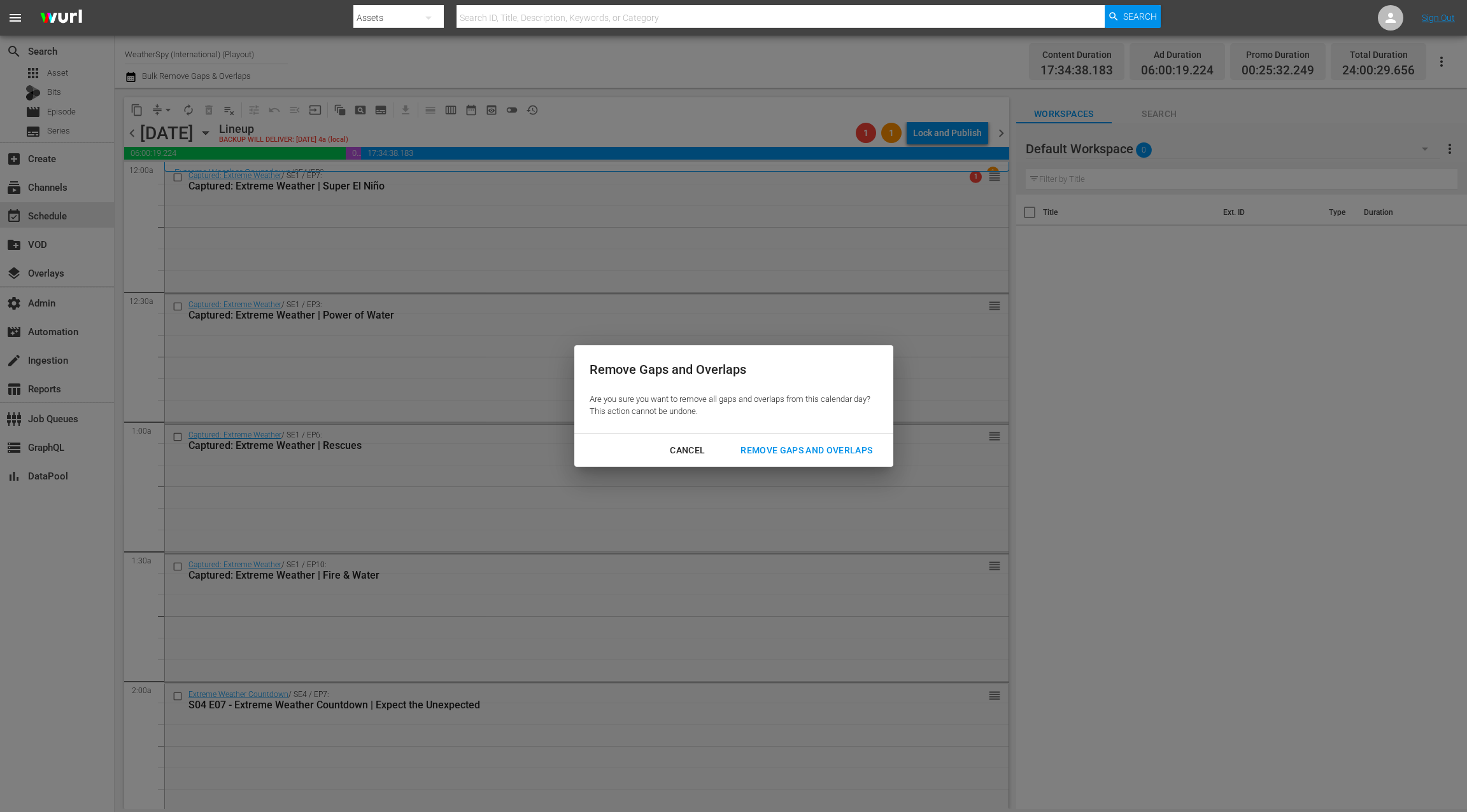
click at [774, 454] on div "Remove Gaps and Overlaps" at bounding box center [806, 450] width 152 height 16
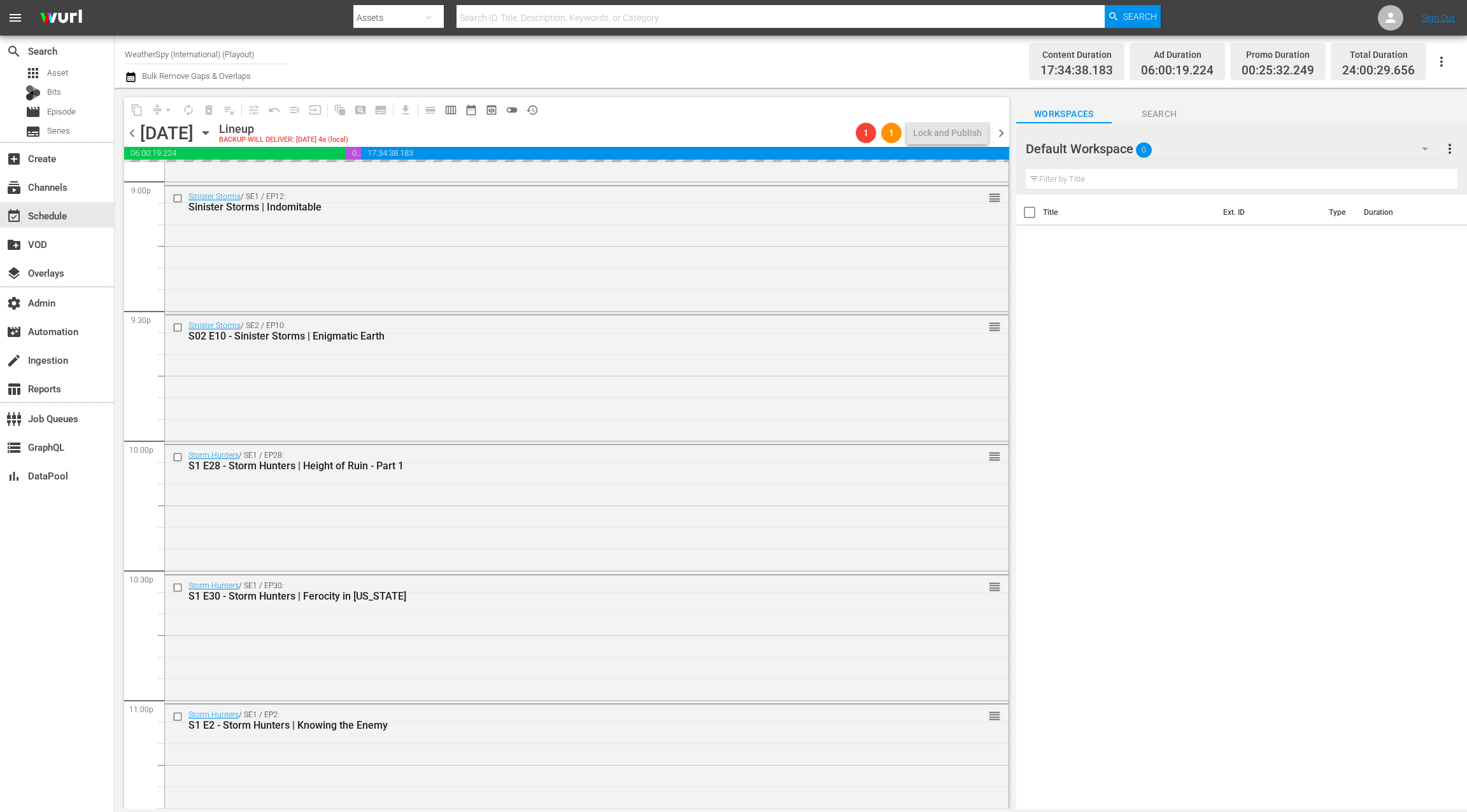
scroll to position [5586, 0]
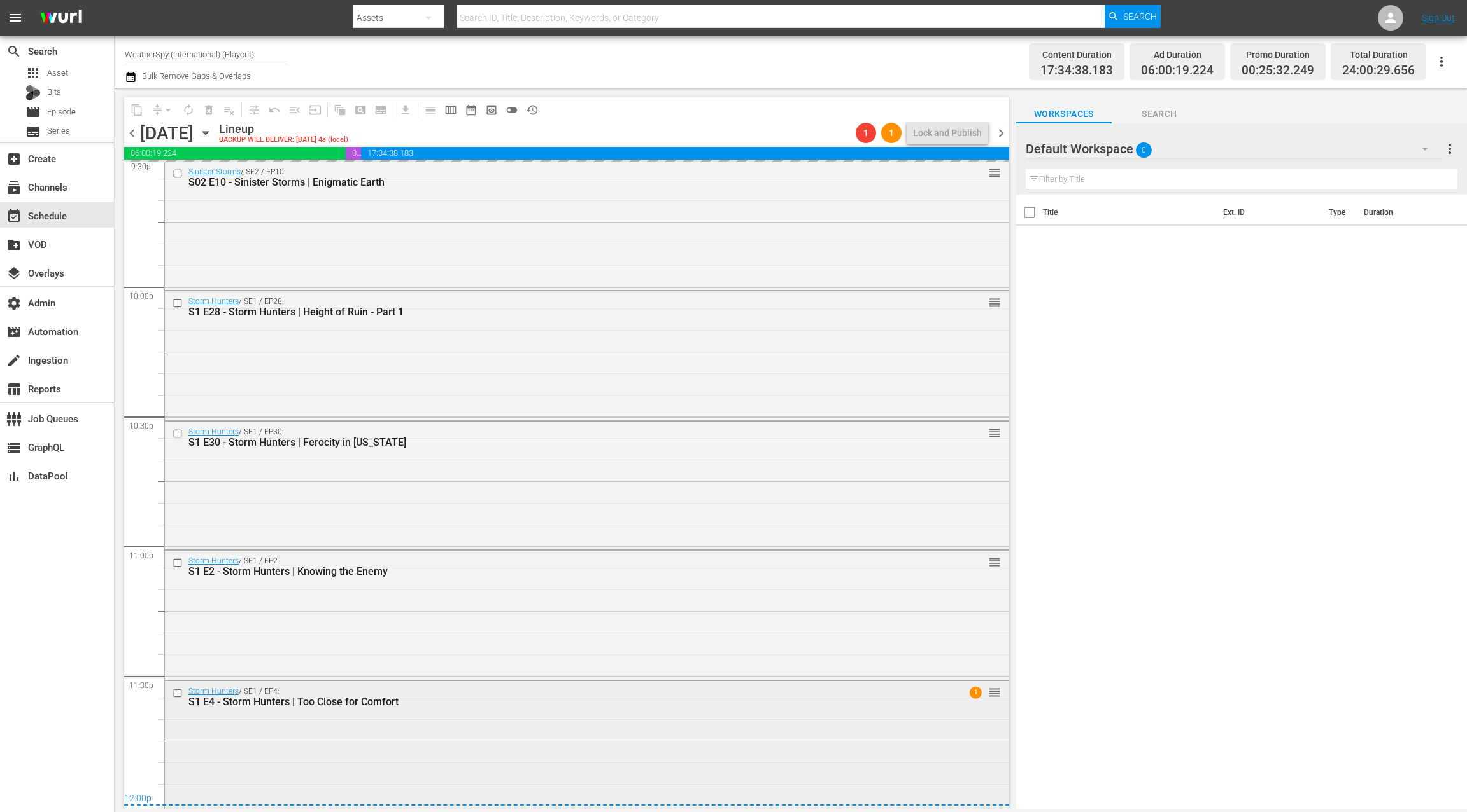
click at [512, 729] on div "Storm Hunters / SE1 / EP4: S1 E4 - Storm Hunters | Too Close for Comfort 1 reor…" at bounding box center [586, 744] width 844 height 126
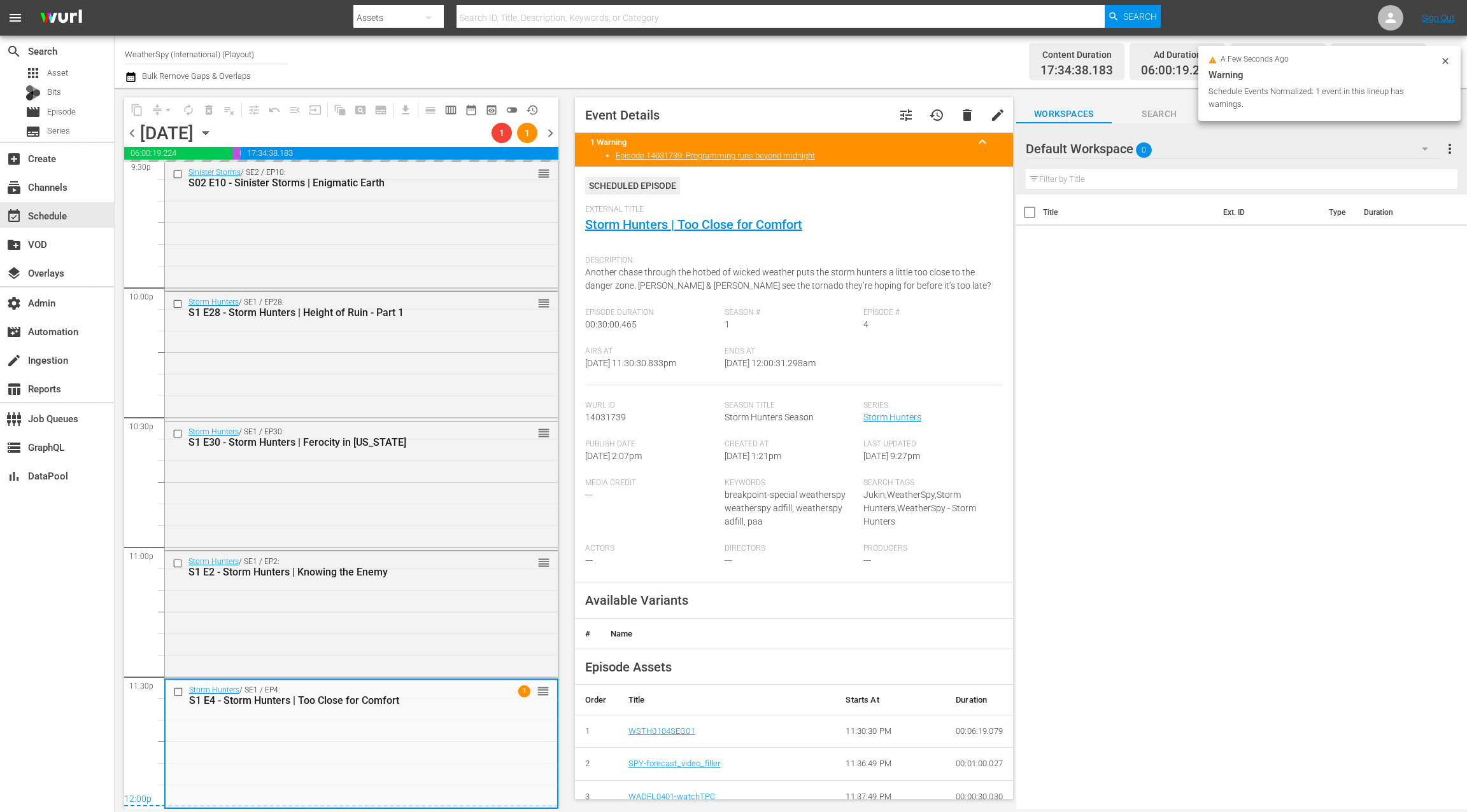
scroll to position [5584, 0]
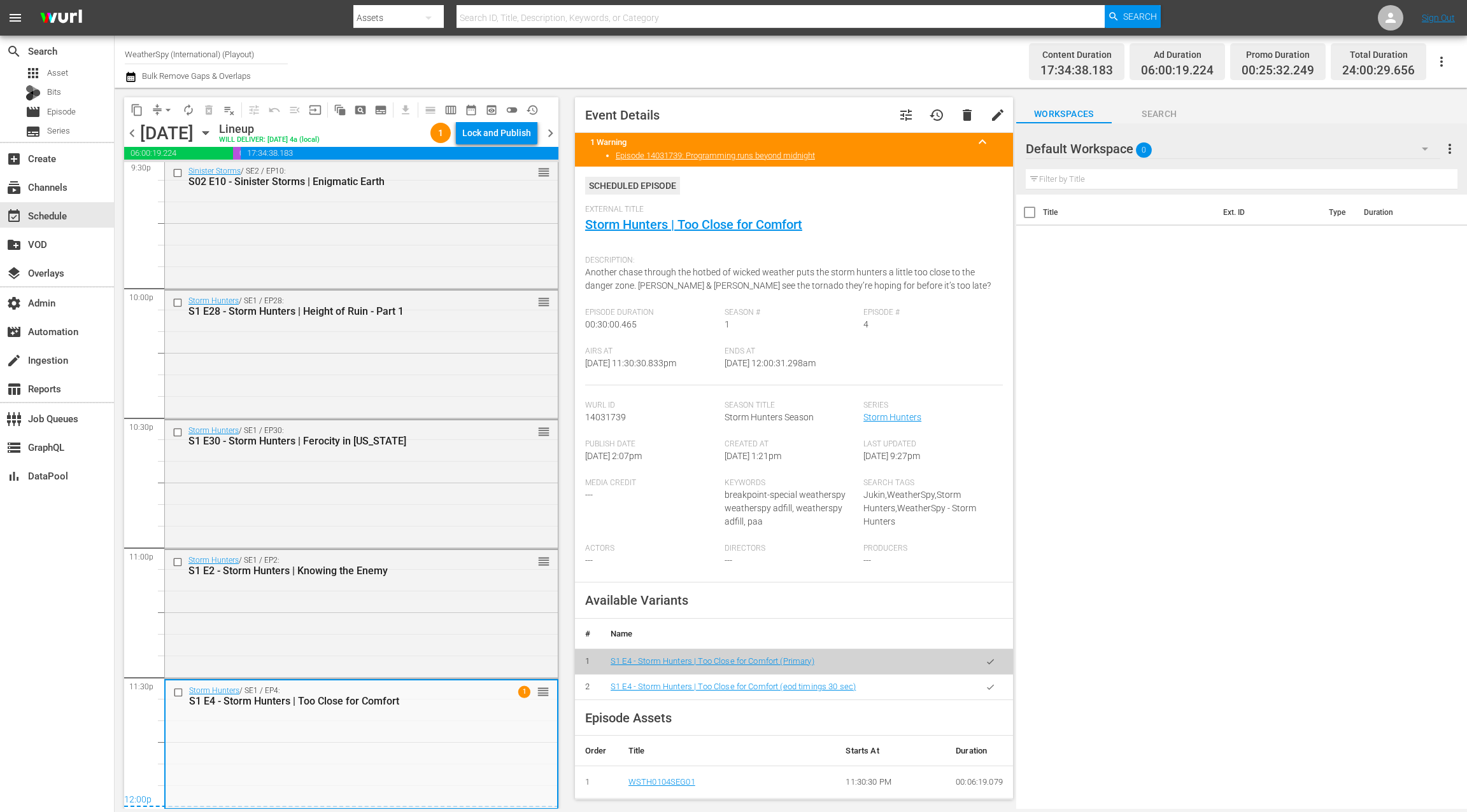
click at [991, 687] on icon "button" at bounding box center [990, 687] width 9 height 9
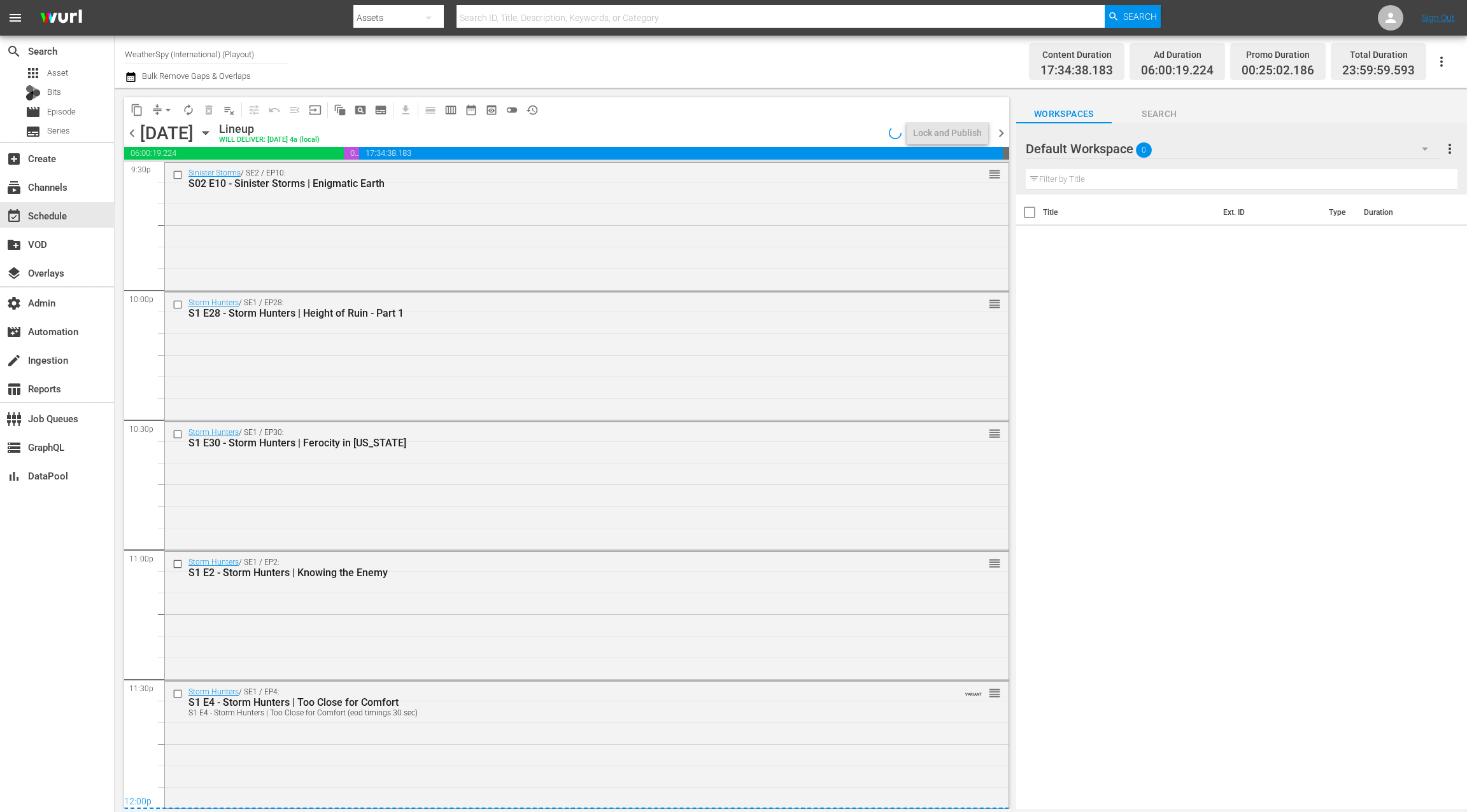
scroll to position [5582, 0]
click at [131, 131] on span "chevron_left" at bounding box center [131, 133] width 16 height 16
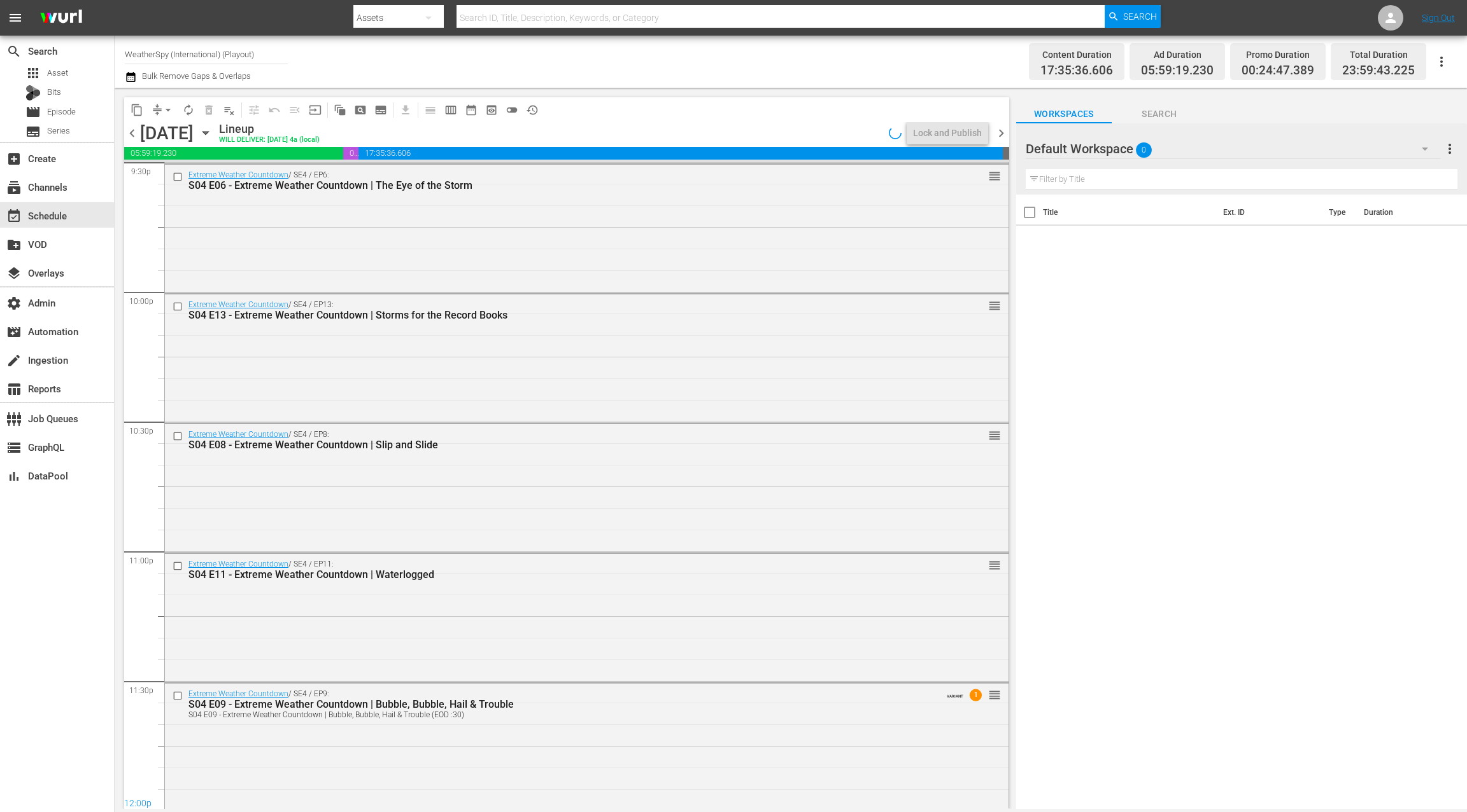
click at [634, 763] on div "Extreme Weather Countdown / SE4 / EP9: S04 E09 - Extreme Weather Countdown | Bu…" at bounding box center [586, 745] width 844 height 124
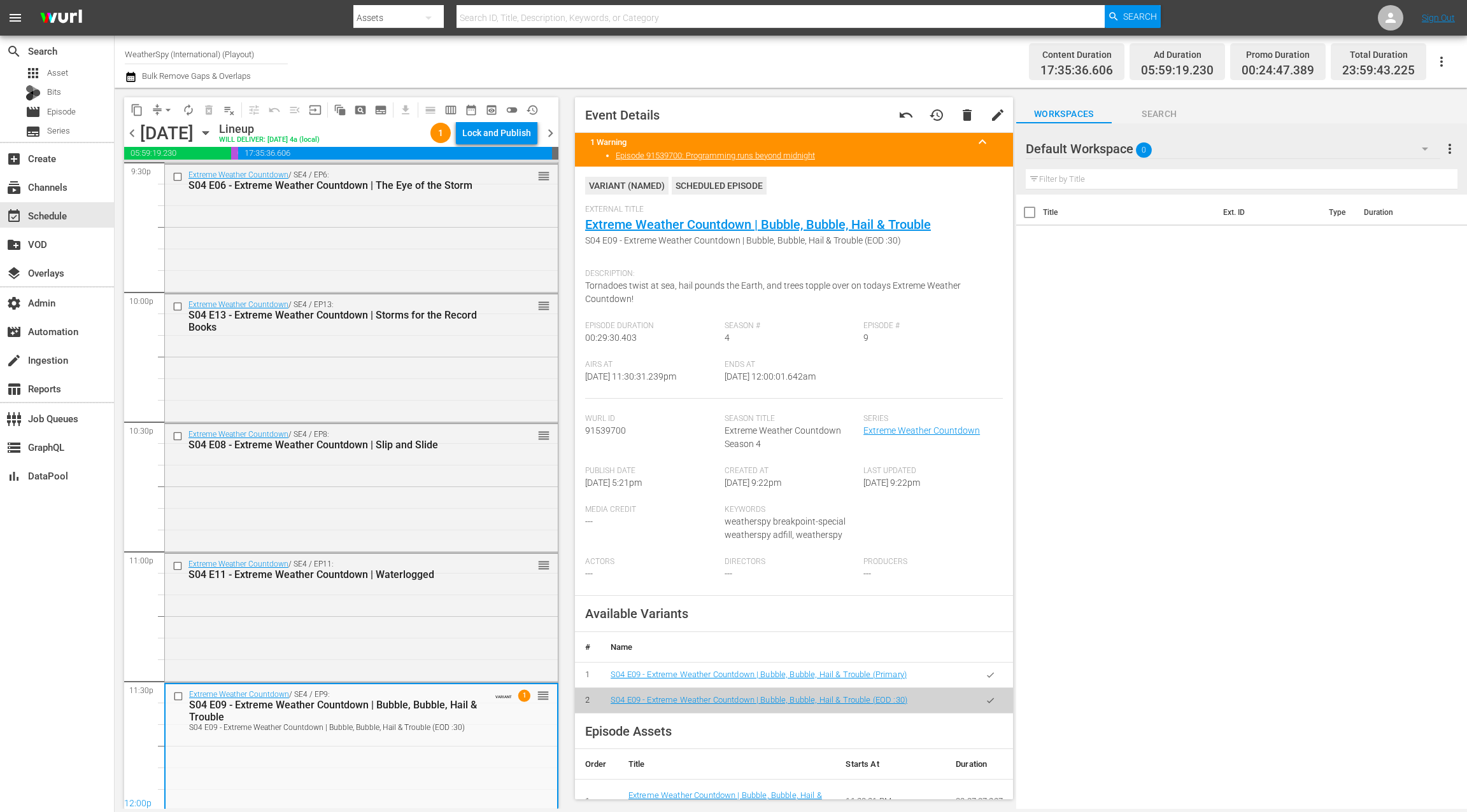
click at [551, 131] on span "chevron_right" at bounding box center [550, 133] width 16 height 16
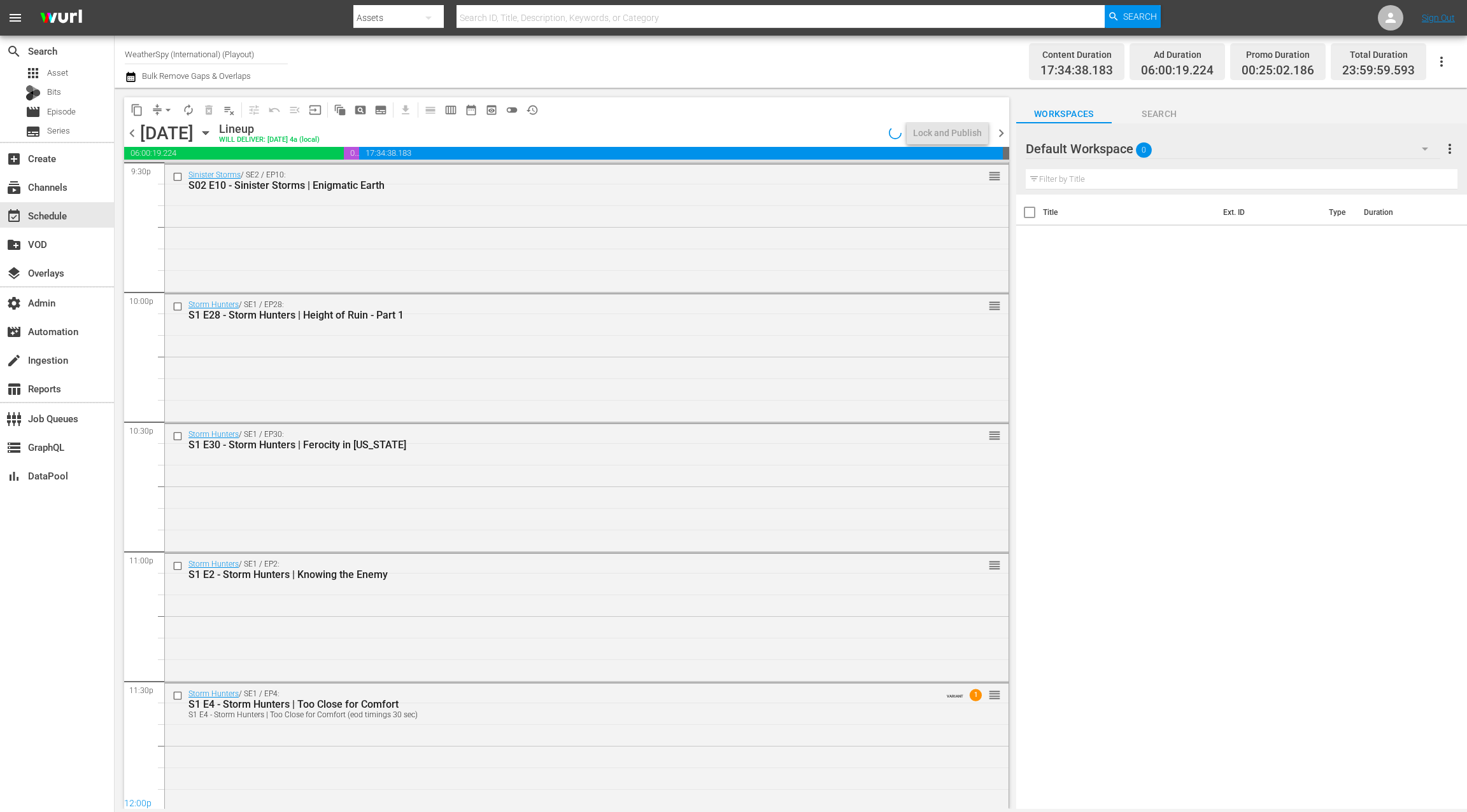
click at [1004, 135] on span "chevron_right" at bounding box center [1001, 133] width 16 height 16
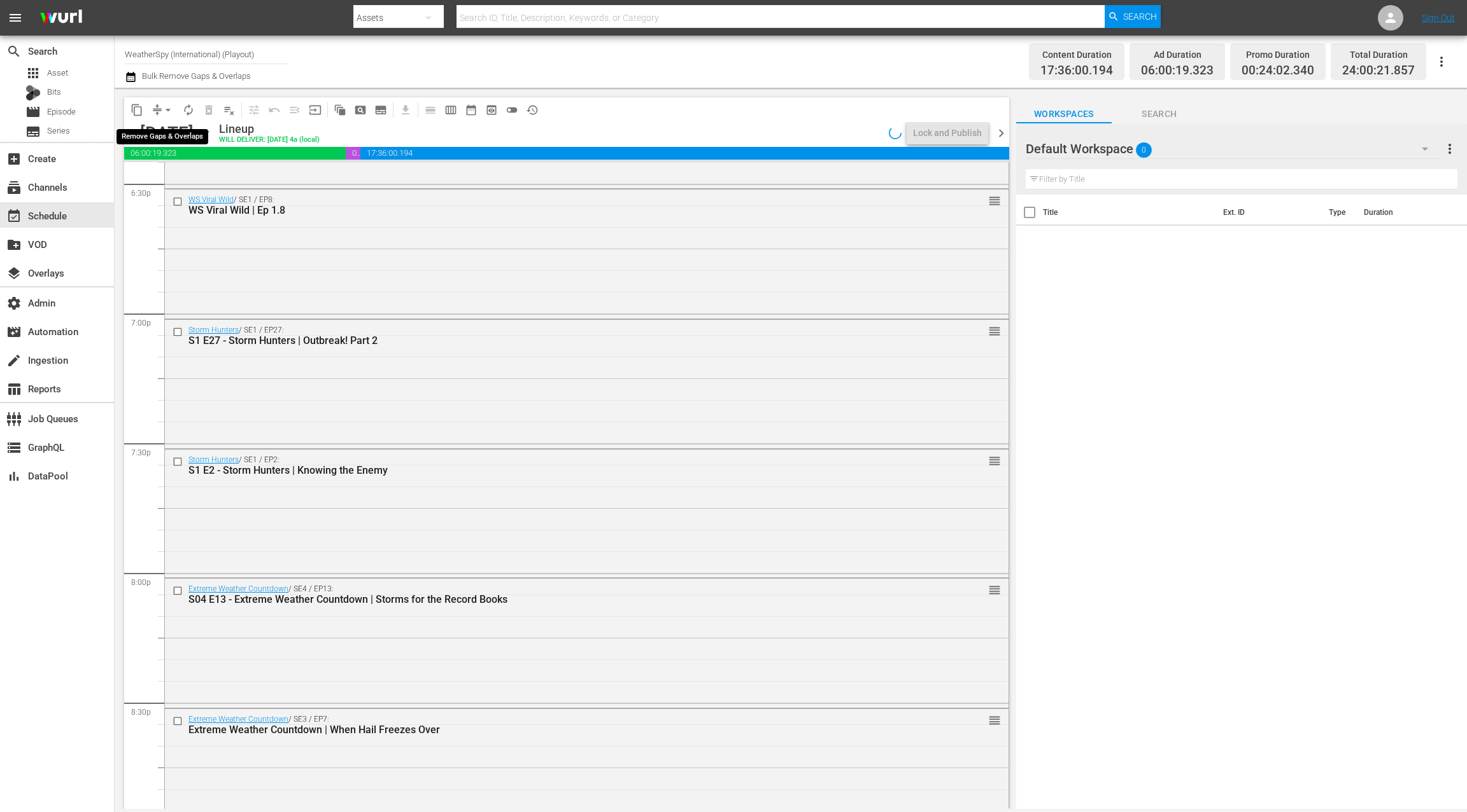
click at [169, 112] on span "arrow_drop_down" at bounding box center [167, 110] width 12 height 12
click at [182, 175] on li "Align to End of Previous Day" at bounding box center [168, 178] width 133 height 21
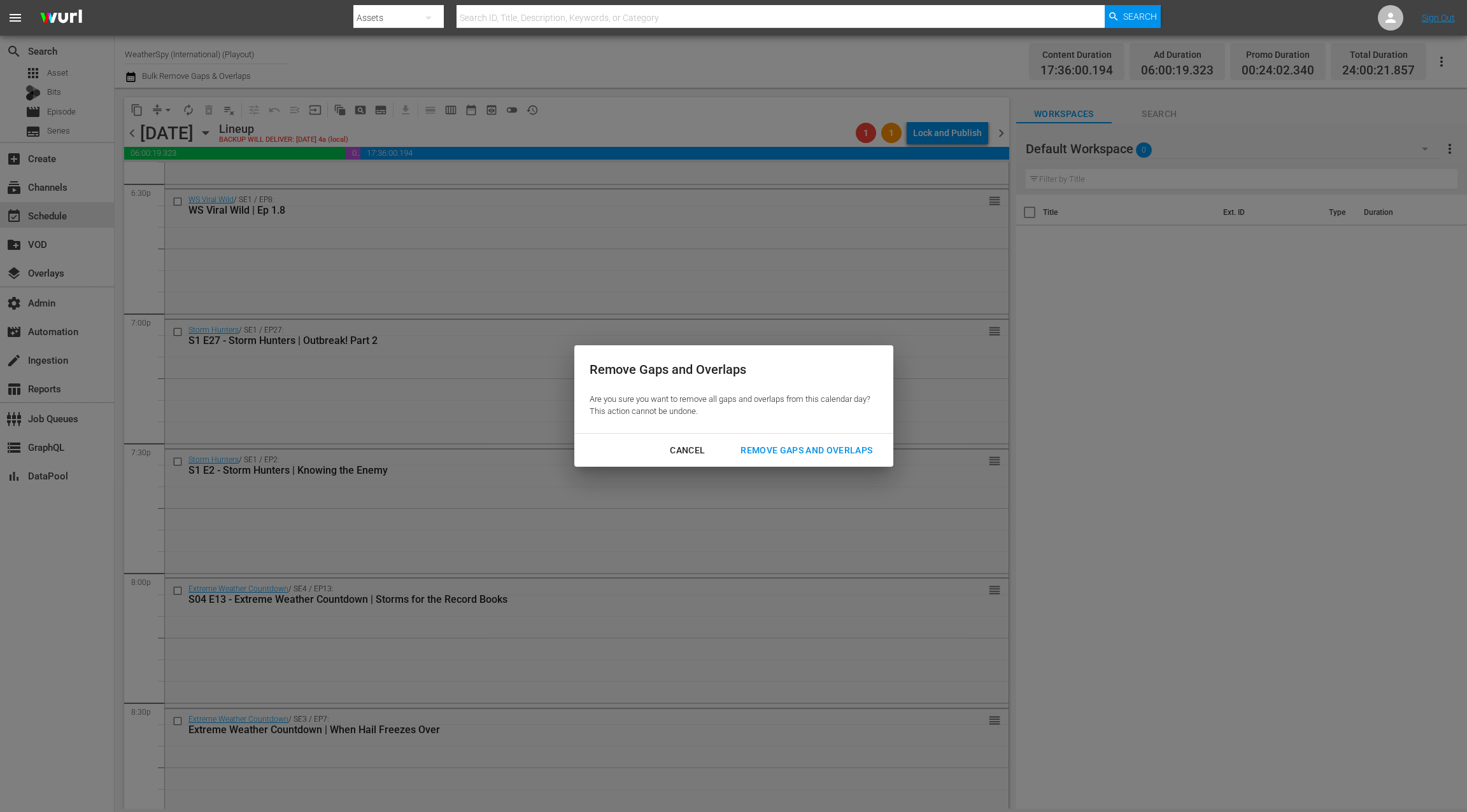
click at [781, 446] on div "Remove Gaps and Overlaps" at bounding box center [806, 450] width 152 height 16
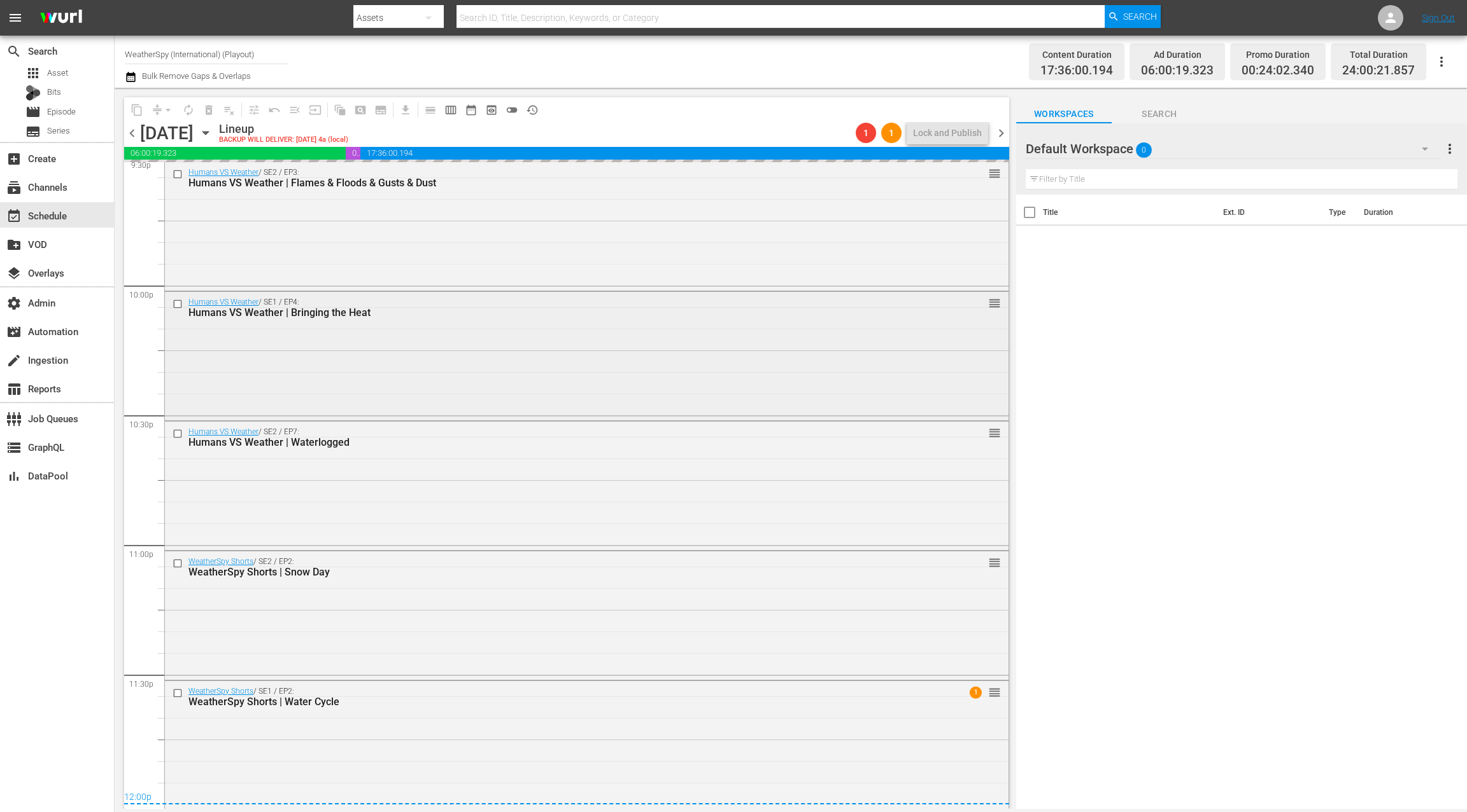
scroll to position [5588, 0]
click at [420, 717] on div "WeatherSpy Shorts / SE1 / EP2: WeatherSpy Shorts | Water Cycle 1 reorder" at bounding box center [586, 742] width 844 height 126
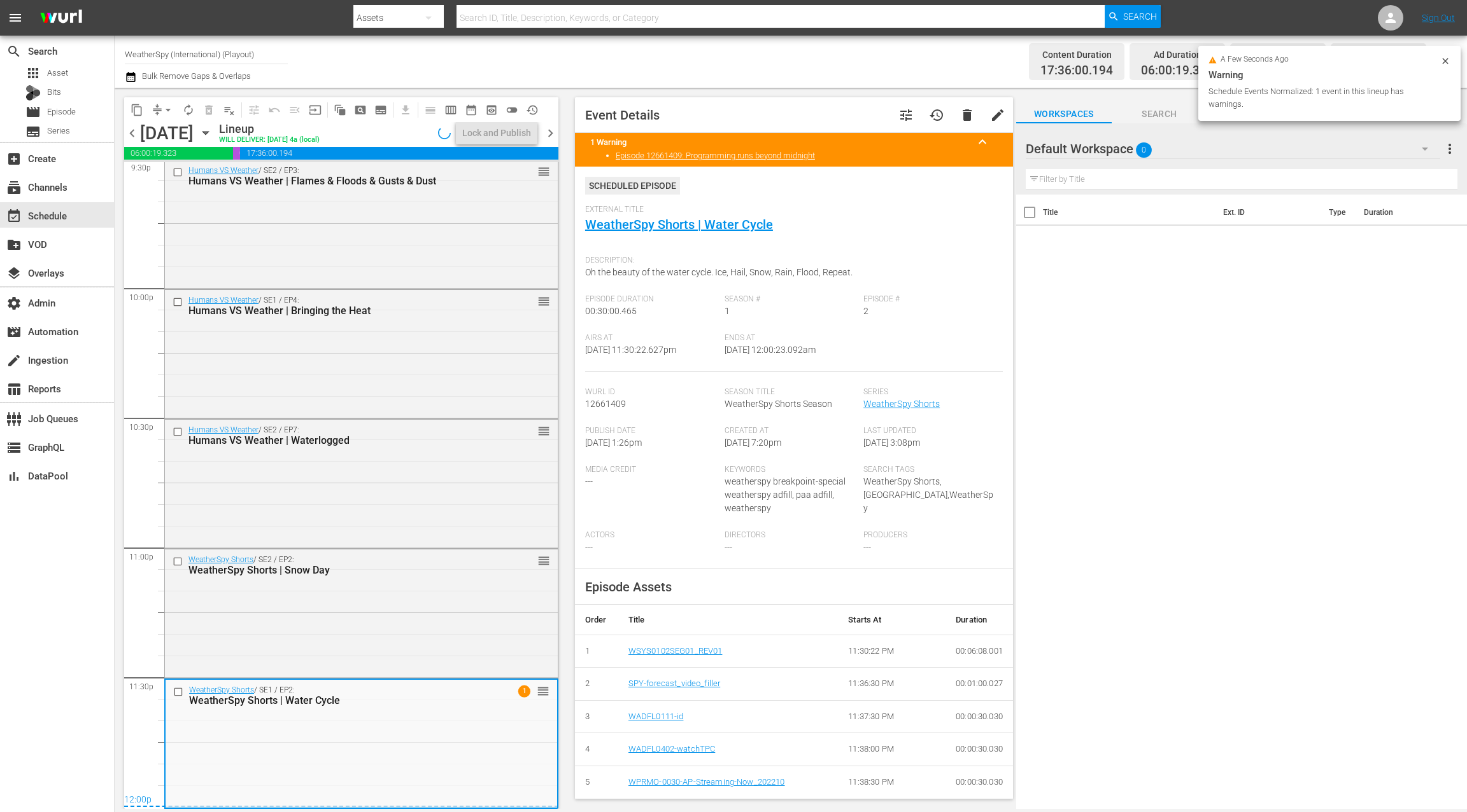
scroll to position [5584, 0]
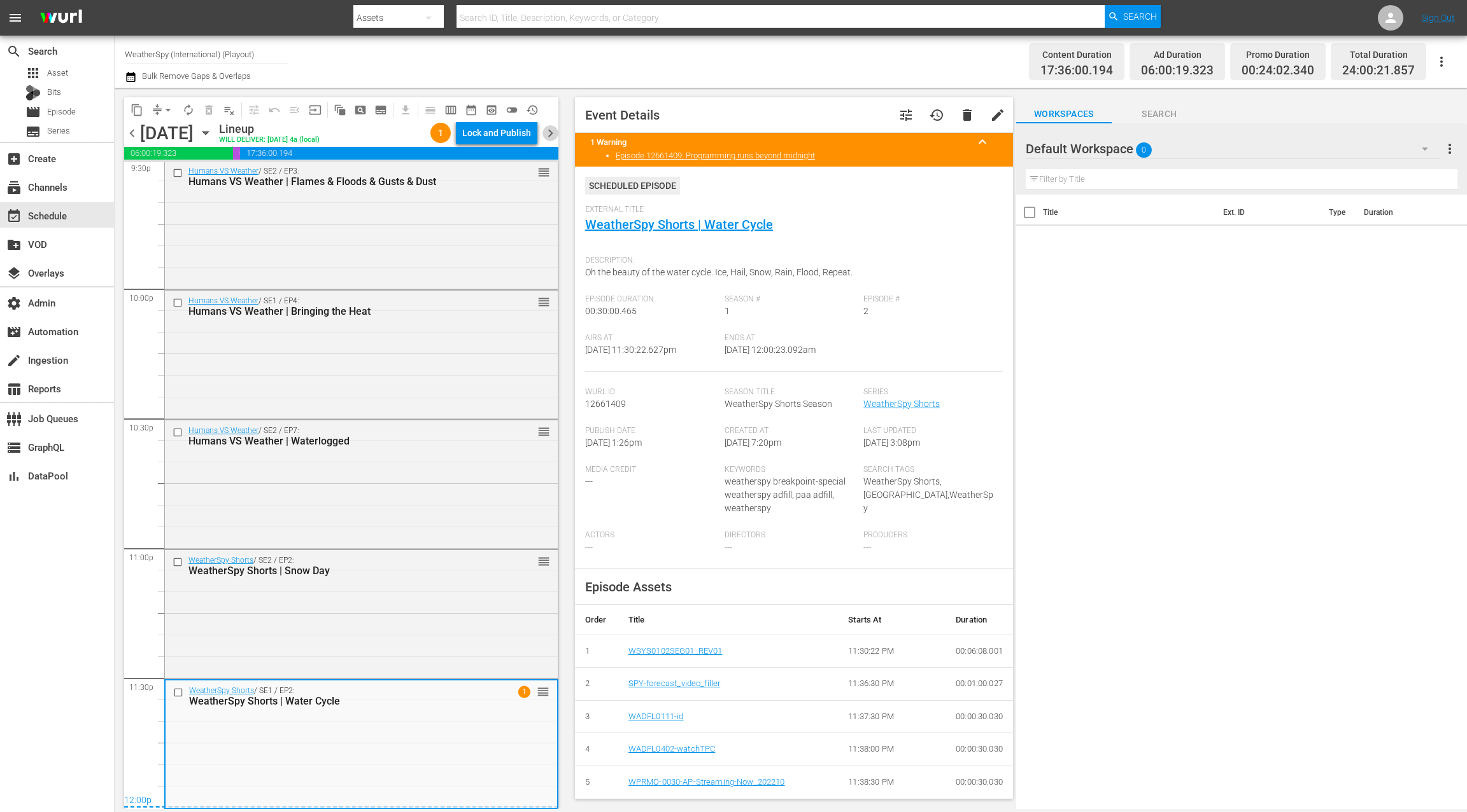
click at [549, 137] on span "chevron_right" at bounding box center [550, 133] width 16 height 16
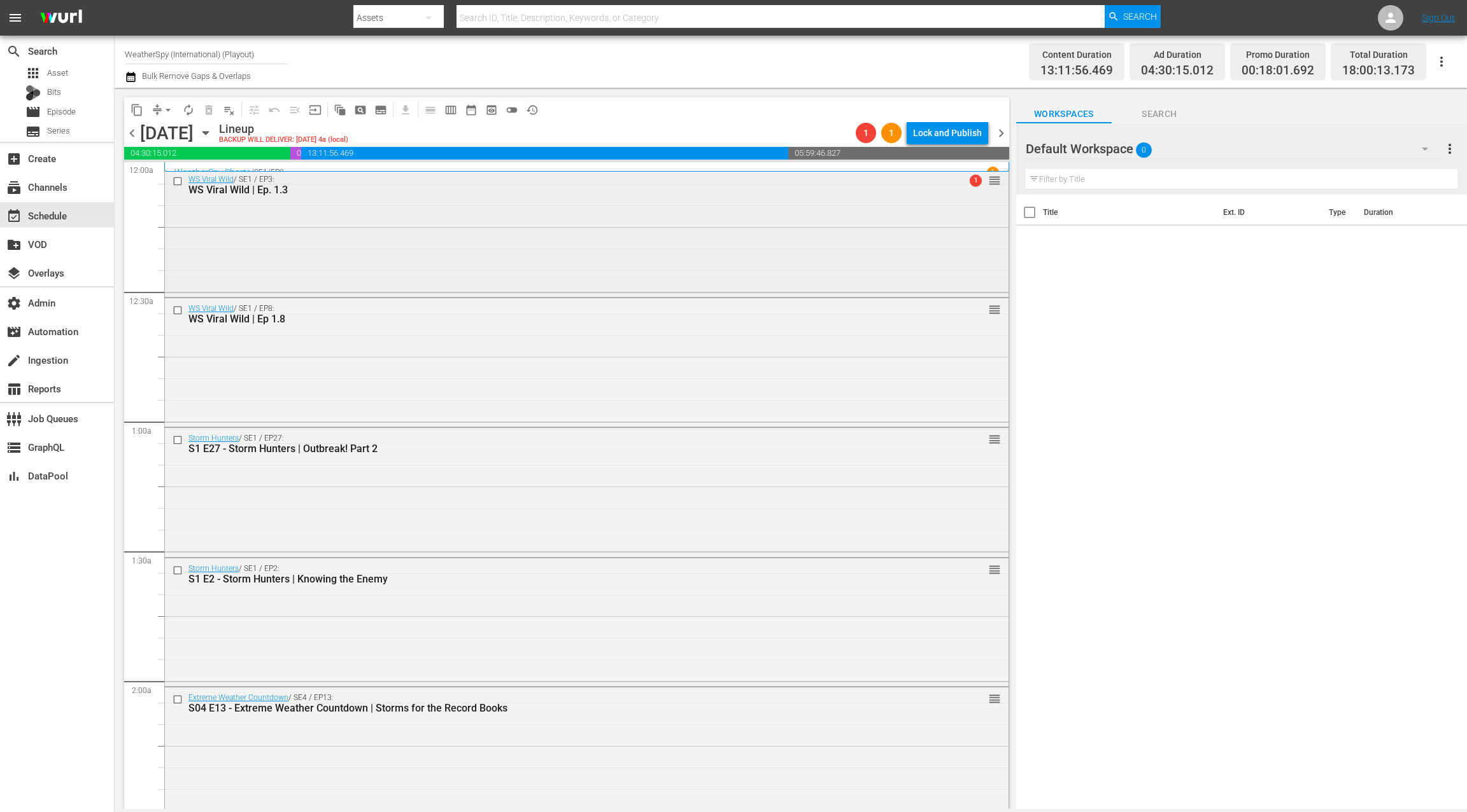
click at [541, 297] on div "WS Viral Wild / SE1 / EP3: WS Viral Wild | Ep. 1.3 1 reorder" at bounding box center [586, 233] width 845 height 130
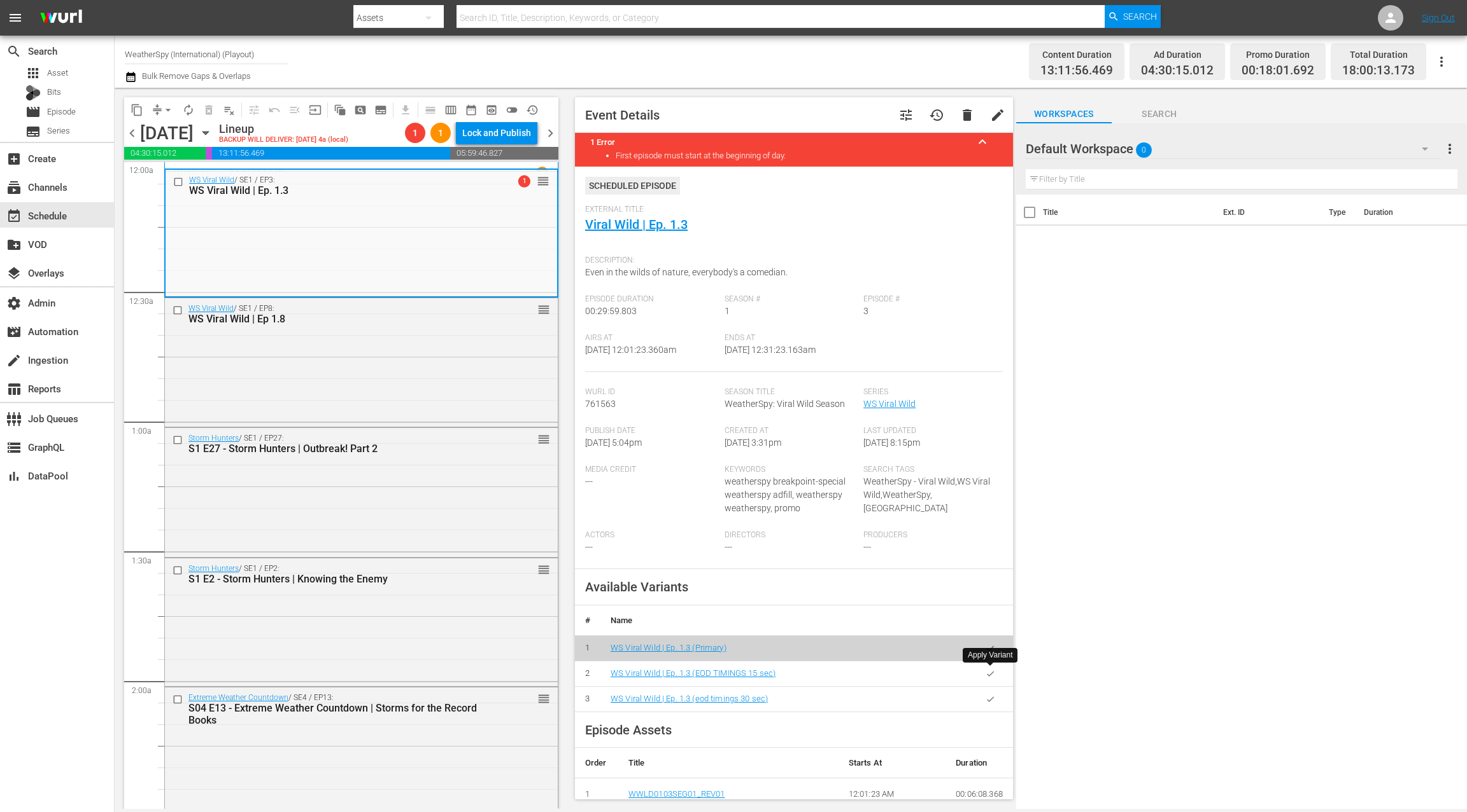
click at [991, 676] on icon "button" at bounding box center [990, 674] width 9 height 9
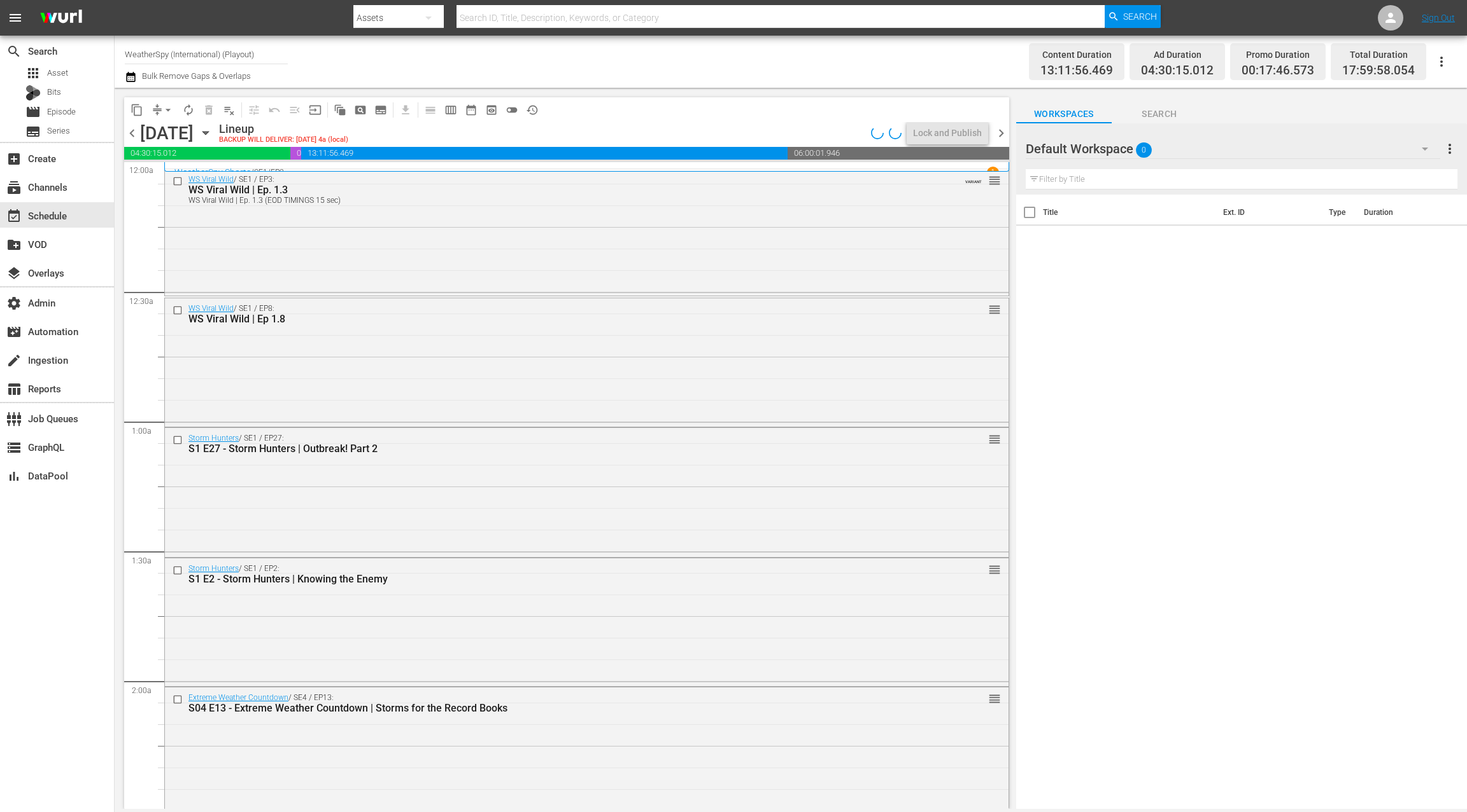
click at [134, 130] on span "chevron_left" at bounding box center [131, 133] width 16 height 16
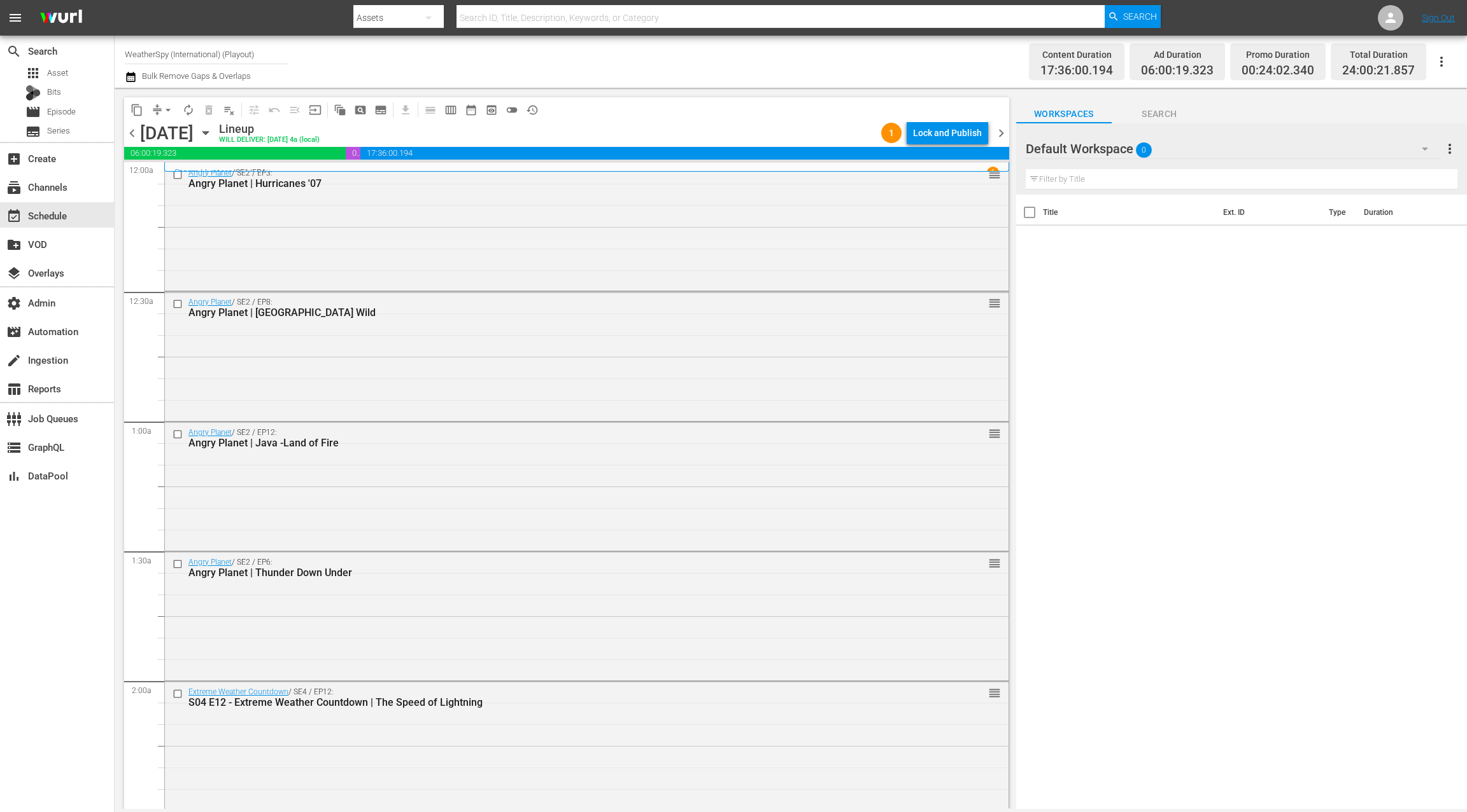
click at [131, 80] on icon "button" at bounding box center [130, 77] width 9 height 10
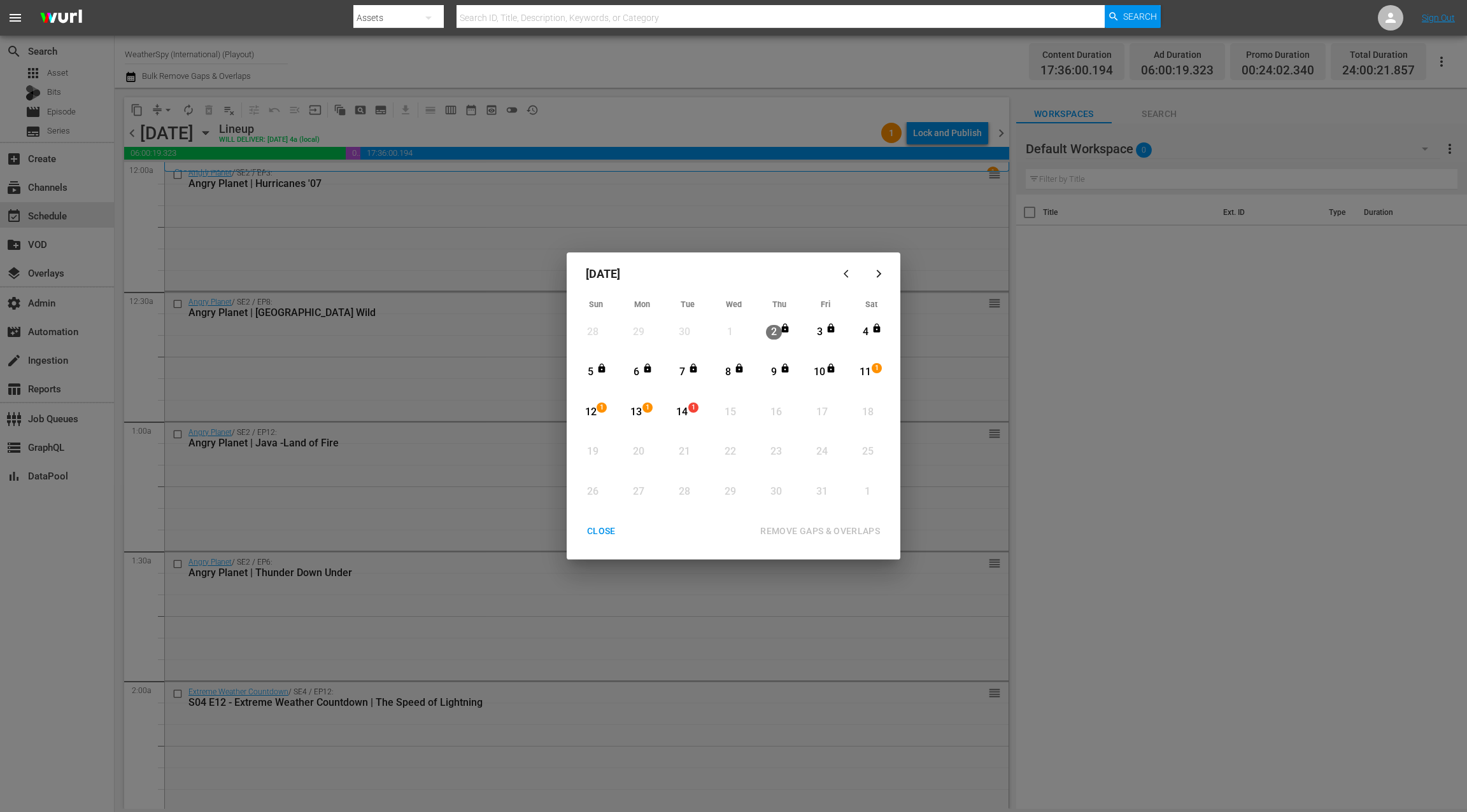
click at [606, 533] on div "CLOSE" at bounding box center [602, 531] width 49 height 16
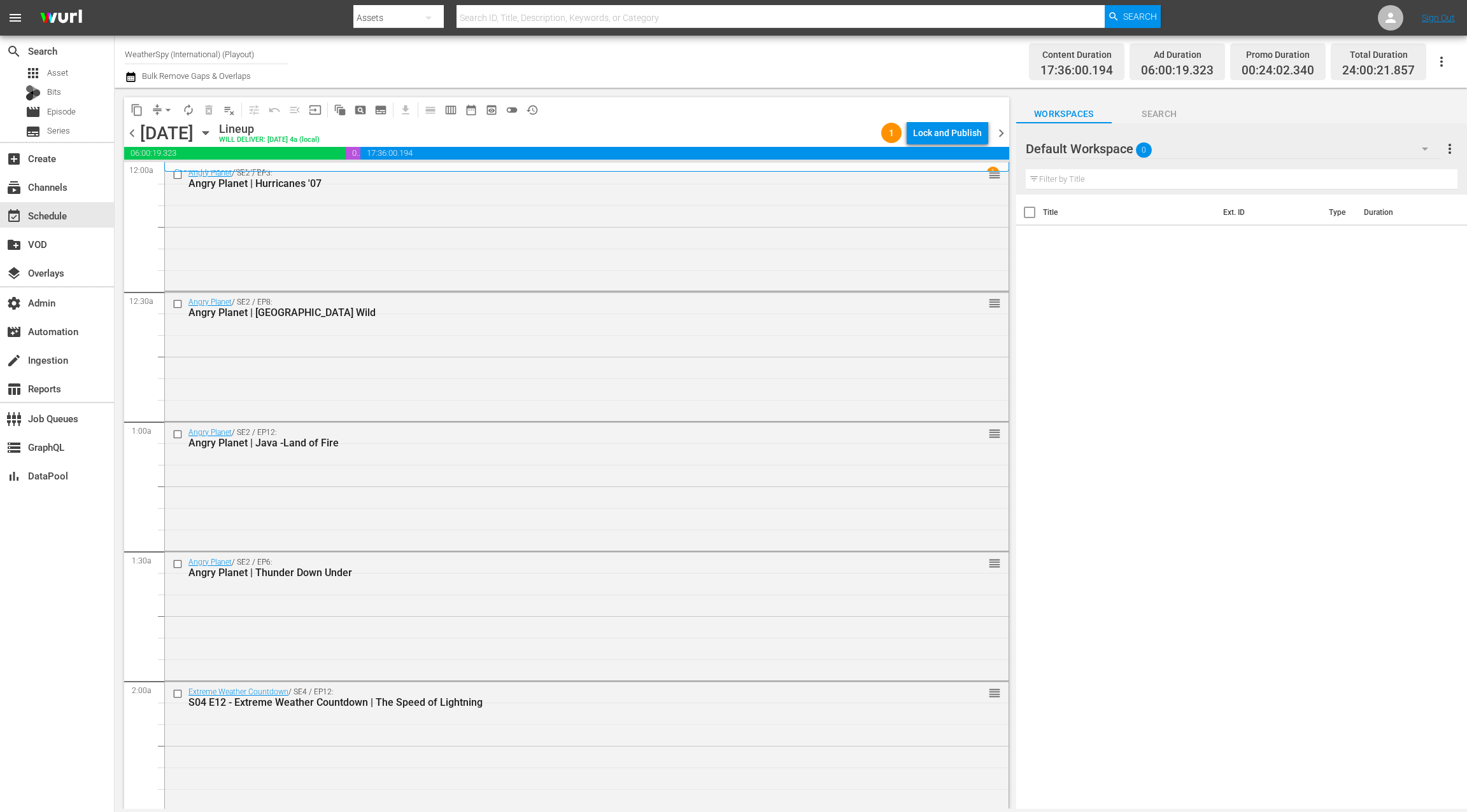
click at [208, 131] on icon "button" at bounding box center [205, 132] width 6 height 3
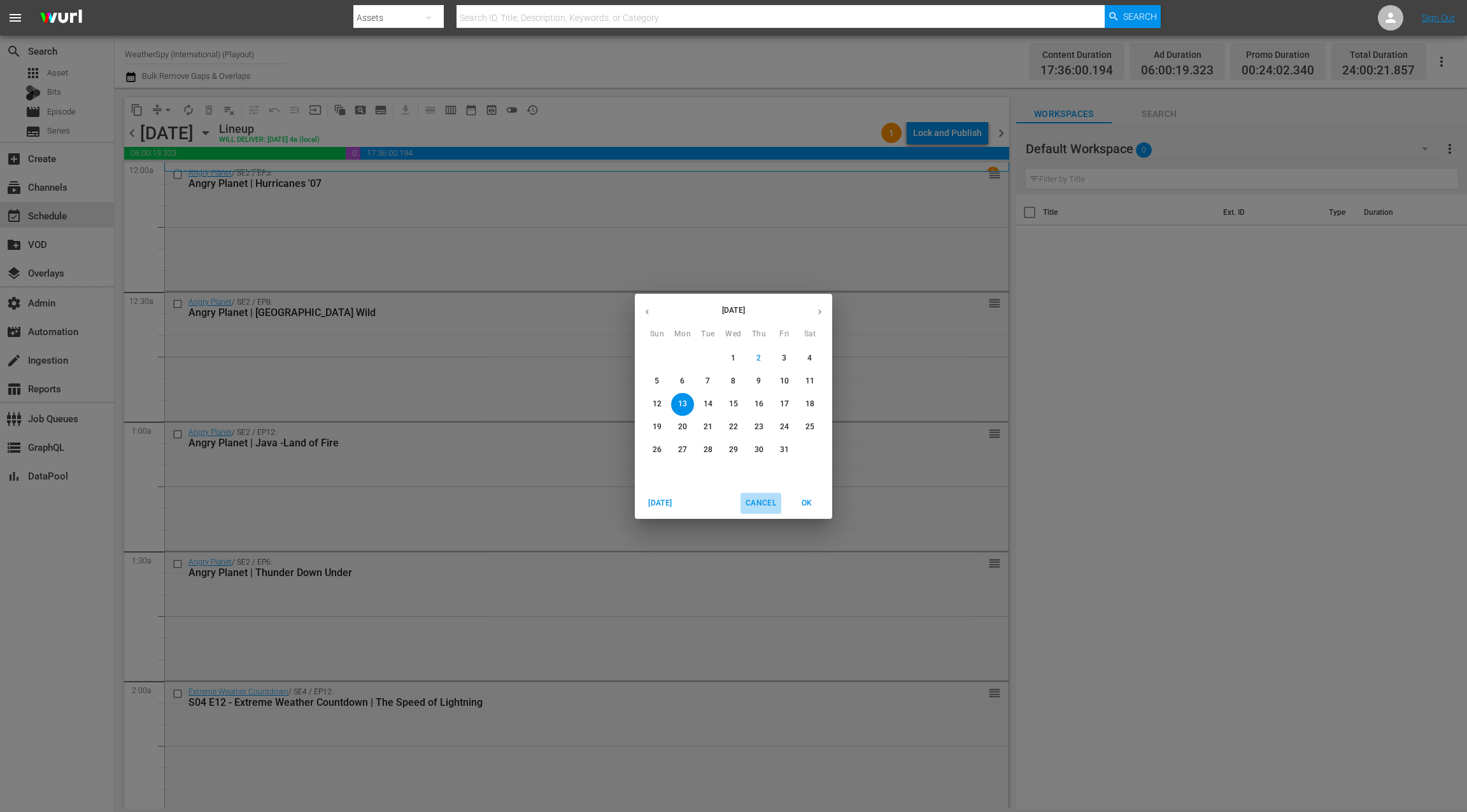
drag, startPoint x: 762, startPoint y: 505, endPoint x: 580, endPoint y: 370, distance: 226.6
click at [762, 504] on span "Cancel" at bounding box center [760, 504] width 30 height 13
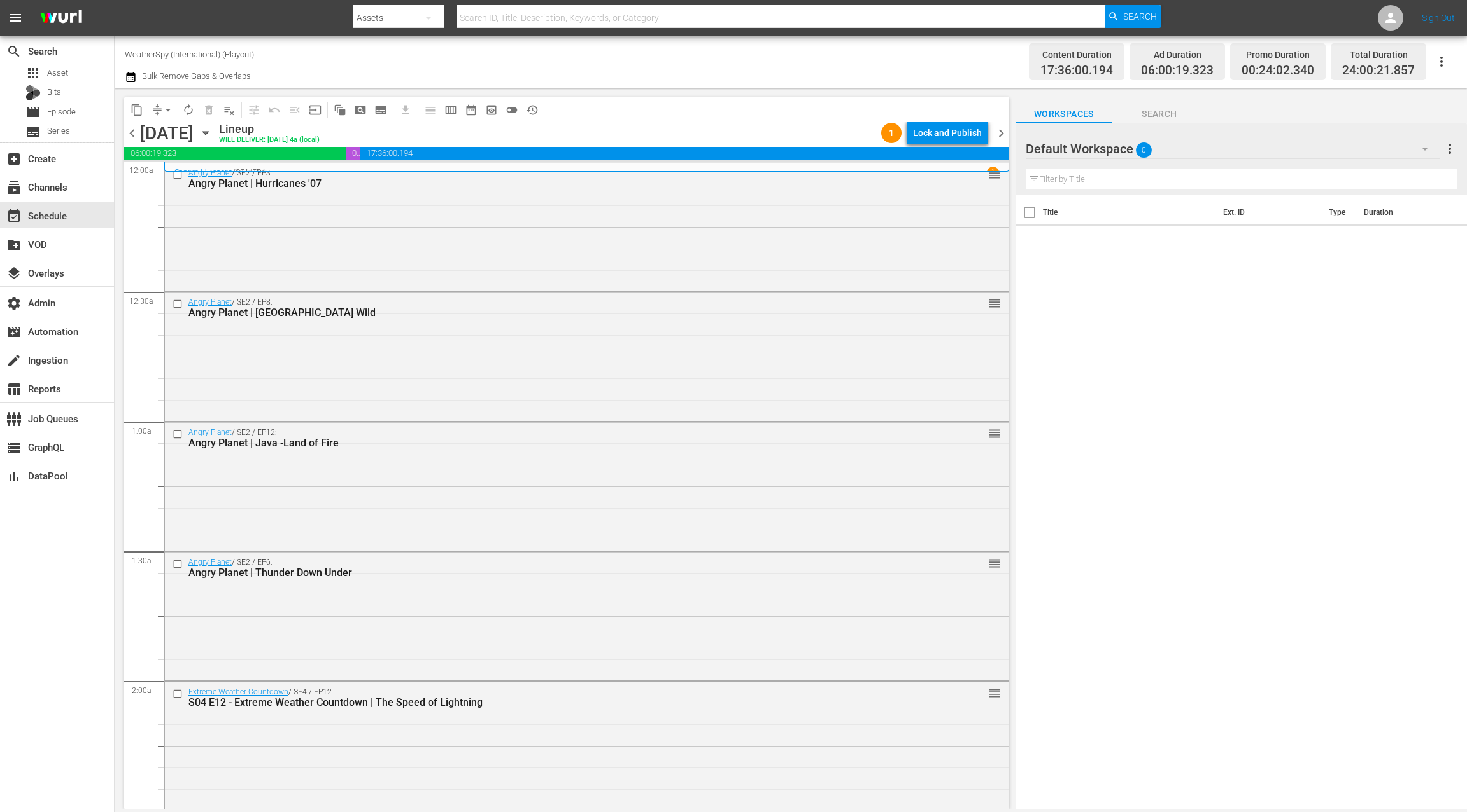
click at [133, 136] on span "chevron_left" at bounding box center [131, 133] width 16 height 16
click at [943, 137] on div "Lock and Publish" at bounding box center [947, 133] width 69 height 23
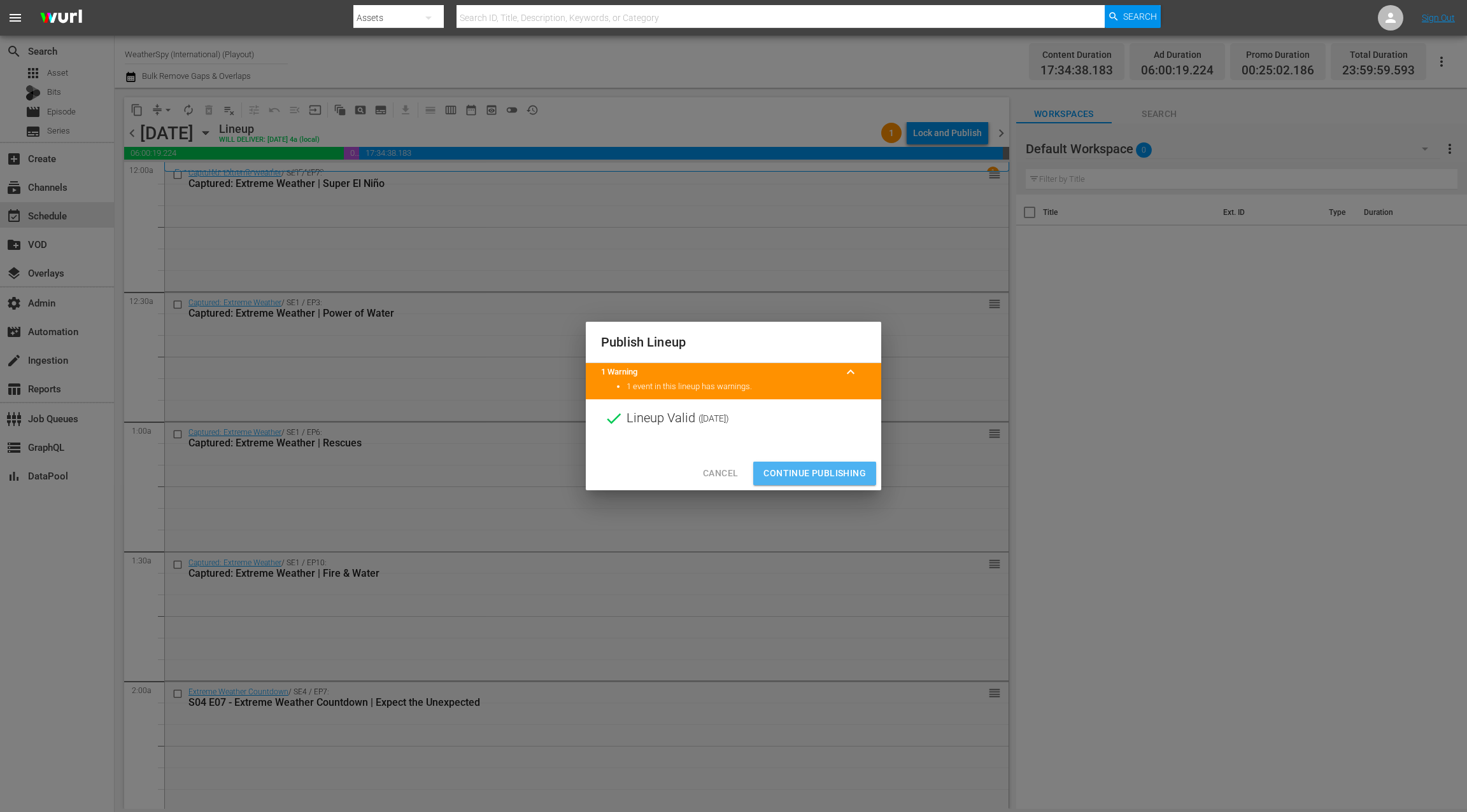
click at [820, 473] on span "Continue Publishing" at bounding box center [814, 474] width 102 height 16
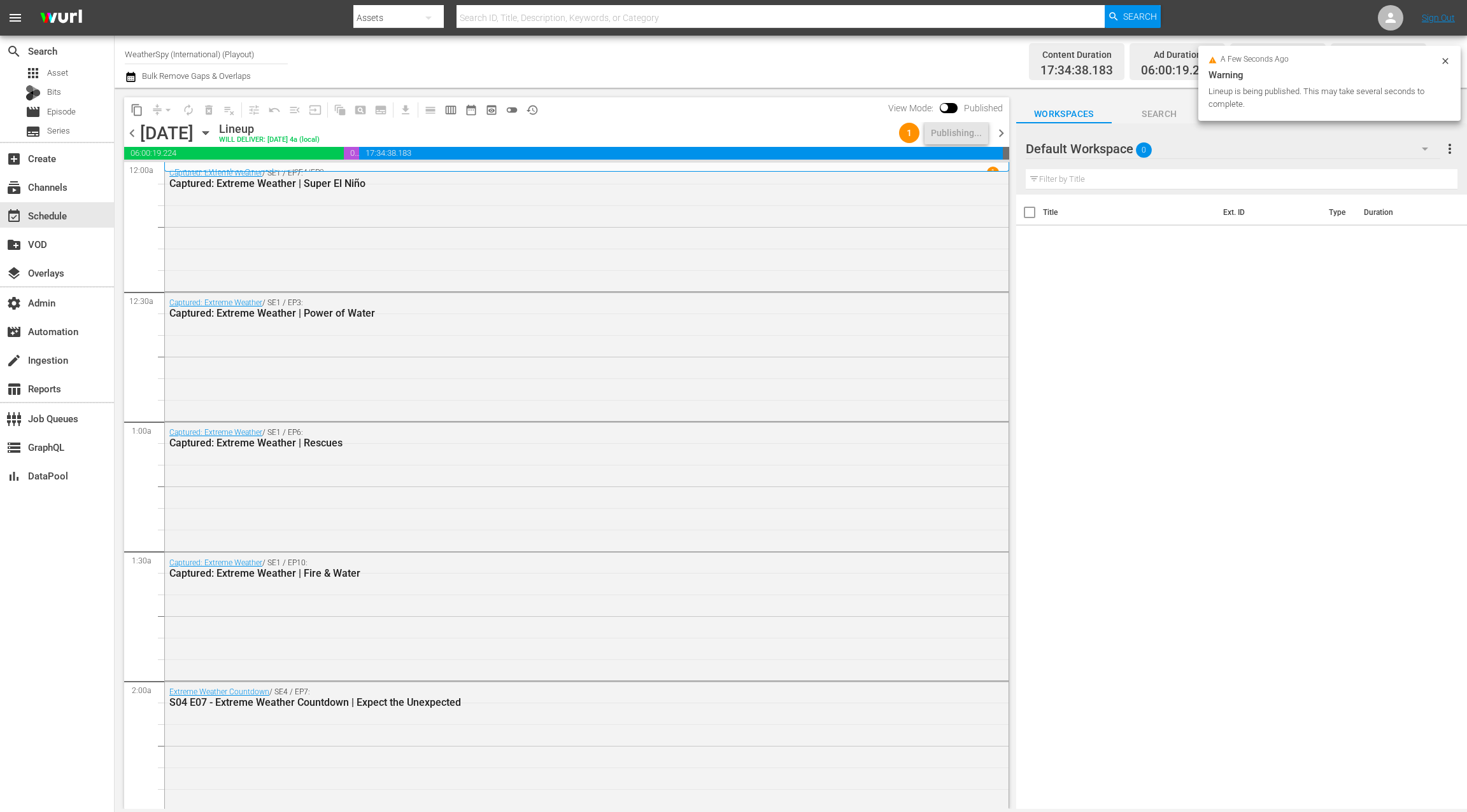
drag, startPoint x: 133, startPoint y: 131, endPoint x: 148, endPoint y: 133, distance: 15.1
click at [133, 131] on span "chevron_left" at bounding box center [131, 133] width 16 height 16
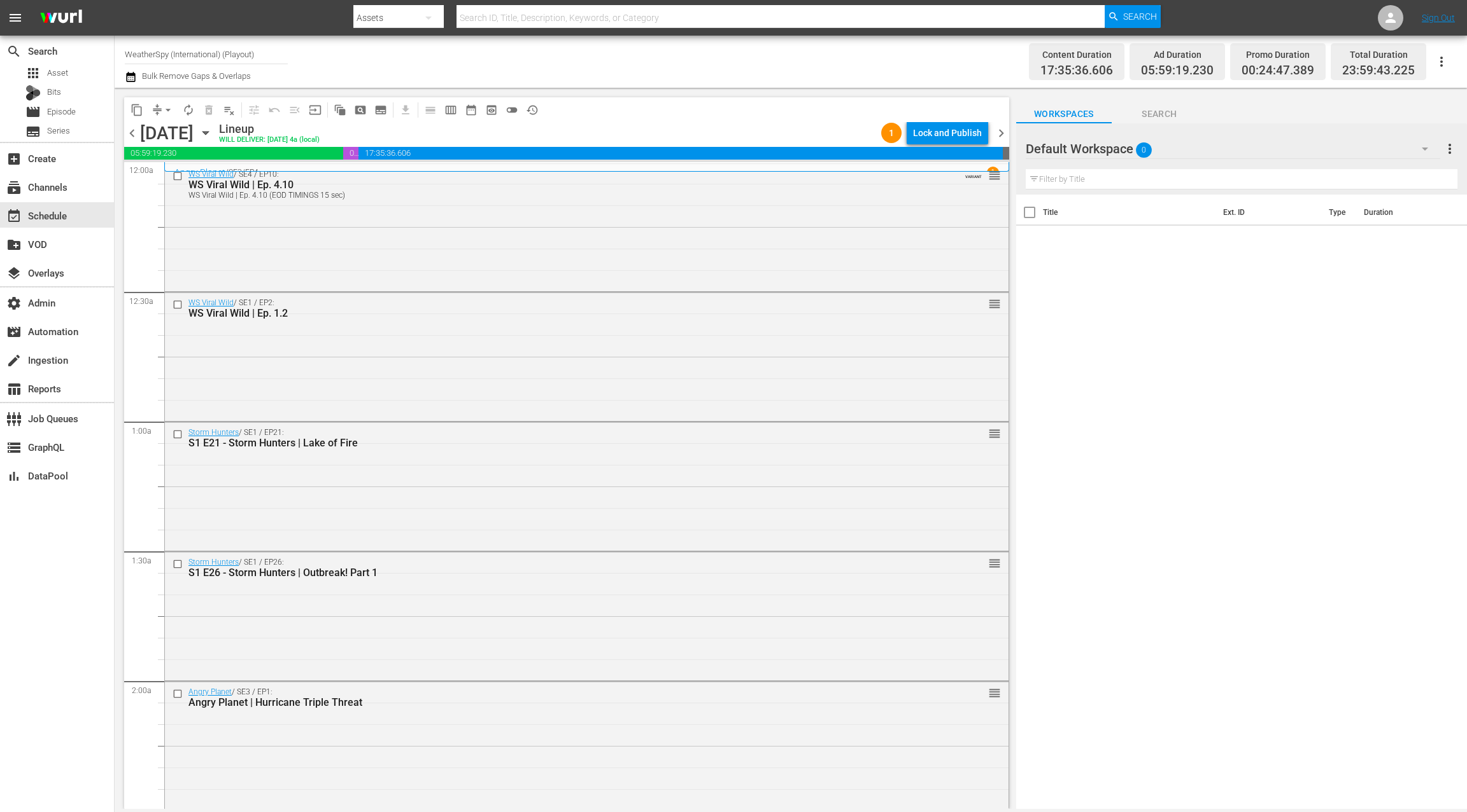
click at [945, 139] on div "Lock and Publish" at bounding box center [947, 133] width 69 height 23
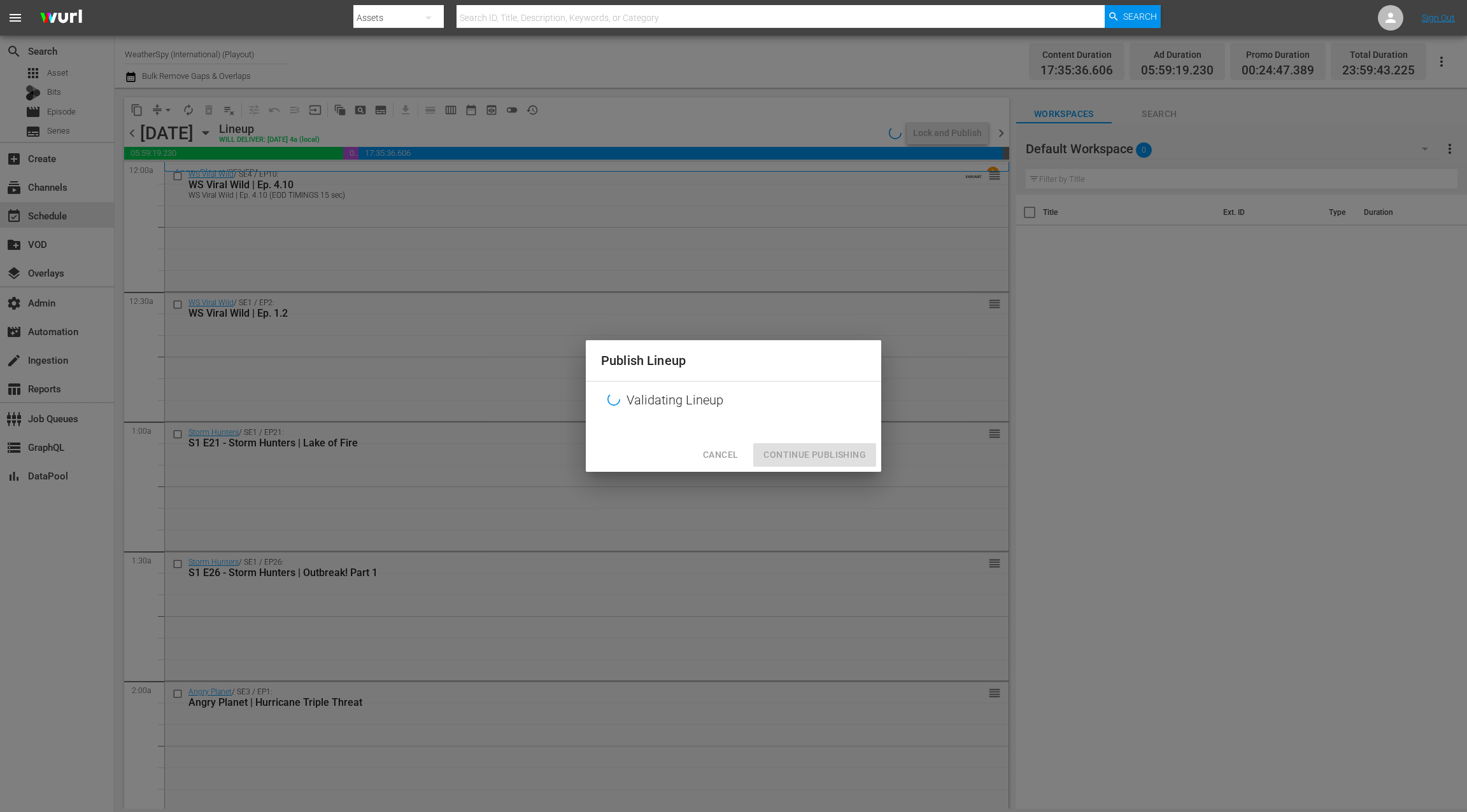
click at [792, 455] on div "Cancel Continue Publishing" at bounding box center [733, 456] width 295 height 34
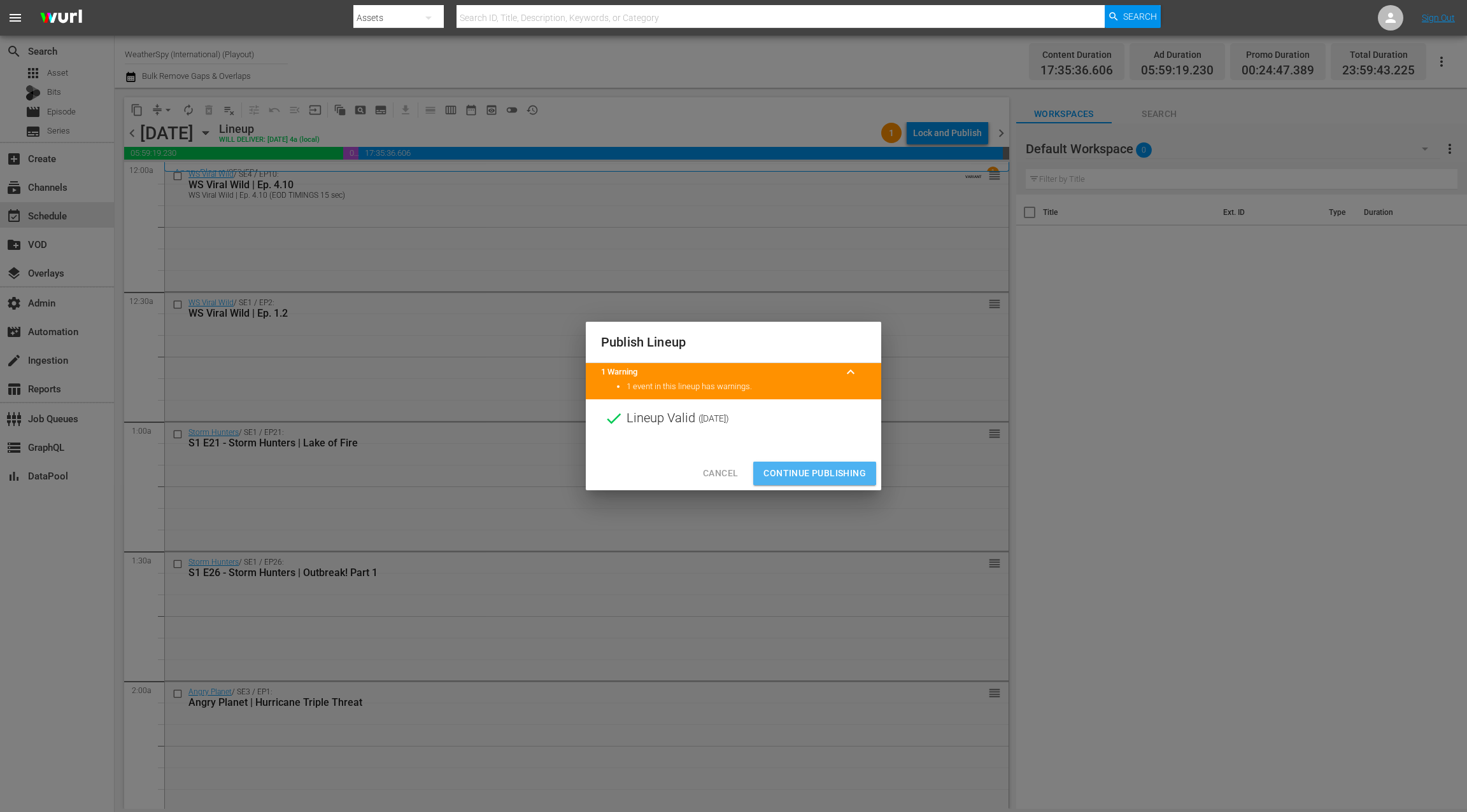
click at [797, 473] on span "Continue Publishing" at bounding box center [814, 474] width 102 height 16
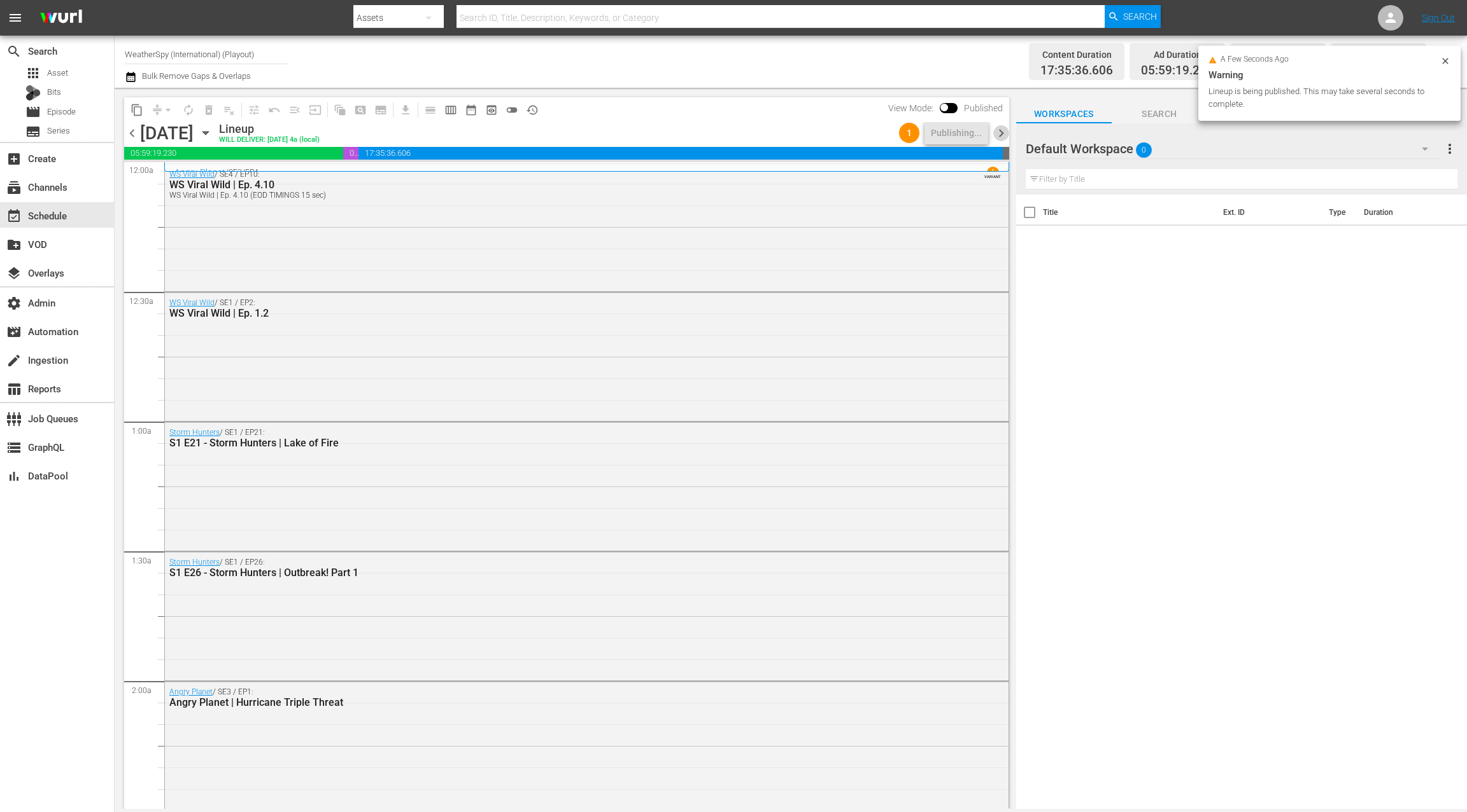
click at [1003, 135] on span "chevron_right" at bounding box center [1001, 133] width 16 height 16
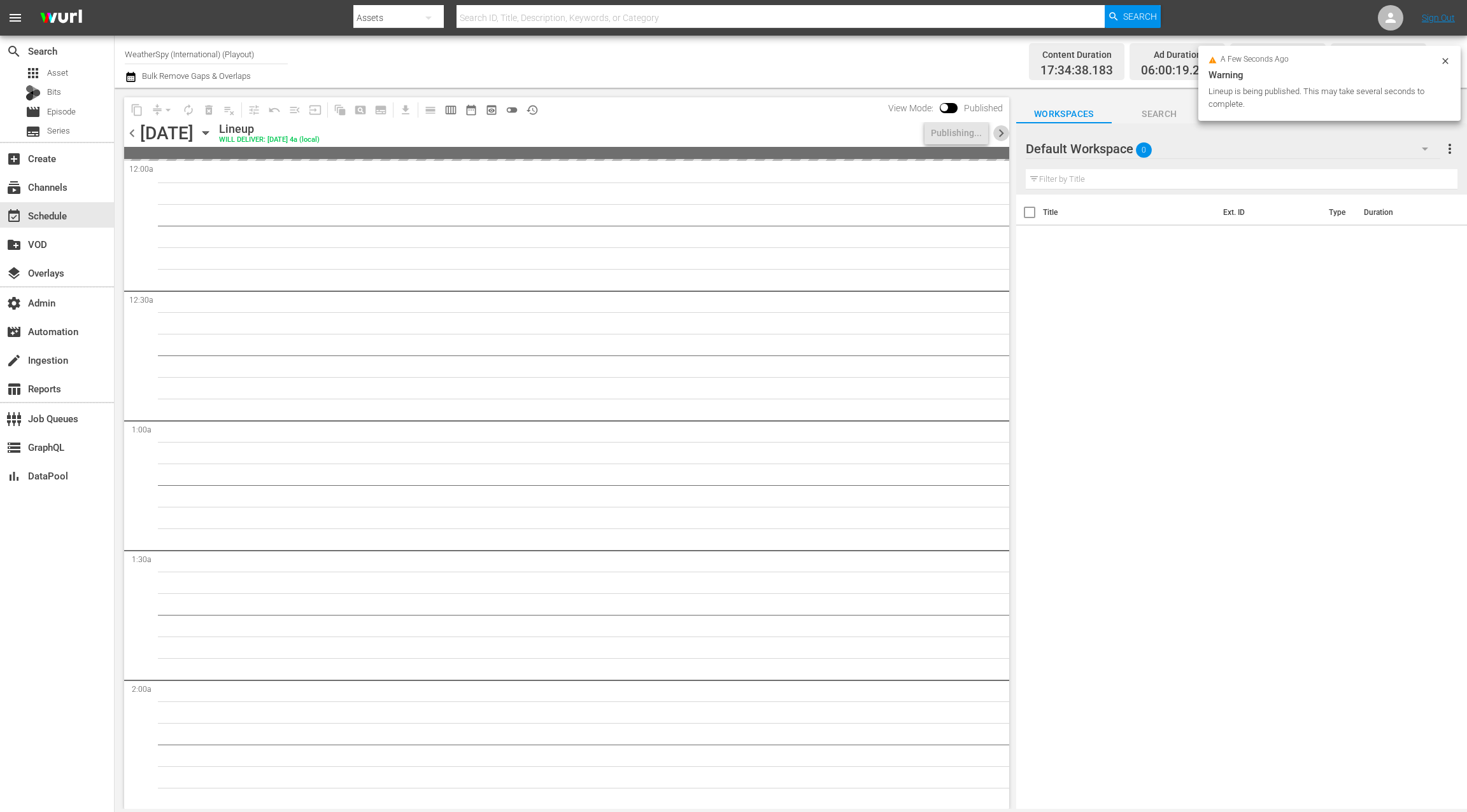
click at [1003, 135] on span "chevron_right" at bounding box center [1001, 133] width 16 height 16
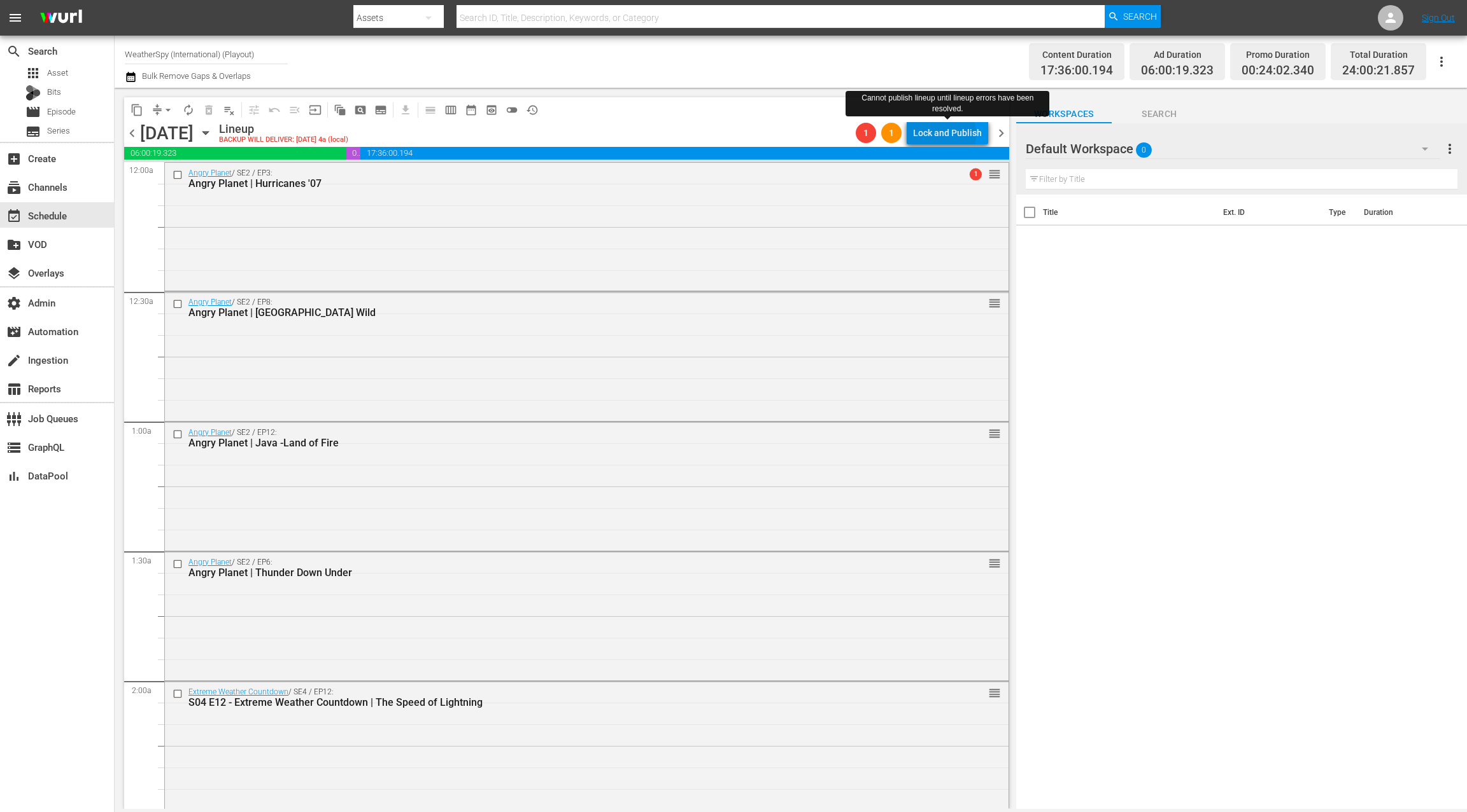
click at [933, 134] on div "Lock and Publish" at bounding box center [947, 133] width 69 height 23
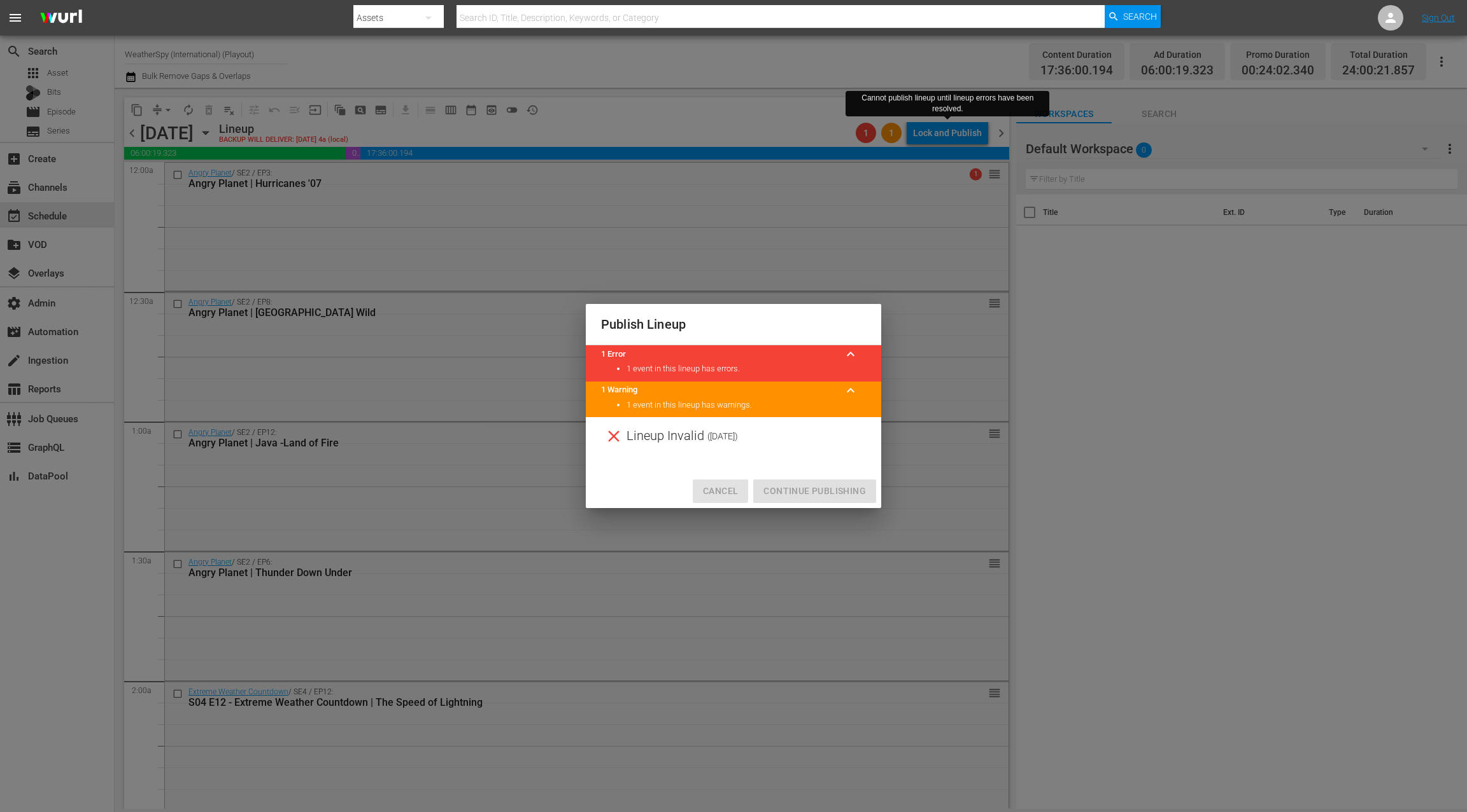
click at [718, 483] on button "Cancel" at bounding box center [720, 491] width 56 height 24
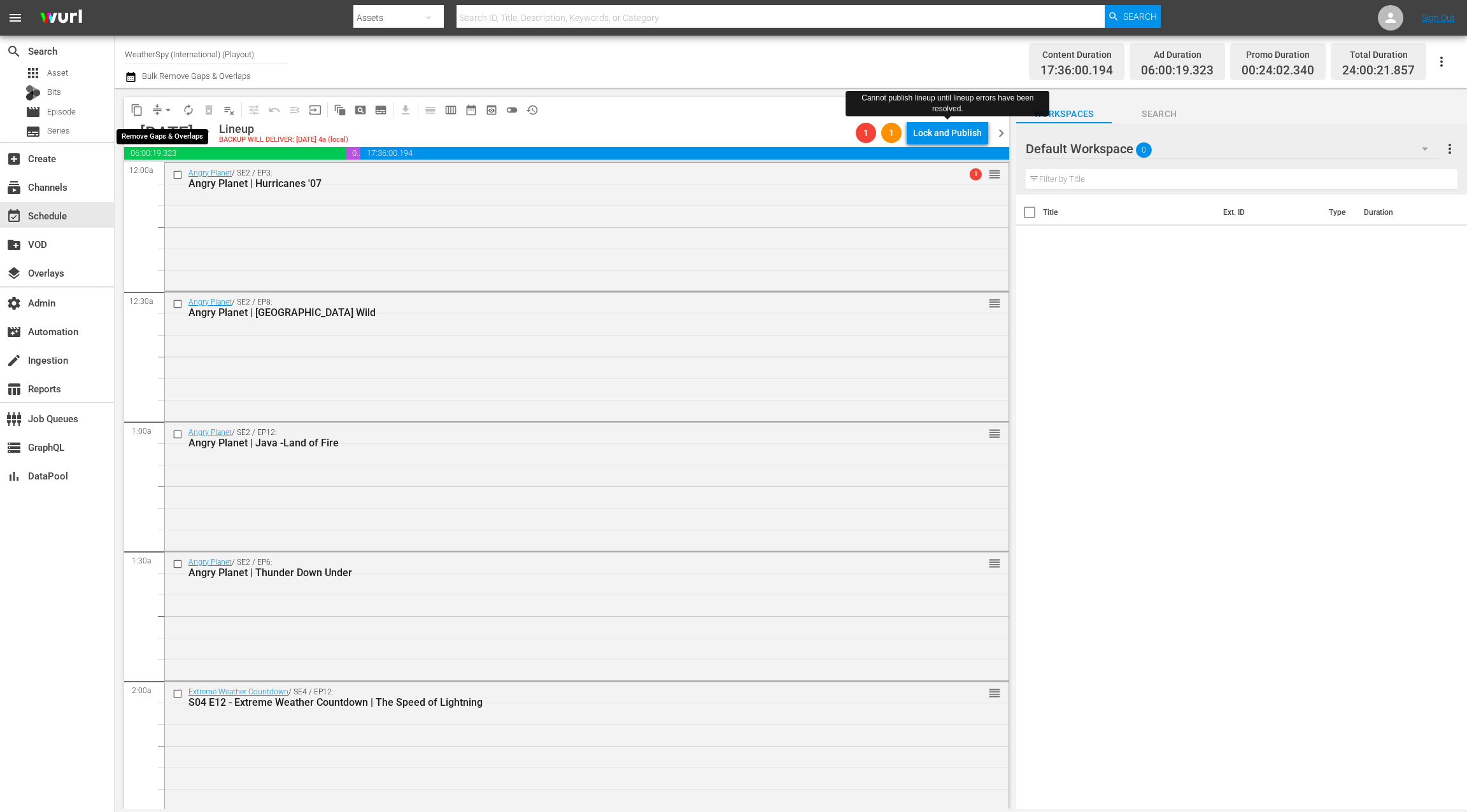
click at [165, 112] on span "arrow_drop_down" at bounding box center [167, 110] width 12 height 12
click at [378, 276] on div "Angry Planet / SE2 / EP3: Angry Planet | Hurricanes '07 1 reorder" at bounding box center [586, 225] width 844 height 126
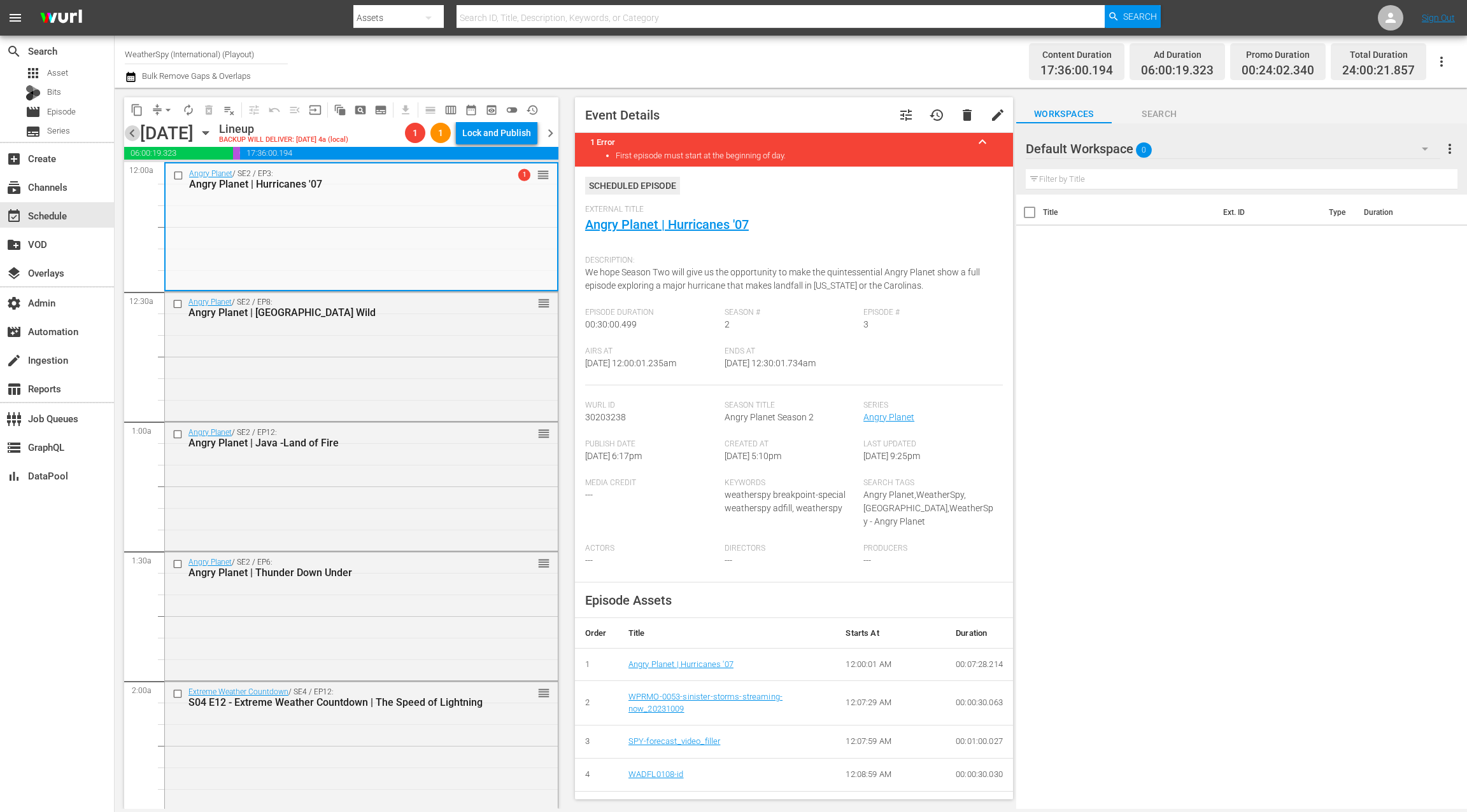
drag, startPoint x: 133, startPoint y: 130, endPoint x: 141, endPoint y: 137, distance: 10.6
click at [133, 130] on span "chevron_left" at bounding box center [131, 133] width 16 height 16
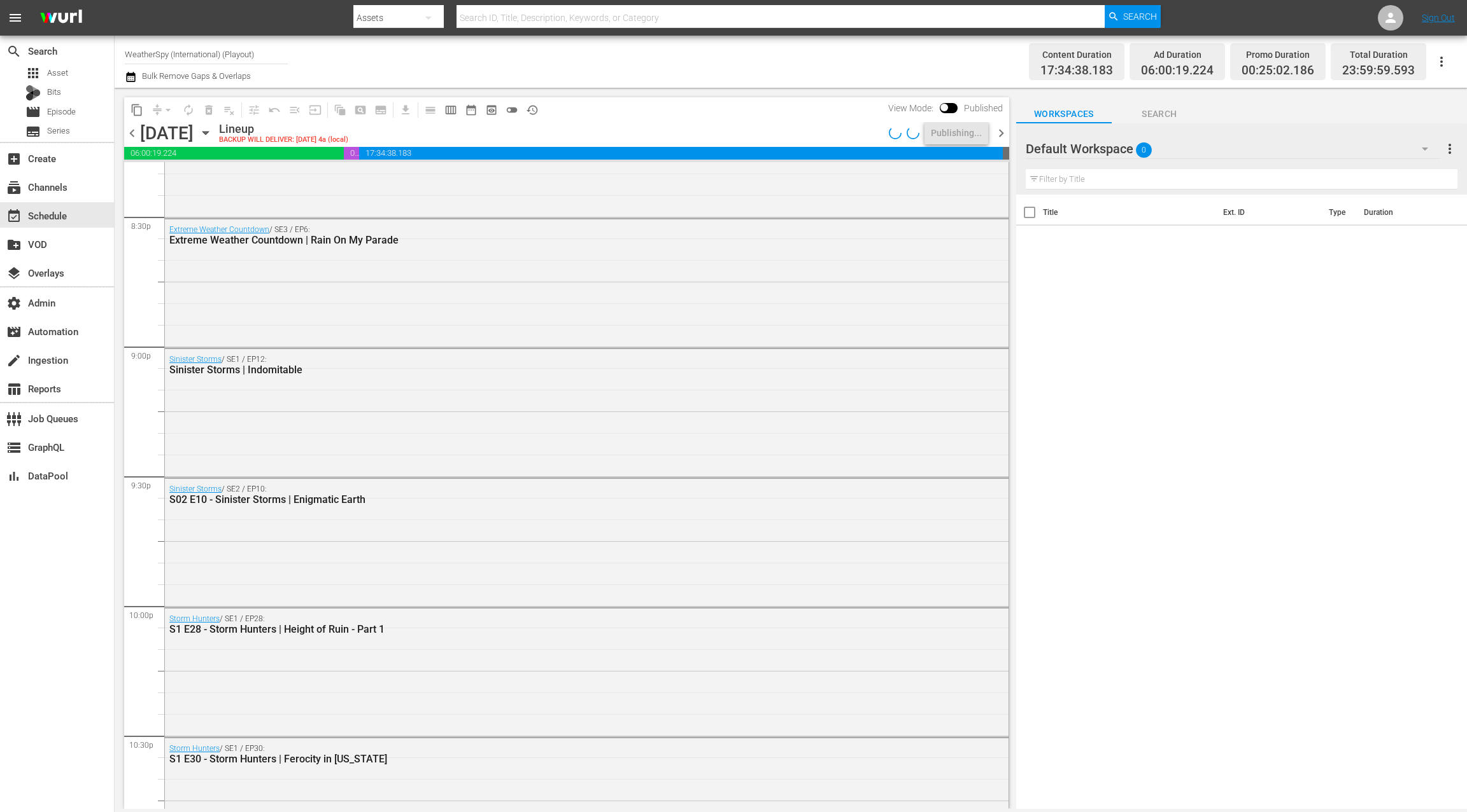
scroll to position [5582, 0]
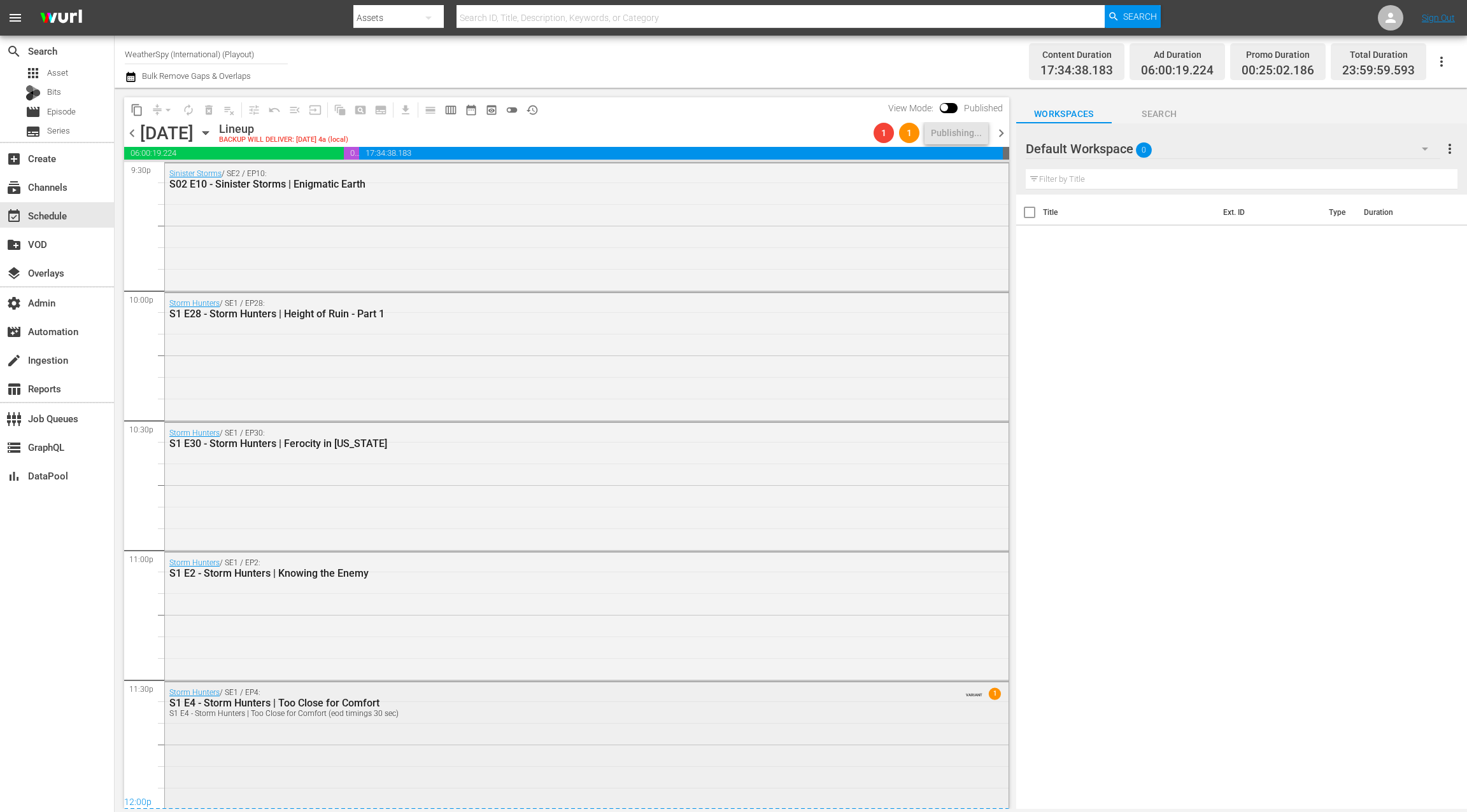
click at [330, 749] on div "Storm Hunters / SE1 / EP4: S1 E4 - Storm Hunters | Too Close for Comfort S1 E4 …" at bounding box center [586, 744] width 844 height 124
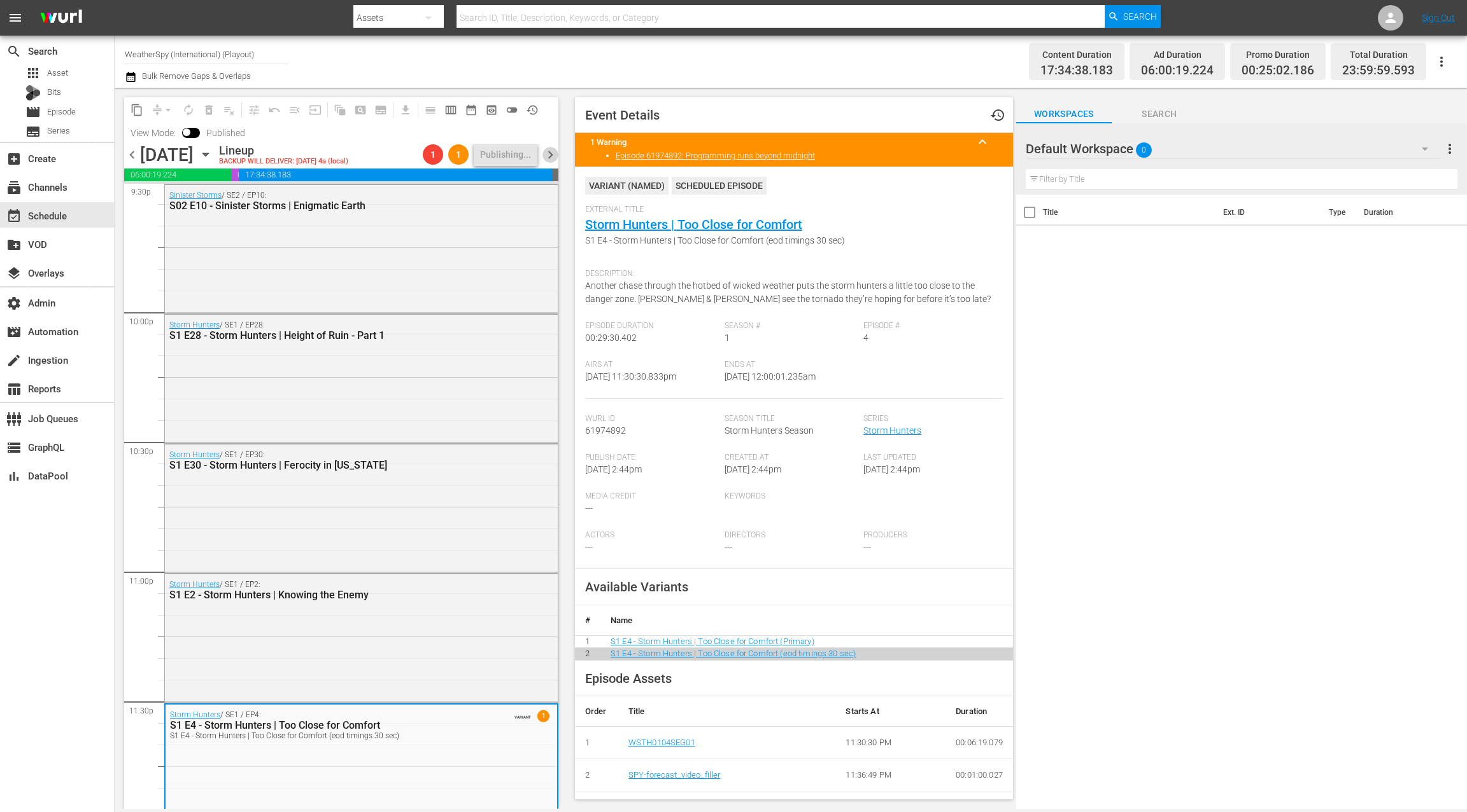
click at [551, 155] on span "chevron_right" at bounding box center [550, 154] width 16 height 16
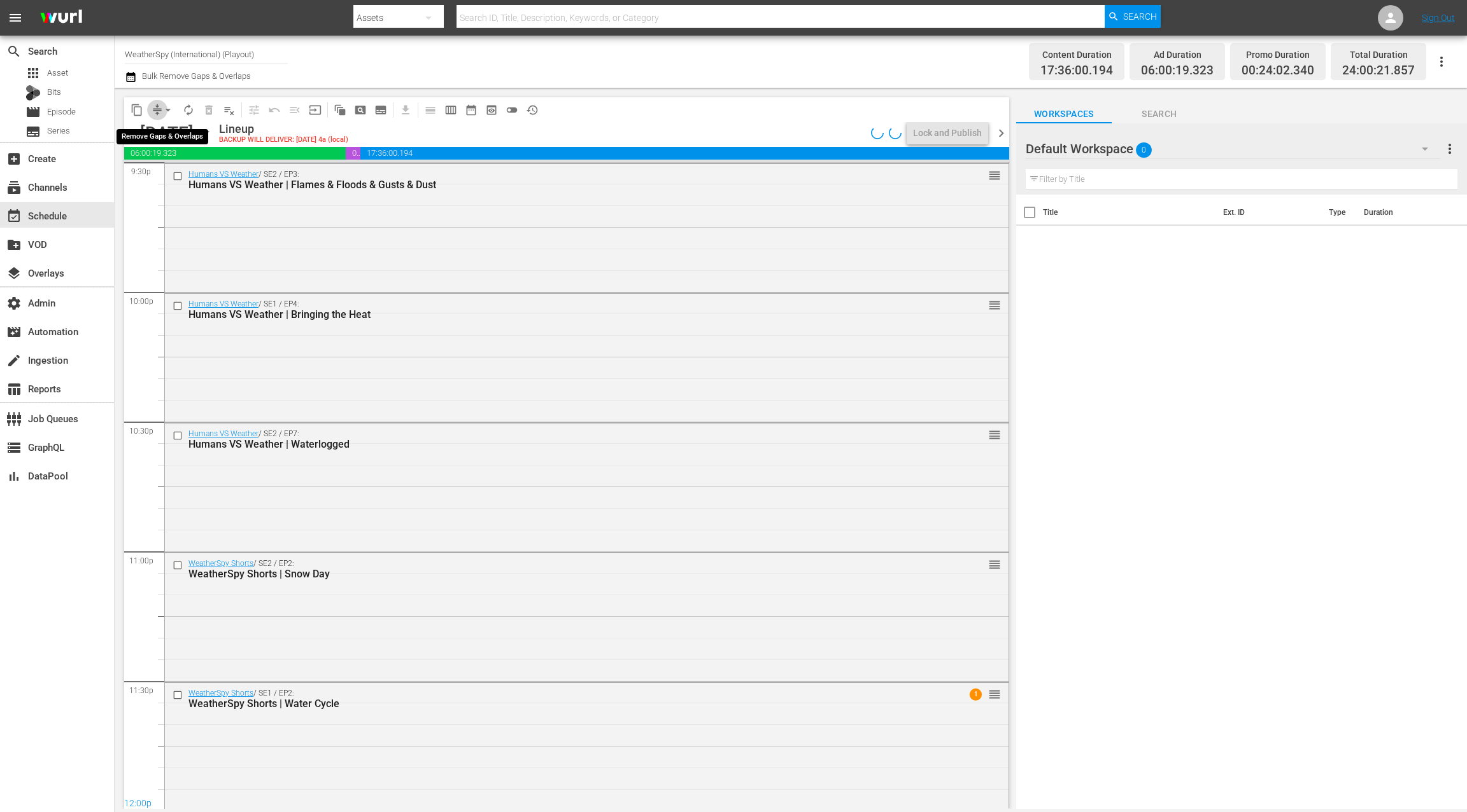
click at [157, 108] on span "compress" at bounding box center [156, 110] width 12 height 12
click at [168, 109] on span "arrow_drop_down" at bounding box center [167, 110] width 12 height 12
click at [175, 176] on li "Align to End of Previous Day" at bounding box center [168, 178] width 133 height 21
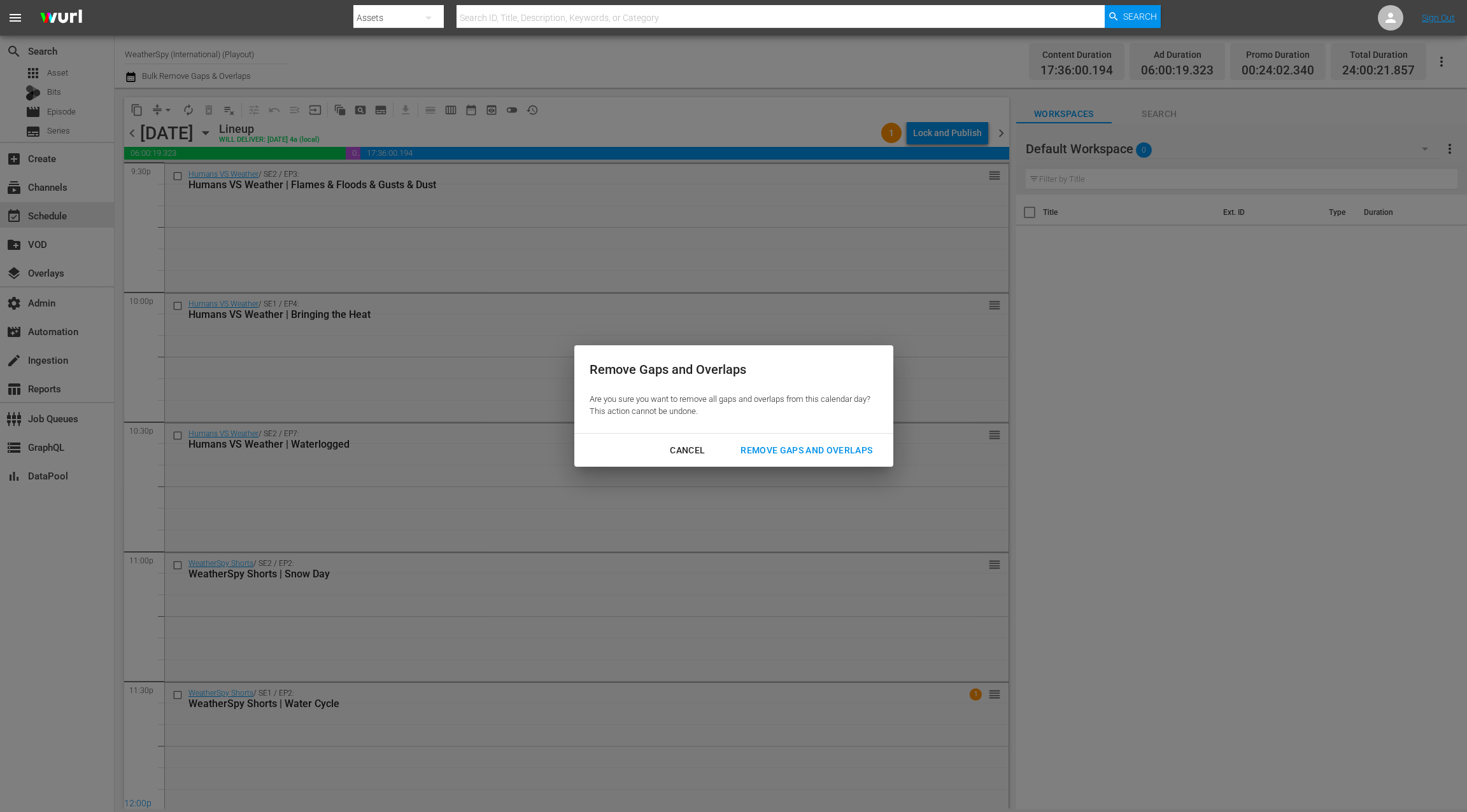
click at [832, 454] on div "Remove Gaps and Overlaps" at bounding box center [806, 450] width 152 height 16
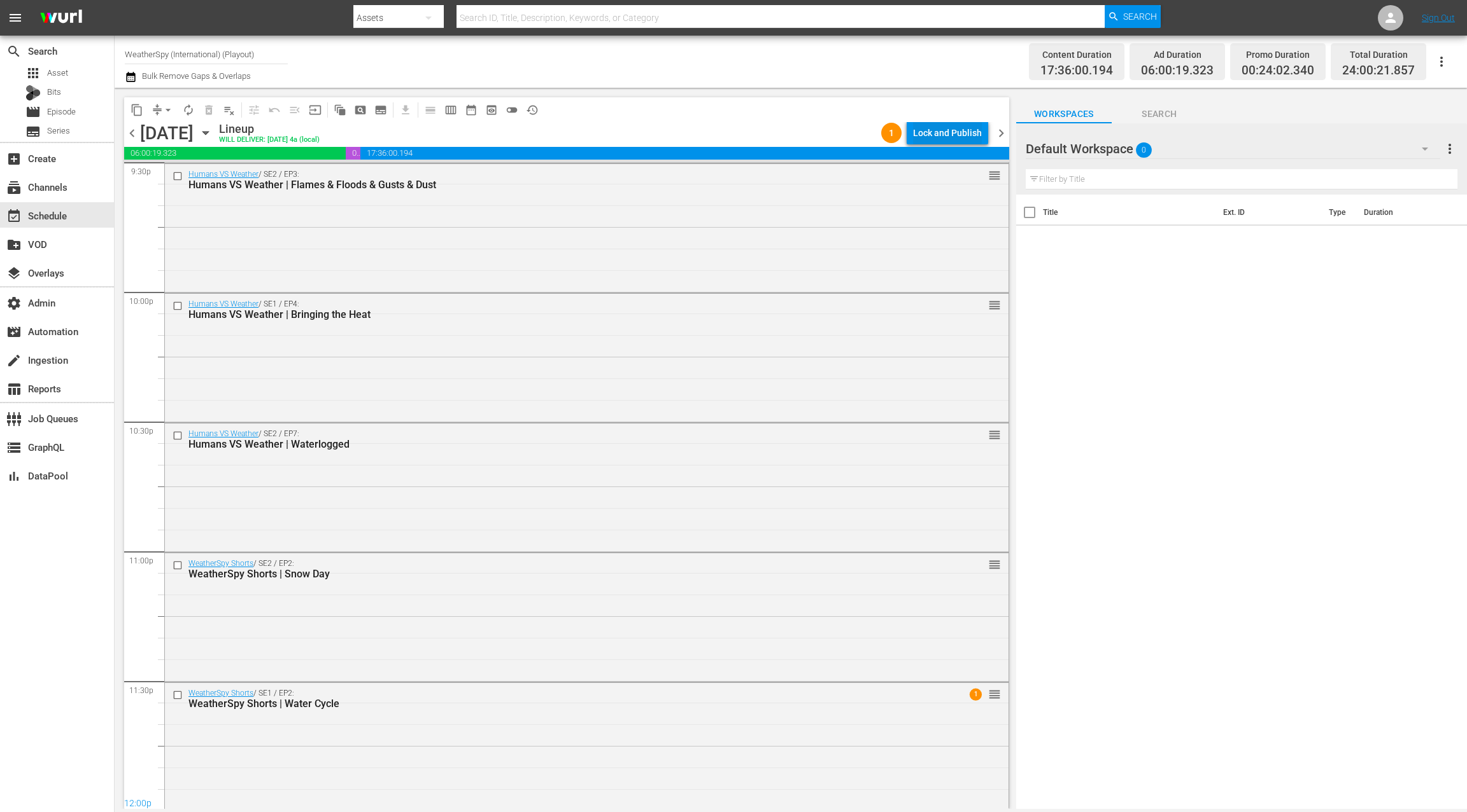
click at [959, 135] on div "Lock and Publish" at bounding box center [947, 133] width 69 height 23
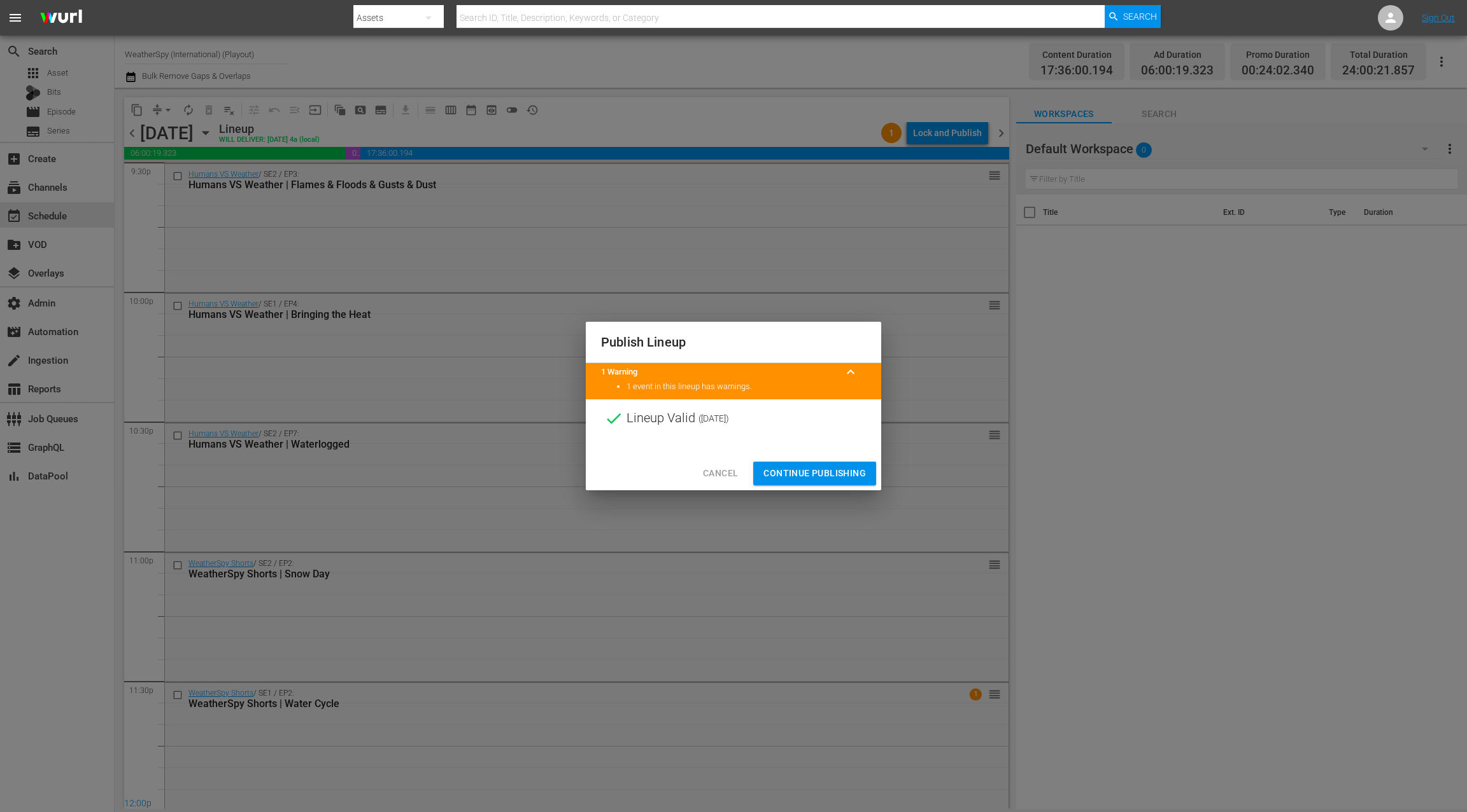
click at [835, 475] on span "Continue Publishing" at bounding box center [814, 474] width 102 height 16
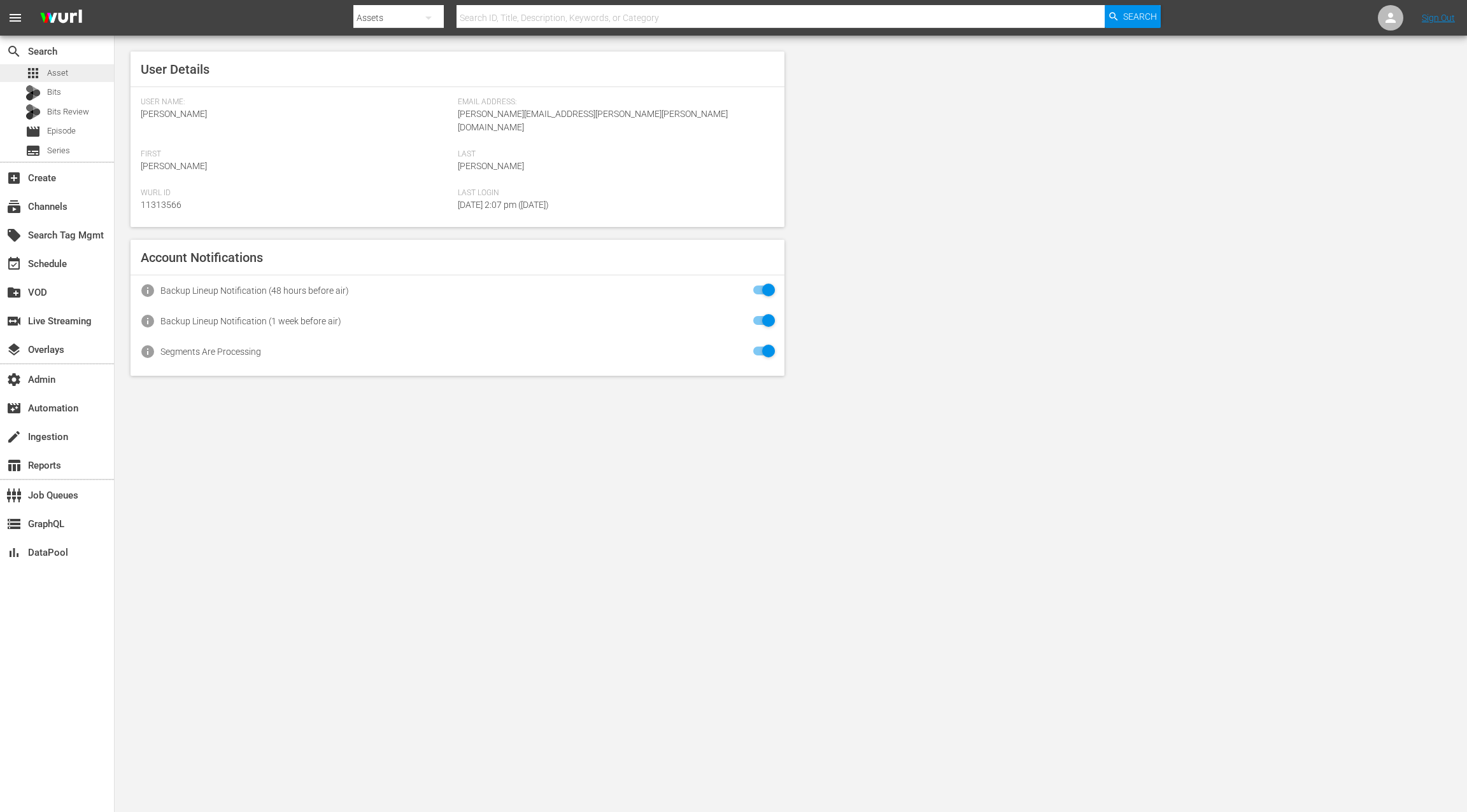
click at [69, 73] on div "apps Asset" at bounding box center [57, 73] width 114 height 18
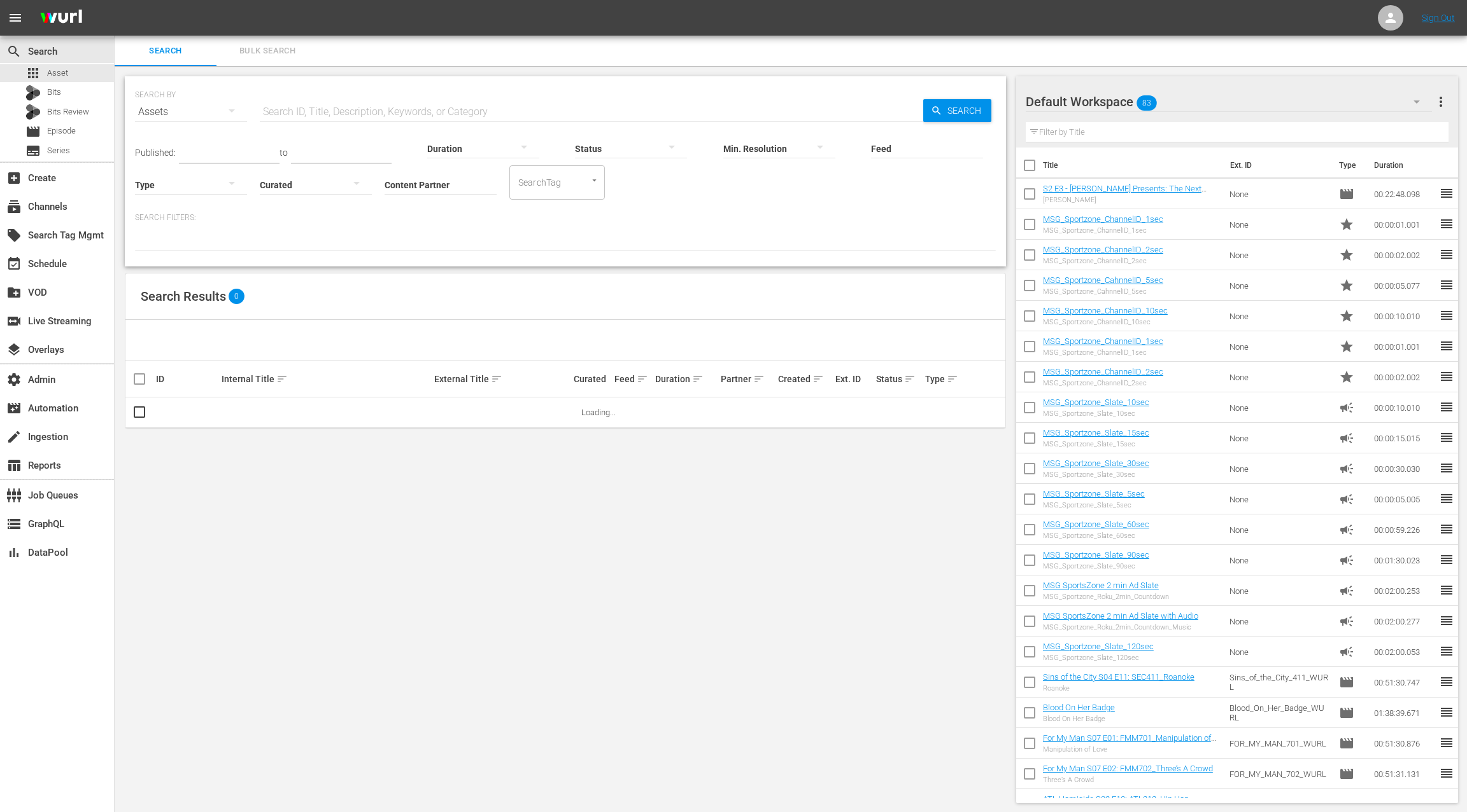
click at [403, 184] on input "Content Partner" at bounding box center [440, 185] width 112 height 45
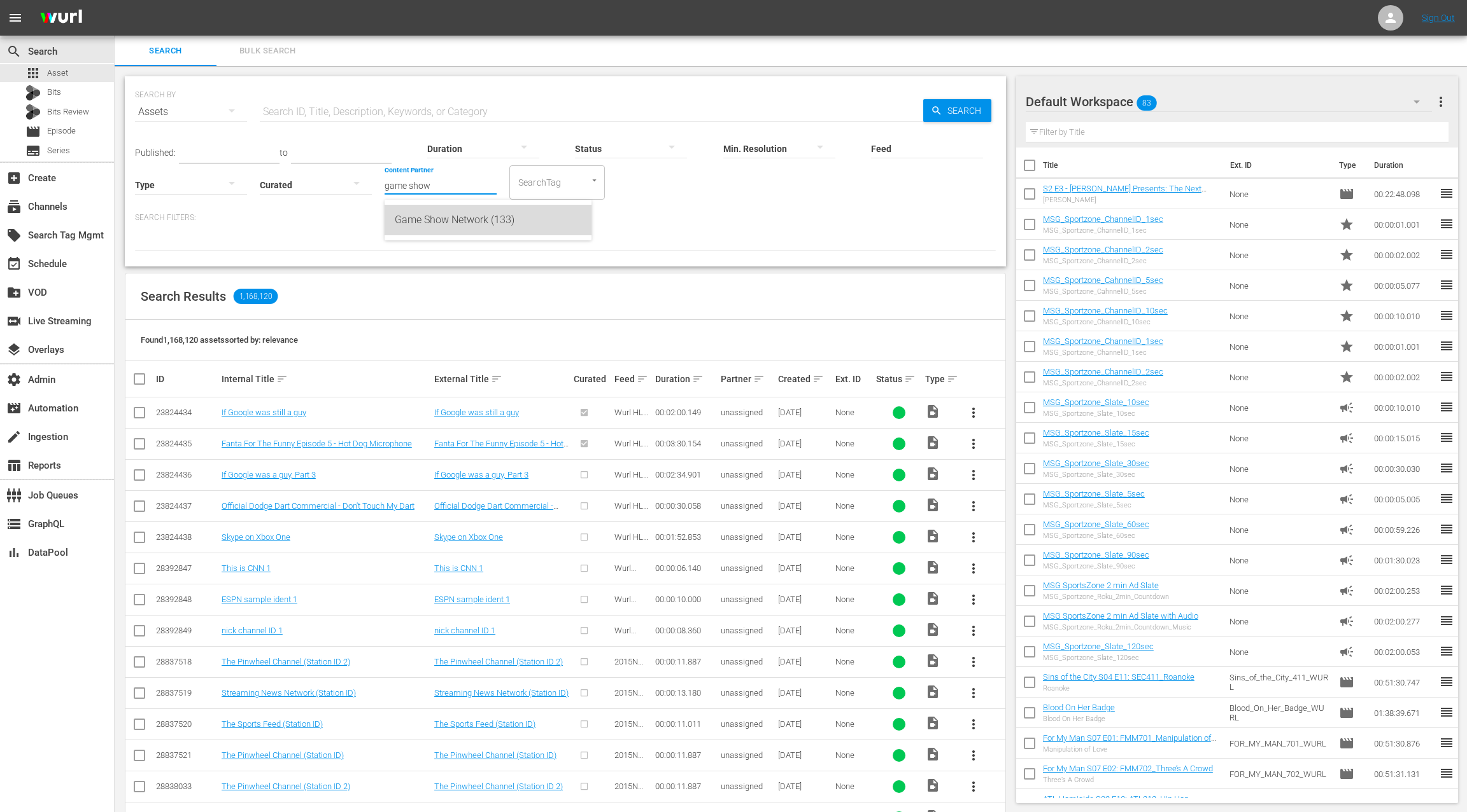
click at [429, 226] on div "Game Show Network (133)" at bounding box center [487, 220] width 186 height 30
type input "Game Show Network (133)"
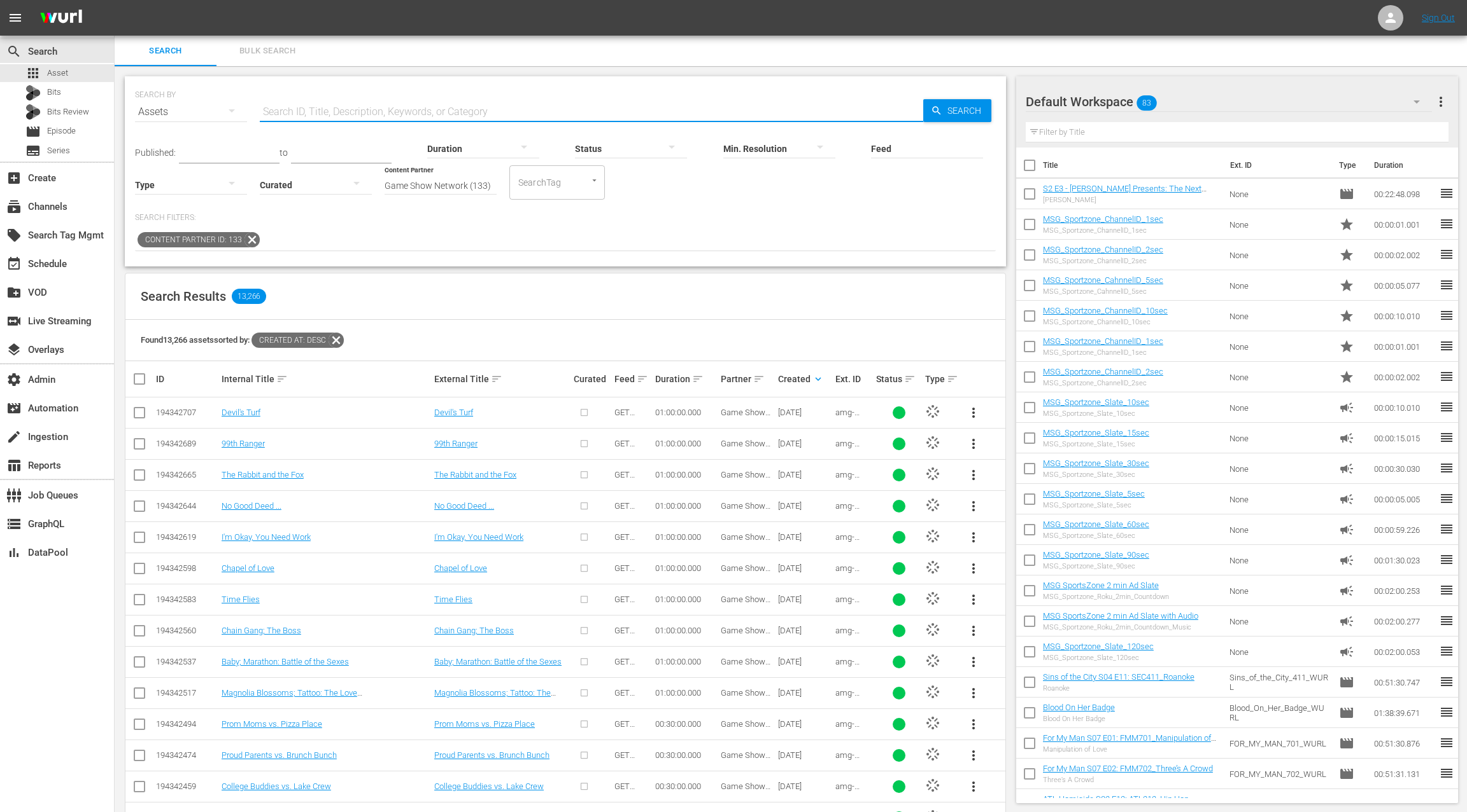
click at [303, 111] on input "text" at bounding box center [591, 112] width 663 height 30
type input "episode"
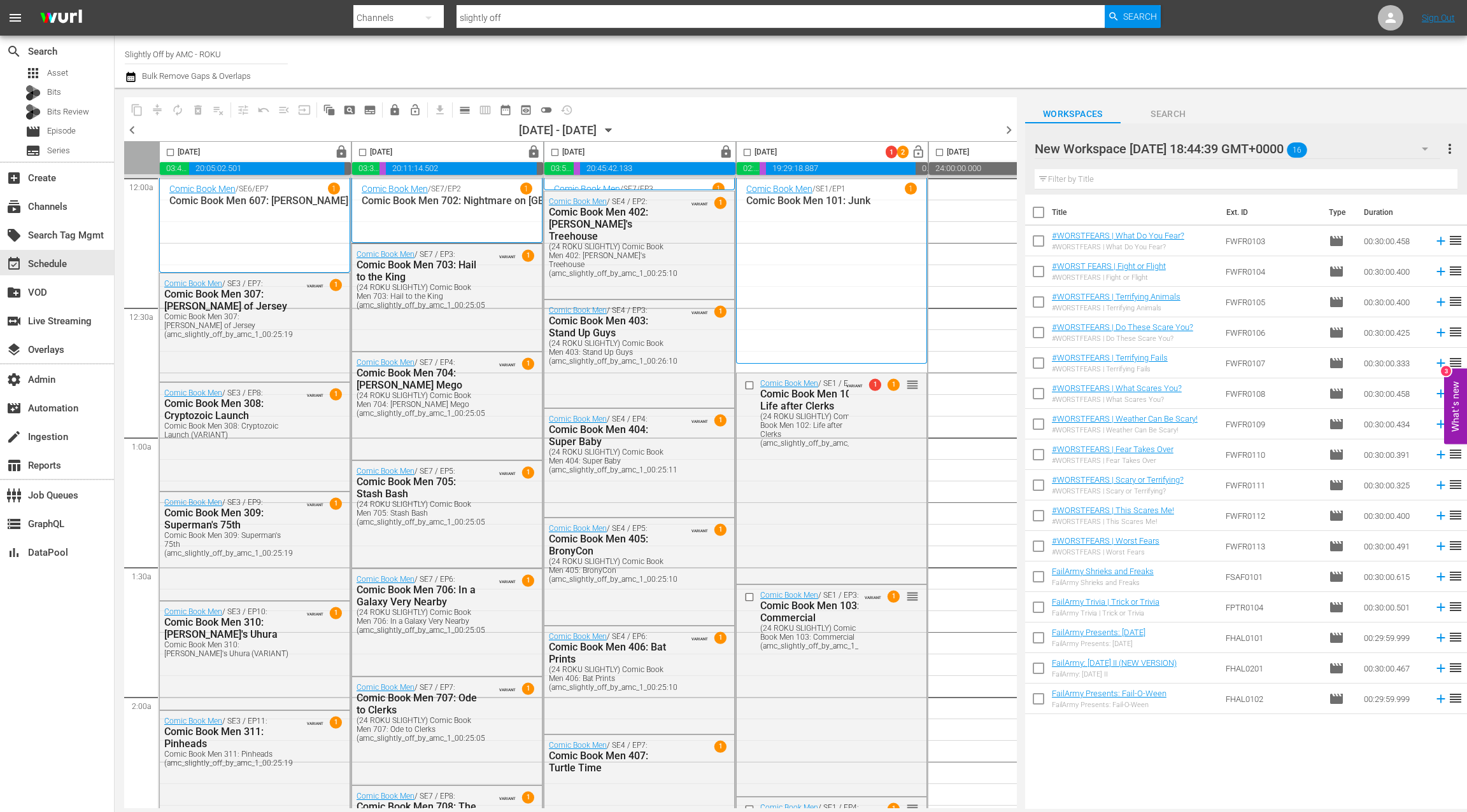
scroll to position [5199, 3]
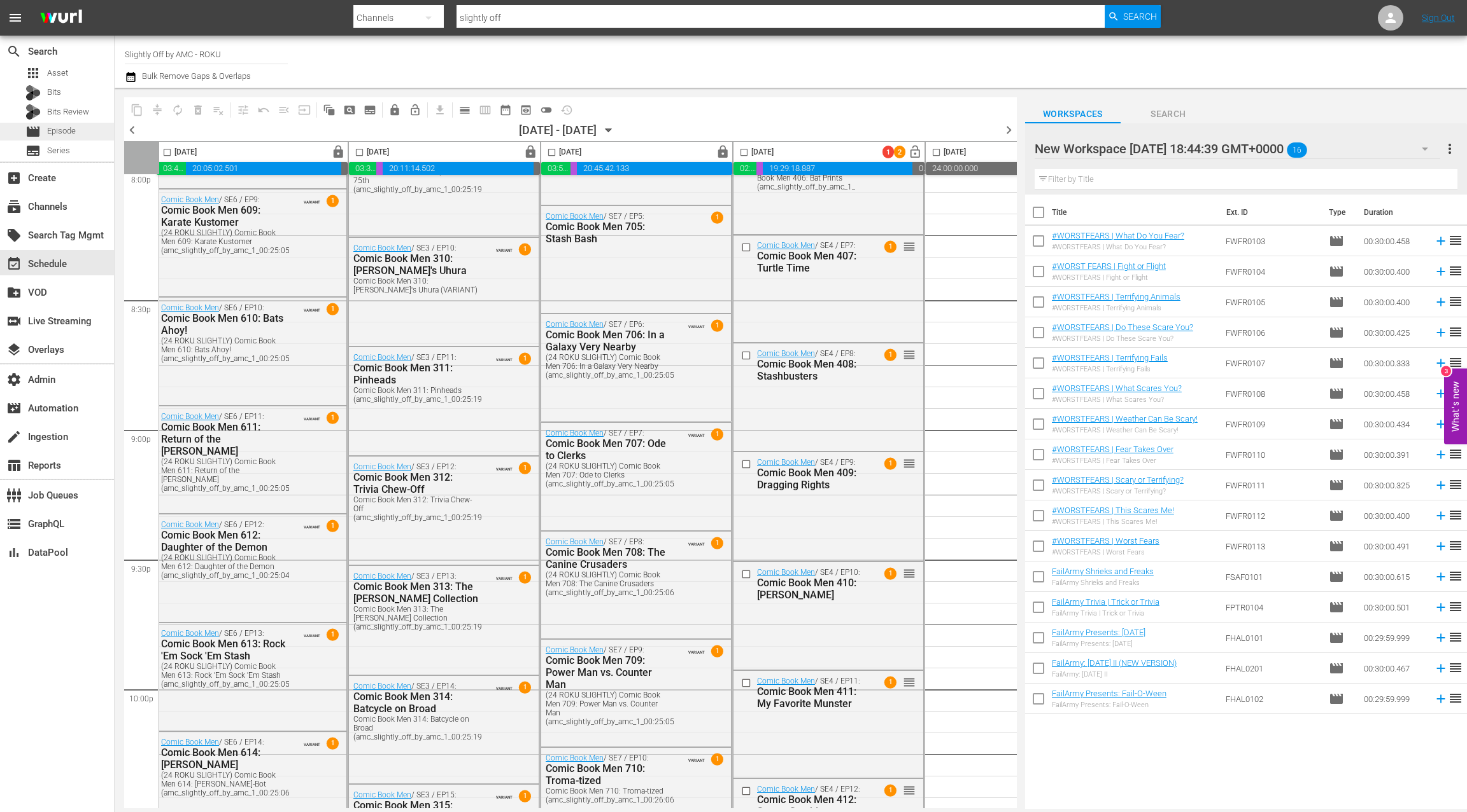
click at [81, 128] on div "movie Episode" at bounding box center [57, 131] width 114 height 18
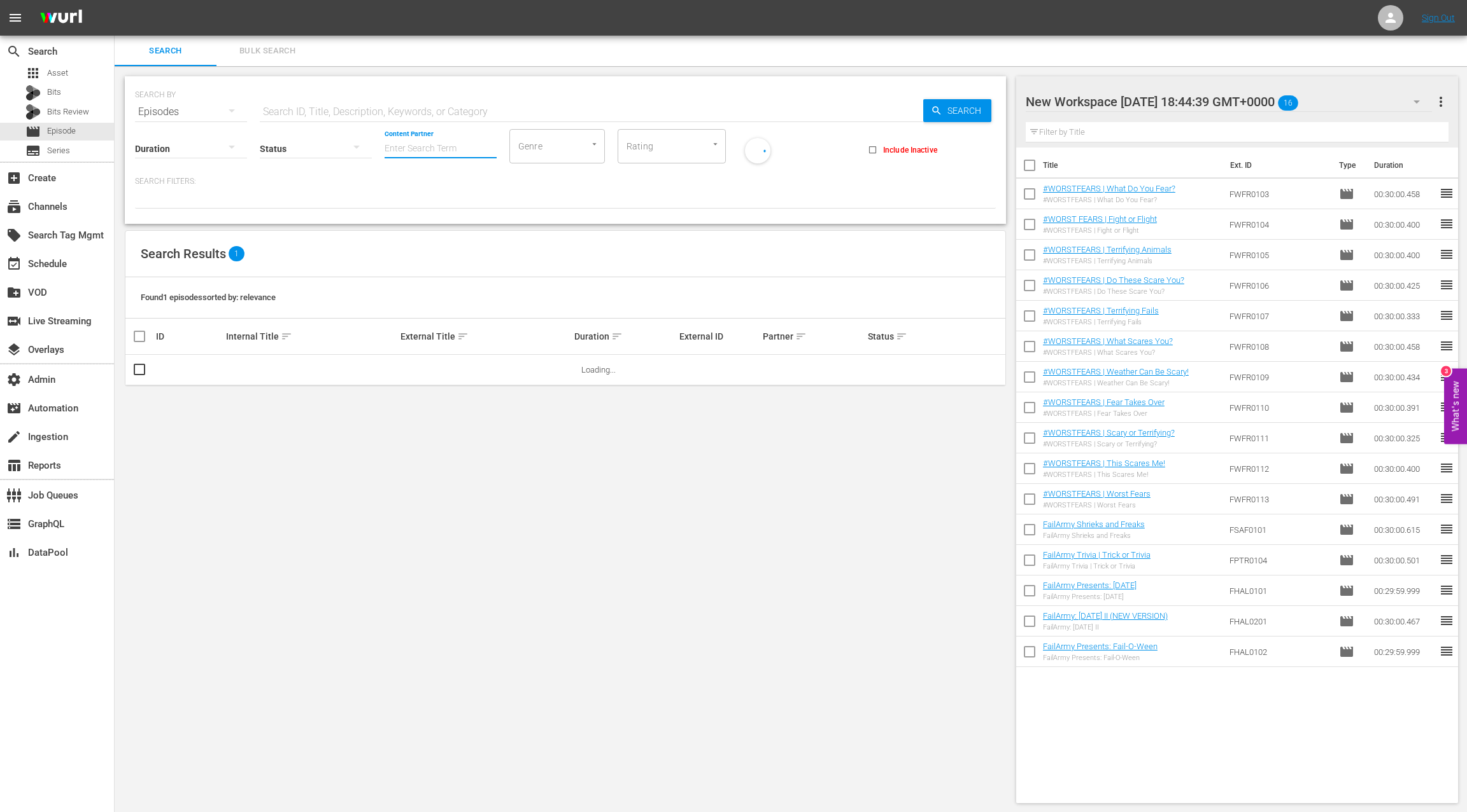
click at [407, 142] on input "Content Partner" at bounding box center [440, 149] width 112 height 45
click at [415, 188] on div "TV One, LLC (478)" at bounding box center [487, 183] width 186 height 30
type input "TV One, LLC (478)"
click at [332, 110] on input "text" at bounding box center [591, 112] width 663 height 30
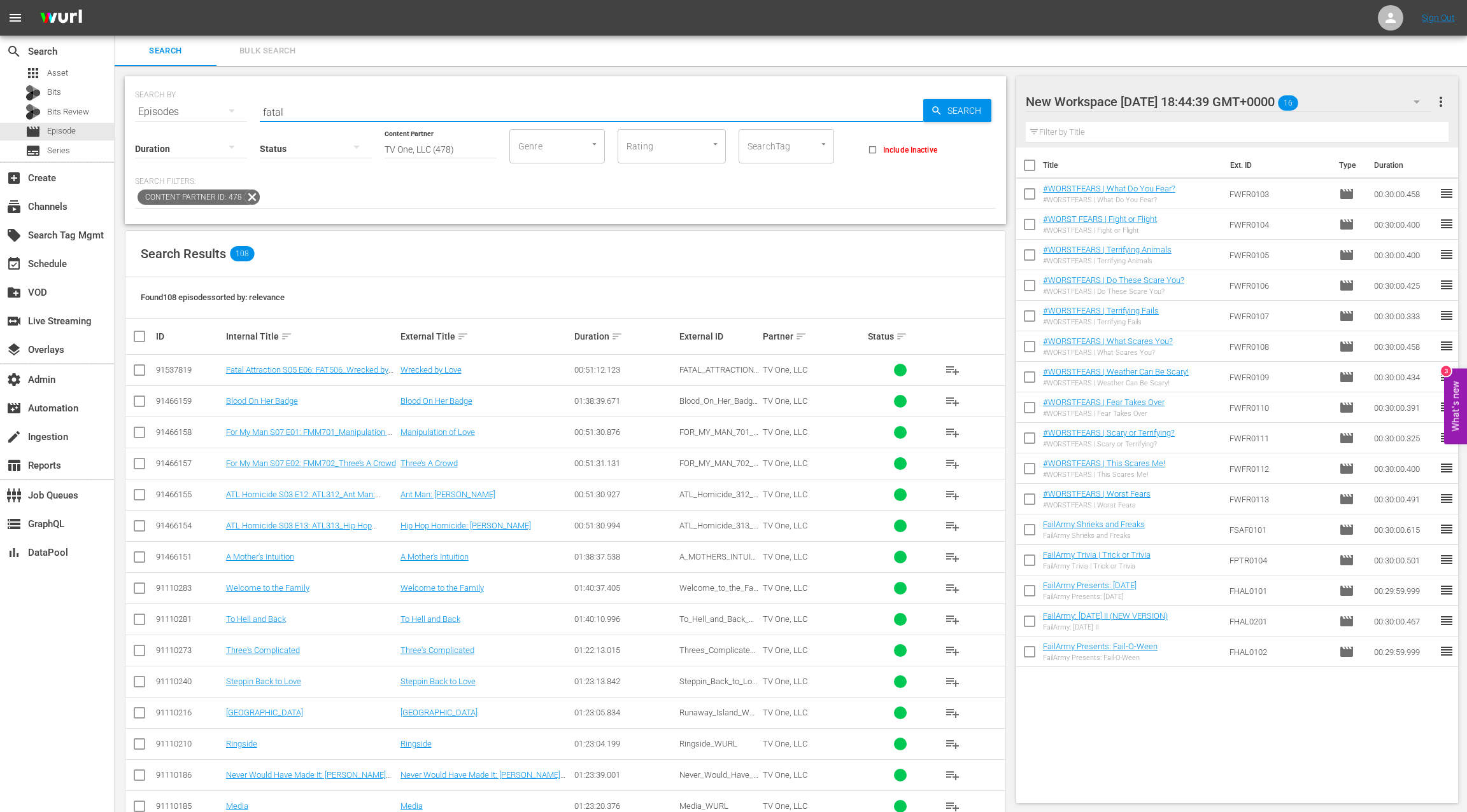
type input "fatal attraction"
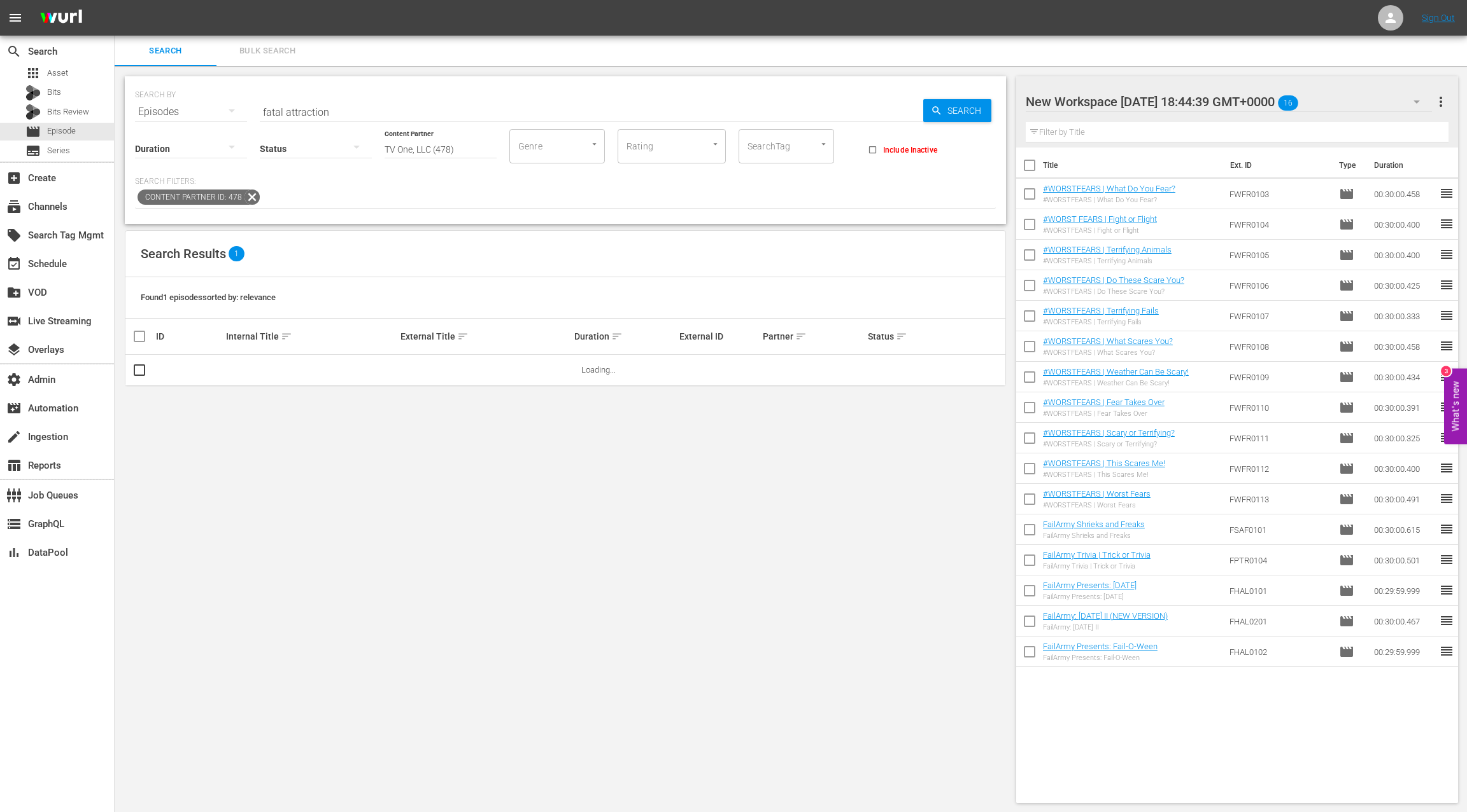
click at [299, 370] on td at bounding box center [367, 371] width 426 height 30
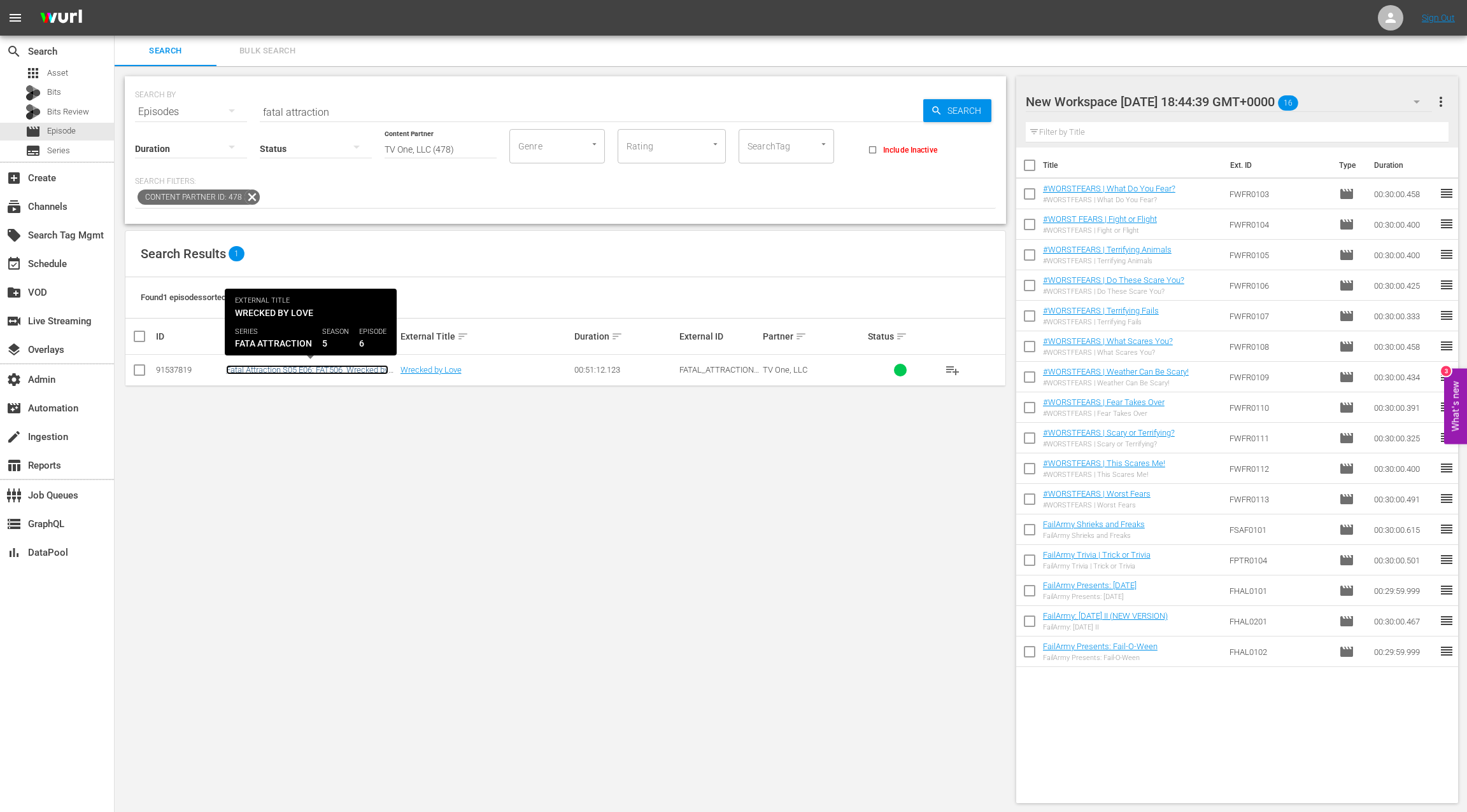
click at [301, 367] on link "Fatal Attraction S05 E06: FAT506_Wrecked by Love" at bounding box center [307, 374] width 163 height 19
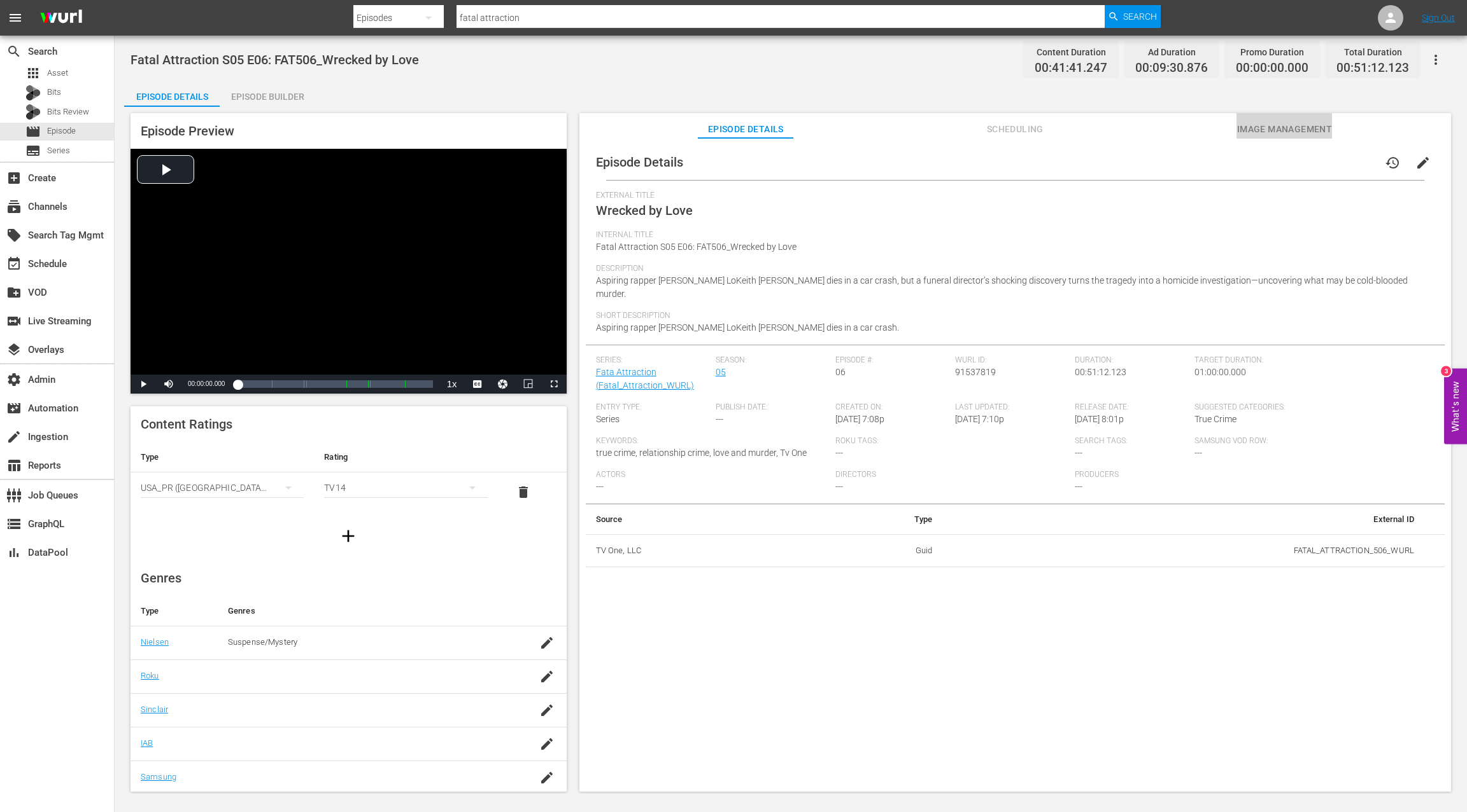
click at [1284, 133] on span "Image Management" at bounding box center [1284, 130] width 96 height 16
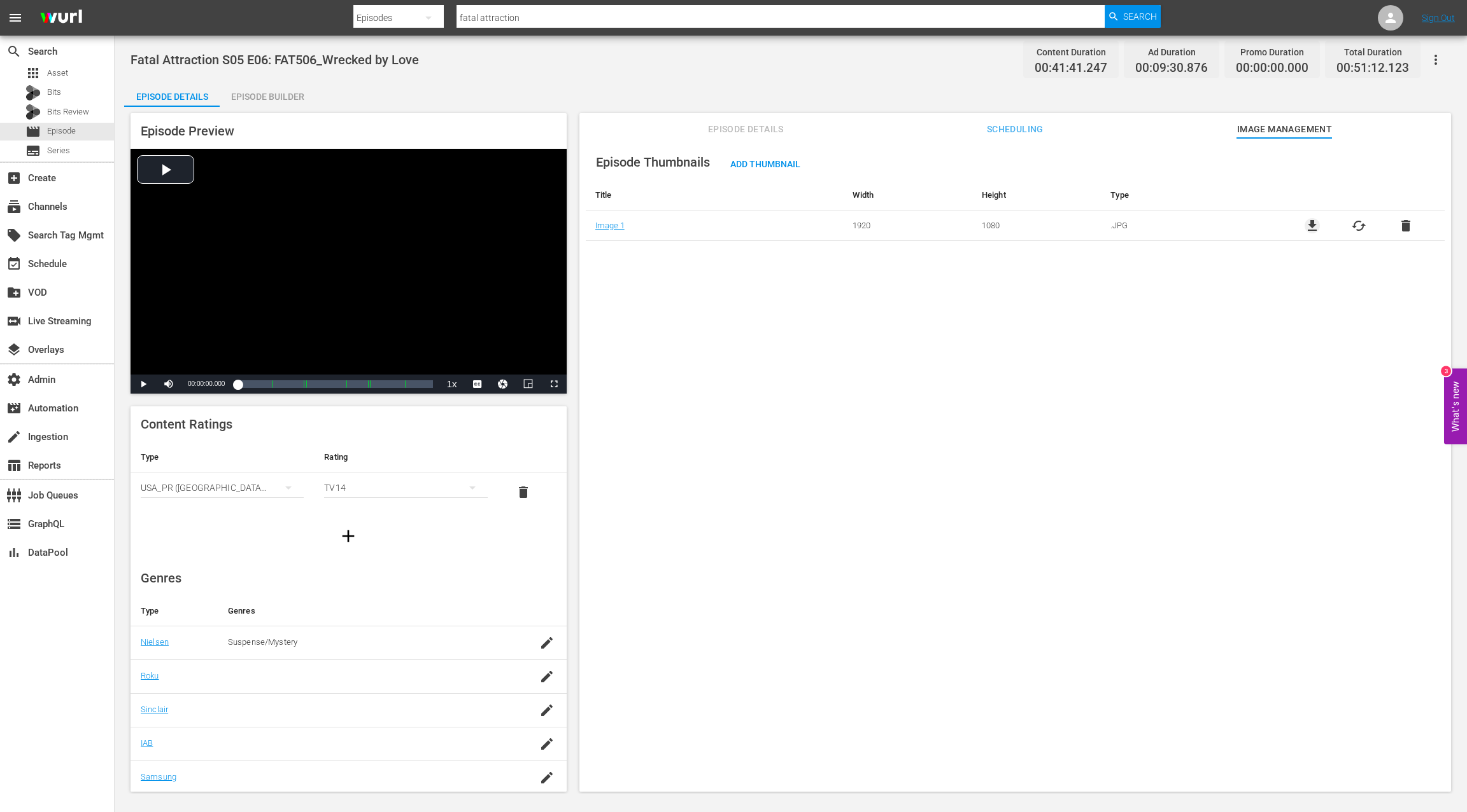
click at [1306, 223] on span "file_download" at bounding box center [1312, 226] width 15 height 15
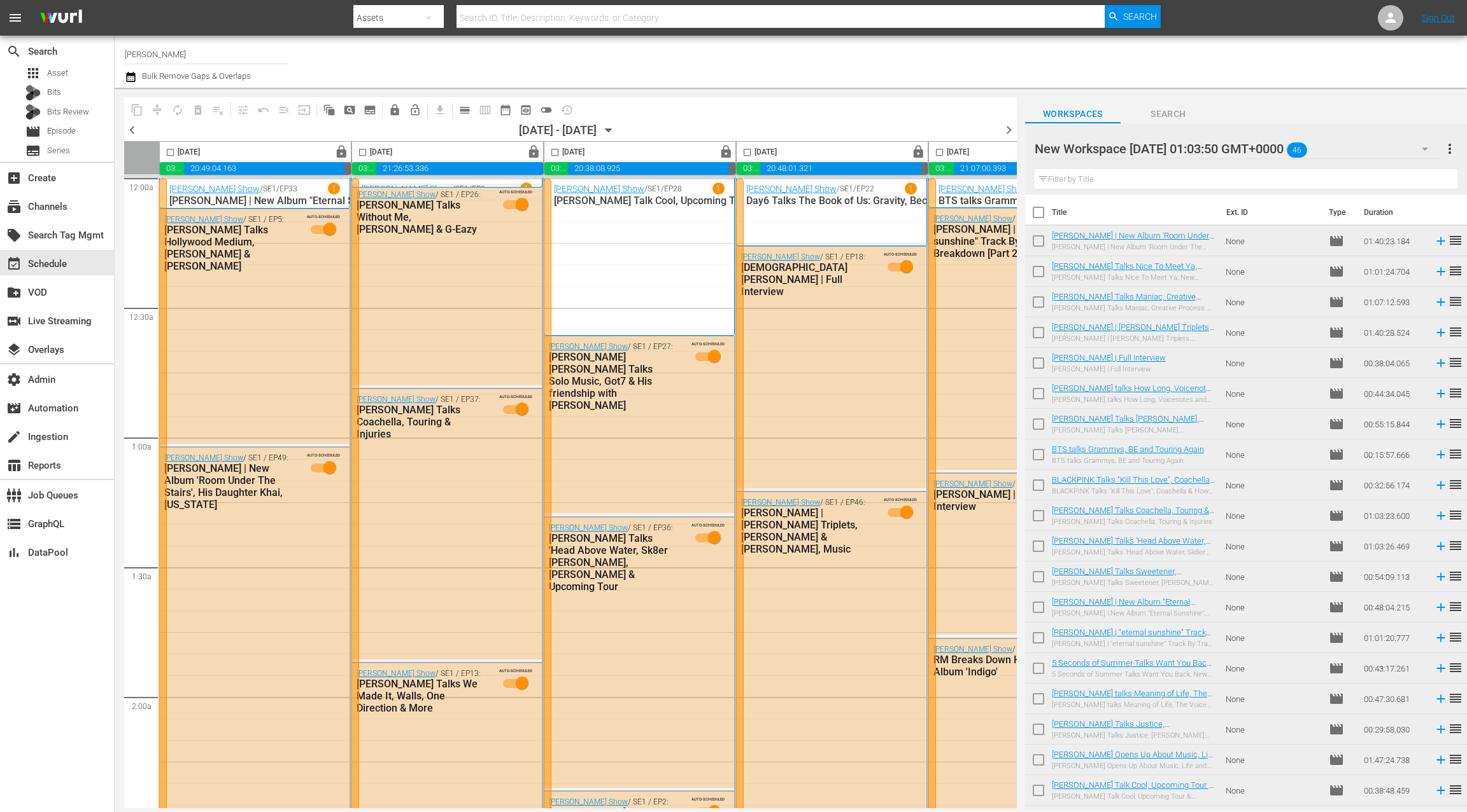
scroll to position [0, 284]
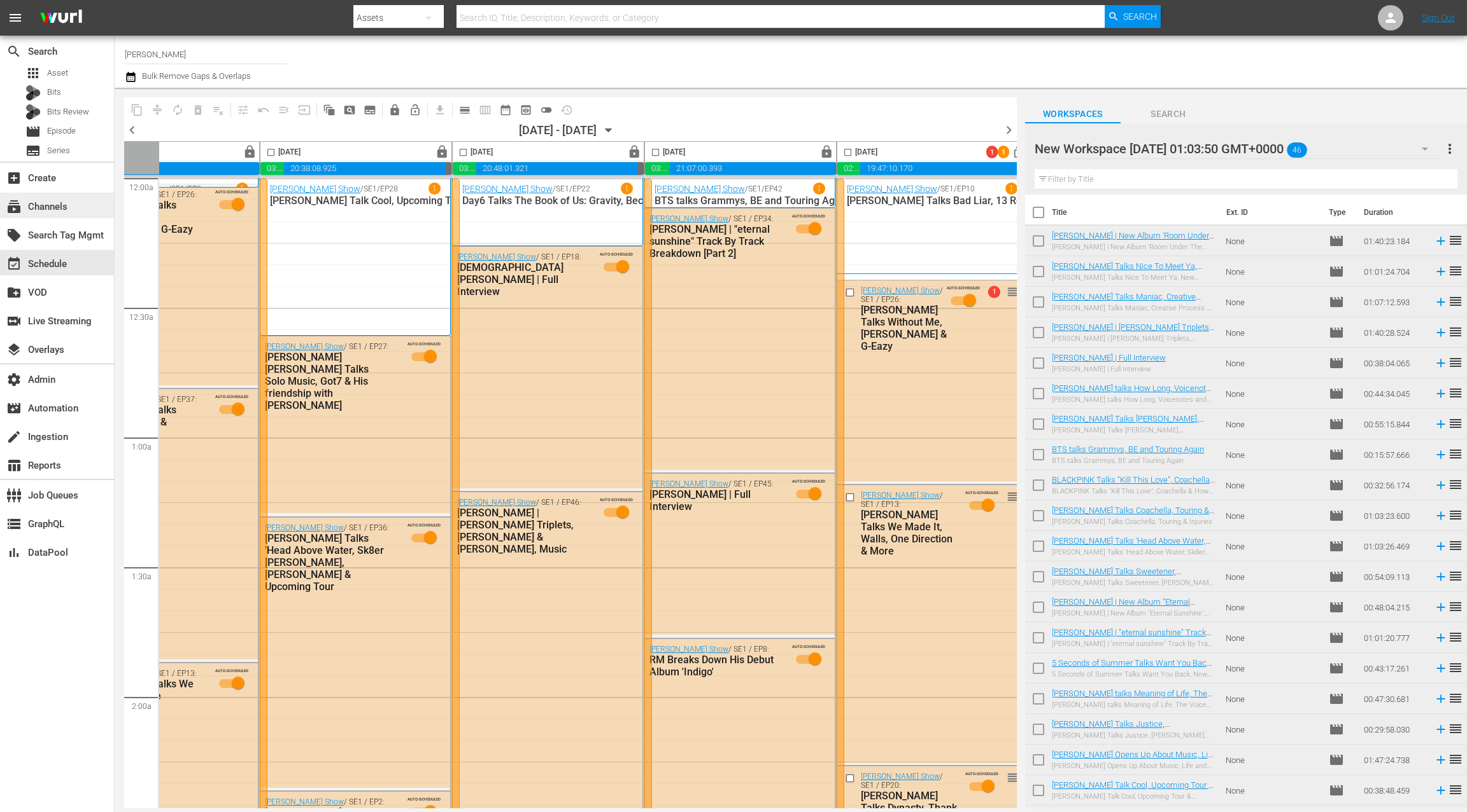
click at [75, 207] on div "subscriptions Channels" at bounding box center [57, 205] width 114 height 26
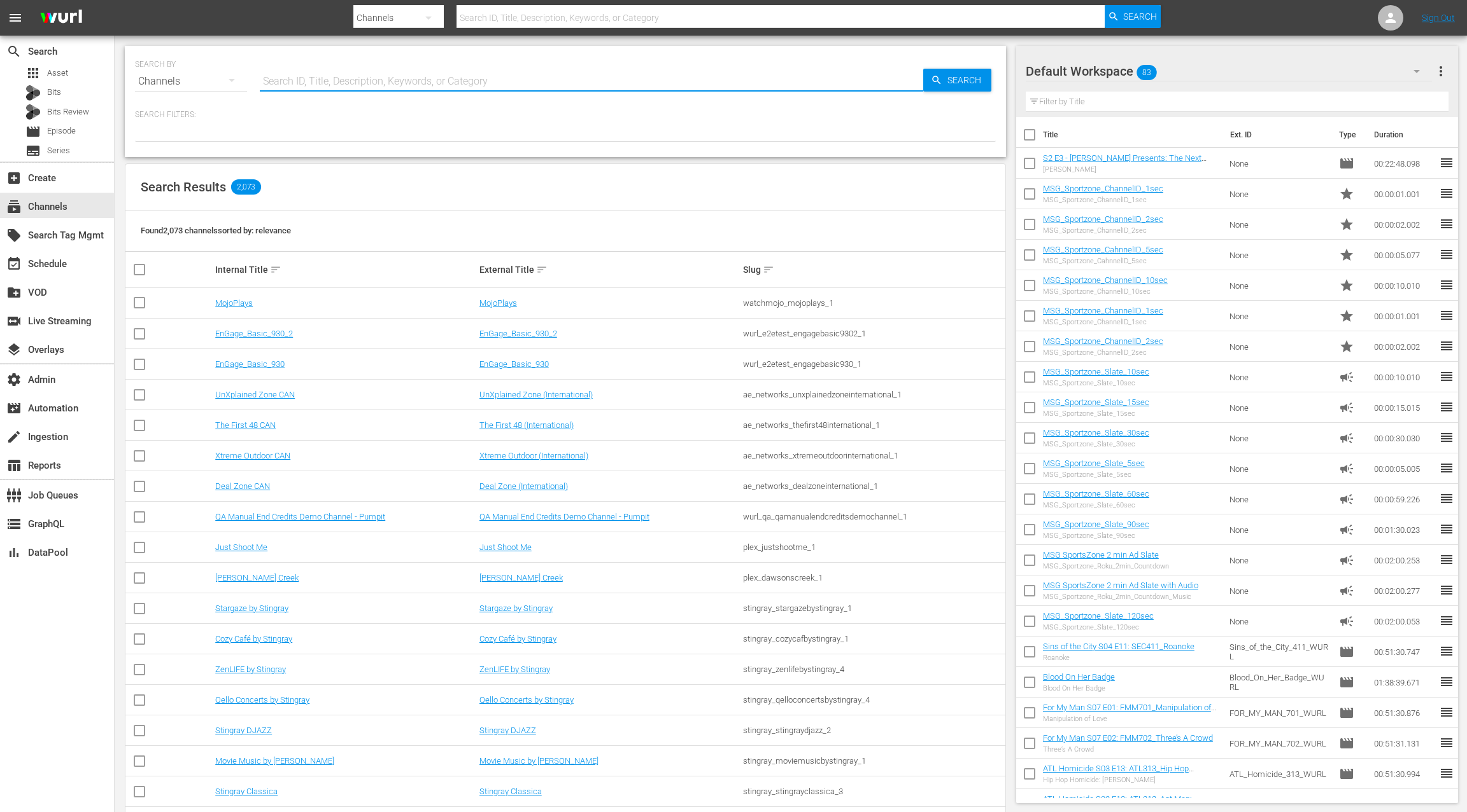
click at [292, 82] on input "text" at bounding box center [591, 81] width 663 height 30
type input "world rugby"
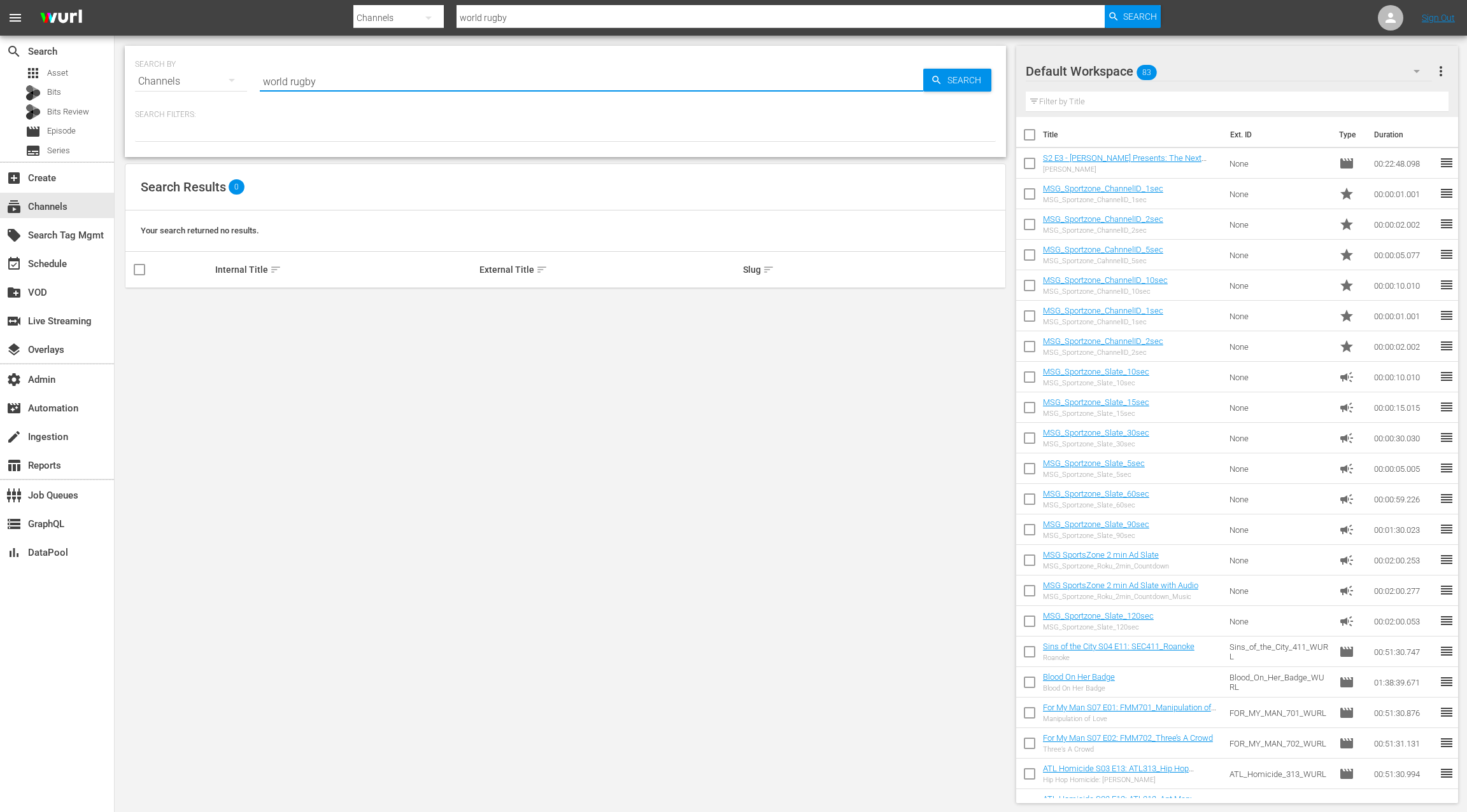
click at [281, 81] on input "world rugby" at bounding box center [591, 81] width 663 height 30
type input "rugby"
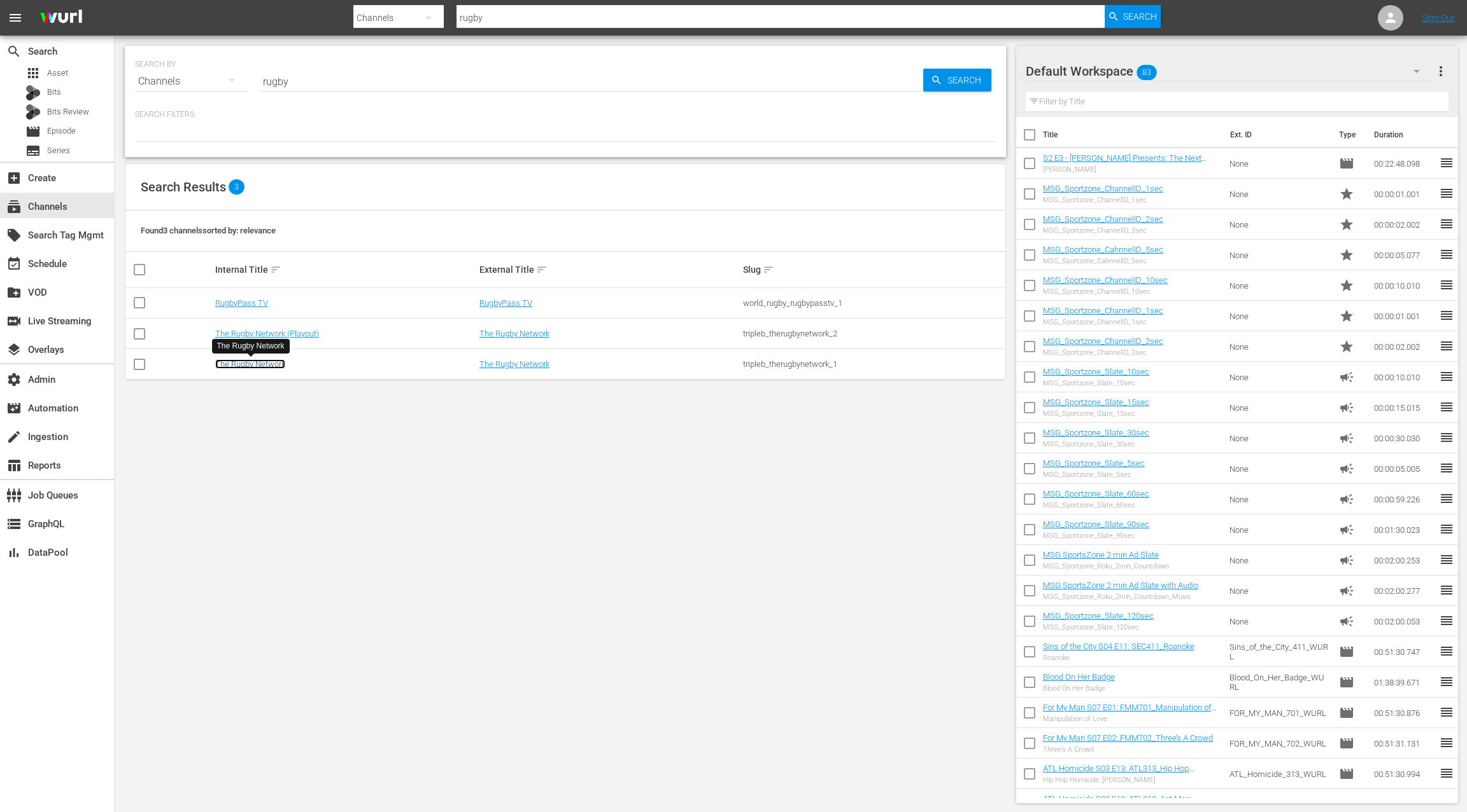
click at [266, 362] on link "The Rugby Network" at bounding box center [250, 364] width 70 height 9
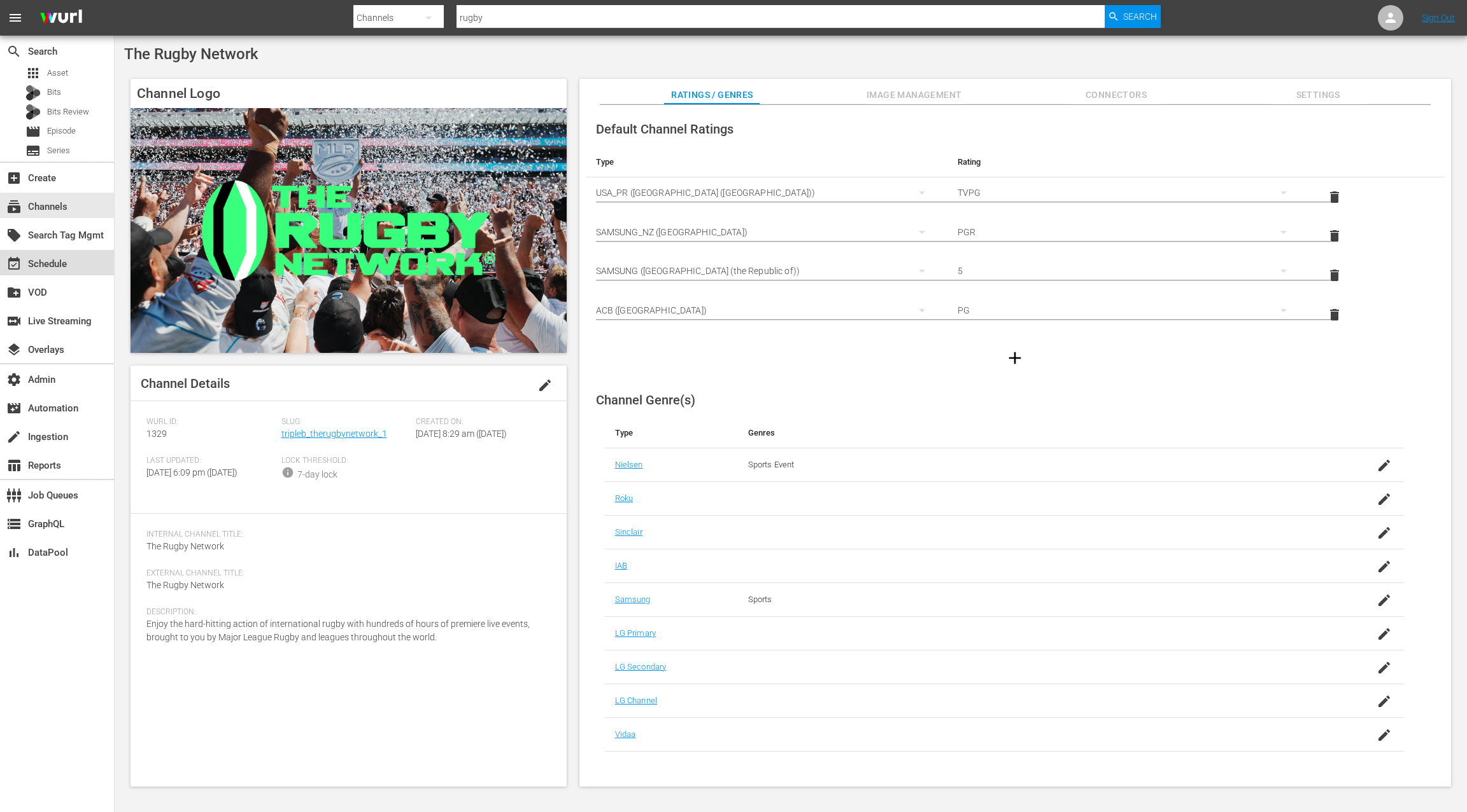
click at [71, 270] on div "event_available Schedule" at bounding box center [57, 262] width 114 height 26
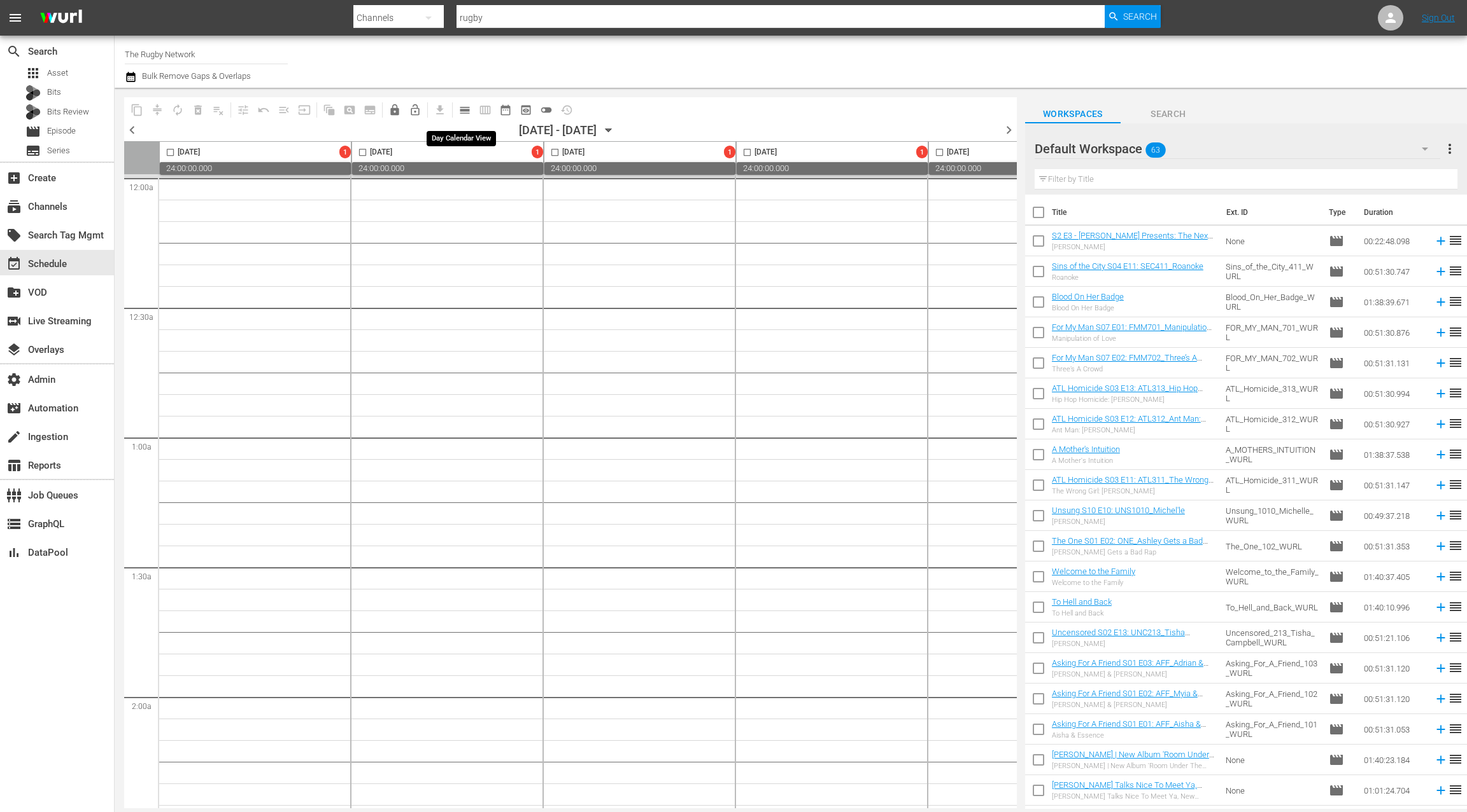
click at [468, 115] on button "calendar_view_day_outlined" at bounding box center [465, 111] width 21 height 21
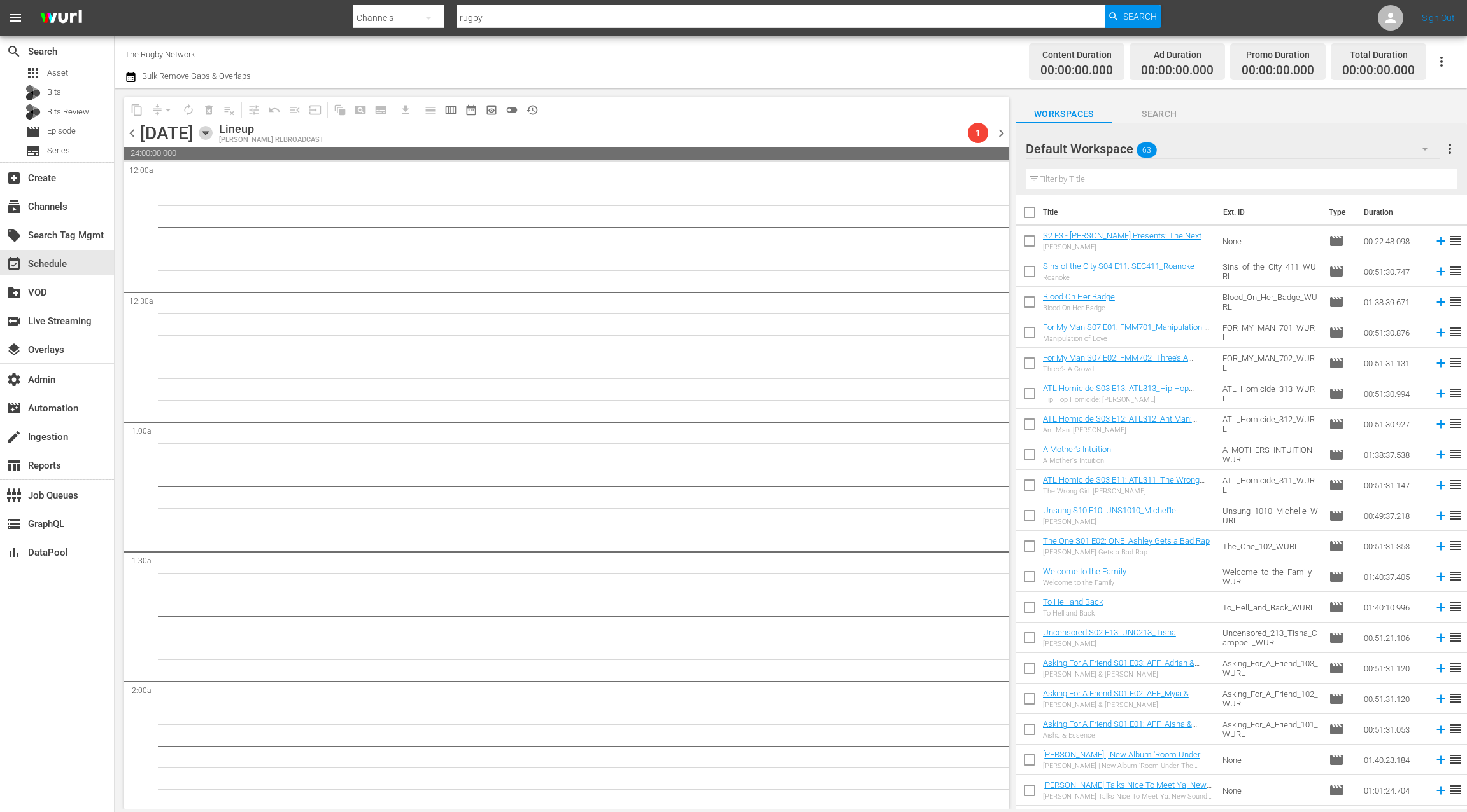
click at [213, 133] on icon "button" at bounding box center [205, 132] width 14 height 14
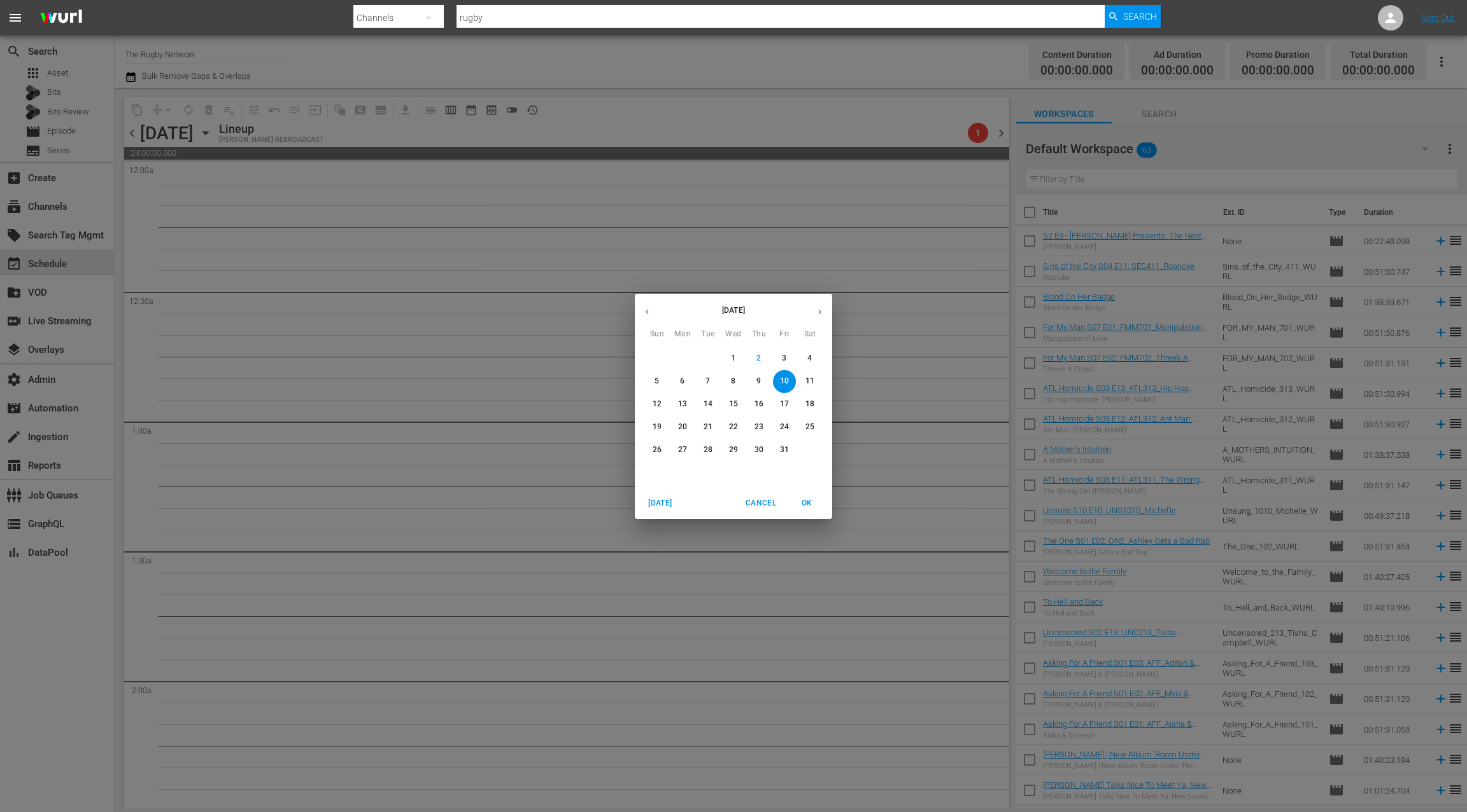
click at [659, 384] on span "5" at bounding box center [656, 381] width 23 height 10
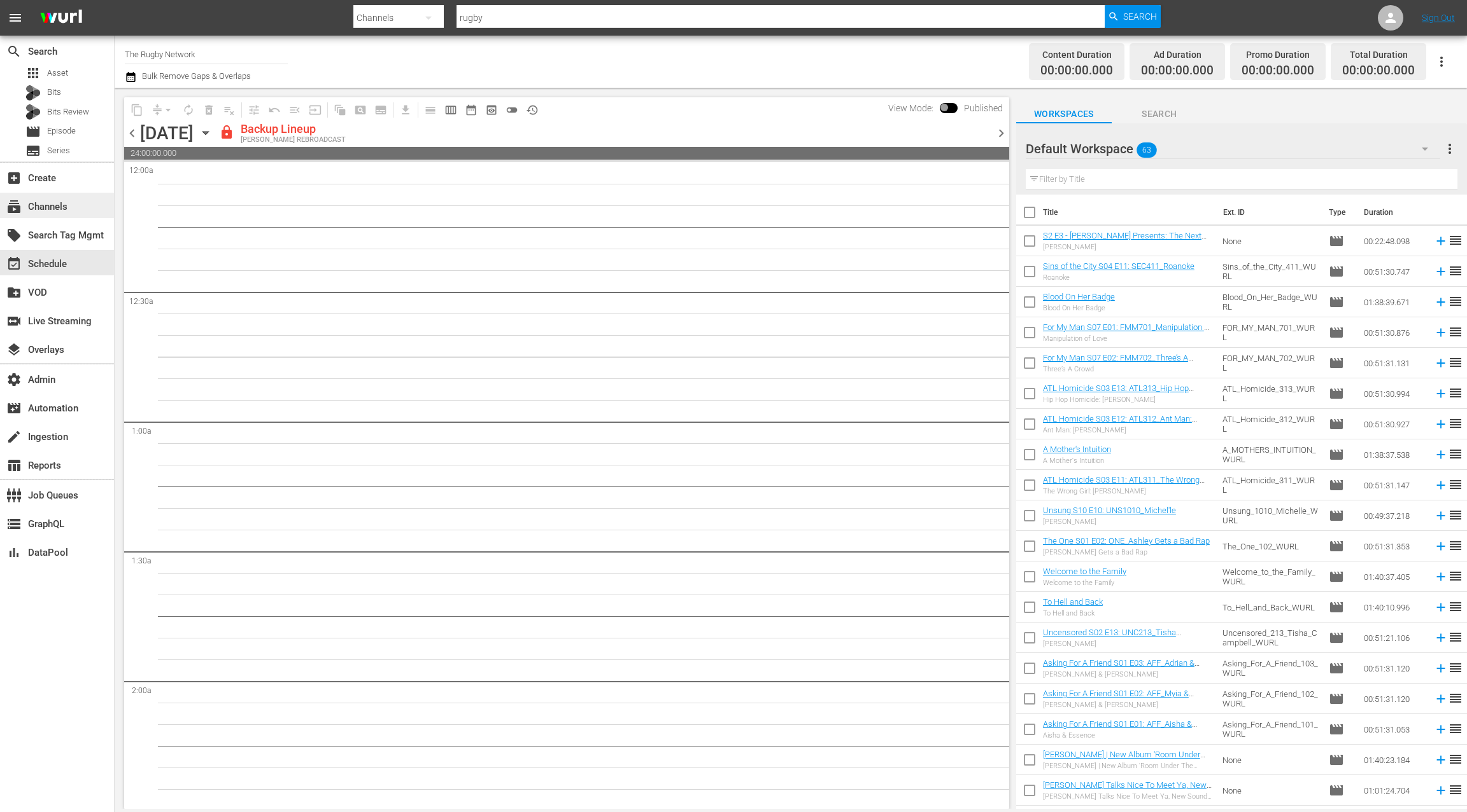
click at [55, 206] on div "subscriptions Channels" at bounding box center [35, 205] width 71 height 11
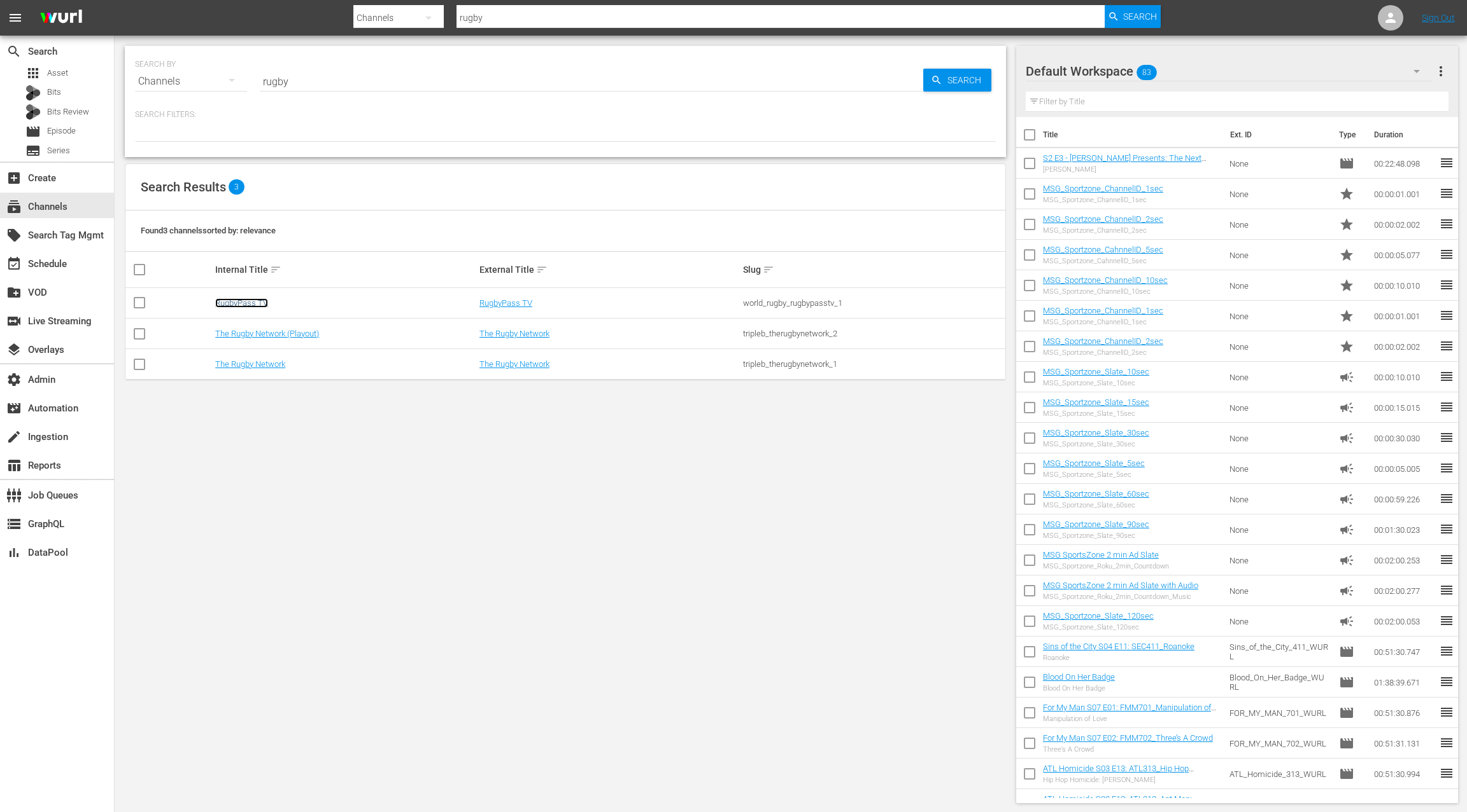
click at [236, 304] on link "RugbyPass TV" at bounding box center [241, 303] width 53 height 9
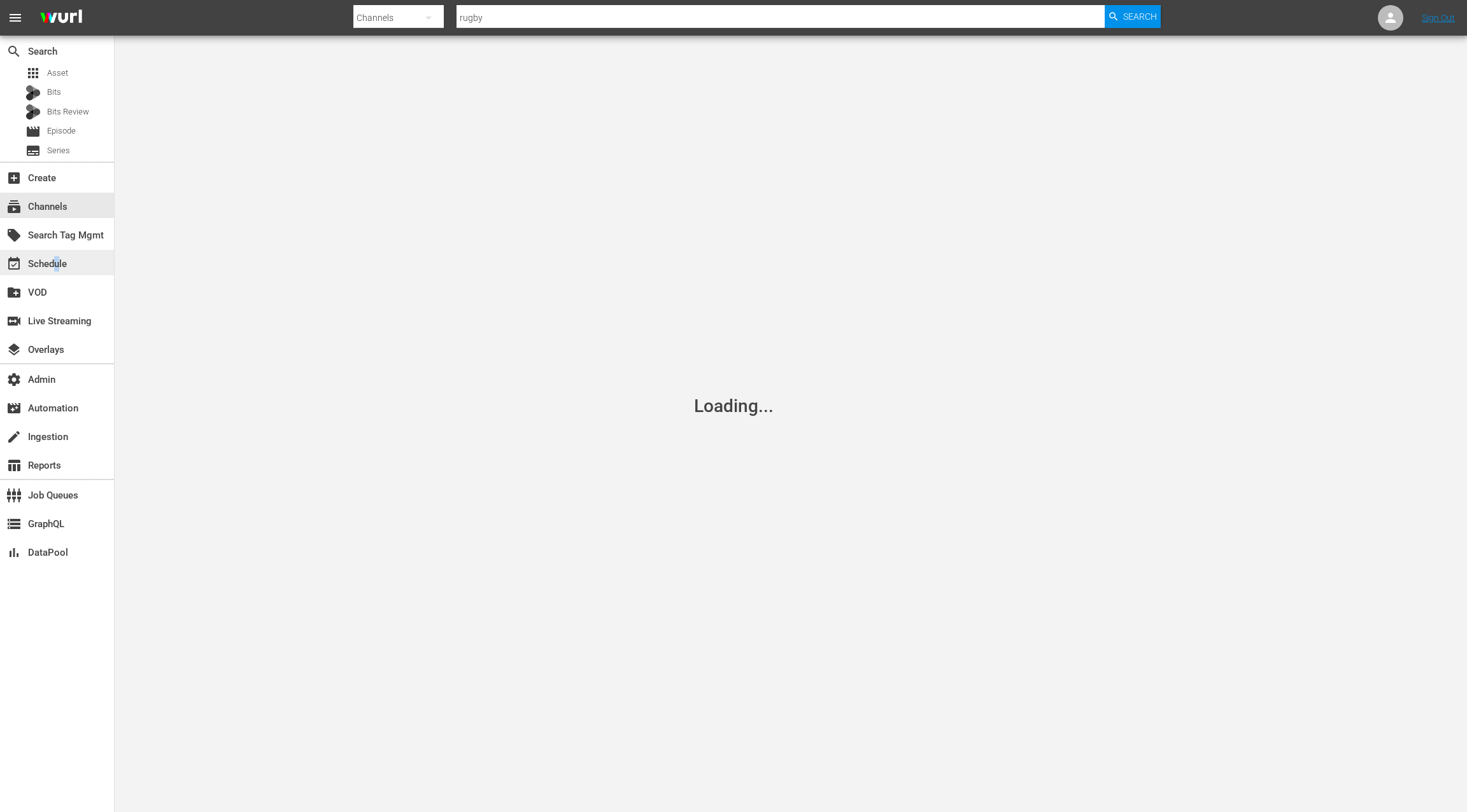
click at [57, 264] on div "event_available Schedule" at bounding box center [35, 262] width 71 height 11
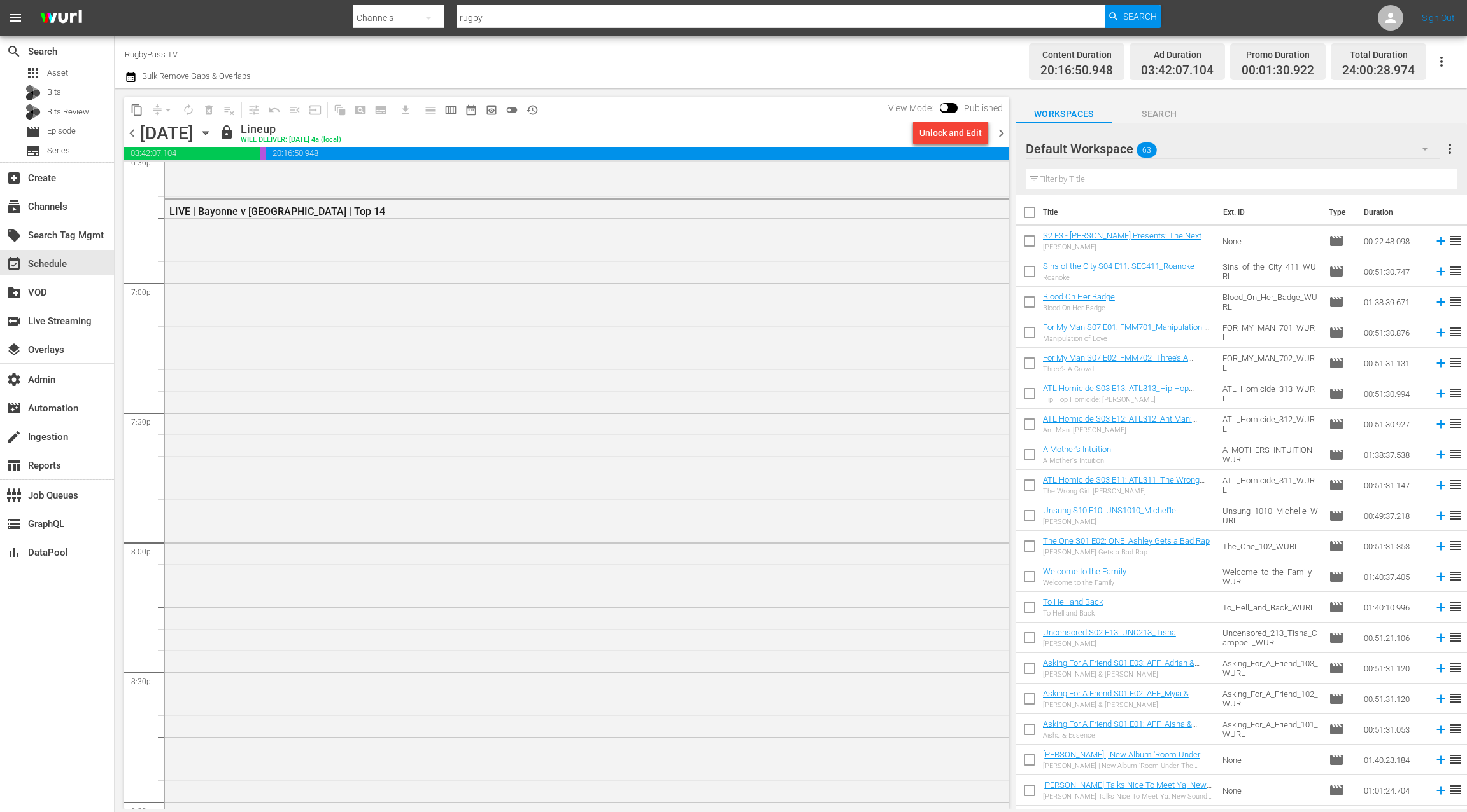
scroll to position [4819, 0]
click at [382, 260] on div "LIVE | Bayonne v Toulouse | Top 14" at bounding box center [586, 513] width 844 height 646
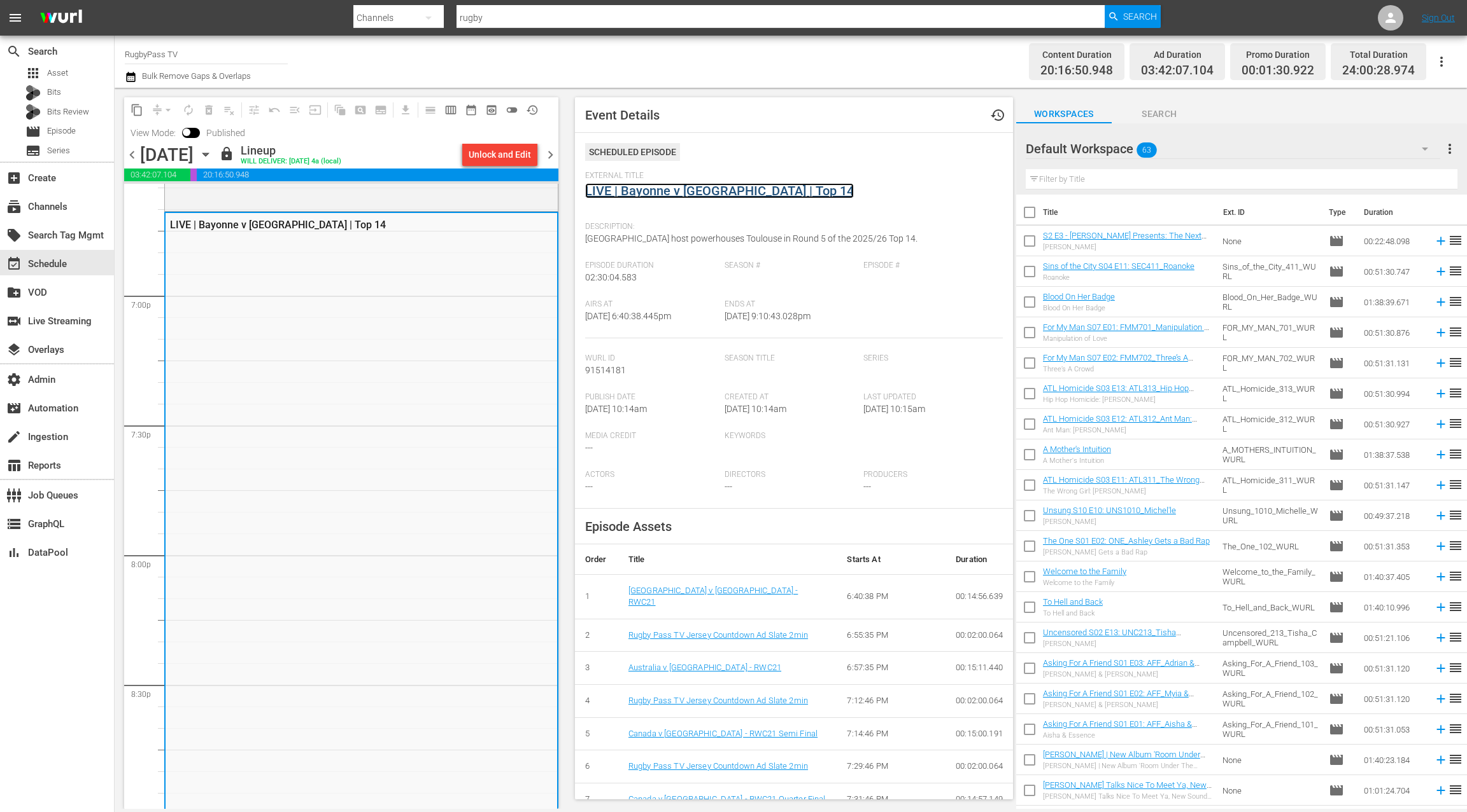
click at [634, 192] on link "LIVE | Bayonne v Toulouse | Top 14" at bounding box center [719, 191] width 269 height 15
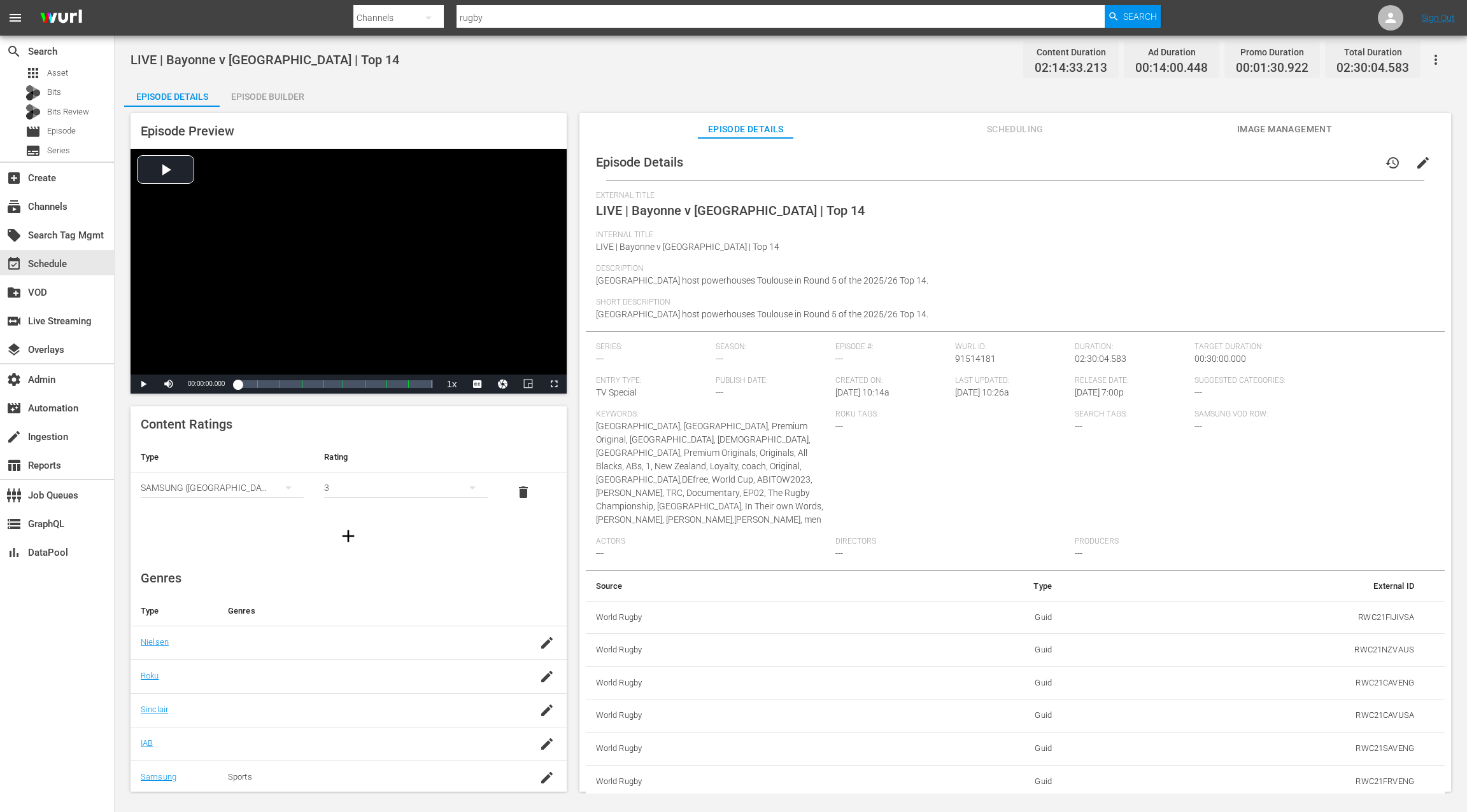
scroll to position [1, 0]
drag, startPoint x: 1418, startPoint y: 161, endPoint x: 1392, endPoint y: 190, distance: 38.9
click at [1418, 161] on span "edit" at bounding box center [1423, 163] width 15 height 15
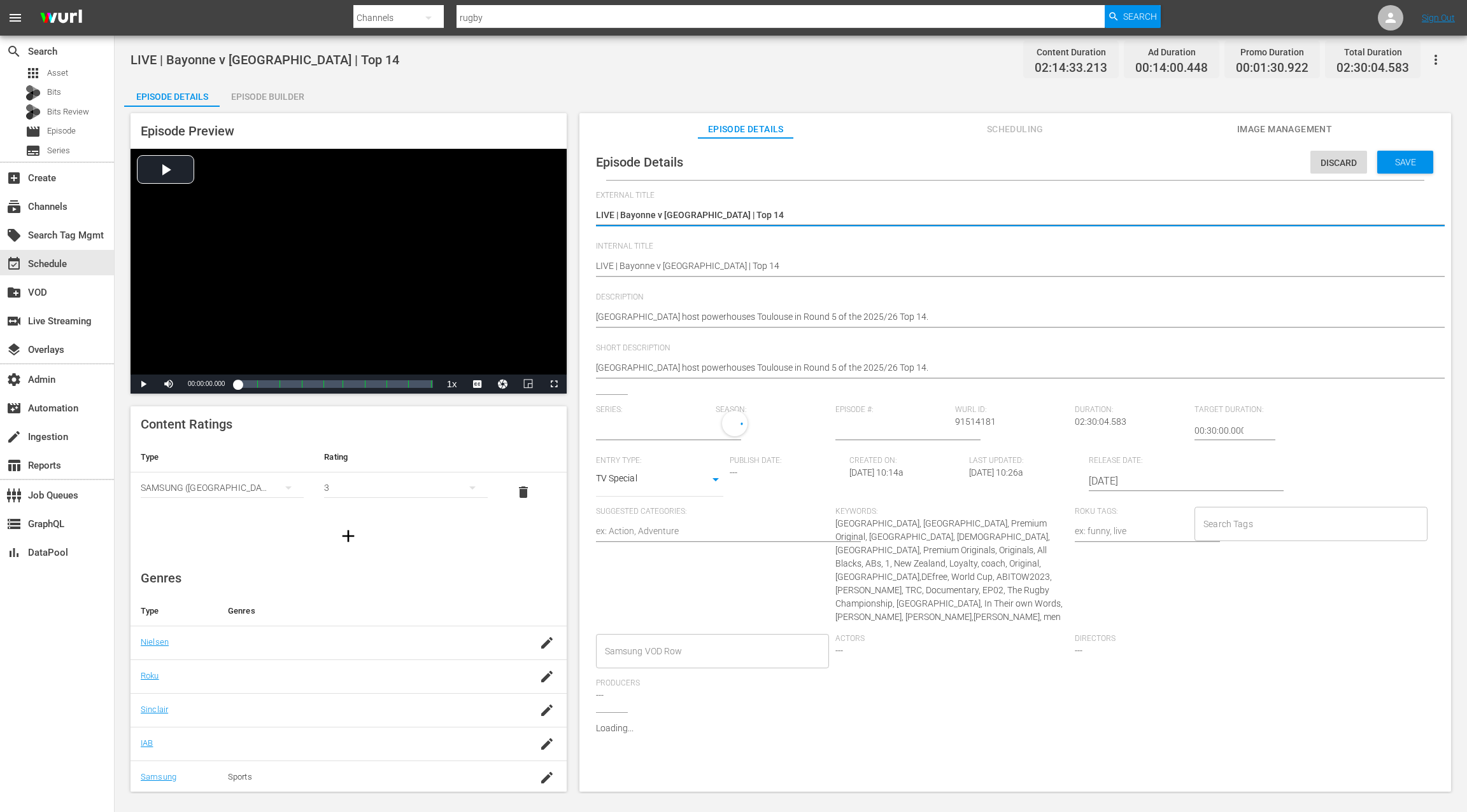
type input "No Series"
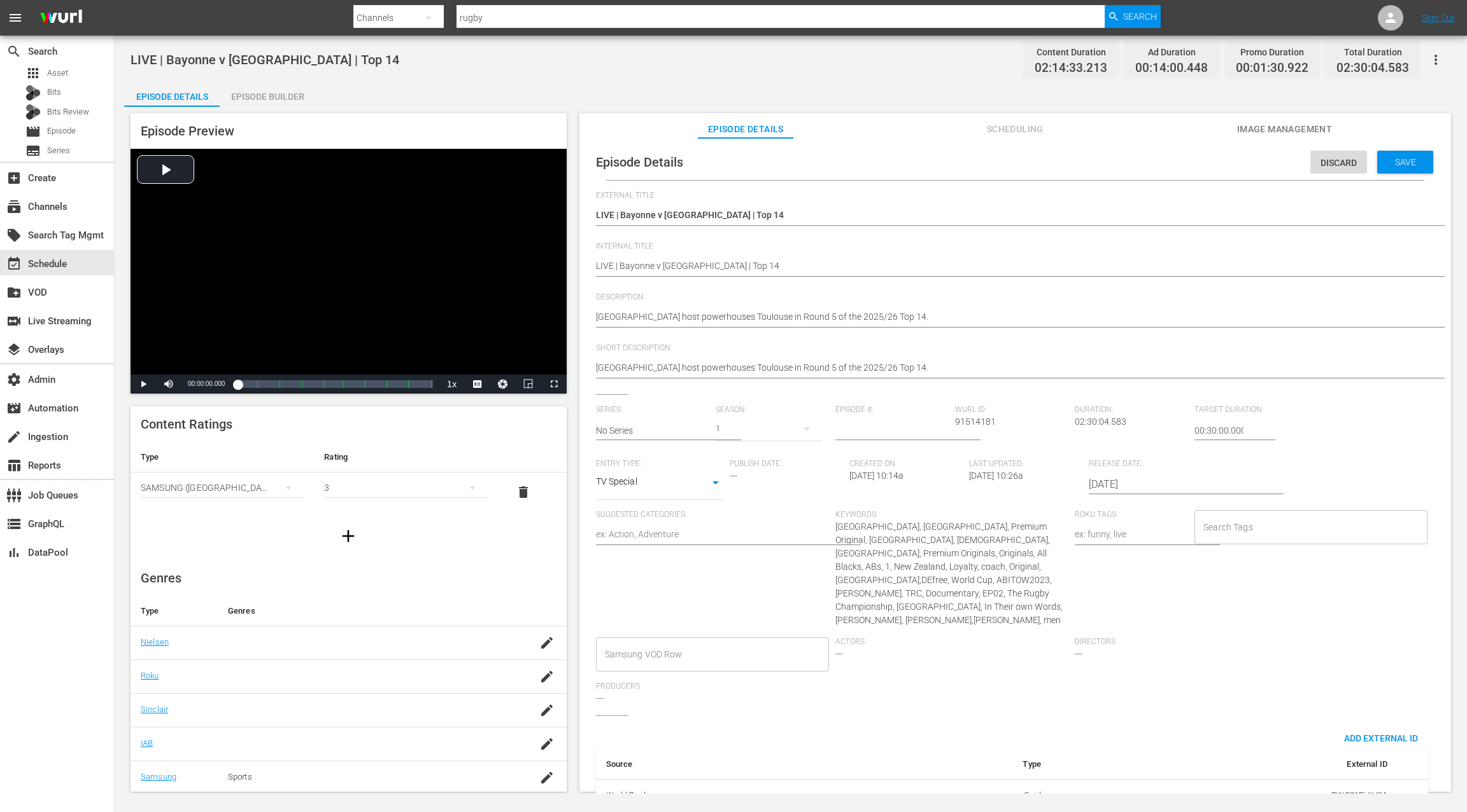
click at [1127, 483] on input "2025-10-04" at bounding box center [1170, 485] width 163 height 30
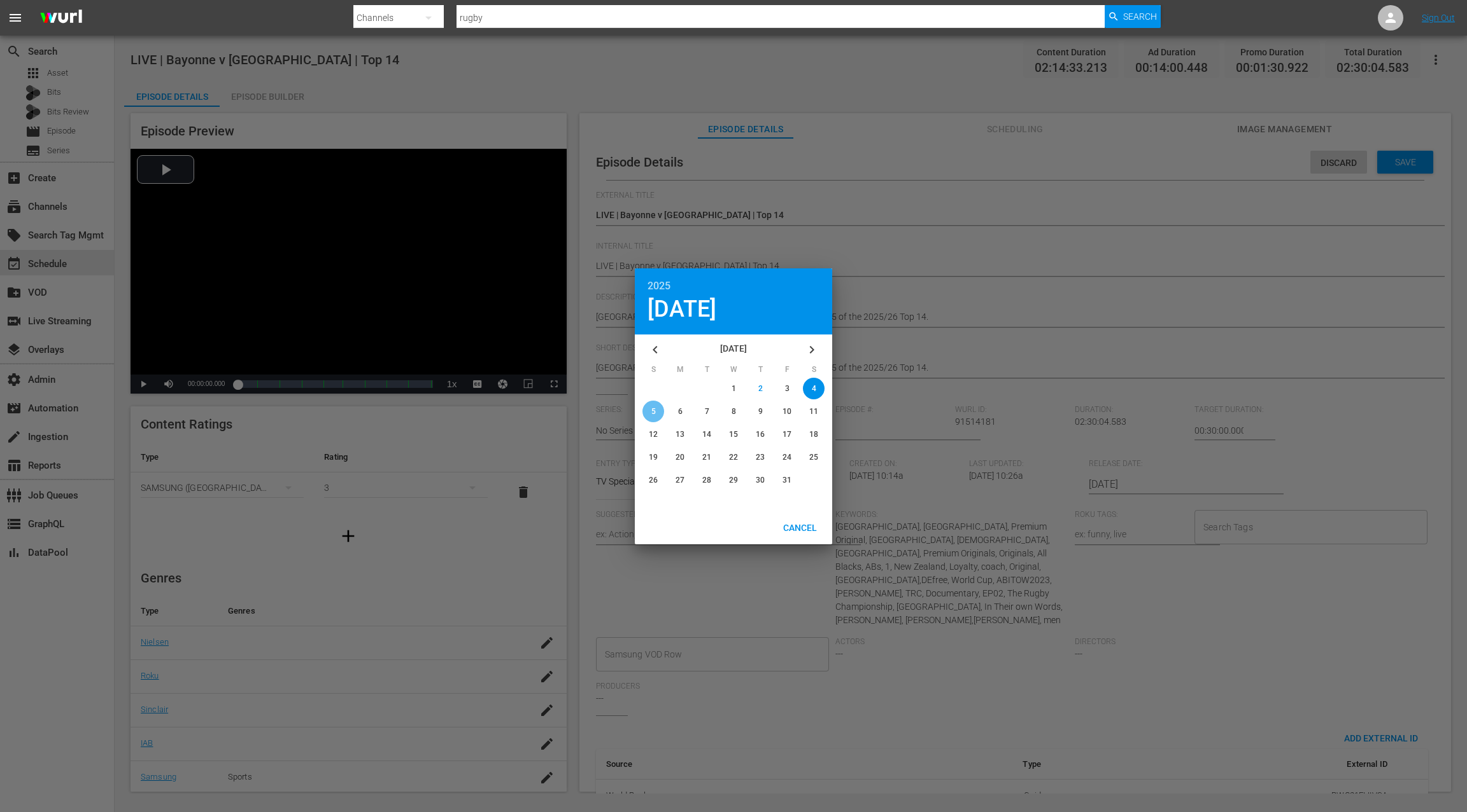
click at [658, 412] on div "button" at bounding box center [653, 411] width 22 height 22
type input "2025-10-05"
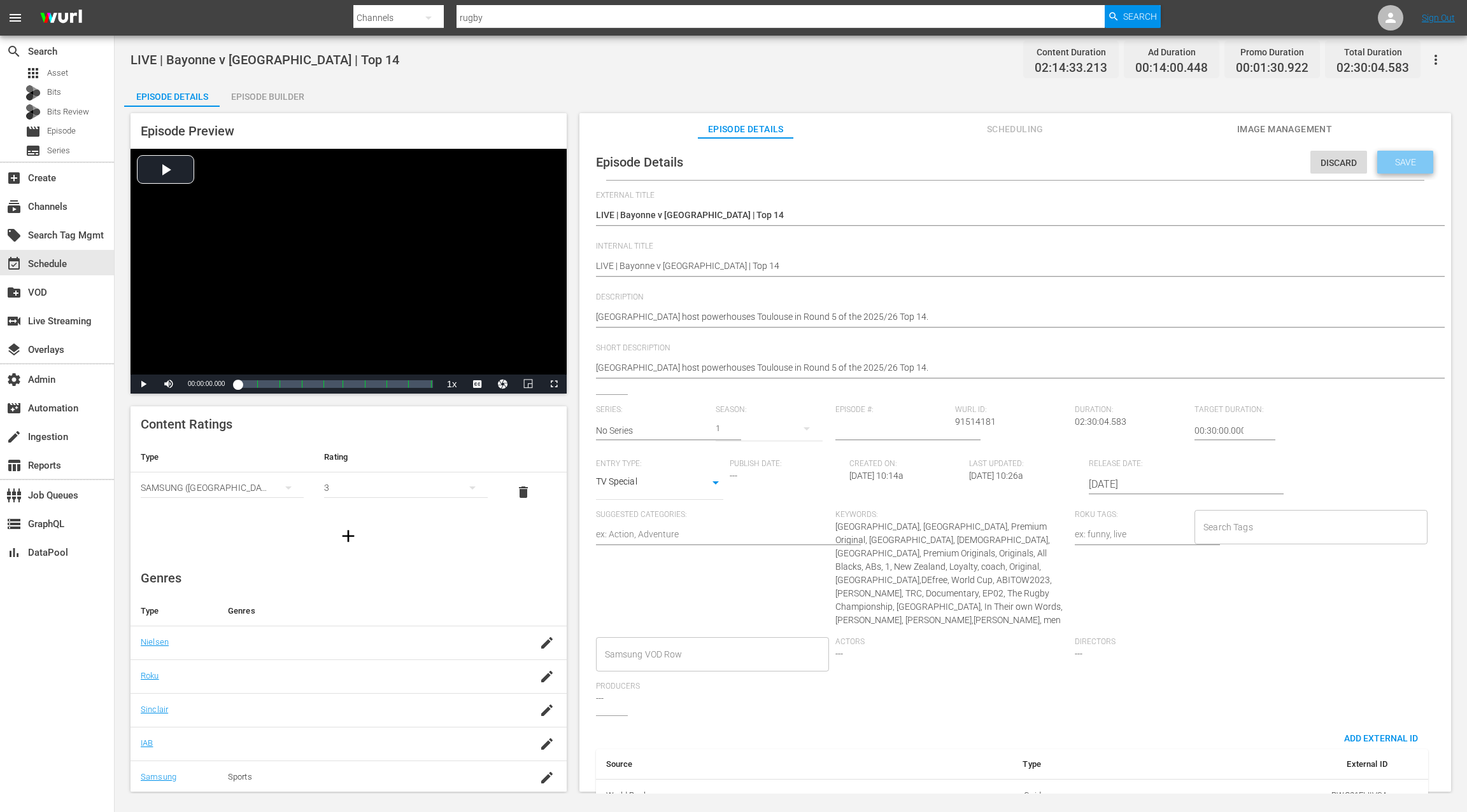
click at [1408, 169] on div "Save" at bounding box center [1405, 162] width 56 height 23
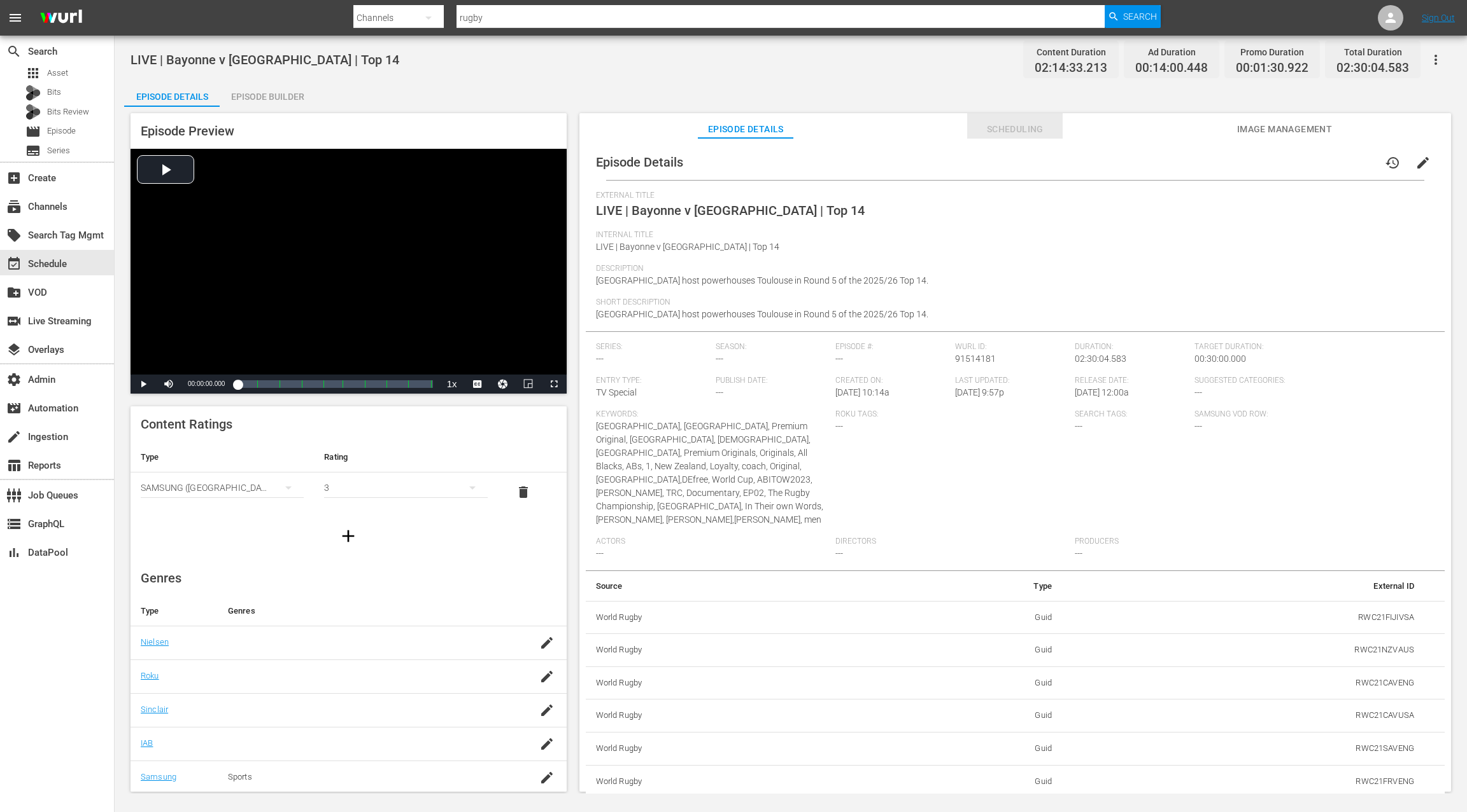
click at [1004, 130] on span "Scheduling" at bounding box center [1014, 130] width 96 height 16
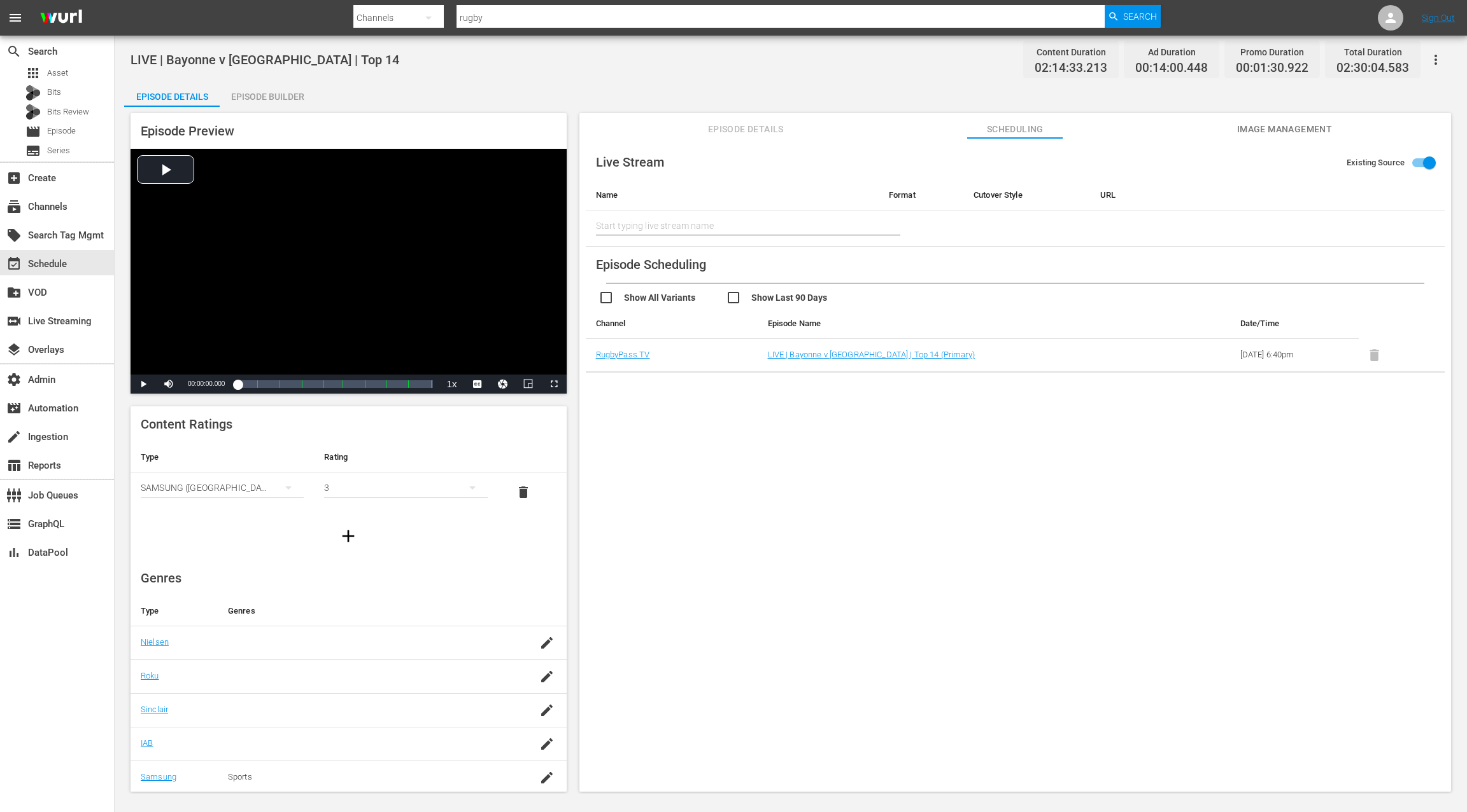
click at [740, 129] on span "Episode Details" at bounding box center [745, 130] width 96 height 16
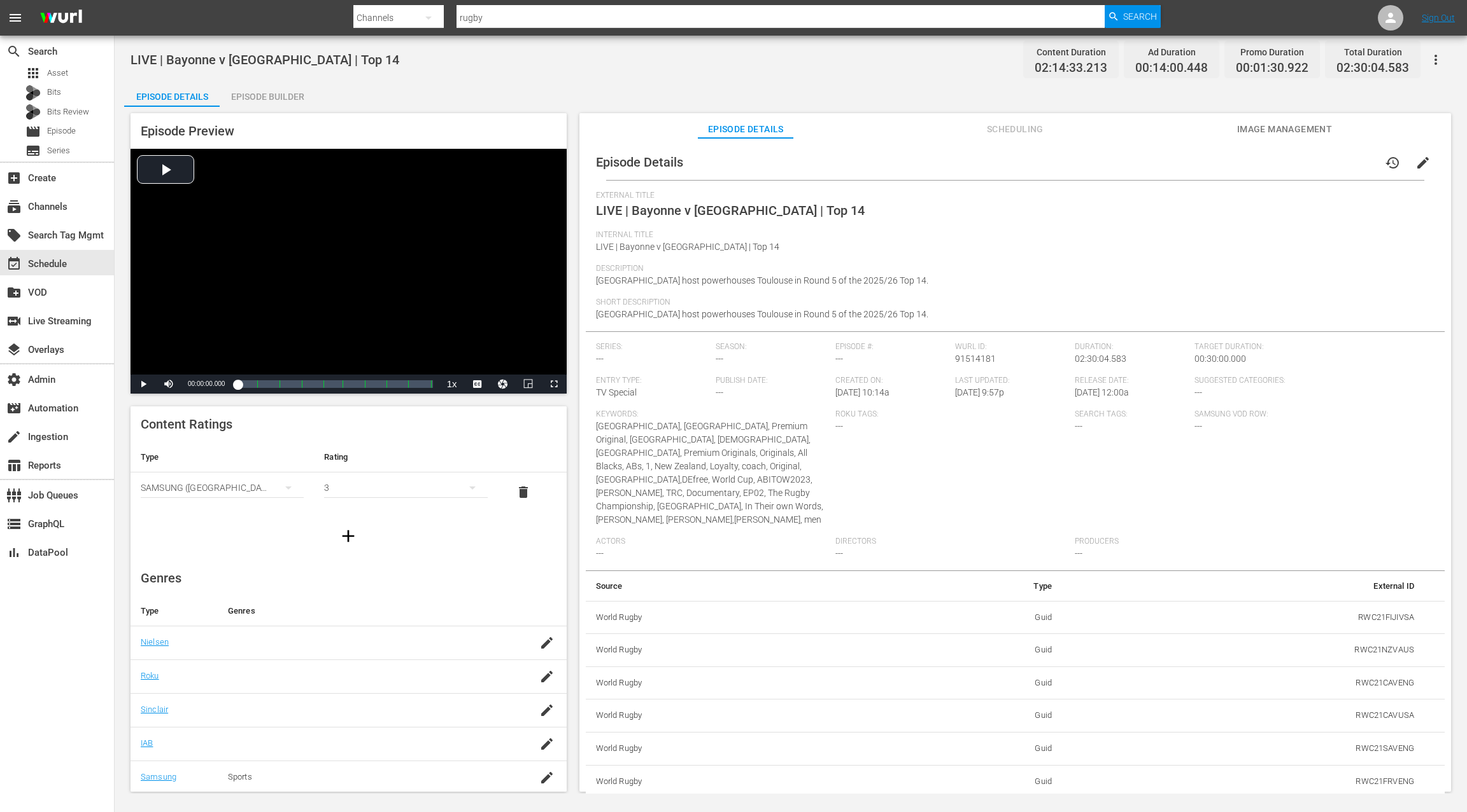
click at [1262, 124] on span "Image Management" at bounding box center [1284, 130] width 96 height 16
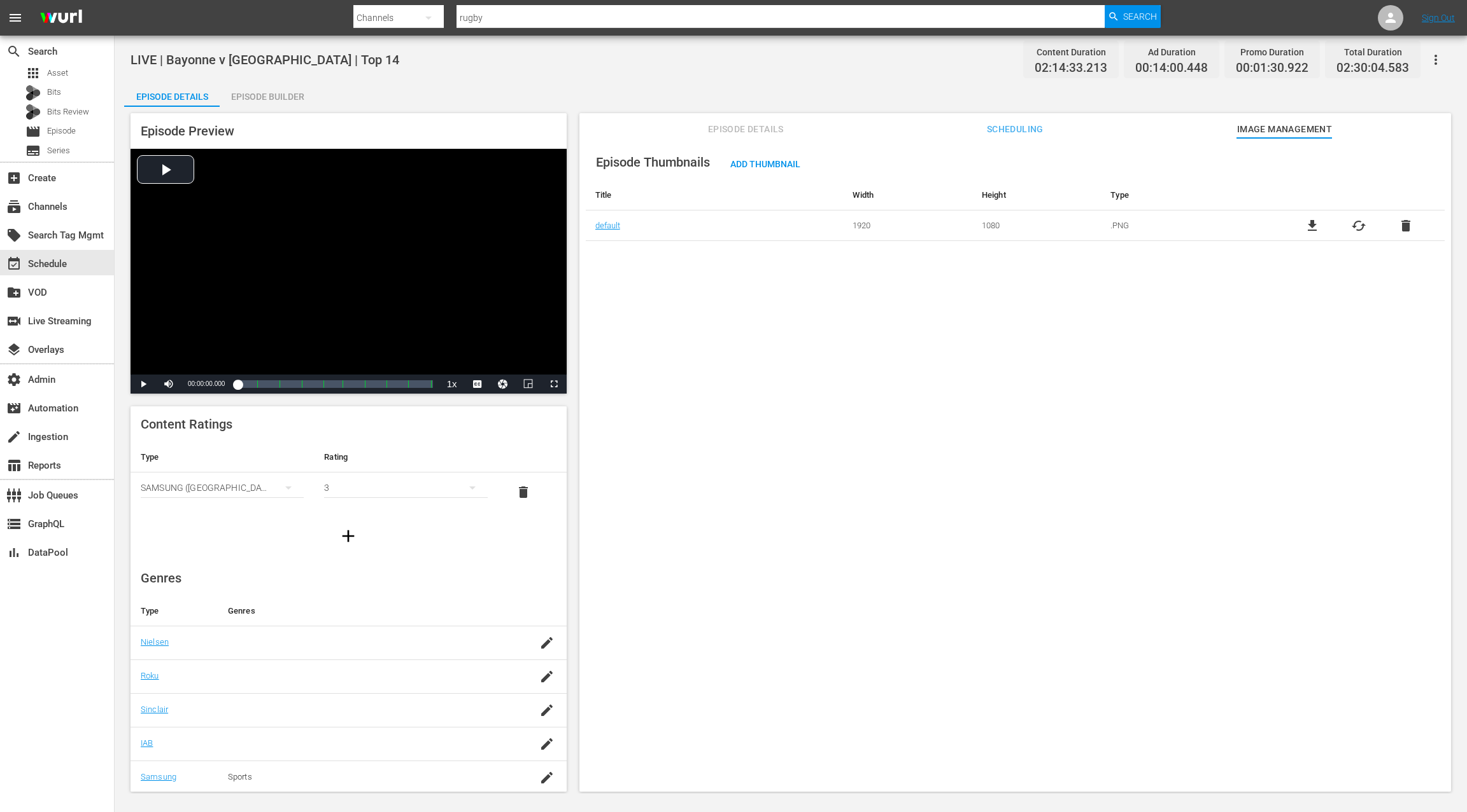
click at [744, 126] on span "Episode Details" at bounding box center [745, 130] width 96 height 16
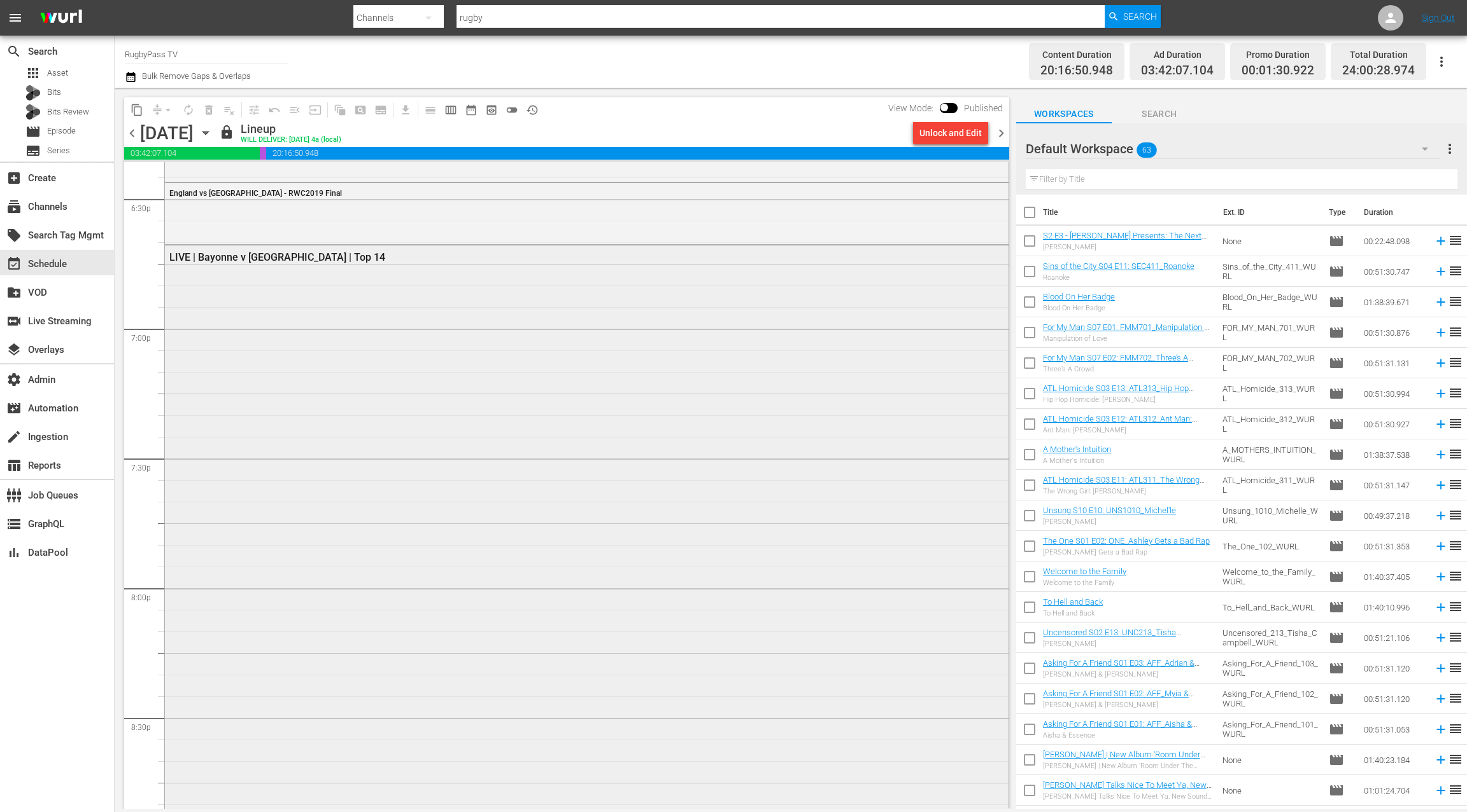
scroll to position [4772, 0]
click at [365, 313] on div "LIVE | Bayonne v Toulouse | Top 14" at bounding box center [586, 561] width 844 height 646
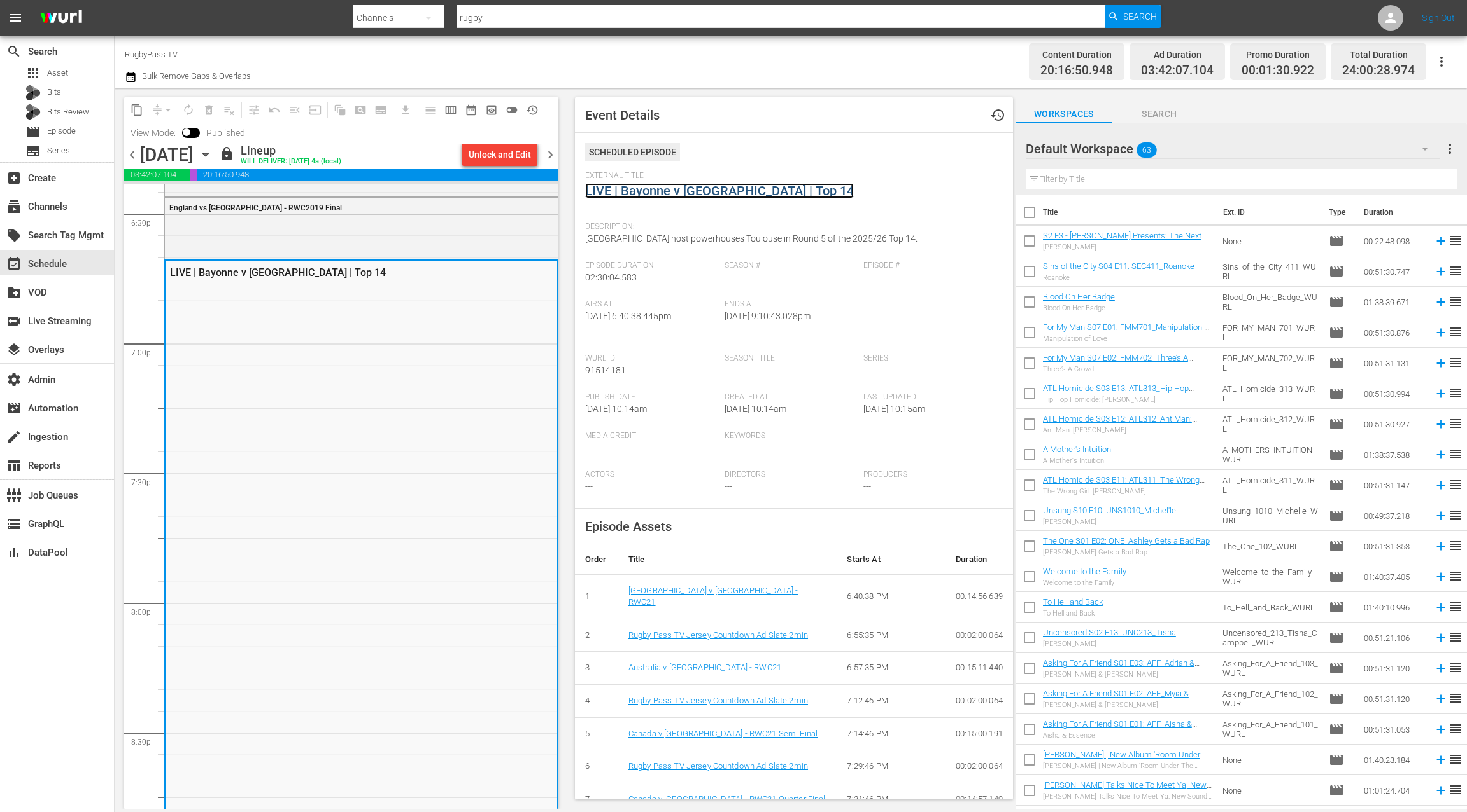
click at [641, 188] on link "LIVE | Bayonne v Toulouse | Top 14" at bounding box center [719, 191] width 269 height 15
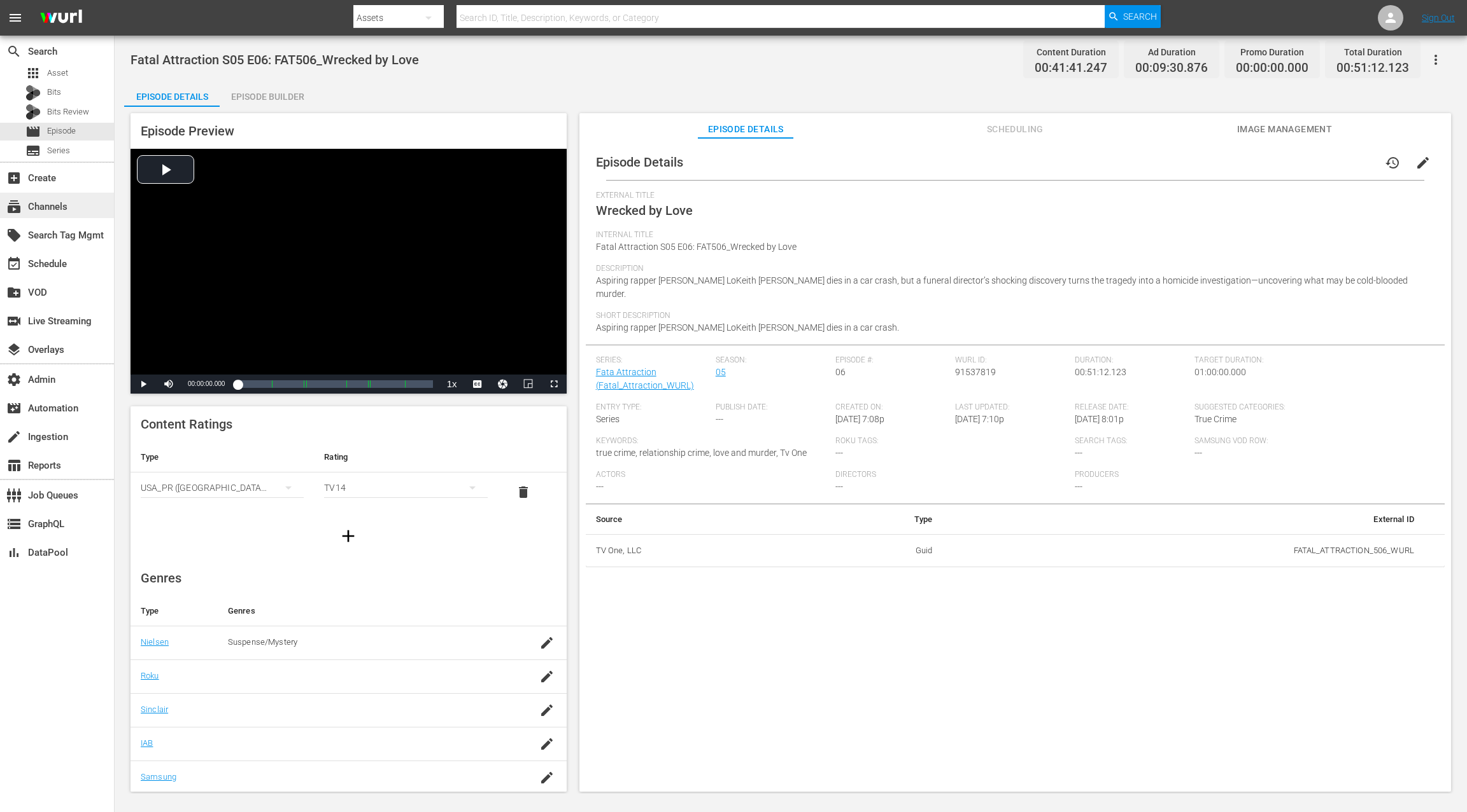
click at [75, 204] on div "subscriptions Channels" at bounding box center [57, 205] width 114 height 26
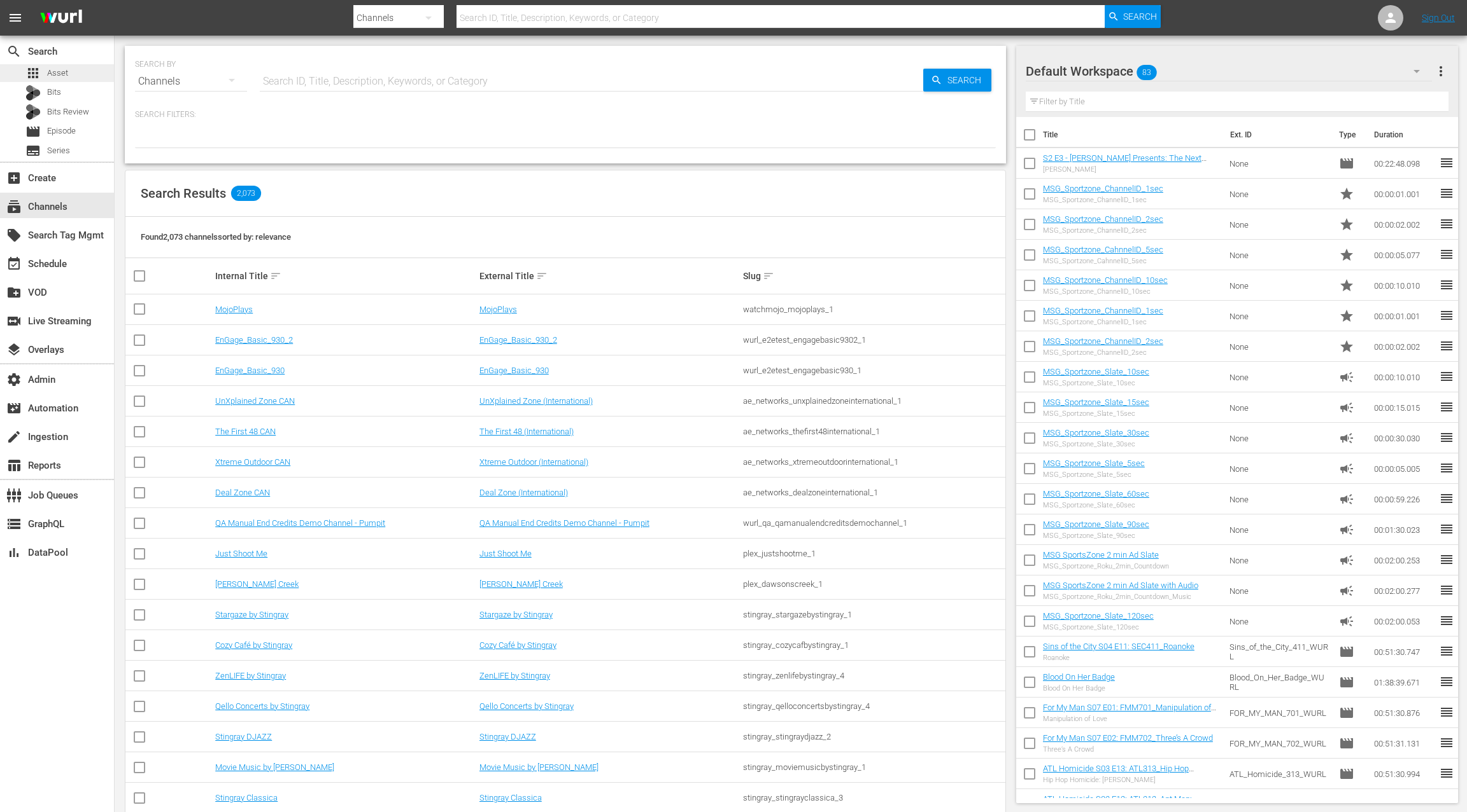
click at [74, 77] on div "apps Asset" at bounding box center [57, 73] width 114 height 18
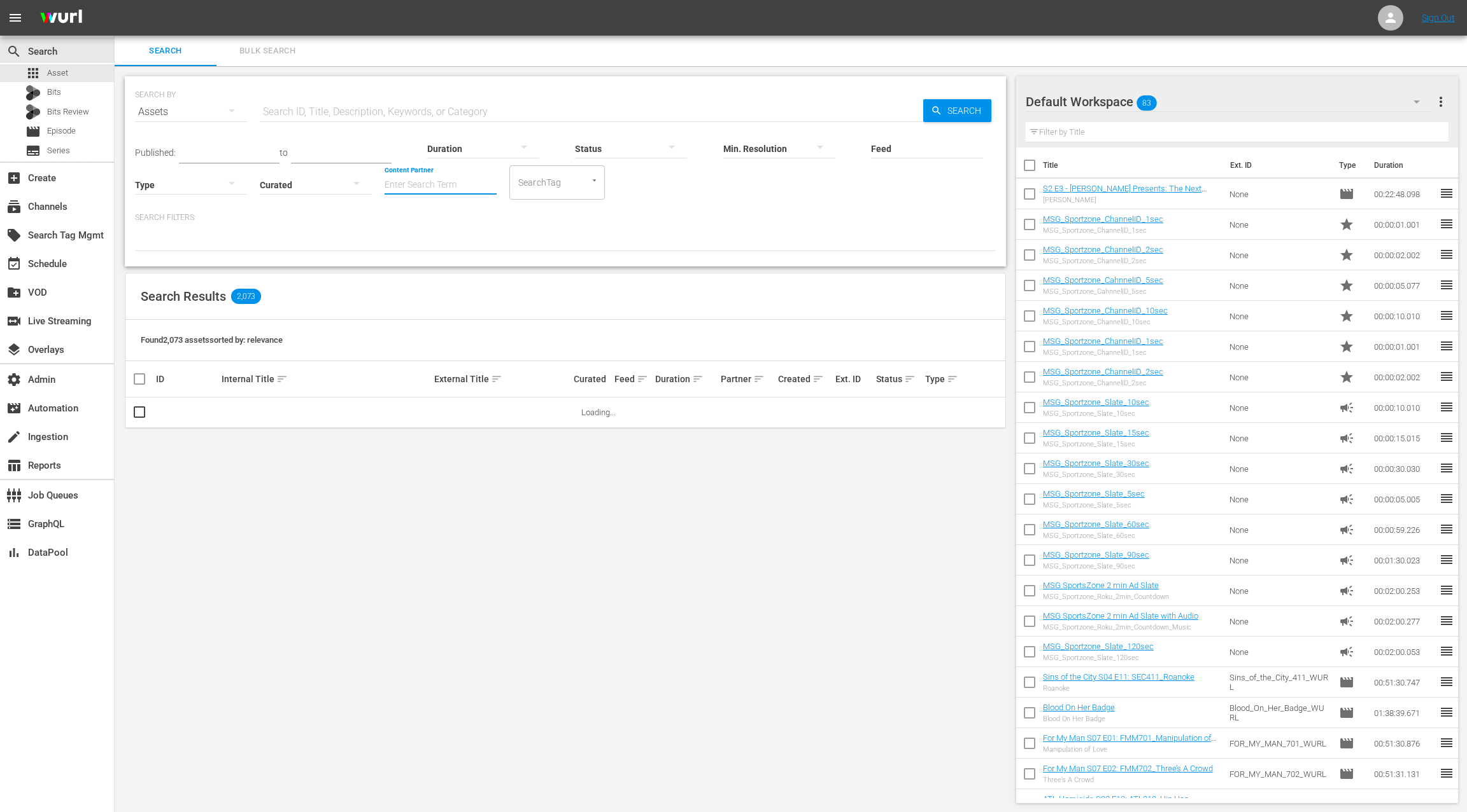
click at [406, 183] on input "Content Partner" at bounding box center [440, 185] width 112 height 45
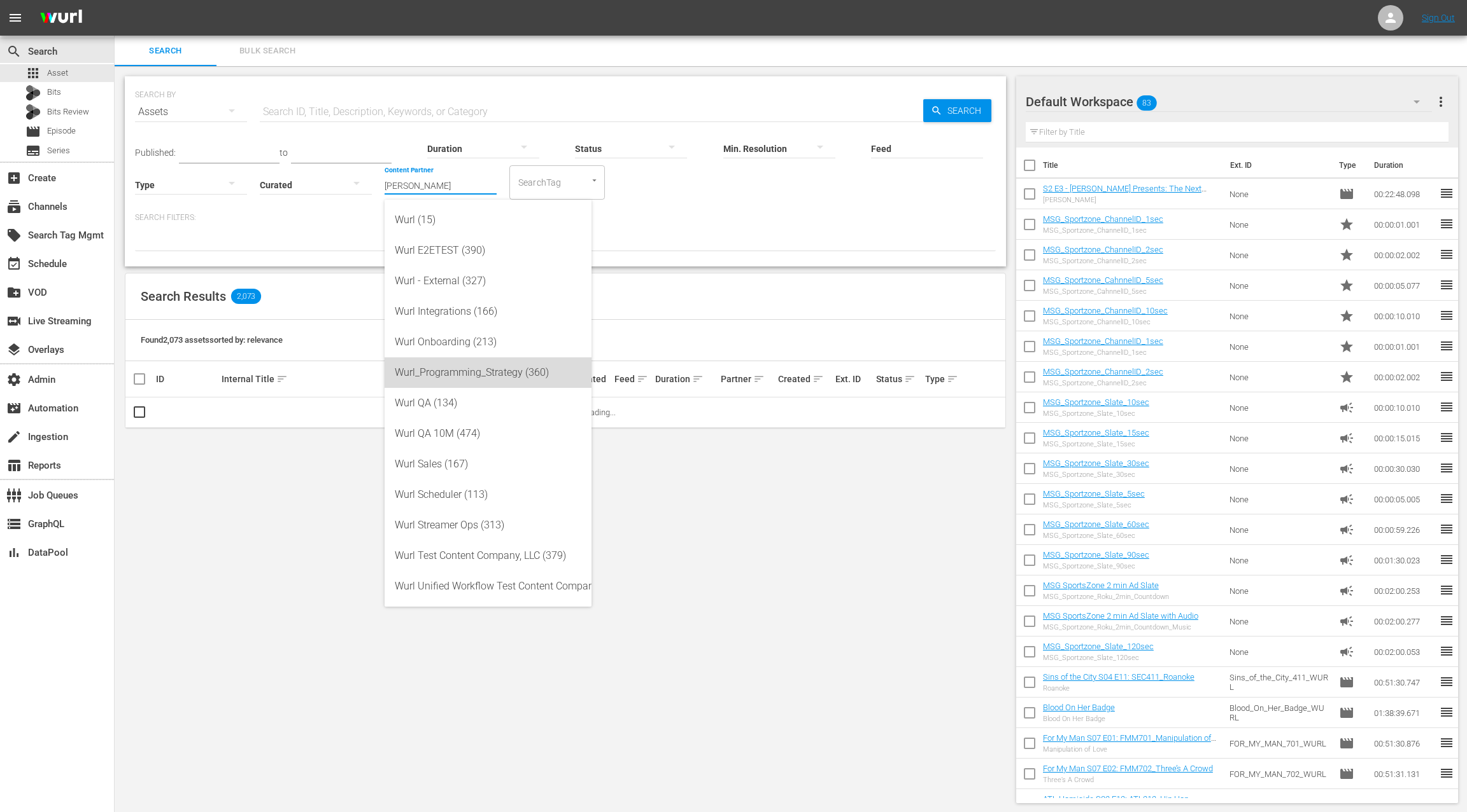
click at [445, 371] on div "Wurl_Programming_Strategy (360)" at bounding box center [487, 372] width 186 height 30
type input "Wurl_Programming_Strategy (360)"
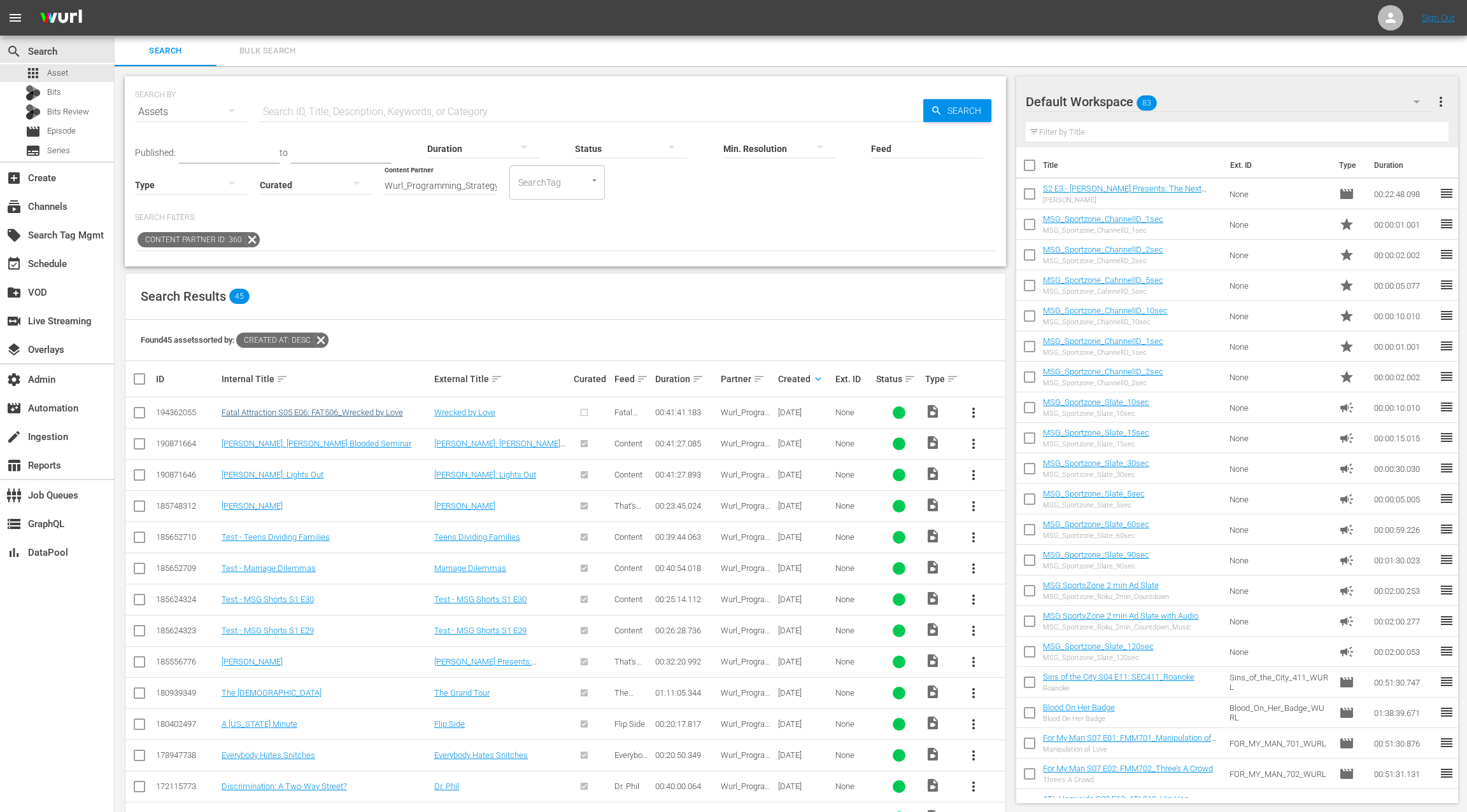
scroll to position [7, 0]
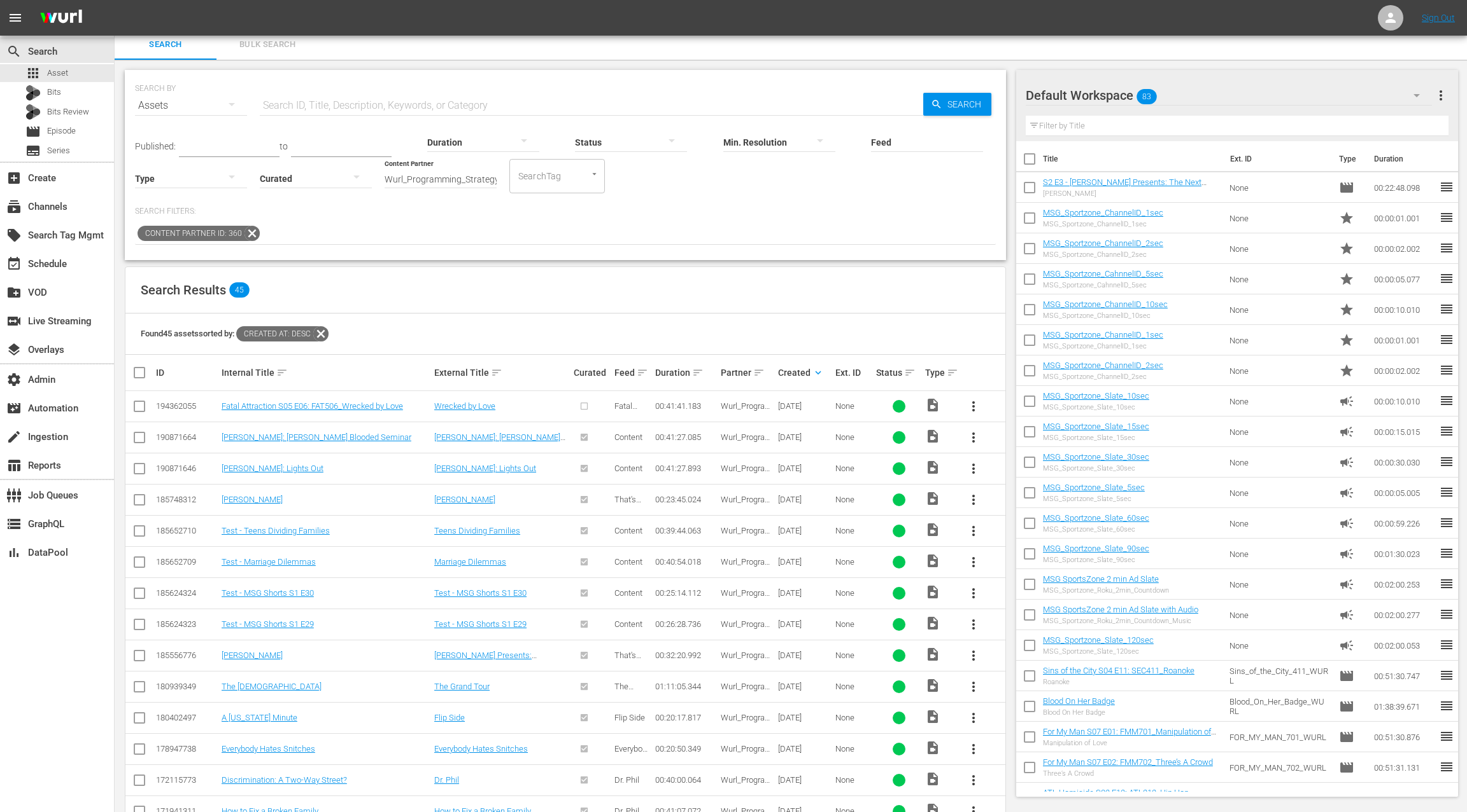
click at [144, 406] on input "checkbox" at bounding box center [139, 409] width 15 height 15
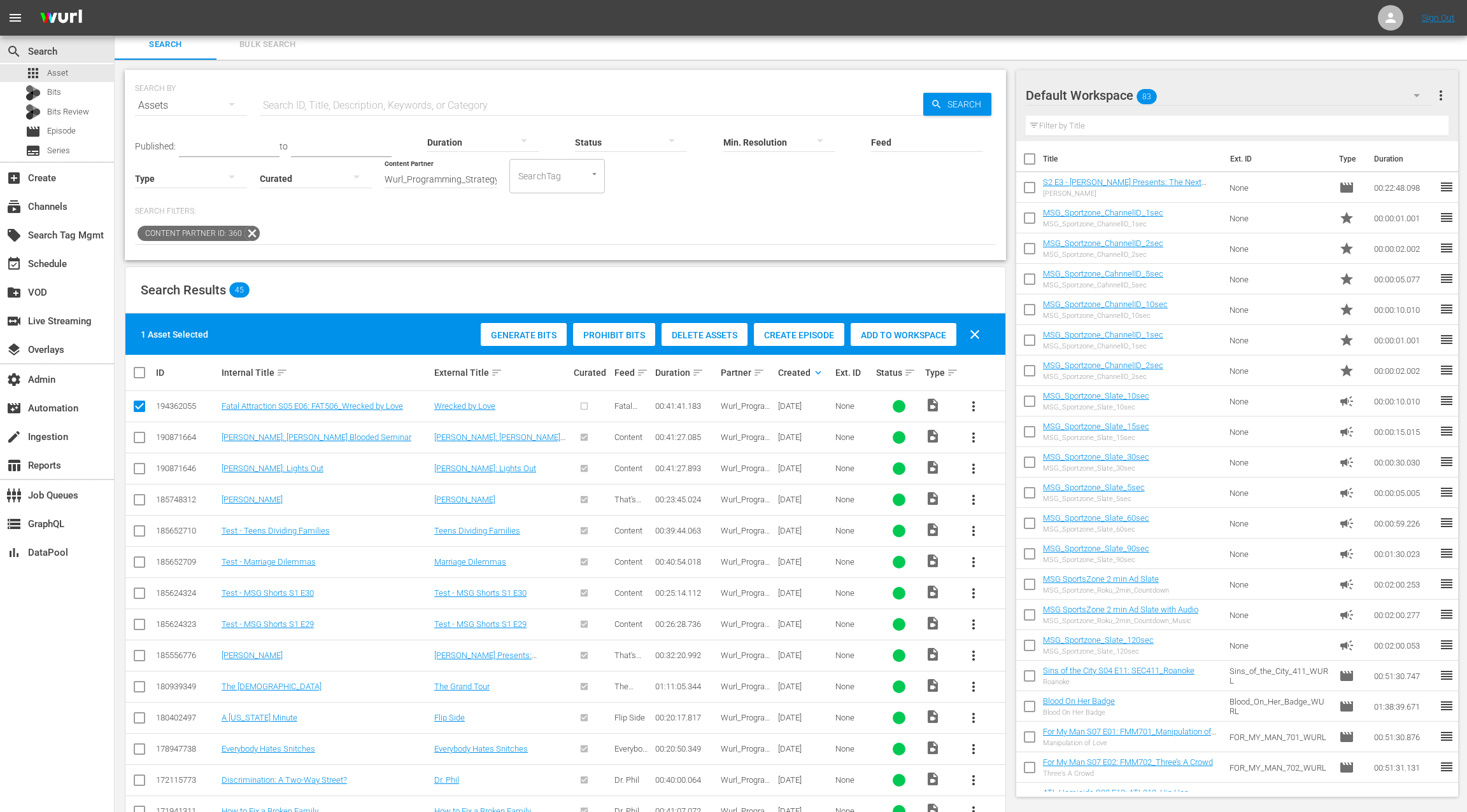
scroll to position [3, 0]
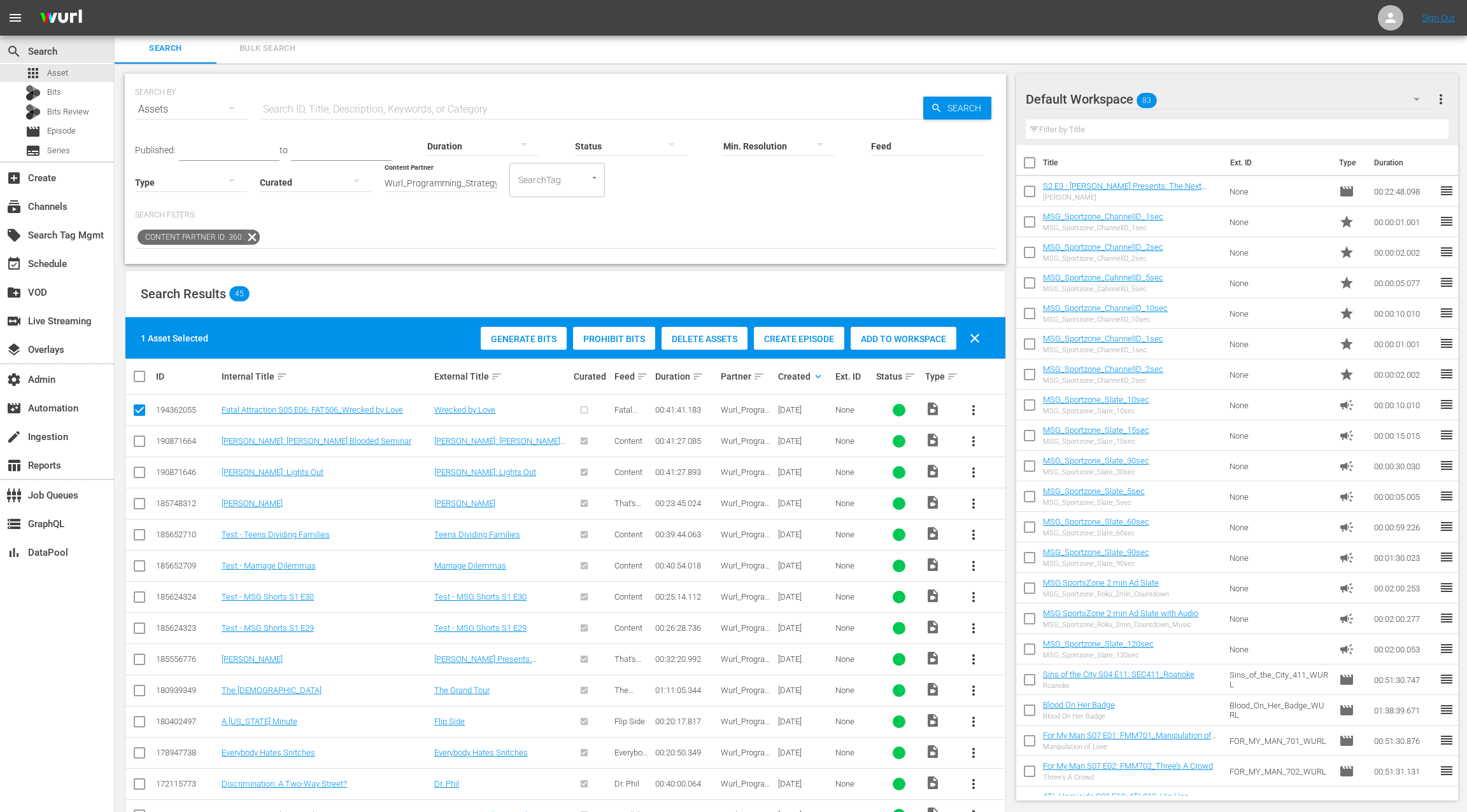
click at [789, 341] on span "Create Episode" at bounding box center [799, 338] width 91 height 10
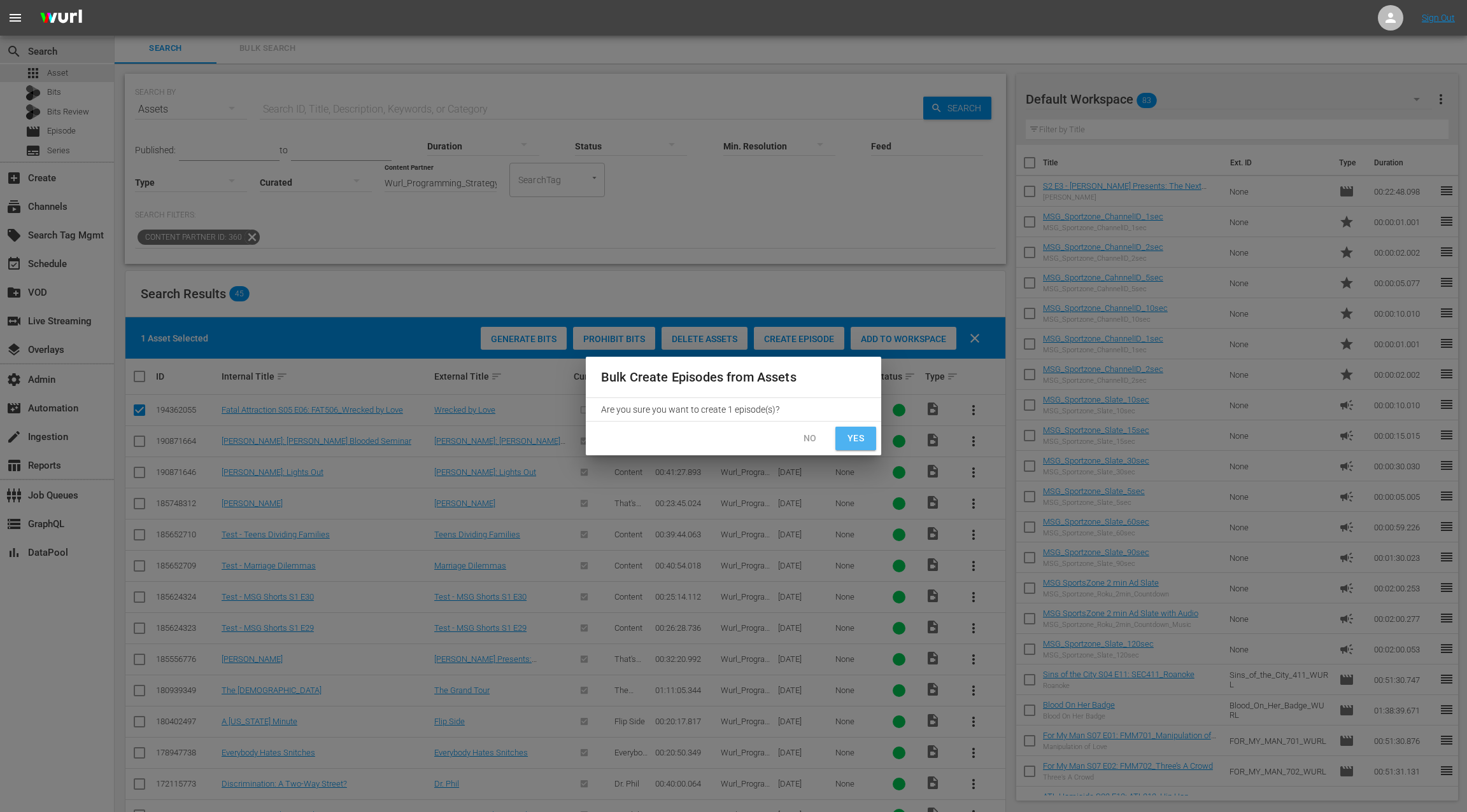
click at [856, 441] on span "Yes" at bounding box center [856, 439] width 21 height 16
checkbox input "false"
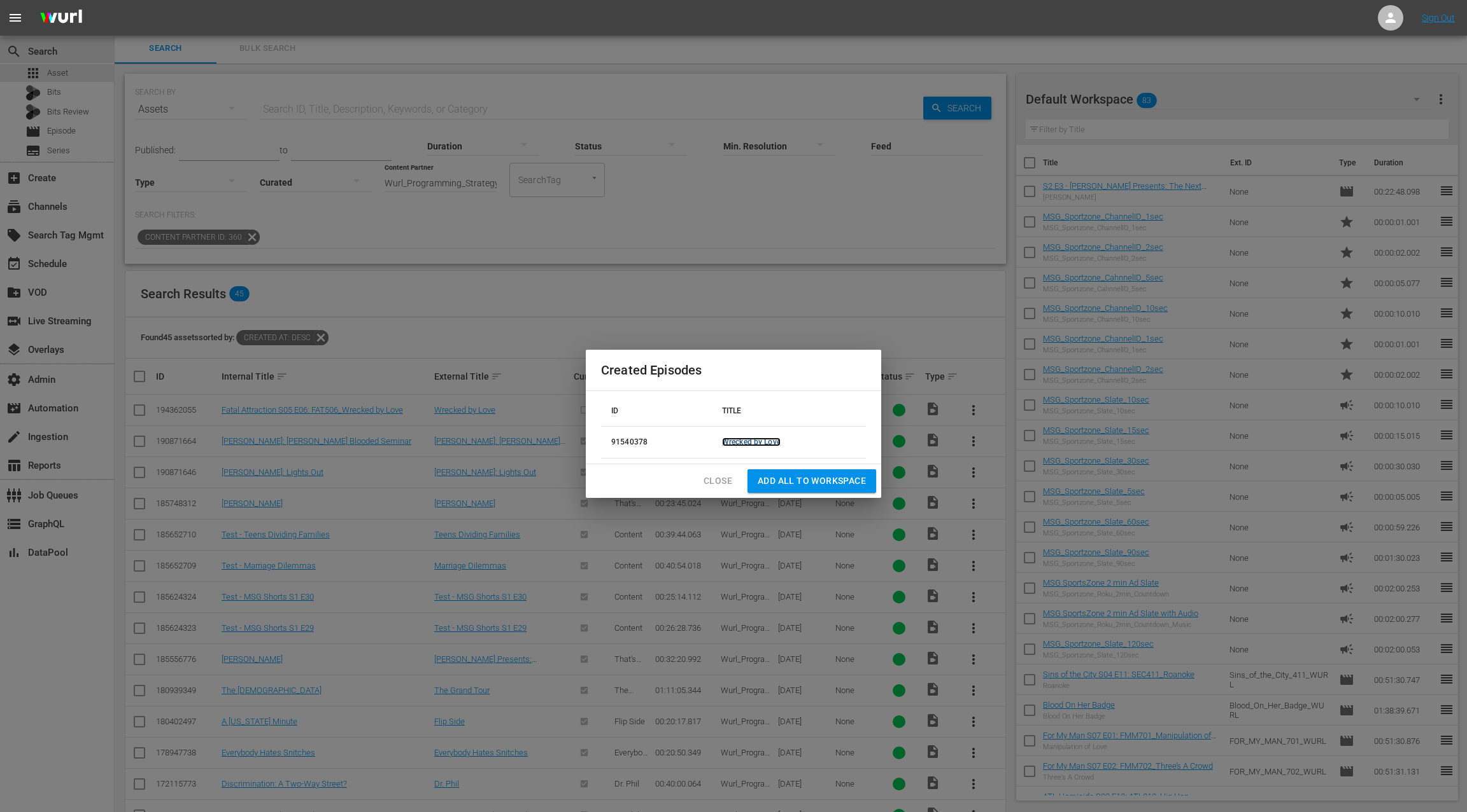
click at [755, 443] on link "Wrecked by Love" at bounding box center [751, 441] width 59 height 9
click at [719, 481] on span "Close" at bounding box center [718, 481] width 28 height 16
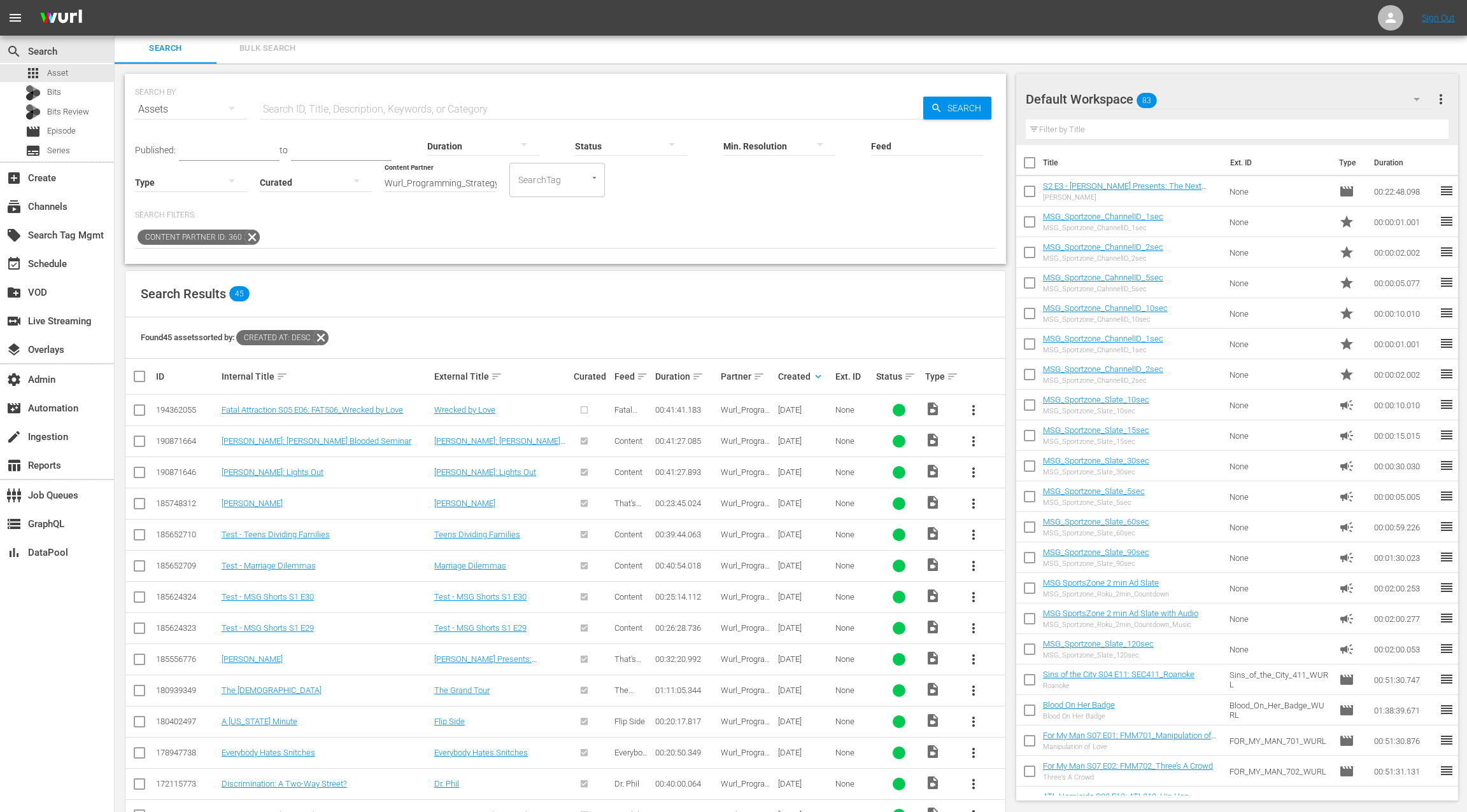
click at [192, 181] on div at bounding box center [191, 182] width 112 height 36
click at [186, 199] on div "Ad" at bounding box center [191, 201] width 112 height 21
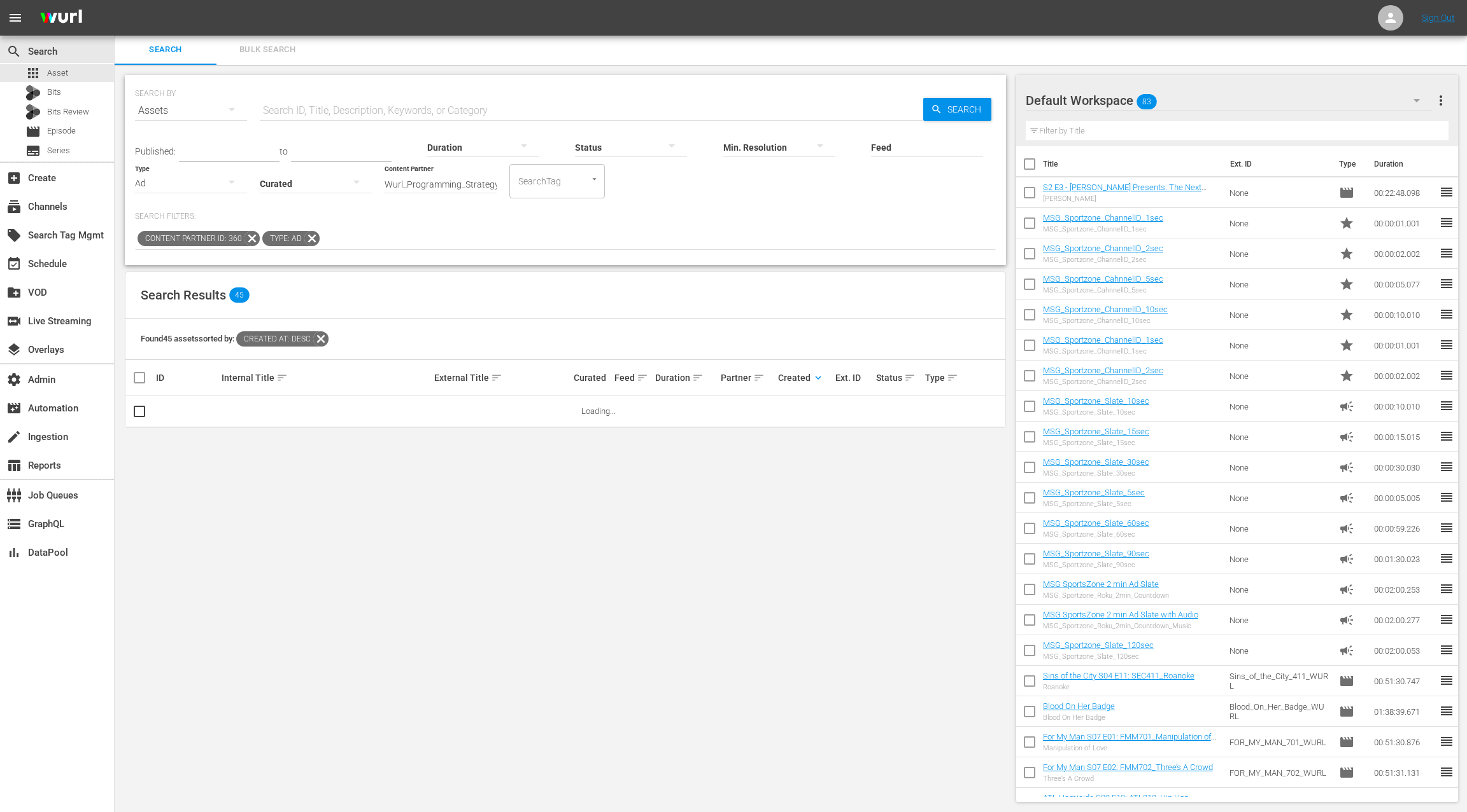
scroll to position [1, 0]
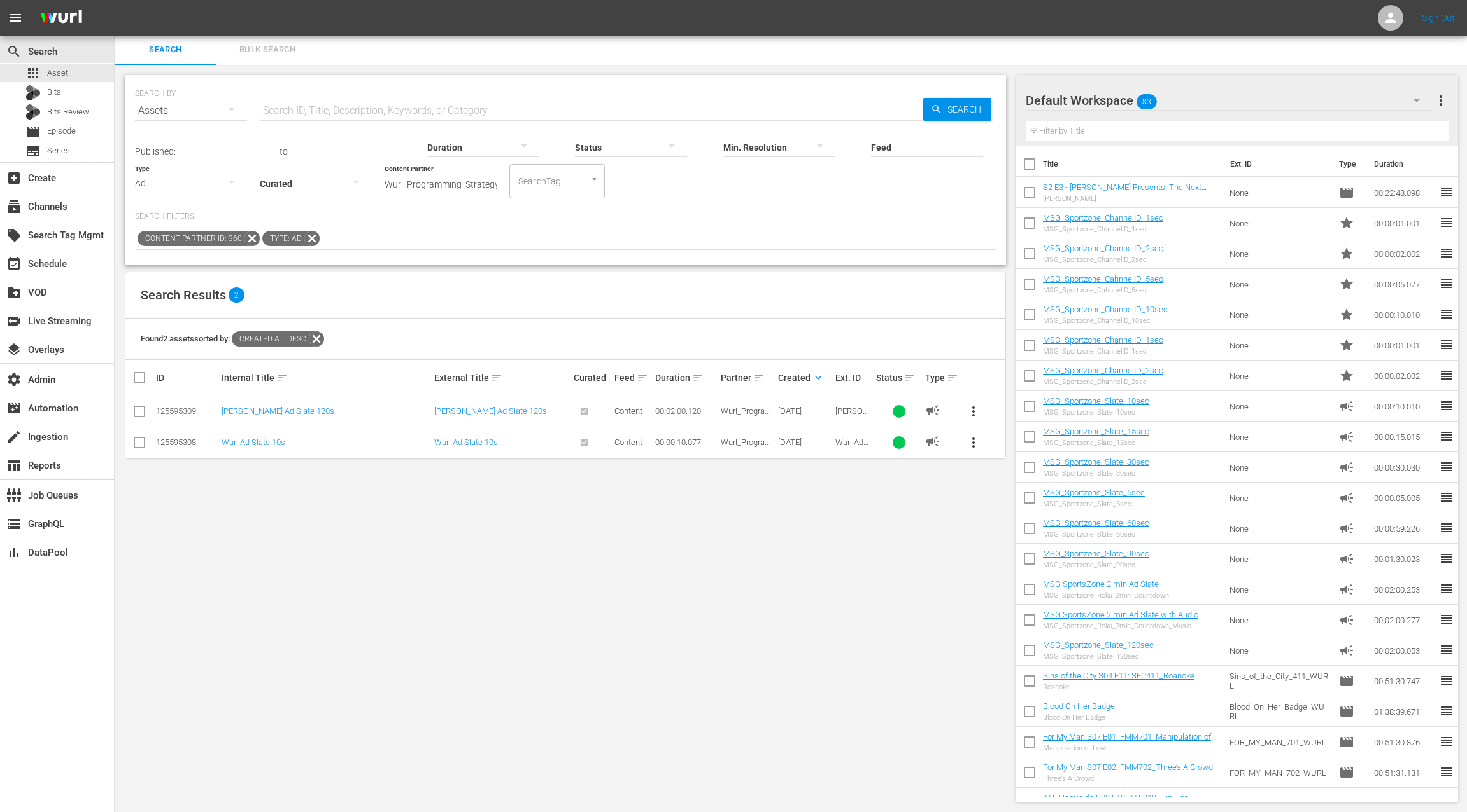
click at [137, 441] on input "checkbox" at bounding box center [139, 445] width 15 height 15
checkbox input "true"
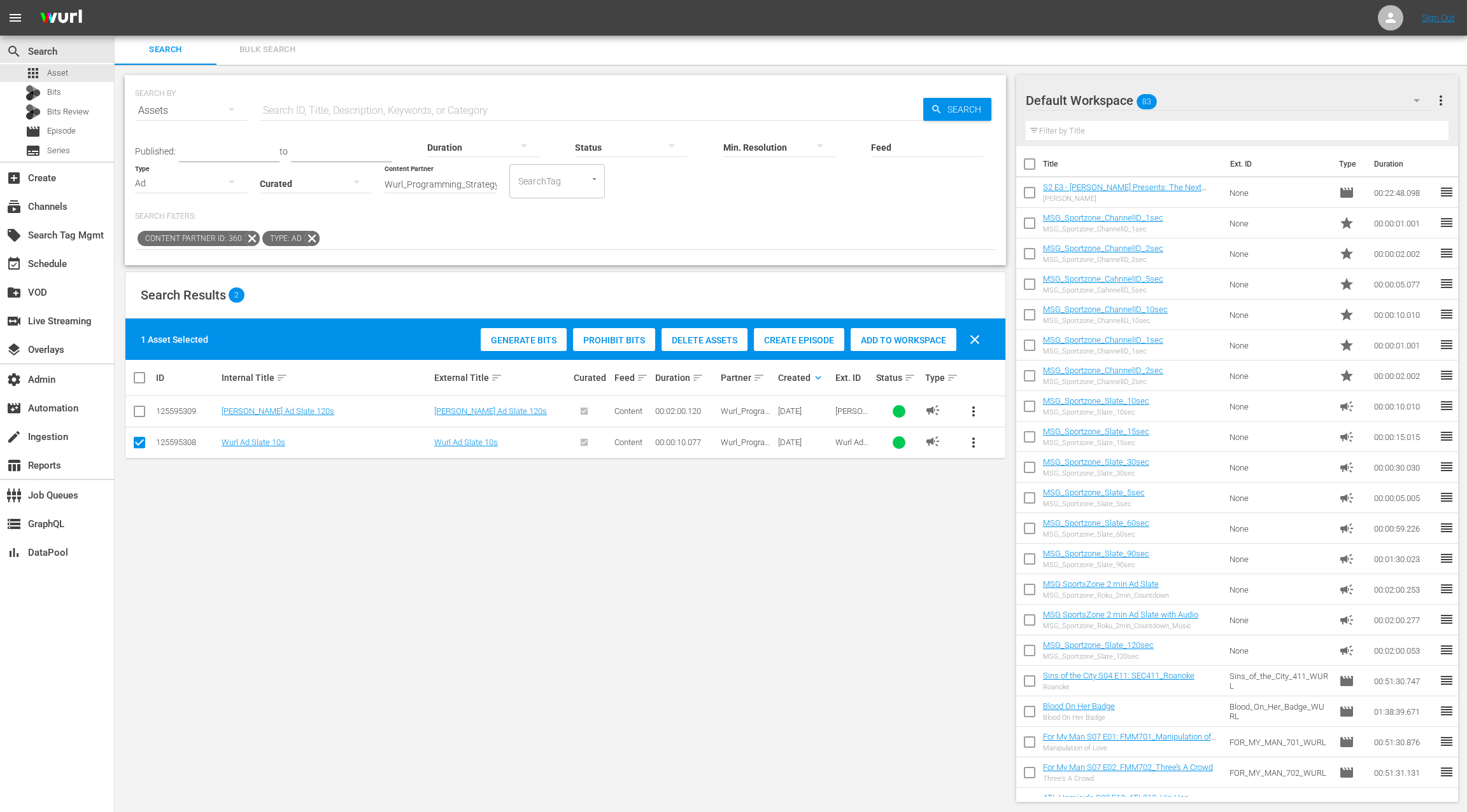
click at [897, 339] on span "Add to Workspace" at bounding box center [903, 340] width 106 height 10
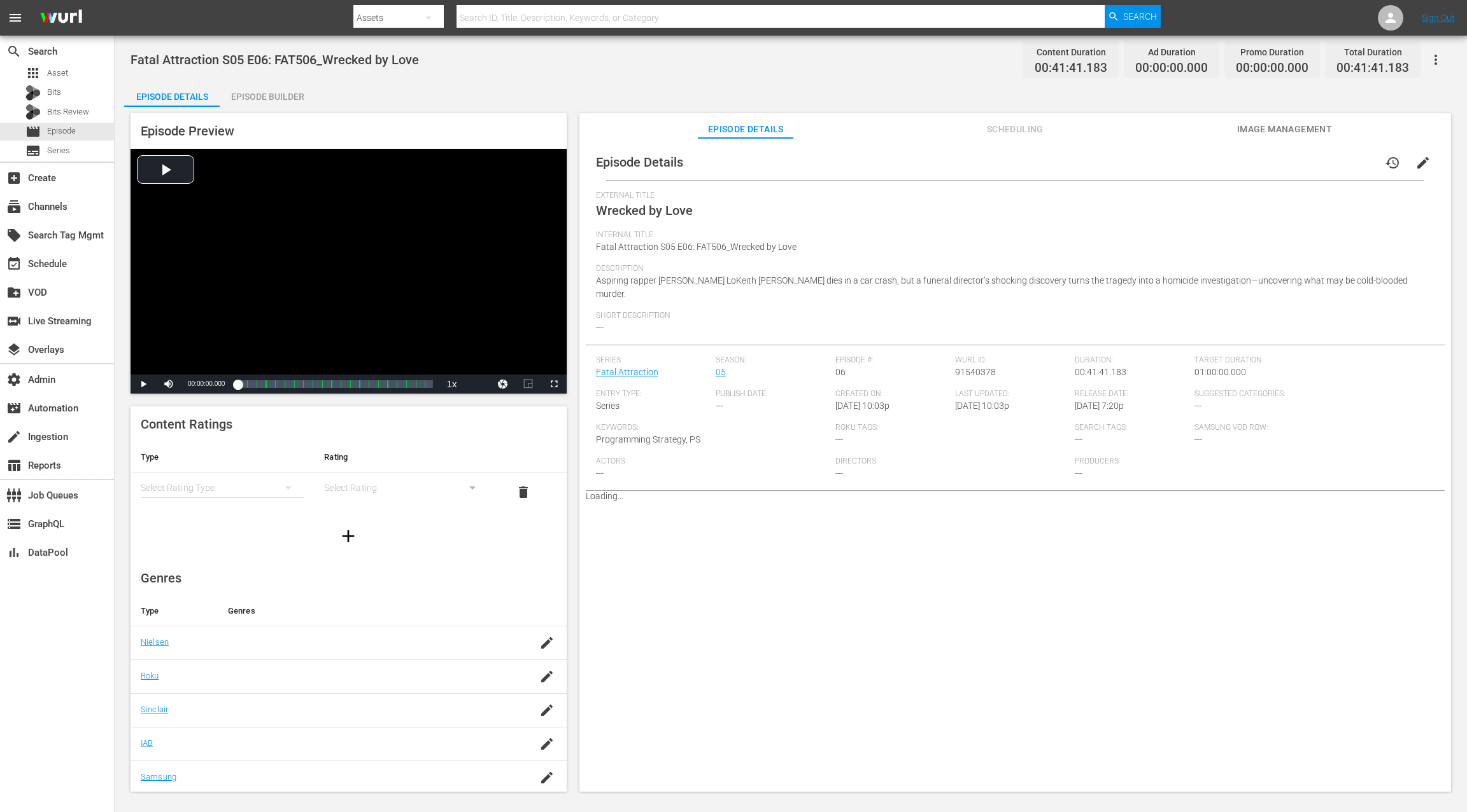
click at [273, 97] on div "Episode Builder" at bounding box center [267, 96] width 96 height 30
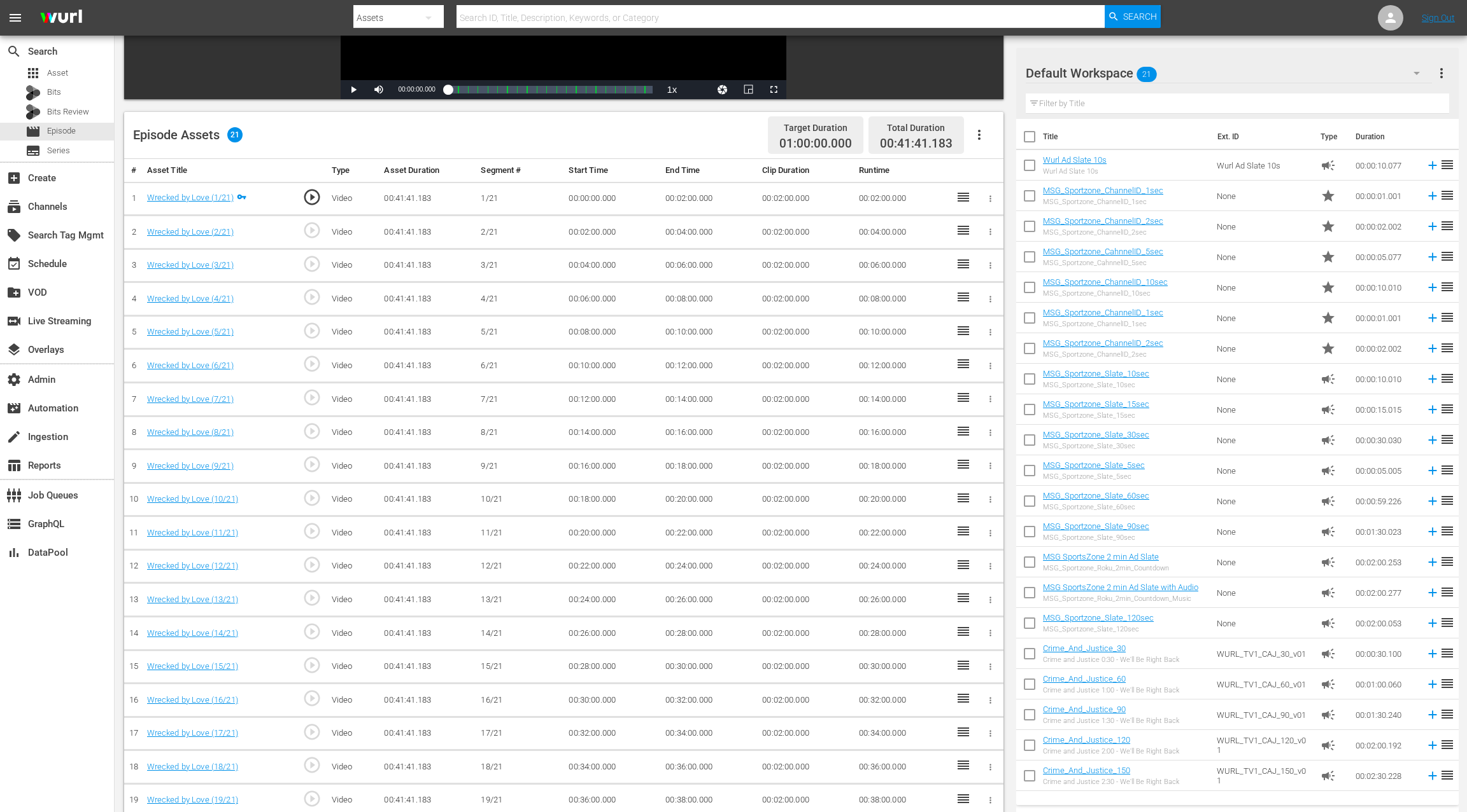
scroll to position [280, 0]
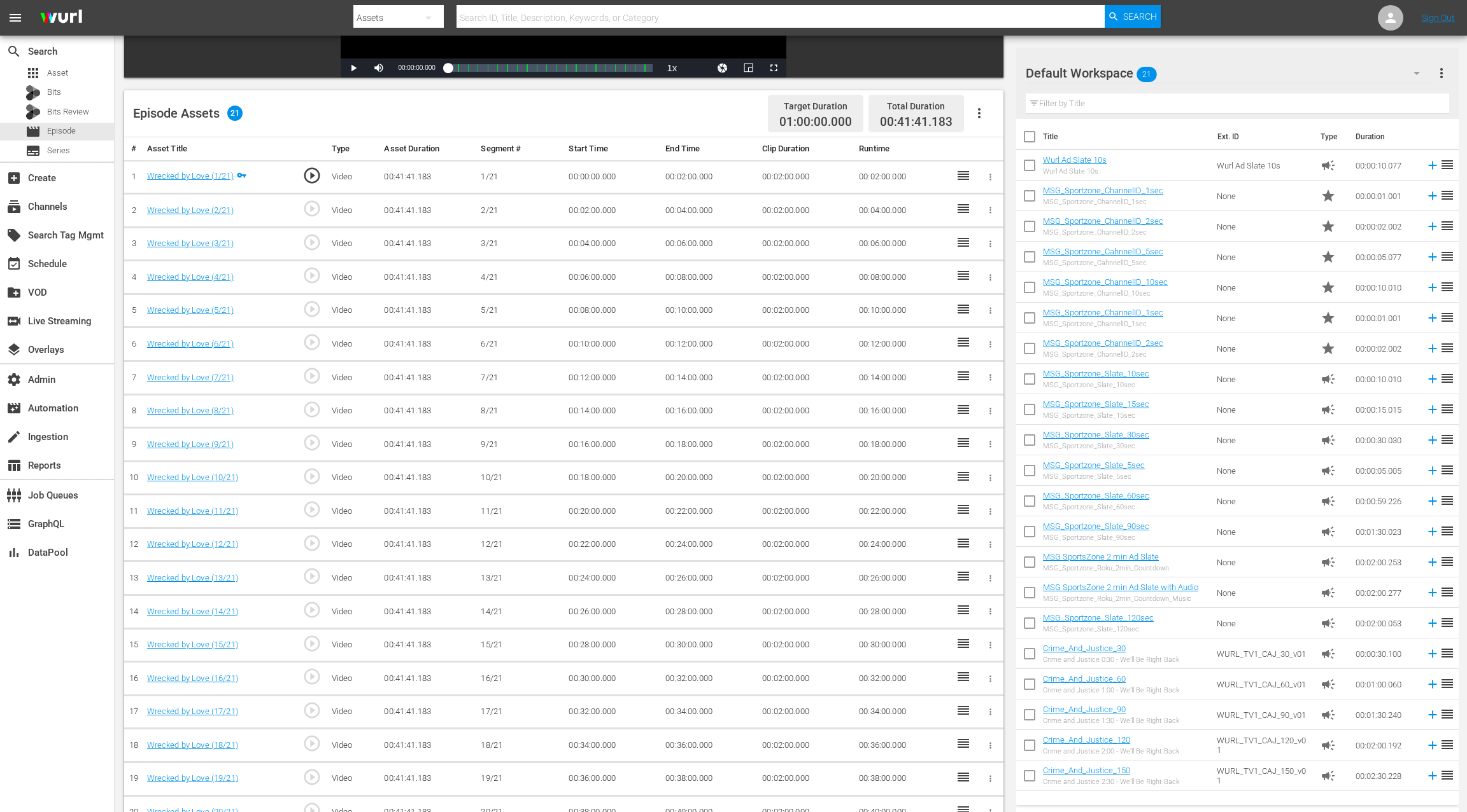
click at [980, 116] on icon "button" at bounding box center [979, 113] width 15 height 15
click at [990, 153] on div "Fill with Ads" at bounding box center [1018, 148] width 87 height 30
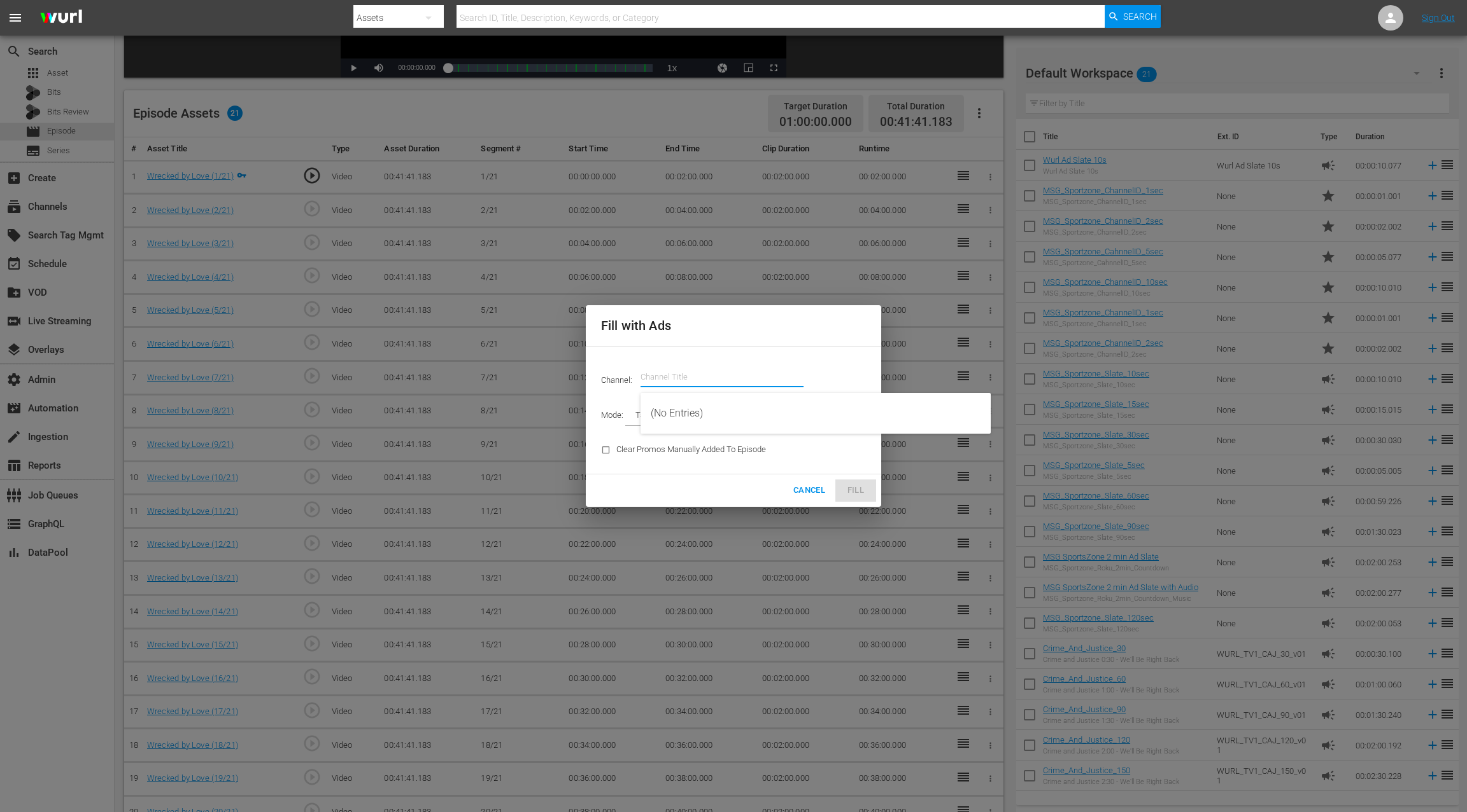
click at [684, 376] on input "text" at bounding box center [722, 377] width 163 height 30
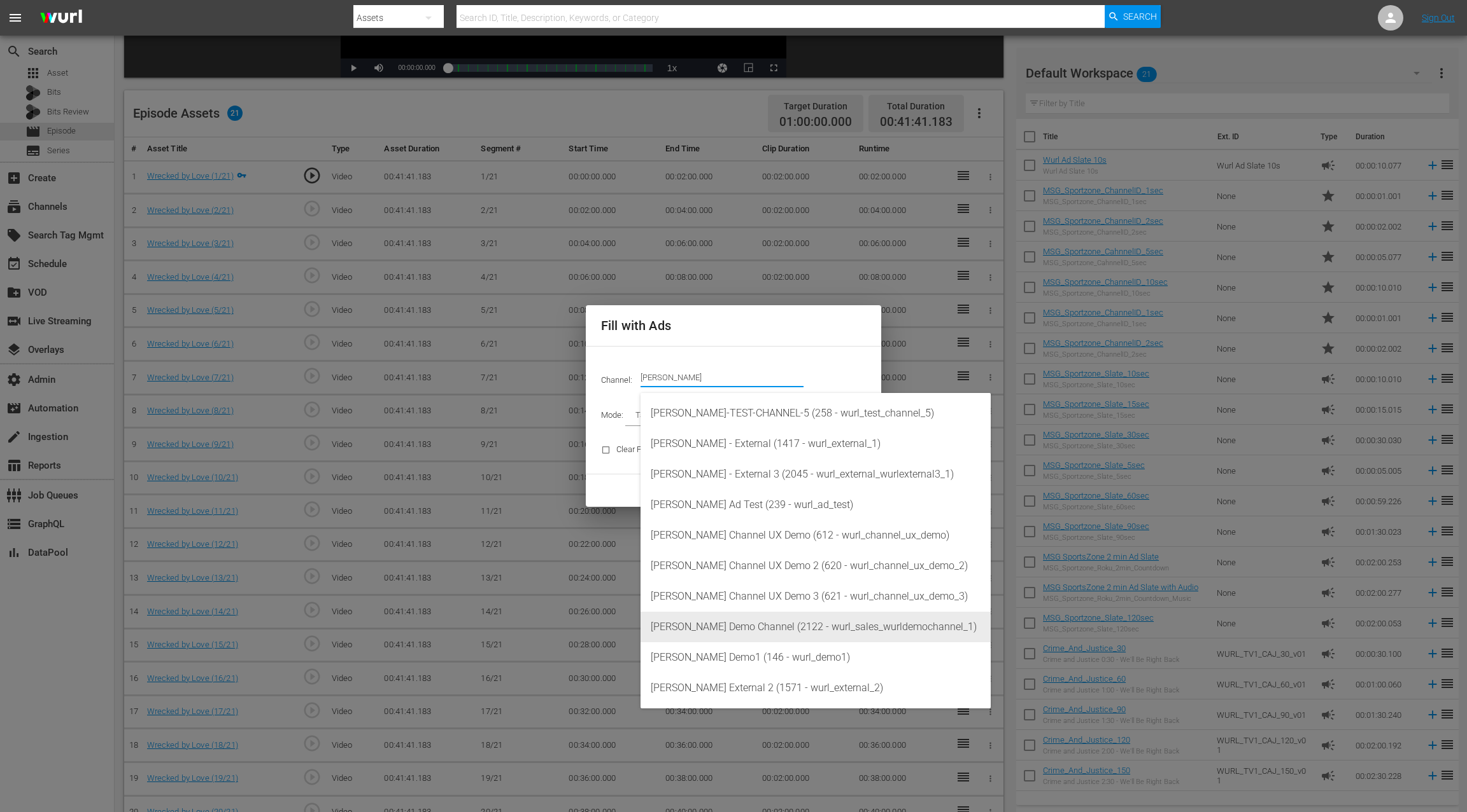
click at [782, 621] on div "Wurl Demo Channel (2122 - wurl_sales_wurldemochannel_1)" at bounding box center [815, 627] width 330 height 30
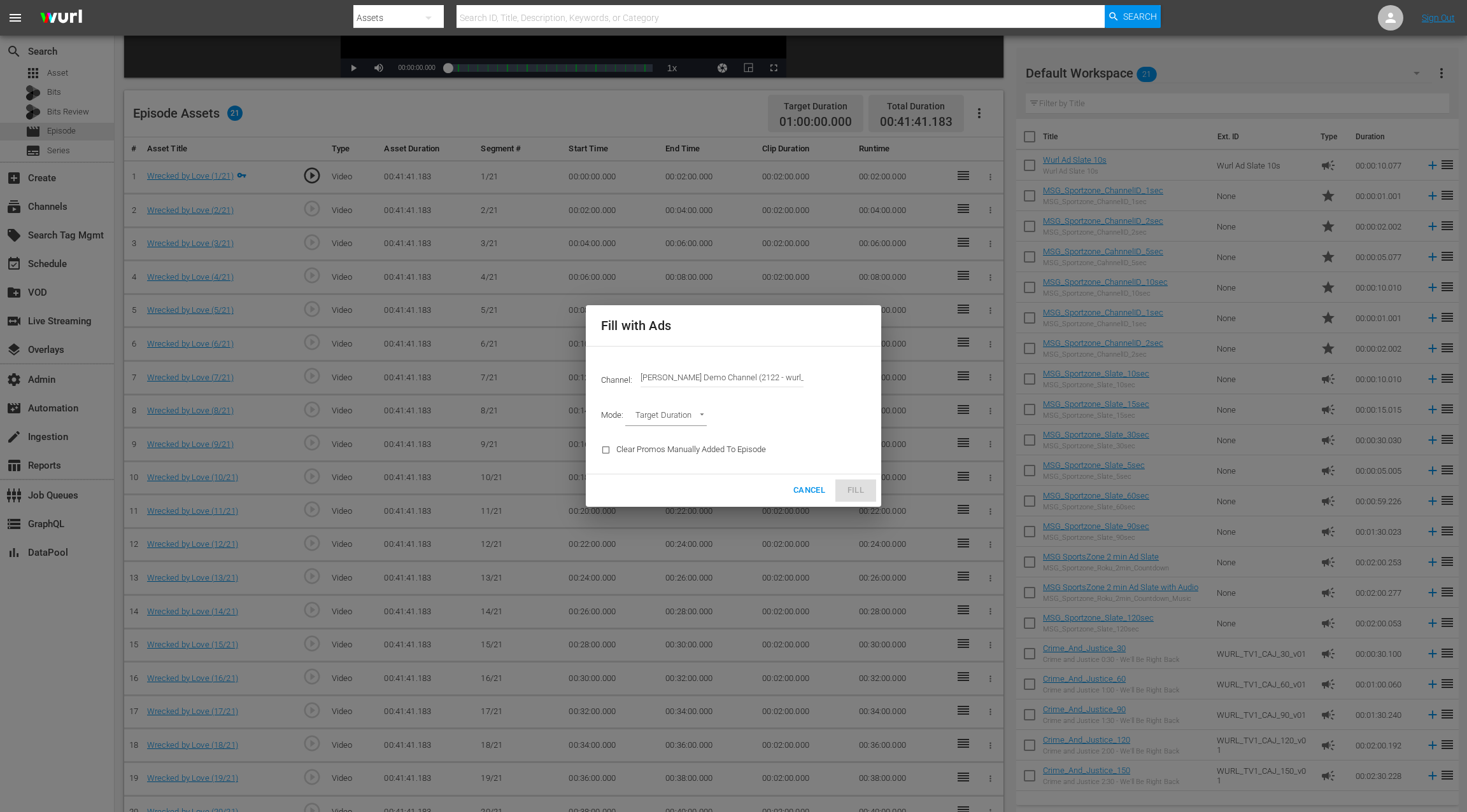
type input "Wurl Demo Channel (2122)"
click at [683, 419] on body "menu Search By Assets Search ID, Title, Description, Keywords, or Category Sear…" at bounding box center [733, 126] width 1467 height 812
click at [682, 441] on li "Ad Break Duration" at bounding box center [672, 438] width 94 height 21
type input "AD_BREAK_DURATION"
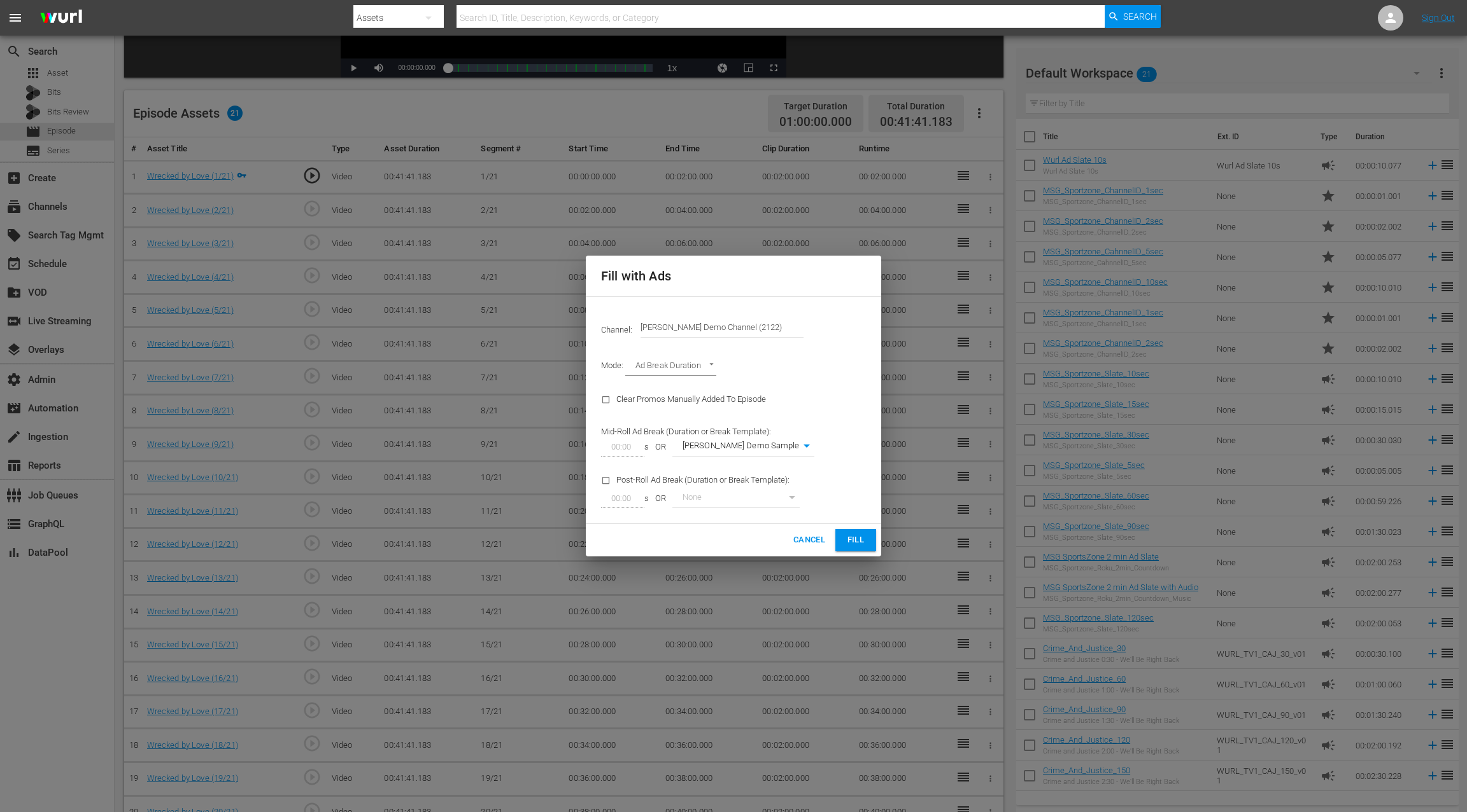
click at [799, 539] on span "Cancel" at bounding box center [810, 540] width 32 height 14
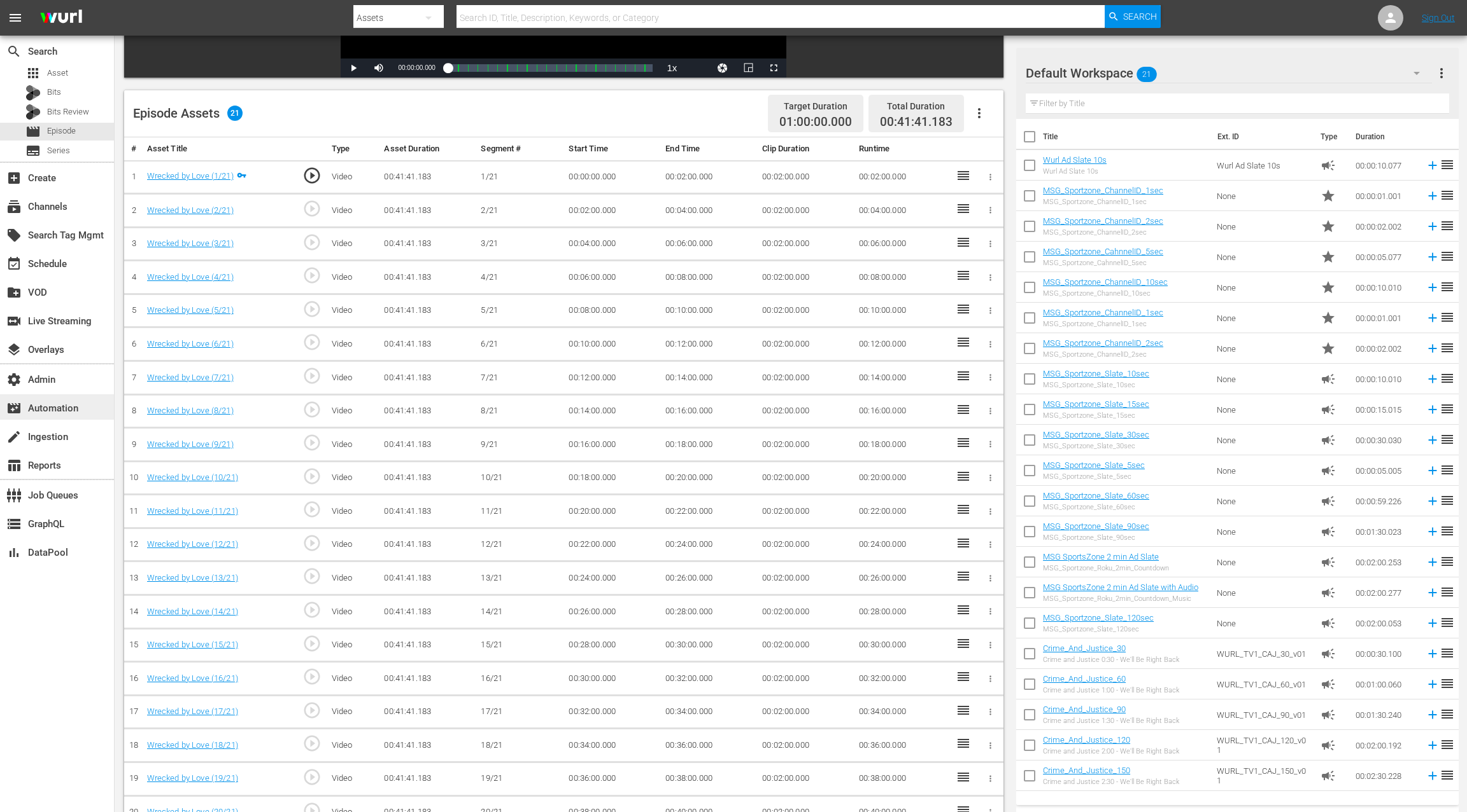
click at [67, 408] on div "movie_filter Automation" at bounding box center [35, 406] width 71 height 11
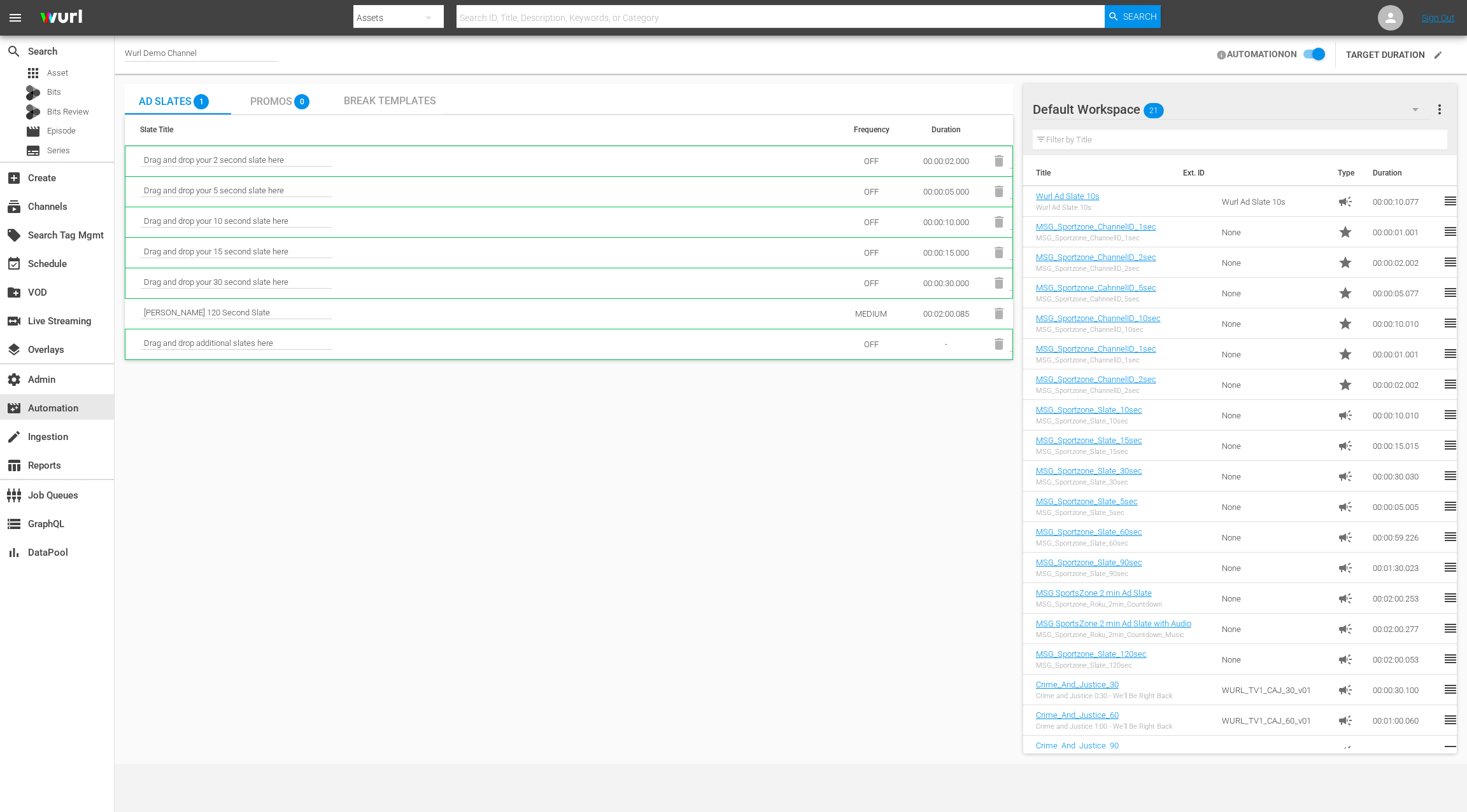
click at [1322, 56] on input "checkbox" at bounding box center [1311, 55] width 28 height 15
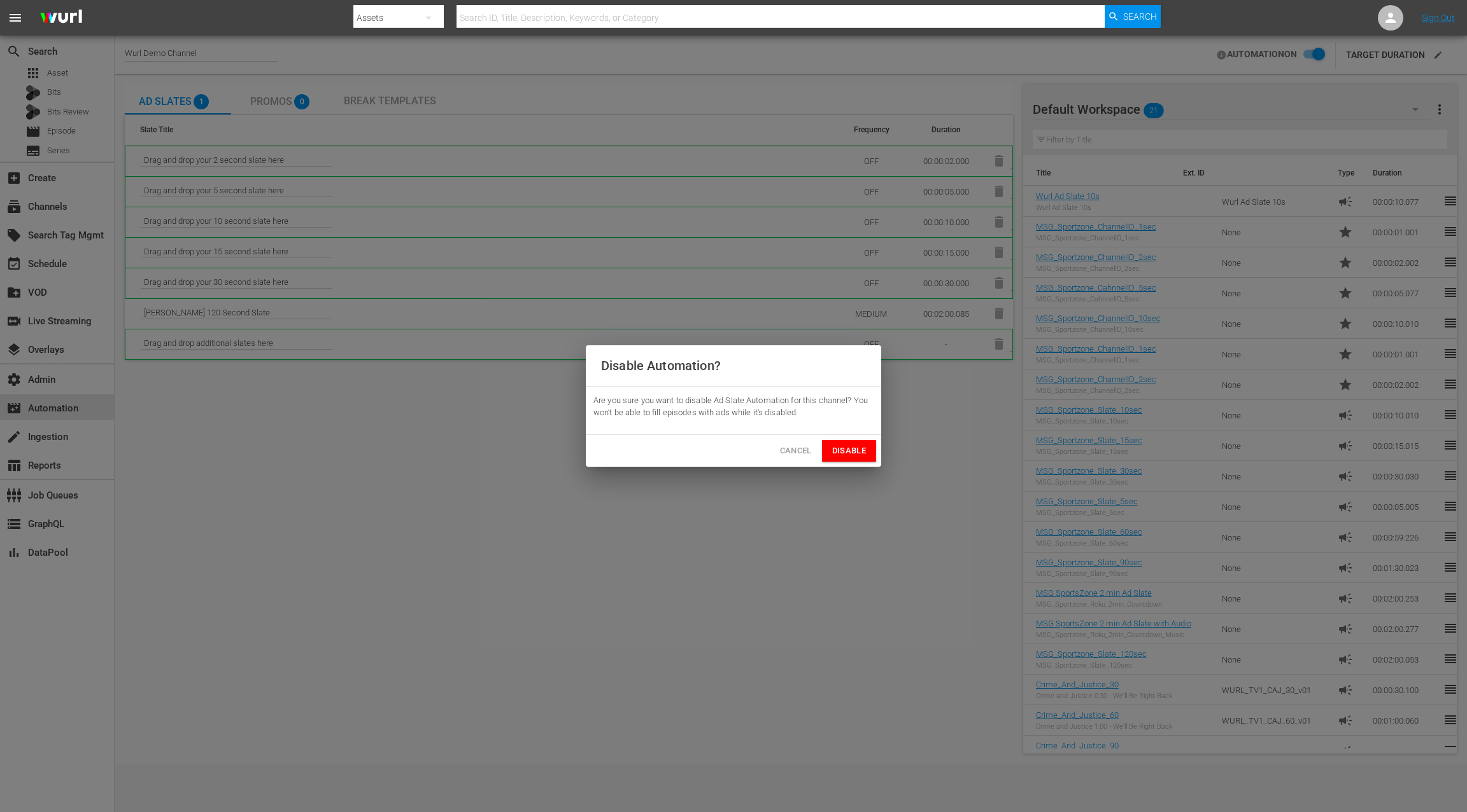
click at [863, 450] on span "Disable" at bounding box center [849, 451] width 34 height 14
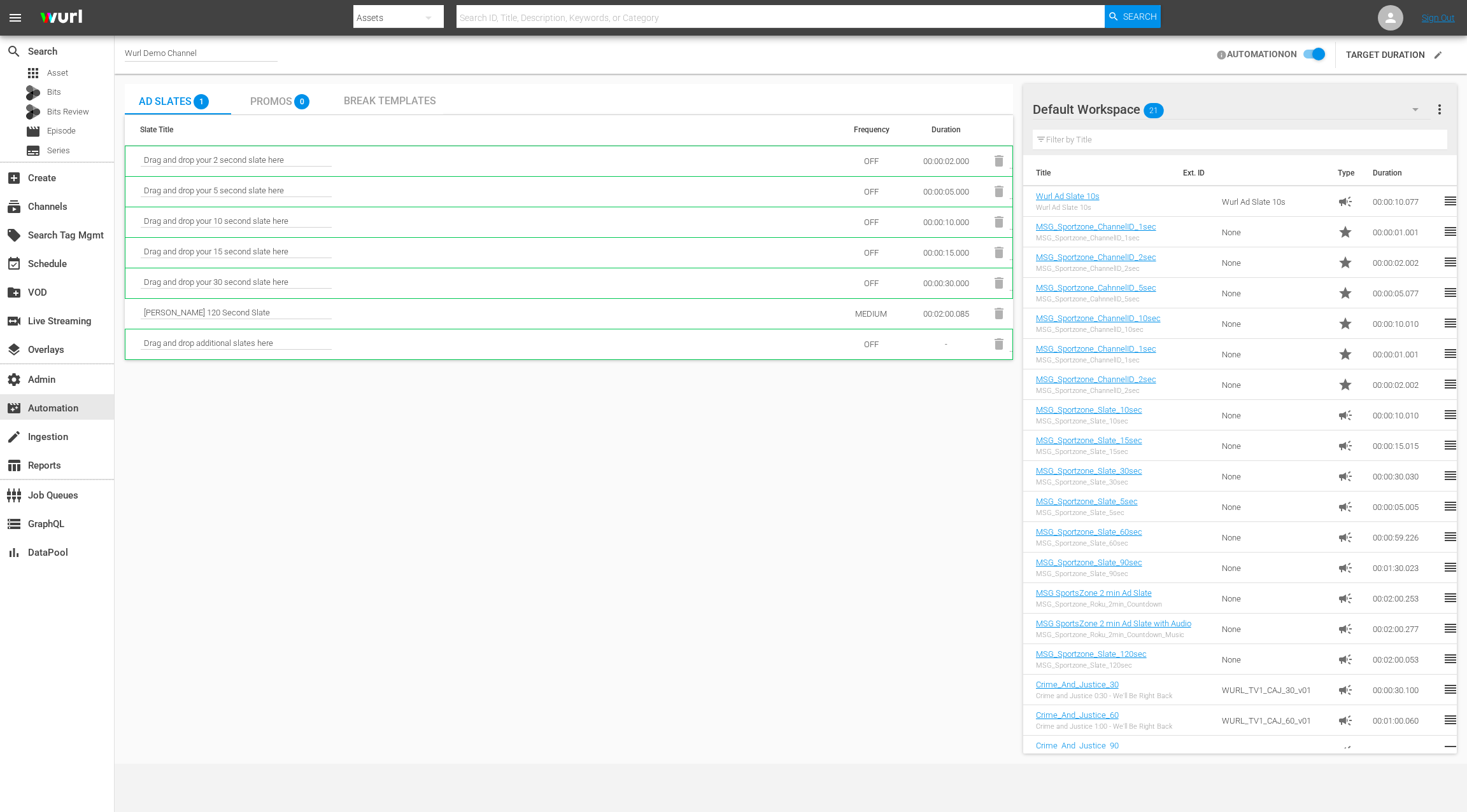
checkbox input "false"
click at [877, 223] on td "OFF" at bounding box center [871, 222] width 70 height 30
click at [871, 220] on td "OFF" at bounding box center [871, 222] width 70 height 30
click at [77, 205] on div "subscriptions Channels" at bounding box center [57, 205] width 114 height 26
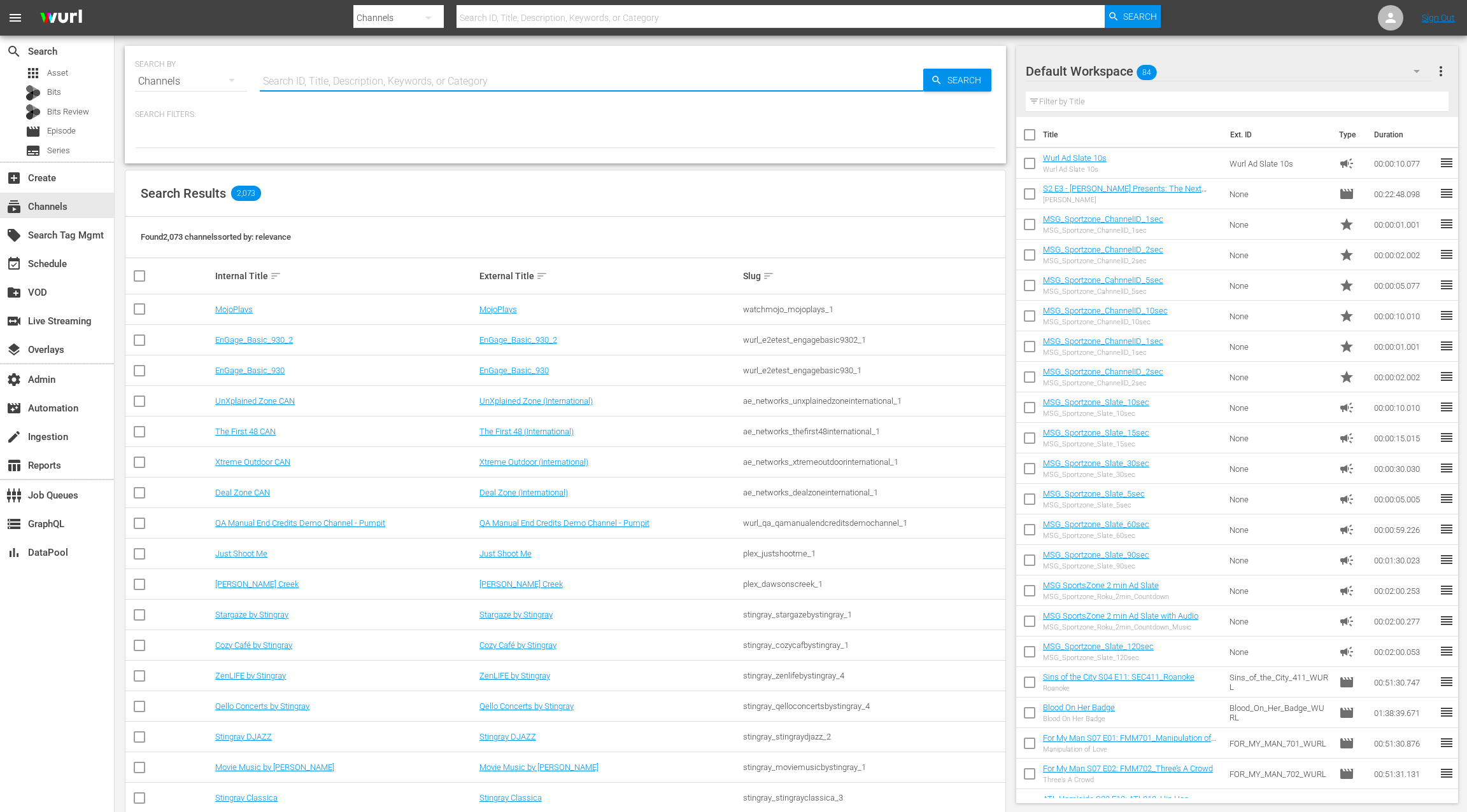
click at [312, 85] on input "text" at bounding box center [591, 81] width 663 height 30
type input "w"
type input "demo"
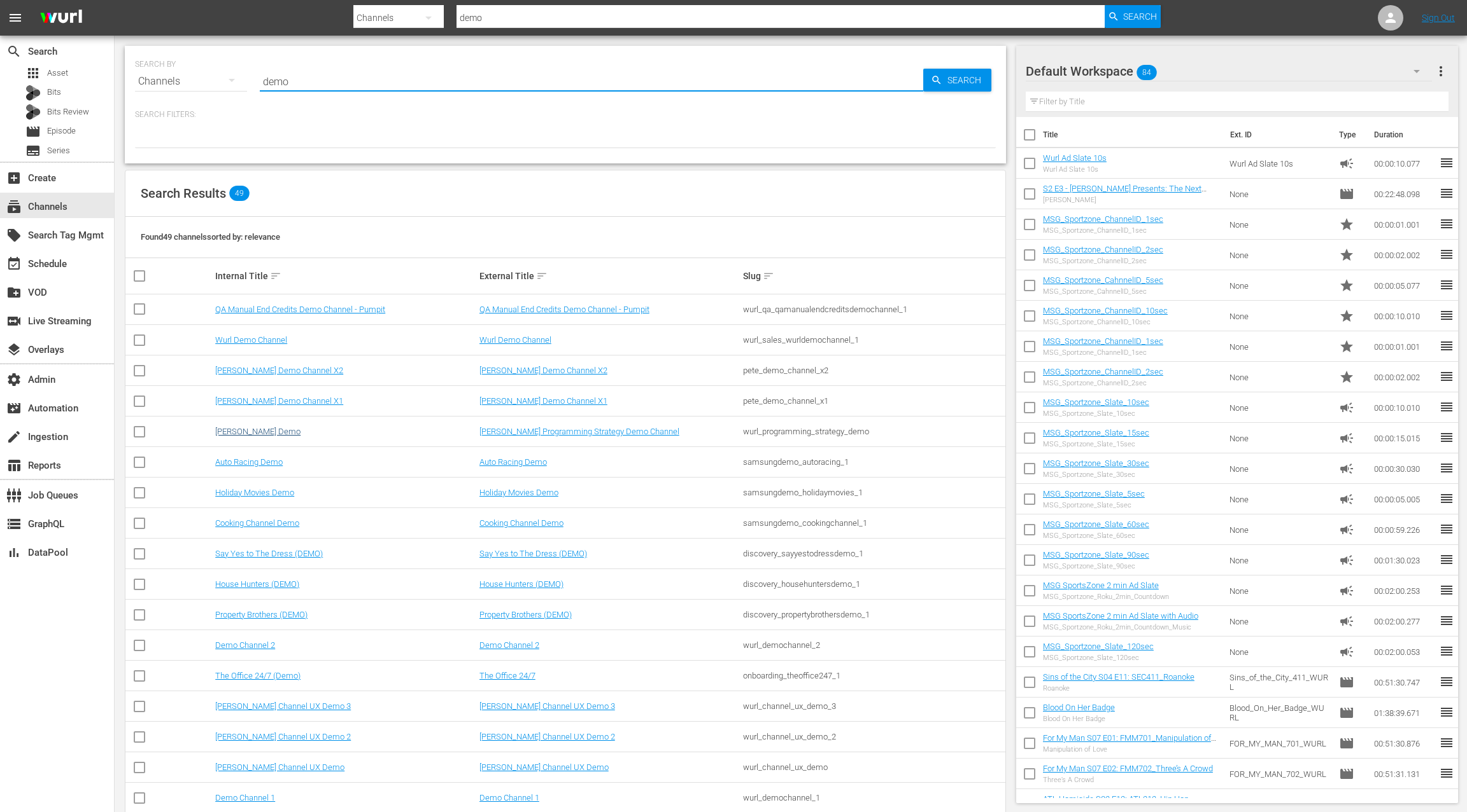
type input "demo"
click at [258, 428] on link "Wurl PS Demo" at bounding box center [257, 432] width 85 height 9
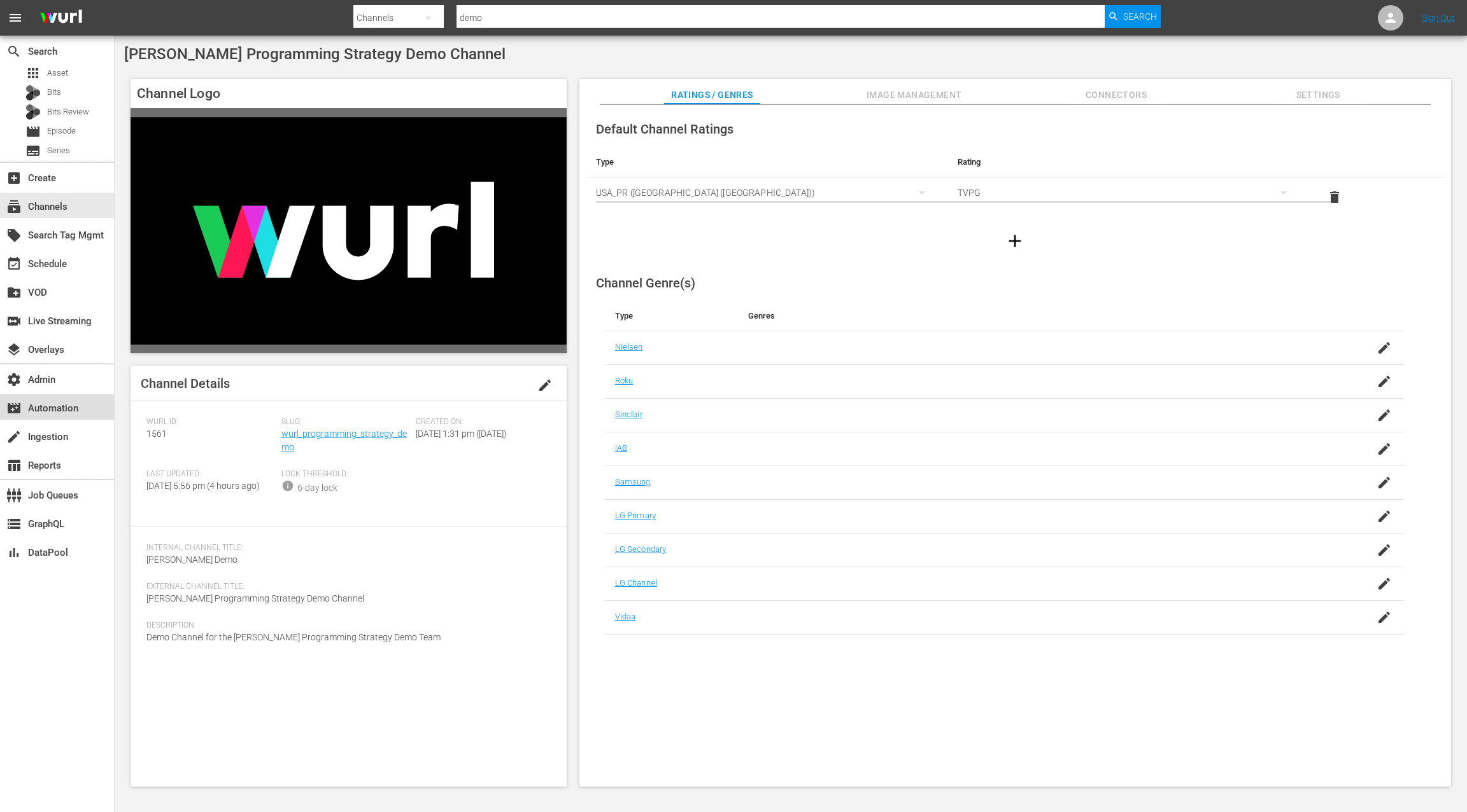
click at [65, 409] on div "movie_filter Automation" at bounding box center [35, 406] width 71 height 11
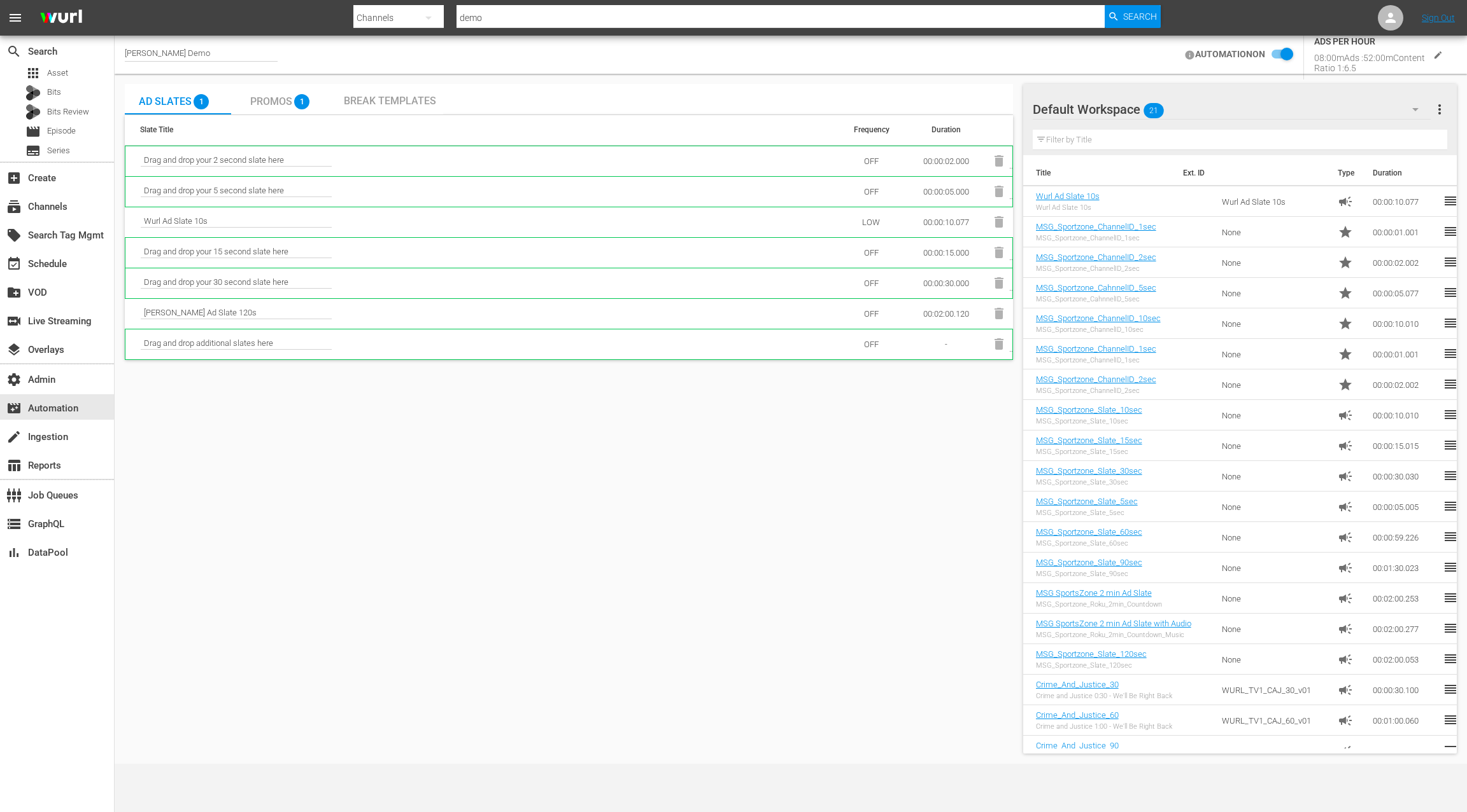
click at [1442, 57] on span "edit" at bounding box center [1437, 54] width 10 height 10
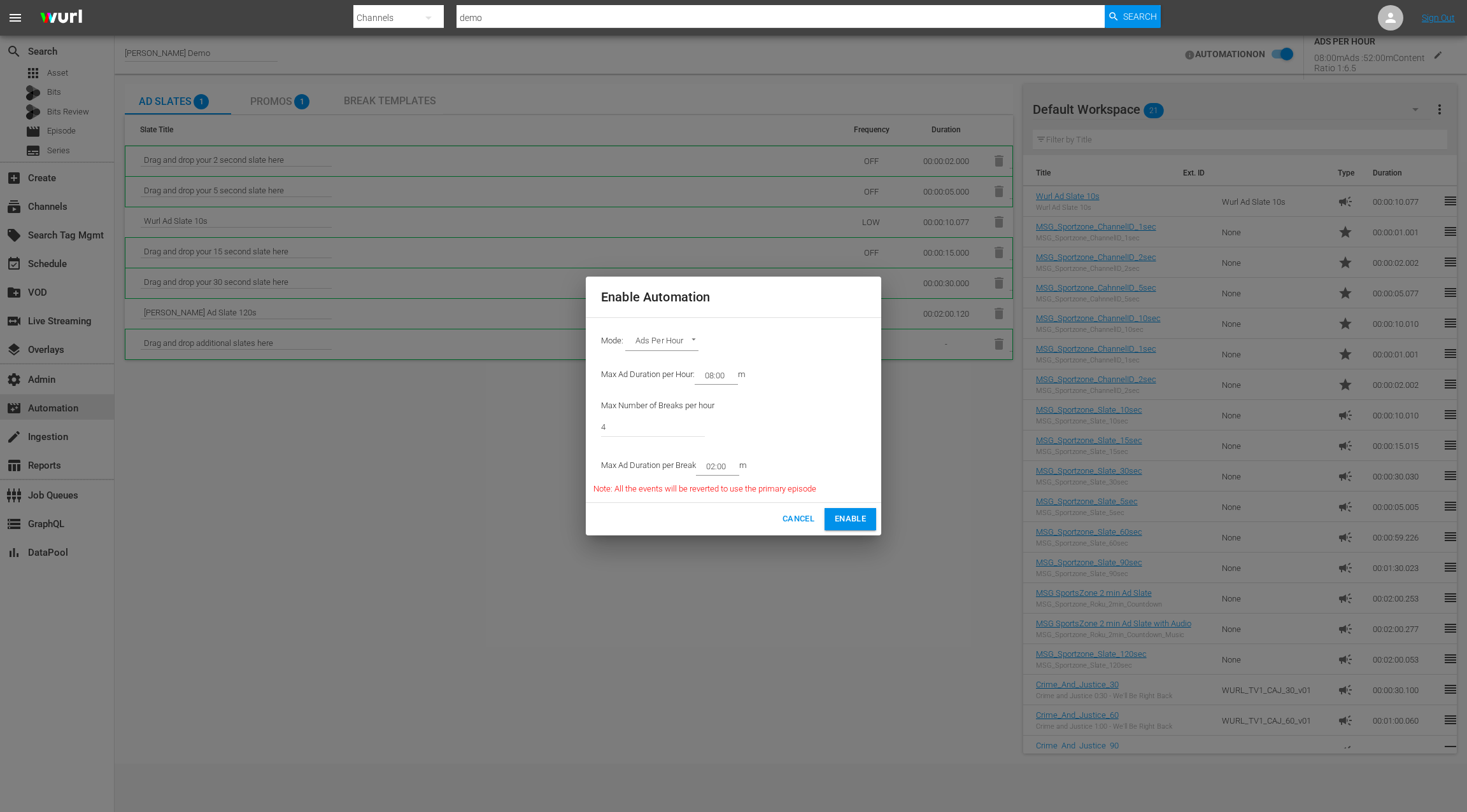
click at [674, 339] on body "menu Search By Channels Search ID, Title, Description, Keywords, or Category de…" at bounding box center [733, 406] width 1467 height 812
click at [670, 322] on li "Ad Break Duration" at bounding box center [672, 321] width 94 height 21
type input "AD_BREAK_DURATION"
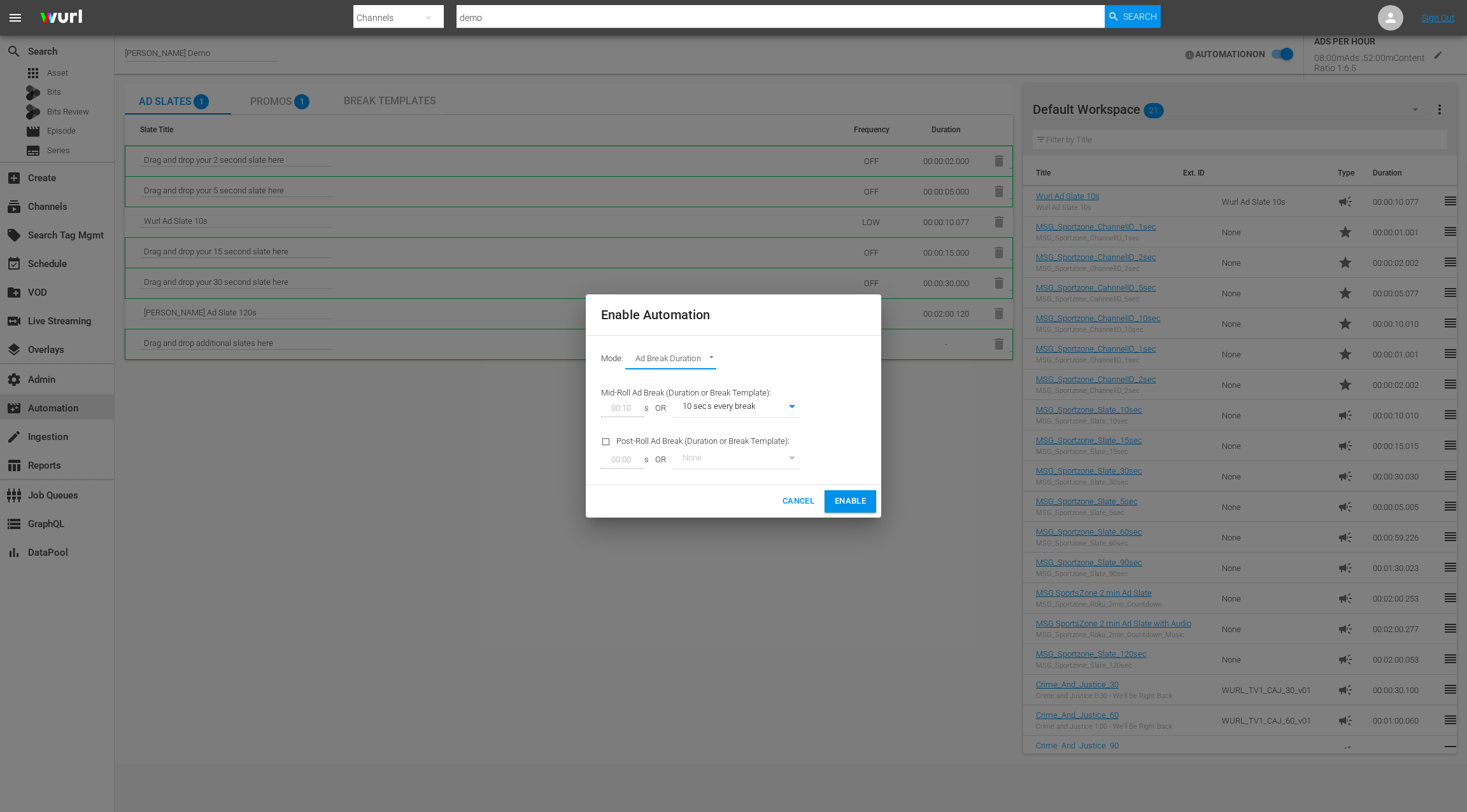
click at [847, 501] on span "Enable" at bounding box center [849, 501] width 31 height 14
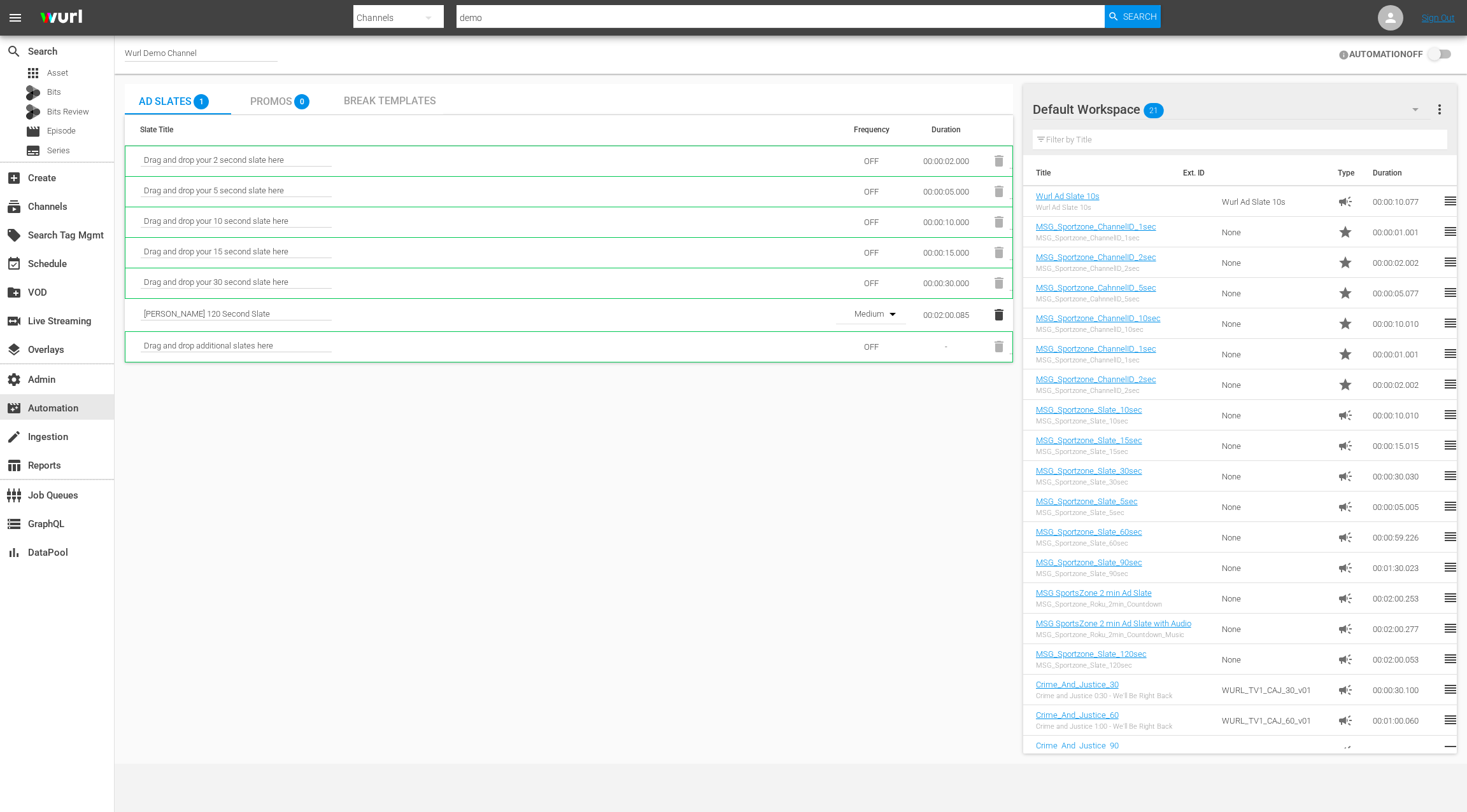
scroll to position [280, 0]
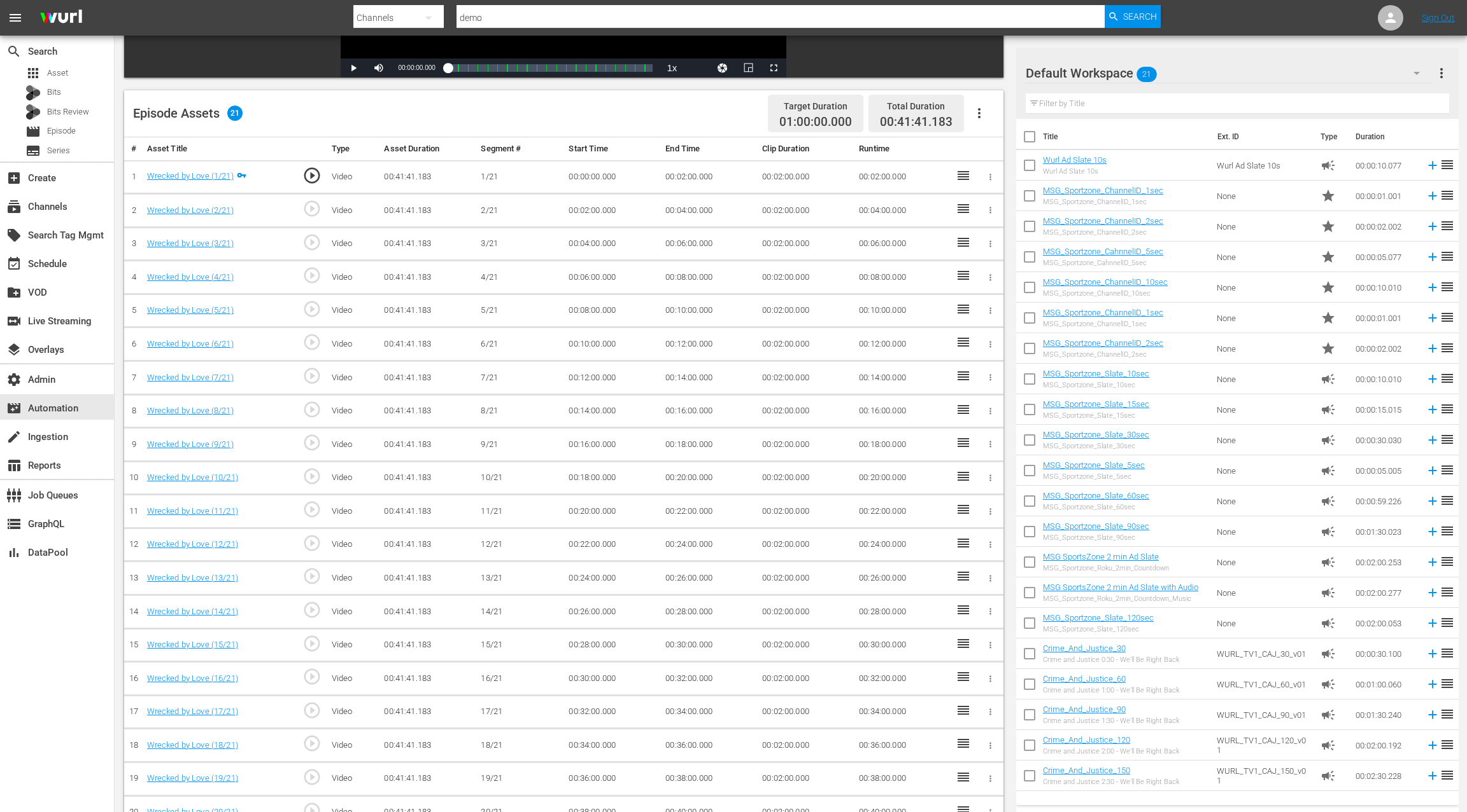
click at [981, 114] on icon "button" at bounding box center [979, 113] width 15 height 15
click at [1001, 148] on div "Fill with Ads" at bounding box center [1018, 148] width 87 height 30
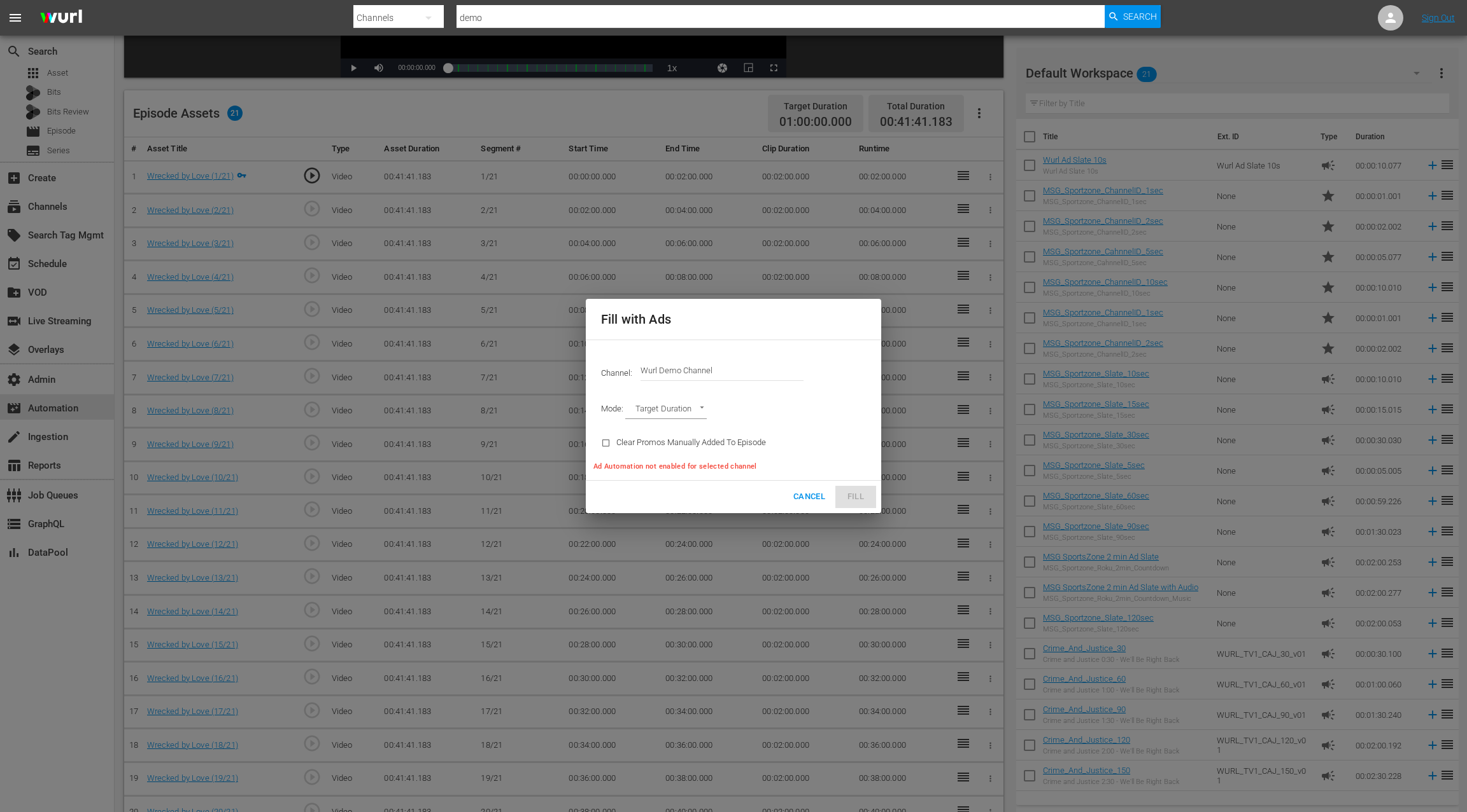
click at [676, 404] on body "menu Search By Channels Search ID, Title, Description, Keywords, or Category de…" at bounding box center [733, 126] width 1467 height 812
click at [678, 430] on li "Ad Break Duration" at bounding box center [672, 432] width 94 height 21
type input "AD_BREAK_DURATION"
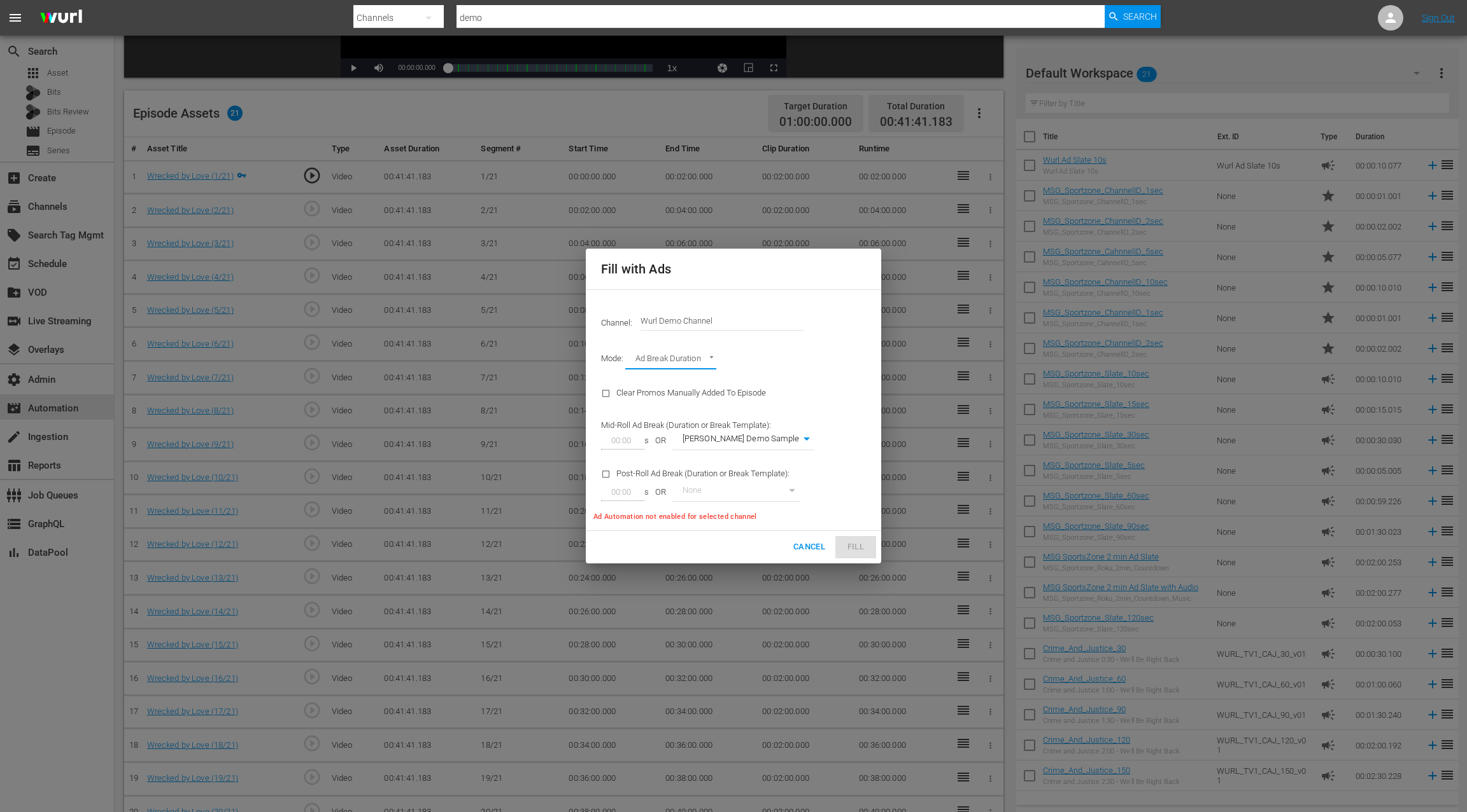
click at [811, 547] on span "Cancel" at bounding box center [810, 546] width 32 height 14
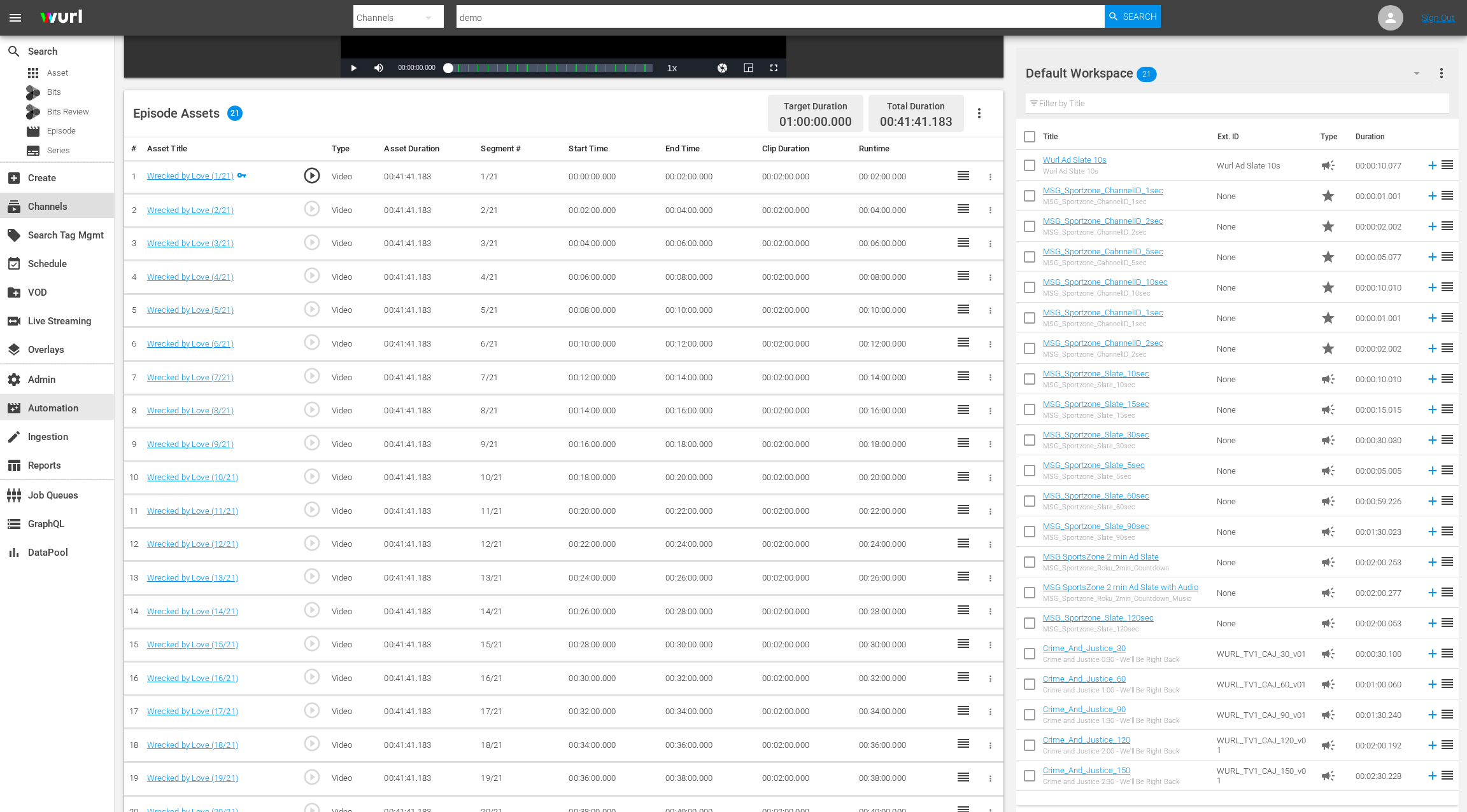
click at [65, 205] on div "subscriptions Channels" at bounding box center [35, 205] width 71 height 11
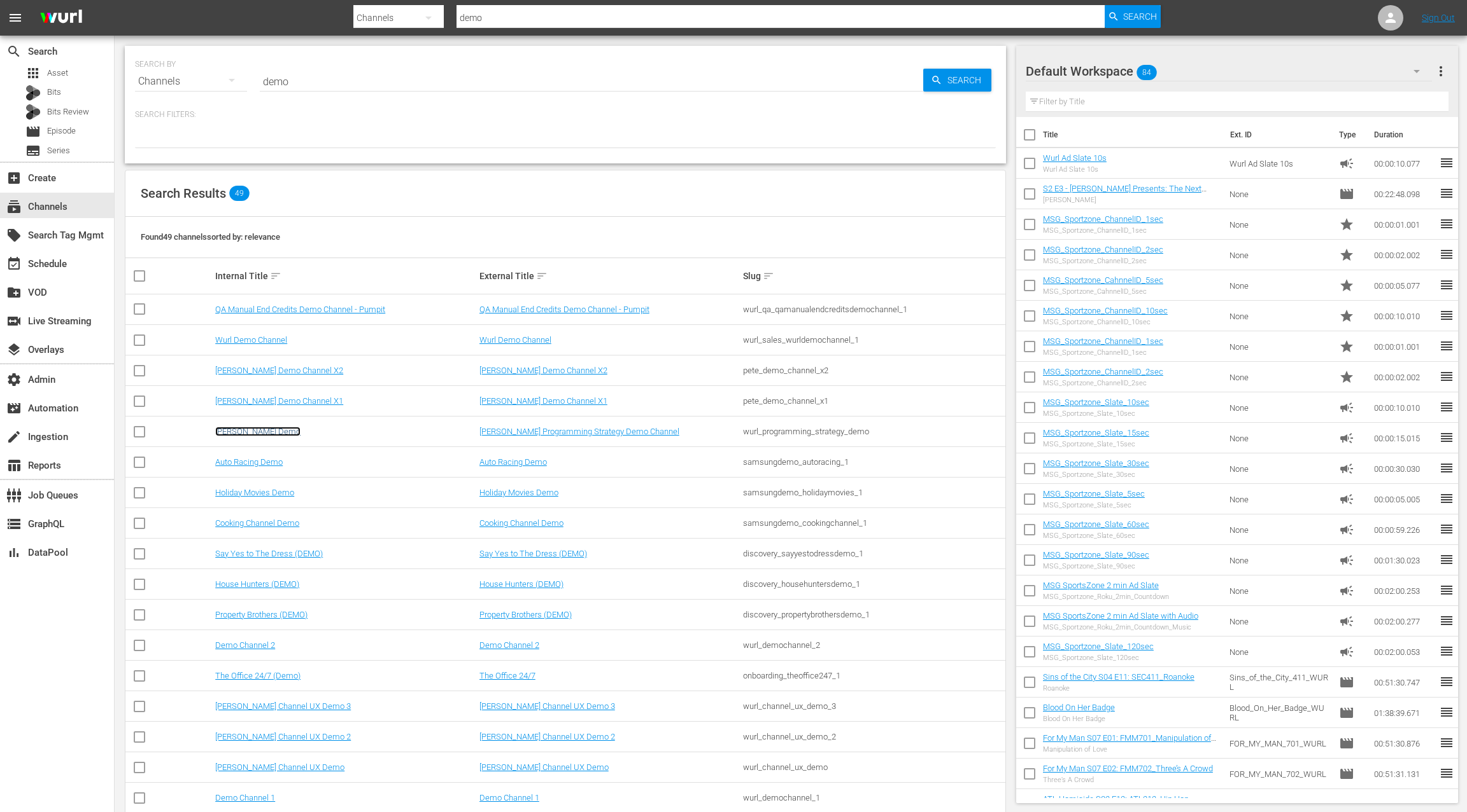
click at [249, 429] on link "Wurl PS Demo" at bounding box center [257, 432] width 85 height 9
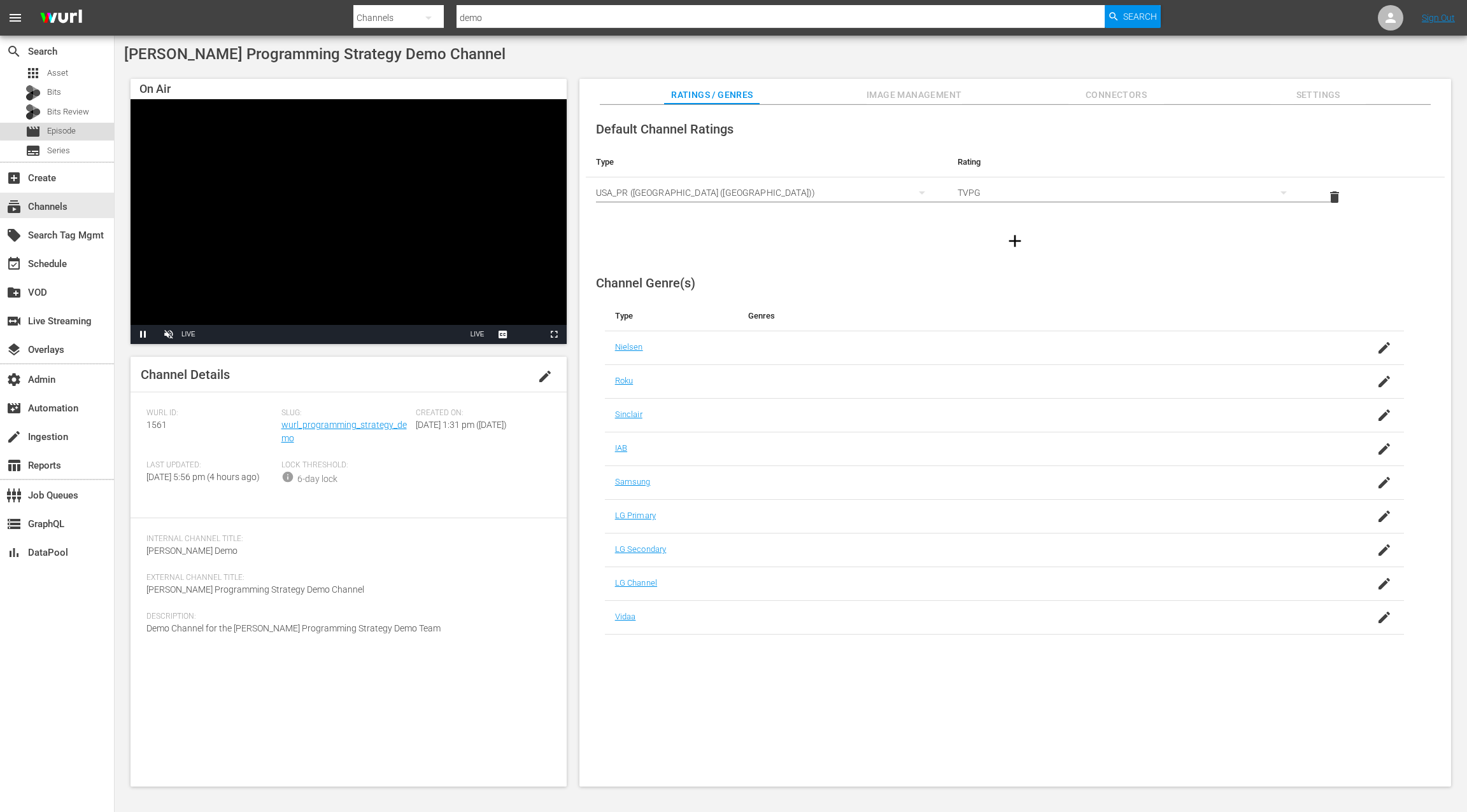
click at [77, 130] on div "movie Episode" at bounding box center [57, 131] width 114 height 18
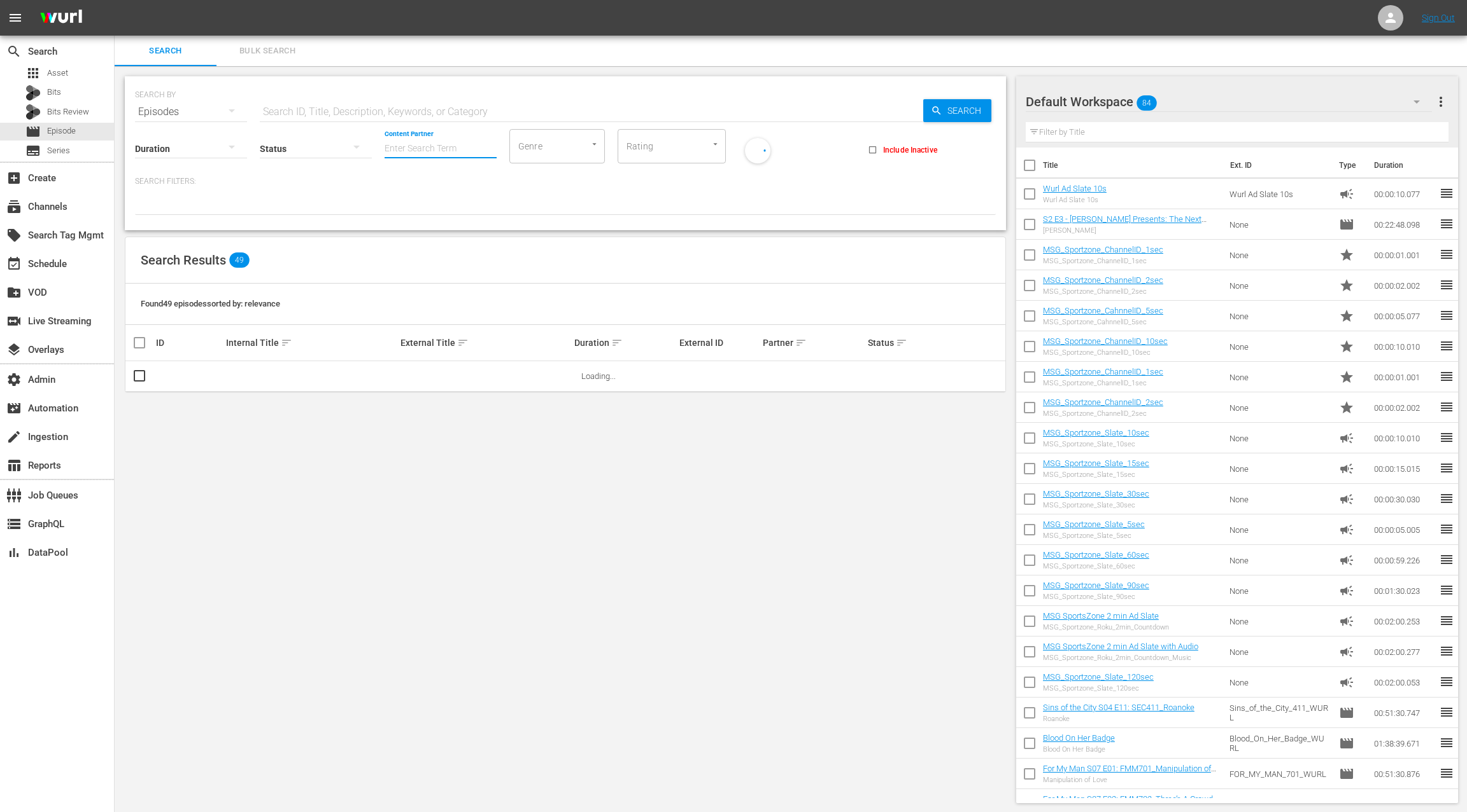
click at [403, 148] on input "Content Partner" at bounding box center [440, 149] width 112 height 45
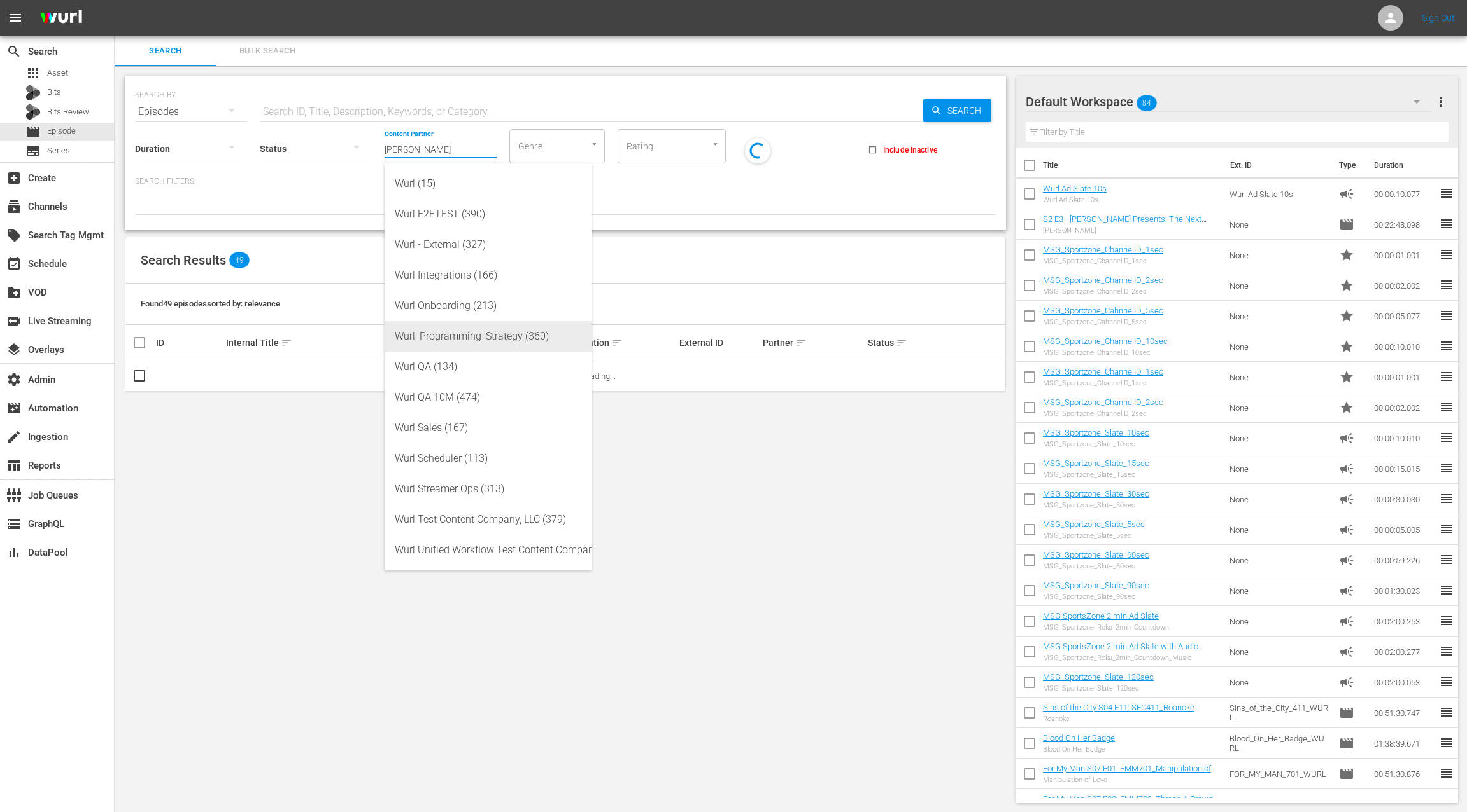
click at [472, 340] on div "Wurl_Programming_Strategy (360)" at bounding box center [487, 337] width 186 height 30
type input "Wurl_Programming_Strategy (360)"
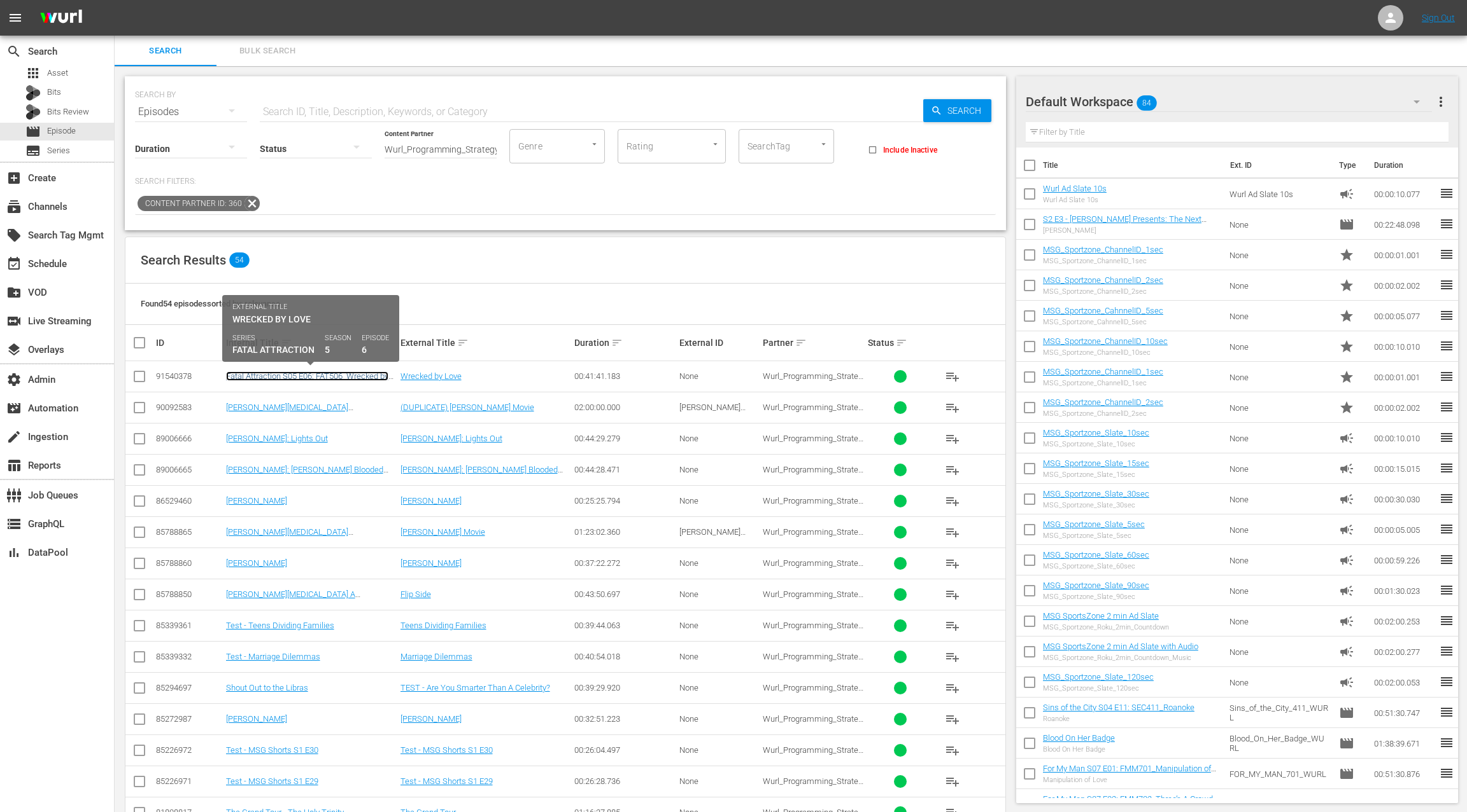
click at [270, 377] on link "Fatal Attraction S05 E06: FAT506_Wrecked by Love" at bounding box center [307, 381] width 163 height 19
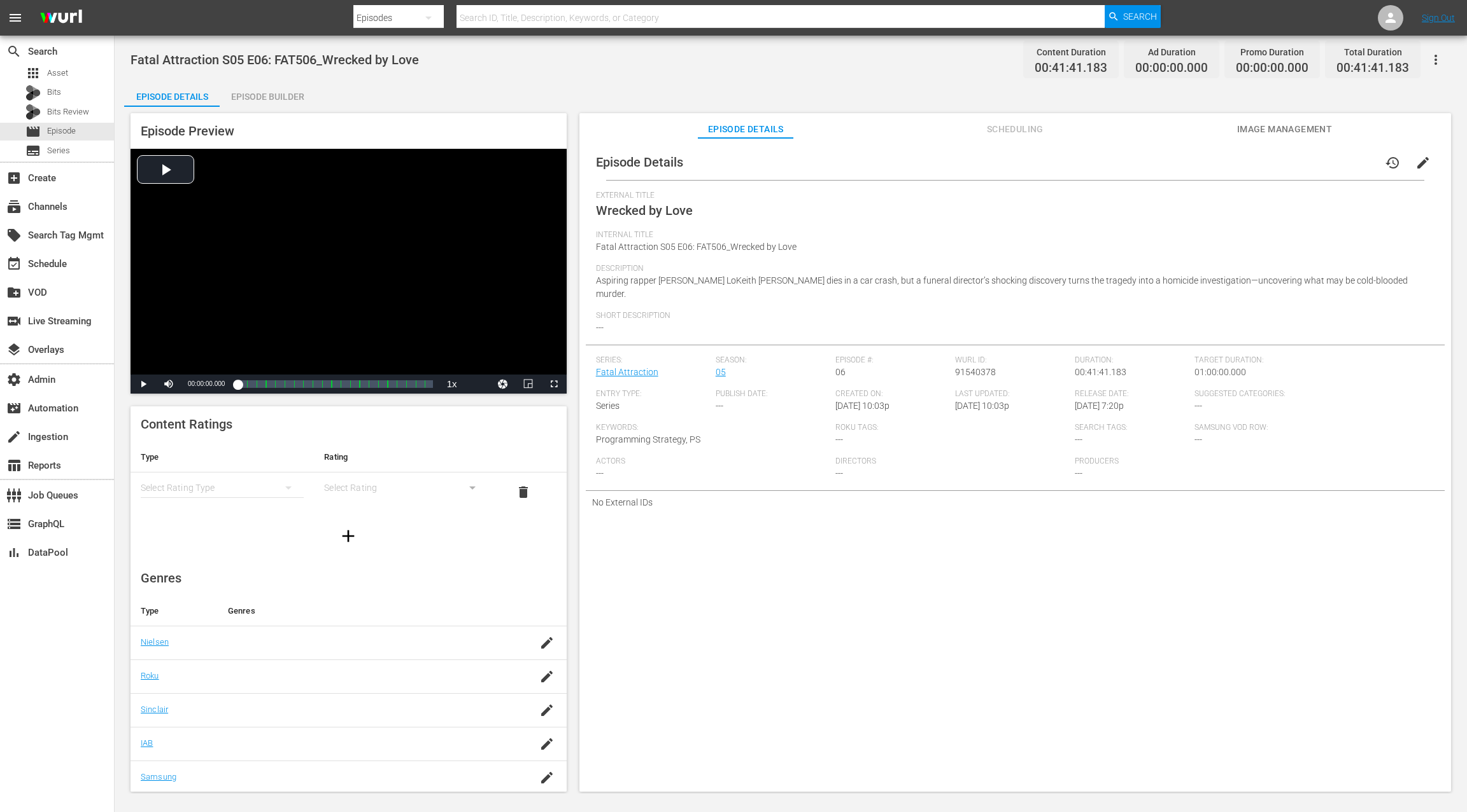
click at [289, 95] on div "Episode Builder" at bounding box center [267, 96] width 96 height 30
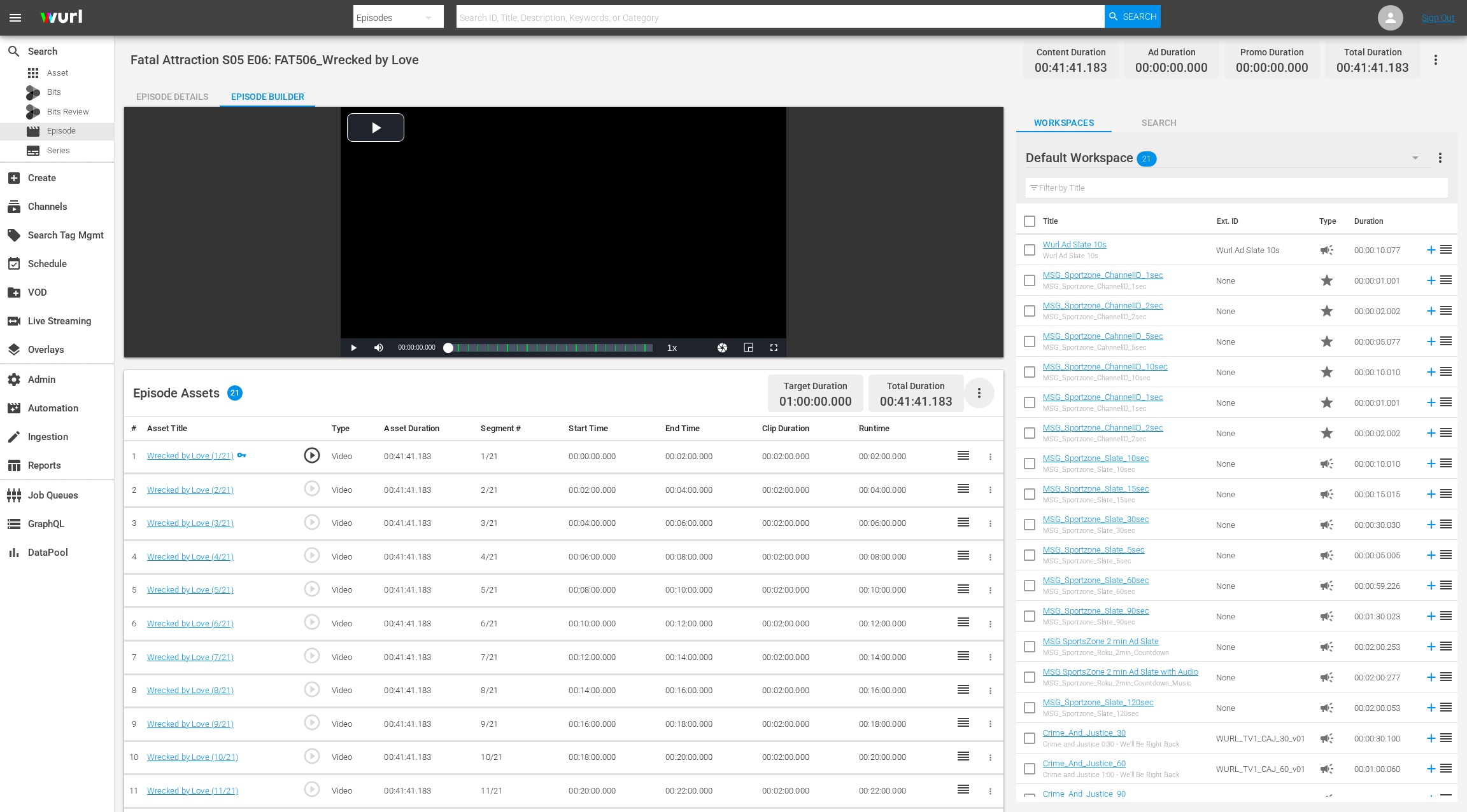
click at [976, 394] on icon "button" at bounding box center [979, 393] width 15 height 15
click at [990, 429] on div "Fill with Ads" at bounding box center [1018, 428] width 87 height 30
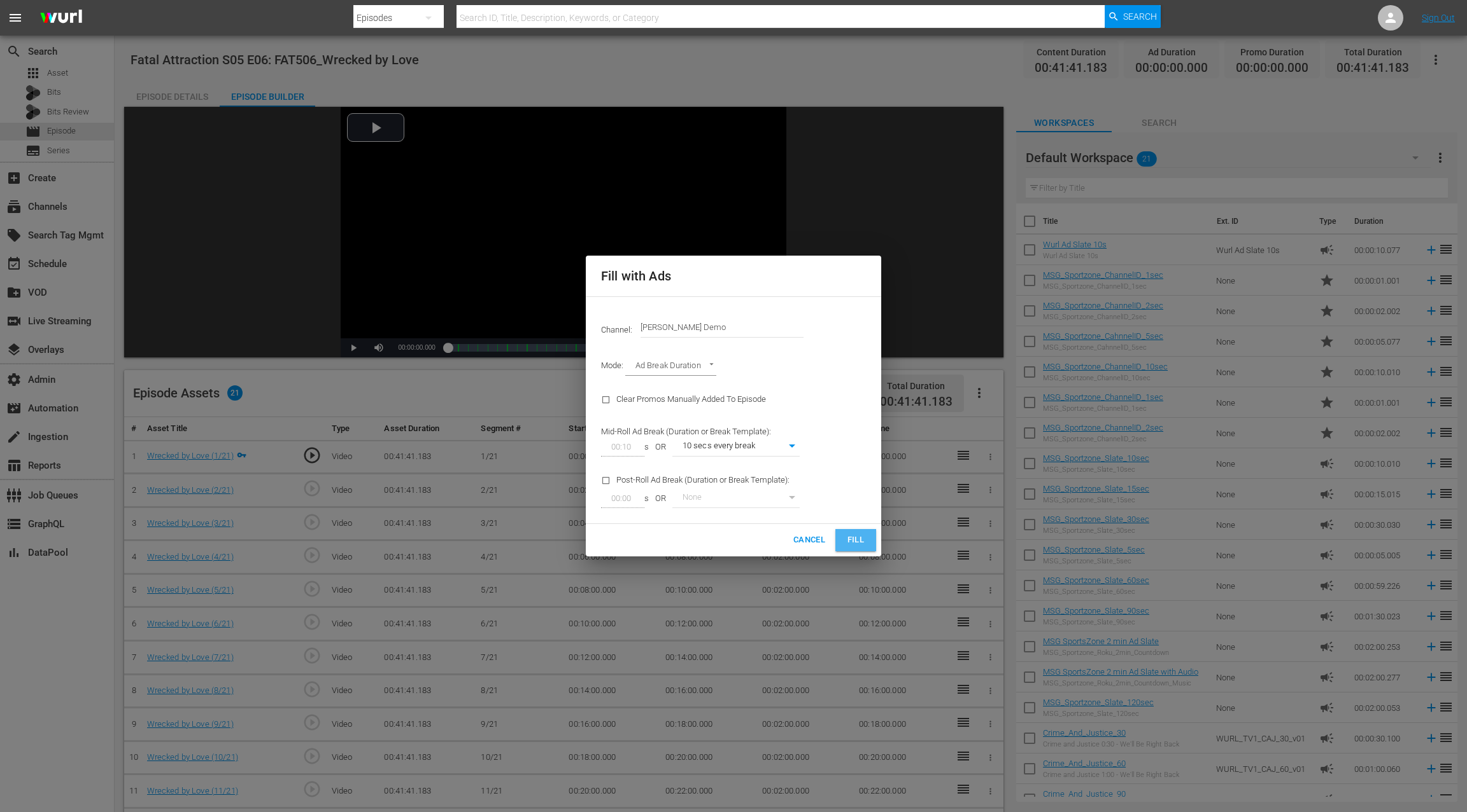
click at [858, 540] on span "Fill" at bounding box center [856, 540] width 21 height 14
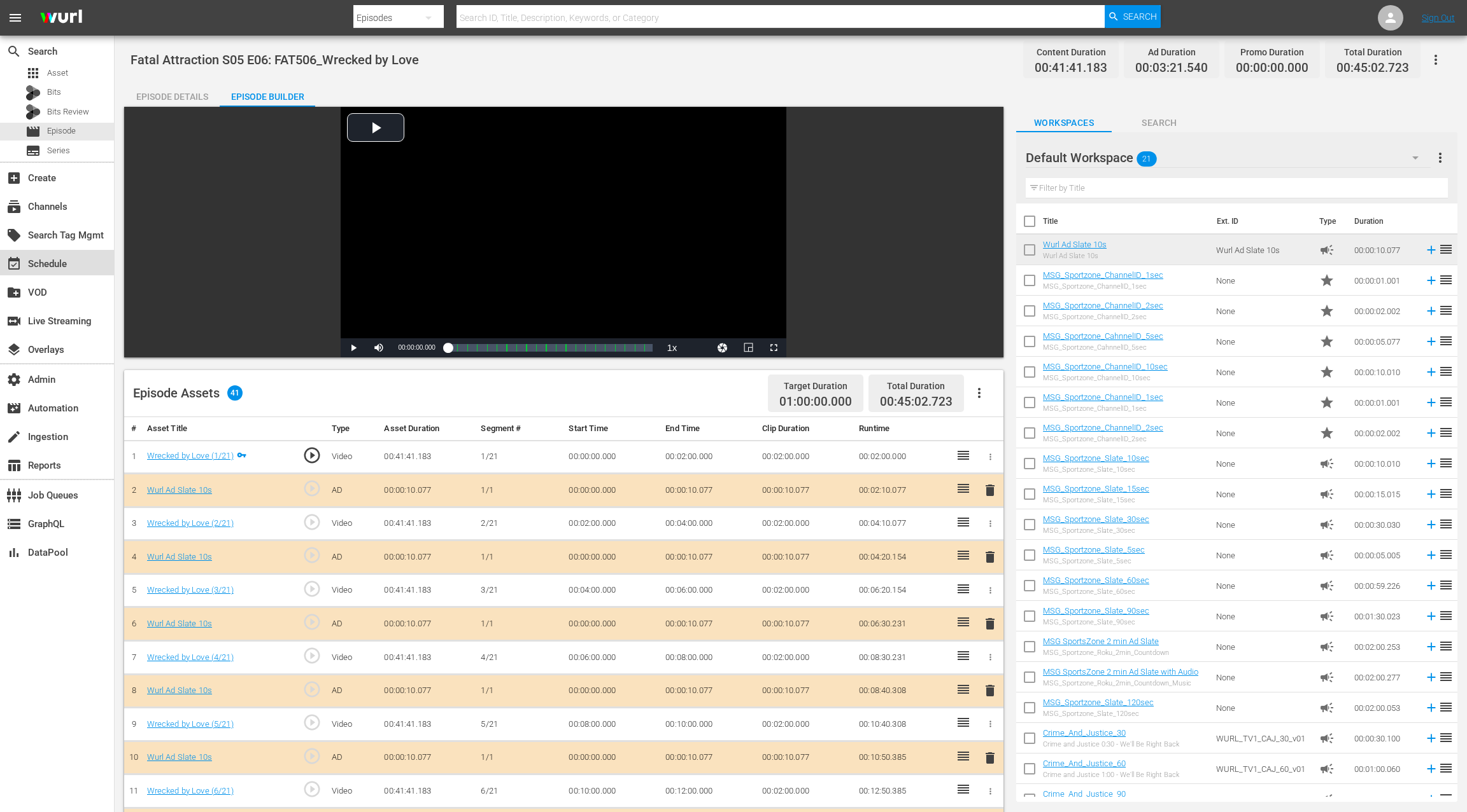
click at [69, 264] on div "event_available Schedule" at bounding box center [35, 262] width 71 height 11
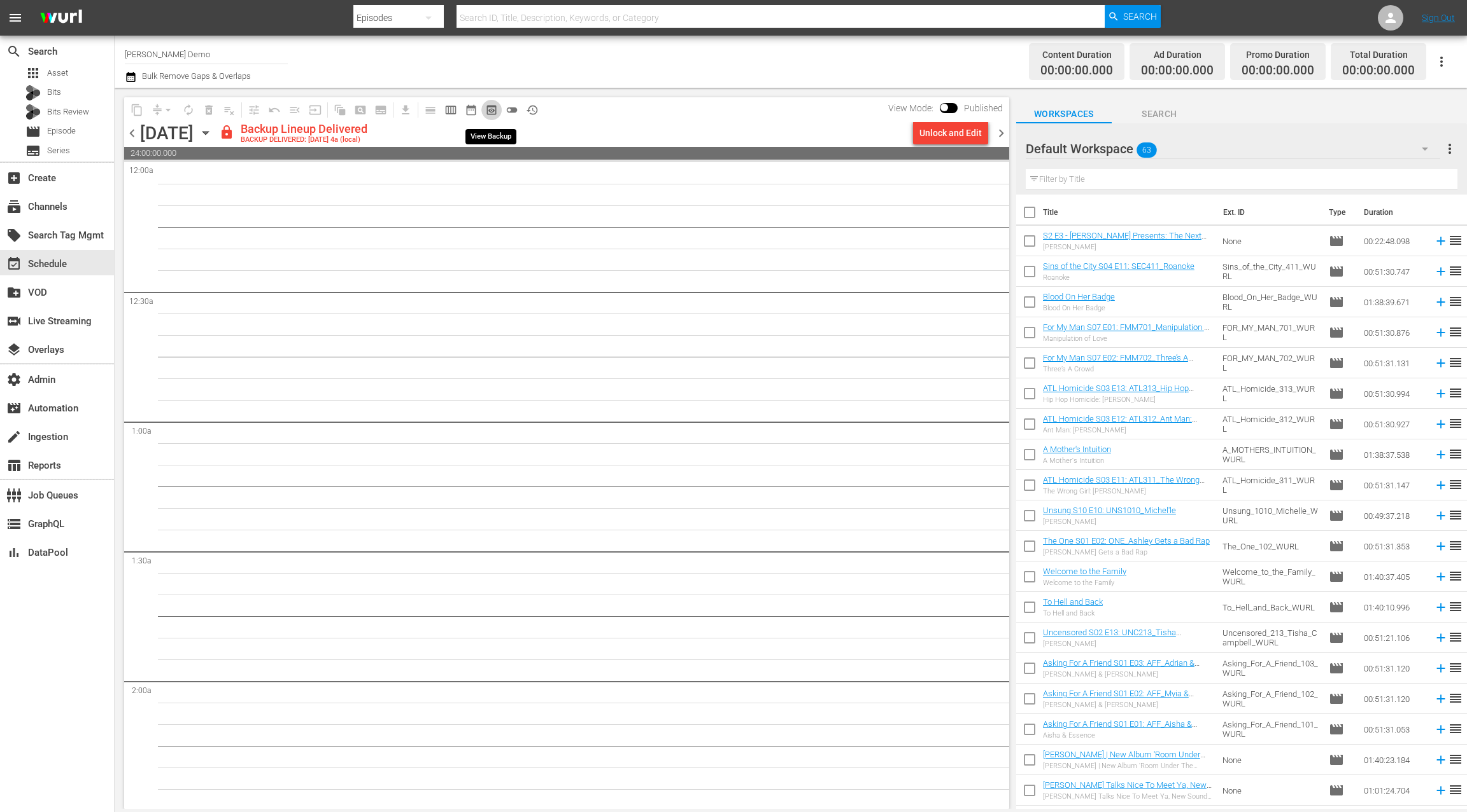
click at [492, 111] on span "preview_outlined" at bounding box center [491, 110] width 12 height 12
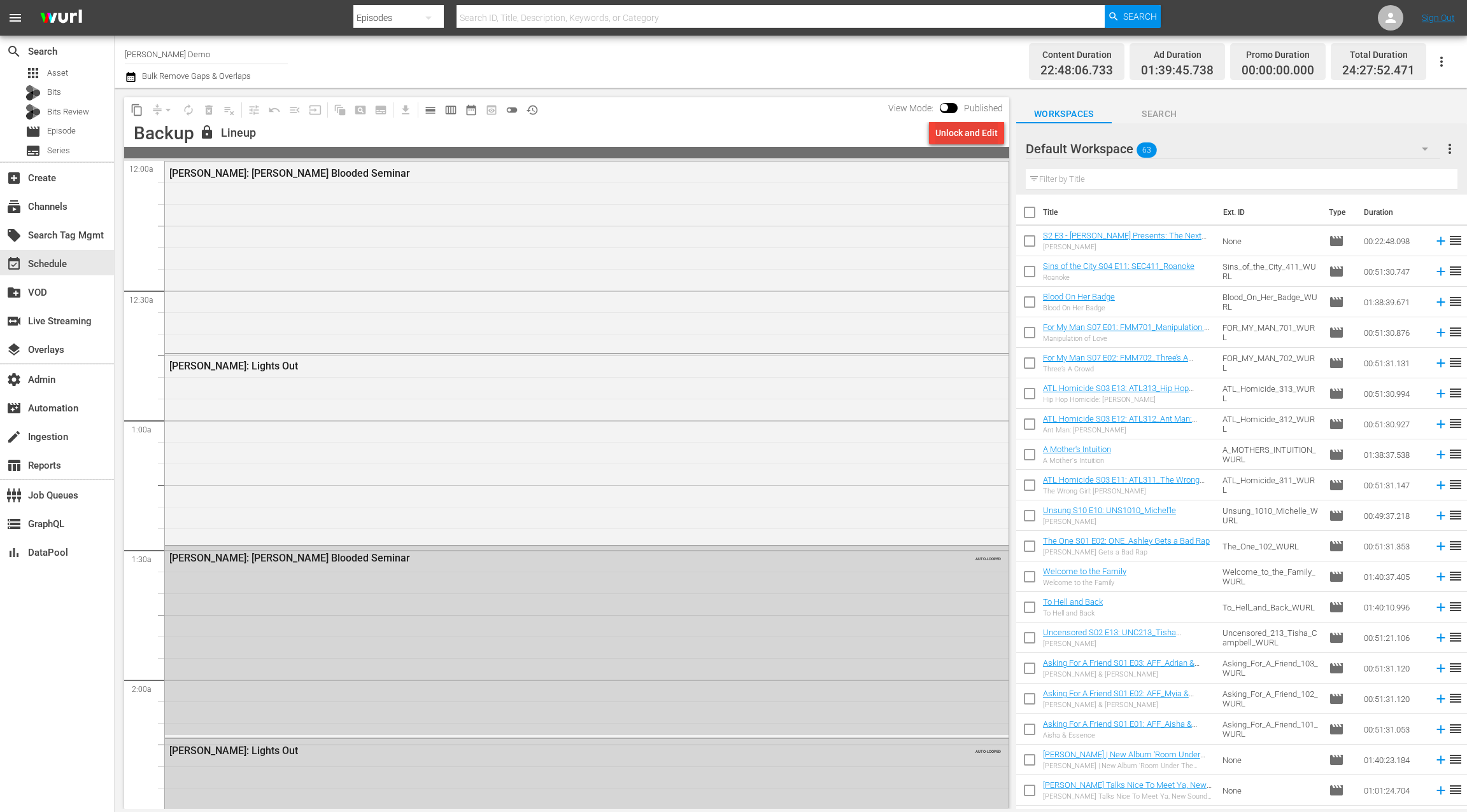
click at [947, 137] on div "Unlock and Edit" at bounding box center [967, 133] width 62 height 23
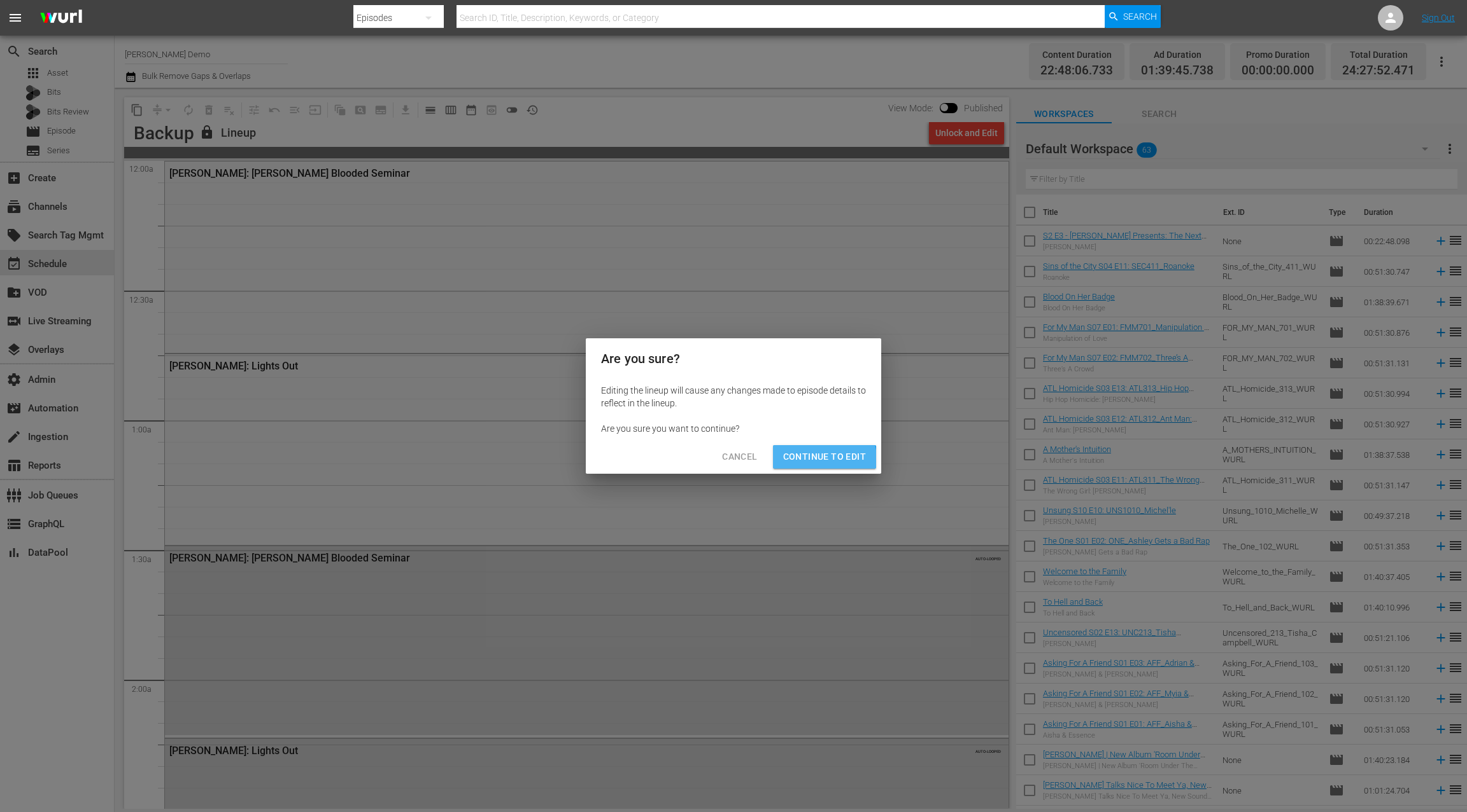
click at [820, 458] on span "Continue to Edit" at bounding box center [824, 457] width 82 height 16
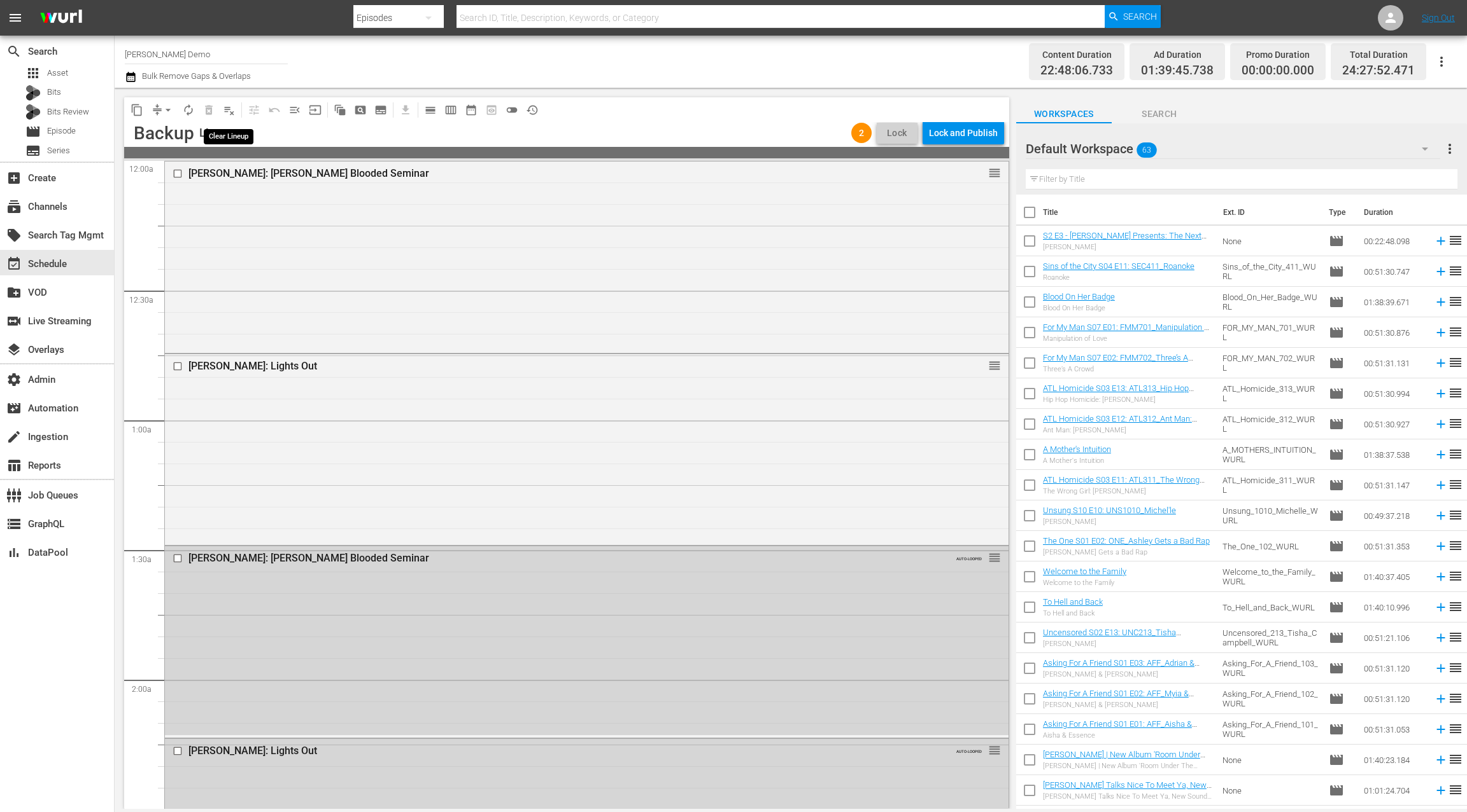
click at [233, 110] on span "playlist_remove_outlined" at bounding box center [229, 110] width 12 height 12
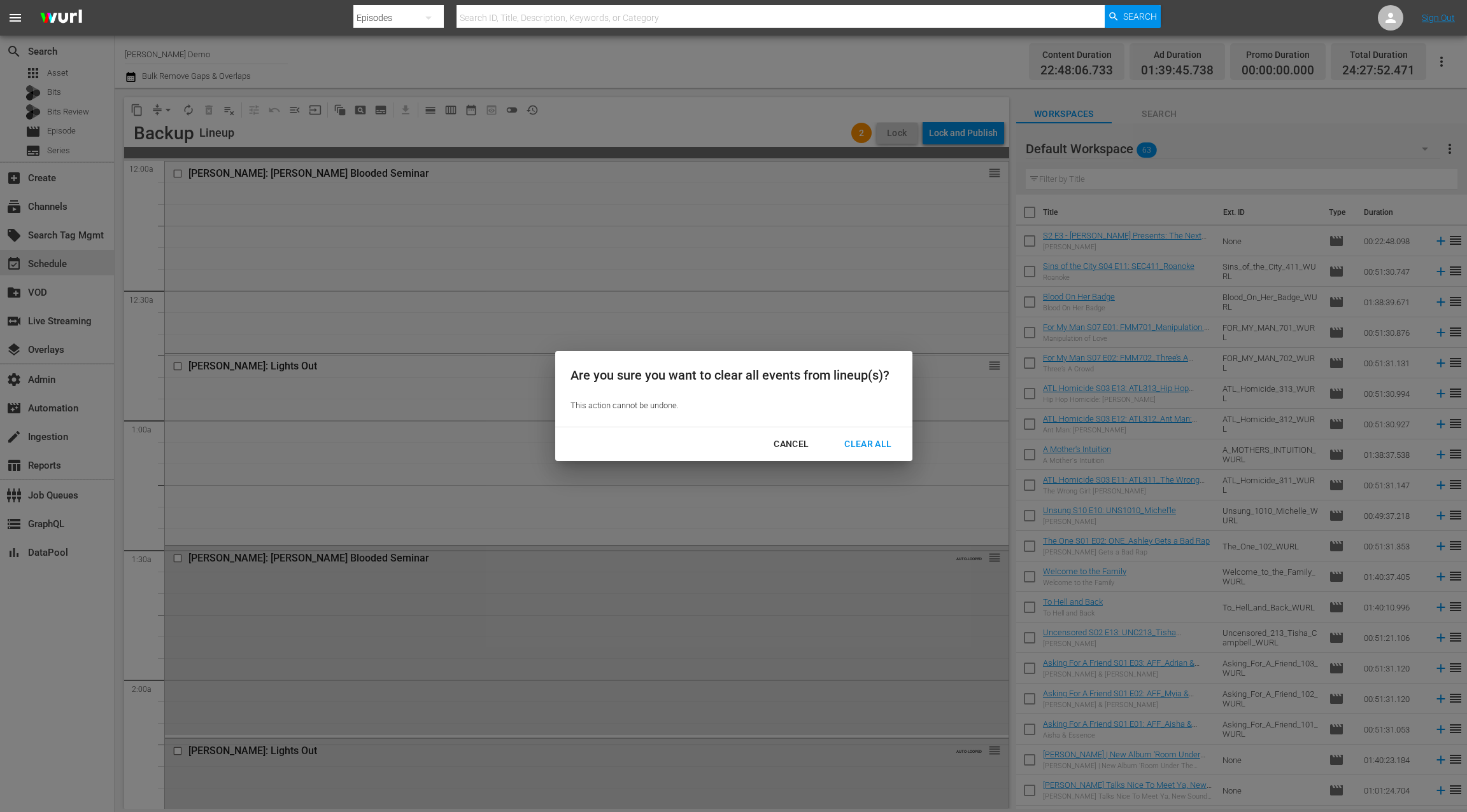
click at [865, 446] on div "Clear All" at bounding box center [867, 444] width 67 height 16
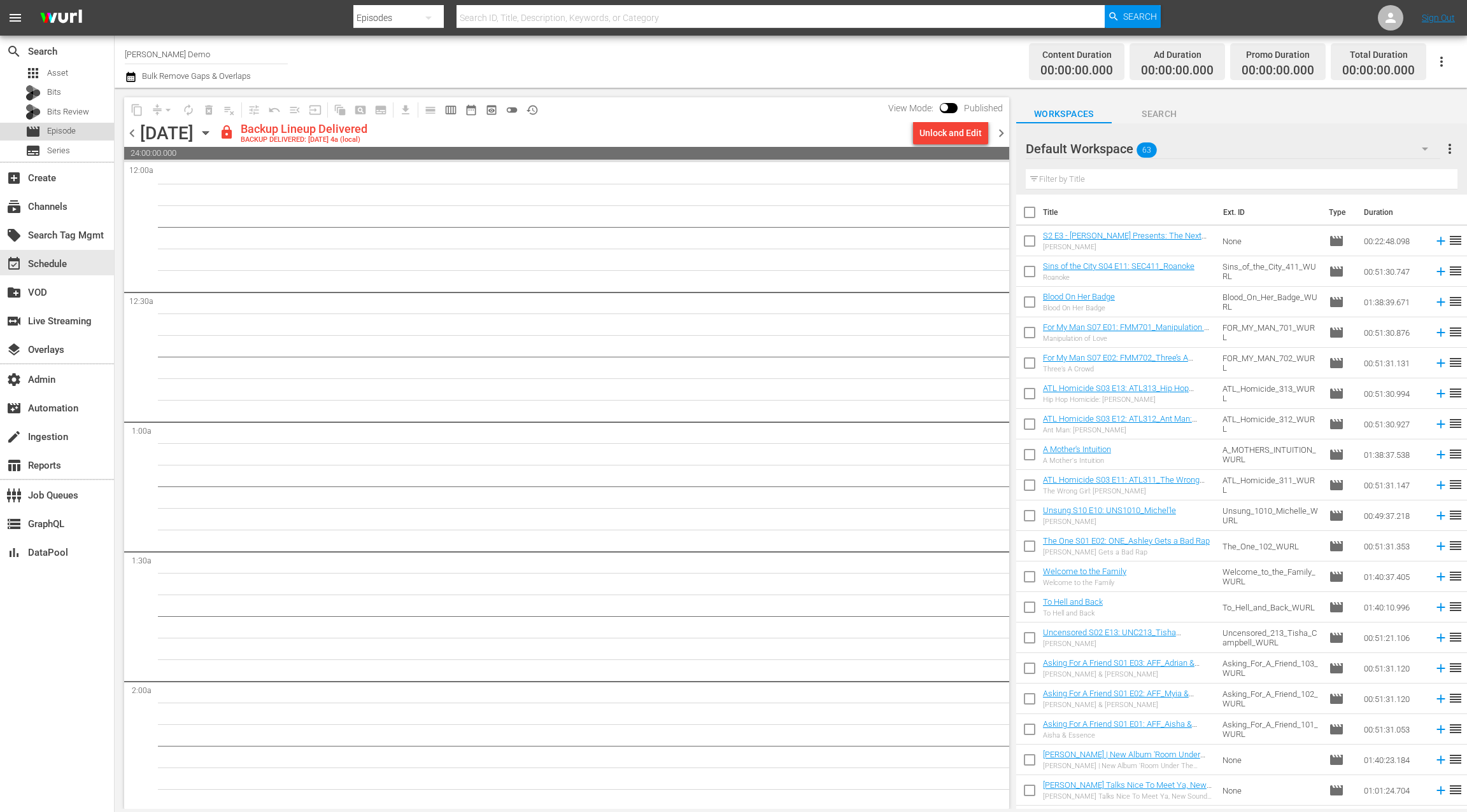
click at [96, 138] on div "movie Episode" at bounding box center [57, 131] width 114 height 18
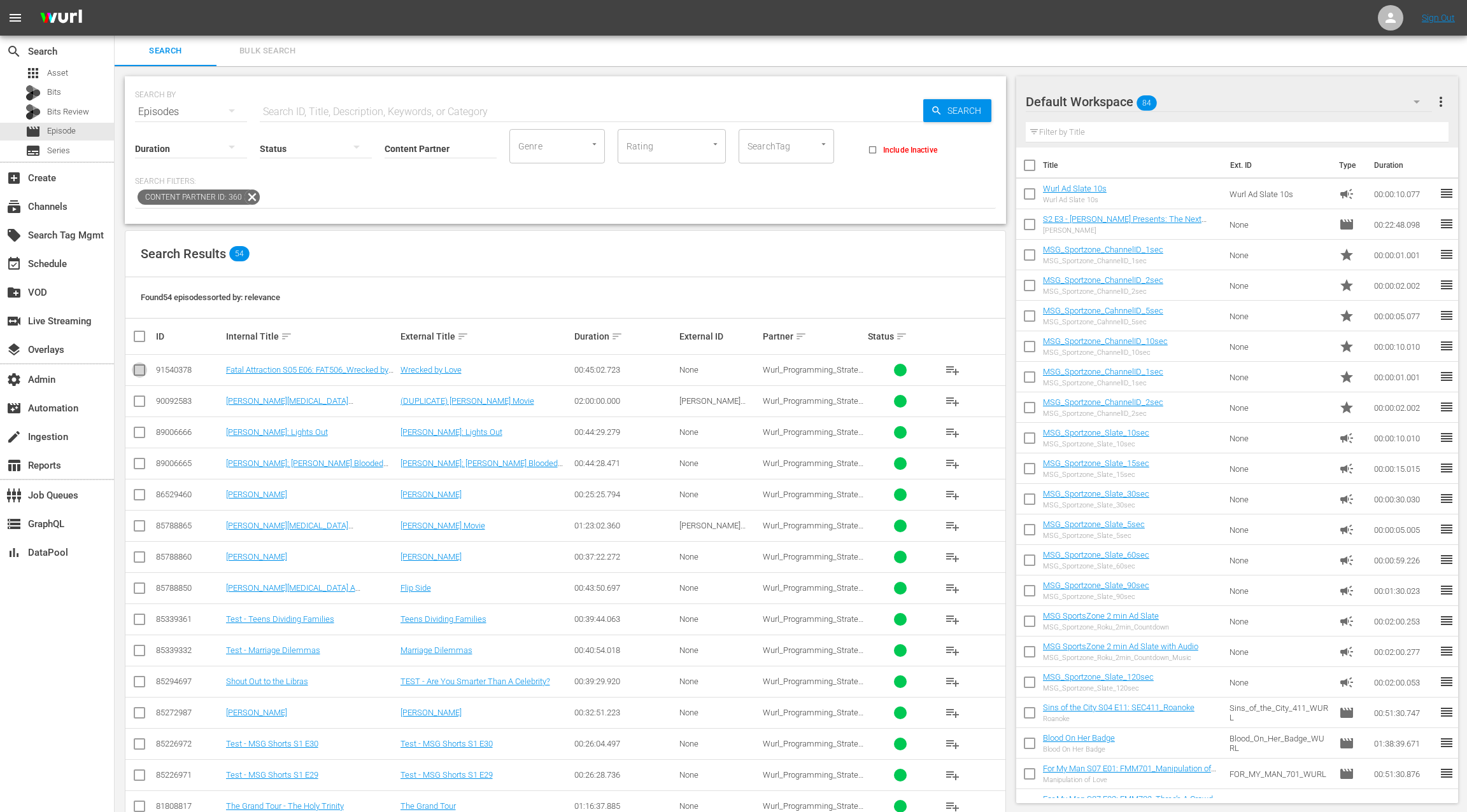
drag, startPoint x: 137, startPoint y: 369, endPoint x: 417, endPoint y: 354, distance: 280.4
click at [137, 369] on input "checkbox" at bounding box center [139, 372] width 15 height 15
checkbox input "true"
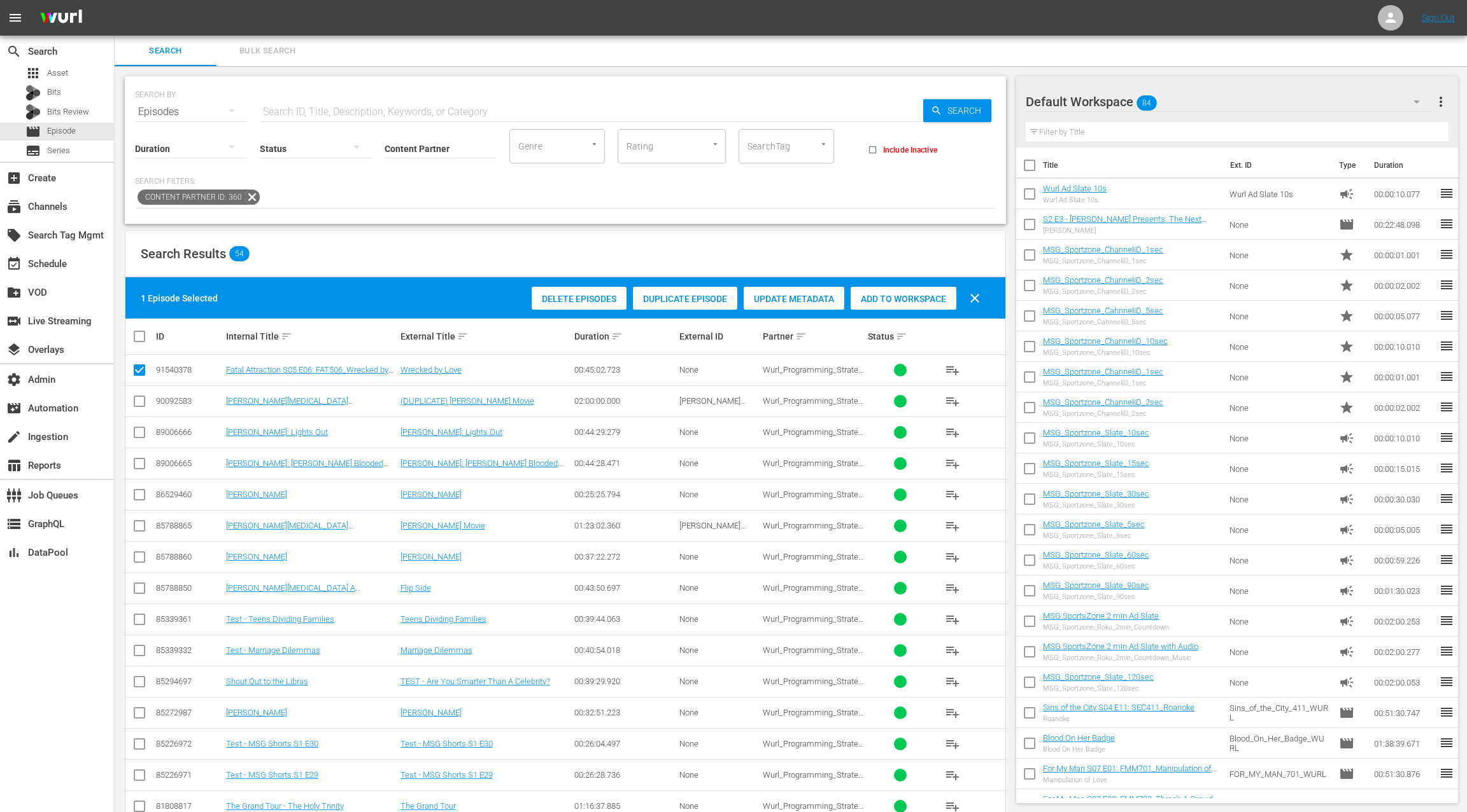
click at [912, 302] on span "Add to Workspace" at bounding box center [903, 299] width 106 height 10
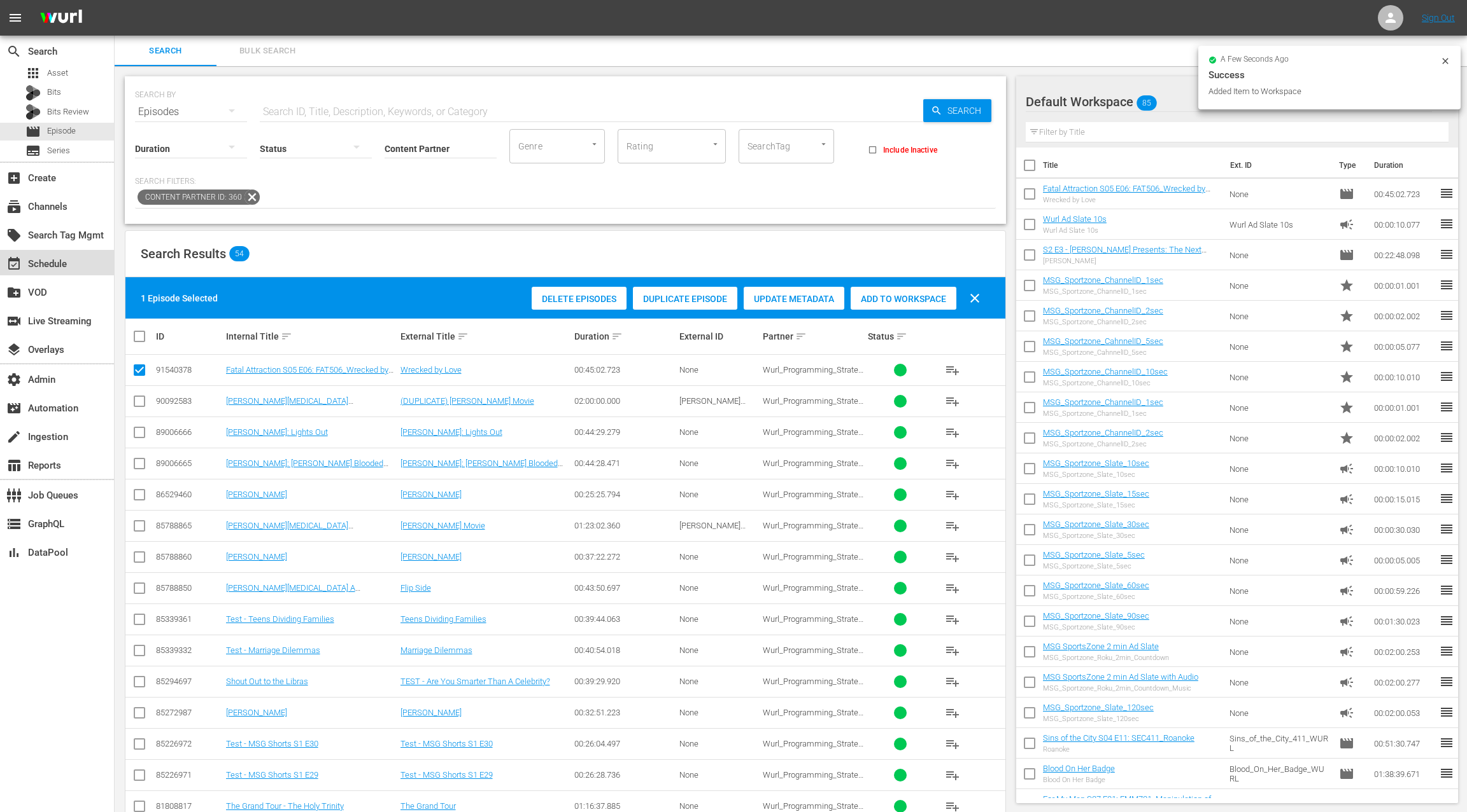
click at [58, 263] on div "event_available Schedule" at bounding box center [35, 262] width 71 height 11
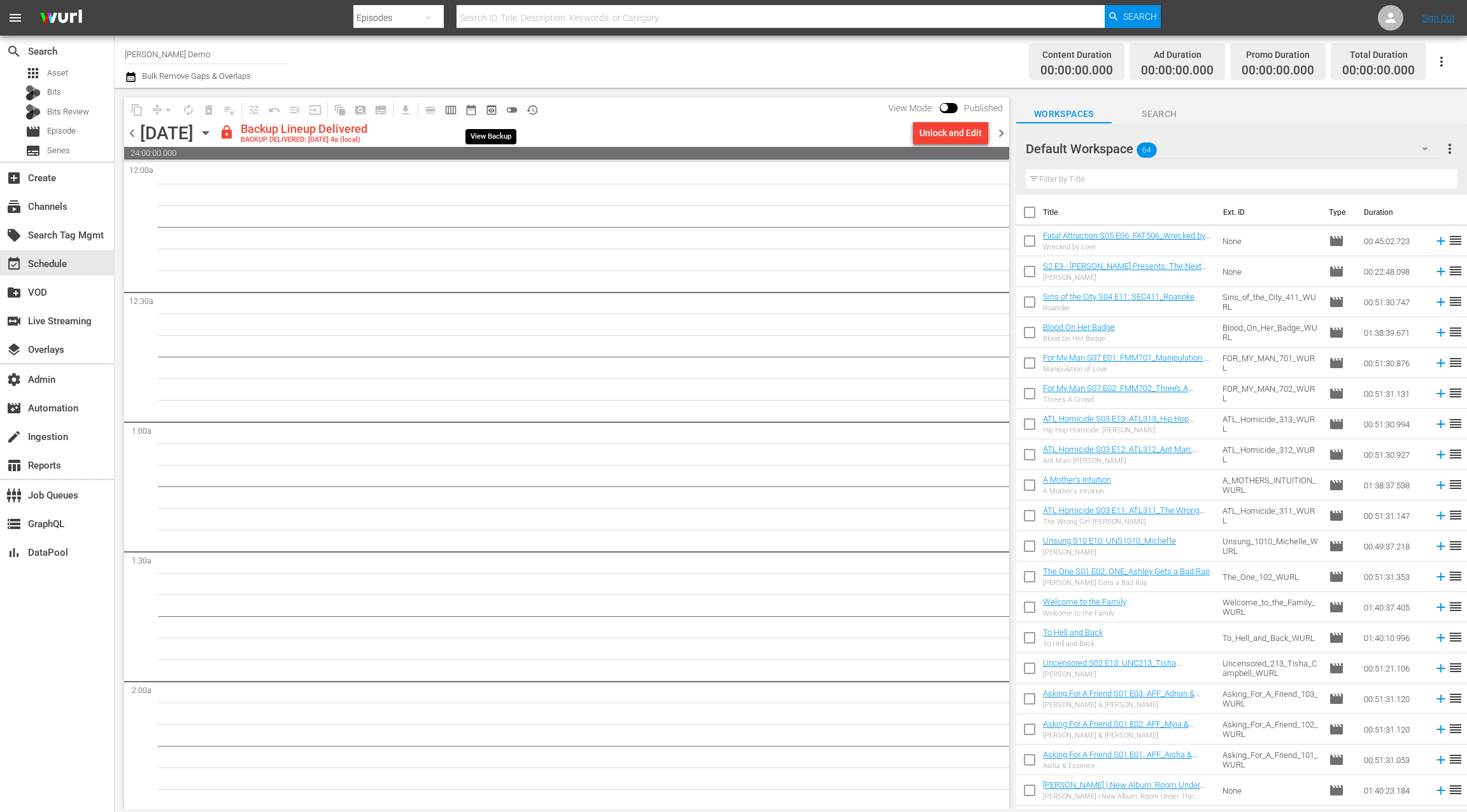
click at [490, 106] on span "preview_outlined" at bounding box center [491, 110] width 12 height 12
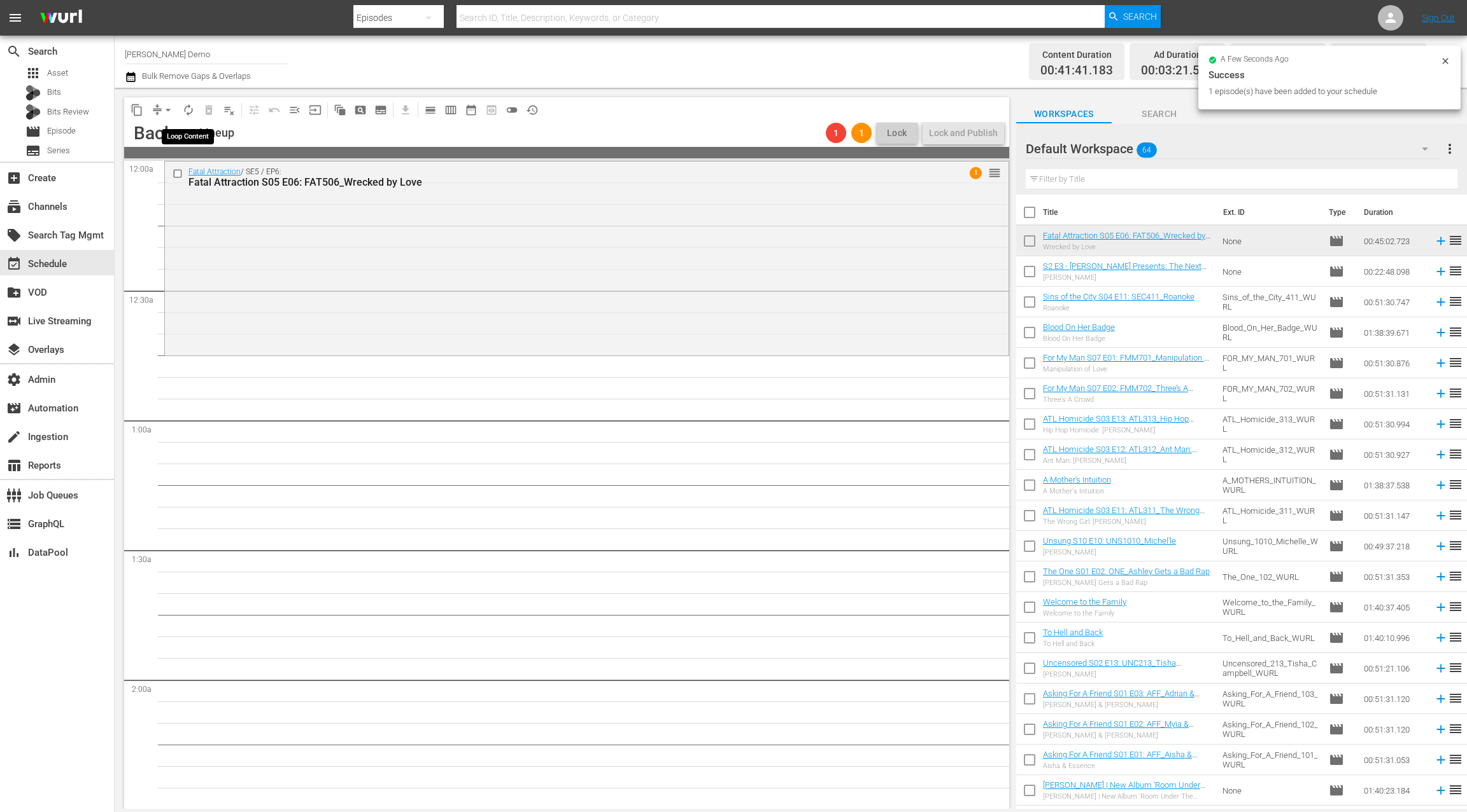
click at [187, 109] on span "autorenew_outlined" at bounding box center [187, 110] width 12 height 12
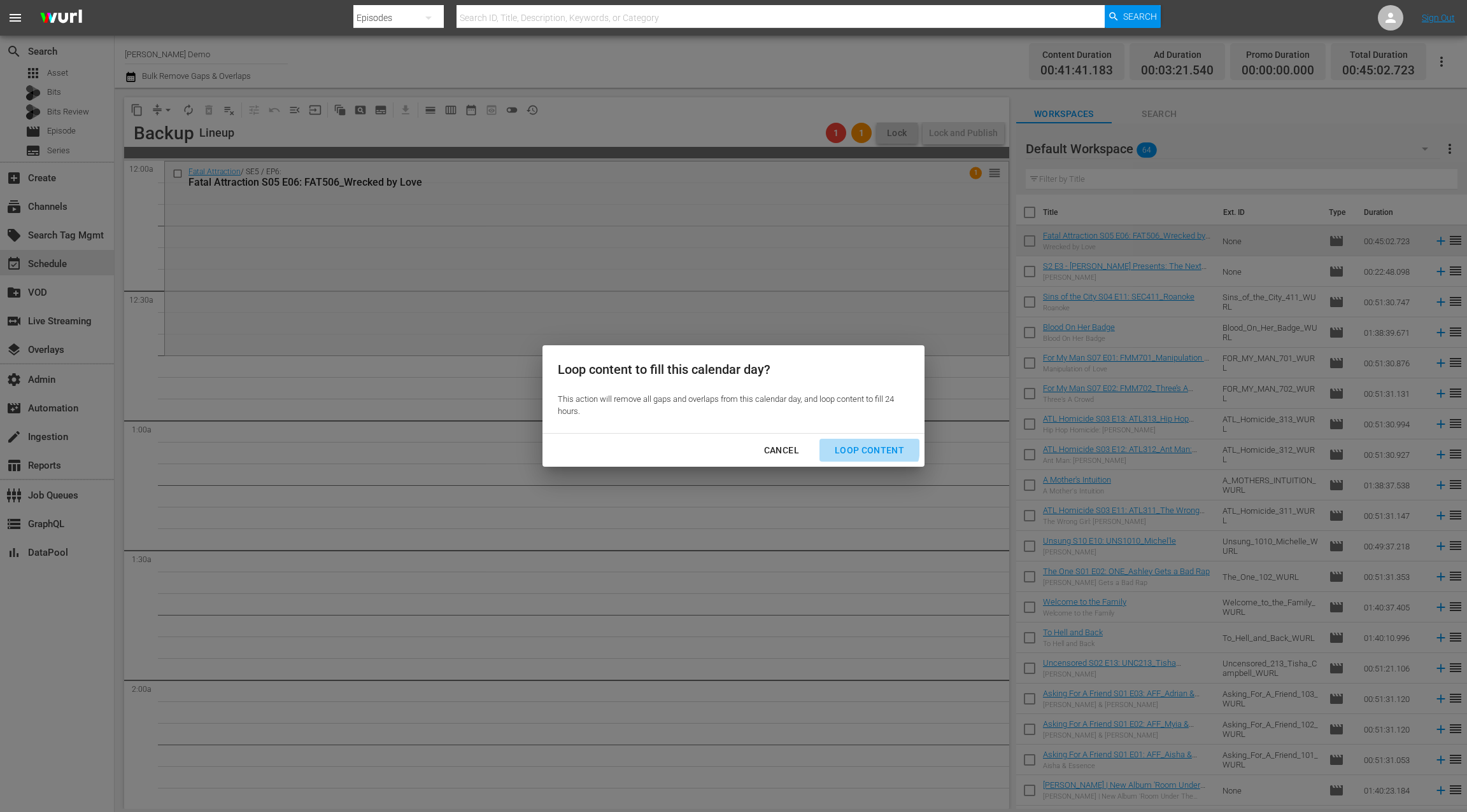
click at [855, 446] on div "Loop Content" at bounding box center [869, 450] width 90 height 16
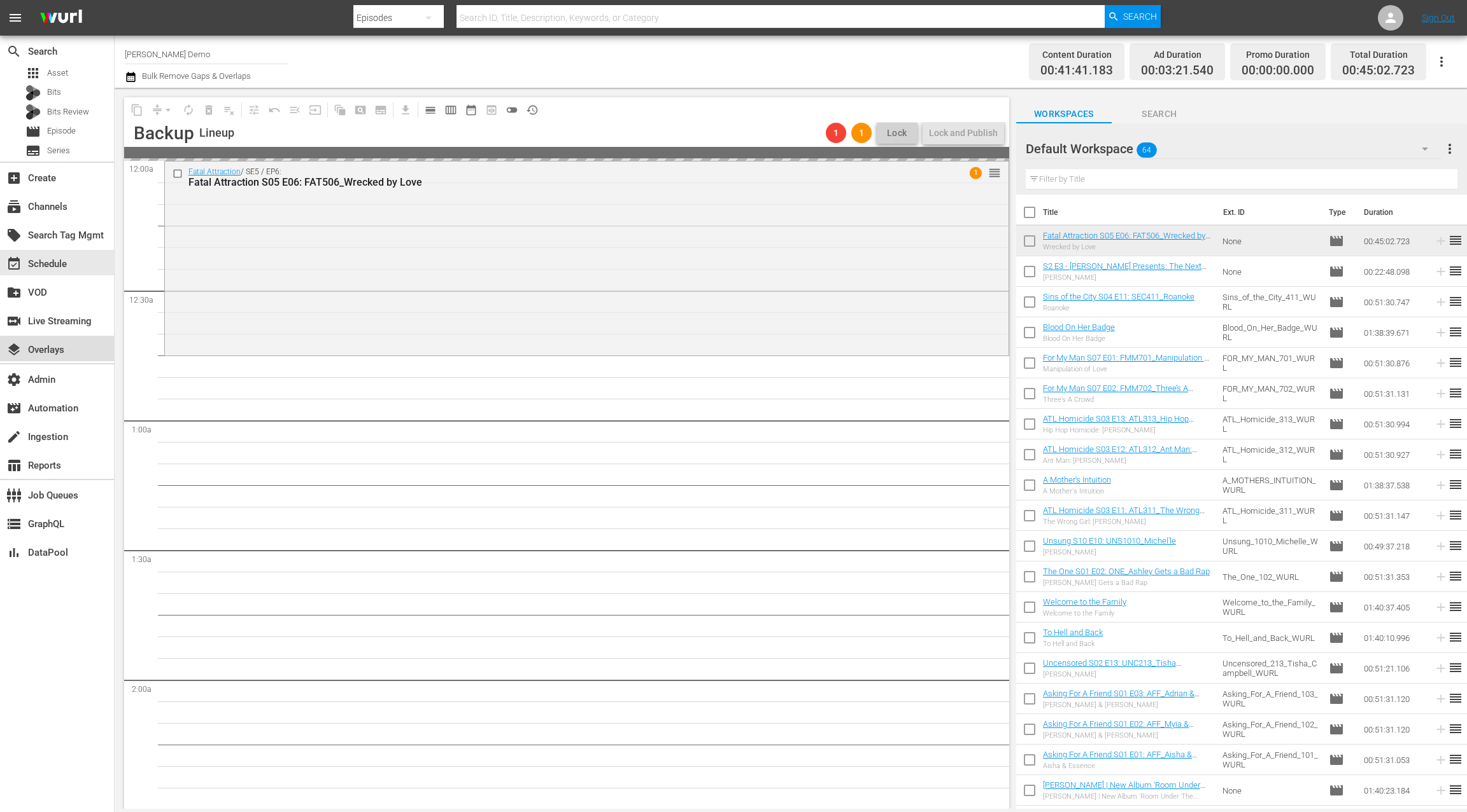
click at [73, 354] on div "layers Overlays" at bounding box center [57, 348] width 114 height 26
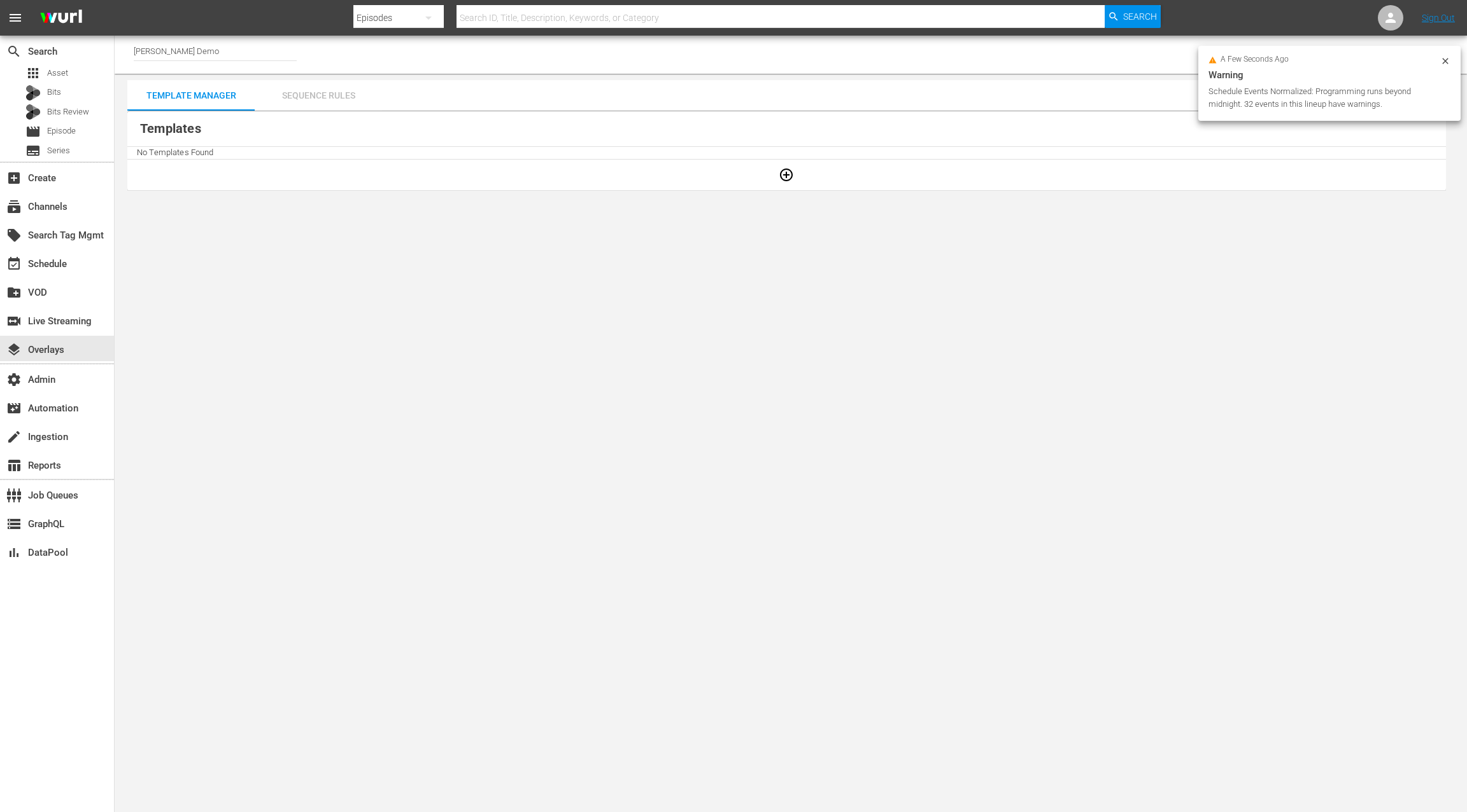
click at [343, 96] on div "Sequence Rules" at bounding box center [318, 95] width 128 height 30
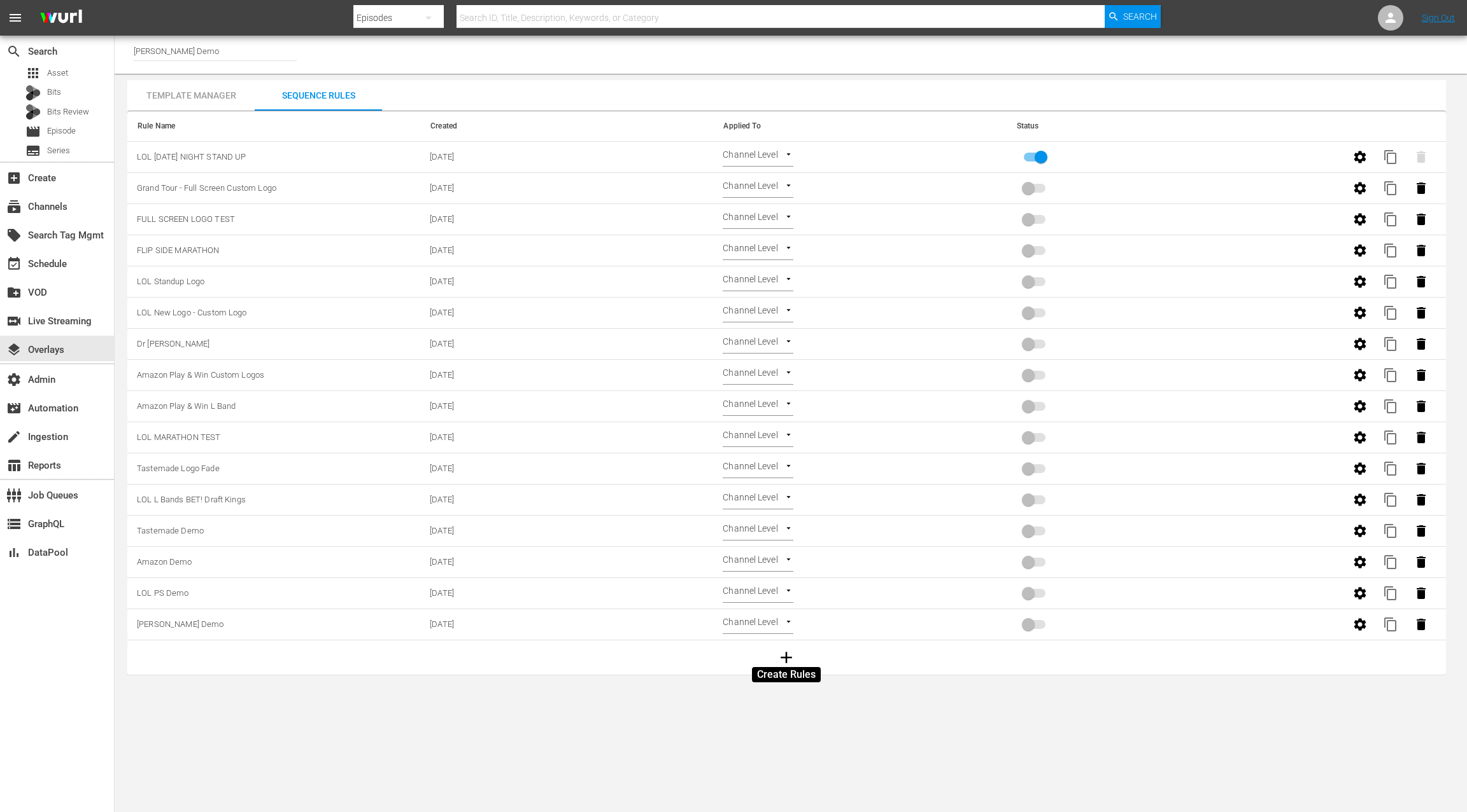
click at [789, 660] on icon "button" at bounding box center [786, 658] width 19 height 19
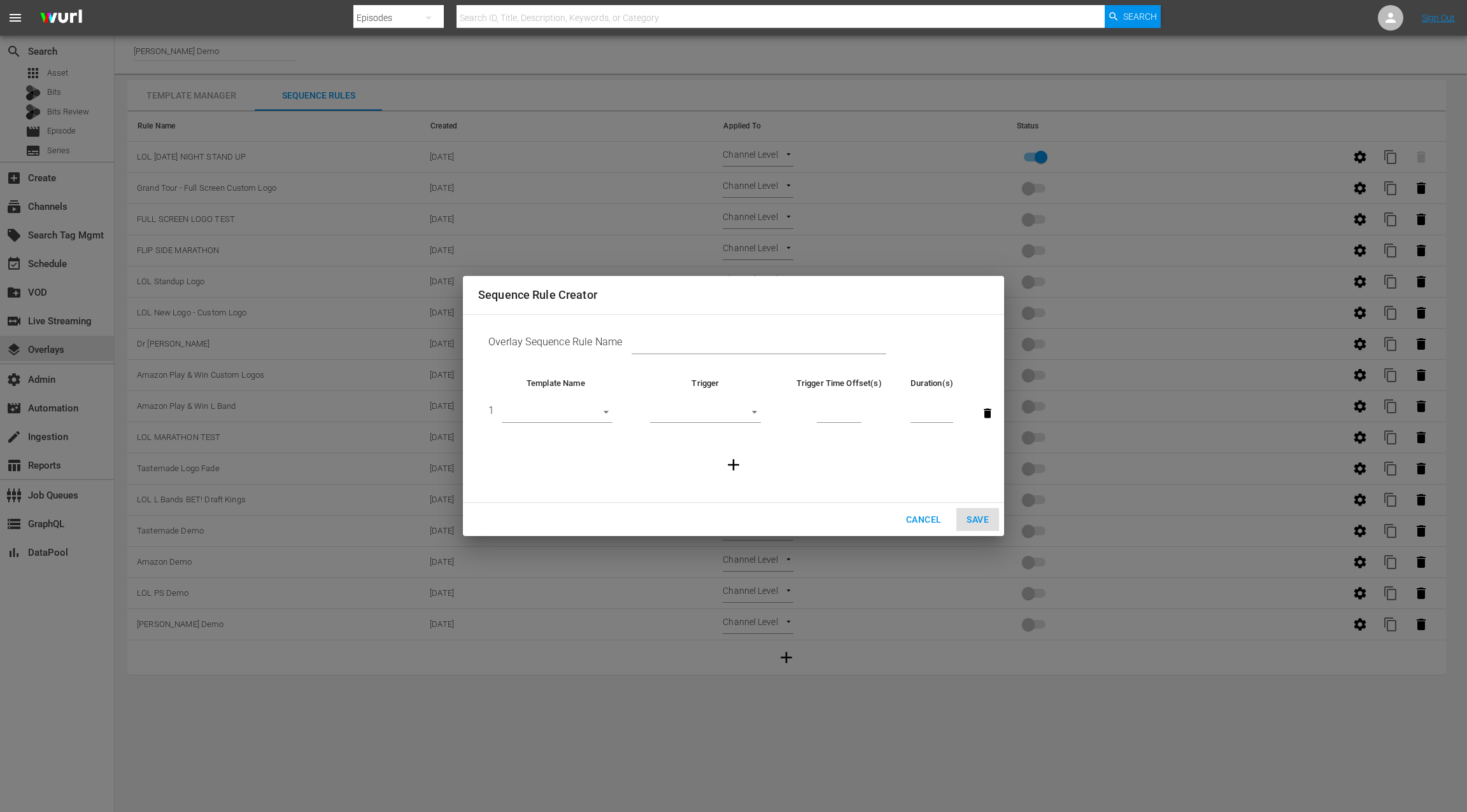
click at [665, 344] on input "text" at bounding box center [759, 345] width 254 height 19
type input "TV One Channel Logo. Test"
click at [581, 411] on body "menu Search By Episodes Search ID, Title, Description, Keywords, or Category Se…" at bounding box center [733, 406] width 1467 height 812
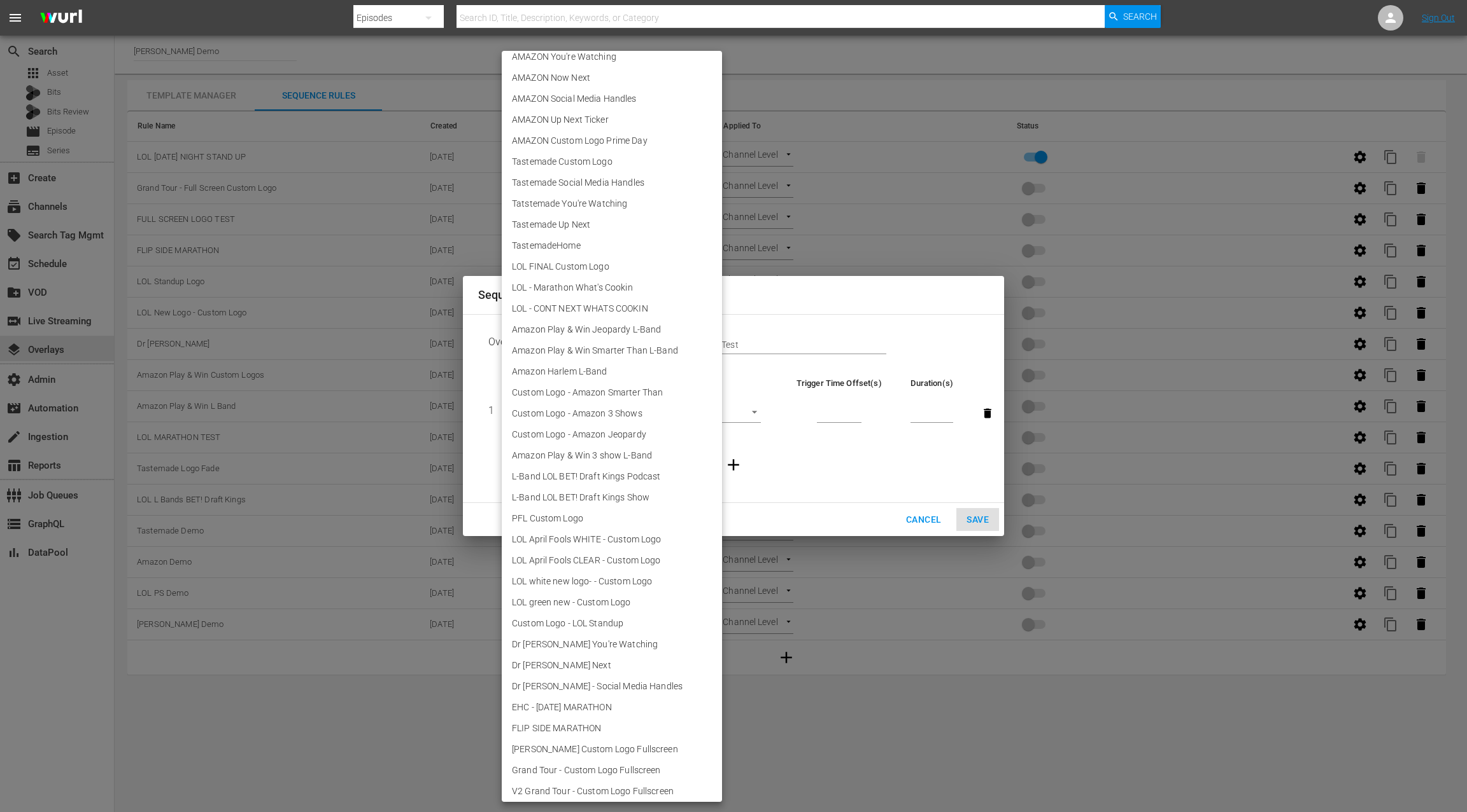
scroll to position [685, 0]
click at [602, 769] on li "TV One SS Logo - Custom Logo" at bounding box center [611, 766] width 220 height 21
type input "30735"
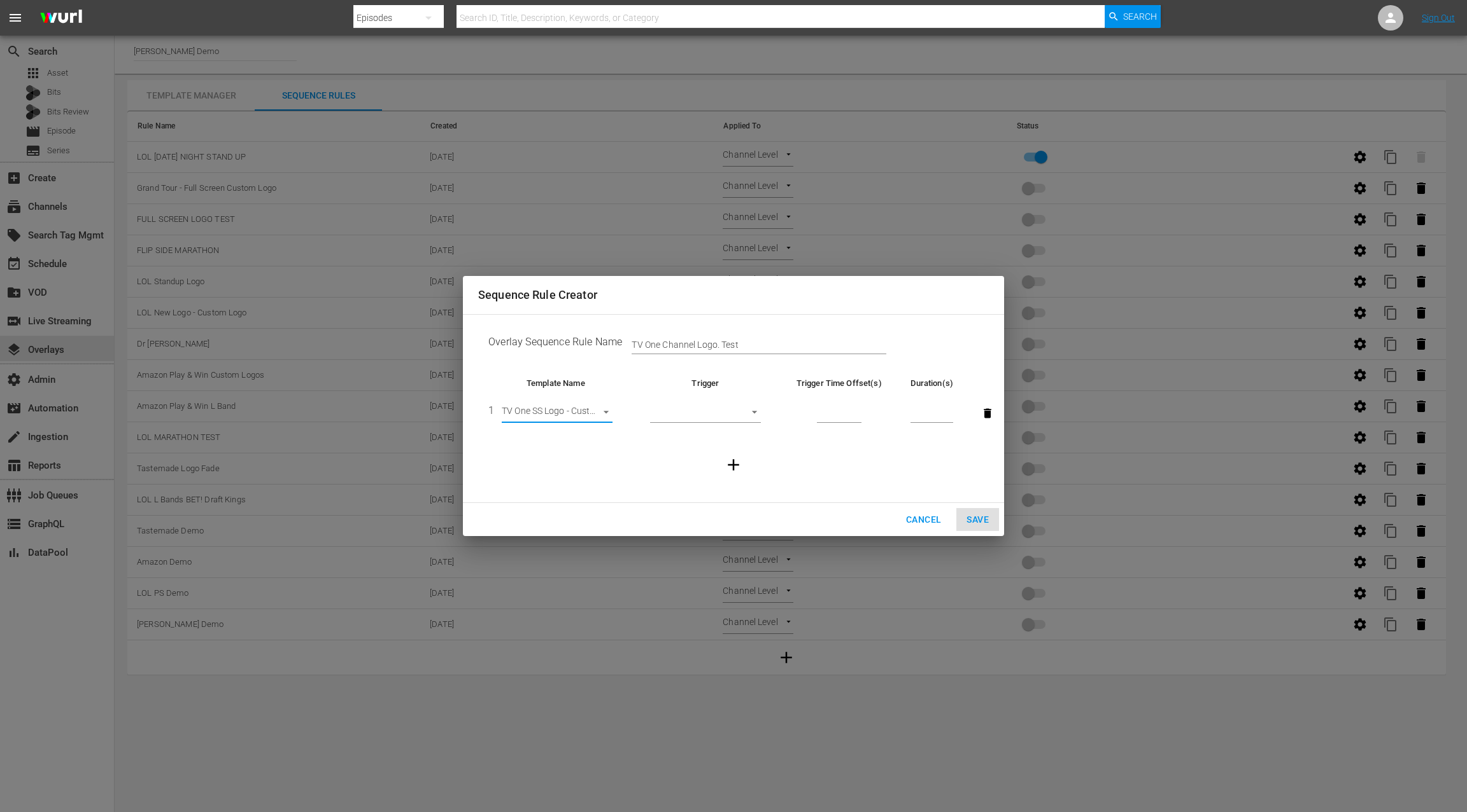
click at [732, 411] on body "menu Search By Episodes Search ID, Title, Description, Keywords, or Category Se…" at bounding box center [733, 406] width 1467 height 812
click at [720, 417] on li "Start of Episode" at bounding box center [705, 414] width 111 height 21
type input "START_OF_EPISODE"
click at [835, 411] on input "number" at bounding box center [838, 413] width 44 height 19
type input "2"
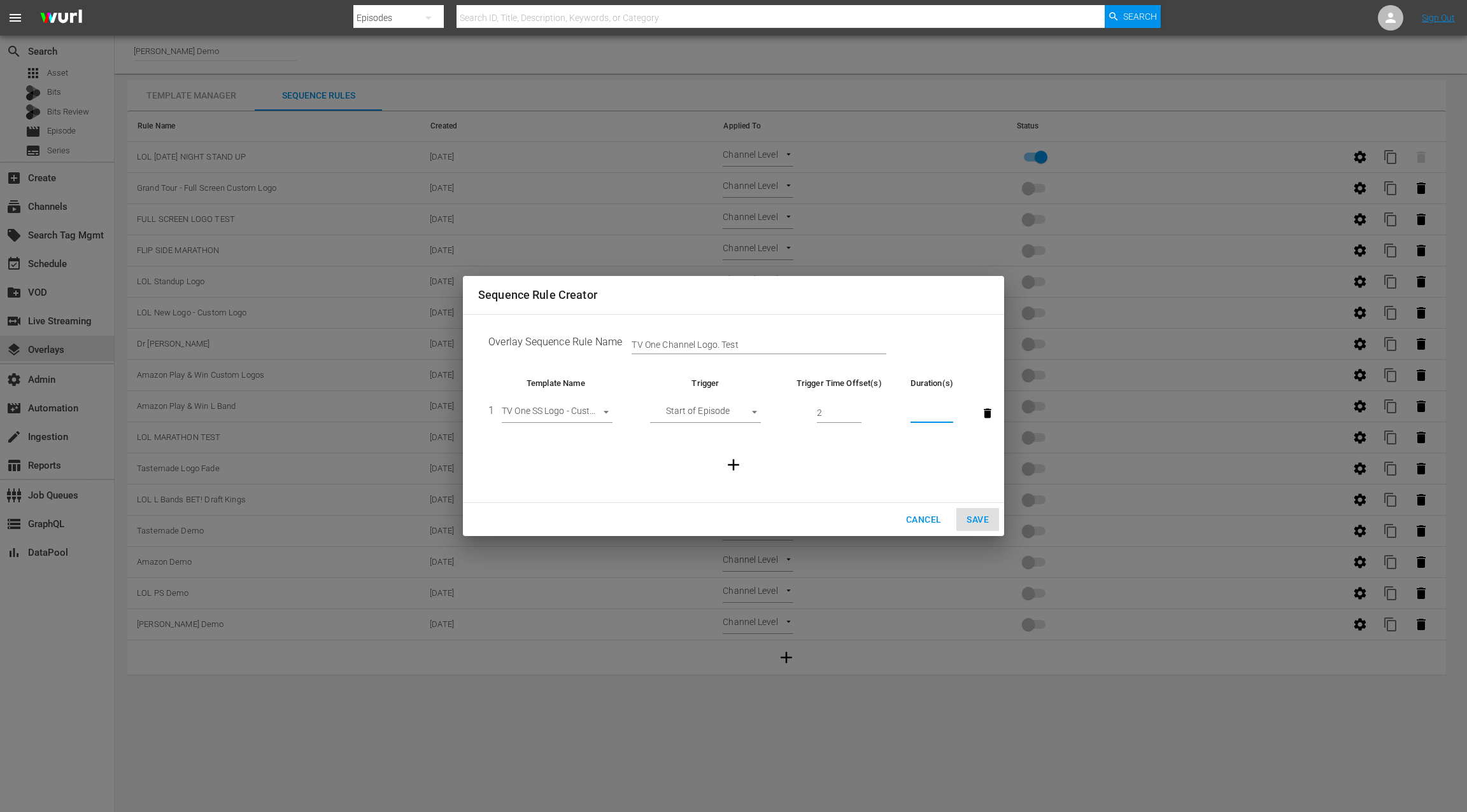
click at [928, 410] on input "number" at bounding box center [931, 413] width 43 height 19
type input "3"
click at [919, 519] on span "Cancel" at bounding box center [923, 520] width 35 height 16
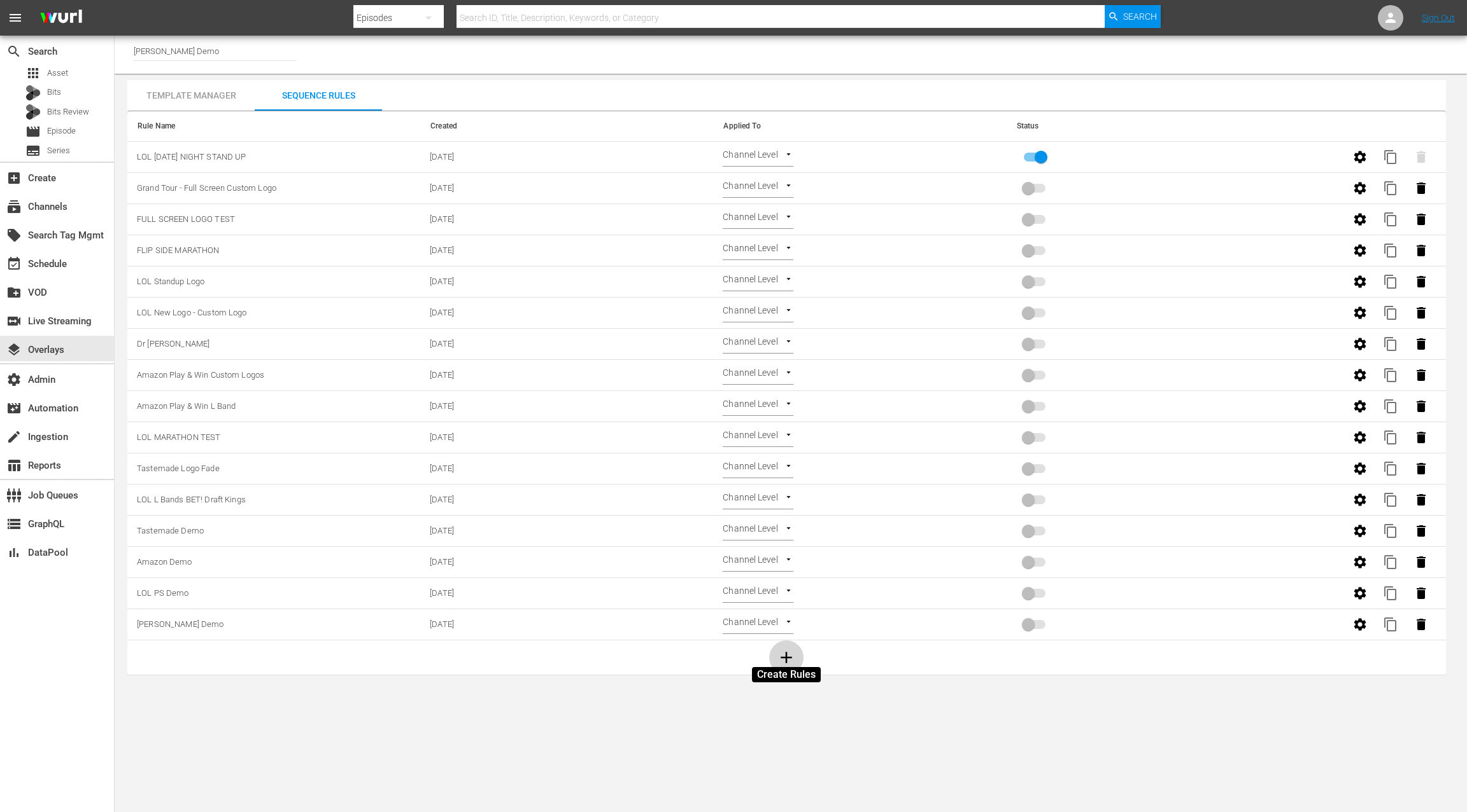
click at [789, 655] on icon "button" at bounding box center [786, 658] width 19 height 19
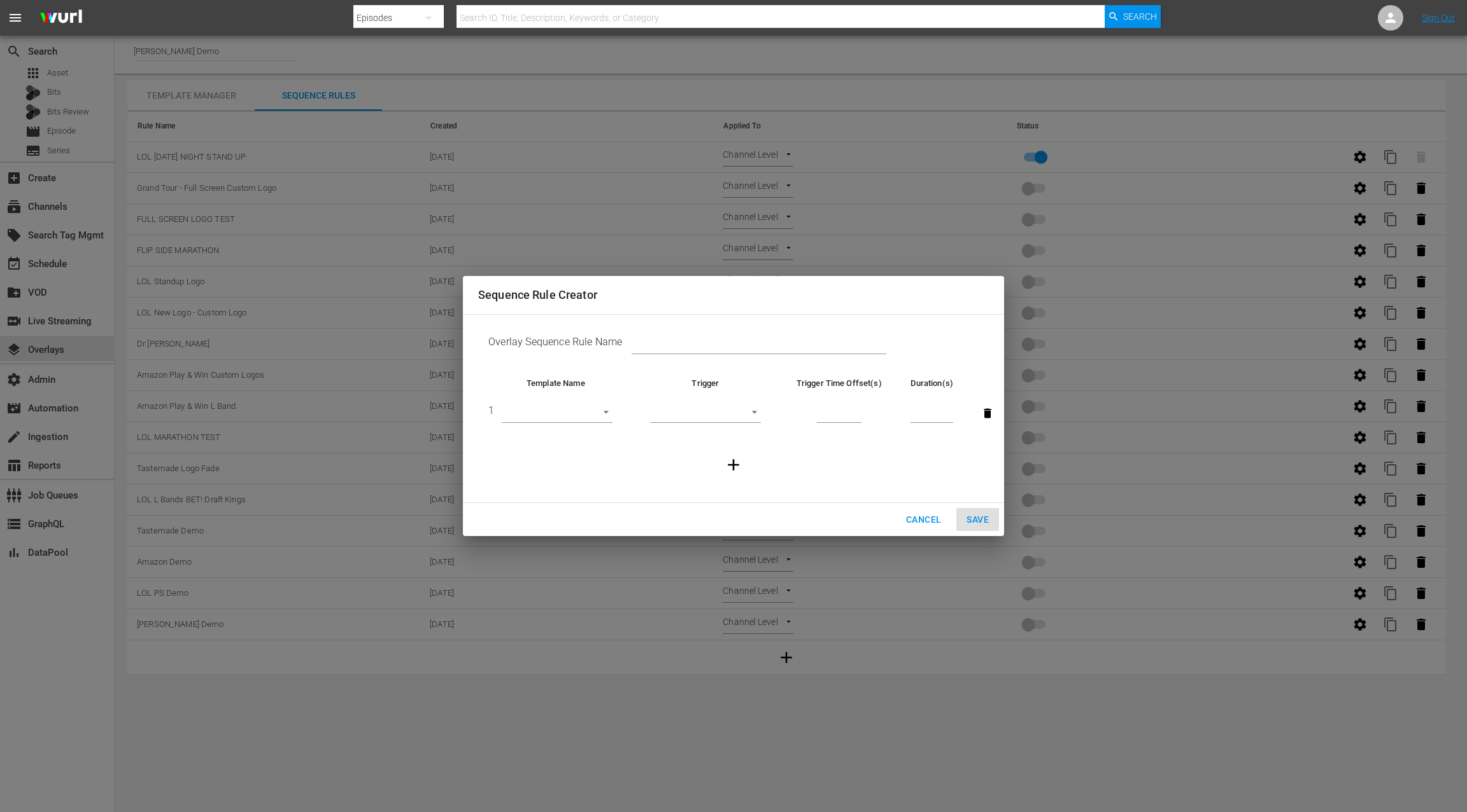
click at [653, 341] on input "text" at bounding box center [759, 345] width 254 height 19
type input "TV One Logo Test"
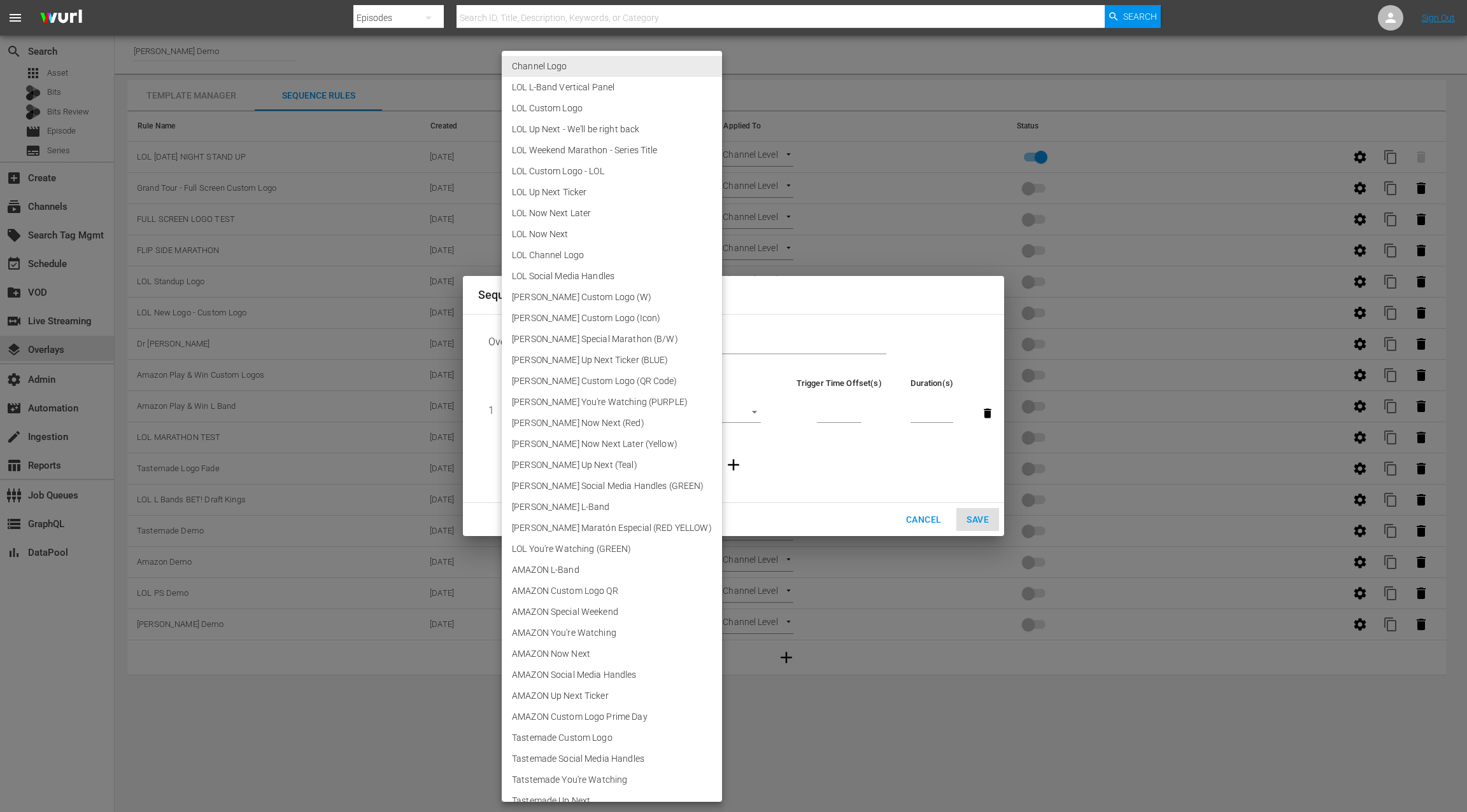
click at [546, 414] on body "menu Search By Episodes Search ID, Title, Description, Keywords, or Category Se…" at bounding box center [733, 406] width 1467 height 812
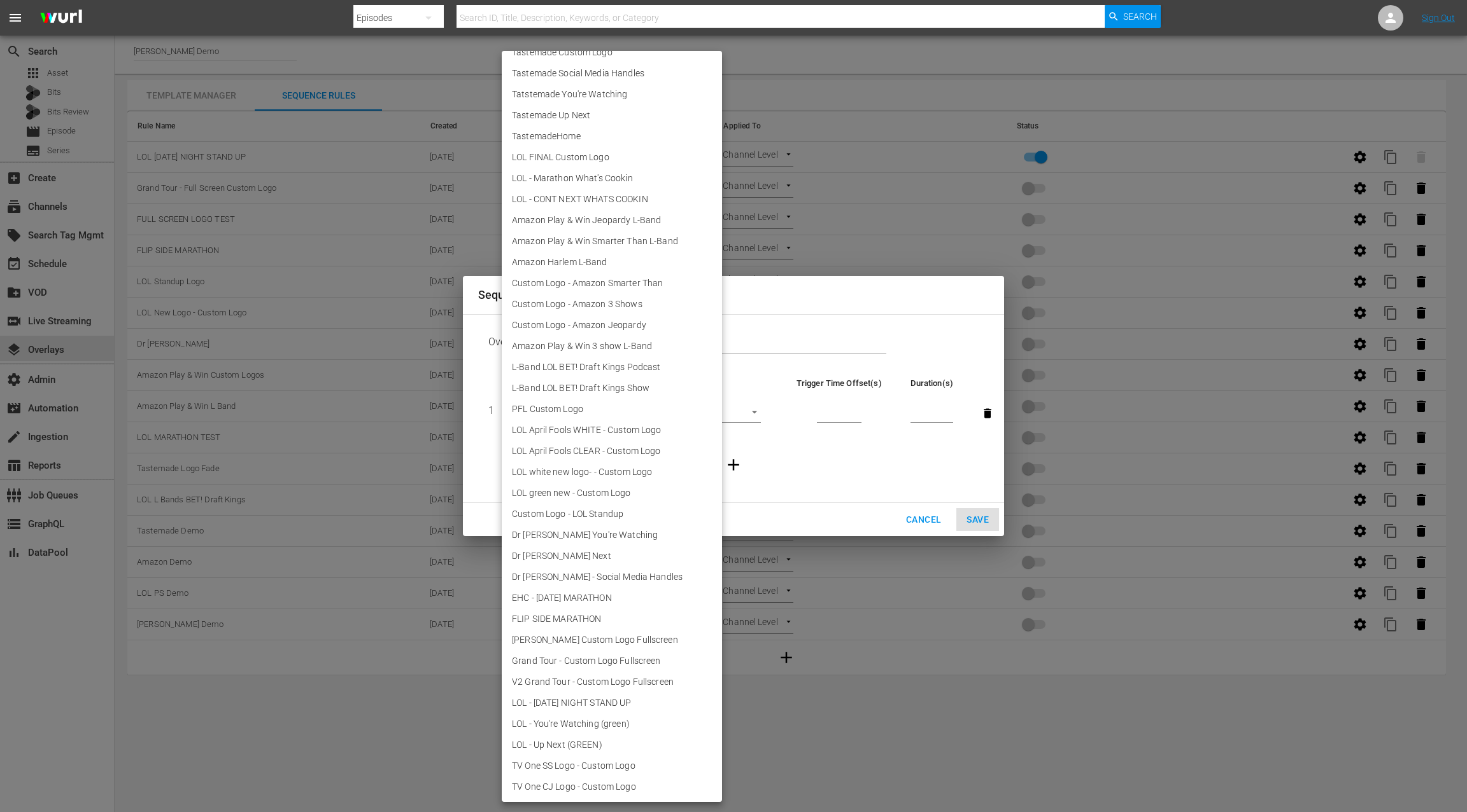
click at [615, 766] on li "TV One SS Logo - Custom Logo" at bounding box center [611, 766] width 220 height 21
type input "30735"
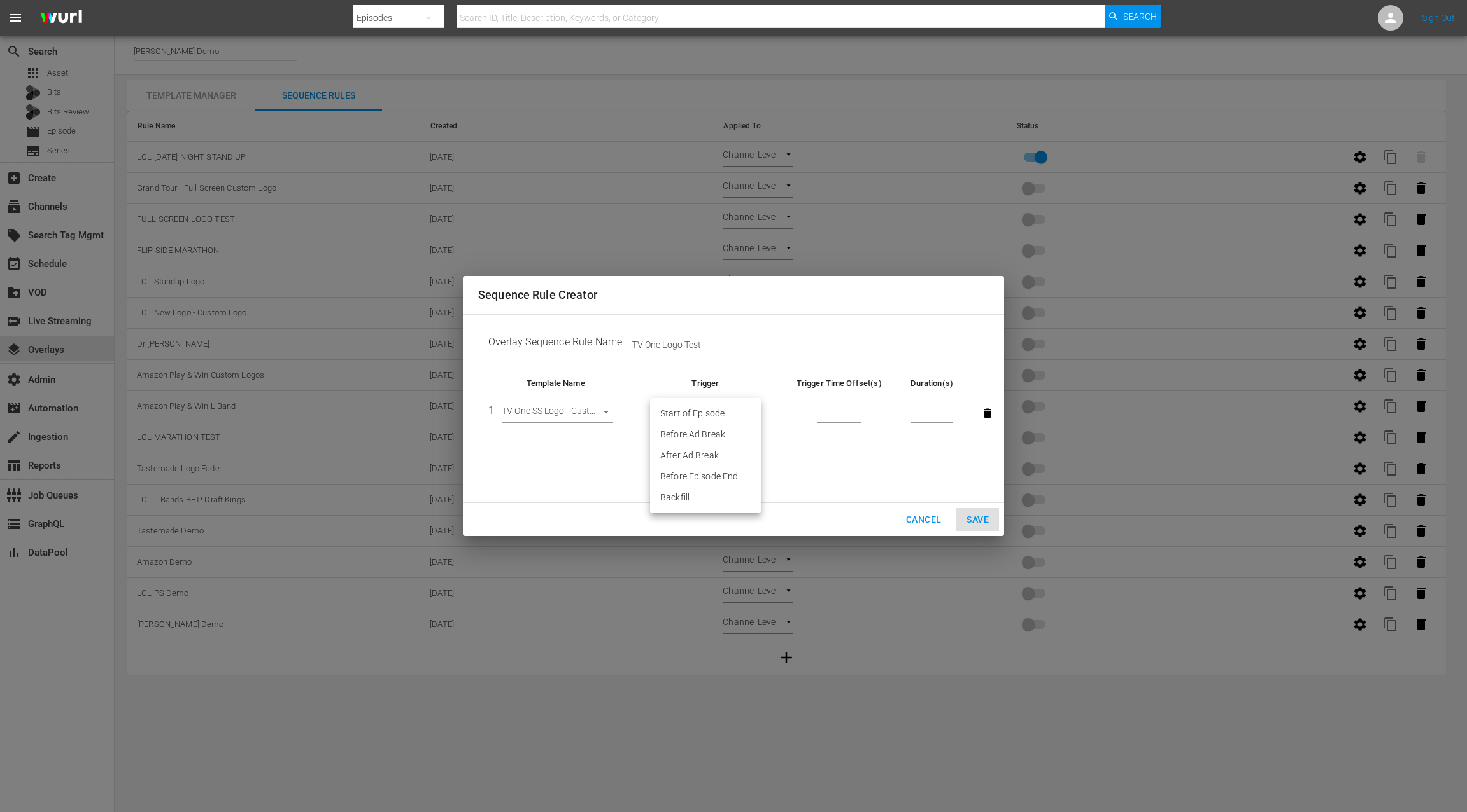
click at [725, 417] on body "menu Search By Episodes Search ID, Title, Description, Keywords, or Category Se…" at bounding box center [733, 406] width 1467 height 812
click at [708, 503] on li "Backfill" at bounding box center [705, 497] width 111 height 21
type input "BACKFILL"
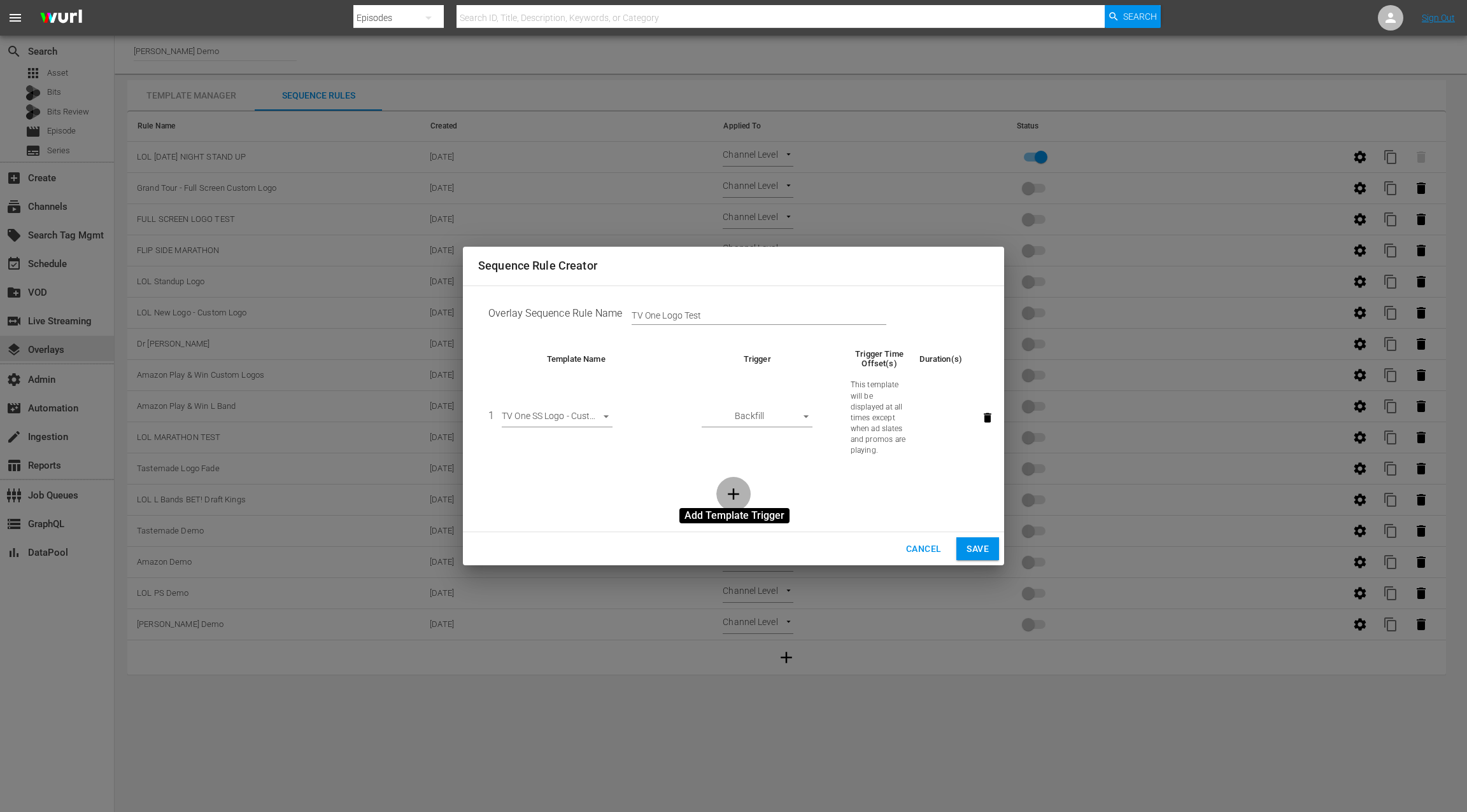
click at [729, 492] on icon "button" at bounding box center [733, 494] width 19 height 19
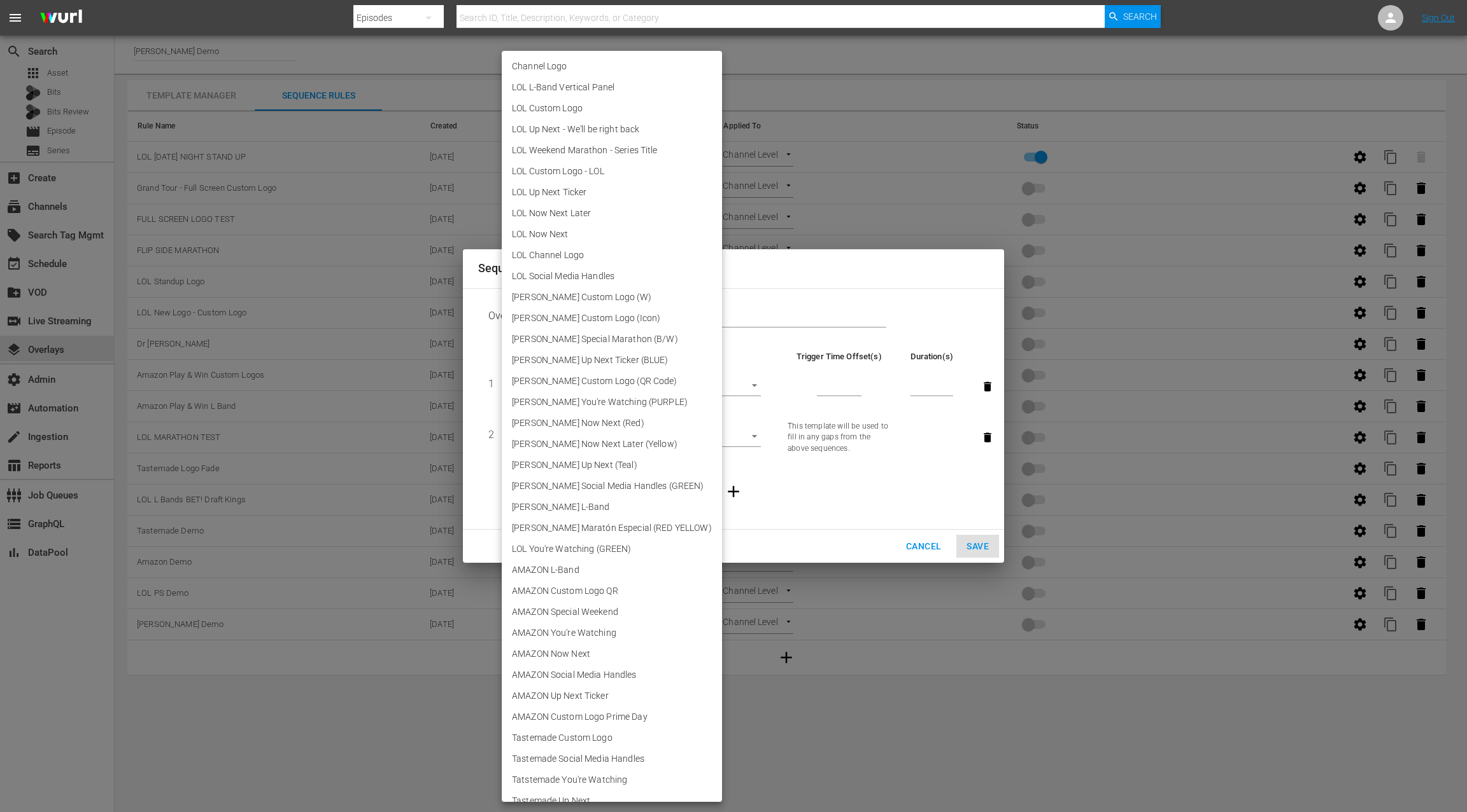
click at [578, 386] on body "menu Search By Episodes Search ID, Title, Description, Keywords, or Category Se…" at bounding box center [733, 406] width 1467 height 812
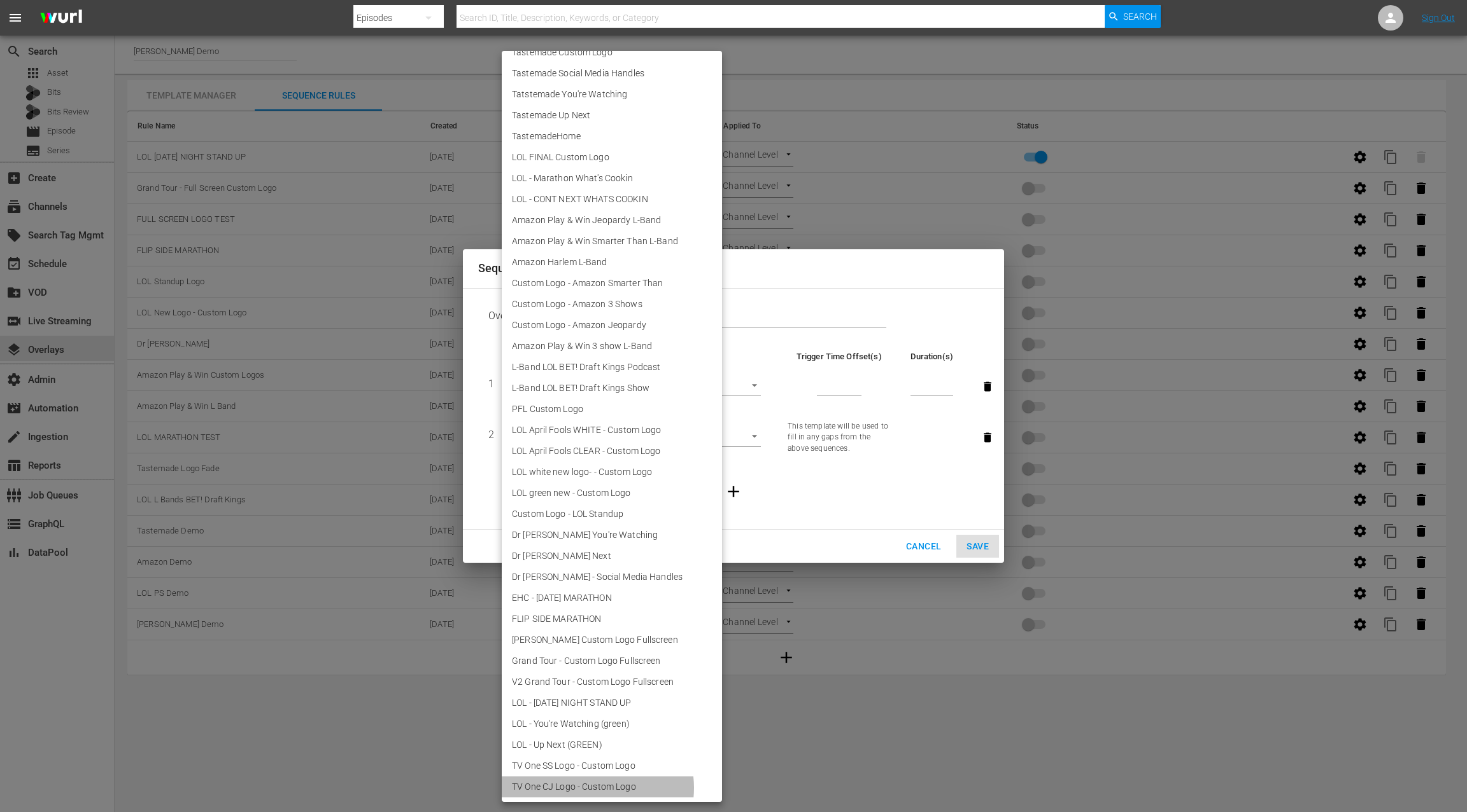
click at [597, 787] on li "TV One CJ Logo - Custom Logo" at bounding box center [611, 787] width 220 height 21
type input "30734"
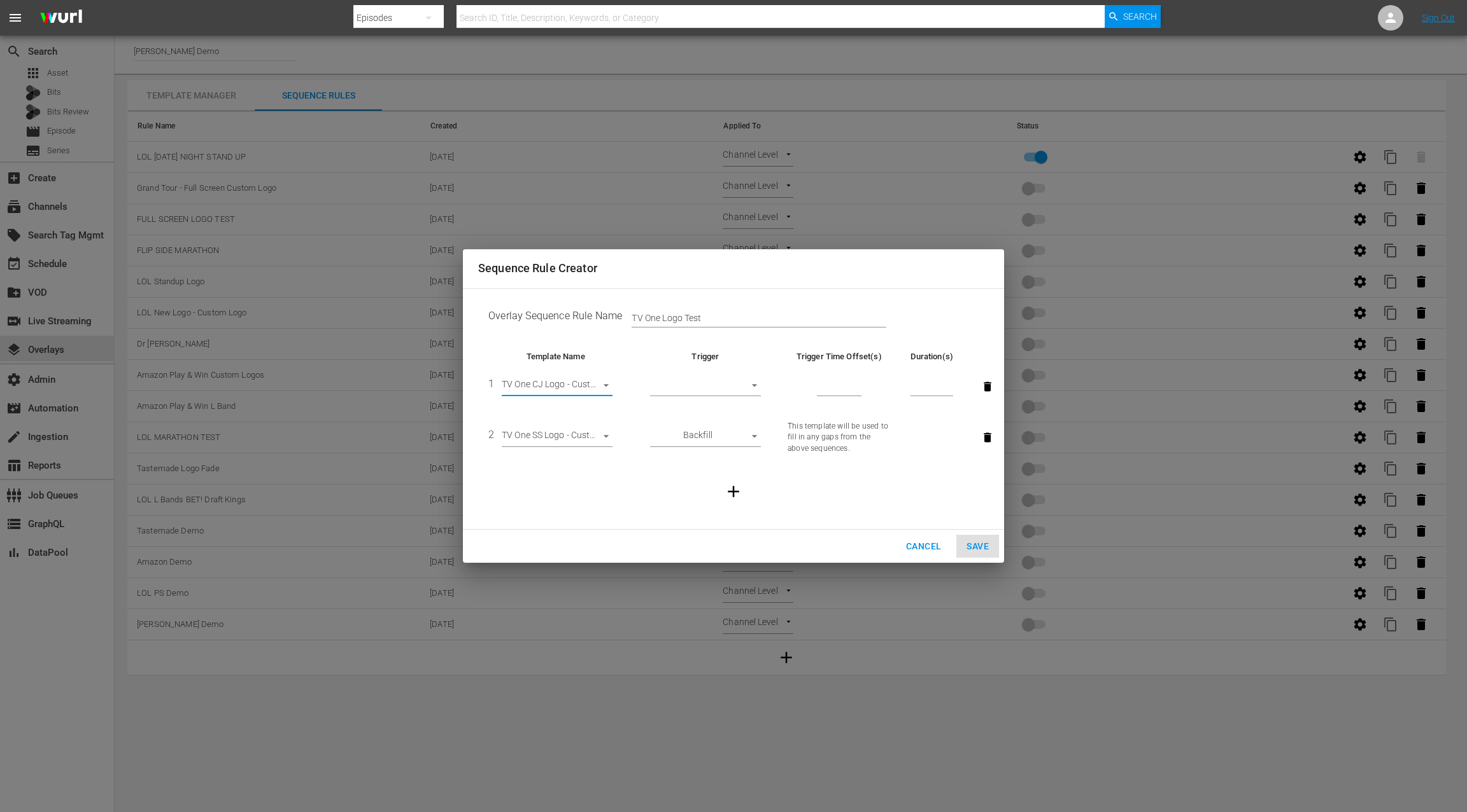
click at [725, 385] on body "menu Search By Episodes Search ID, Title, Description, Keywords, or Category Se…" at bounding box center [733, 406] width 1467 height 812
click at [707, 427] on li "After Ad Break" at bounding box center [705, 429] width 111 height 21
type input "AFTER_AD_BREAK"
click at [822, 385] on input "number" at bounding box center [838, 387] width 44 height 19
type input "2"
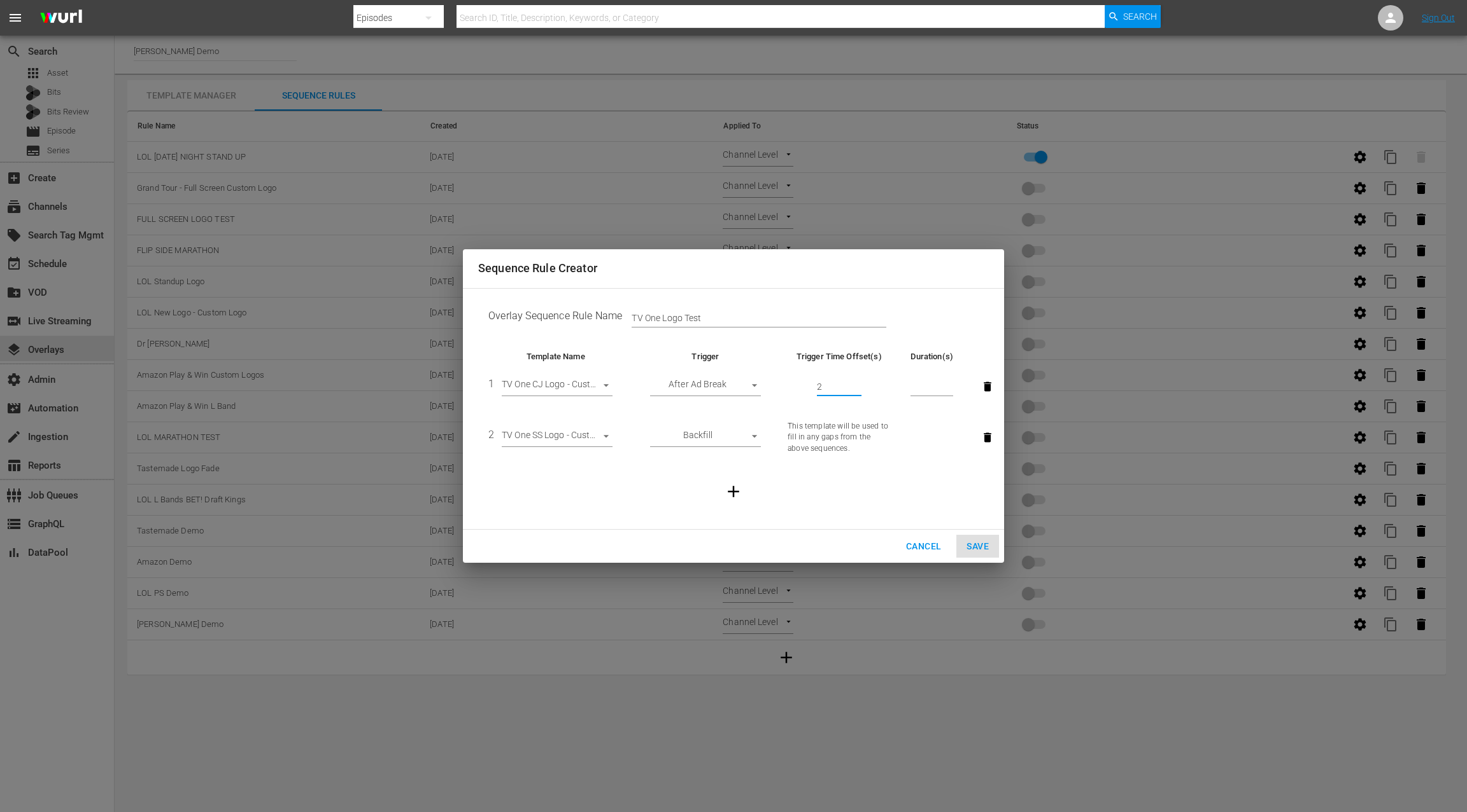
click at [921, 386] on input "number" at bounding box center [931, 387] width 43 height 19
type input "30"
click at [978, 545] on span "Save" at bounding box center [978, 546] width 23 height 16
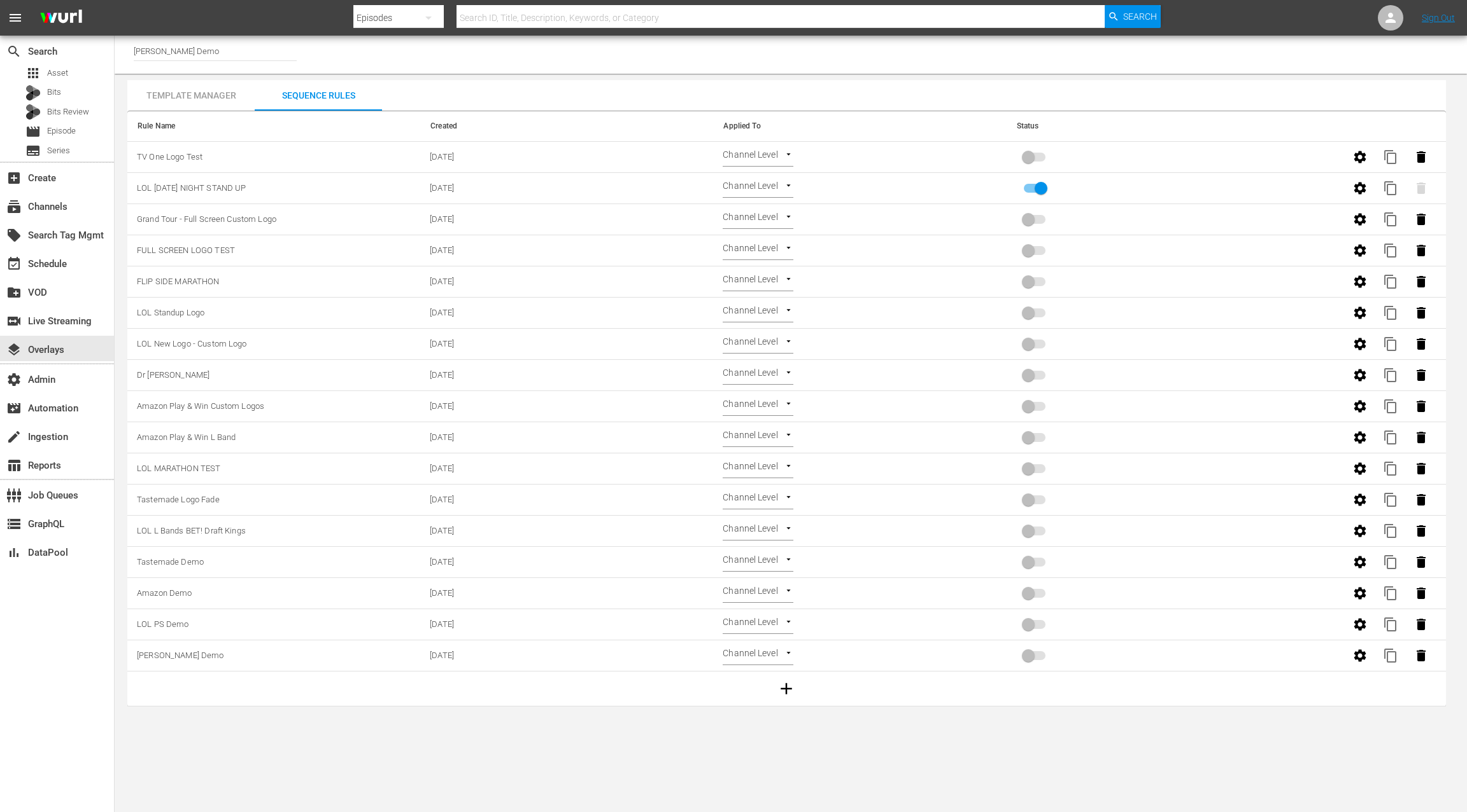
drag, startPoint x: 1042, startPoint y: 192, endPoint x: 1036, endPoint y: 187, distance: 7.8
click at [1042, 192] on input "primary checkbox" at bounding box center [1040, 191] width 73 height 25
checkbox input "false"
click at [1022, 154] on input "primary checkbox" at bounding box center [1027, 160] width 73 height 25
checkbox input "true"
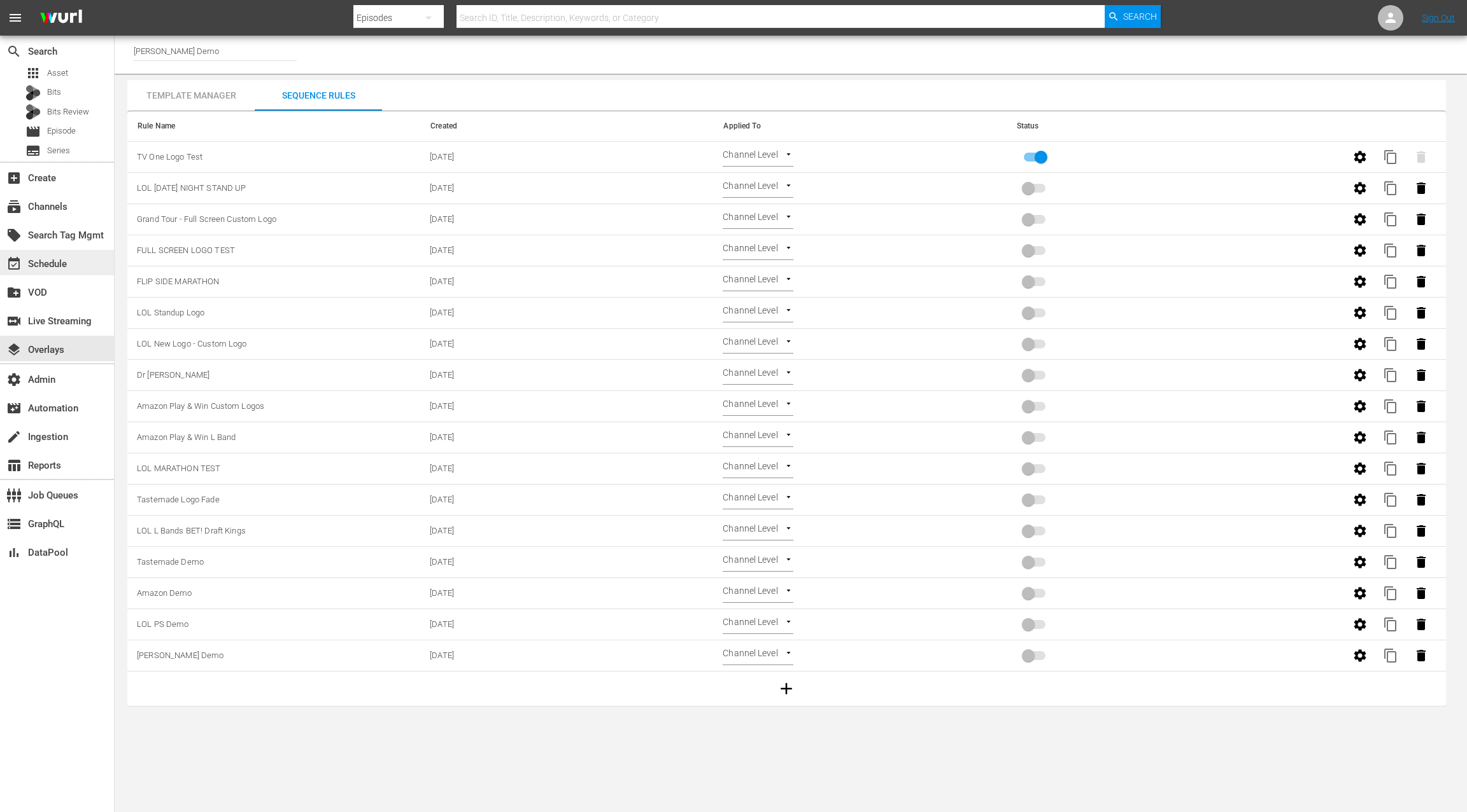
click at [69, 268] on div "event_available Schedule" at bounding box center [57, 262] width 114 height 26
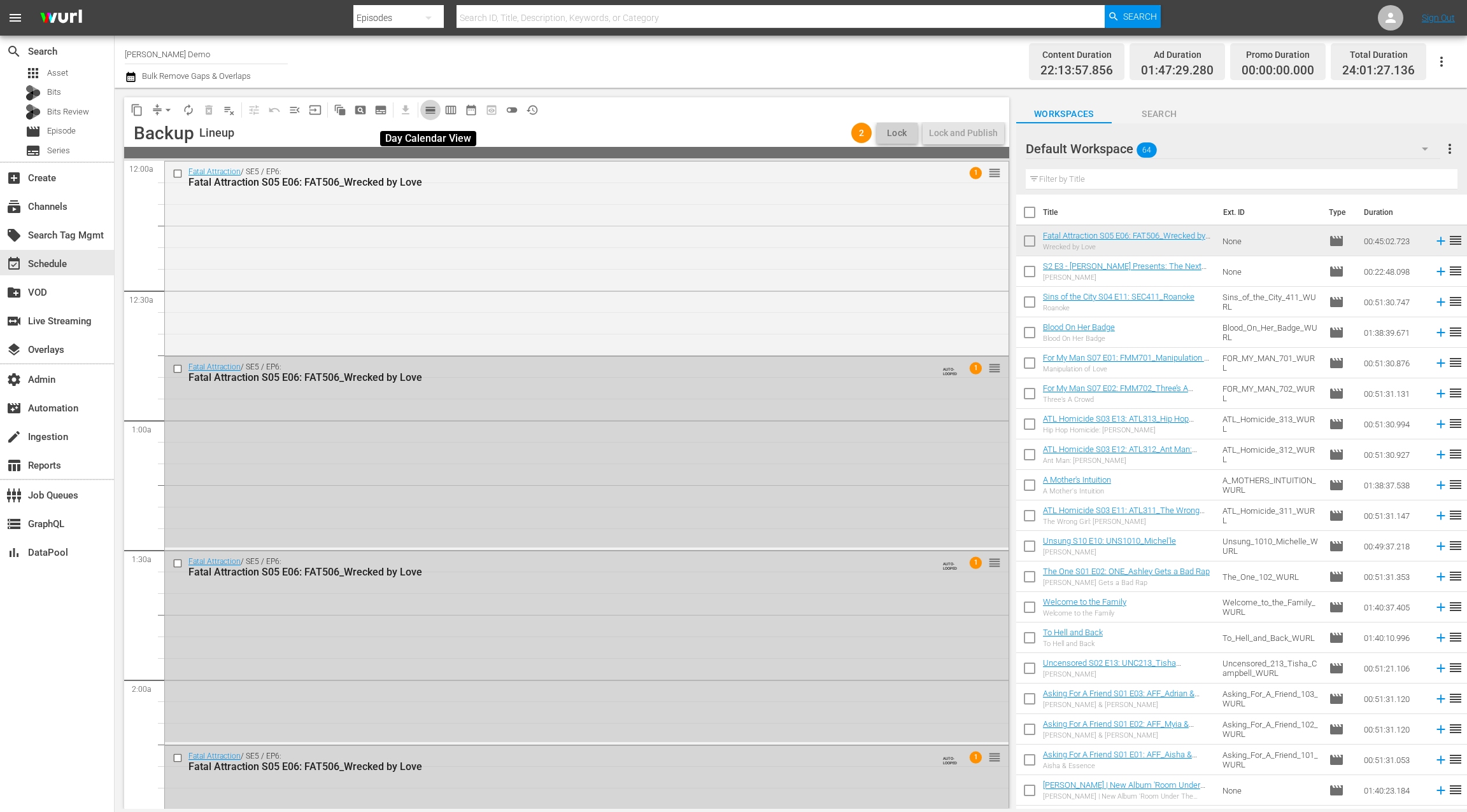
click at [431, 113] on span "calendar_view_day_outlined" at bounding box center [429, 110] width 12 height 12
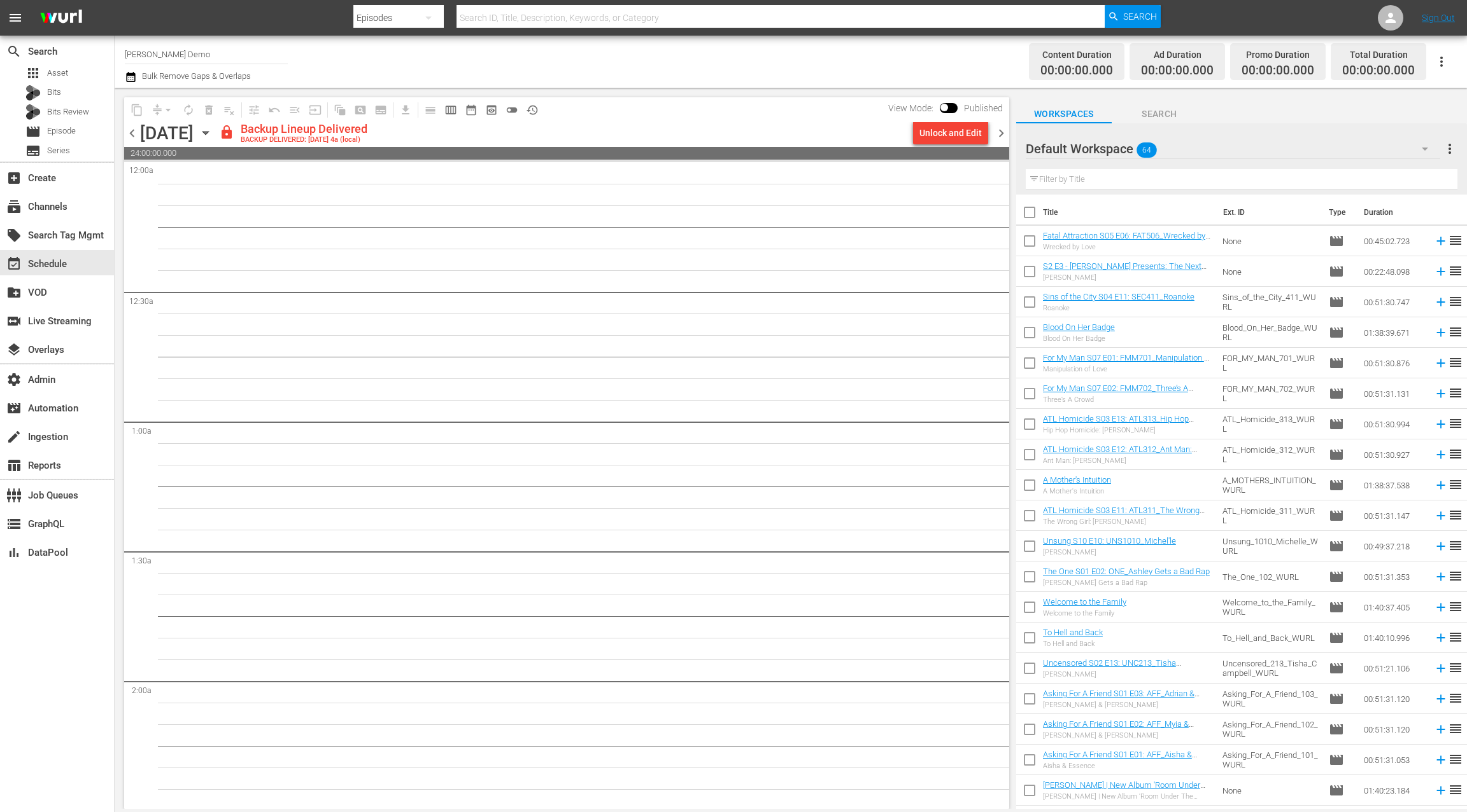
click at [1000, 133] on span "chevron_right" at bounding box center [1001, 133] width 16 height 16
click at [997, 133] on span "chevron_right" at bounding box center [1001, 133] width 16 height 16
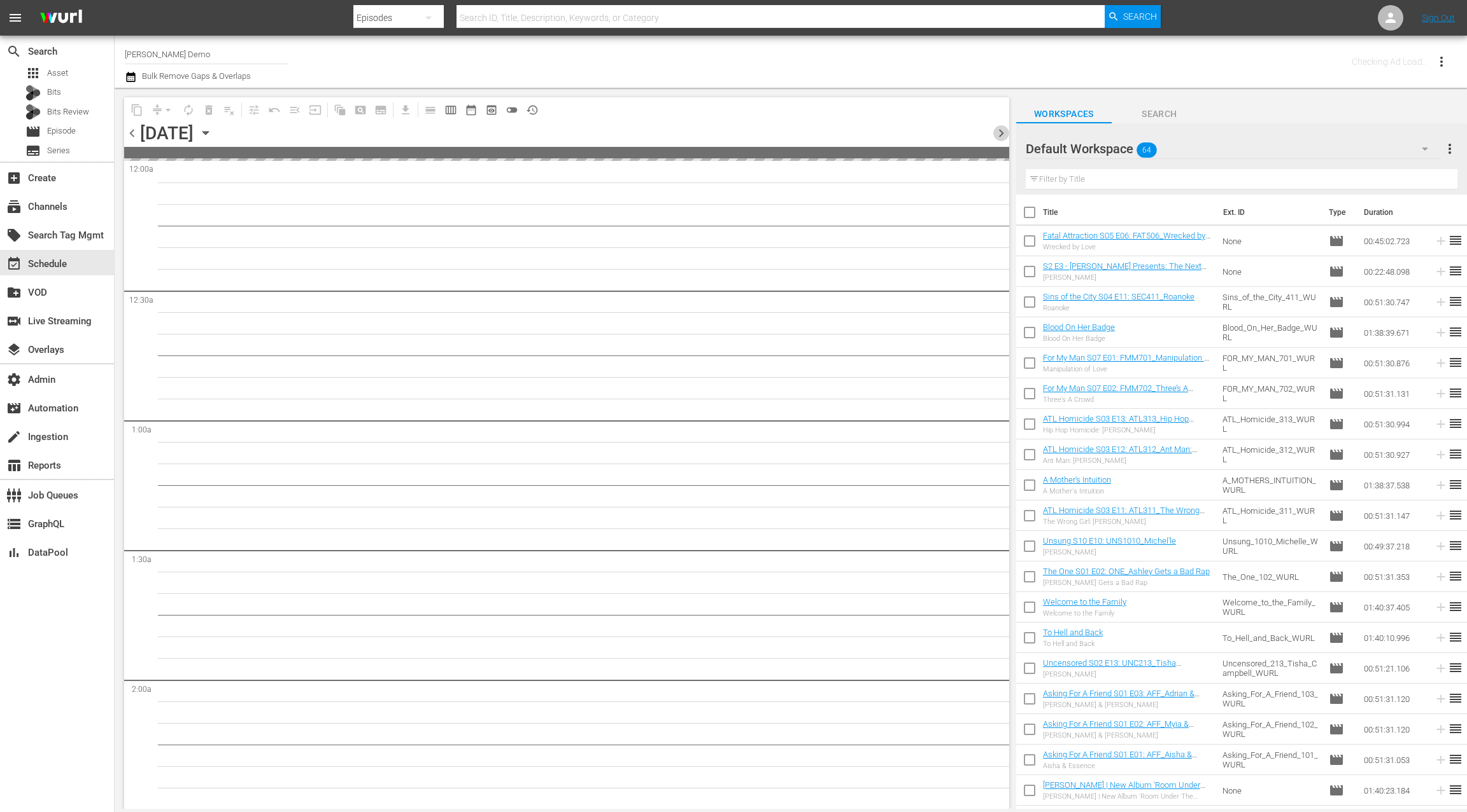
click at [997, 133] on span "chevron_right" at bounding box center [1001, 133] width 16 height 16
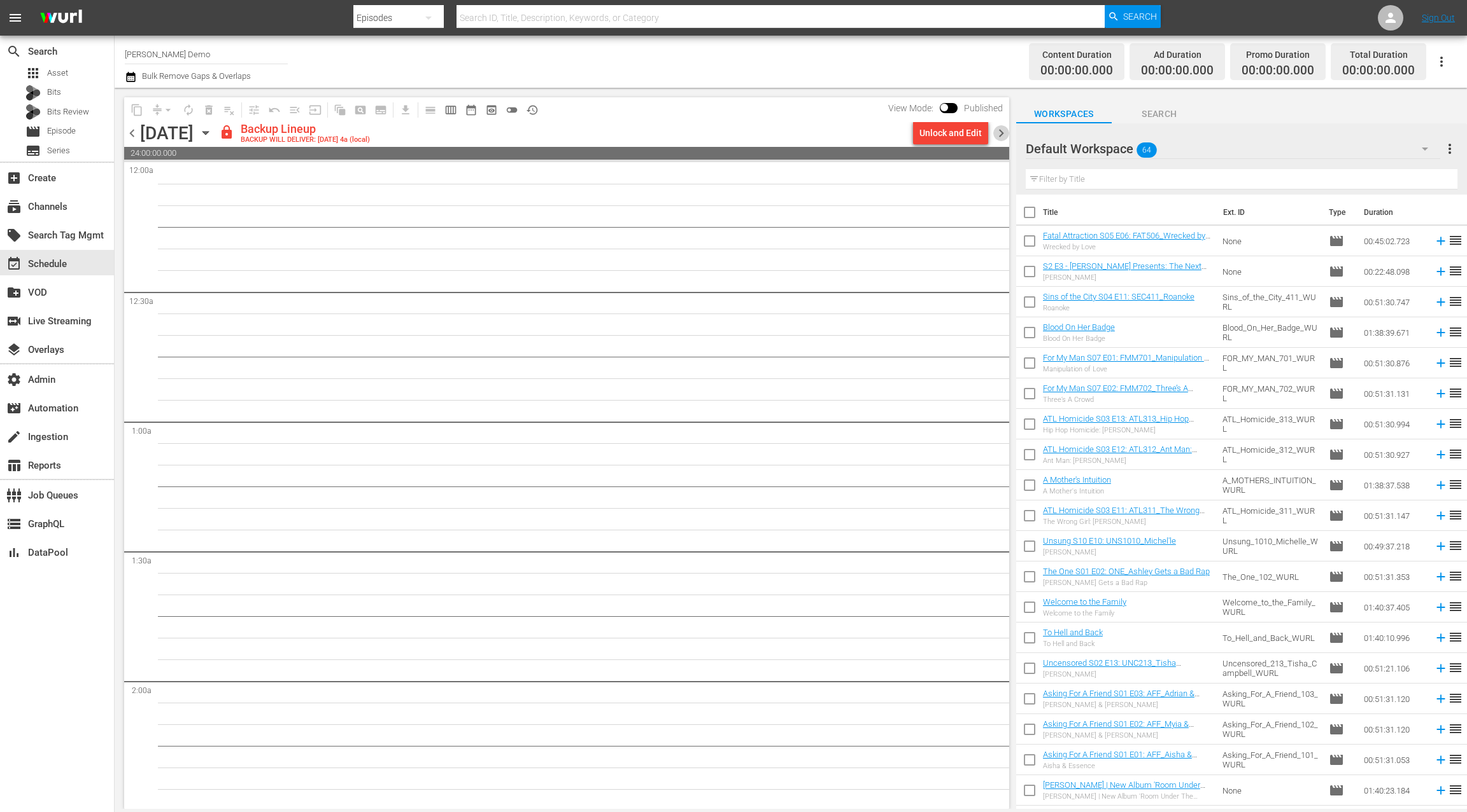
click at [1004, 134] on span "chevron_right" at bounding box center [1001, 133] width 16 height 16
click at [1004, 135] on span "chevron_right" at bounding box center [1001, 133] width 16 height 16
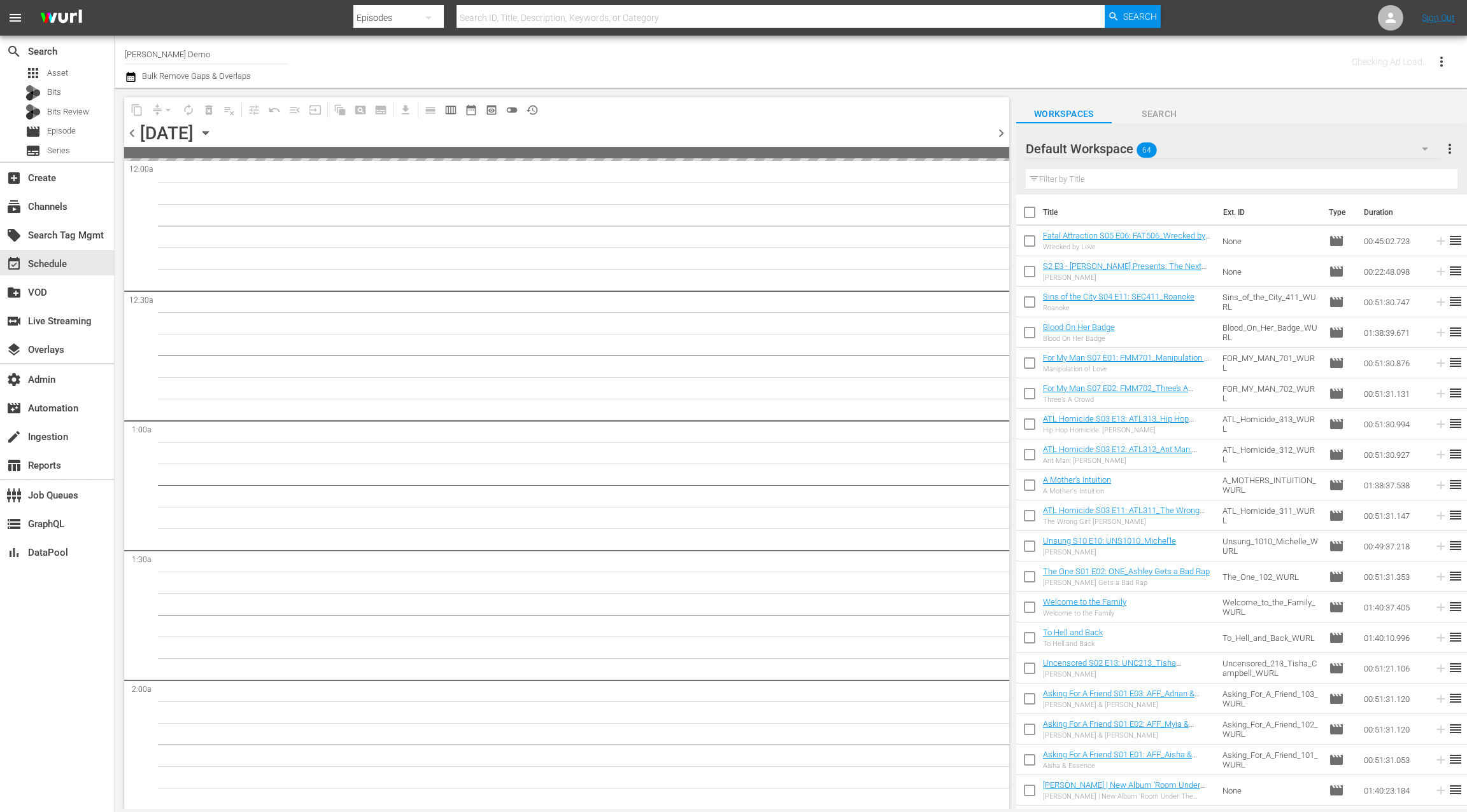
click at [1004, 135] on span "chevron_right" at bounding box center [1001, 133] width 16 height 16
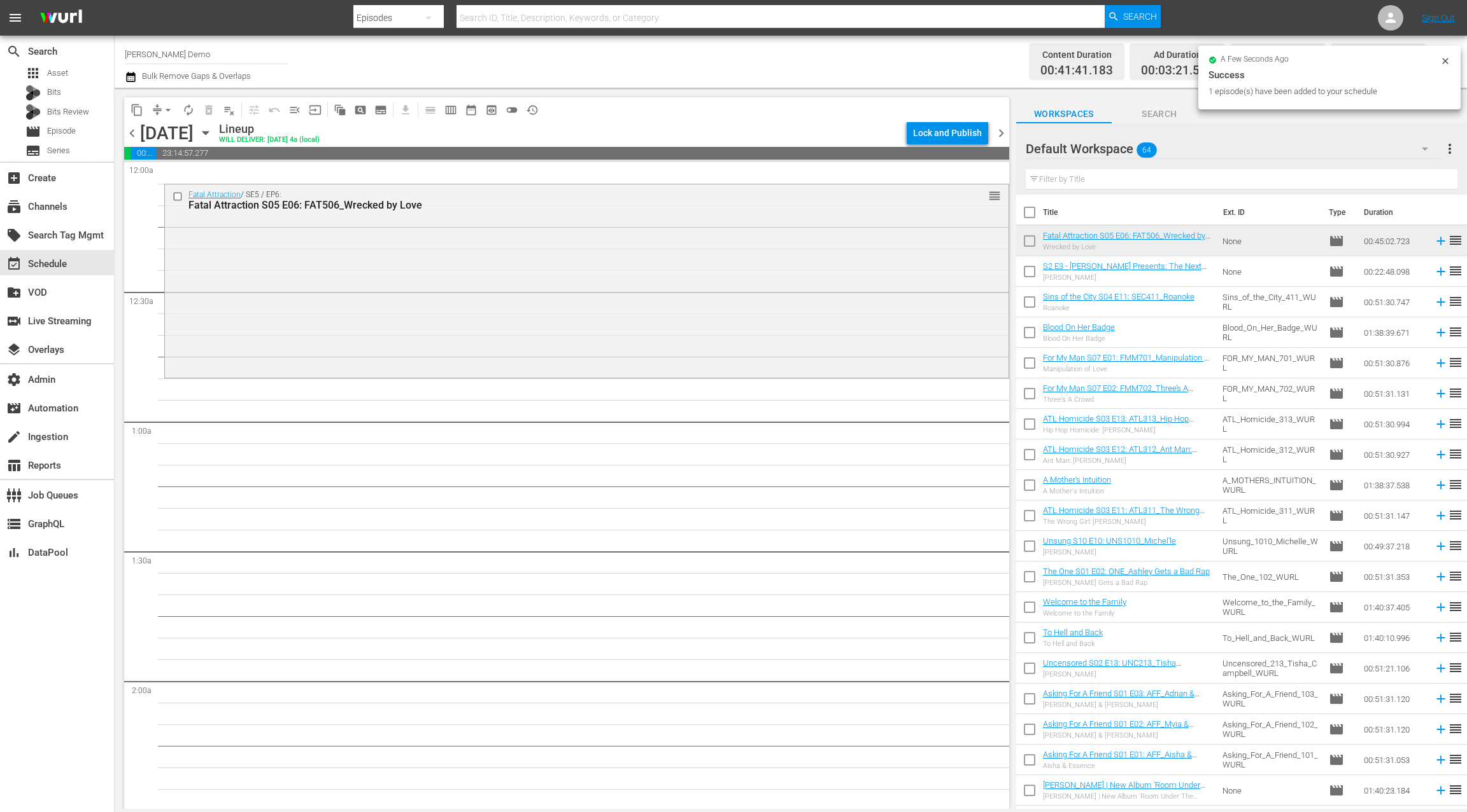
drag, startPoint x: 1059, startPoint y: 235, endPoint x: 226, endPoint y: 0, distance: 865.5
click at [433, 221] on div "Fatal Attraction / SE5 / EP6: Fatal Attraction S05 E06: FAT506_Wrecked by Love …" at bounding box center [586, 280] width 844 height 191
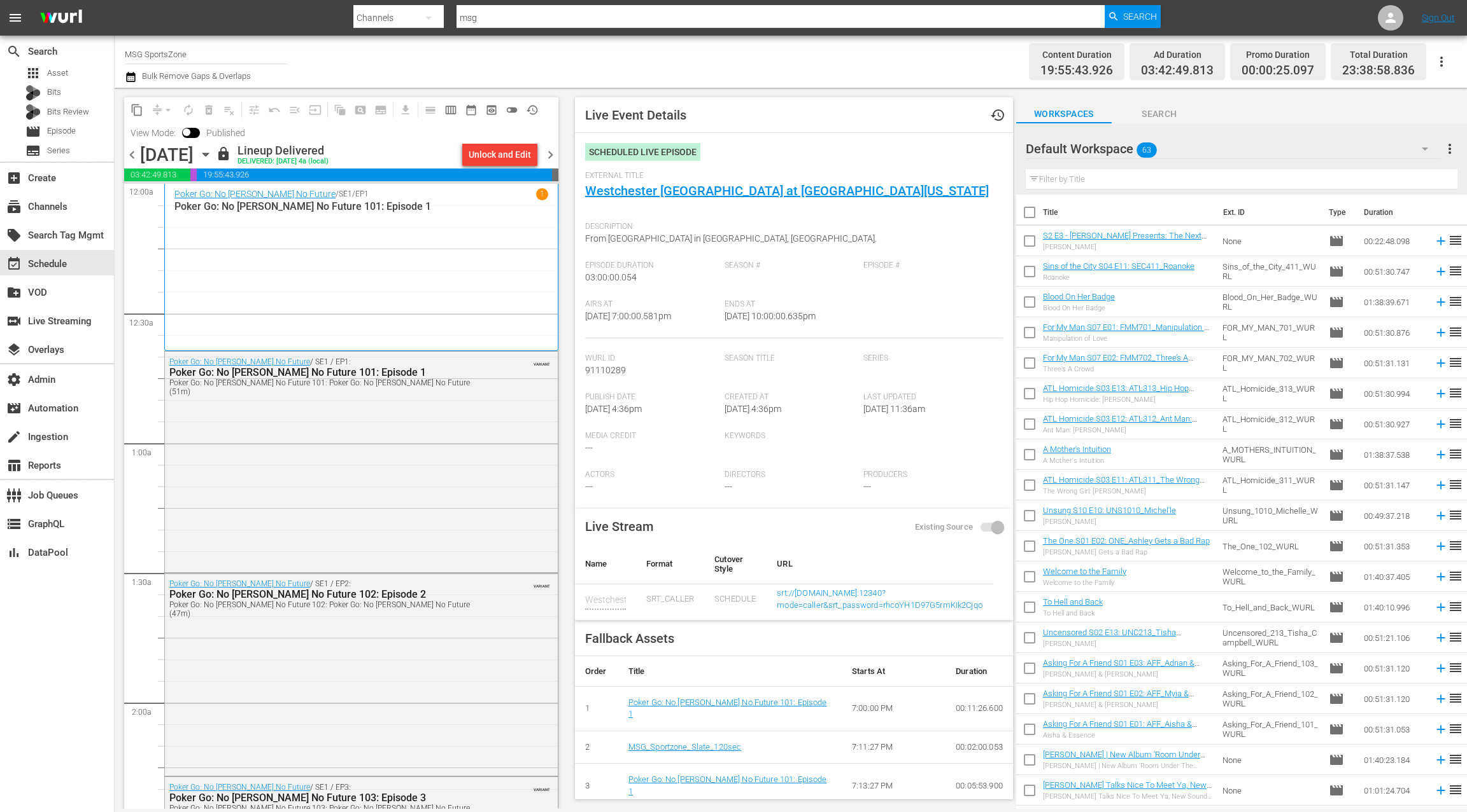
scroll to position [3, 0]
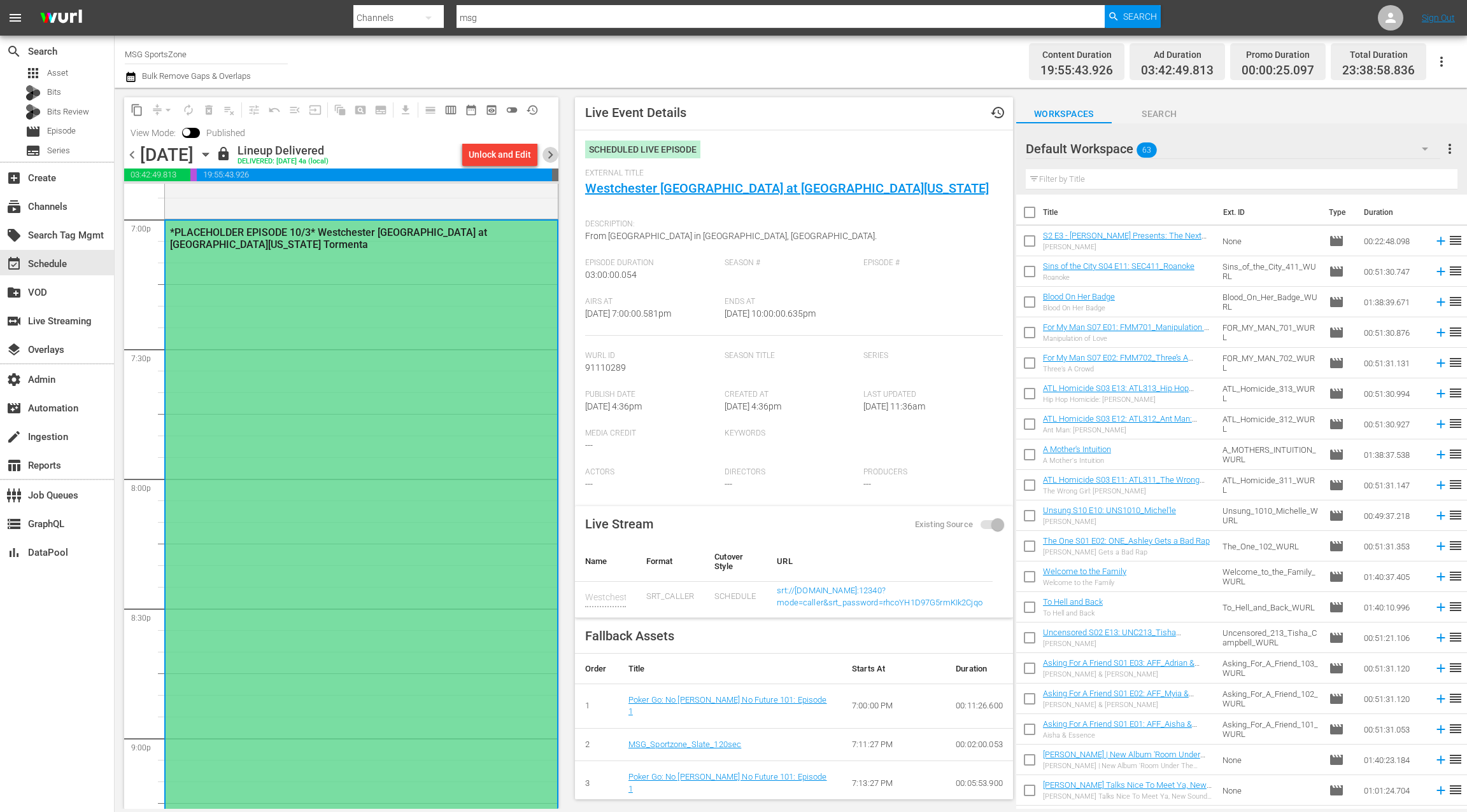
click at [550, 160] on span "chevron_right" at bounding box center [550, 154] width 16 height 16
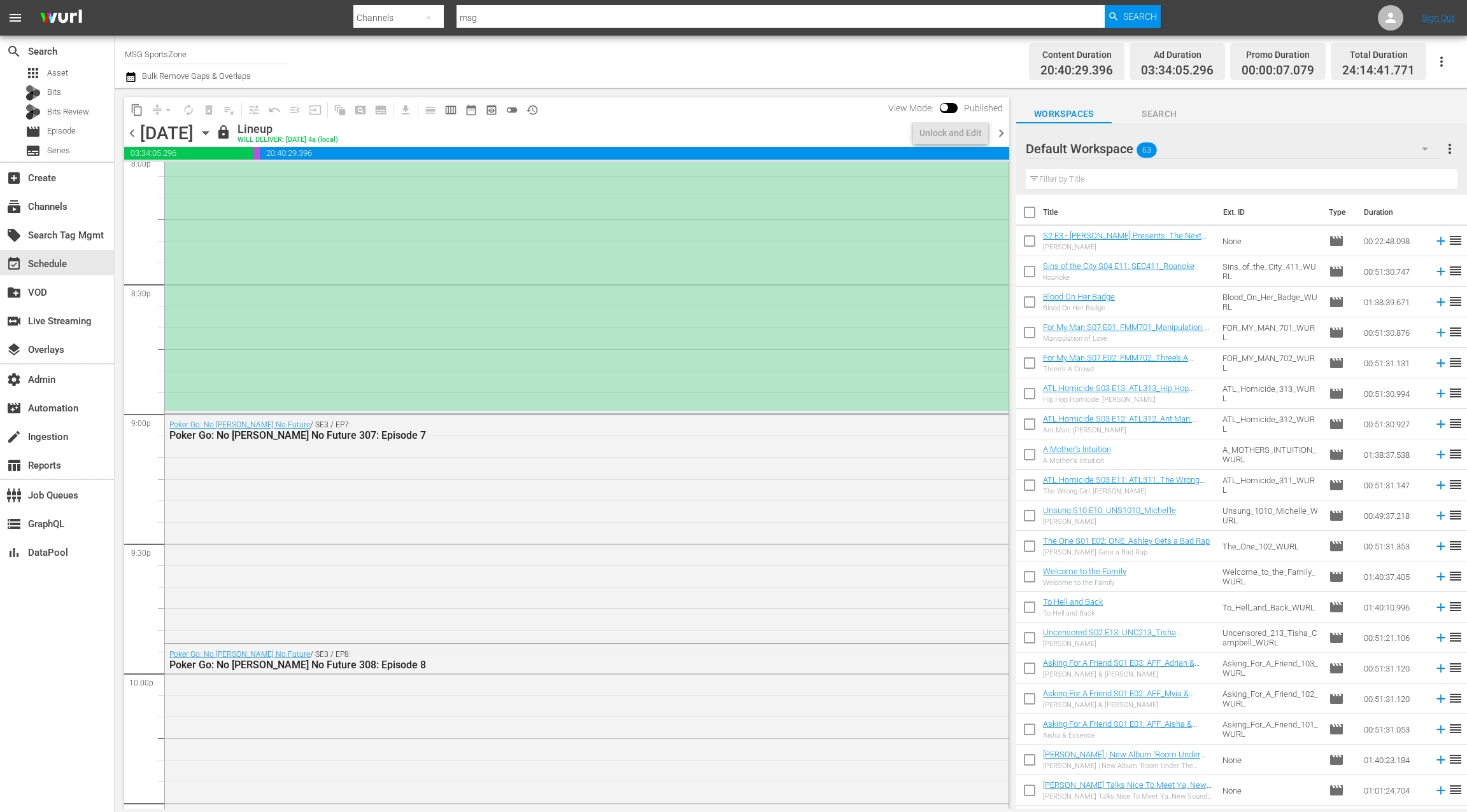
scroll to position [4874, 0]
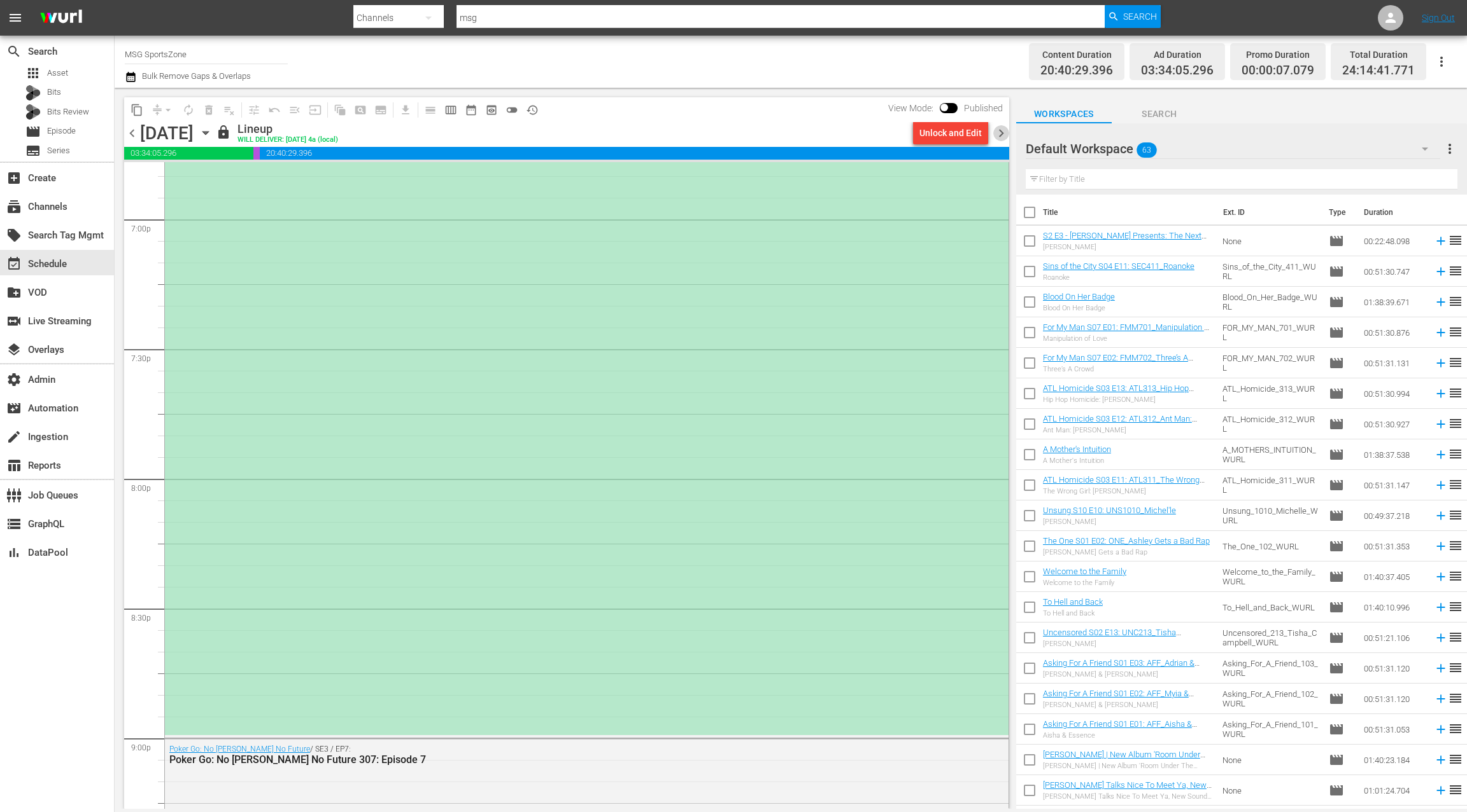
click at [999, 135] on span "chevron_right" at bounding box center [1001, 133] width 16 height 16
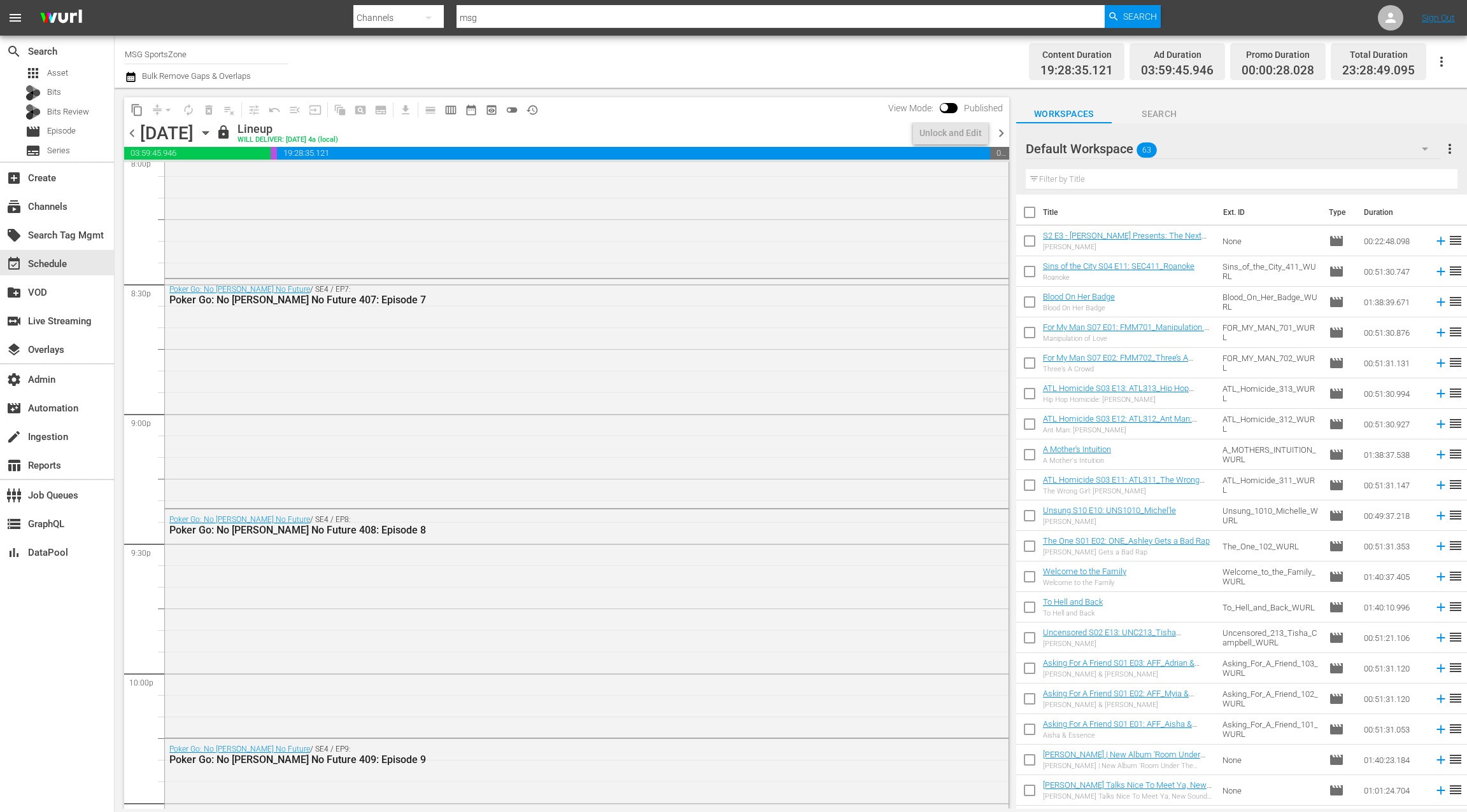
scroll to position [4810, 0]
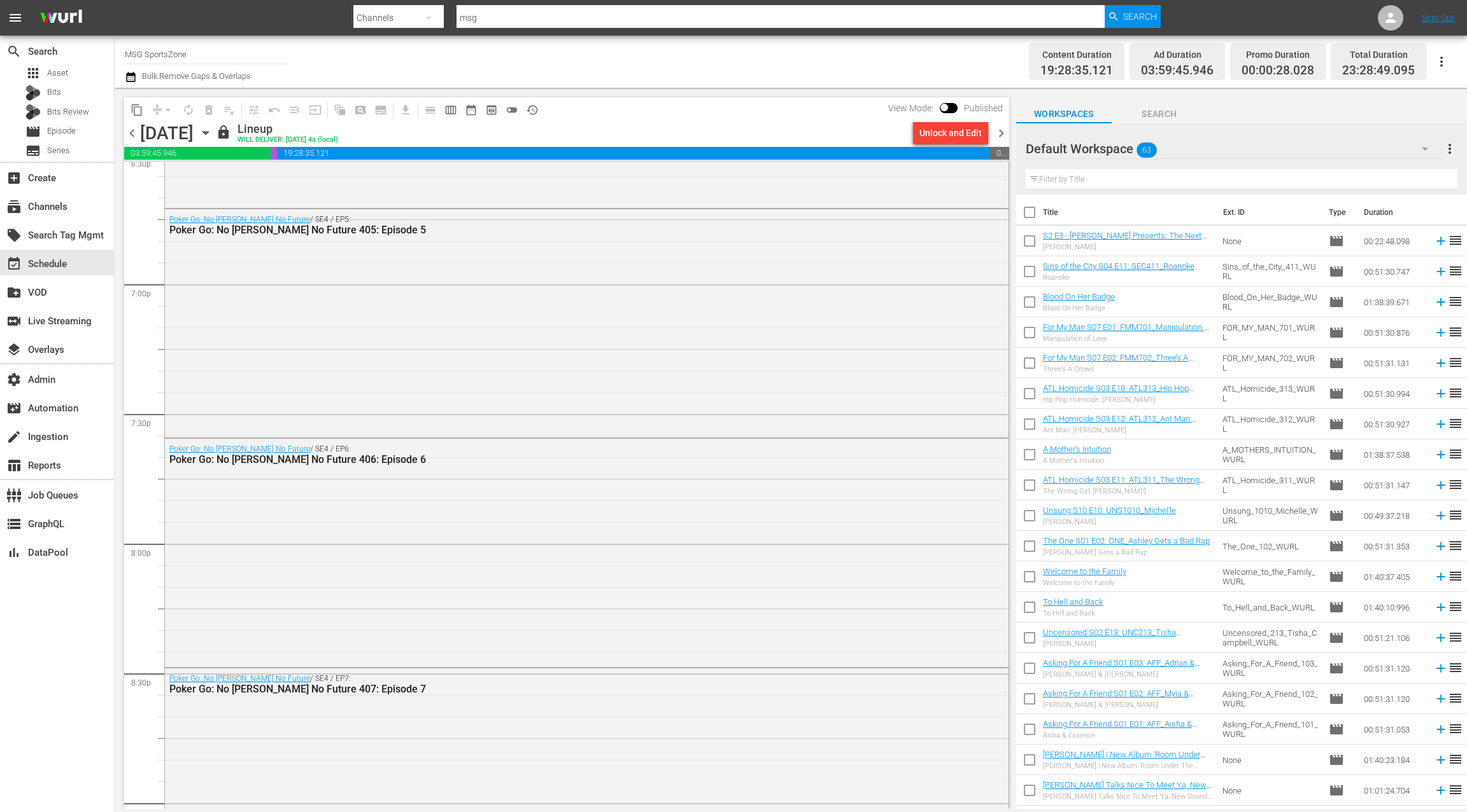
click at [133, 78] on icon "button" at bounding box center [131, 77] width 12 height 15
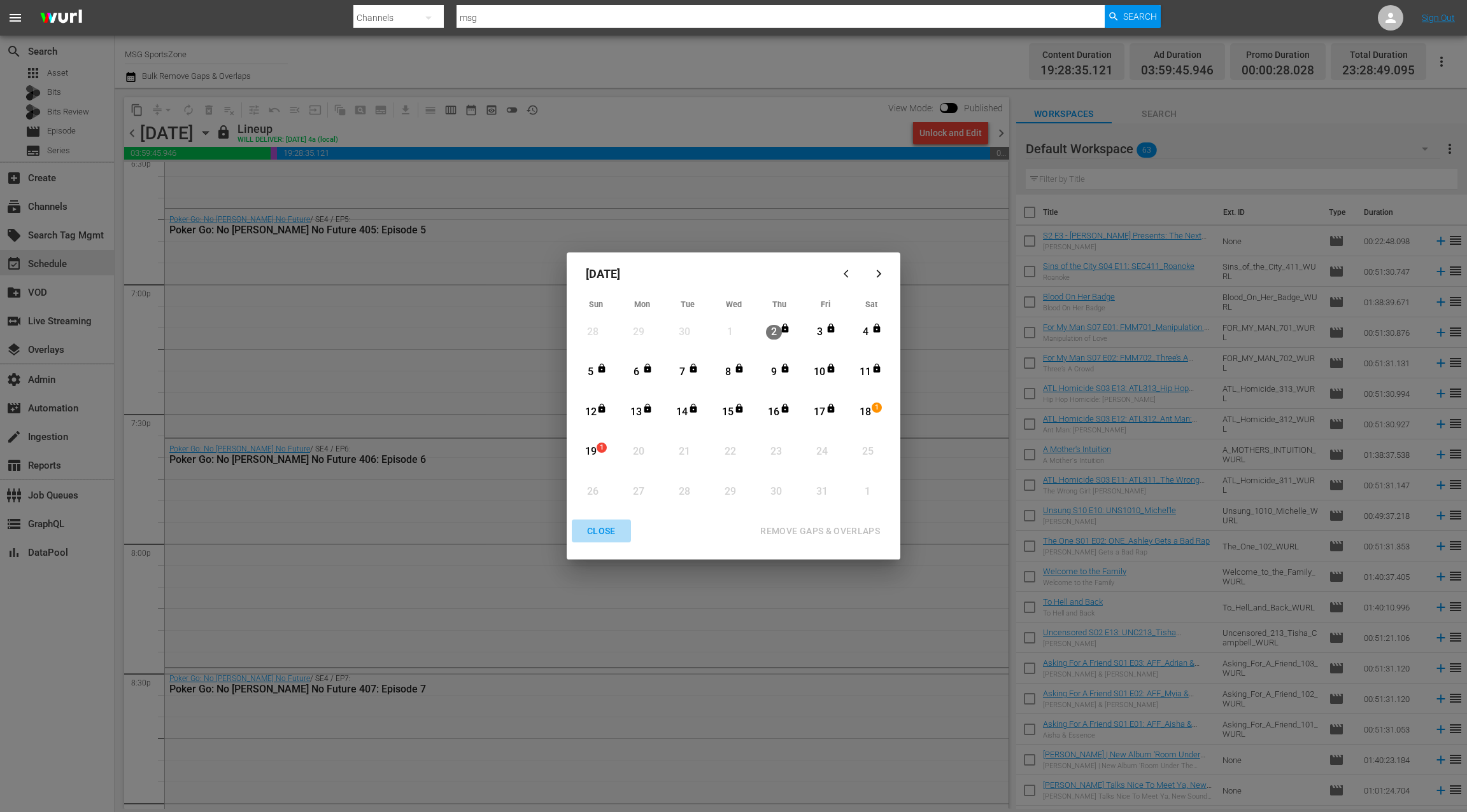
click at [606, 537] on div "CLOSE" at bounding box center [602, 531] width 49 height 16
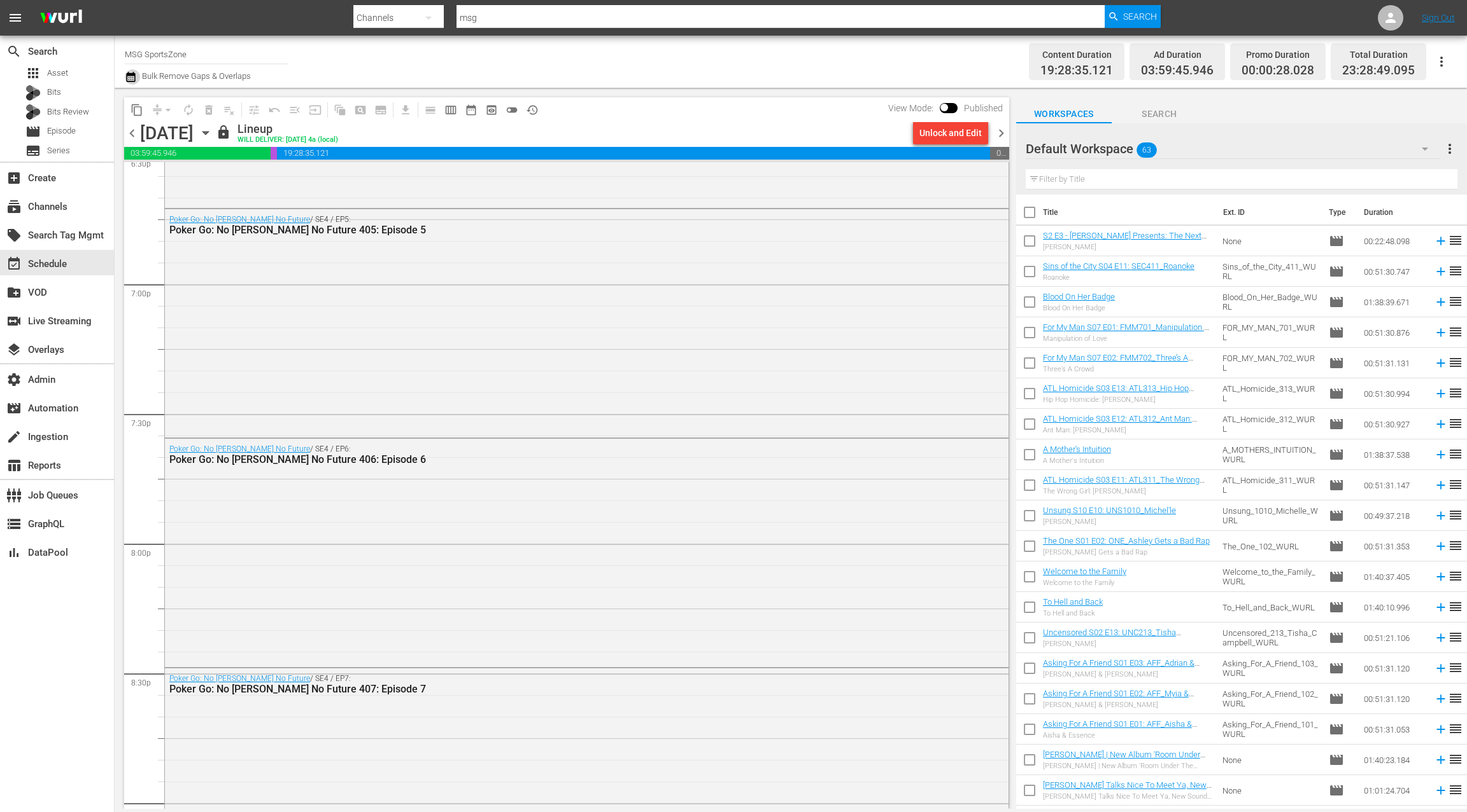
click at [133, 82] on icon "button" at bounding box center [131, 77] width 12 height 15
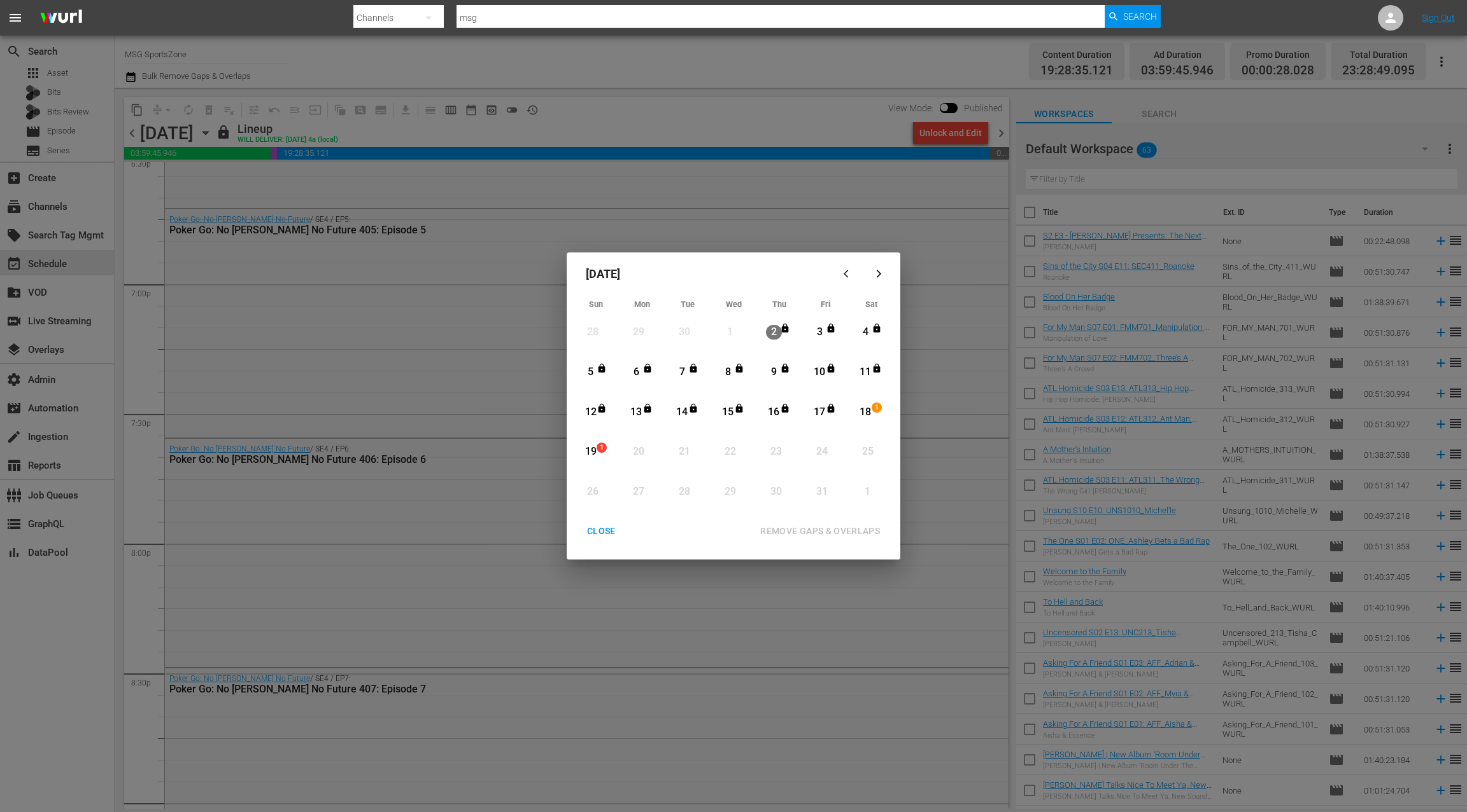
click at [592, 372] on div "5" at bounding box center [590, 371] width 16 height 14
click at [595, 452] on div "19" at bounding box center [590, 451] width 16 height 14
click at [811, 532] on div "REMOVE GAPS & OVERLAPS" at bounding box center [820, 531] width 140 height 16
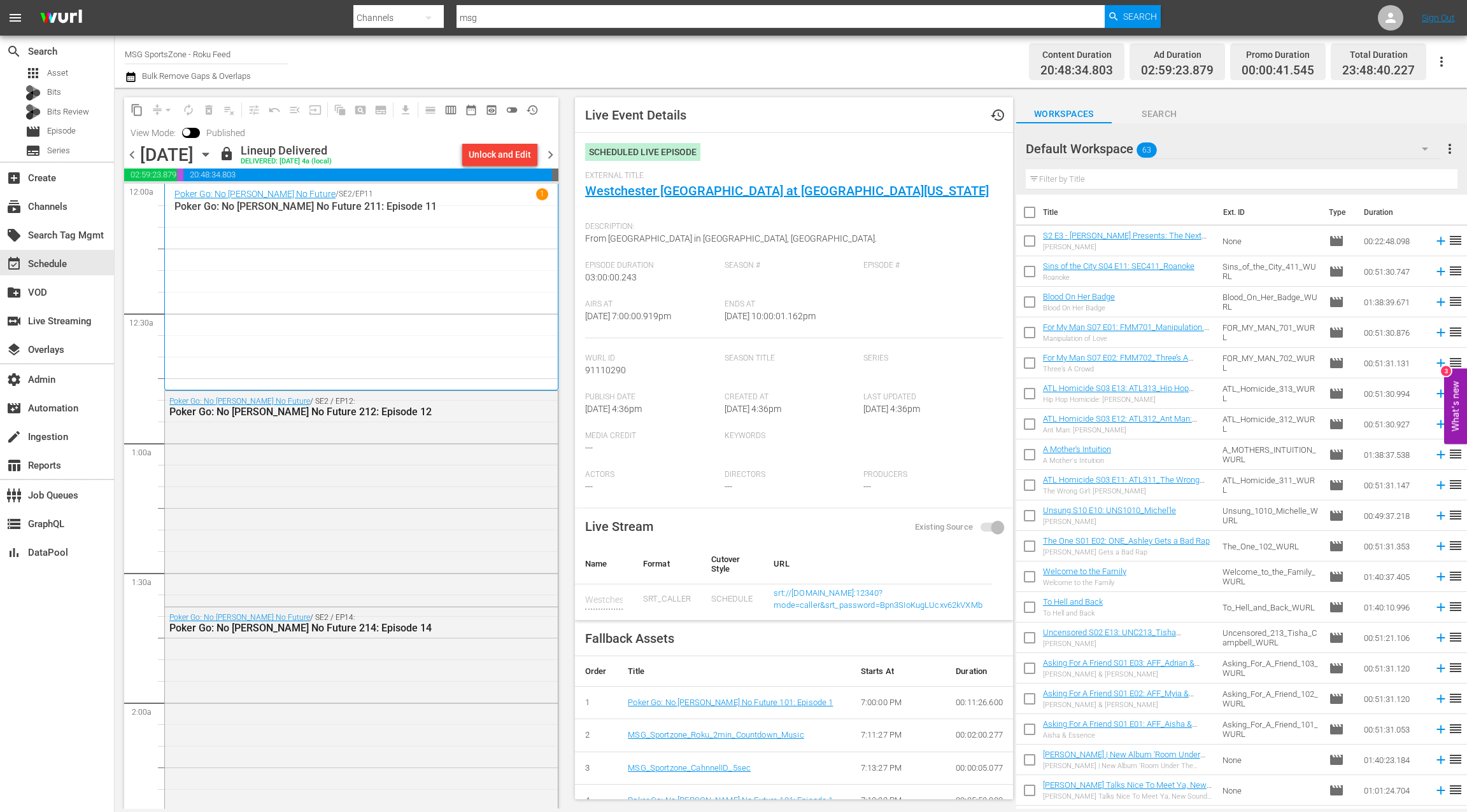
scroll to position [4873, 0]
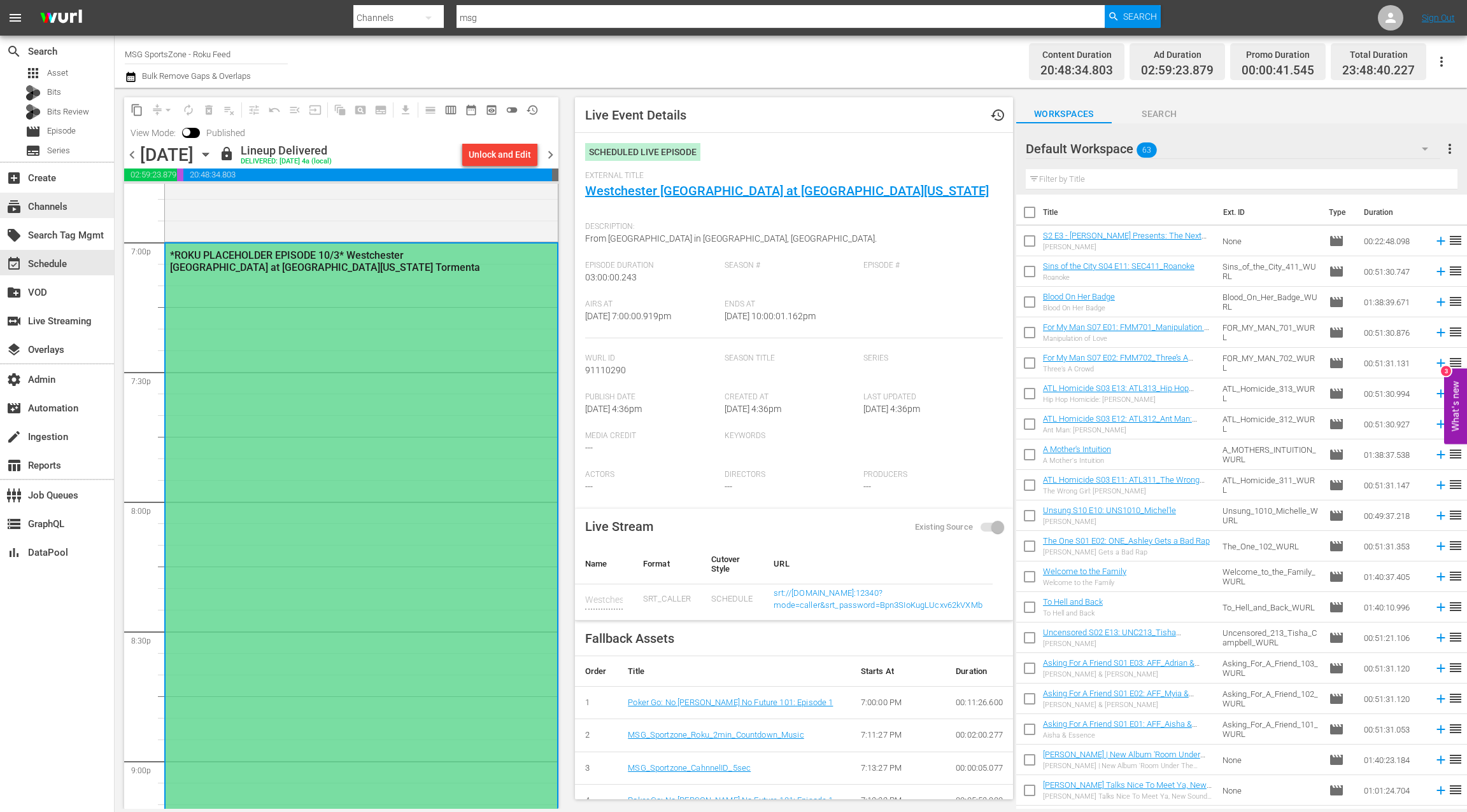
click at [69, 207] on div "subscriptions Channels" at bounding box center [35, 205] width 71 height 11
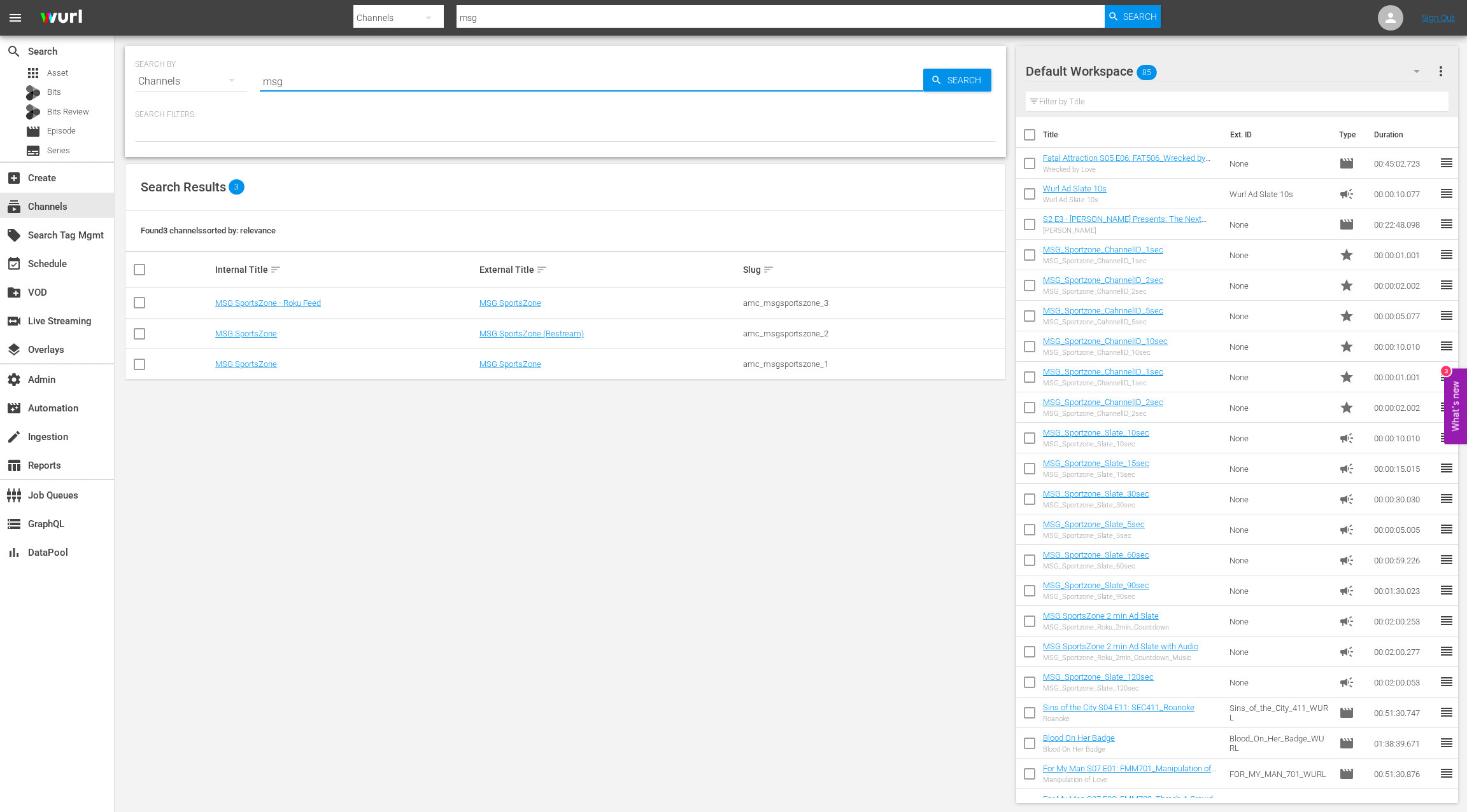
drag, startPoint x: 290, startPoint y: 82, endPoint x: 254, endPoint y: 80, distance: 36.1
click at [254, 80] on div "SEARCH BY Search By Channels Search ID, Title, Description, Keywords, or Catego…" at bounding box center [566, 74] width 861 height 45
type input "acorn"
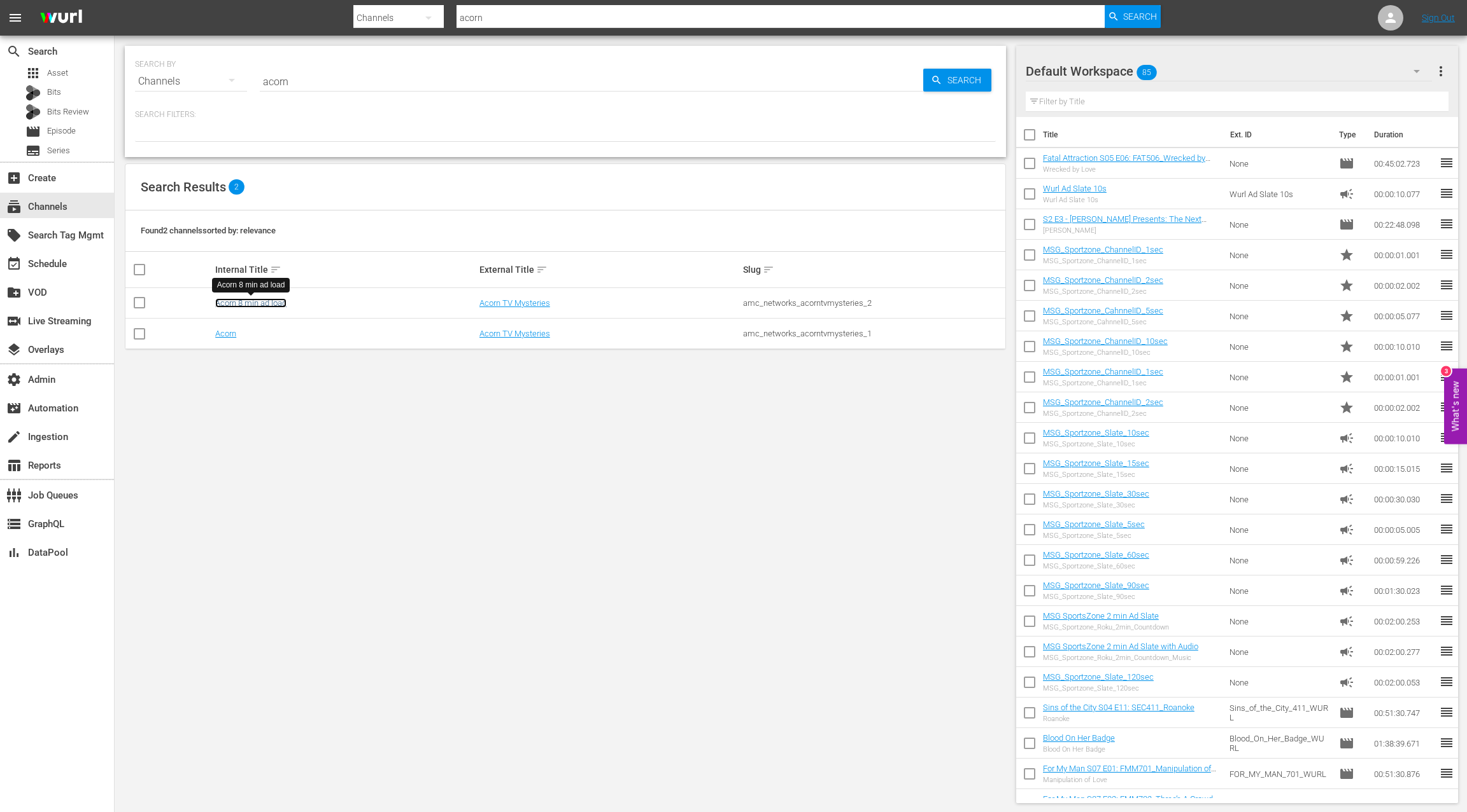
click at [275, 301] on link "Acorn 8 min ad load" at bounding box center [250, 303] width 71 height 9
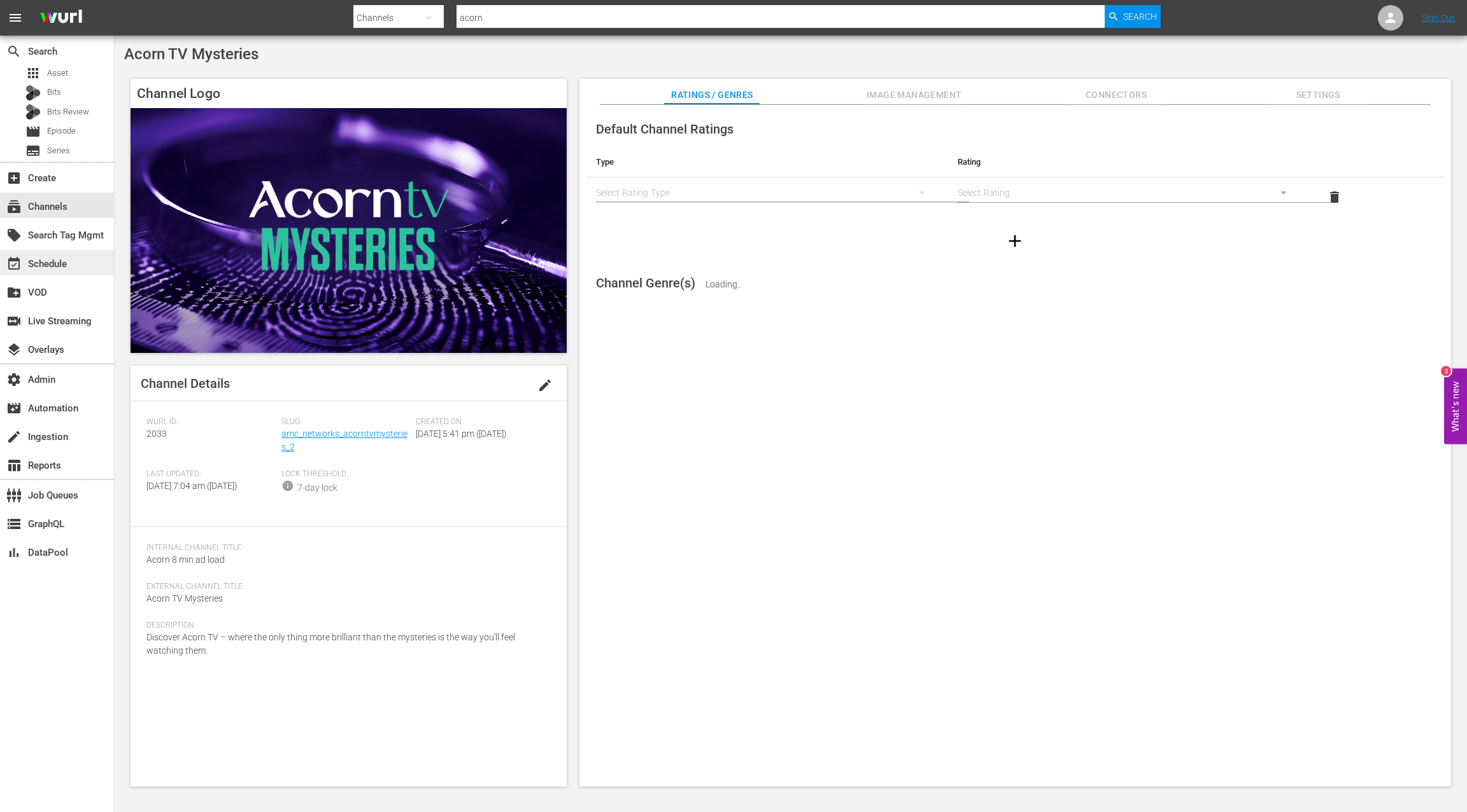
click at [82, 268] on div "event_available Schedule" at bounding box center [57, 262] width 114 height 26
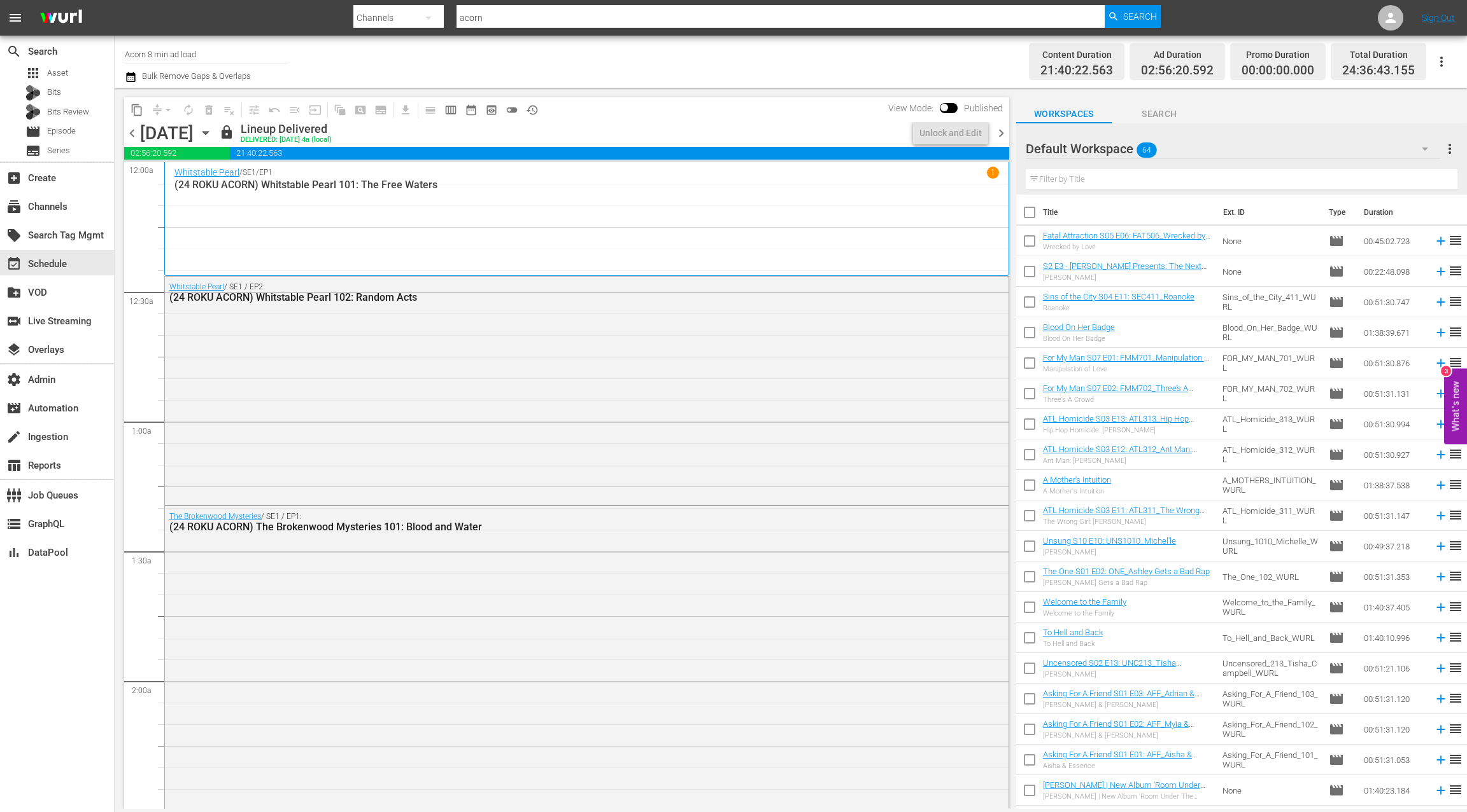
click at [216, 137] on div "[DATE] [DATE]" at bounding box center [178, 133] width 76 height 21
click at [213, 133] on icon "button" at bounding box center [205, 132] width 14 height 14
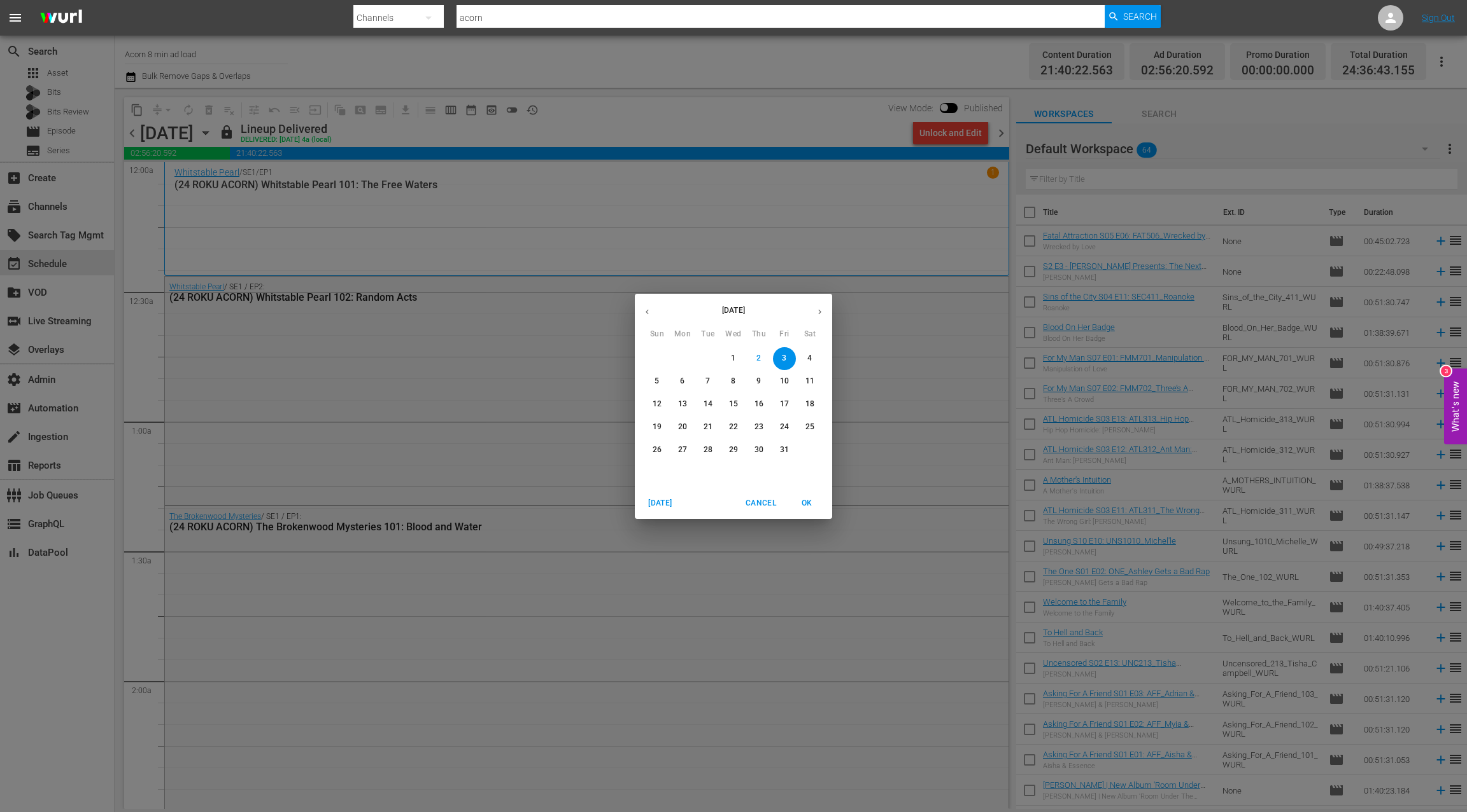
click at [819, 313] on icon "button" at bounding box center [819, 312] width 9 height 9
click at [648, 316] on icon "button" at bounding box center [647, 312] width 9 height 9
click at [662, 384] on span "5" at bounding box center [656, 381] width 23 height 10
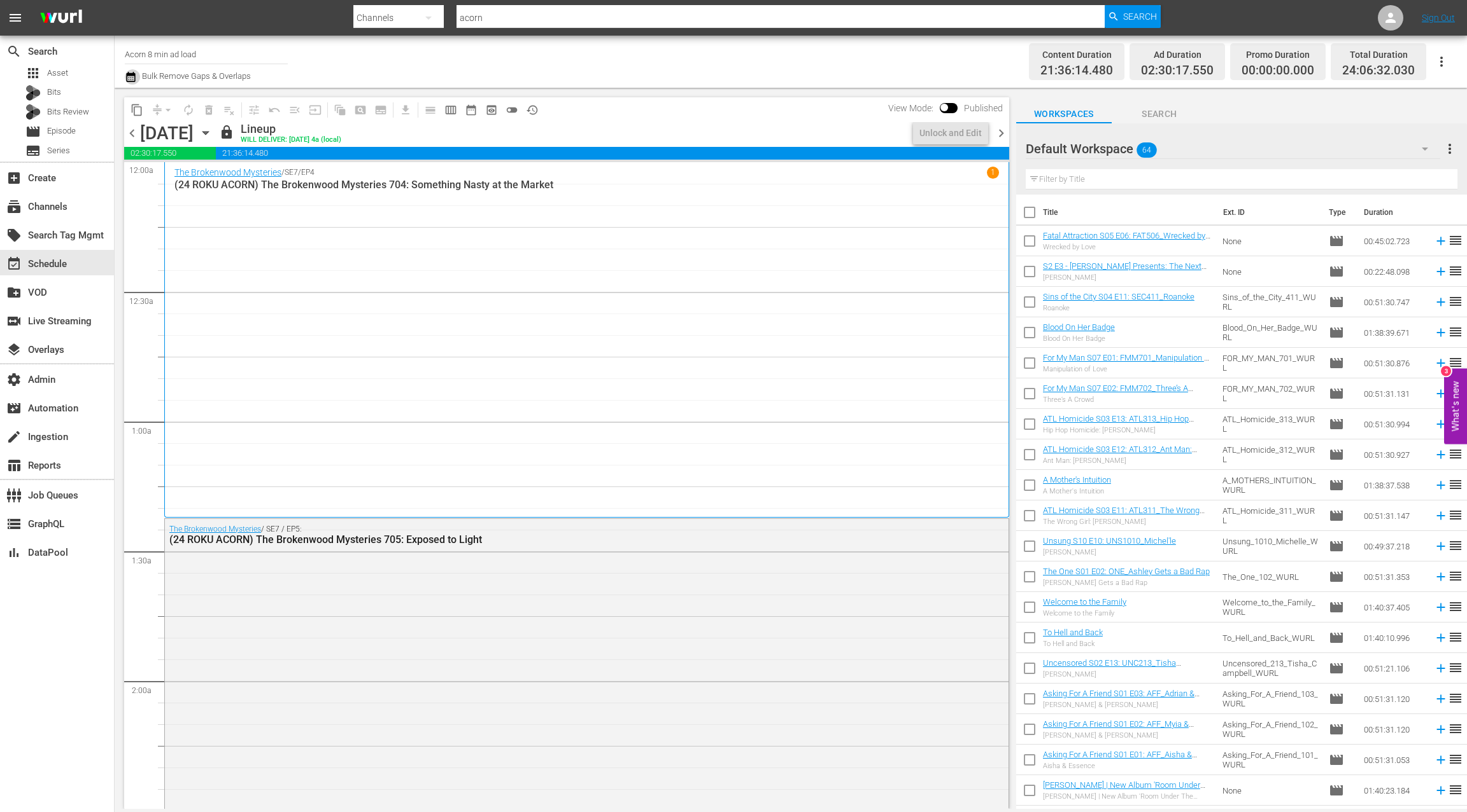
click at [131, 78] on icon "button" at bounding box center [131, 77] width 12 height 15
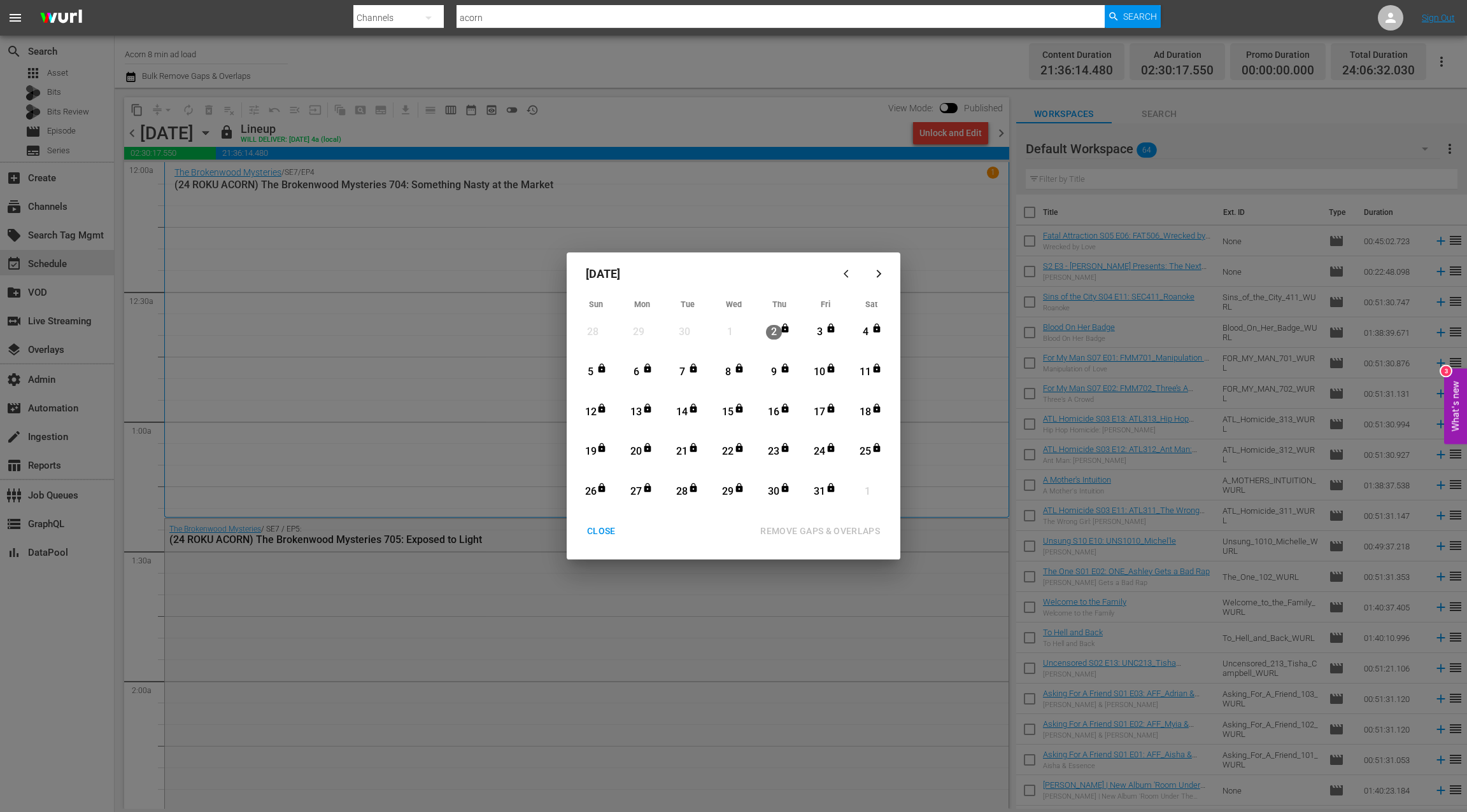
click at [605, 531] on div "CLOSE" at bounding box center [602, 531] width 49 height 16
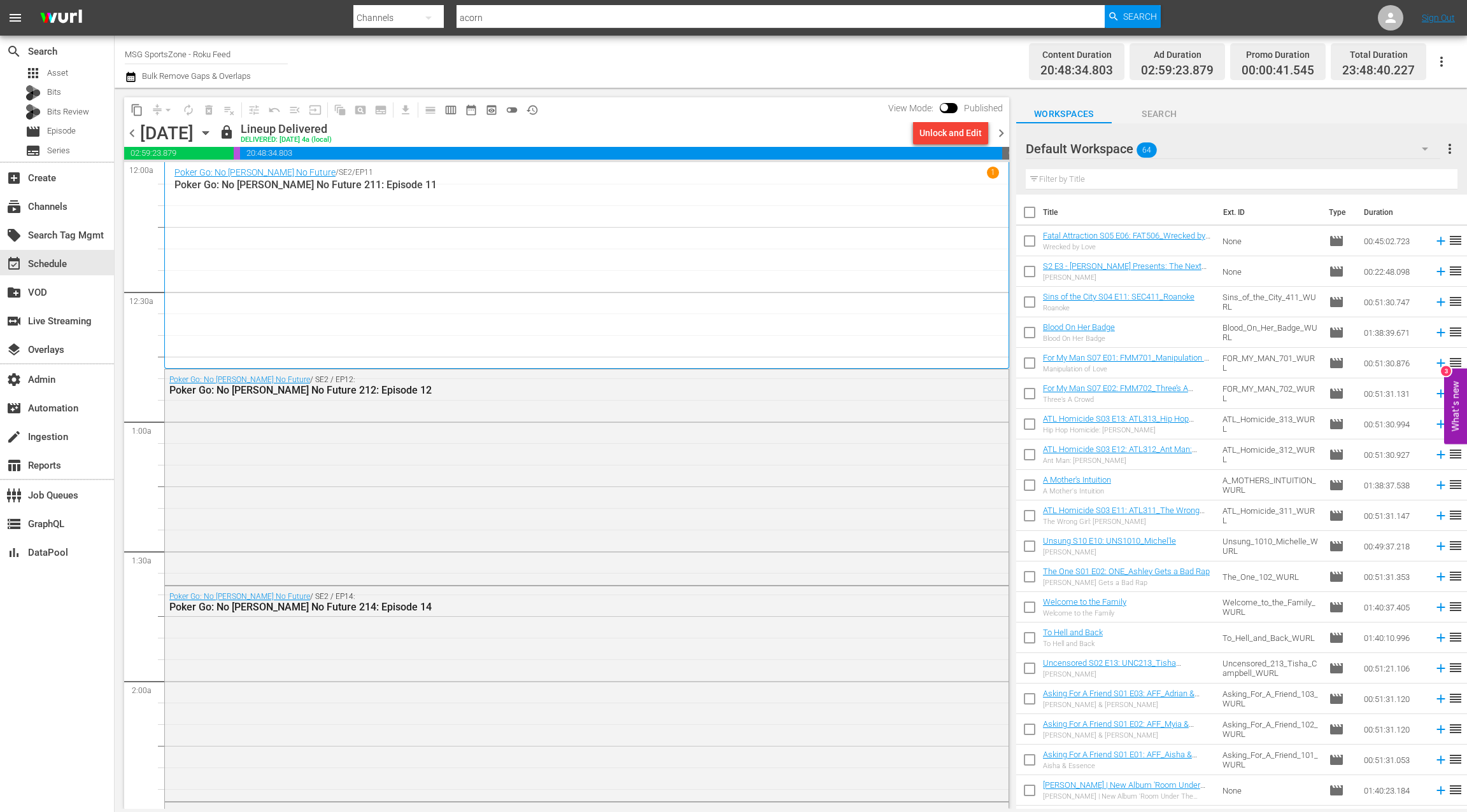
click at [133, 78] on icon "button" at bounding box center [131, 77] width 12 height 15
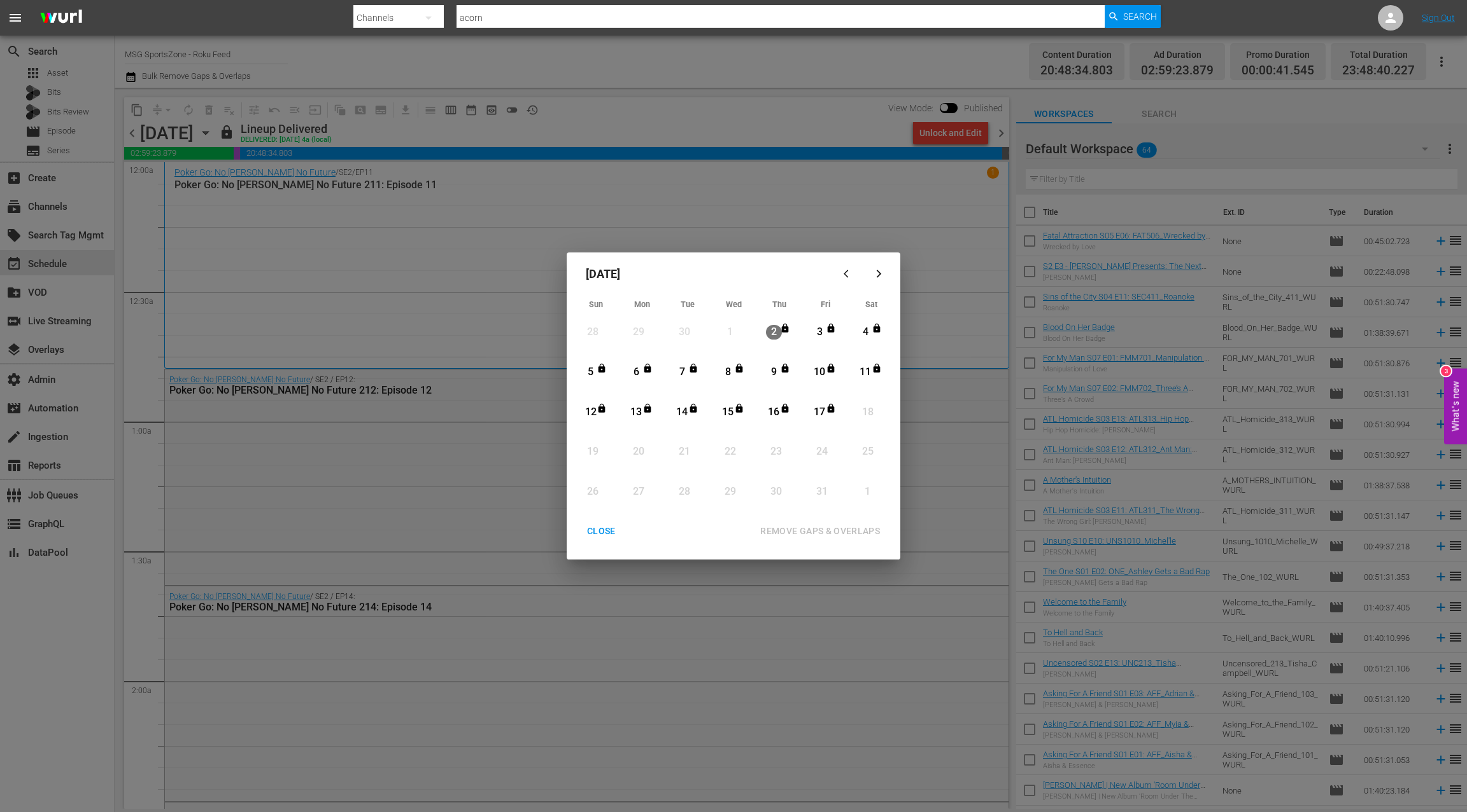
click at [599, 369] on icon "Month View" at bounding box center [602, 367] width 7 height 9
click at [814, 411] on div "17" at bounding box center [819, 412] width 16 height 14
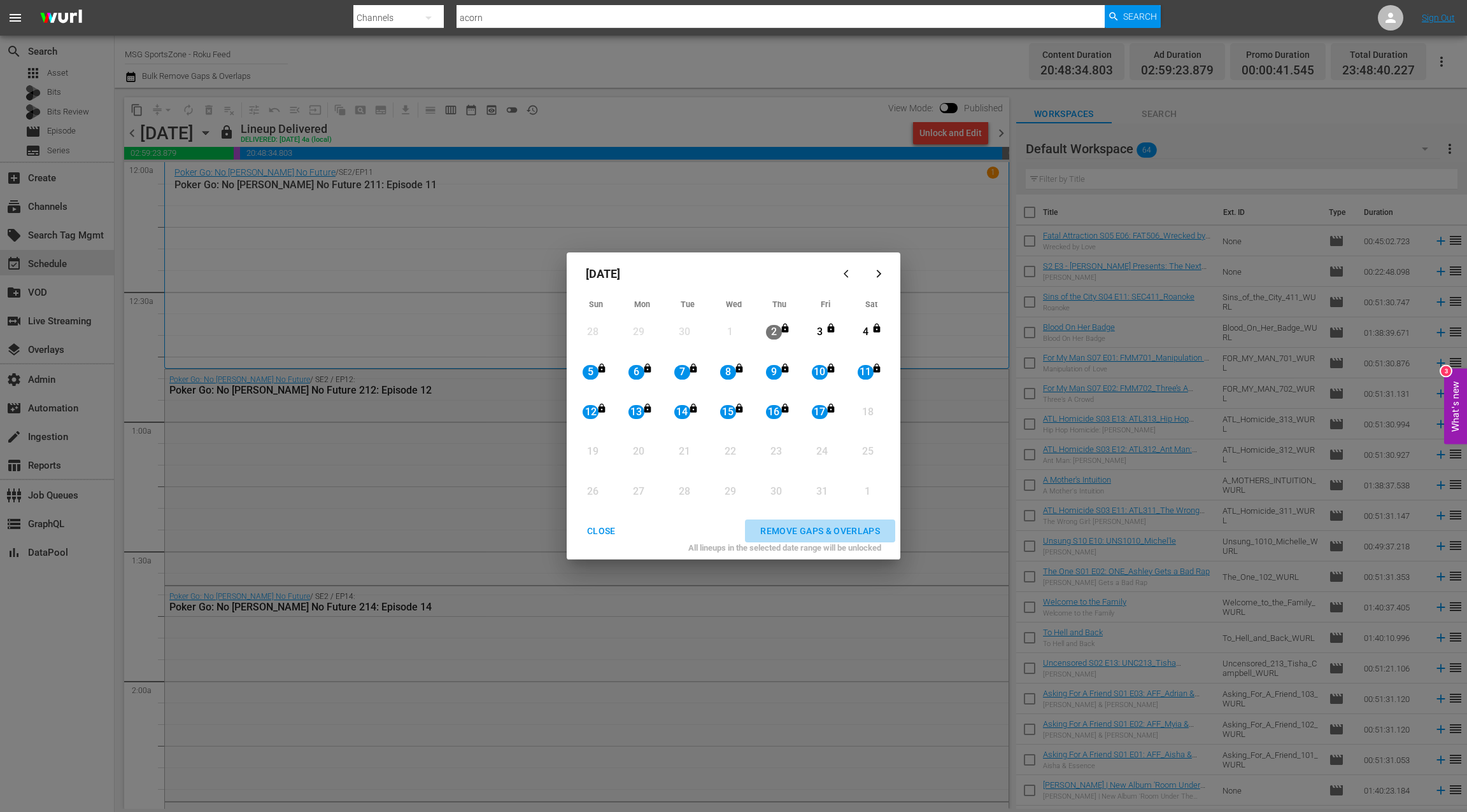
click at [815, 528] on div "REMOVE GAPS & OVERLAPS" at bounding box center [820, 531] width 140 height 16
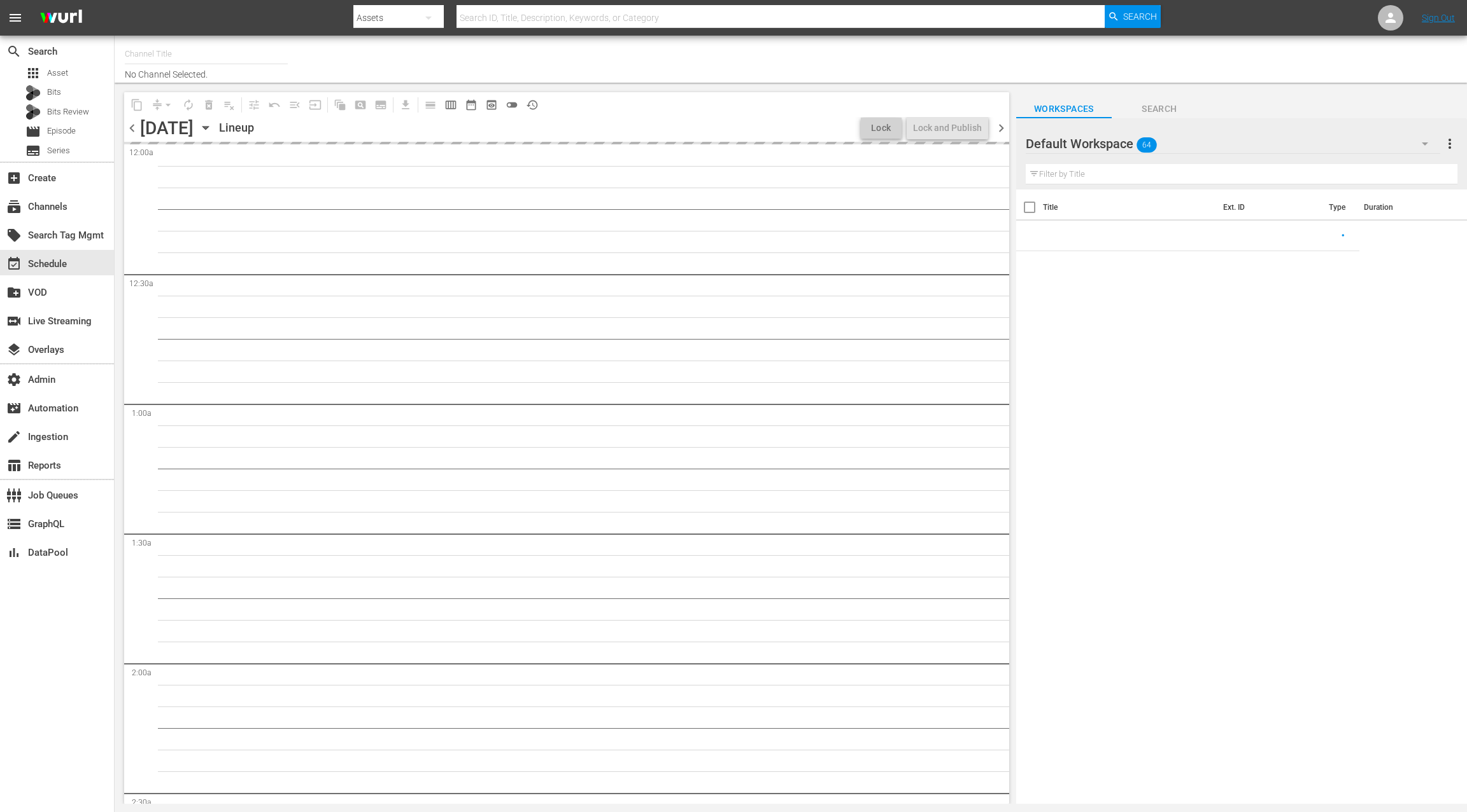
type input "MSG SportsZone (1386)"
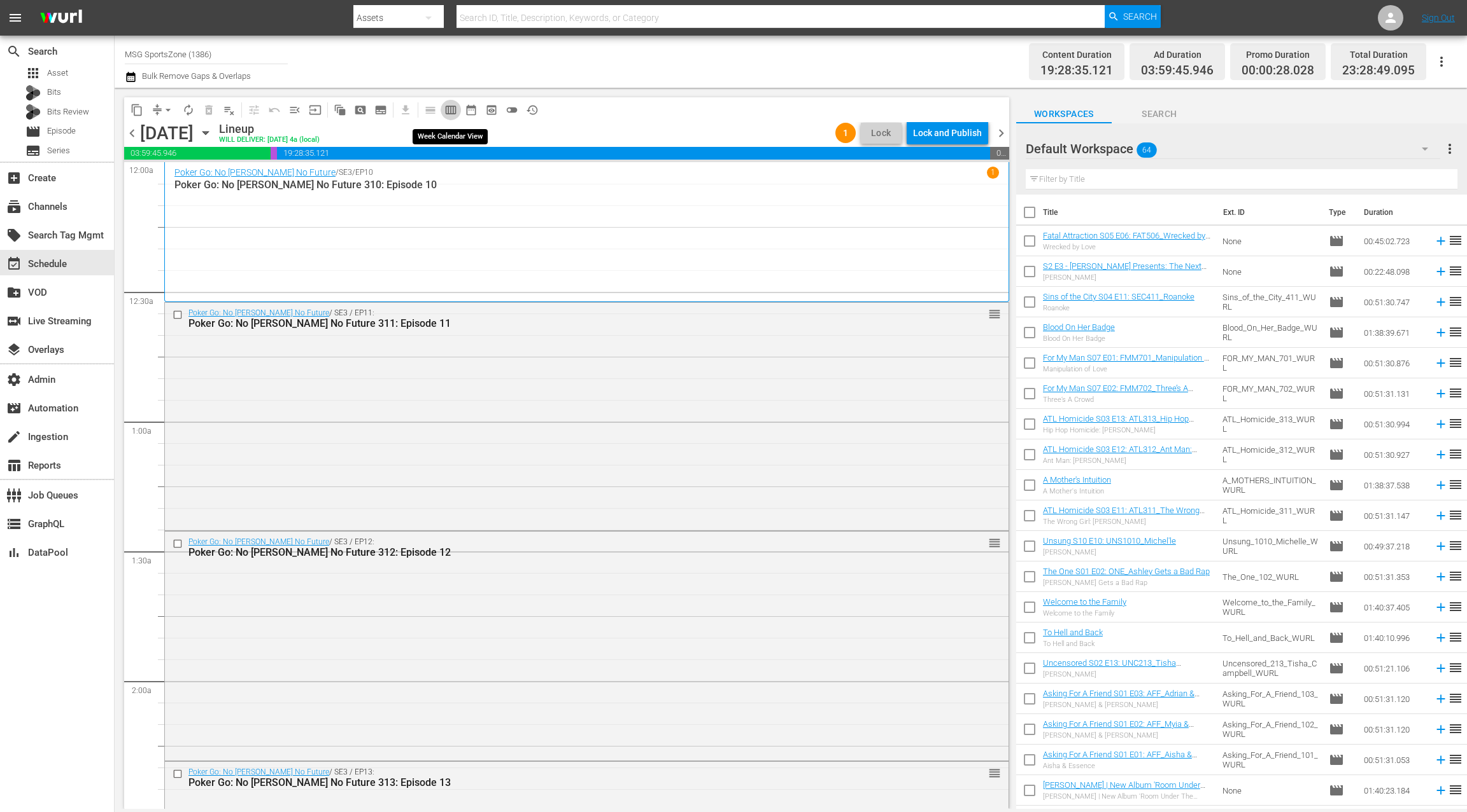
click at [455, 109] on span "calendar_view_week_outlined" at bounding box center [450, 110] width 12 height 12
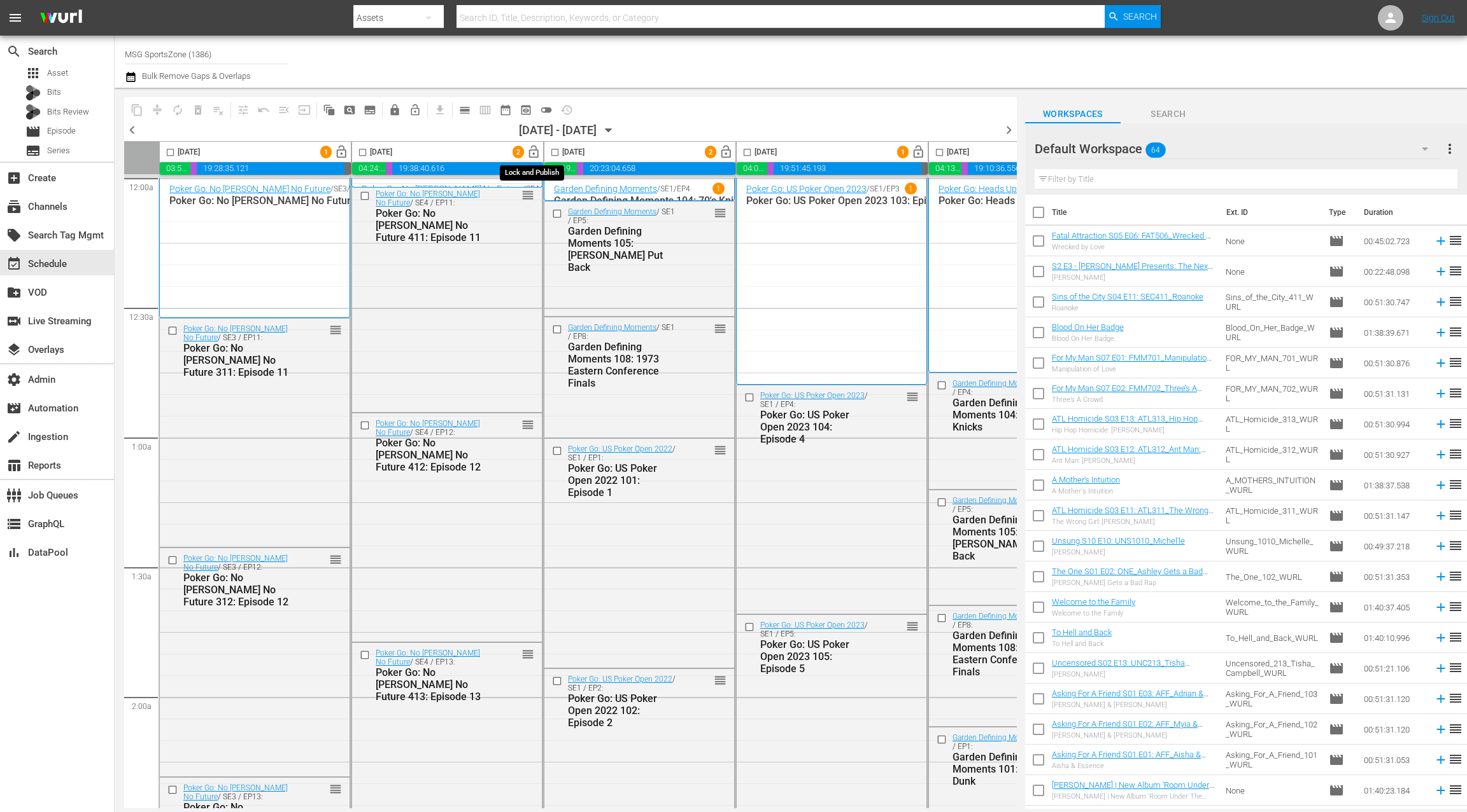
click at [533, 154] on span "lock_open" at bounding box center [533, 151] width 14 height 14
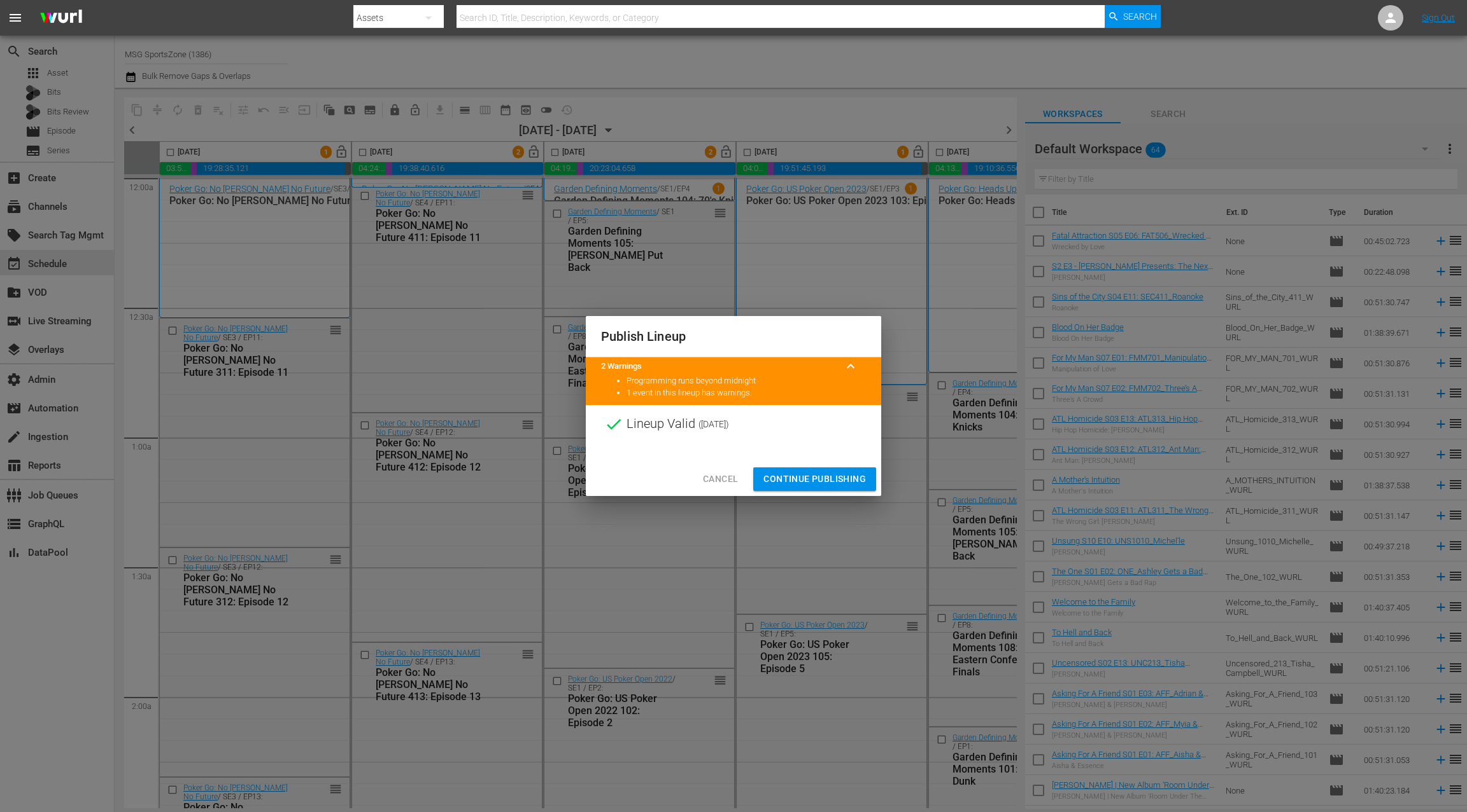
click at [801, 477] on span "Continue Publishing" at bounding box center [814, 479] width 102 height 16
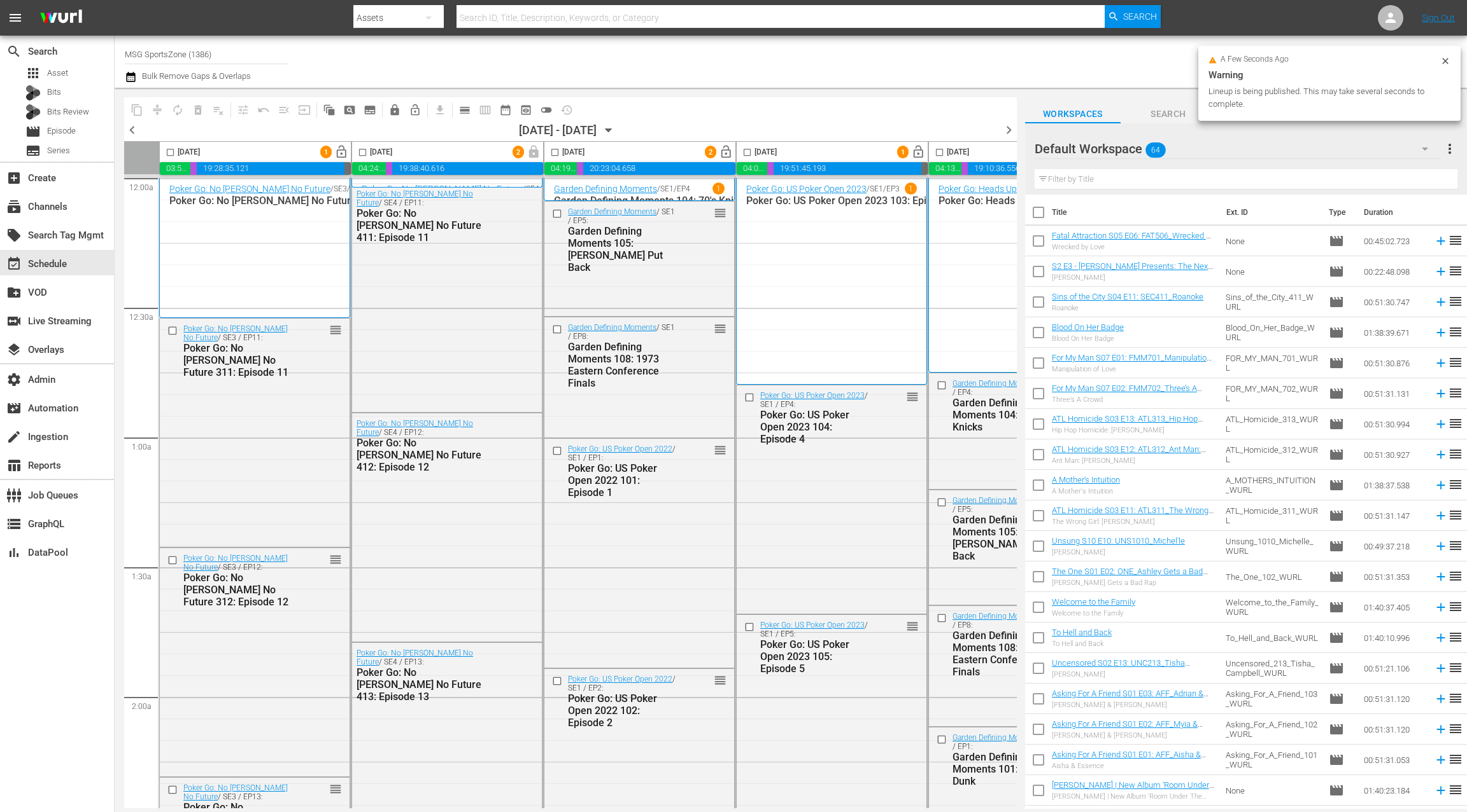
click at [917, 155] on span "lock_open" at bounding box center [917, 151] width 14 height 14
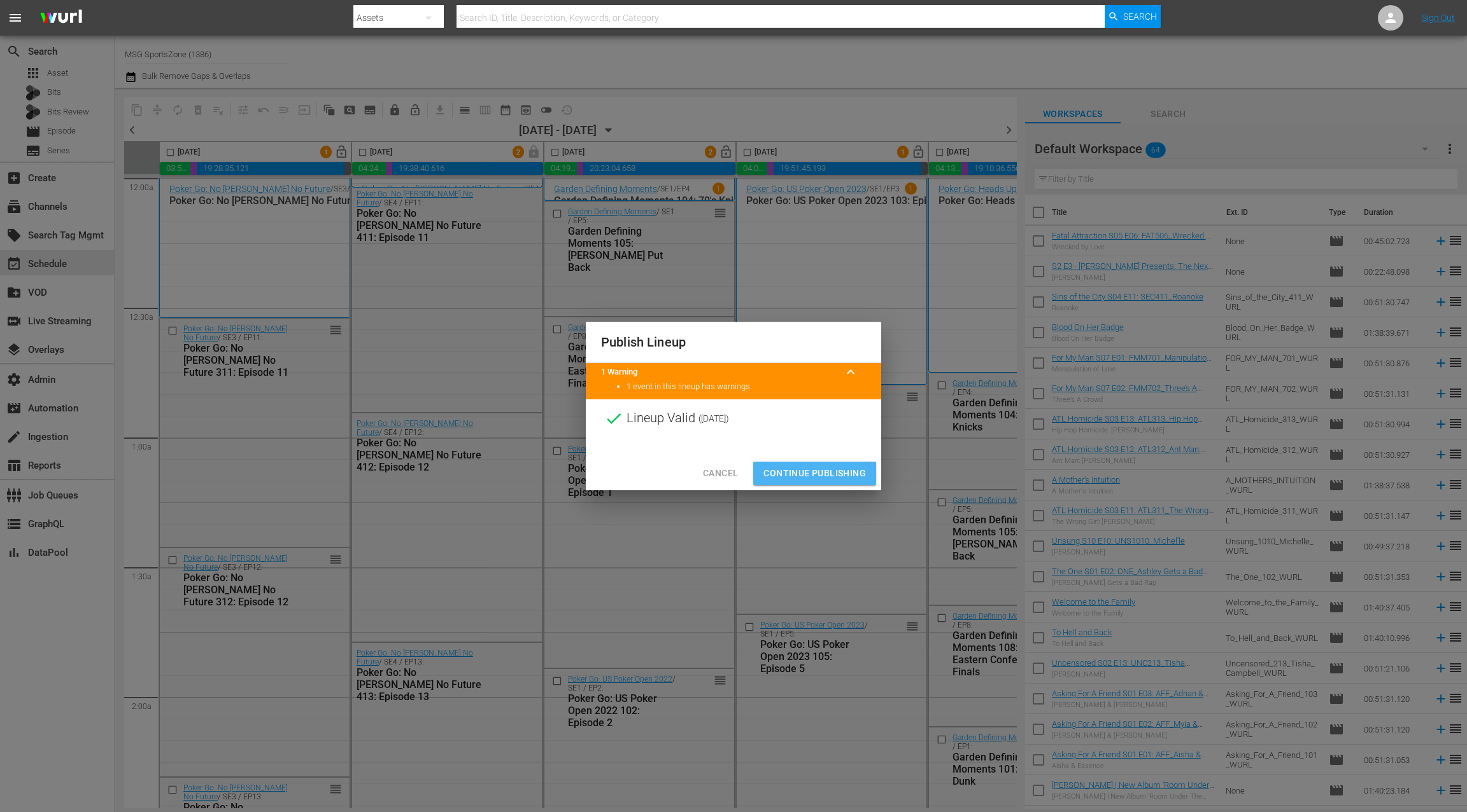
click at [799, 474] on span "Continue Publishing" at bounding box center [814, 474] width 102 height 16
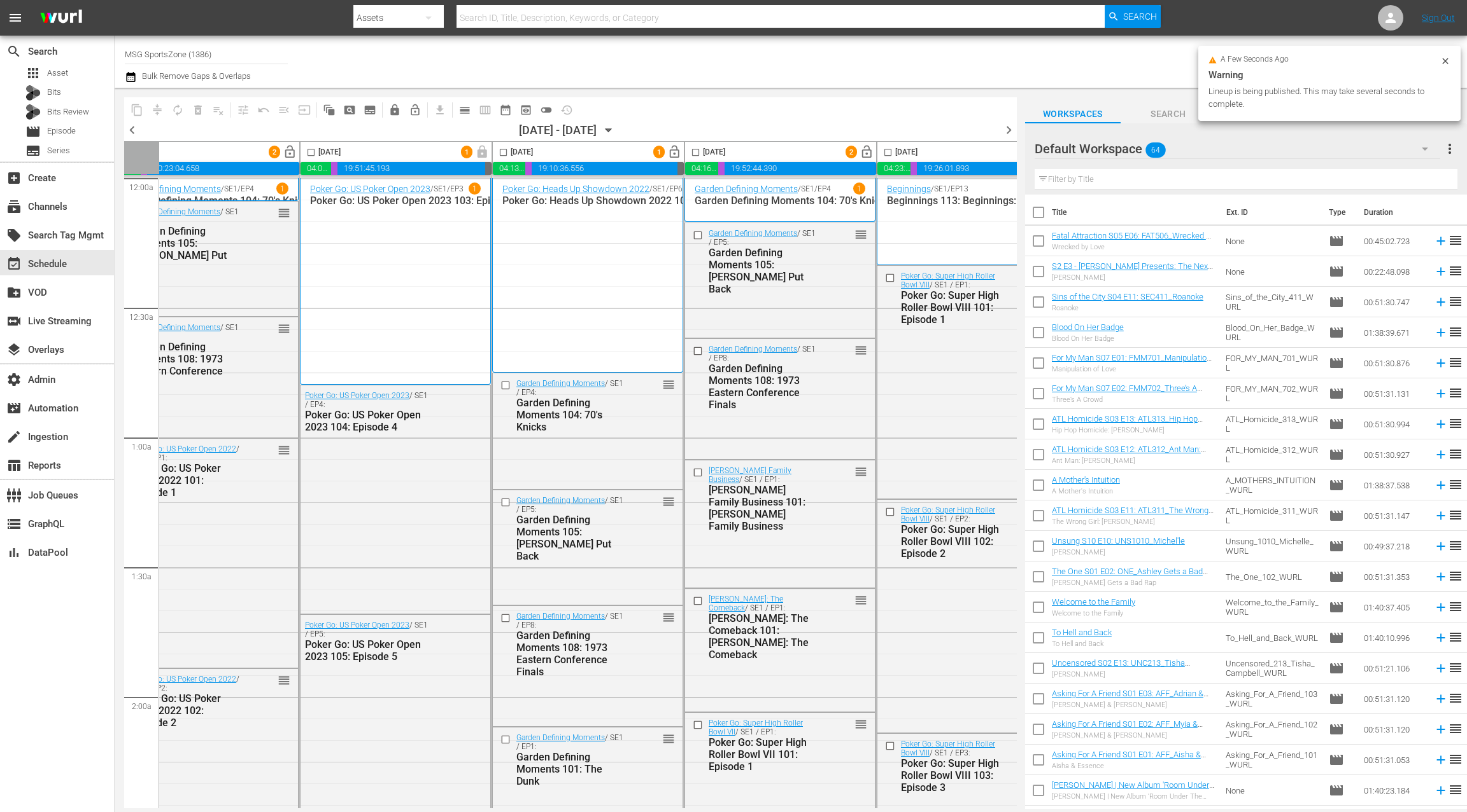
scroll to position [0, 494]
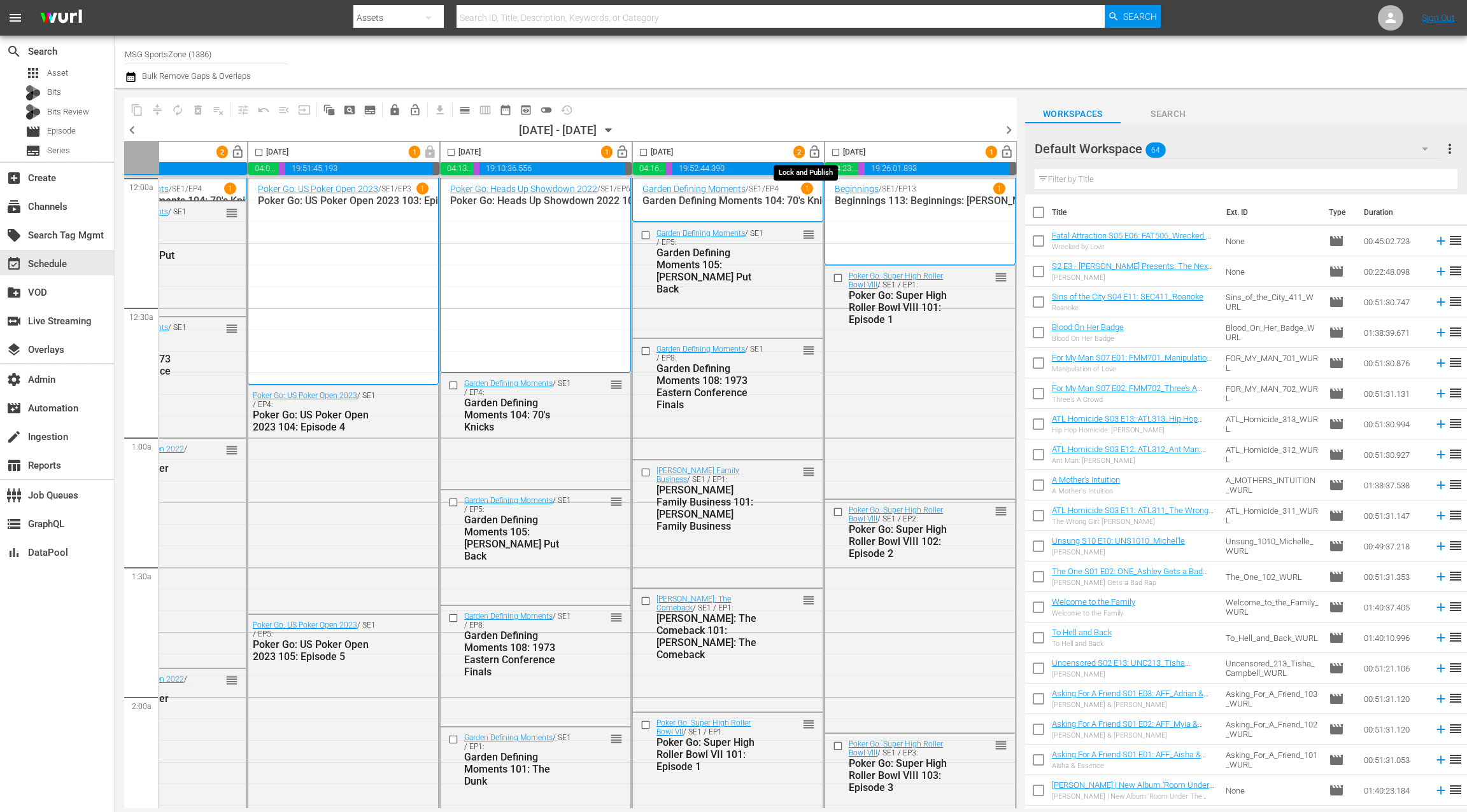
click at [810, 154] on span "lock_open" at bounding box center [813, 151] width 14 height 14
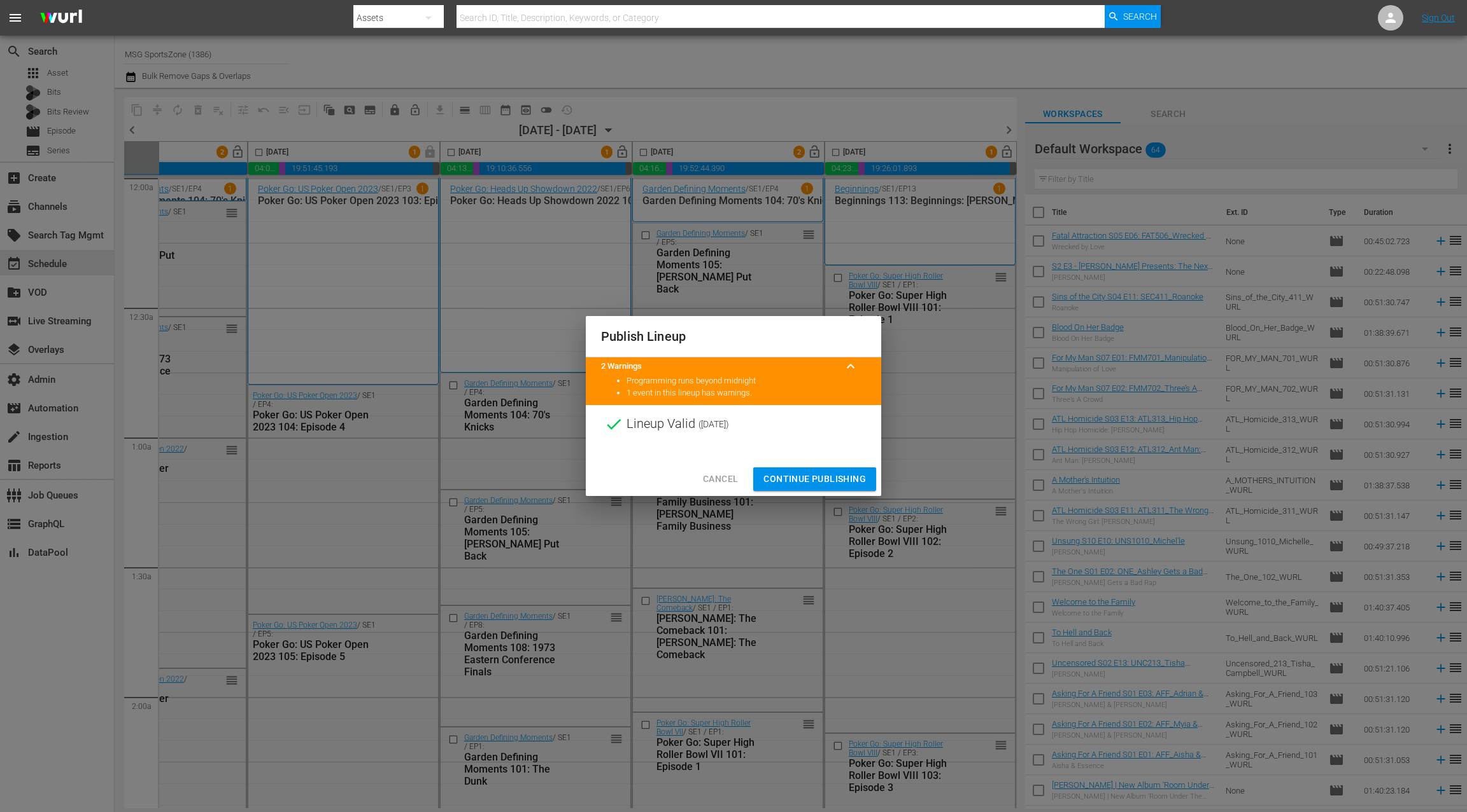
click at [818, 482] on span "Continue Publishing" at bounding box center [814, 479] width 102 height 16
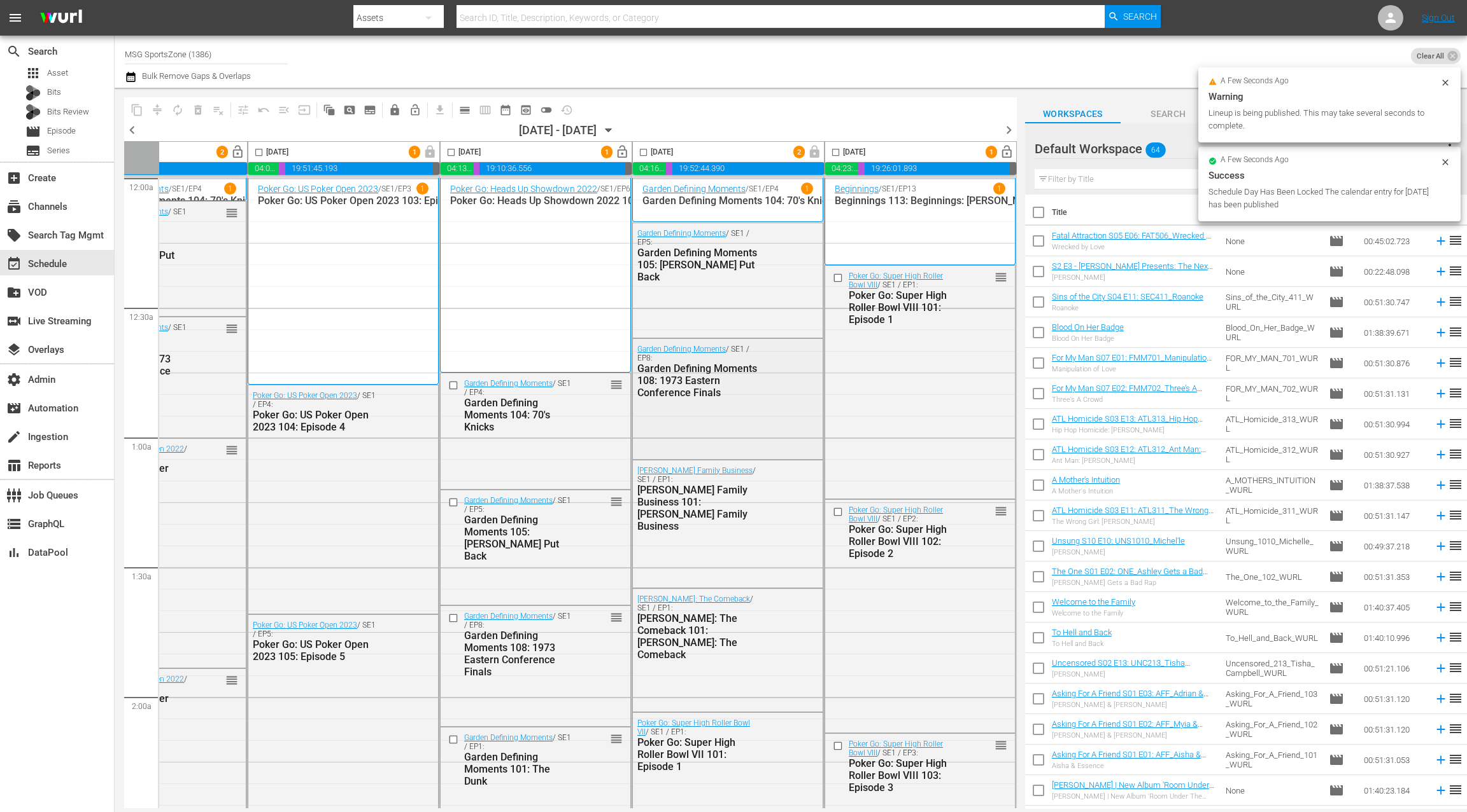
scroll to position [0, 0]
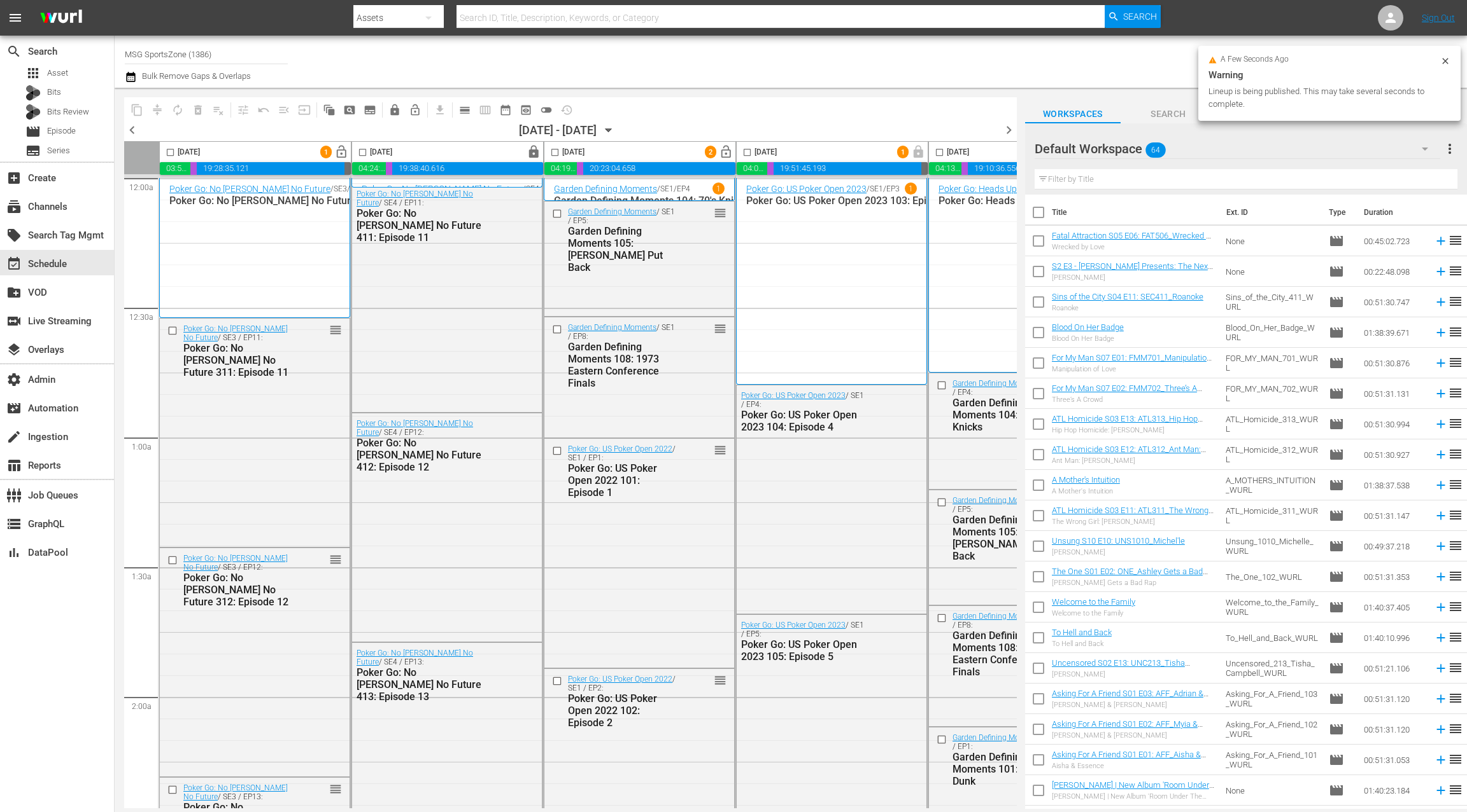
click at [344, 155] on span "lock_open" at bounding box center [341, 151] width 14 height 14
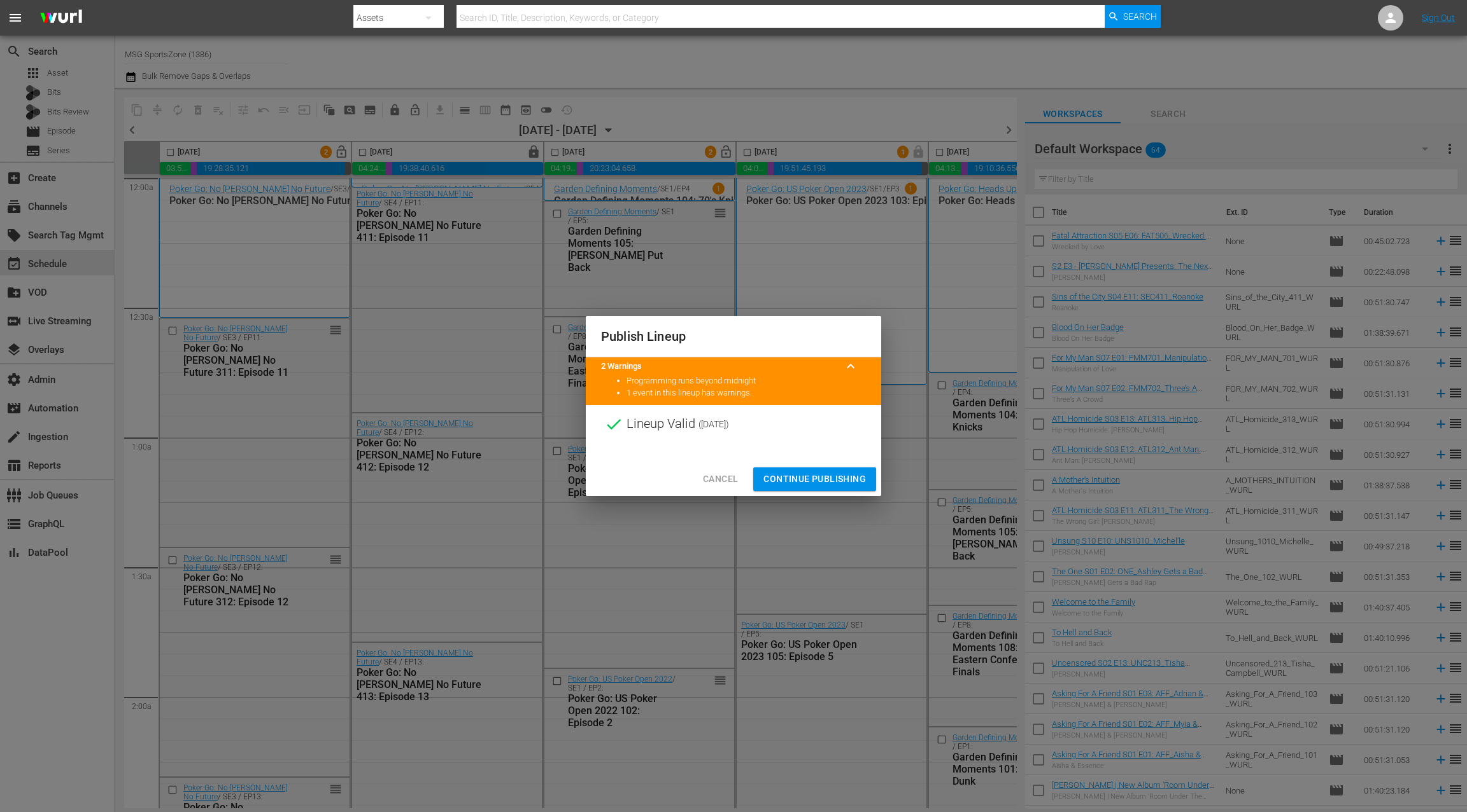
drag, startPoint x: 828, startPoint y: 475, endPoint x: 809, endPoint y: 456, distance: 26.9
click at [828, 475] on span "Continue Publishing" at bounding box center [814, 479] width 102 height 16
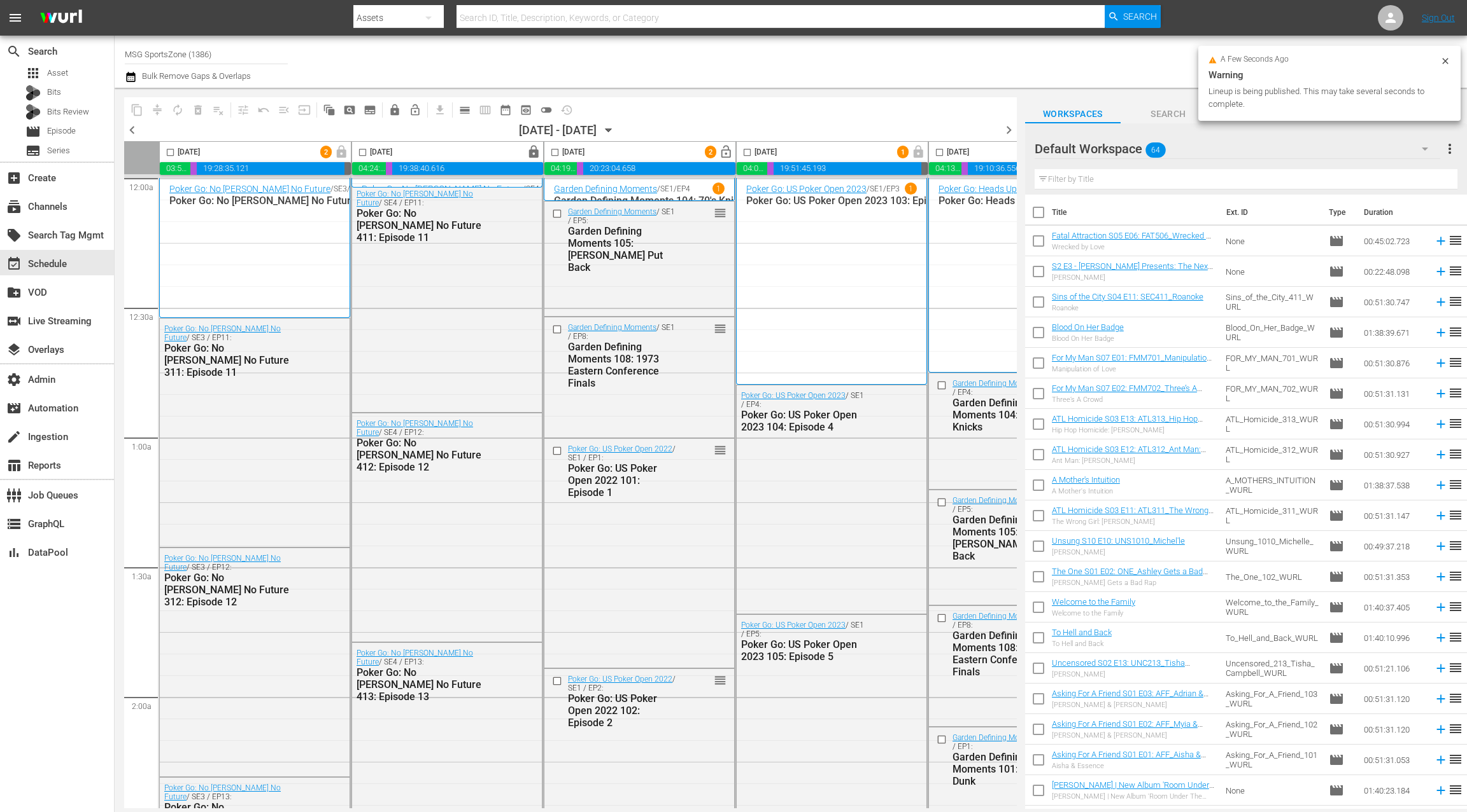
scroll to position [0, 3]
click at [722, 156] on span "lock_open" at bounding box center [723, 151] width 14 height 14
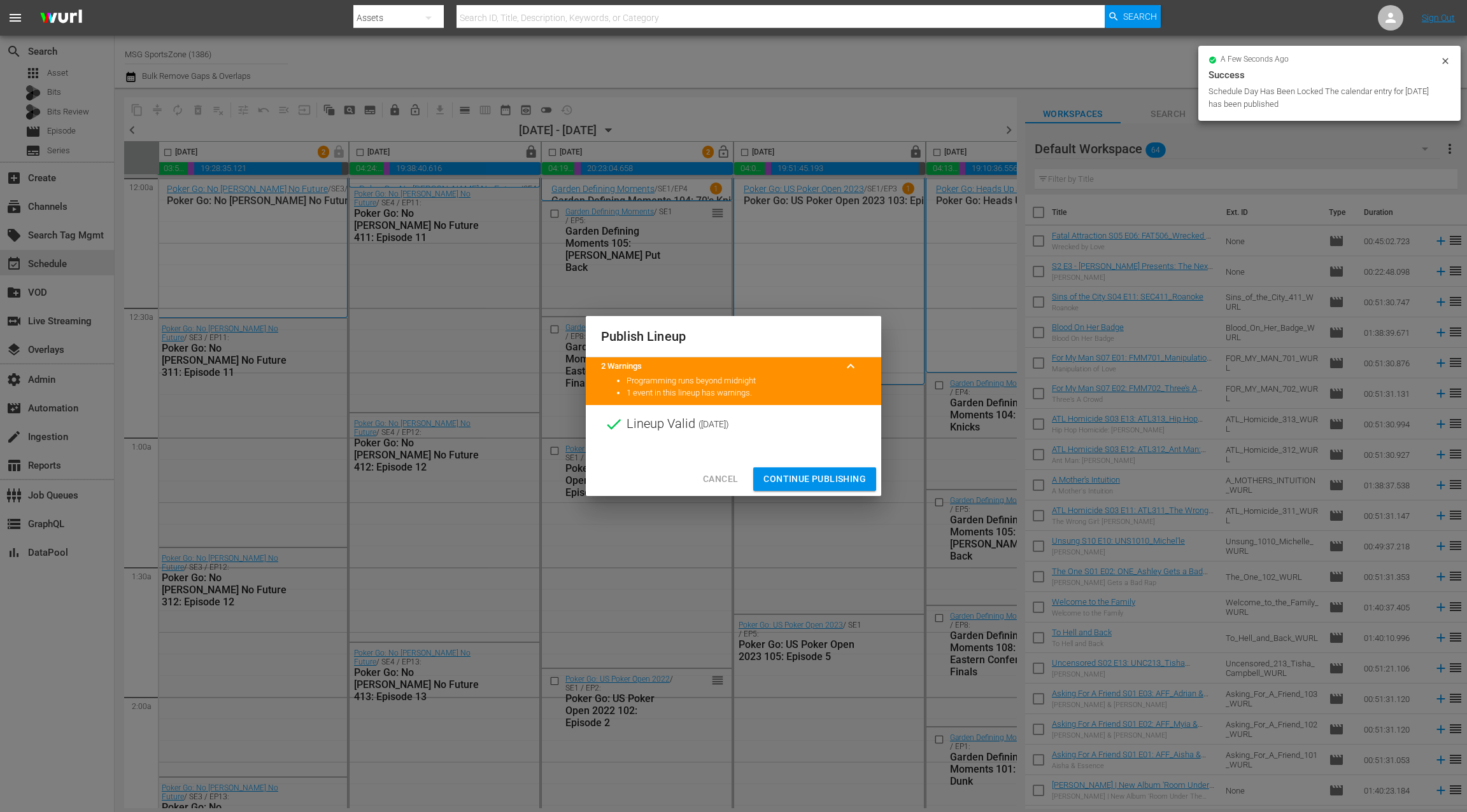
drag, startPoint x: 820, startPoint y: 478, endPoint x: 807, endPoint y: 431, distance: 48.8
click at [820, 478] on span "Continue Publishing" at bounding box center [814, 479] width 102 height 16
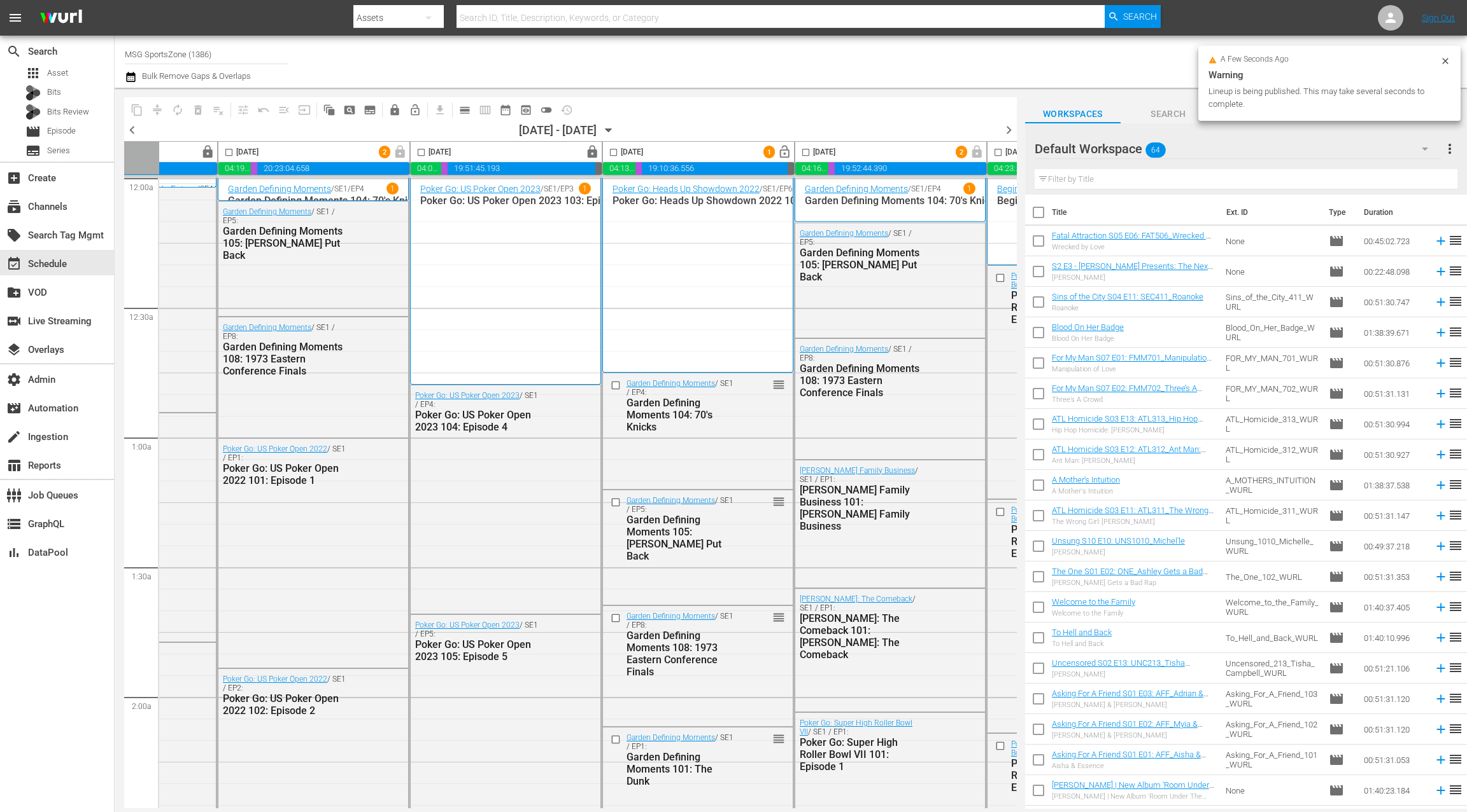
scroll to position [0, 494]
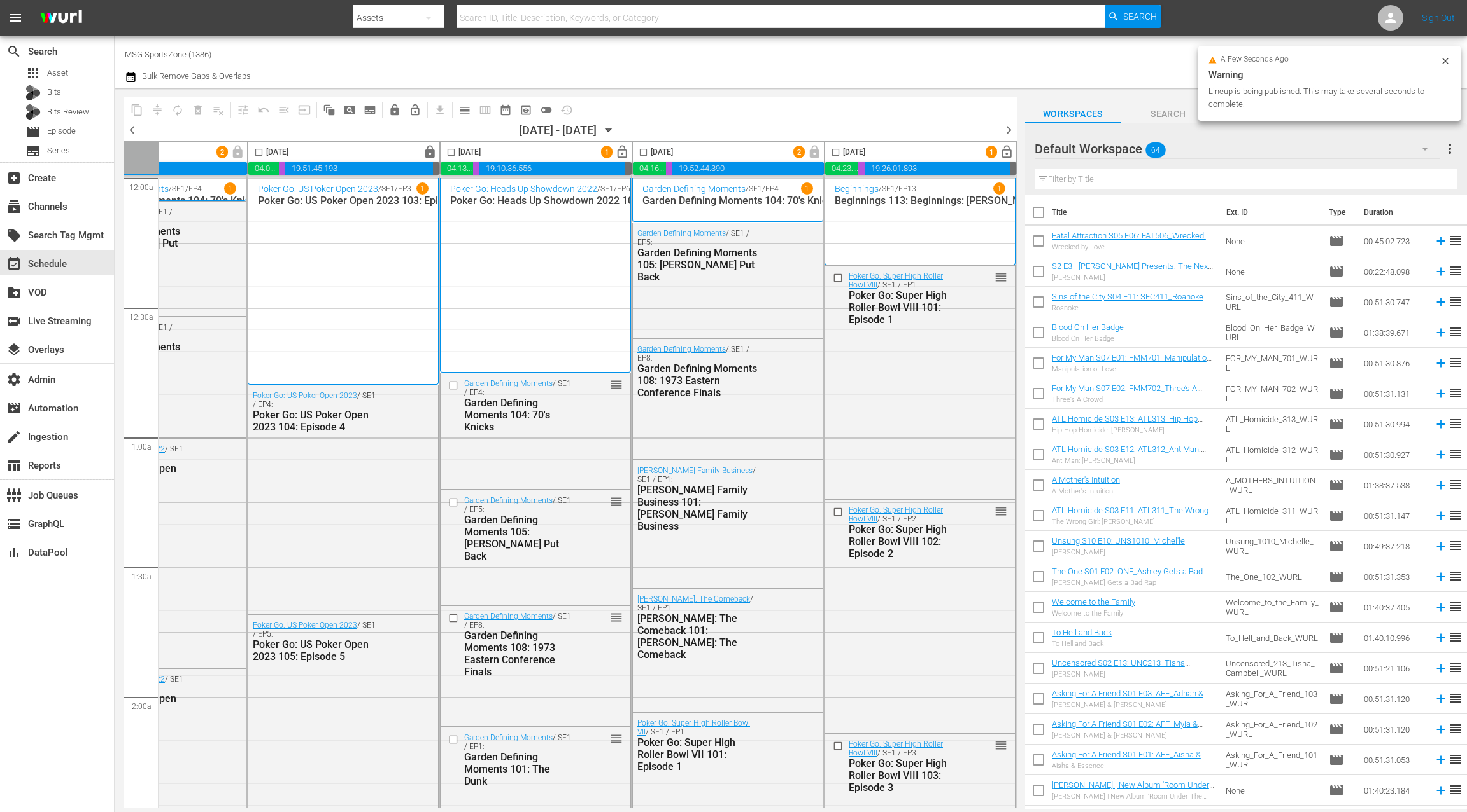
click at [616, 156] on span "lock_open" at bounding box center [621, 151] width 14 height 14
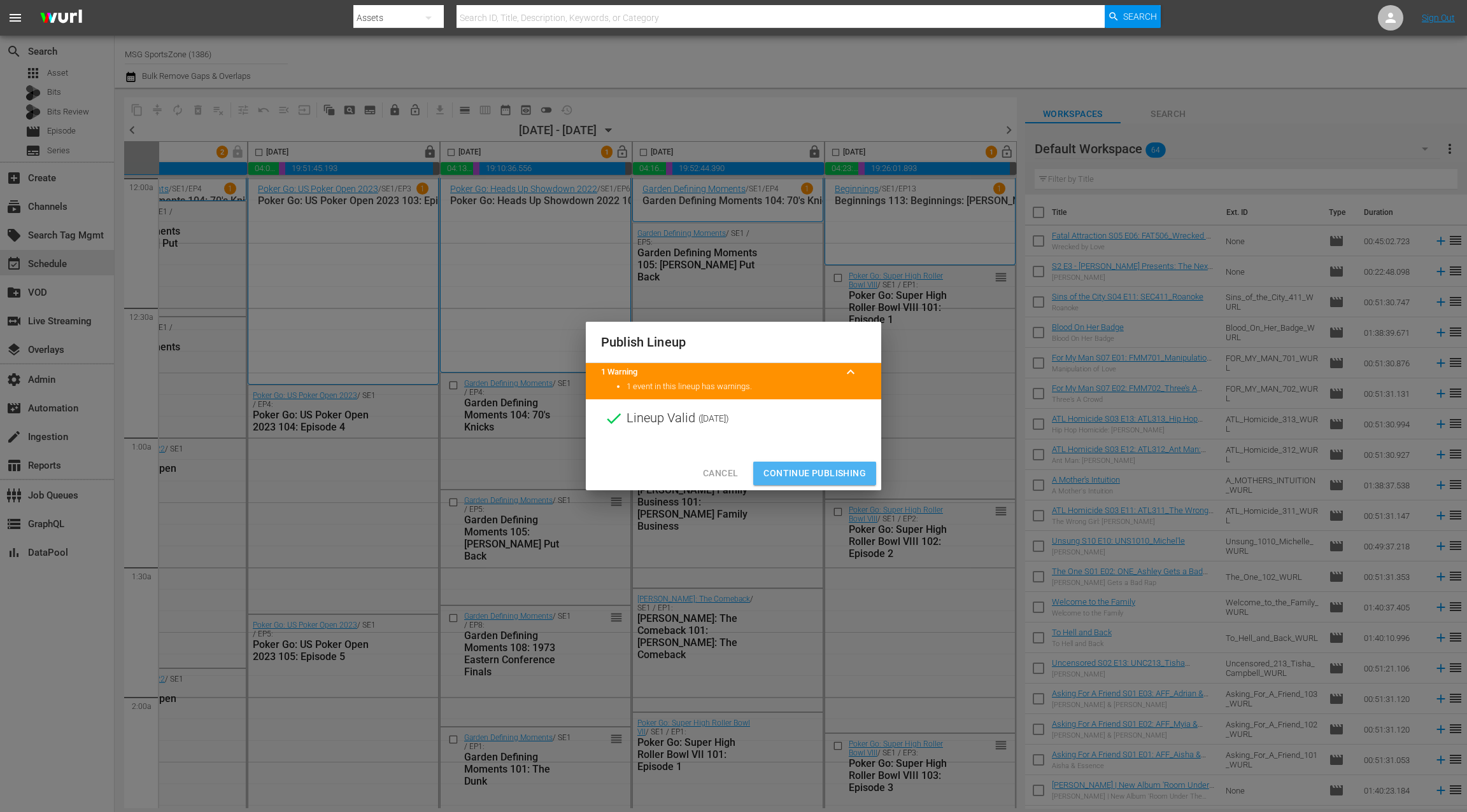
click at [849, 474] on span "Continue Publishing" at bounding box center [814, 474] width 102 height 16
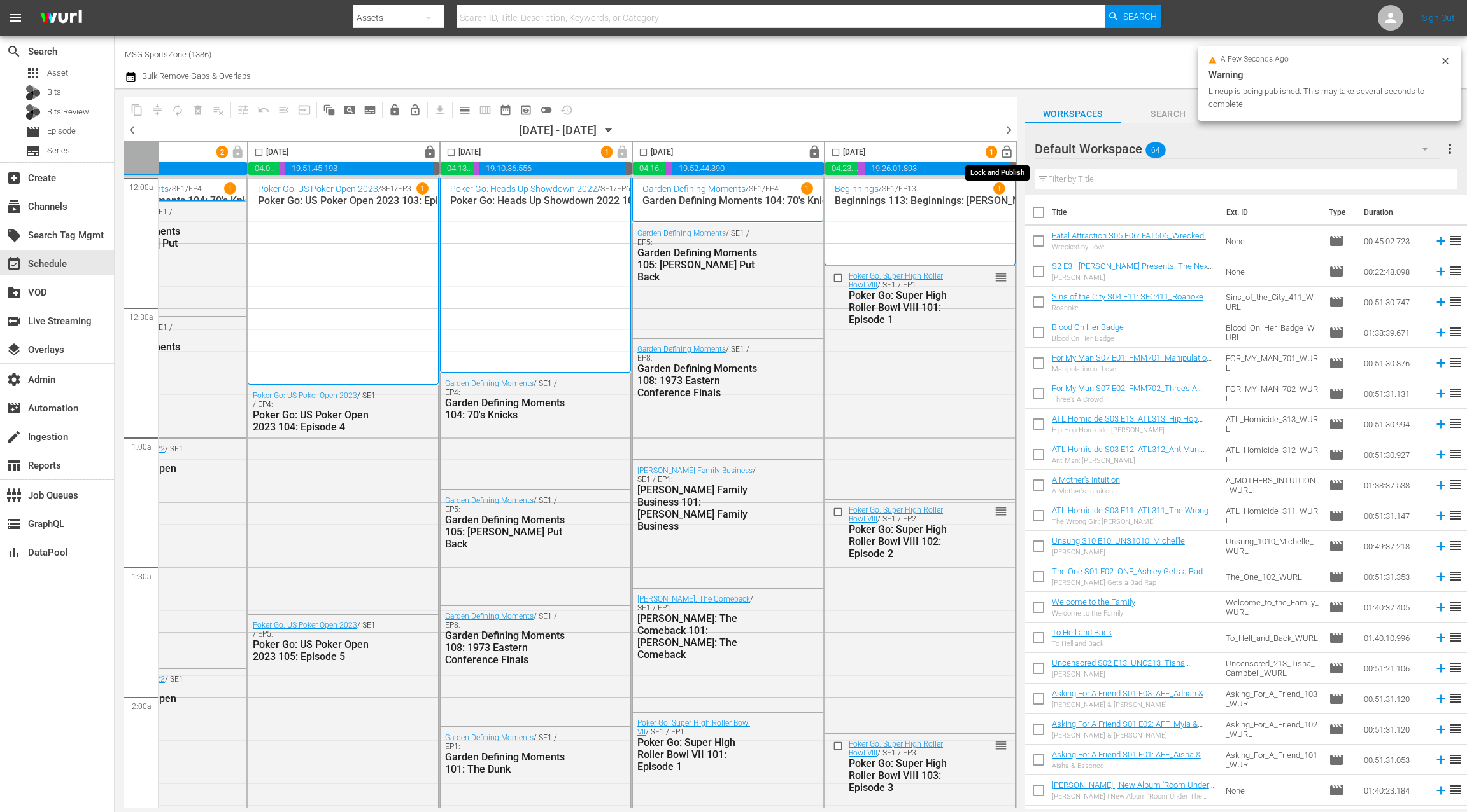
click at [1003, 153] on span "lock_open" at bounding box center [1006, 151] width 14 height 14
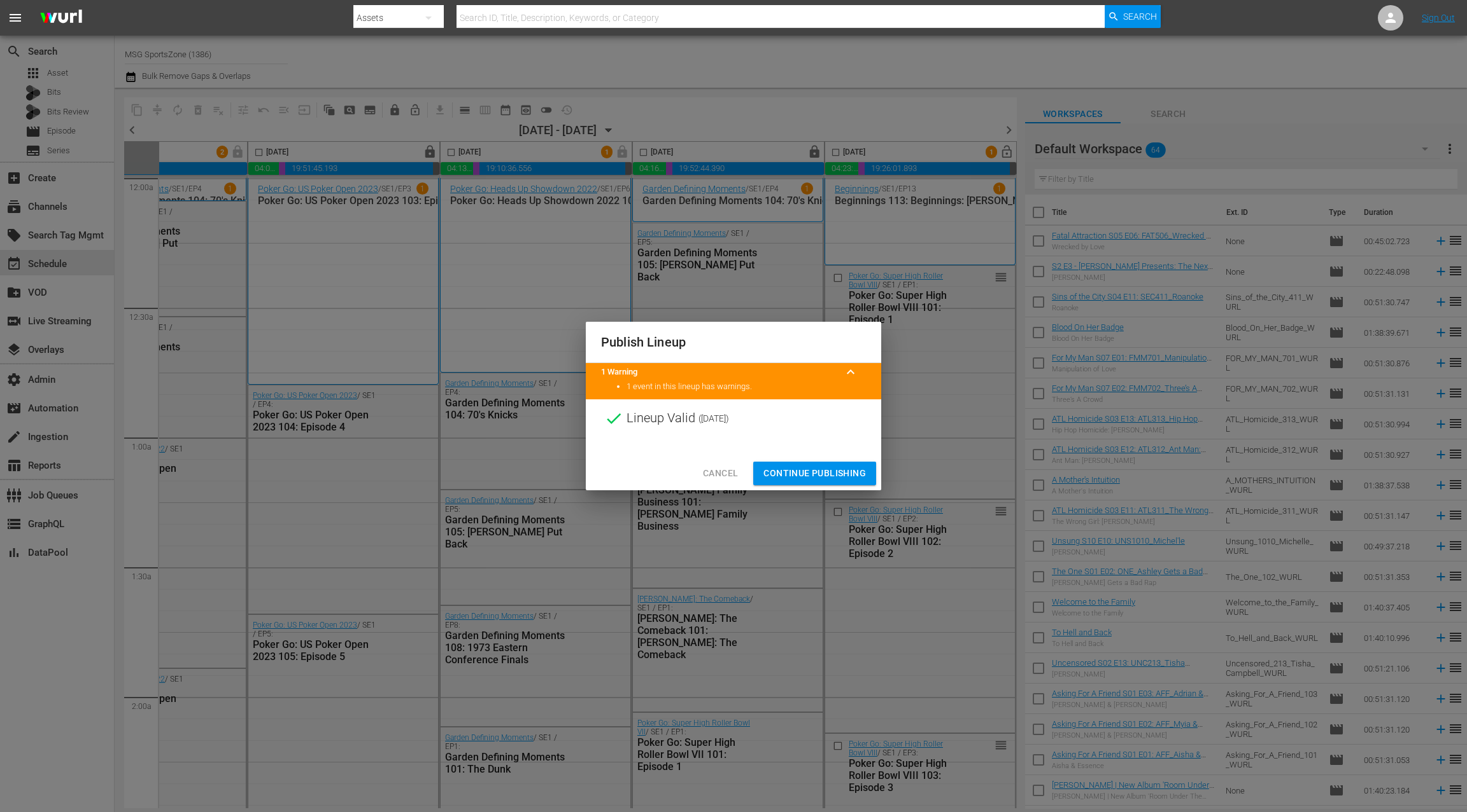
click at [816, 474] on span "Continue Publishing" at bounding box center [814, 474] width 102 height 16
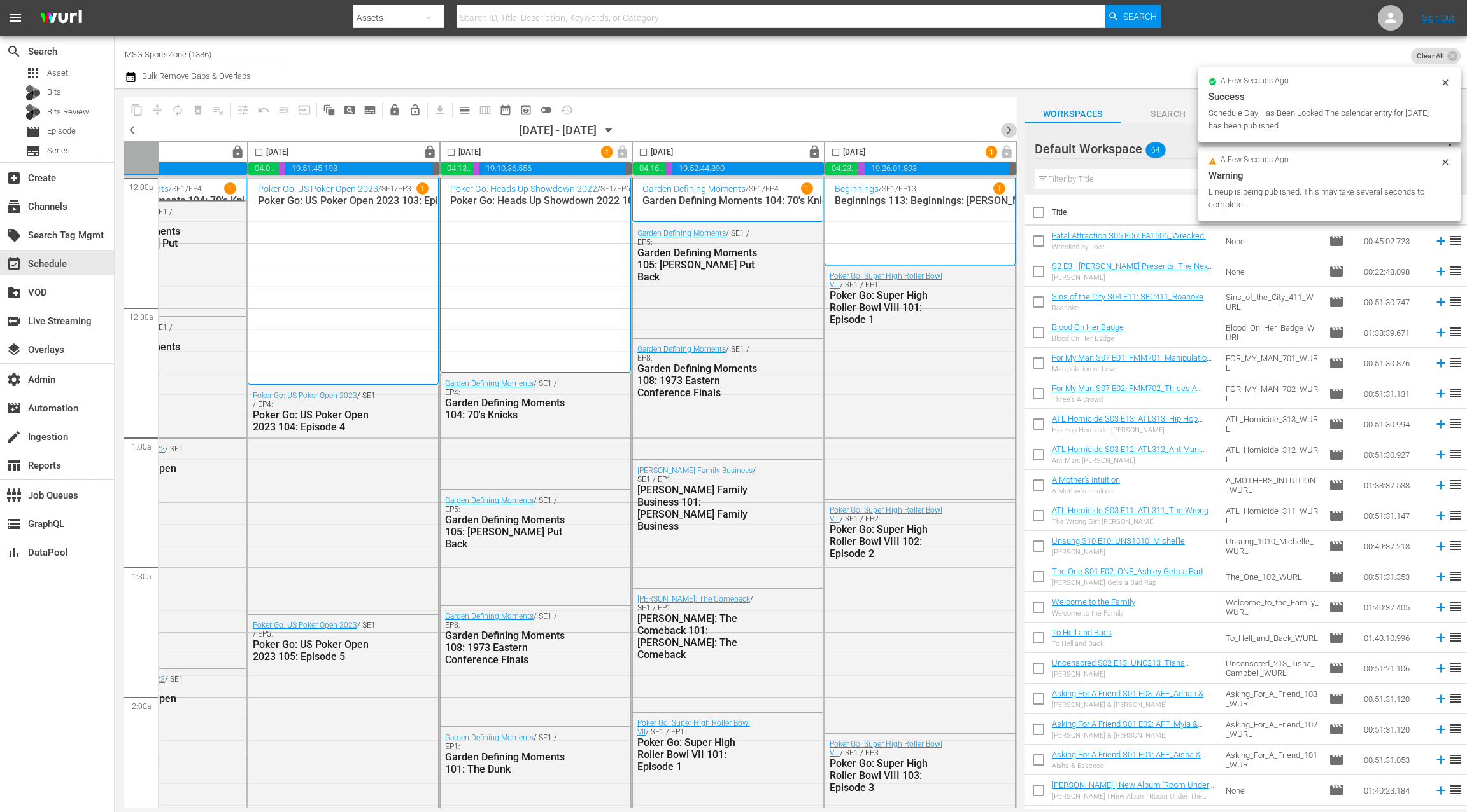
click at [1011, 130] on span "chevron_right" at bounding box center [1008, 130] width 16 height 16
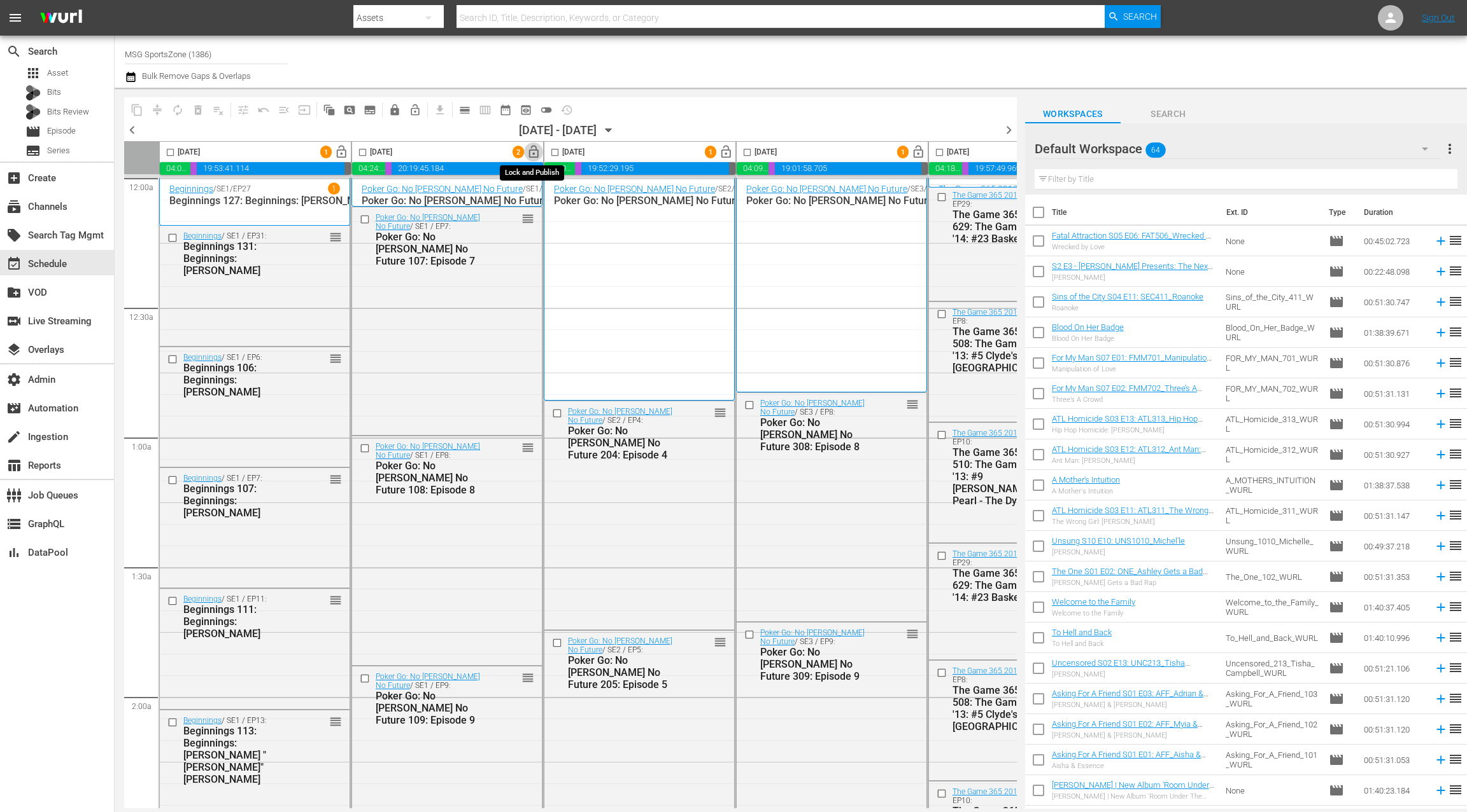
click at [536, 155] on span "lock_open" at bounding box center [533, 151] width 14 height 14
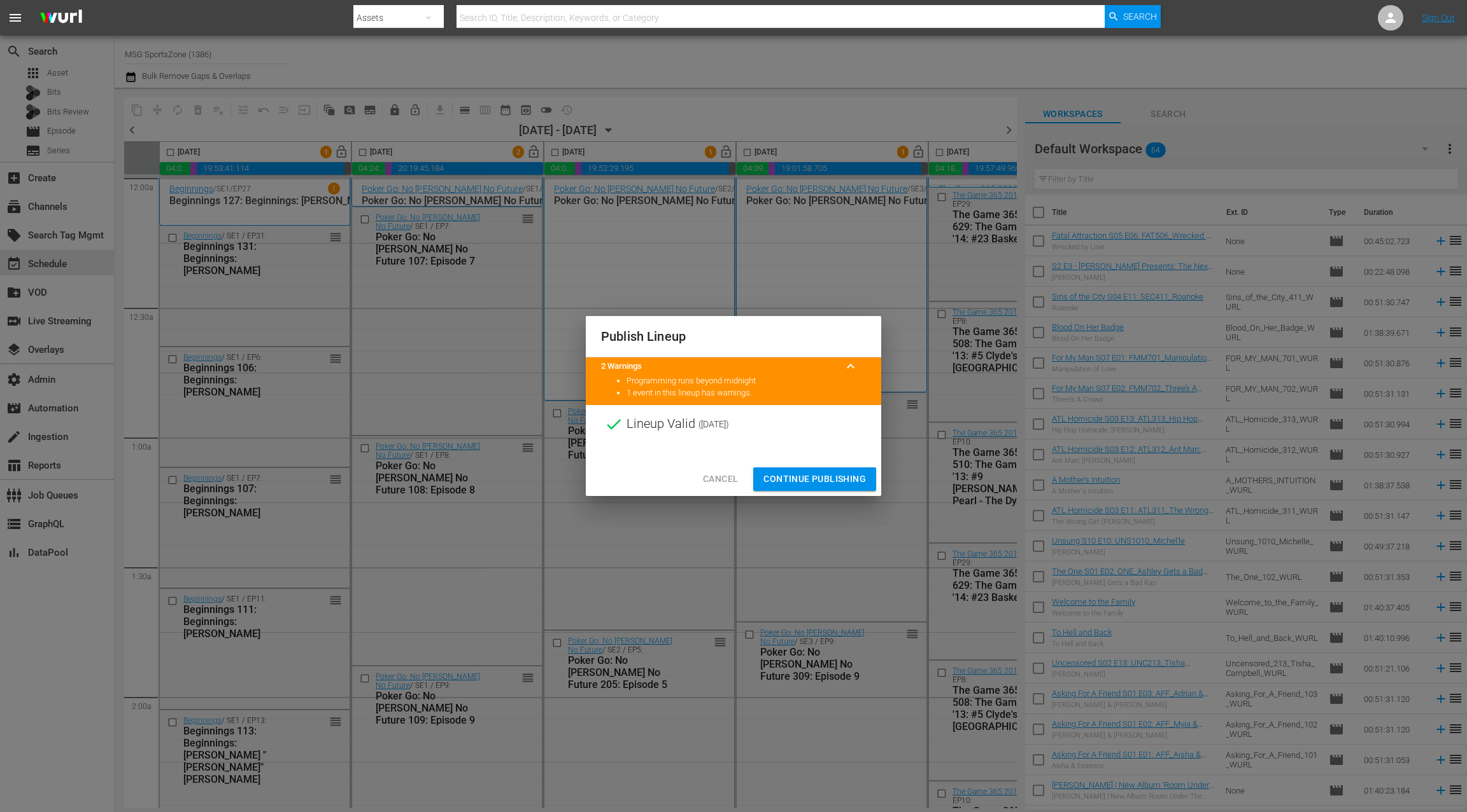
click at [809, 475] on span "Continue Publishing" at bounding box center [814, 479] width 102 height 16
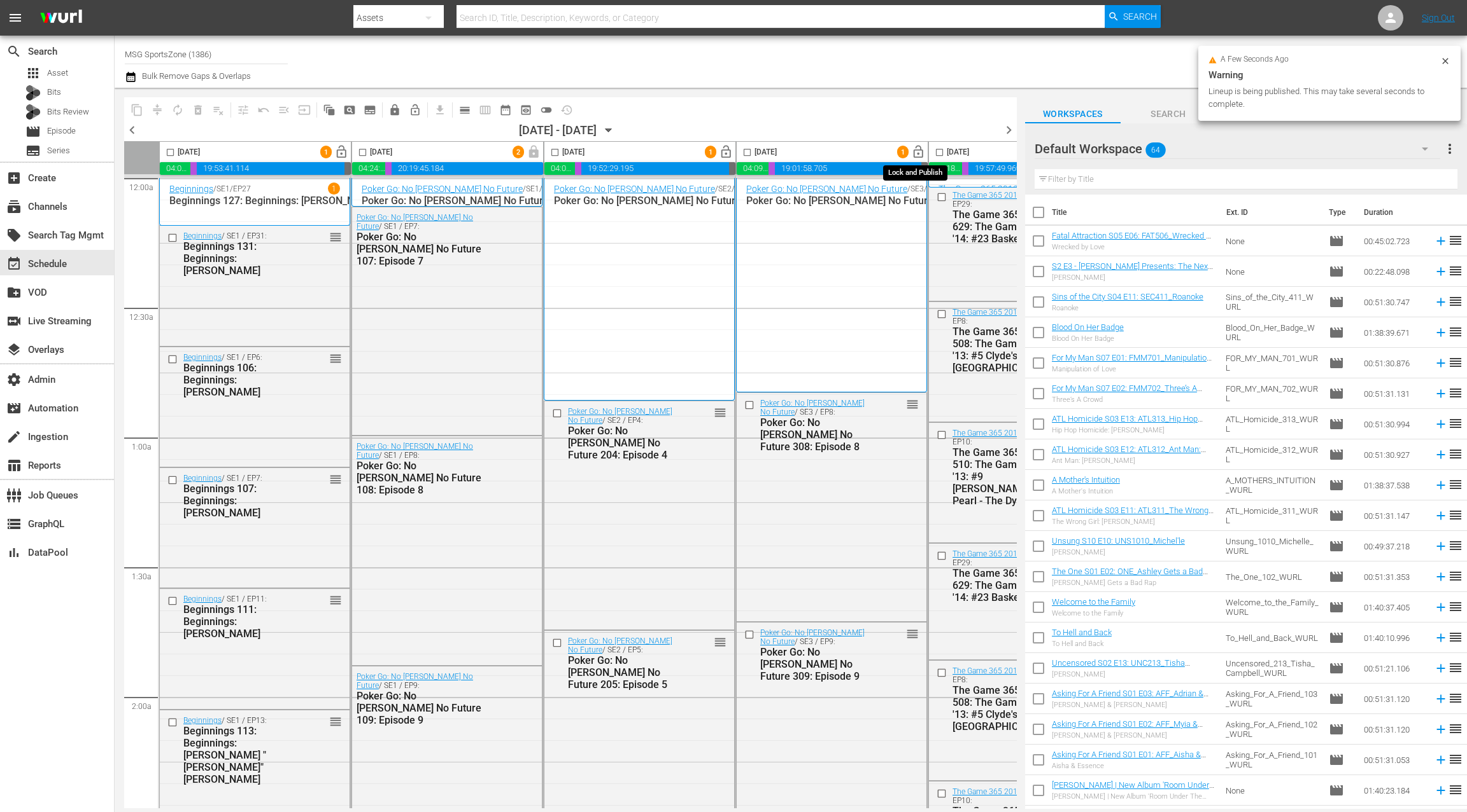
click at [916, 157] on span "lock_open" at bounding box center [917, 151] width 14 height 14
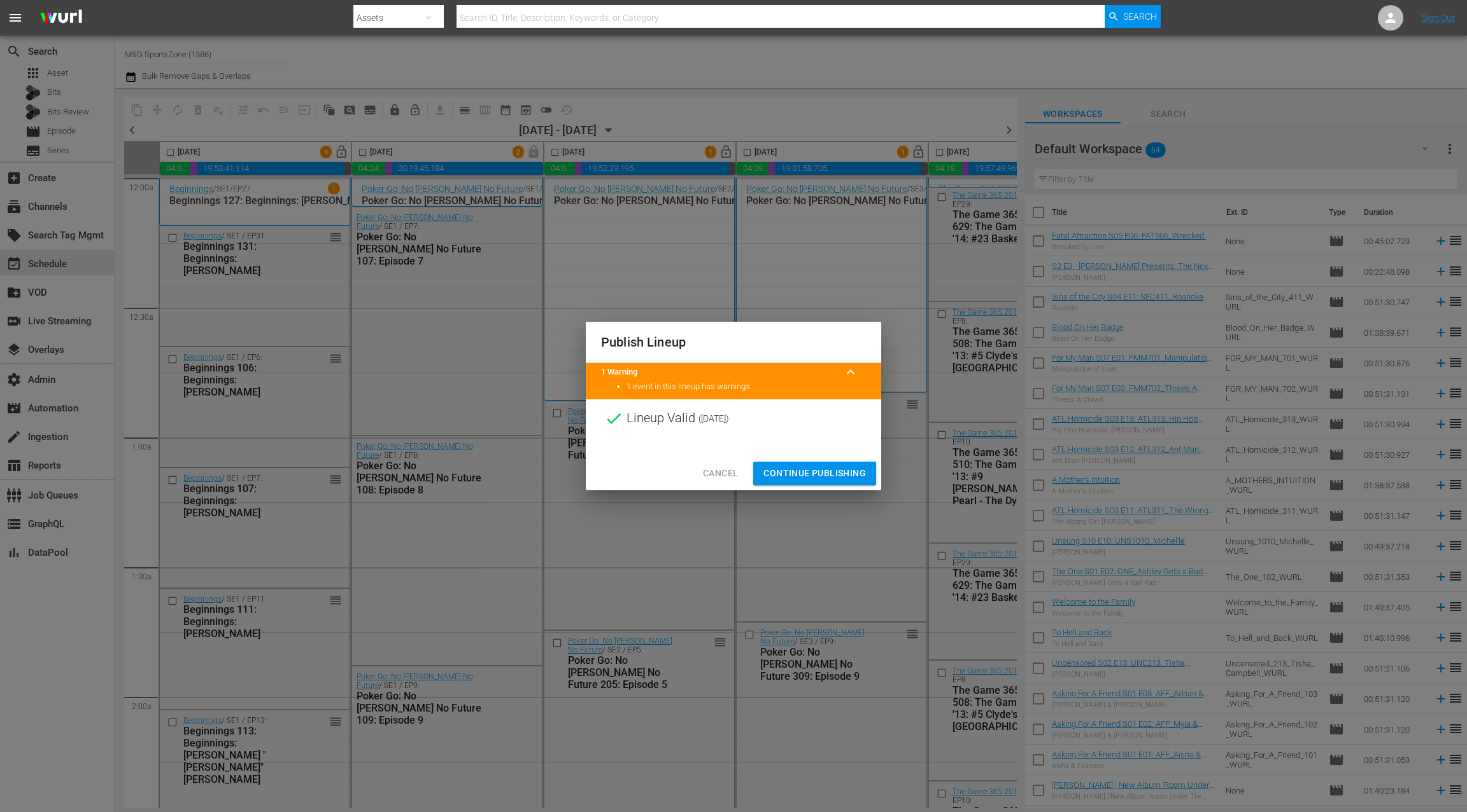
click at [828, 474] on span "Continue Publishing" at bounding box center [814, 474] width 102 height 16
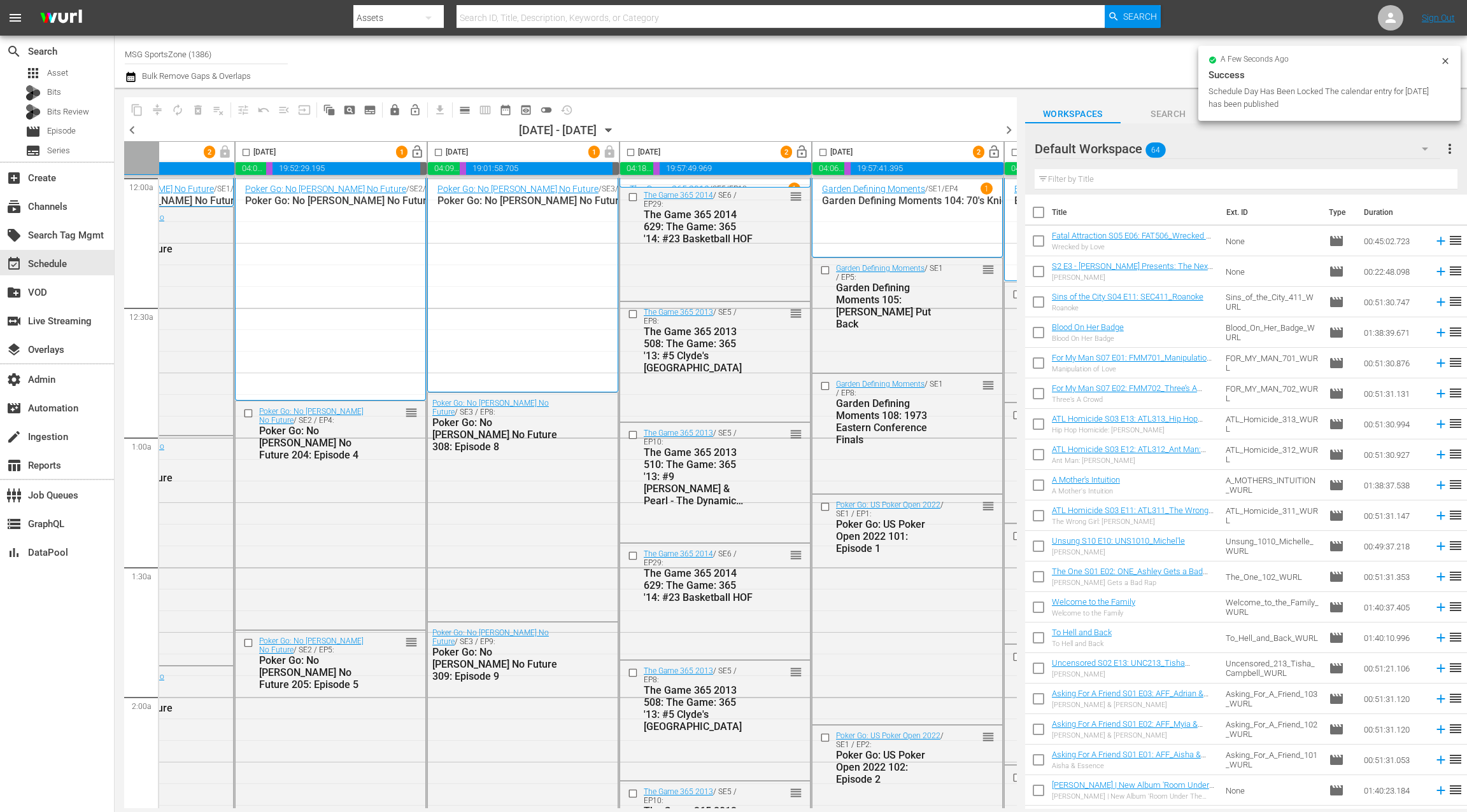
scroll to position [0, 494]
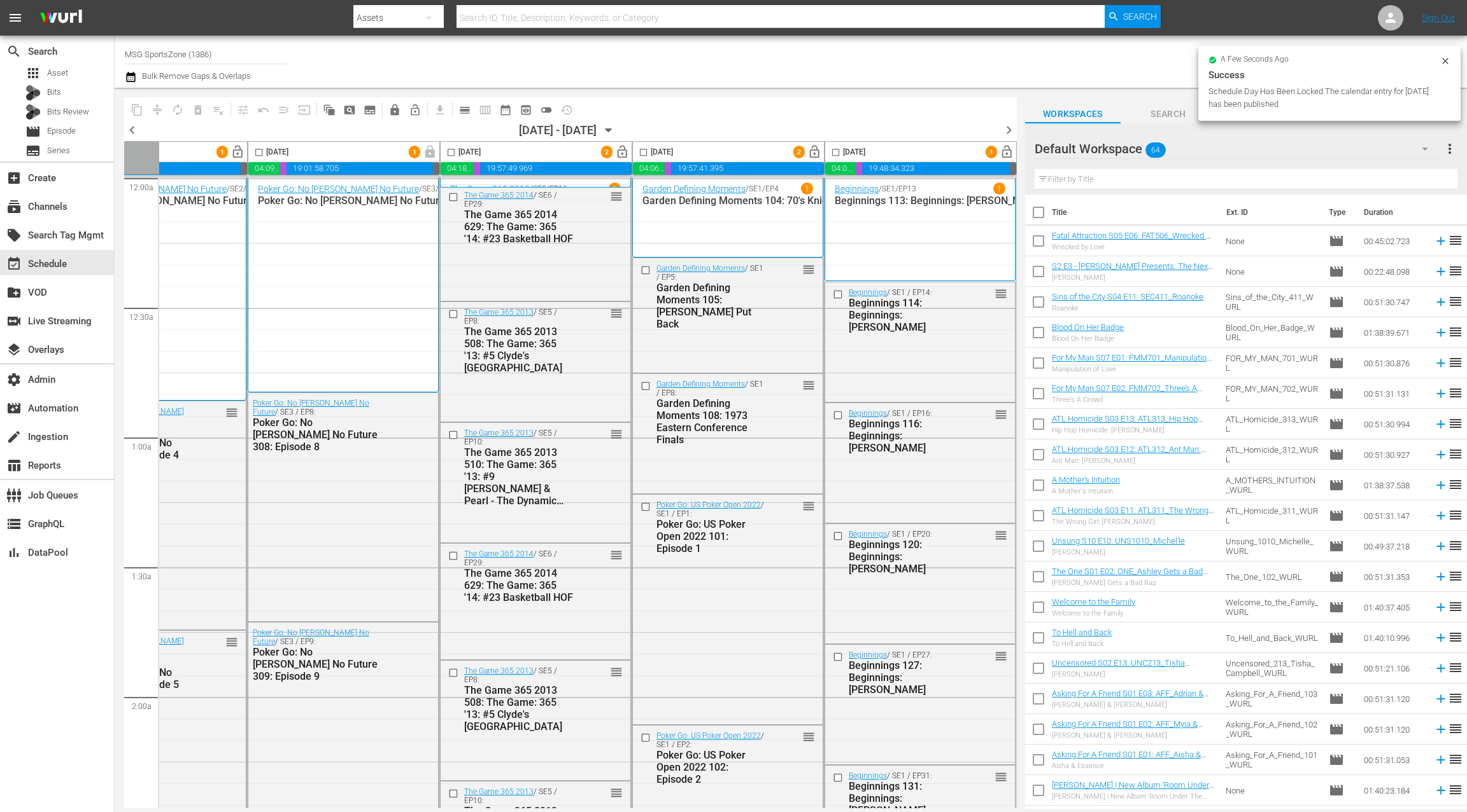
click at [807, 155] on span "lock_open" at bounding box center [813, 151] width 14 height 14
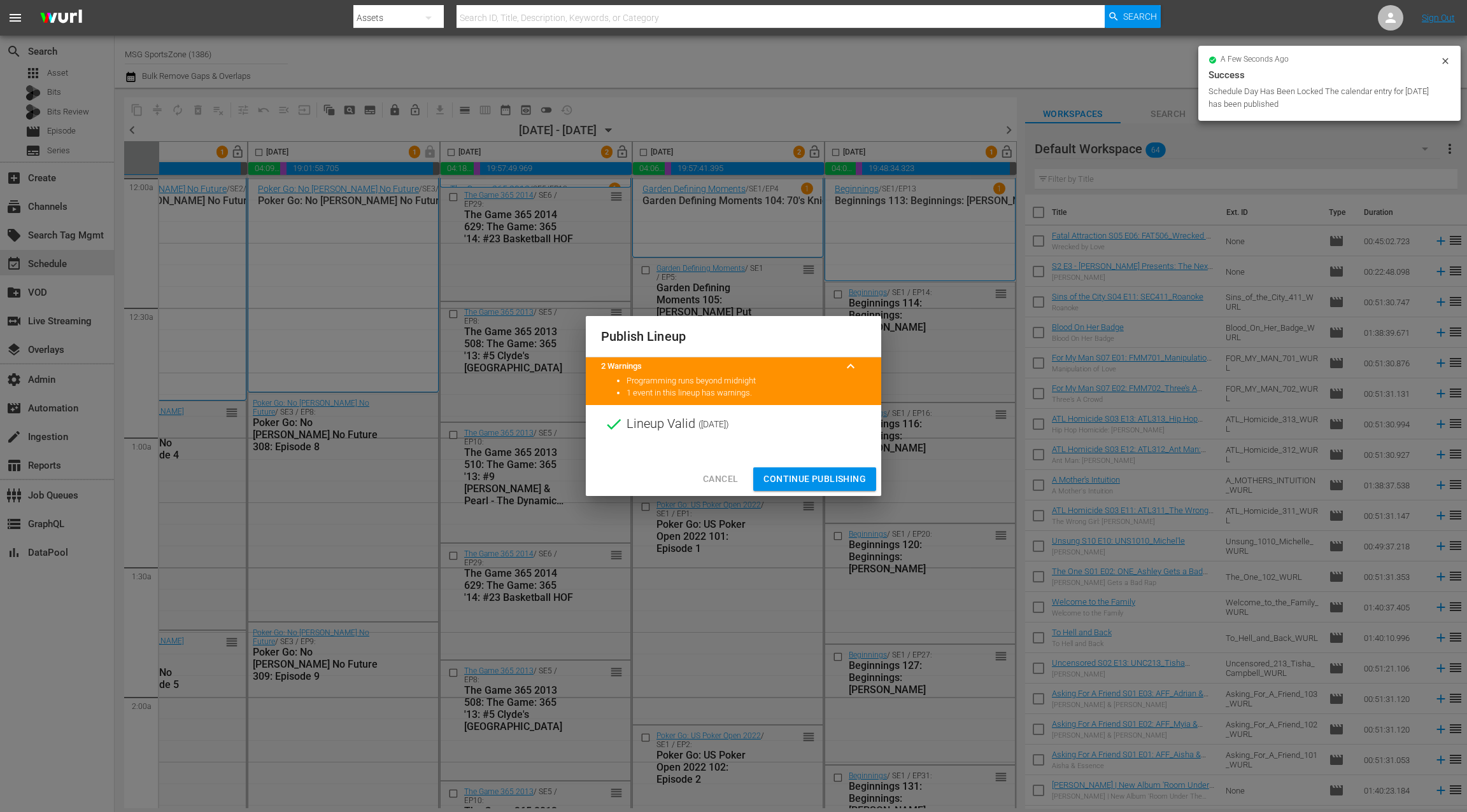
click at [795, 477] on span "Continue Publishing" at bounding box center [814, 479] width 102 height 16
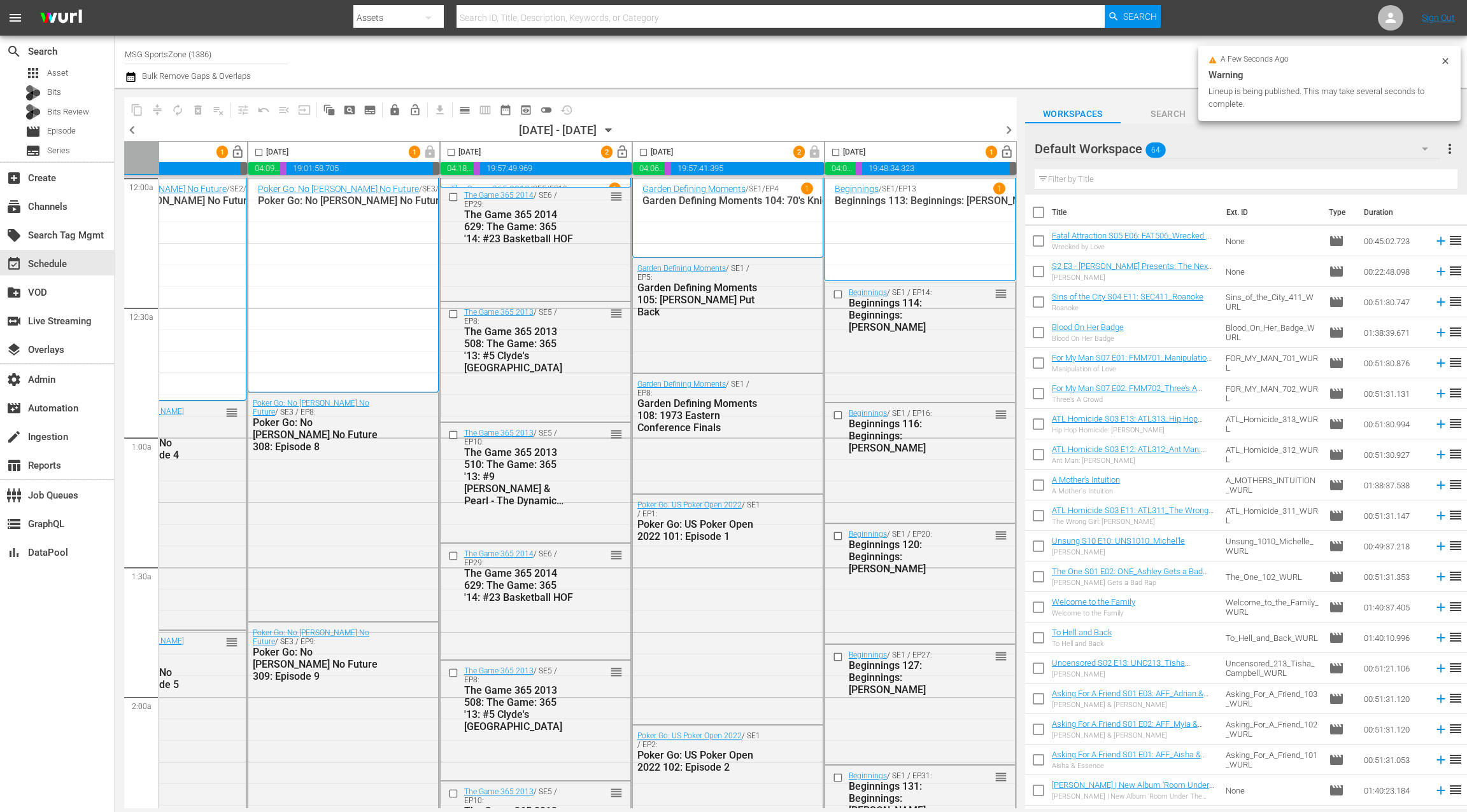
scroll to position [0, 0]
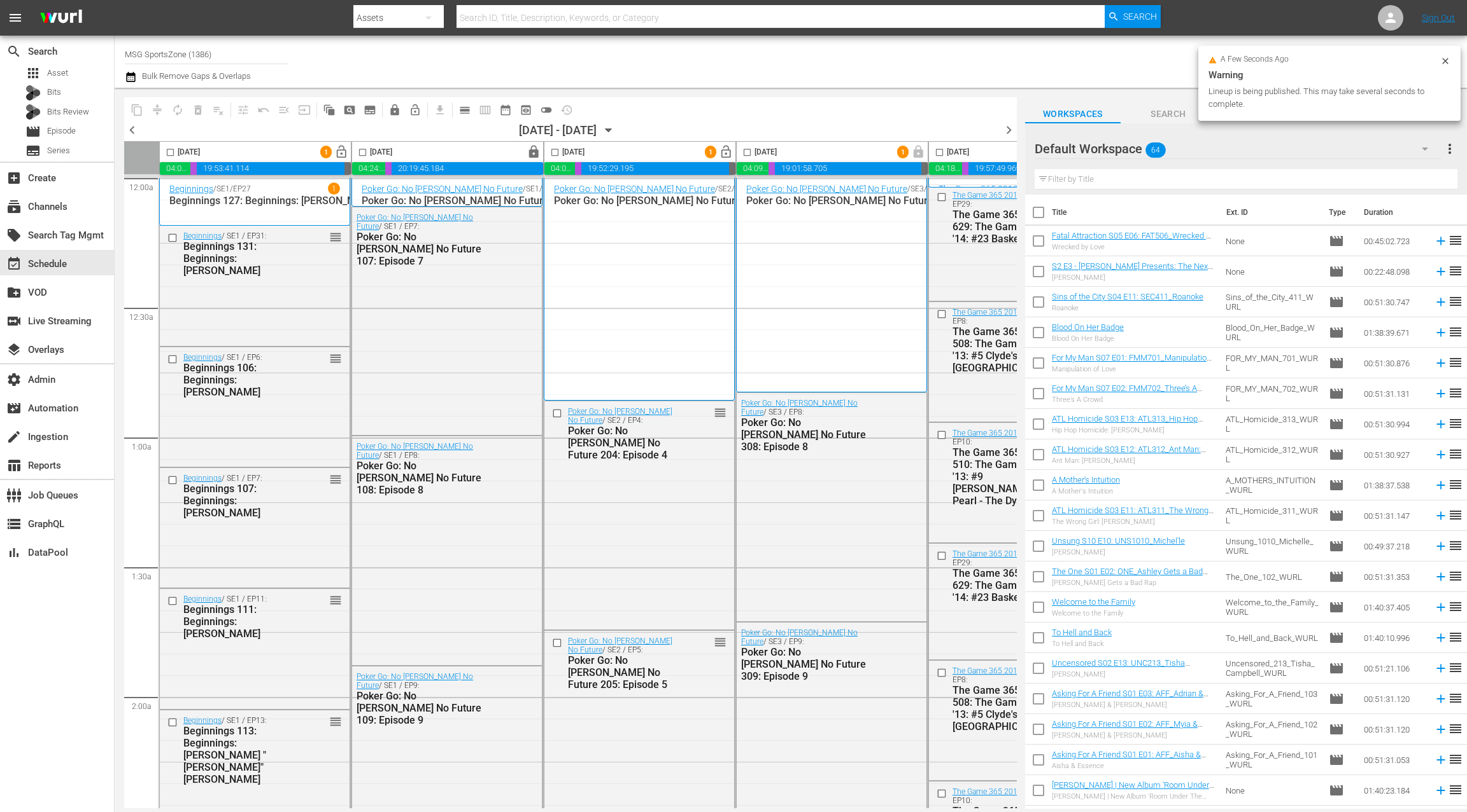
click at [343, 155] on span "lock_open" at bounding box center [341, 151] width 14 height 14
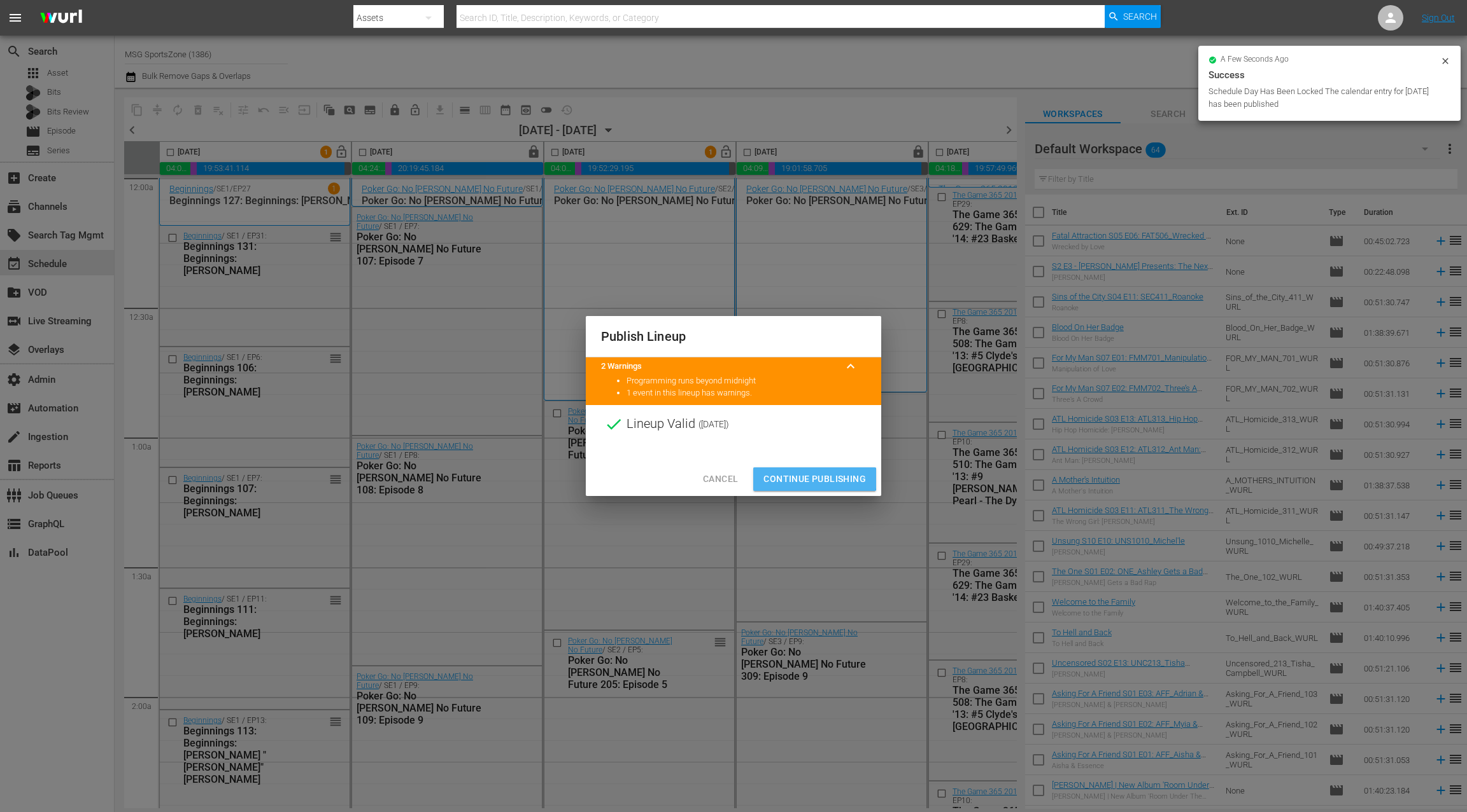
click at [812, 479] on span "Continue Publishing" at bounding box center [814, 479] width 102 height 16
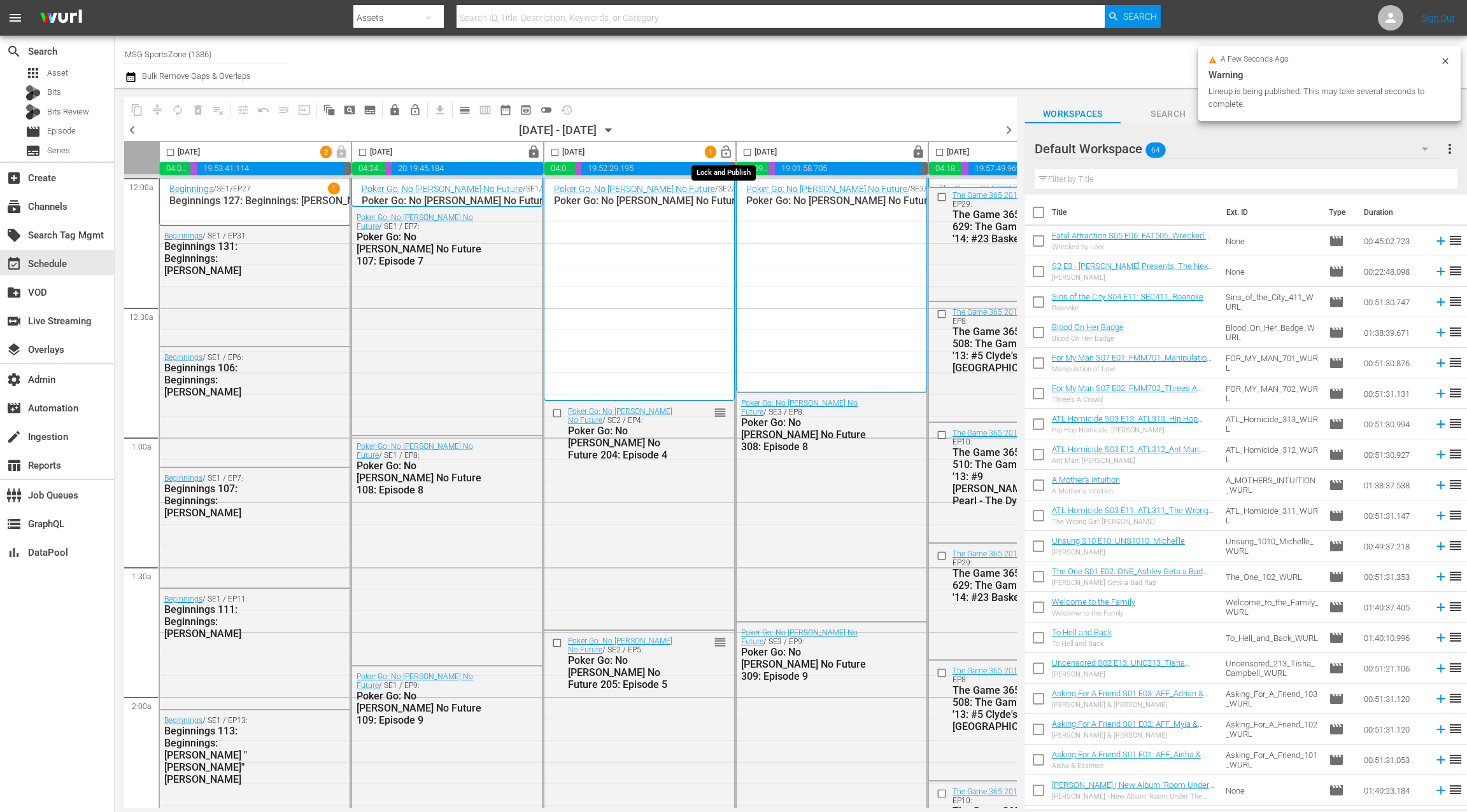
click at [725, 153] on span "lock_open" at bounding box center [725, 151] width 14 height 14
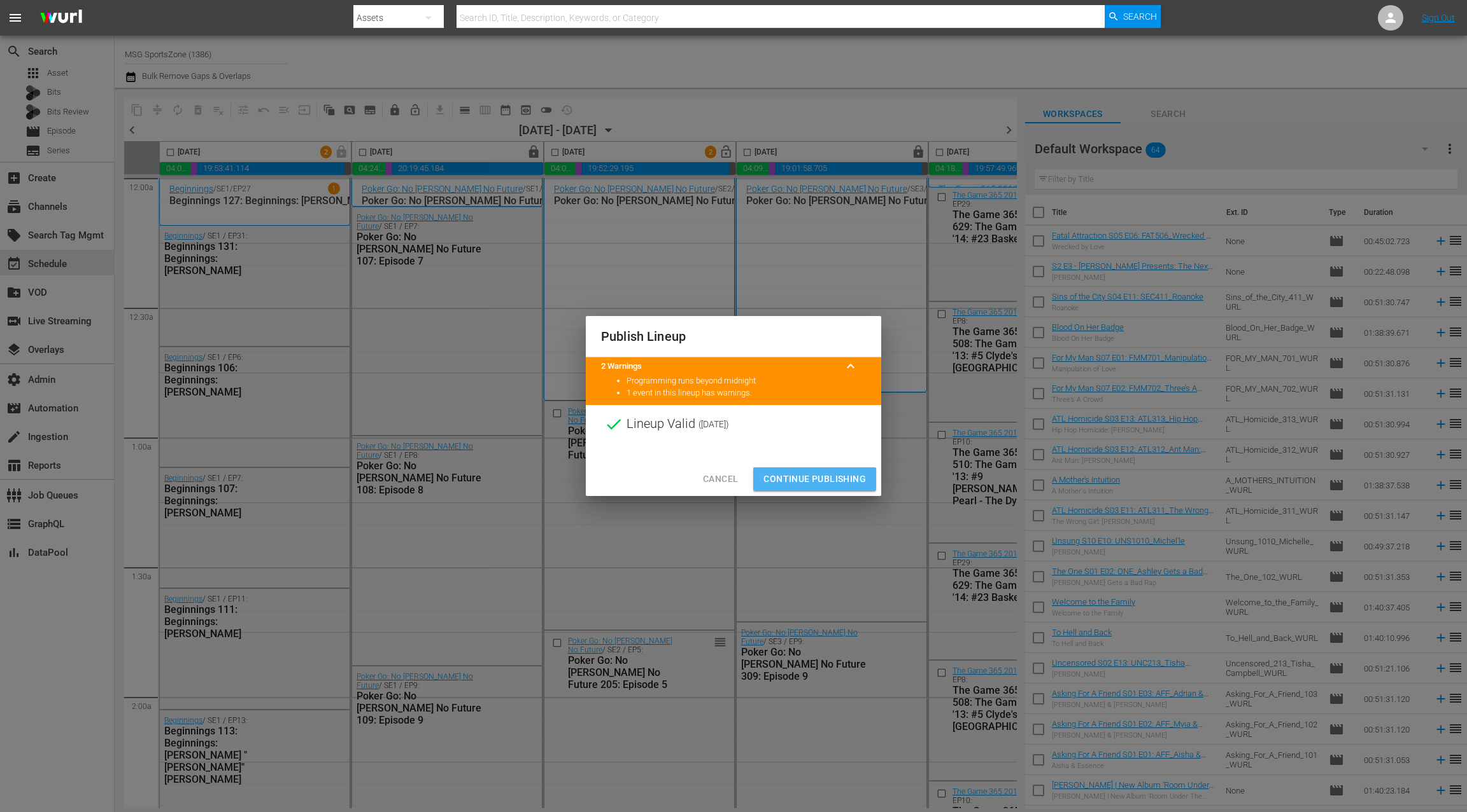
click at [807, 478] on span "Continue Publishing" at bounding box center [814, 479] width 102 height 16
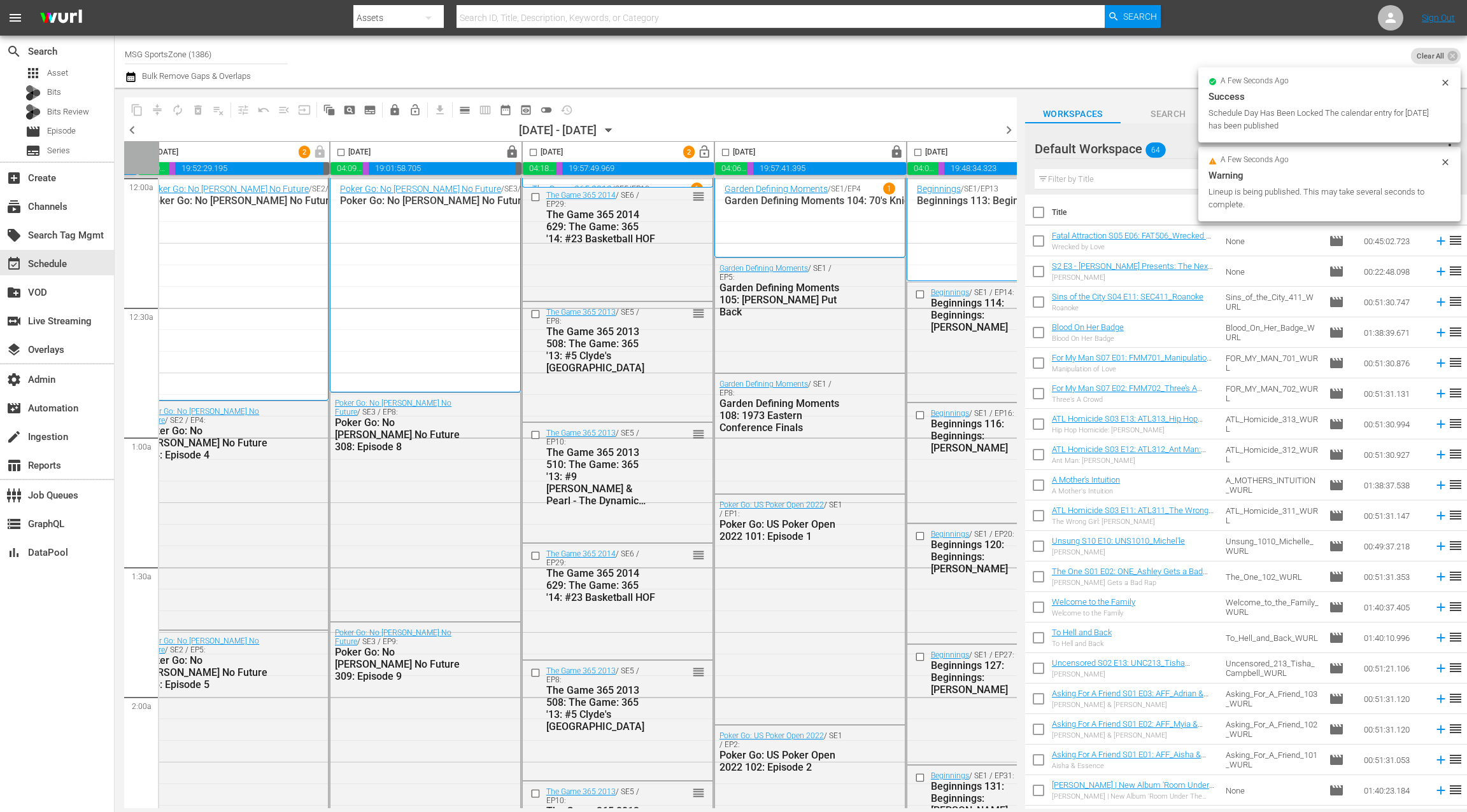
scroll to position [0, 492]
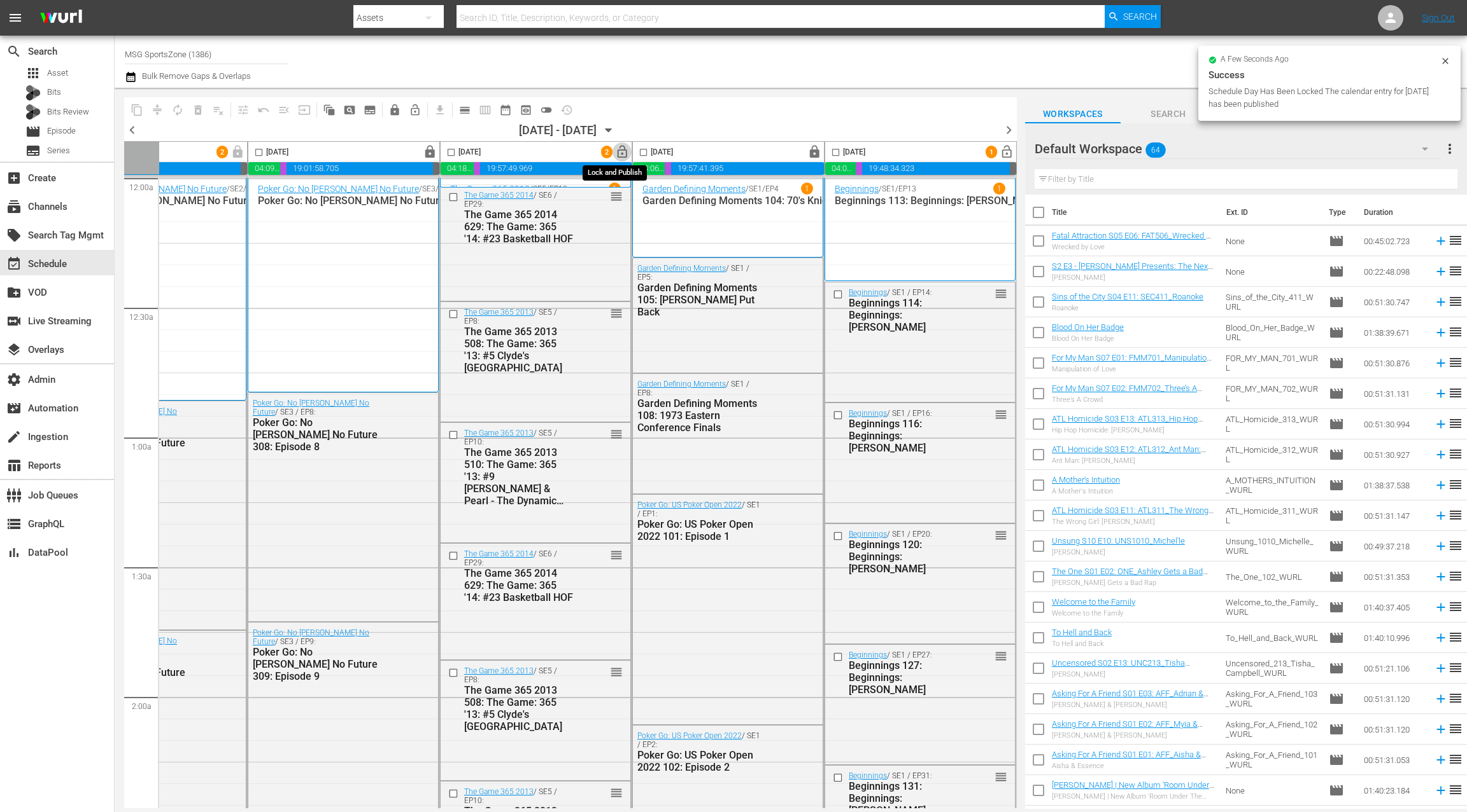
click at [617, 155] on span "lock_open" at bounding box center [621, 151] width 14 height 14
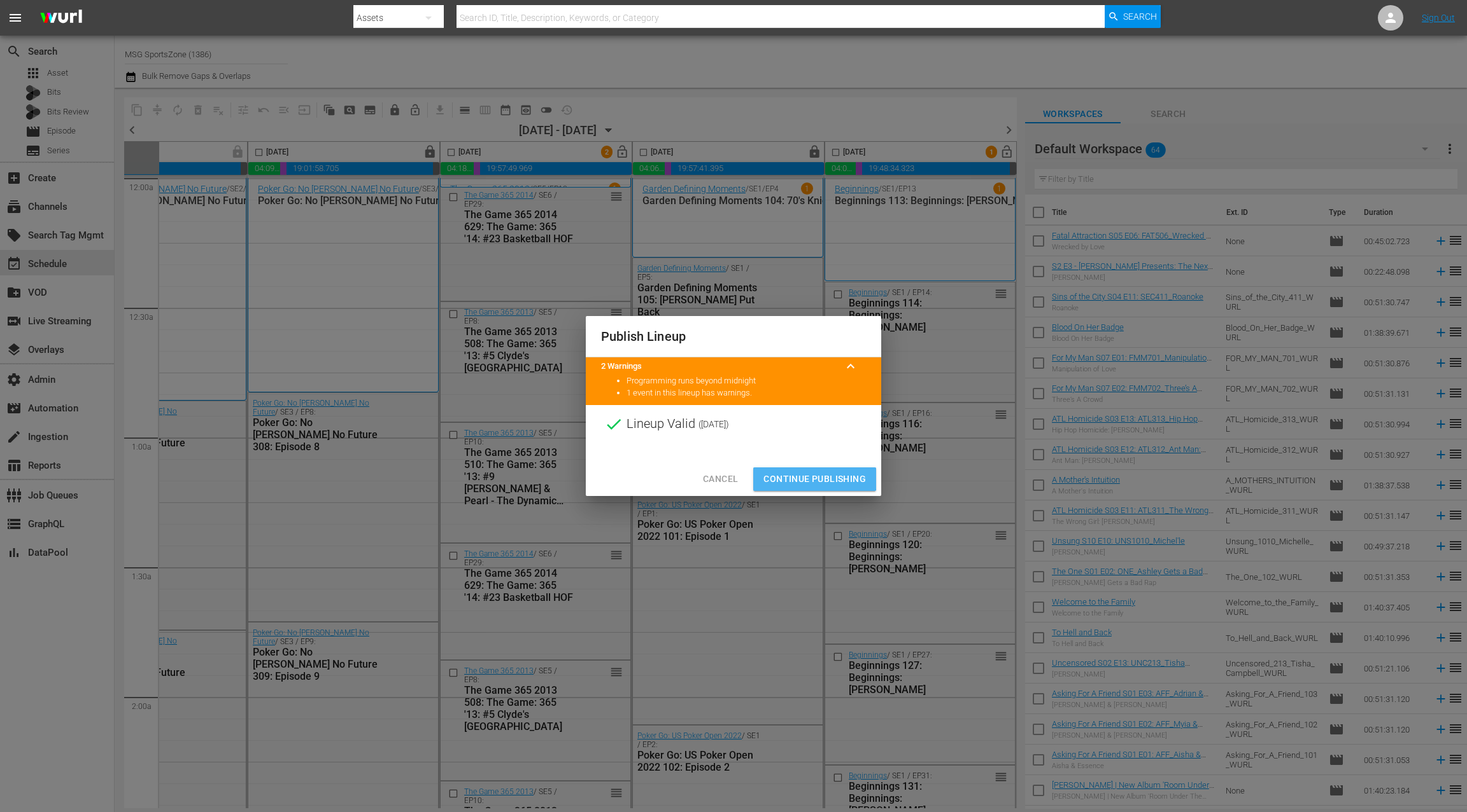
click at [811, 479] on span "Continue Publishing" at bounding box center [814, 479] width 102 height 16
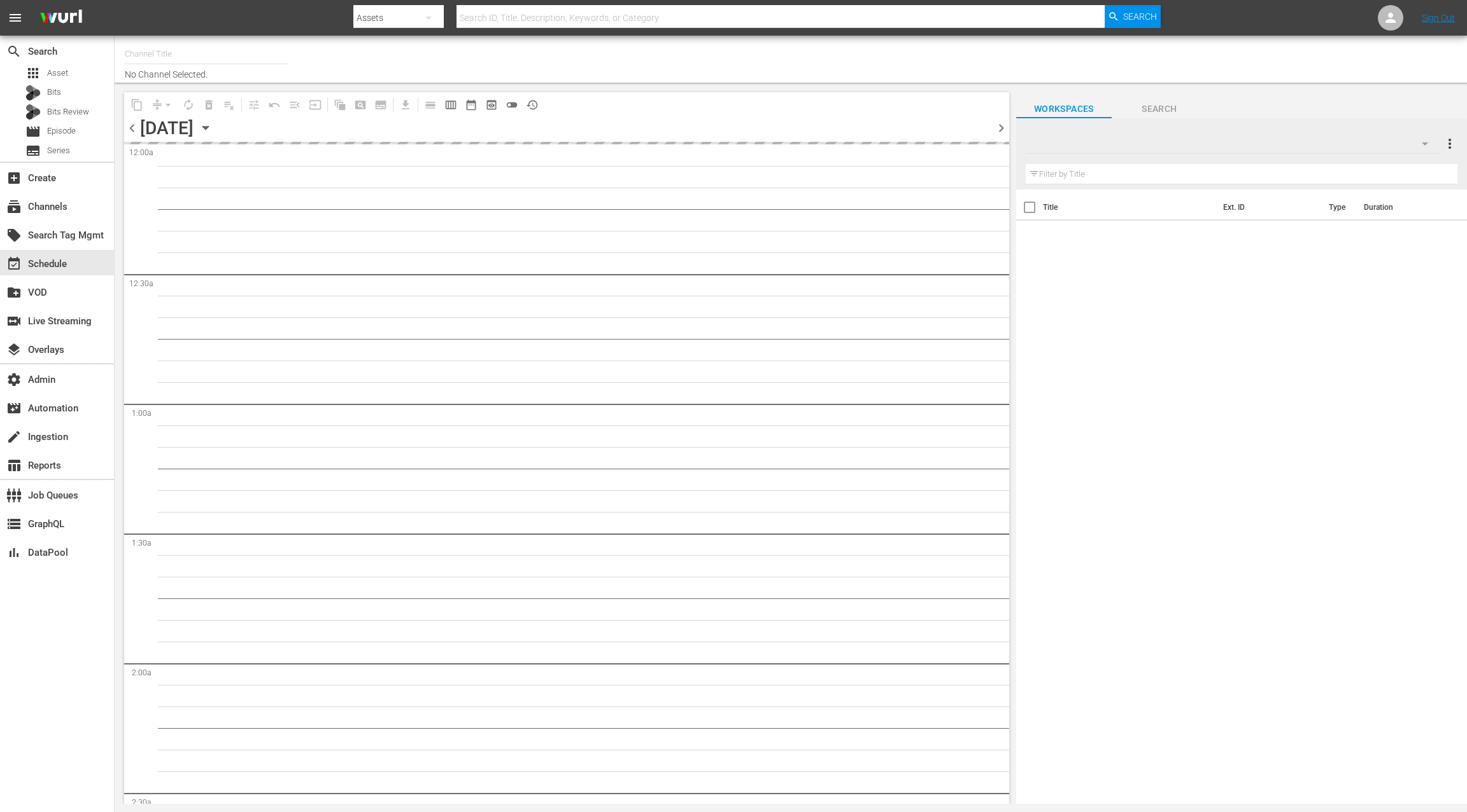
type input "[PERSON_NAME] Demo (1561)"
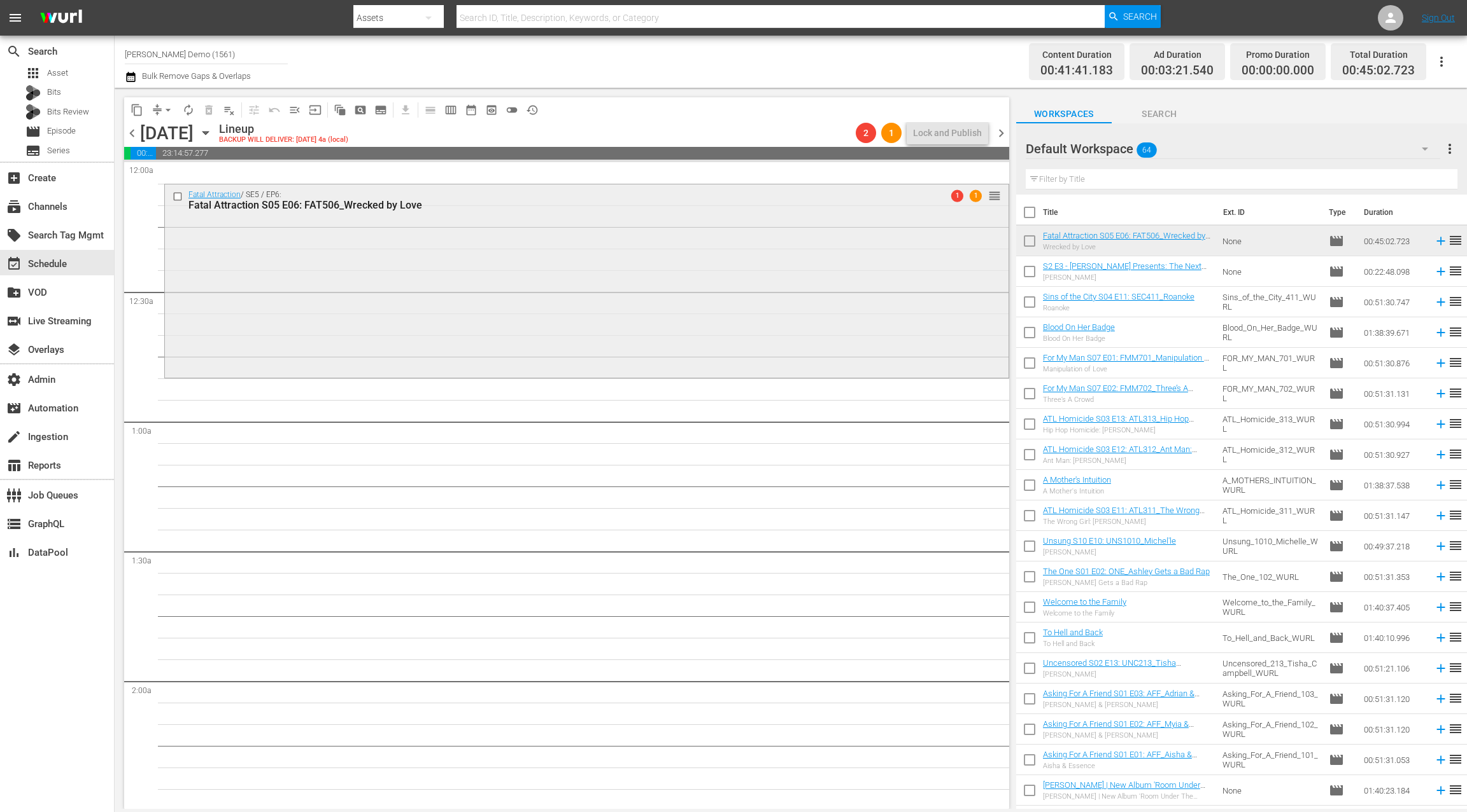
click at [485, 277] on div "Fatal Attraction / SE5 / EP6: Fatal Attraction S05 E06: FAT506_Wrecked by Love …" at bounding box center [586, 280] width 844 height 191
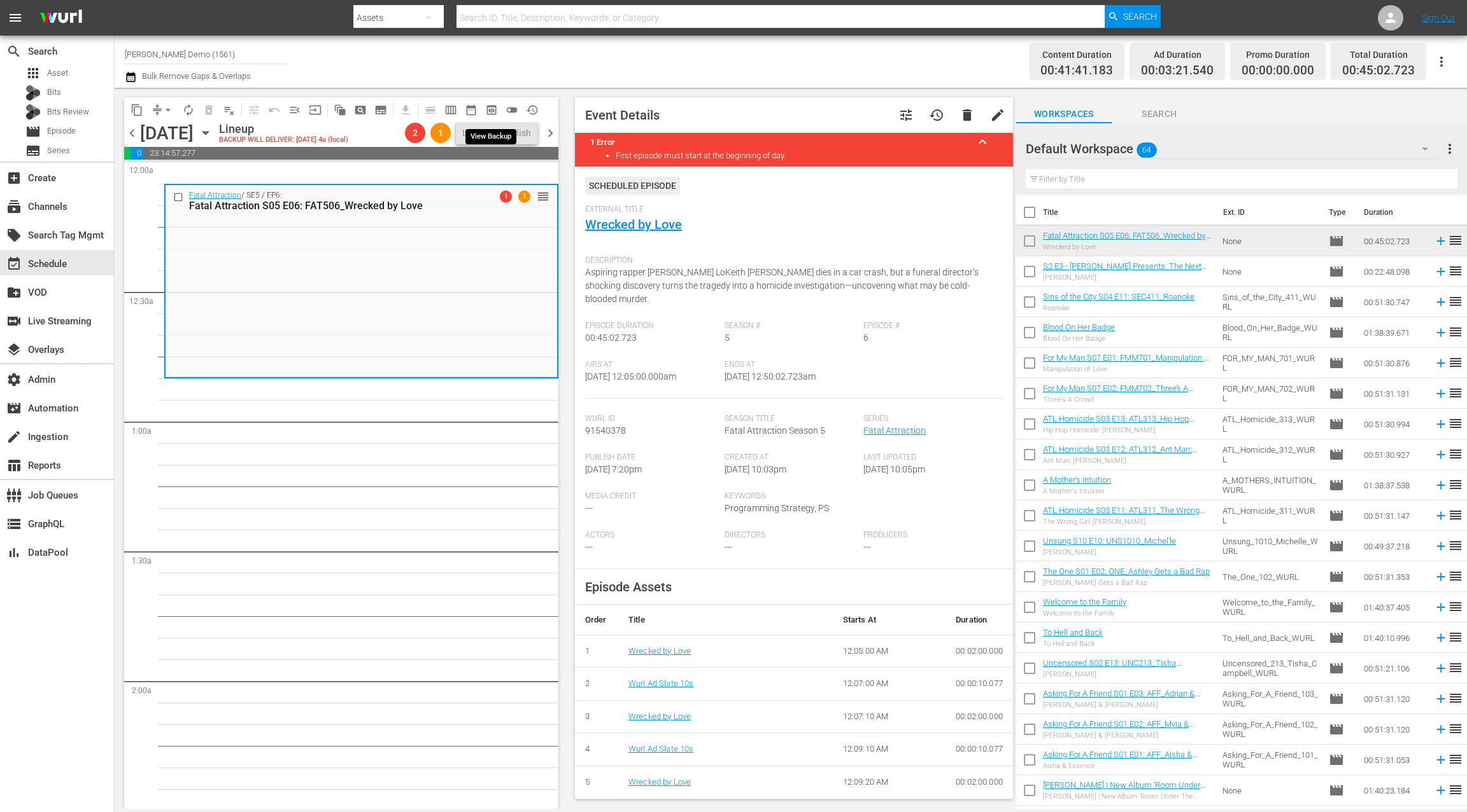
click at [487, 108] on span "preview_outlined" at bounding box center [491, 110] width 12 height 12
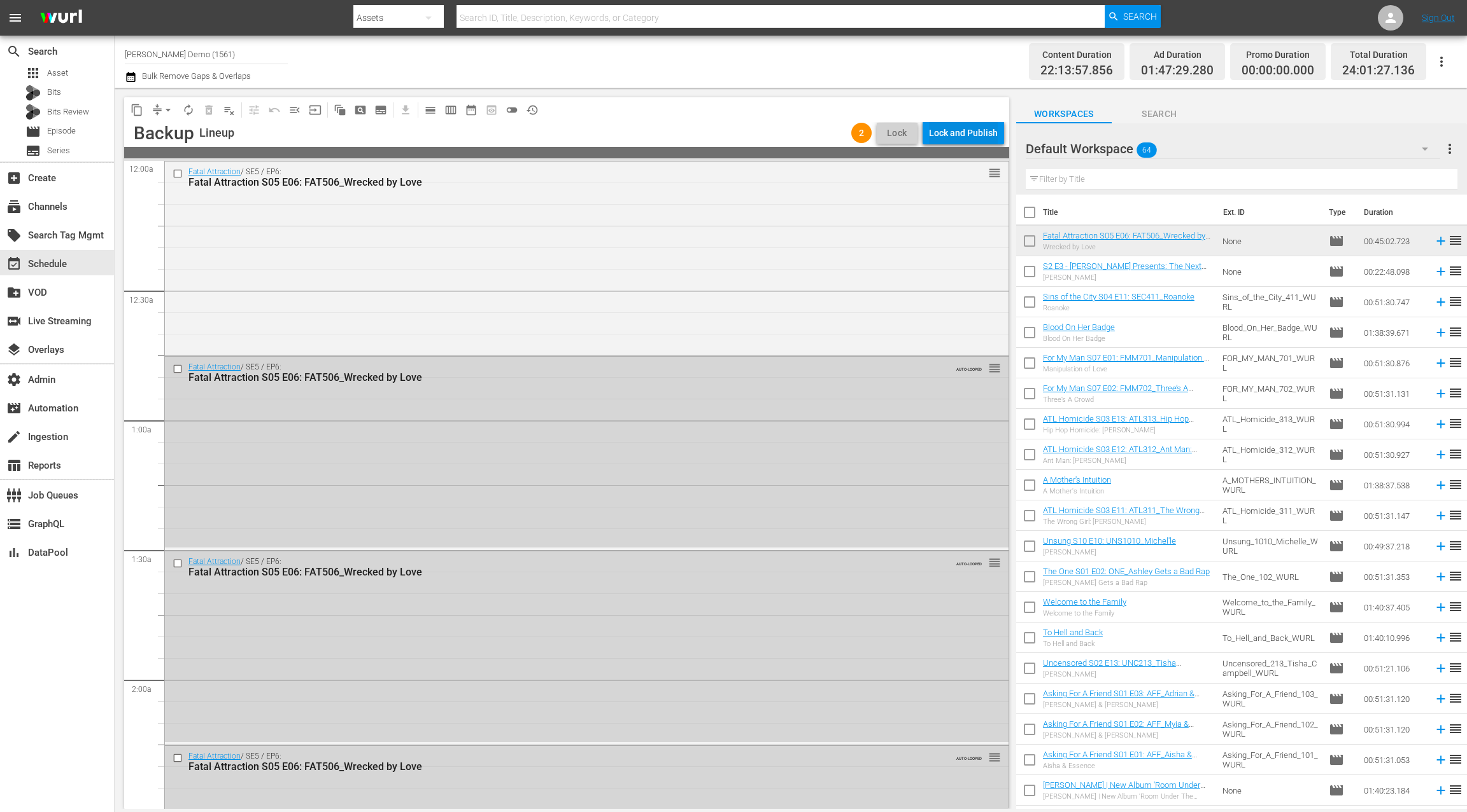
click at [980, 137] on div "Lock and Publish" at bounding box center [963, 133] width 69 height 23
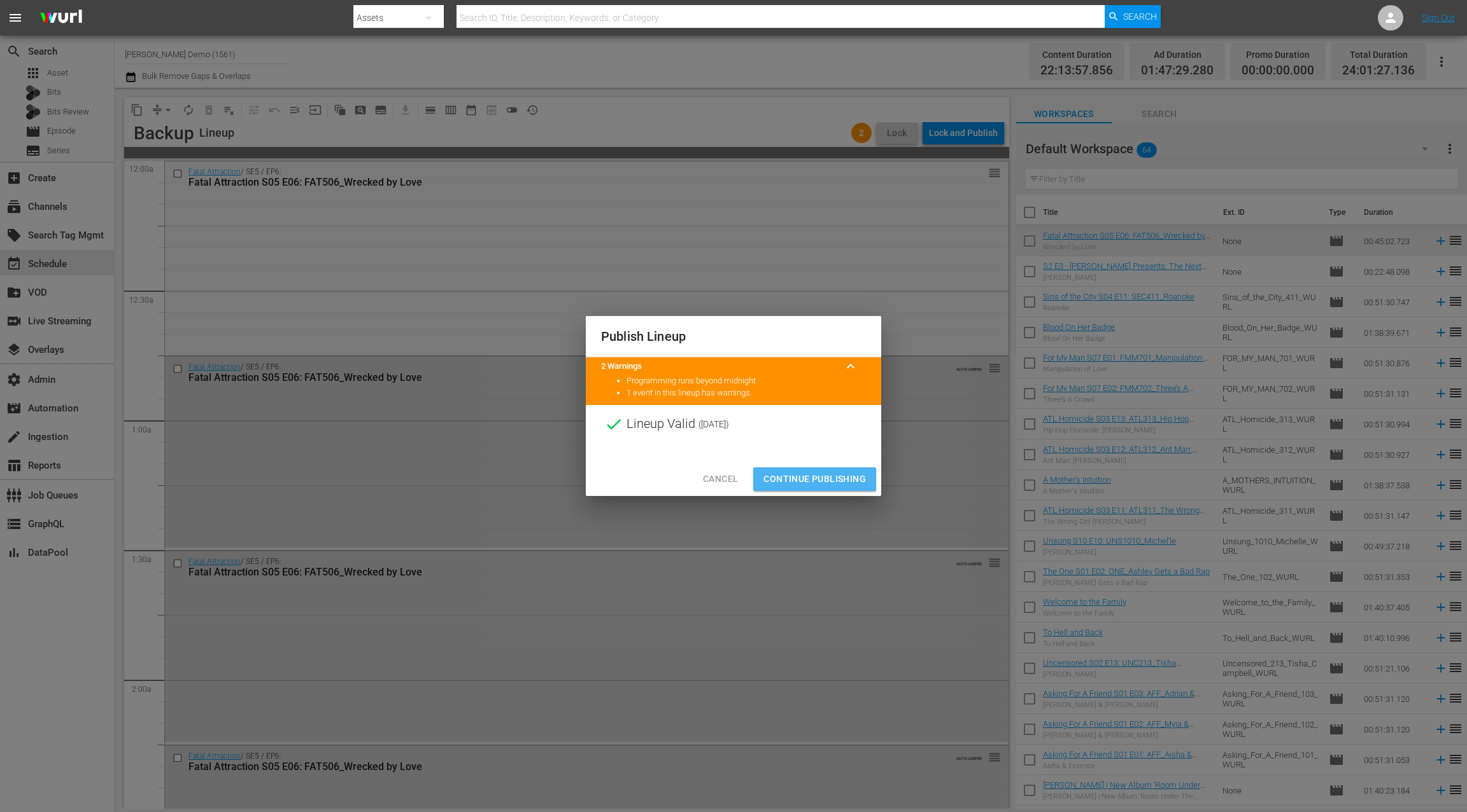
click at [836, 482] on span "Continue Publishing" at bounding box center [814, 479] width 102 height 16
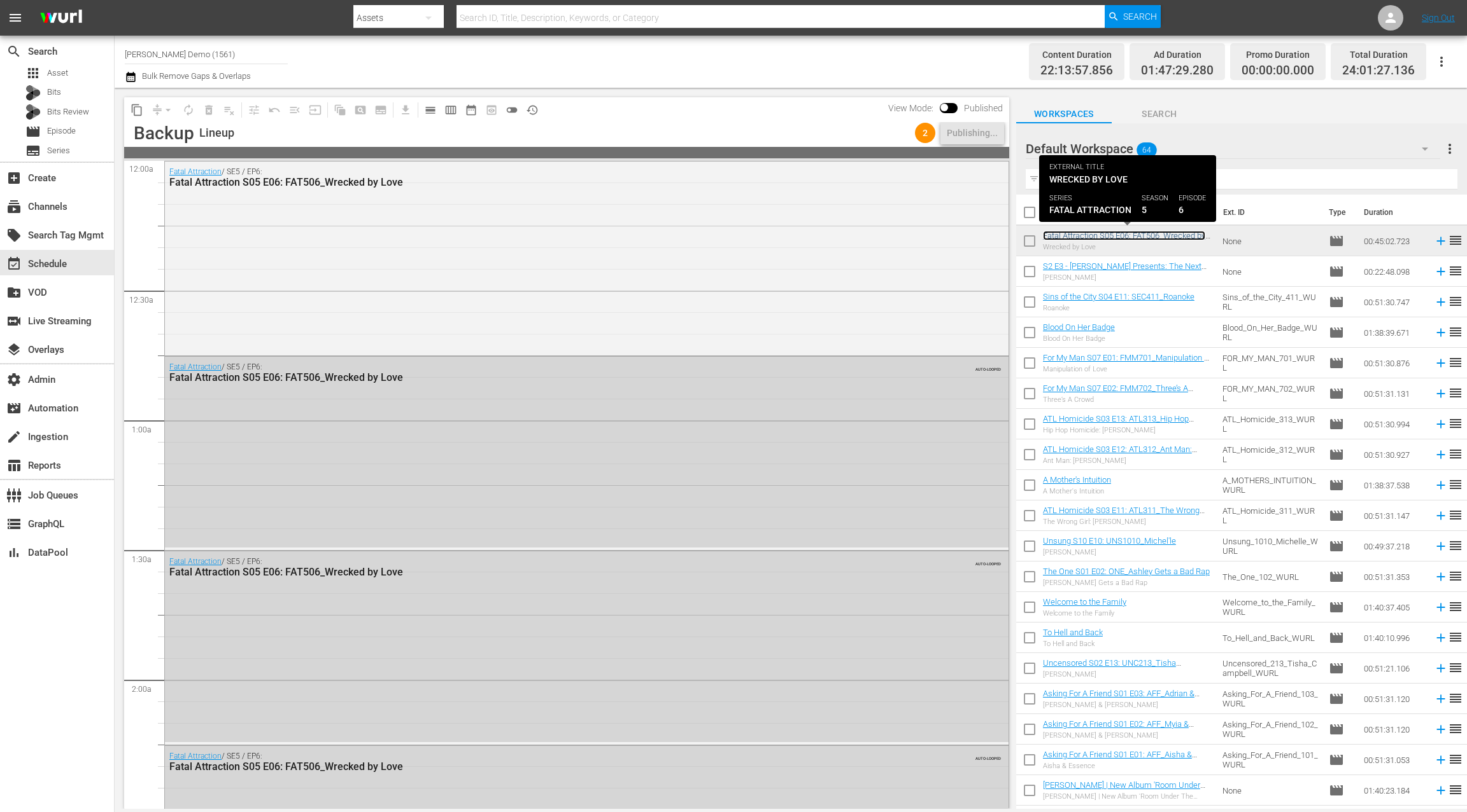
click at [1066, 238] on link "Fatal Attraction S05 E06: FAT506_Wrecked by Love" at bounding box center [1124, 240] width 163 height 19
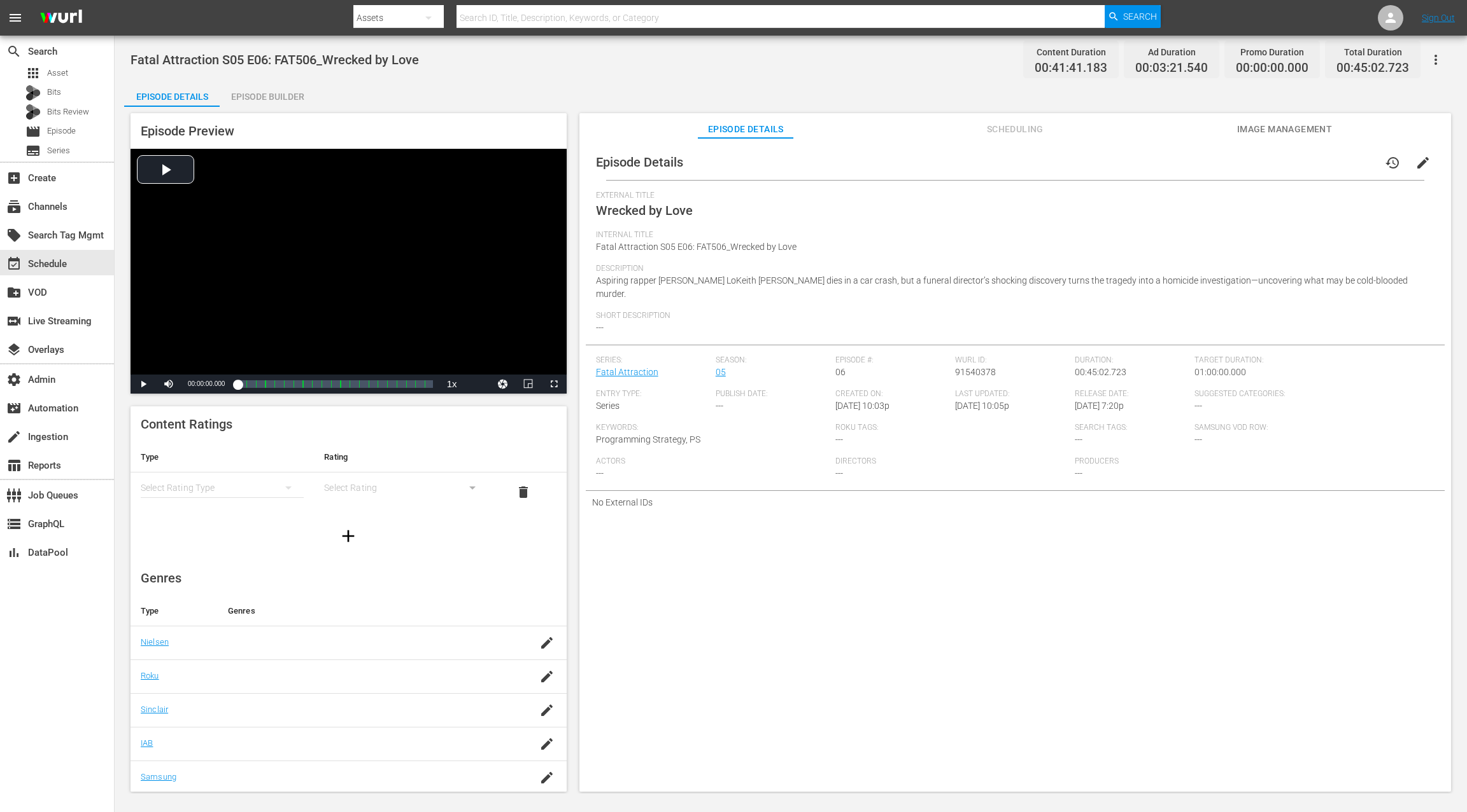
click at [1253, 130] on span "Image Management" at bounding box center [1284, 130] width 96 height 16
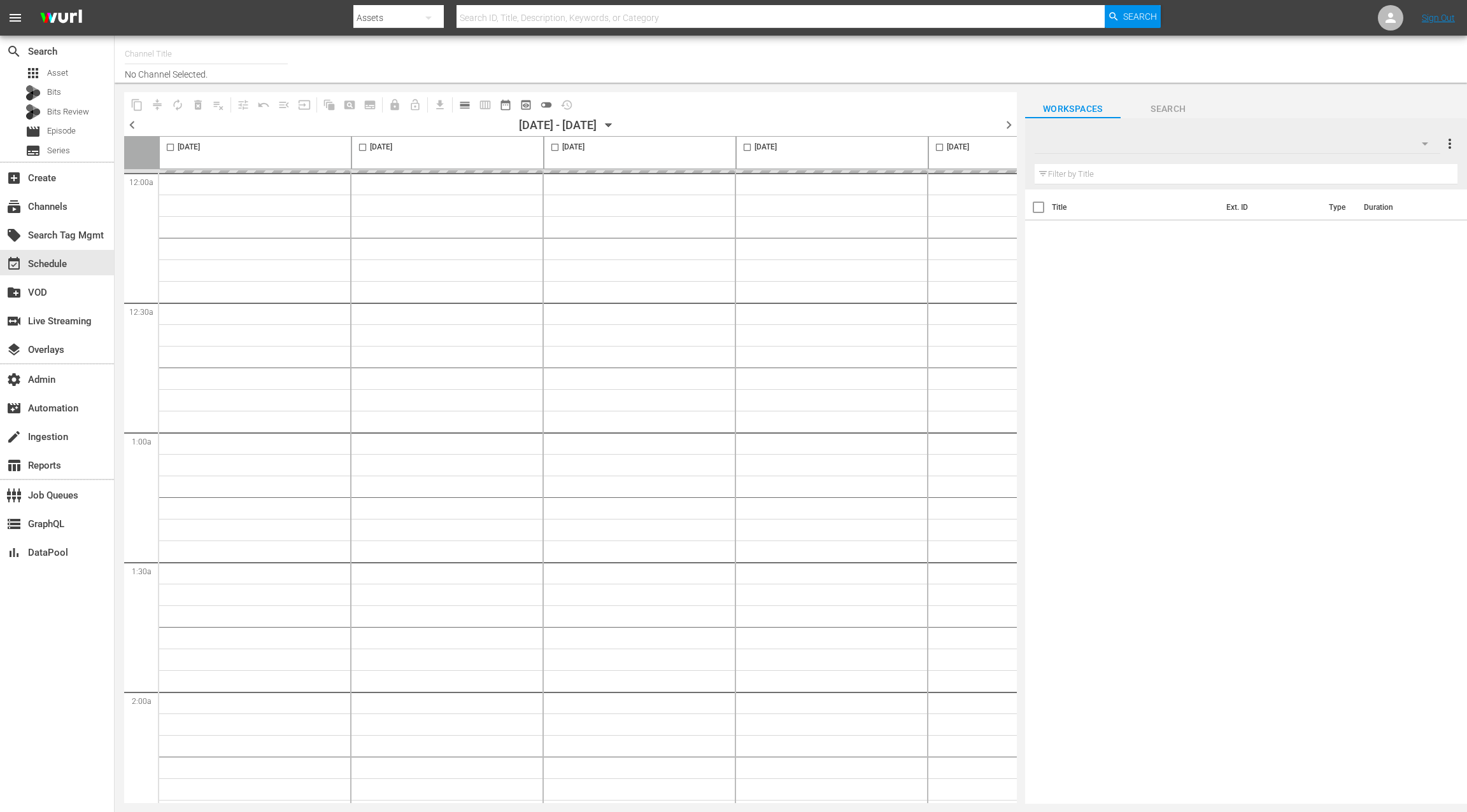
type input "MSG SportsZone - Roku Feed (1582)"
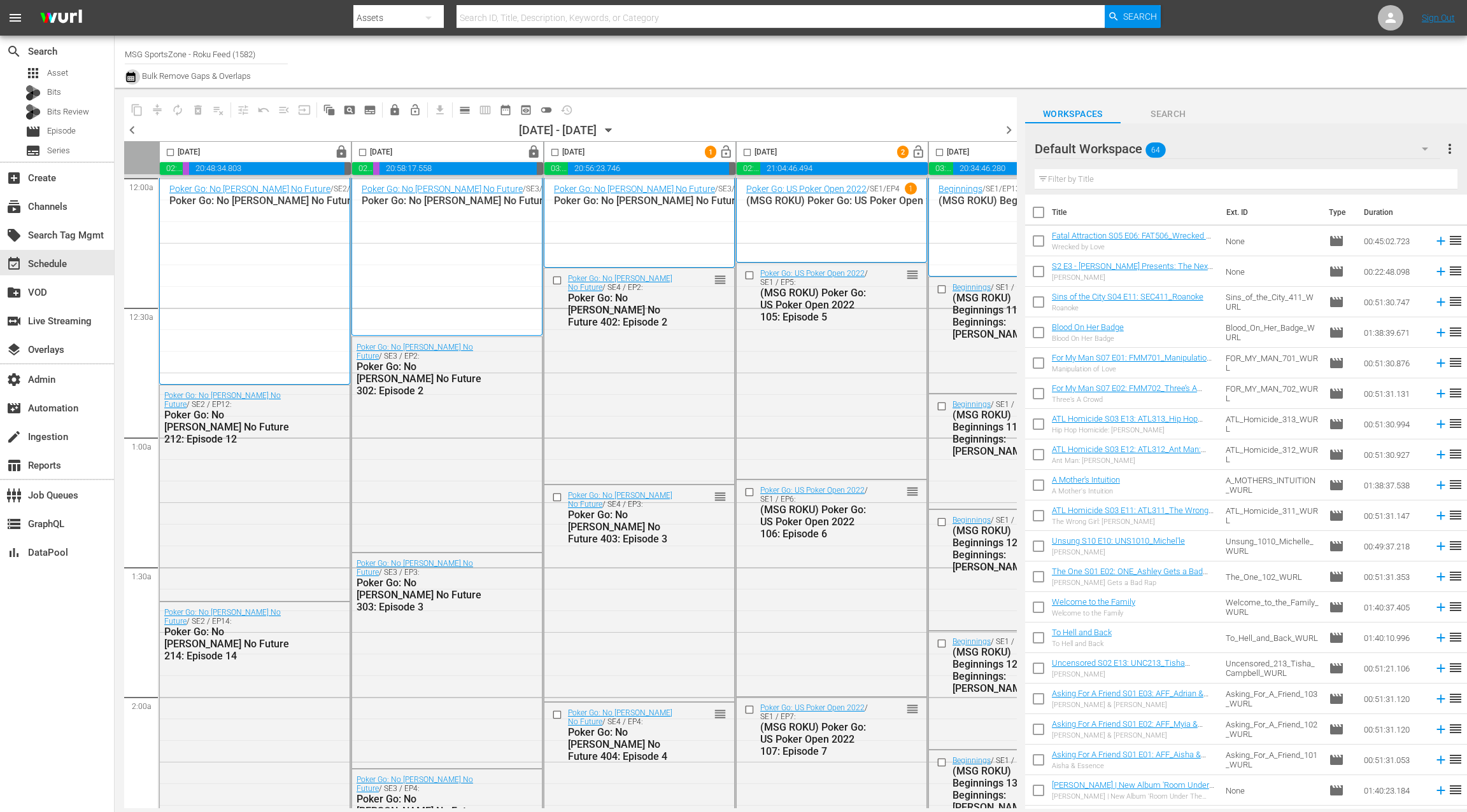
click at [133, 78] on icon "button" at bounding box center [131, 77] width 12 height 15
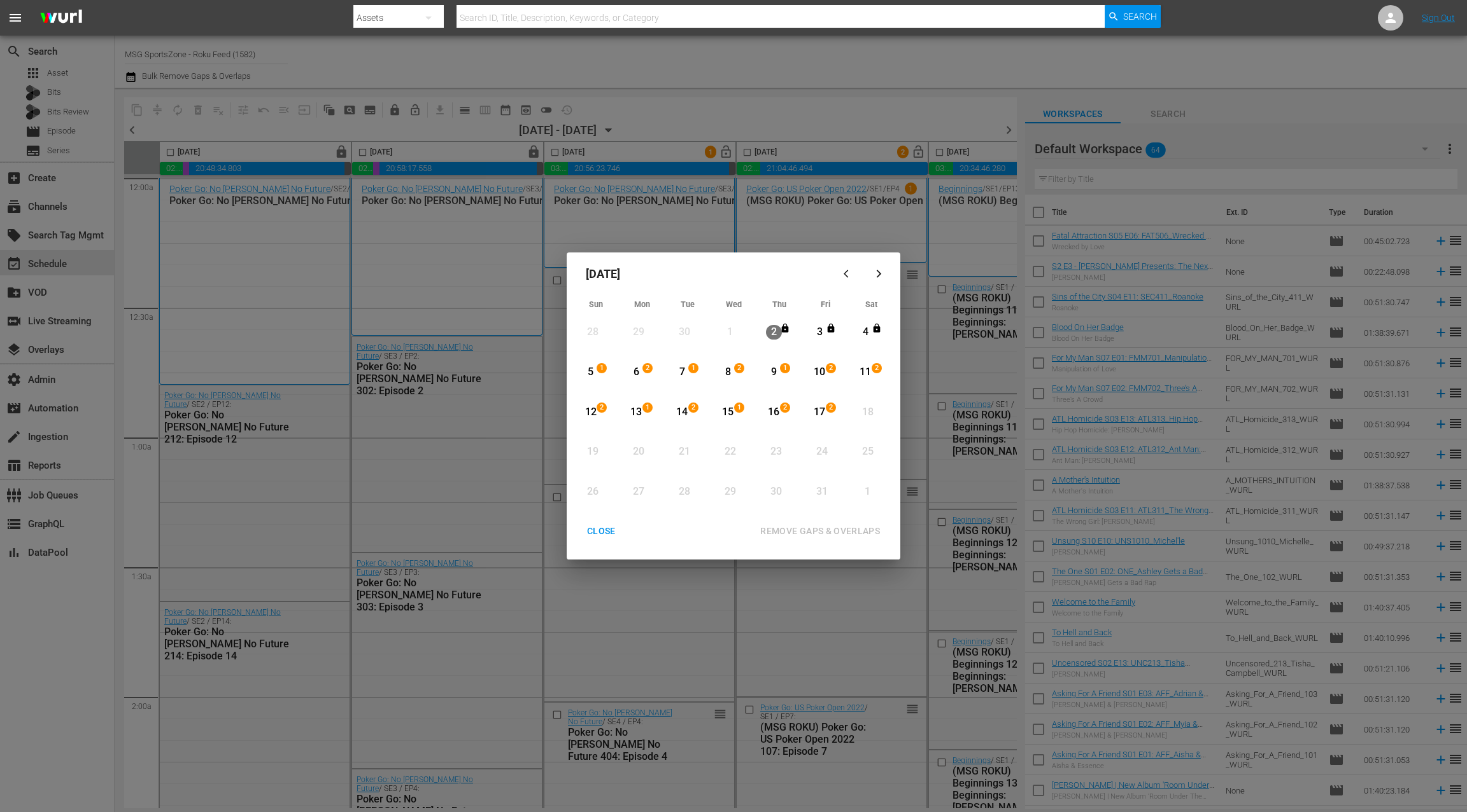
click at [599, 536] on div "CLOSE" at bounding box center [602, 531] width 49 height 16
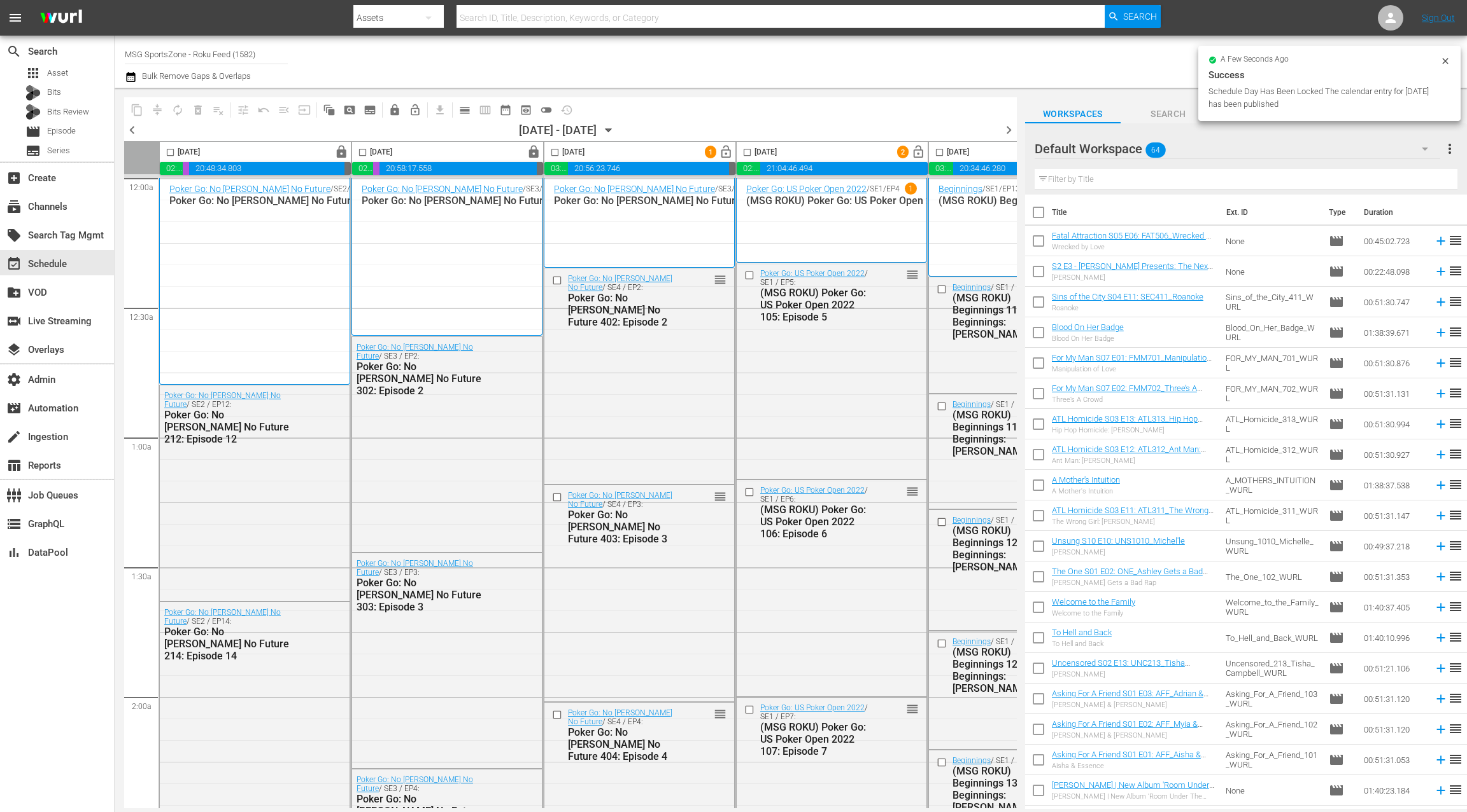
click at [616, 132] on icon "button" at bounding box center [608, 130] width 14 height 14
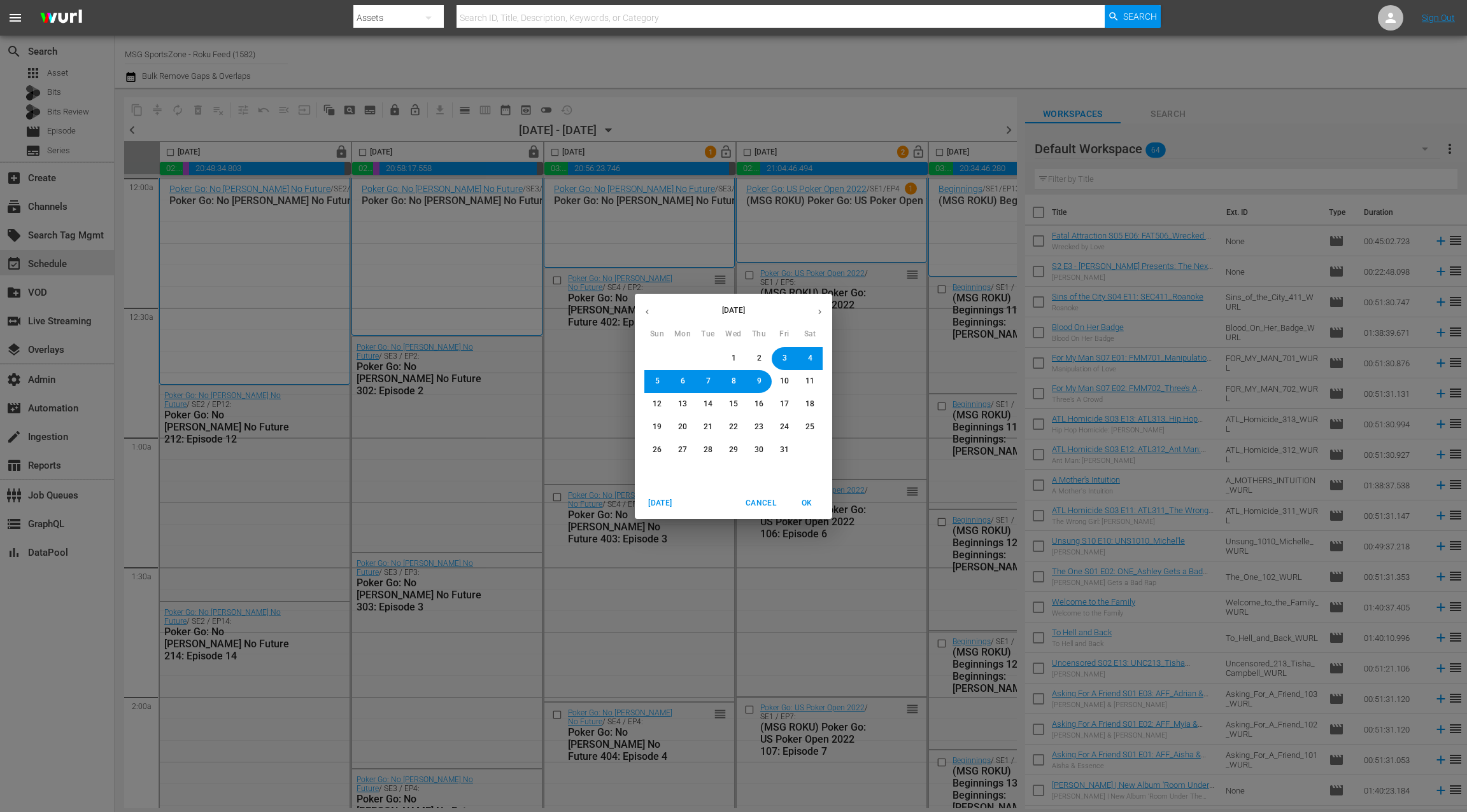
click at [656, 382] on span "5" at bounding box center [656, 381] width 5 height 10
click at [808, 498] on span "OK" at bounding box center [807, 504] width 30 height 13
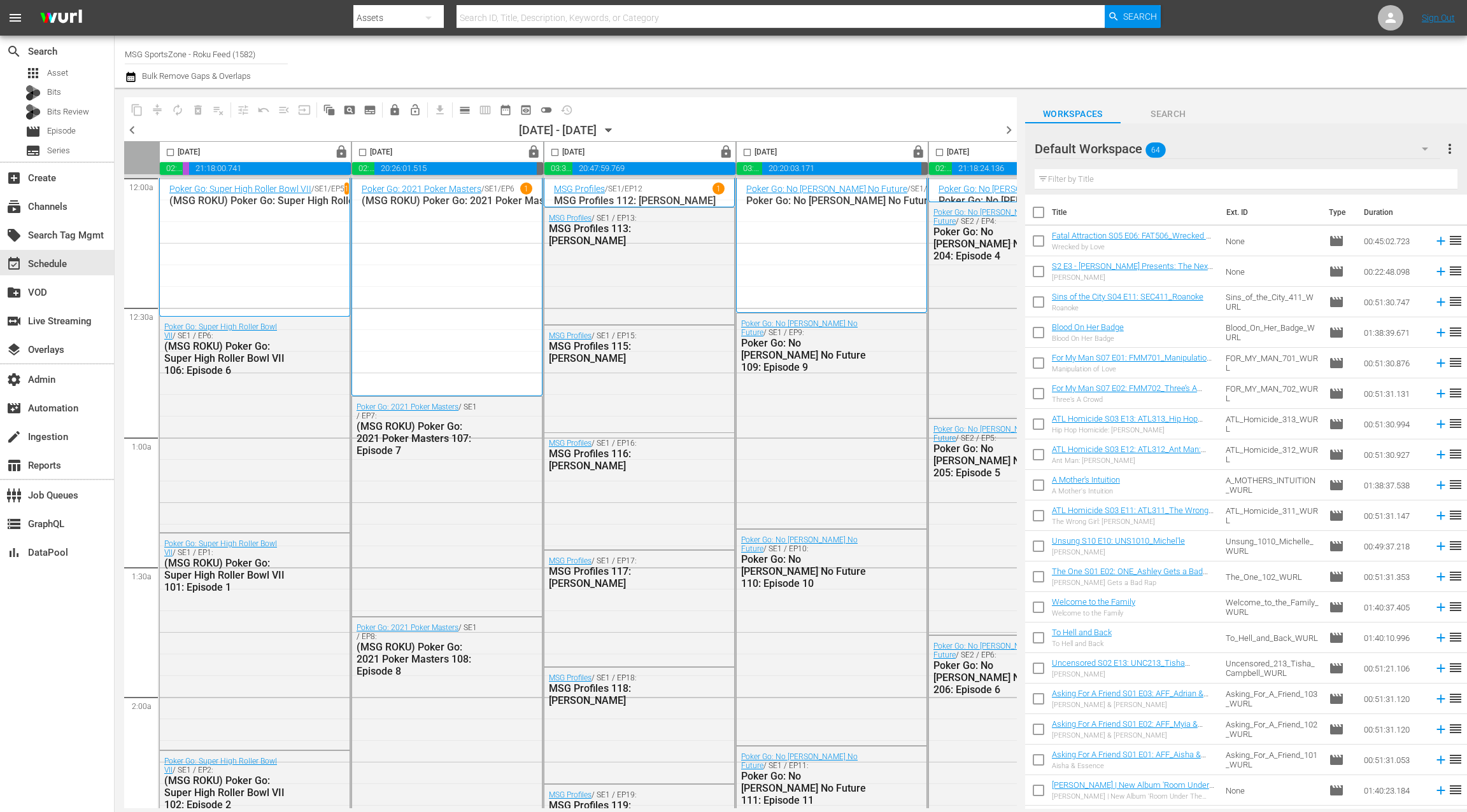
scroll to position [1, 0]
click at [133, 85] on div "Channel Title MSG SportsZone - Roku Feed (1582) Bulk Remove Gaps & Overlaps" at bounding box center [790, 61] width 1352 height 52
click at [134, 82] on icon "button" at bounding box center [131, 77] width 12 height 15
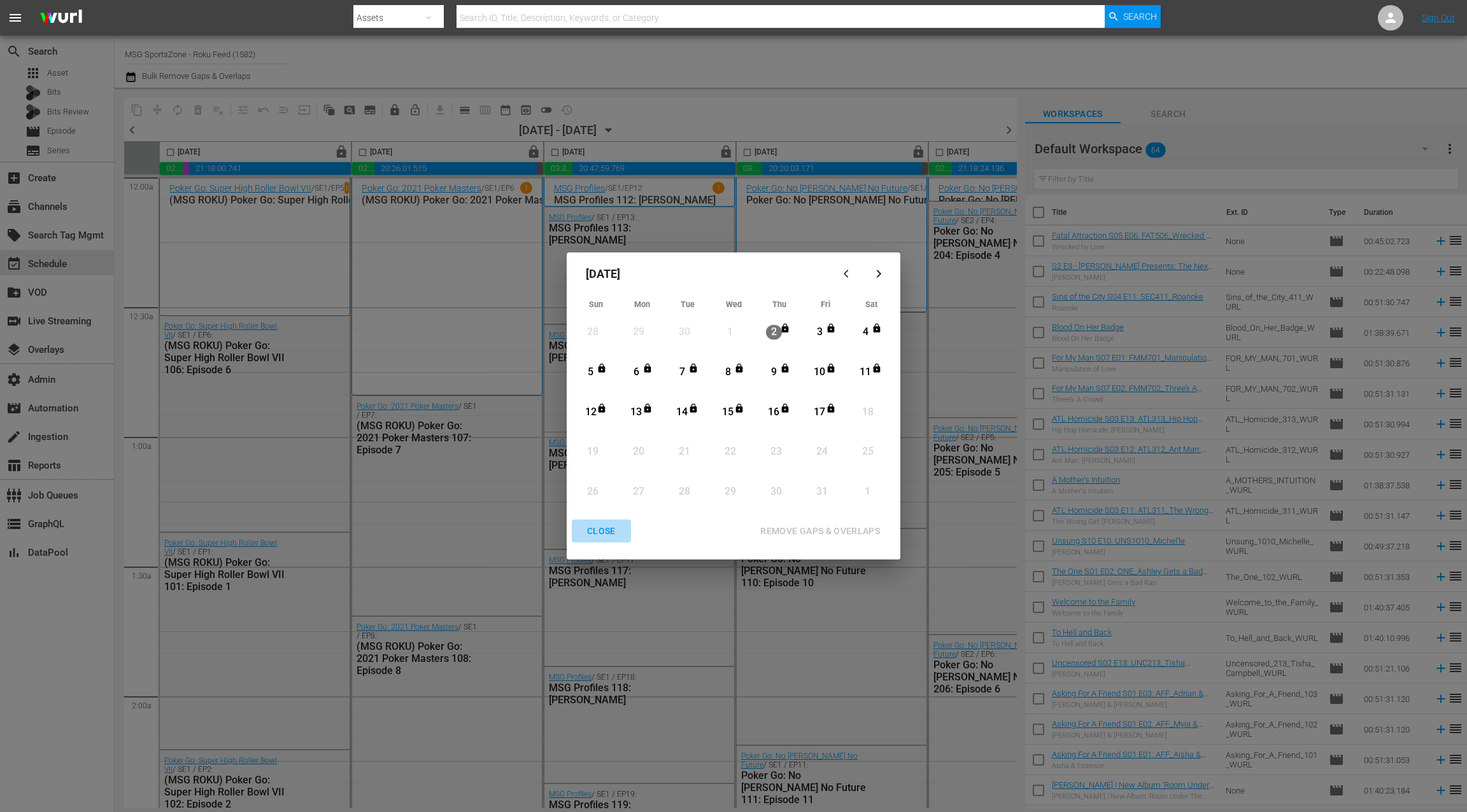
drag, startPoint x: 601, startPoint y: 534, endPoint x: 739, endPoint y: 411, distance: 184.9
click at [599, 532] on div "CLOSE" at bounding box center [602, 531] width 49 height 16
